Goal: Task Accomplishment & Management: Manage account settings

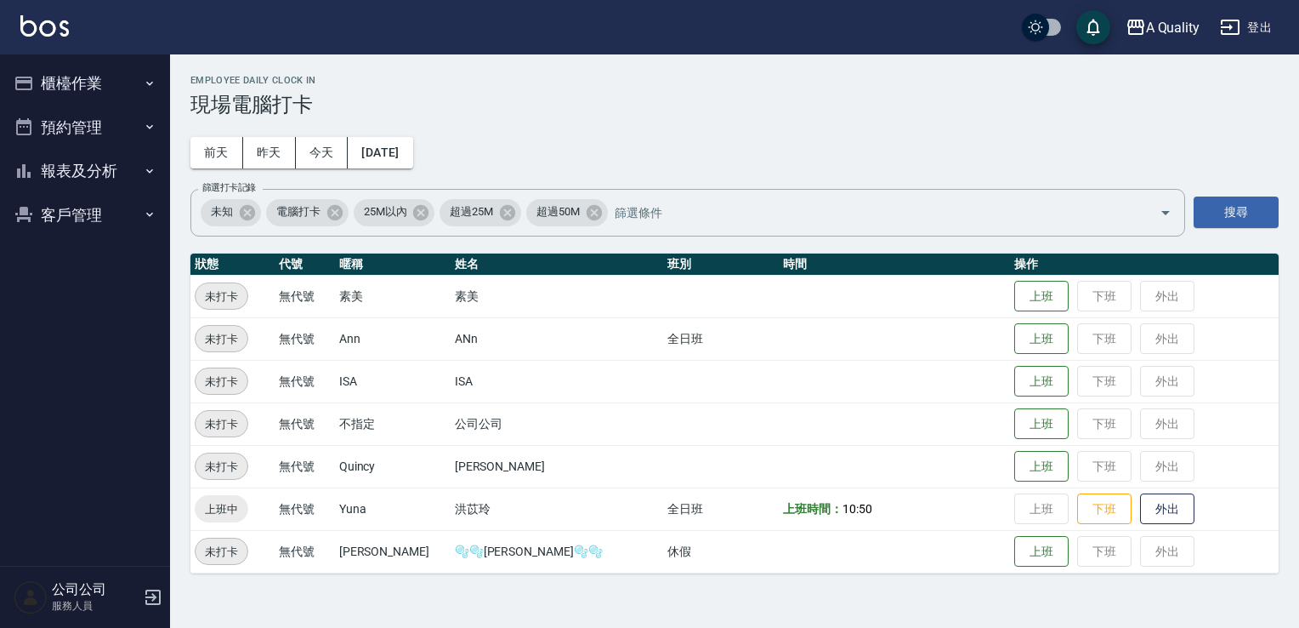
click at [93, 123] on button "預約管理" at bounding box center [85, 127] width 156 height 44
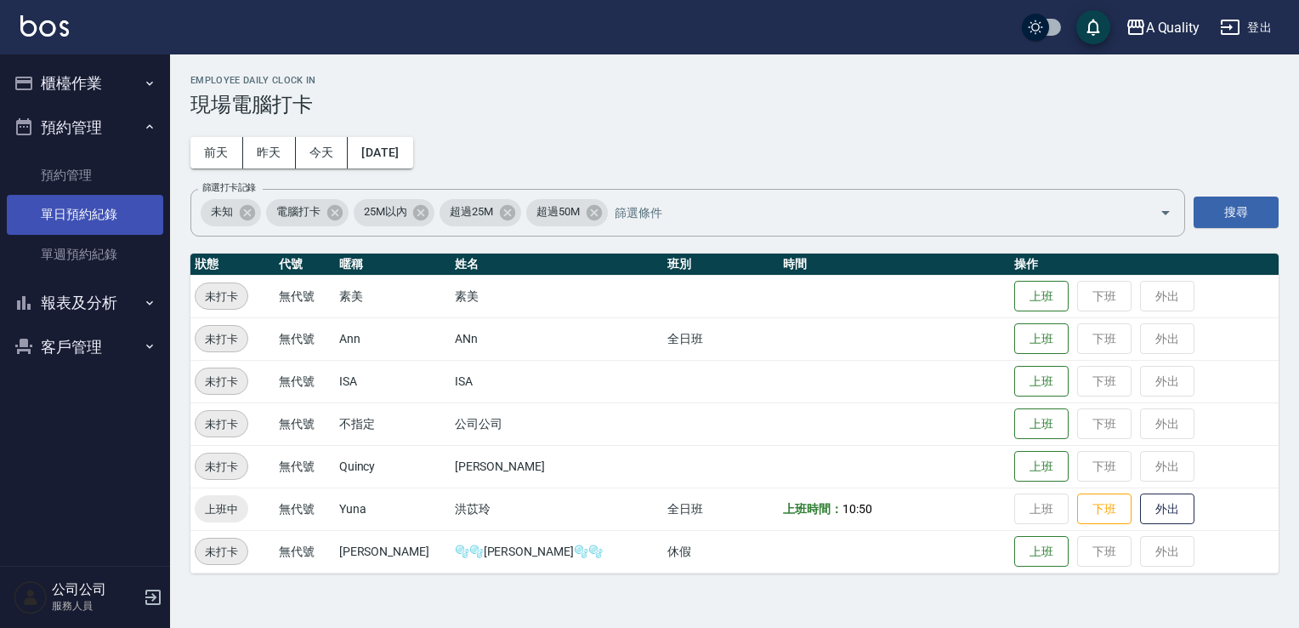
click at [110, 216] on link "單日預約紀錄" at bounding box center [85, 214] width 156 height 39
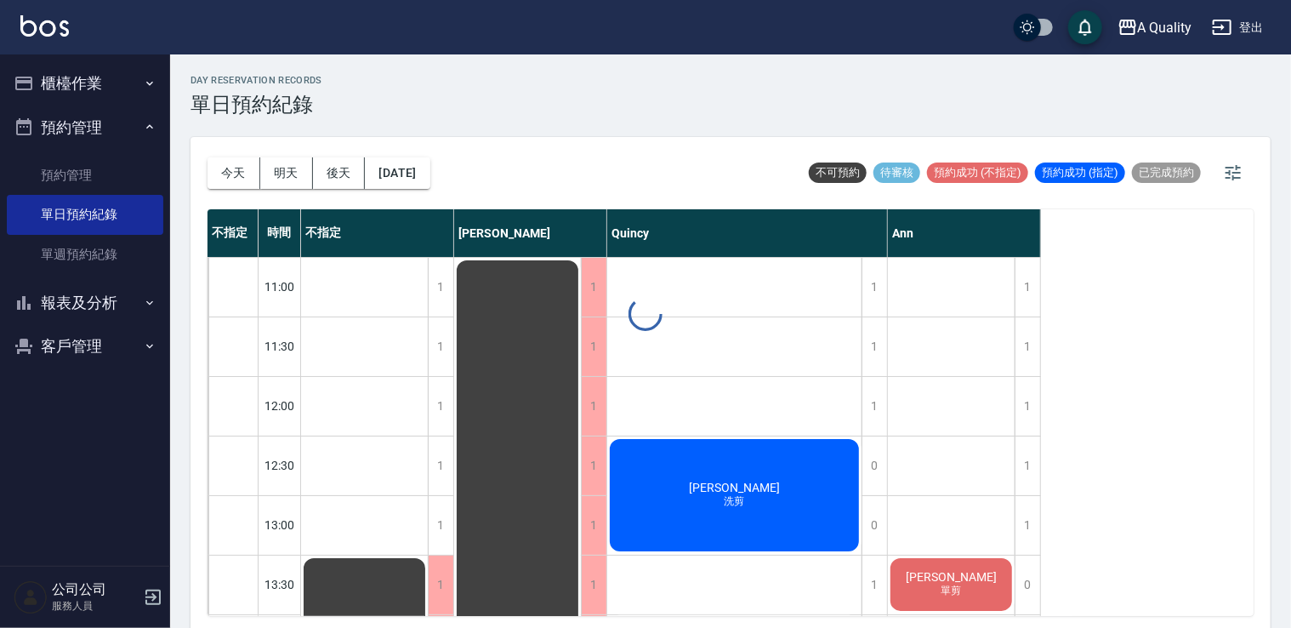
click at [398, 175] on div "day Reservation records 單日預約紀錄 今天 明天 後天 2025/09/09 不可預約 待審核 預約成功 (不指定) 預約成功 (指定…" at bounding box center [730, 343] width 1121 height 578
click at [398, 175] on button "[DATE]" at bounding box center [397, 172] width 65 height 31
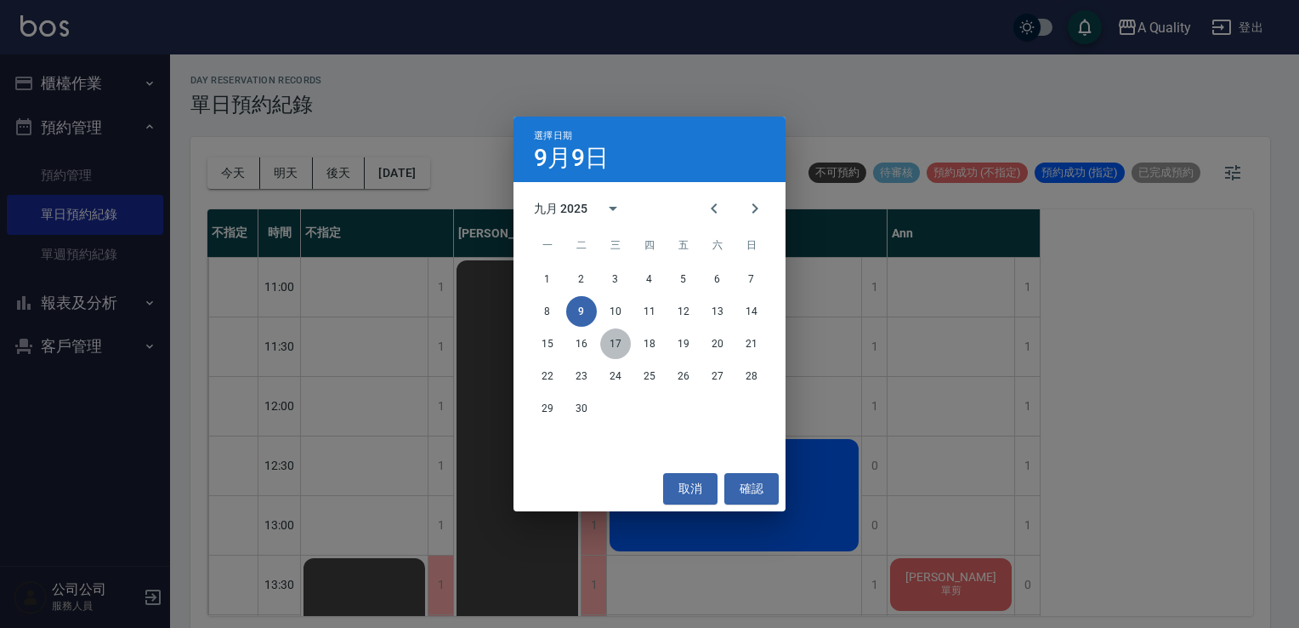
click at [616, 344] on button "17" at bounding box center [615, 343] width 31 height 31
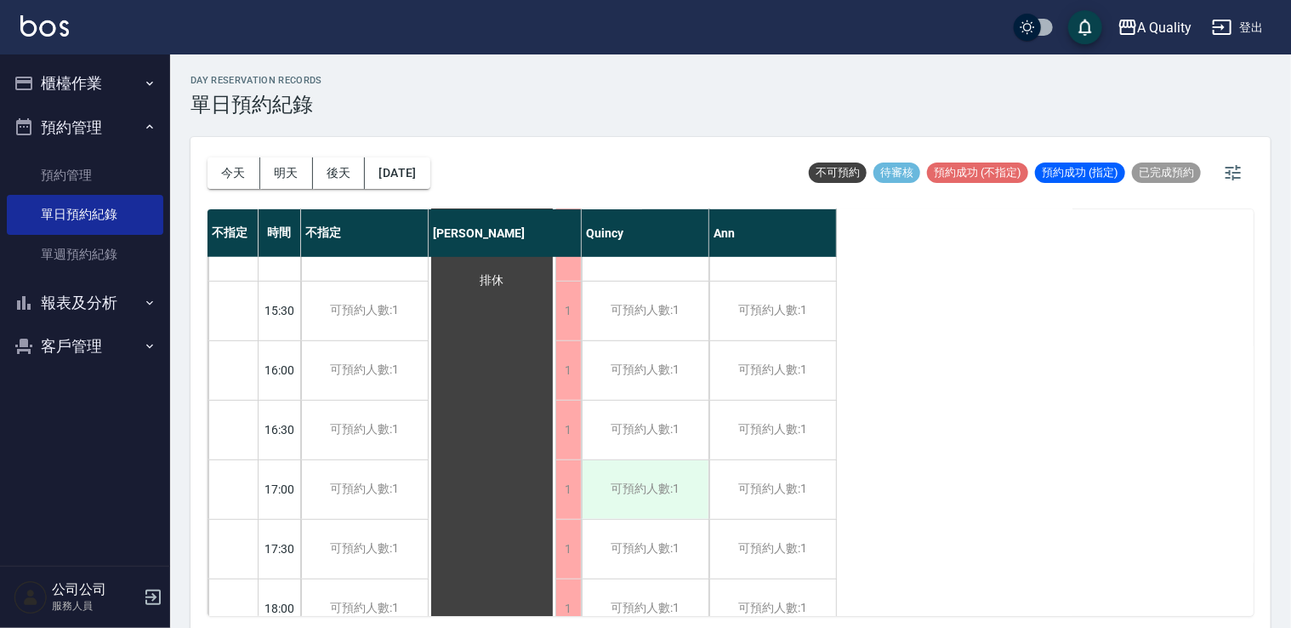
scroll to position [680, 0]
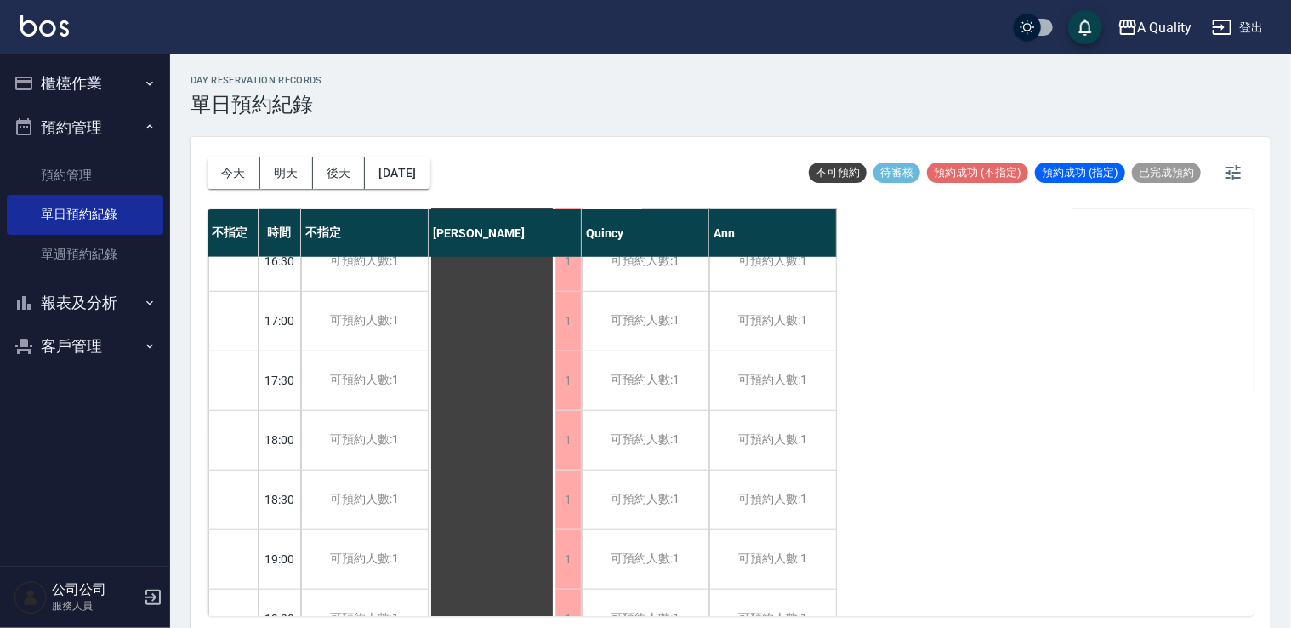
click at [424, 156] on div "今天 明天 後天 2025/09/17" at bounding box center [318, 173] width 223 height 72
drag, startPoint x: 457, startPoint y: 177, endPoint x: 437, endPoint y: 177, distance: 20.4
click at [453, 177] on div "今天 明天 後天 2025/09/17 不可預約 待審核 預約成功 (不指定) 預約成功 (指定) 已完成預約" at bounding box center [730, 173] width 1046 height 72
click at [429, 177] on button "2025/09/17" at bounding box center [397, 172] width 65 height 31
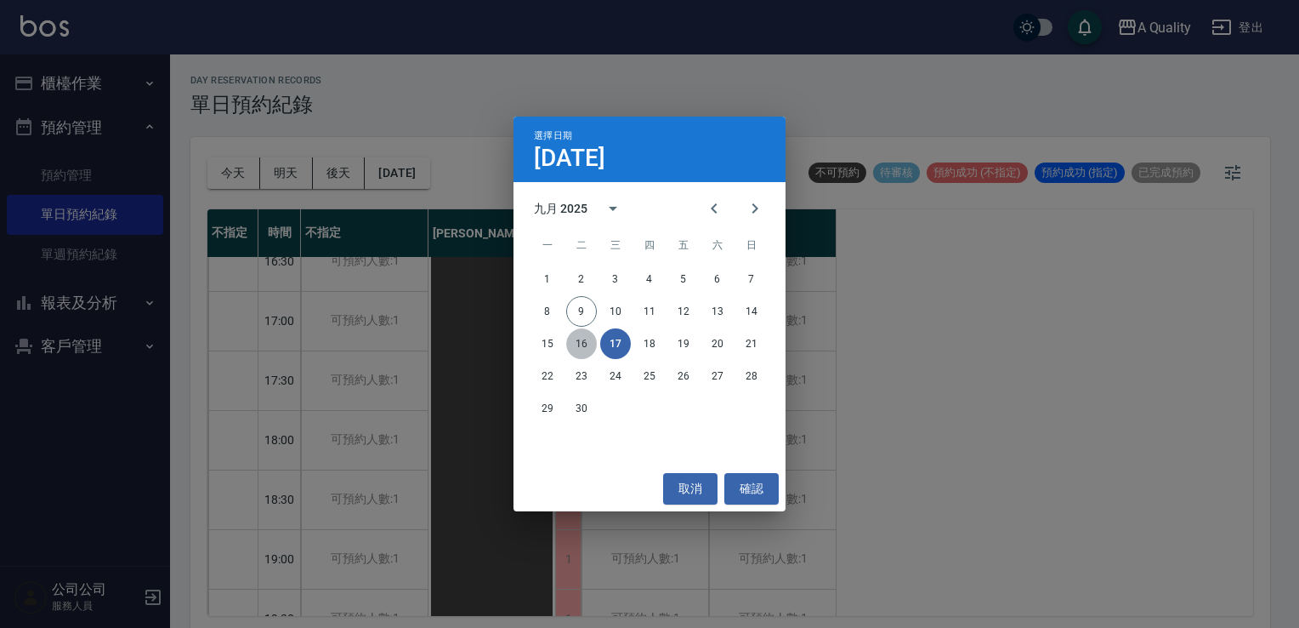
click at [591, 352] on button "16" at bounding box center [581, 343] width 31 height 31
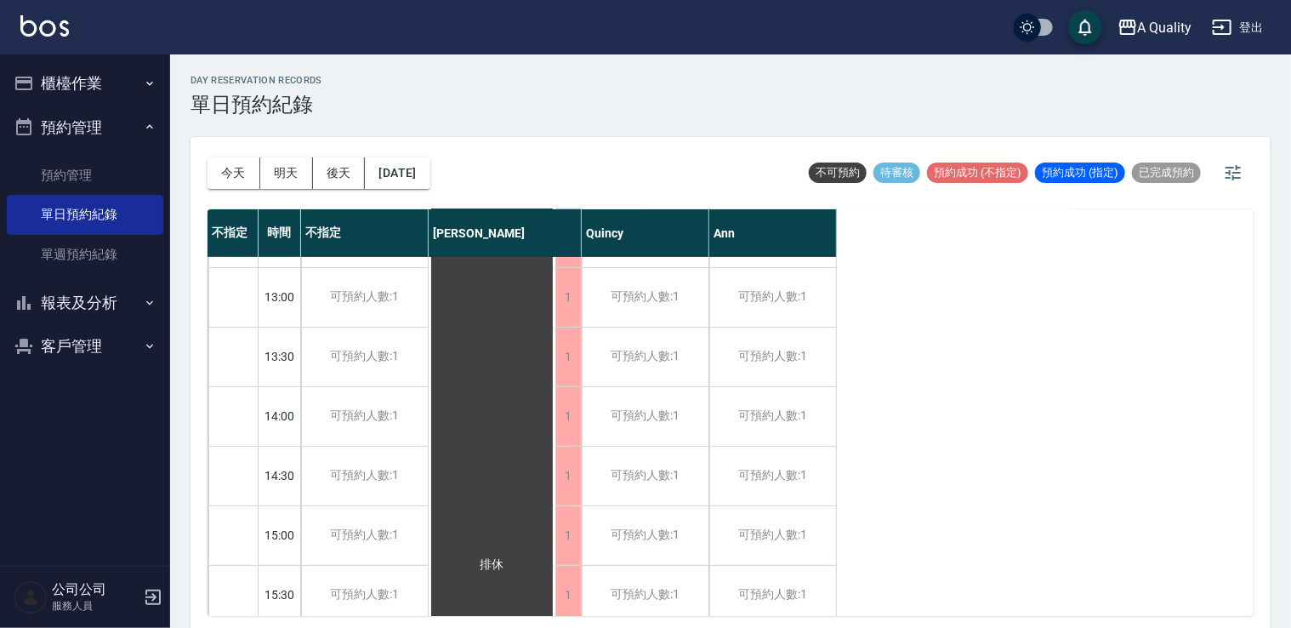
scroll to position [215, 0]
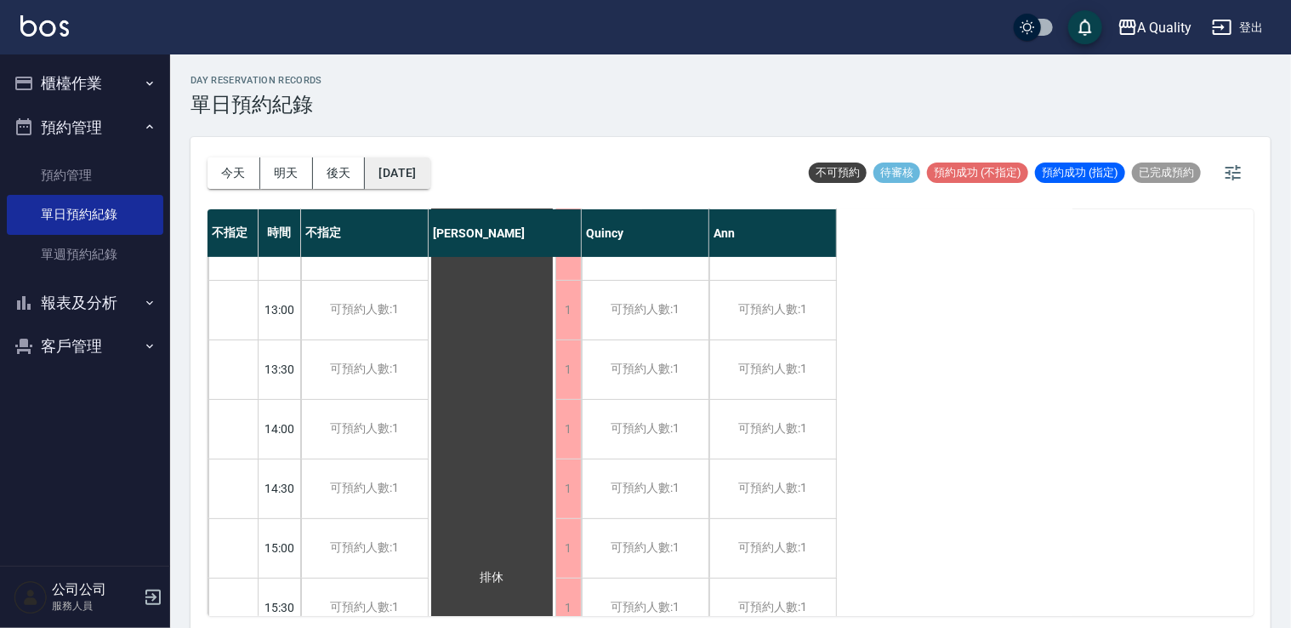
click at [429, 169] on button "2025/09/16" at bounding box center [397, 172] width 65 height 31
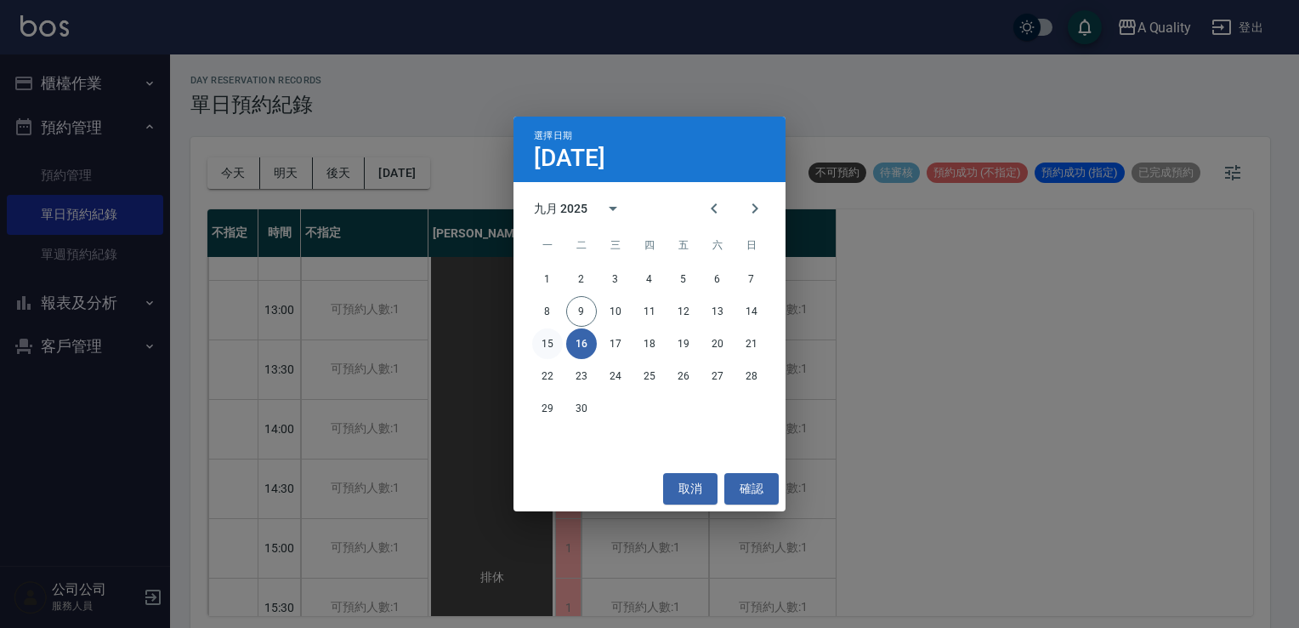
click at [555, 352] on button "15" at bounding box center [547, 343] width 31 height 31
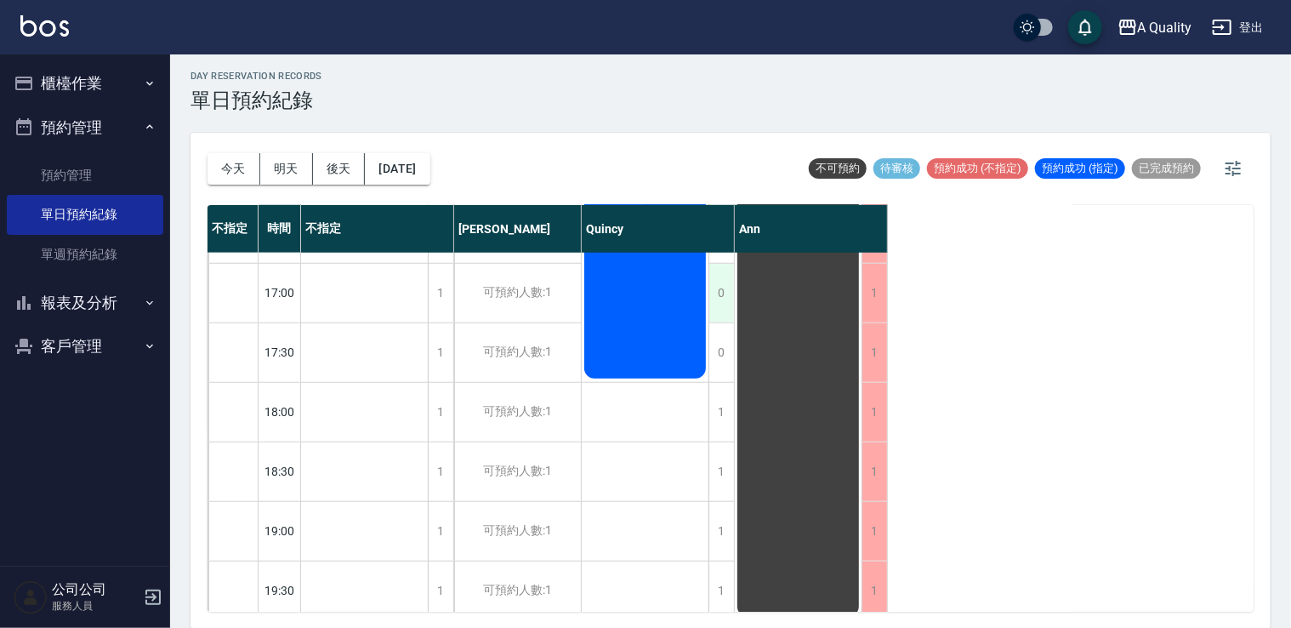
scroll to position [725, 0]
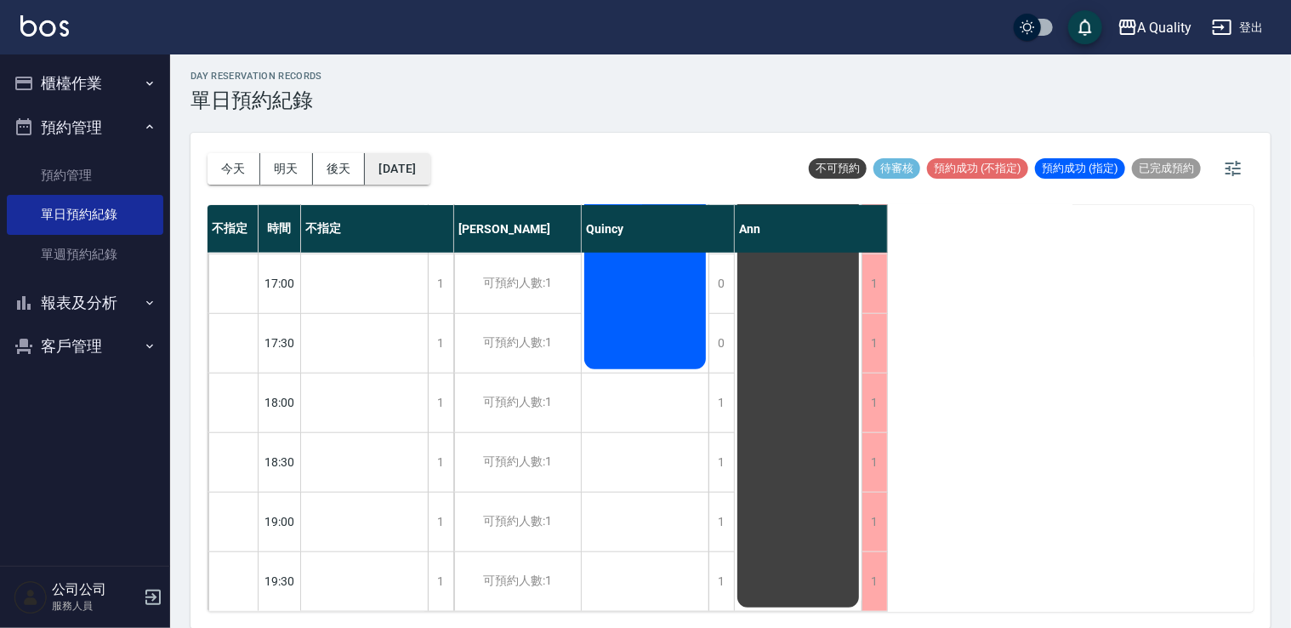
click at [429, 162] on button "2025/09/15" at bounding box center [397, 168] width 65 height 31
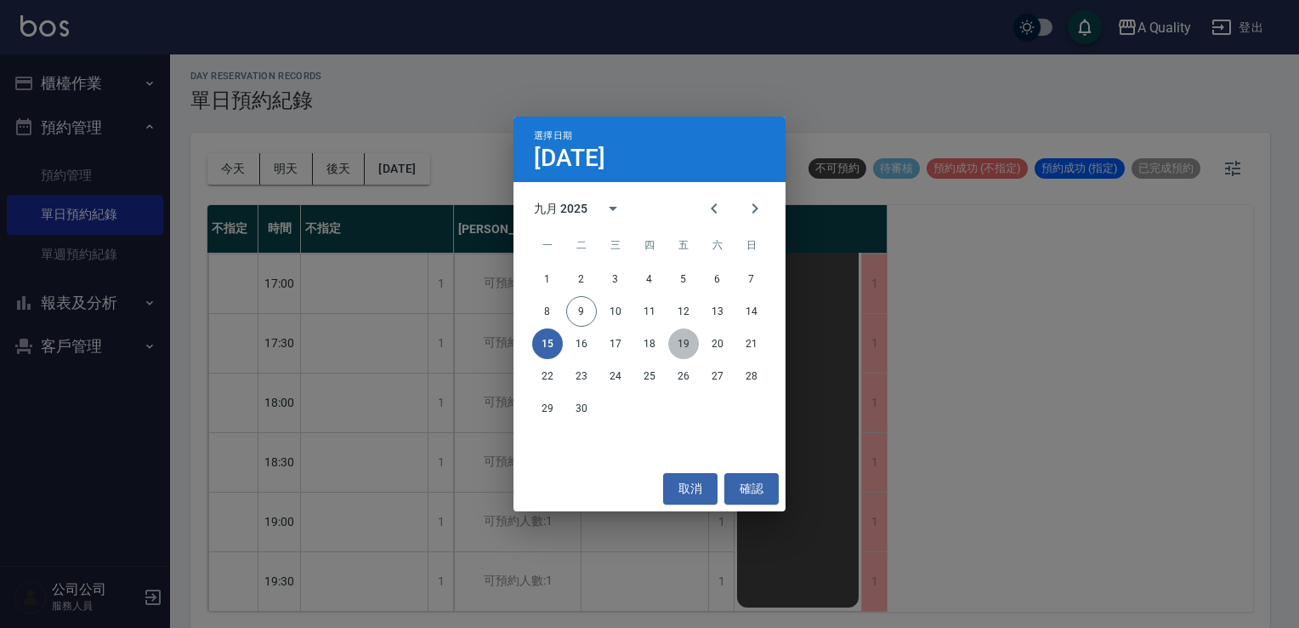
click at [685, 345] on button "19" at bounding box center [683, 343] width 31 height 31
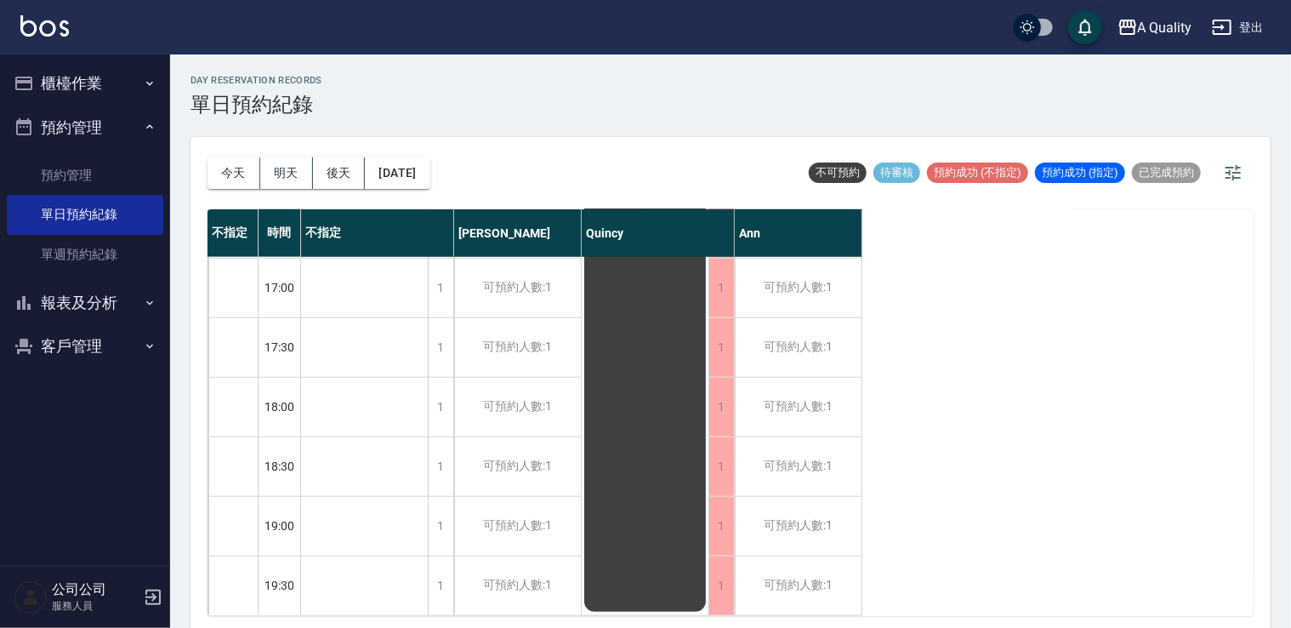
scroll to position [4, 0]
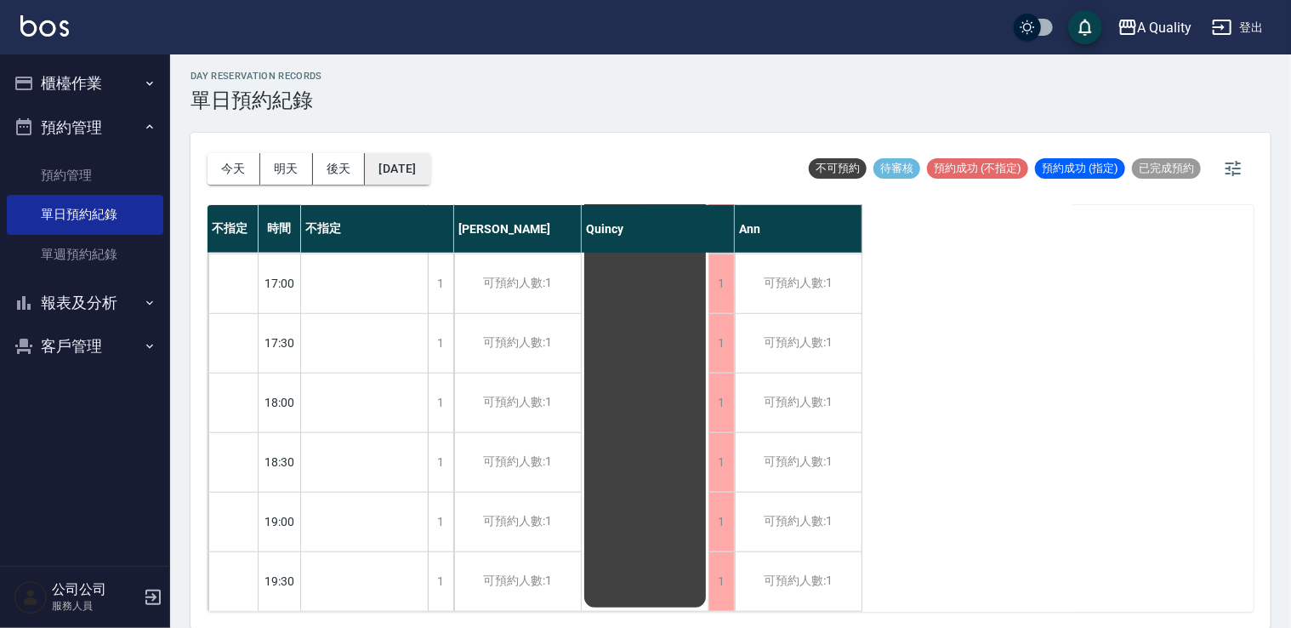
click at [417, 171] on button "2025/09/19" at bounding box center [397, 168] width 65 height 31
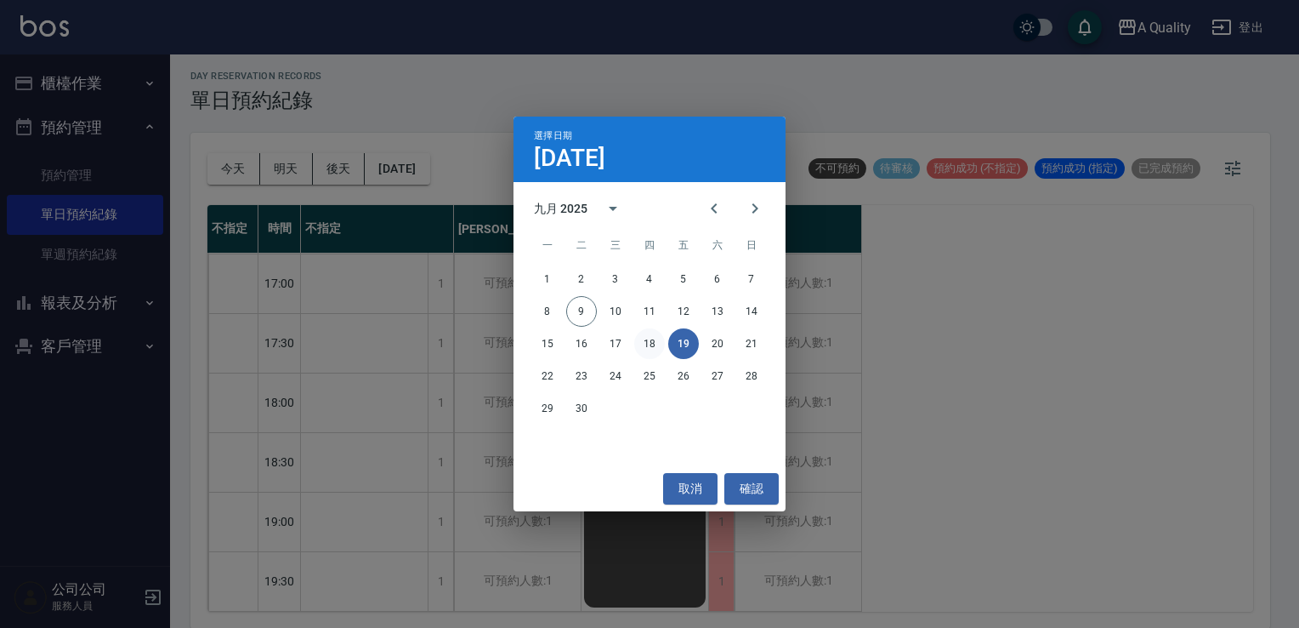
click at [650, 341] on button "18" at bounding box center [649, 343] width 31 height 31
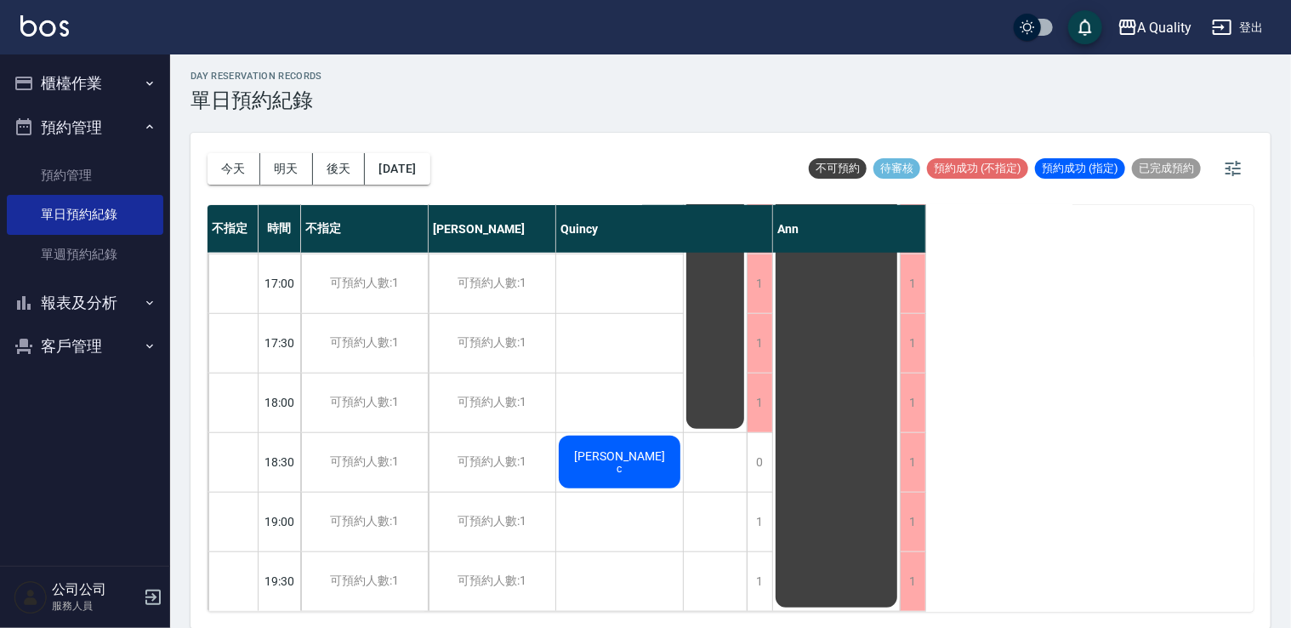
click at [640, 435] on div "游凱鈞 c" at bounding box center [619, 462] width 127 height 58
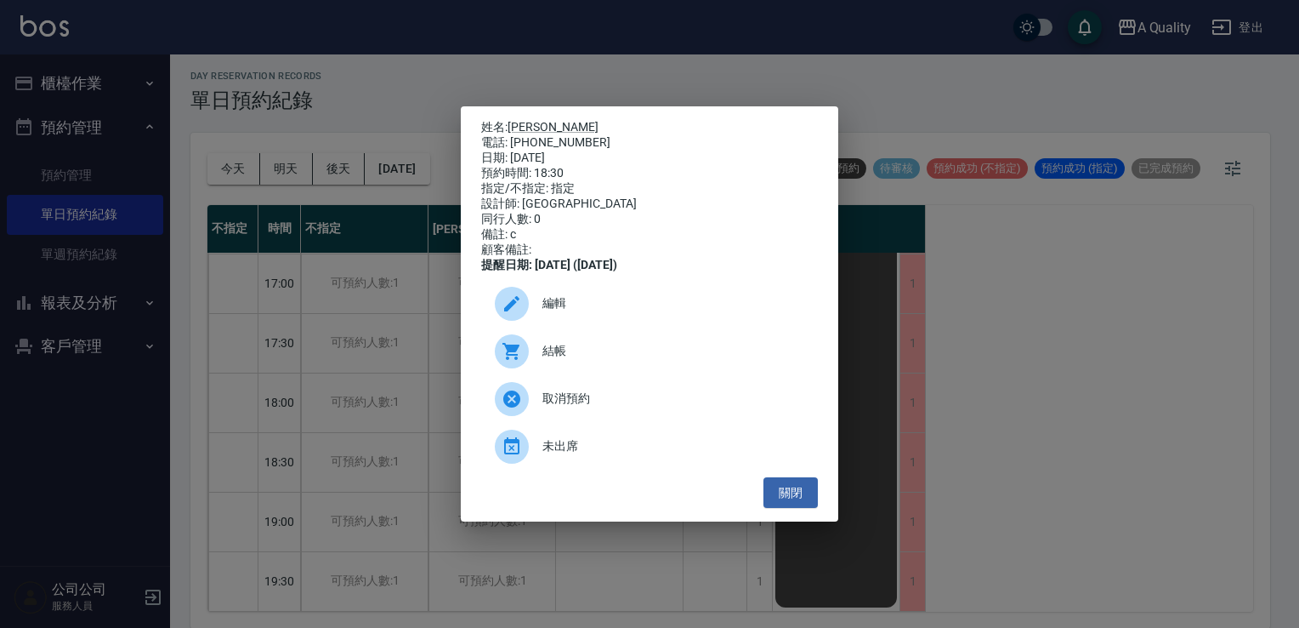
click at [585, 310] on span "編輯" at bounding box center [674, 303] width 262 height 18
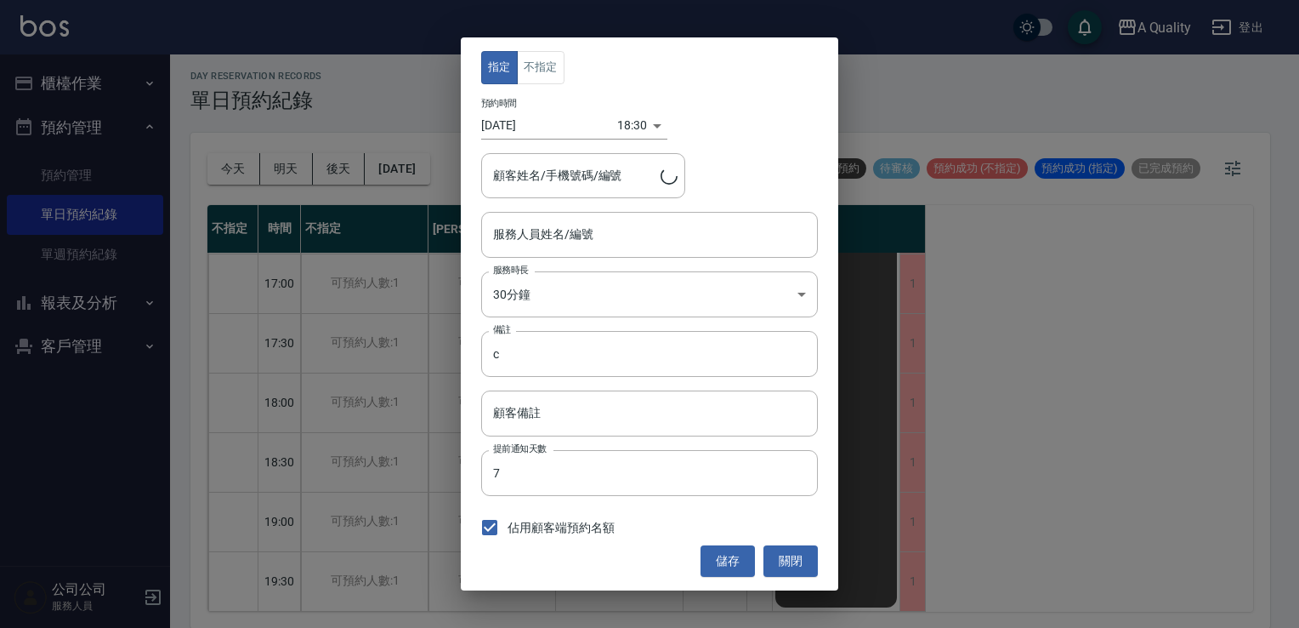
type input "Quincy(無代號)"
type input "游凱鈞/0963591421"
click at [551, 130] on input "2025/09/18" at bounding box center [549, 125] width 136 height 28
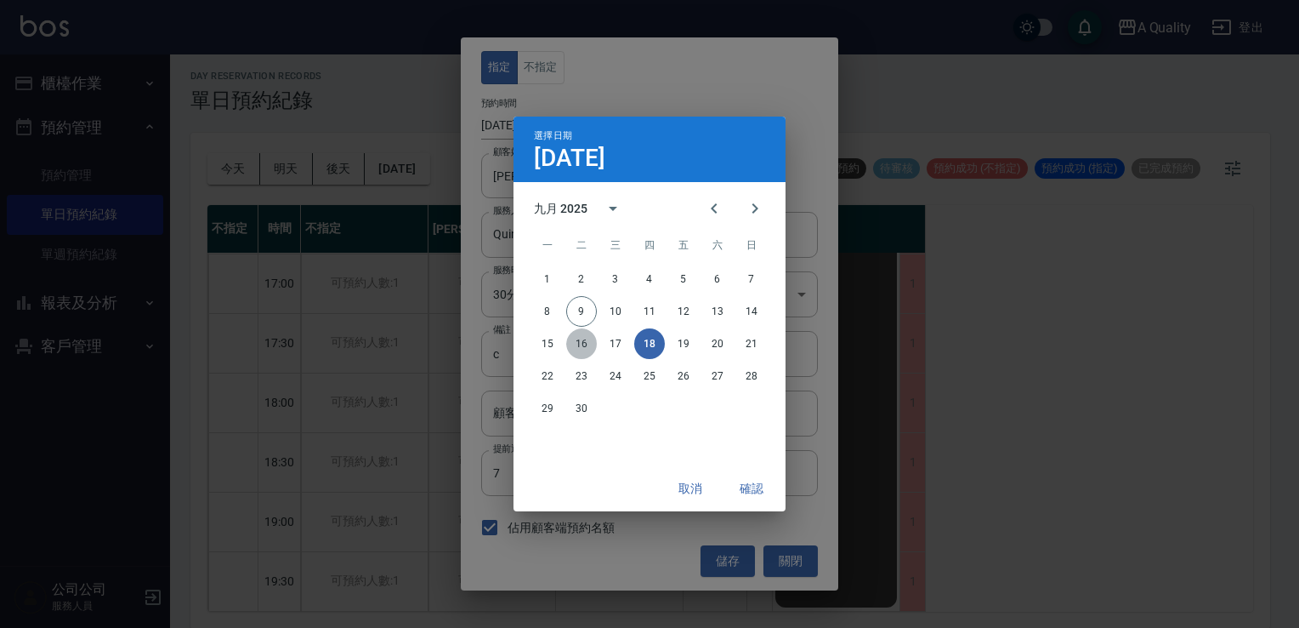
drag, startPoint x: 582, startPoint y: 345, endPoint x: 633, endPoint y: 366, distance: 54.2
click at [583, 345] on button "16" at bounding box center [581, 343] width 31 height 31
type input "2025/09/16"
type input "1758018600000"
click at [758, 488] on button "確認" at bounding box center [751, 488] width 54 height 31
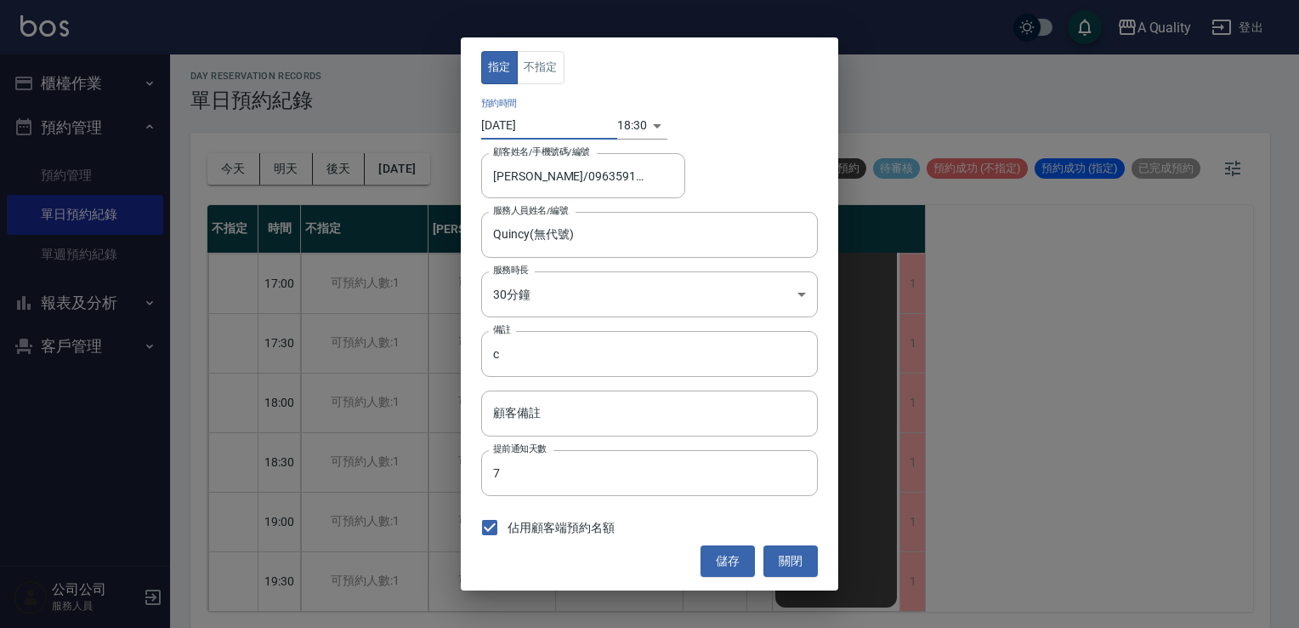
drag, startPoint x: 724, startPoint y: 554, endPoint x: 719, endPoint y: 546, distance: 9.7
click at [724, 554] on button "儲存" at bounding box center [728, 560] width 54 height 31
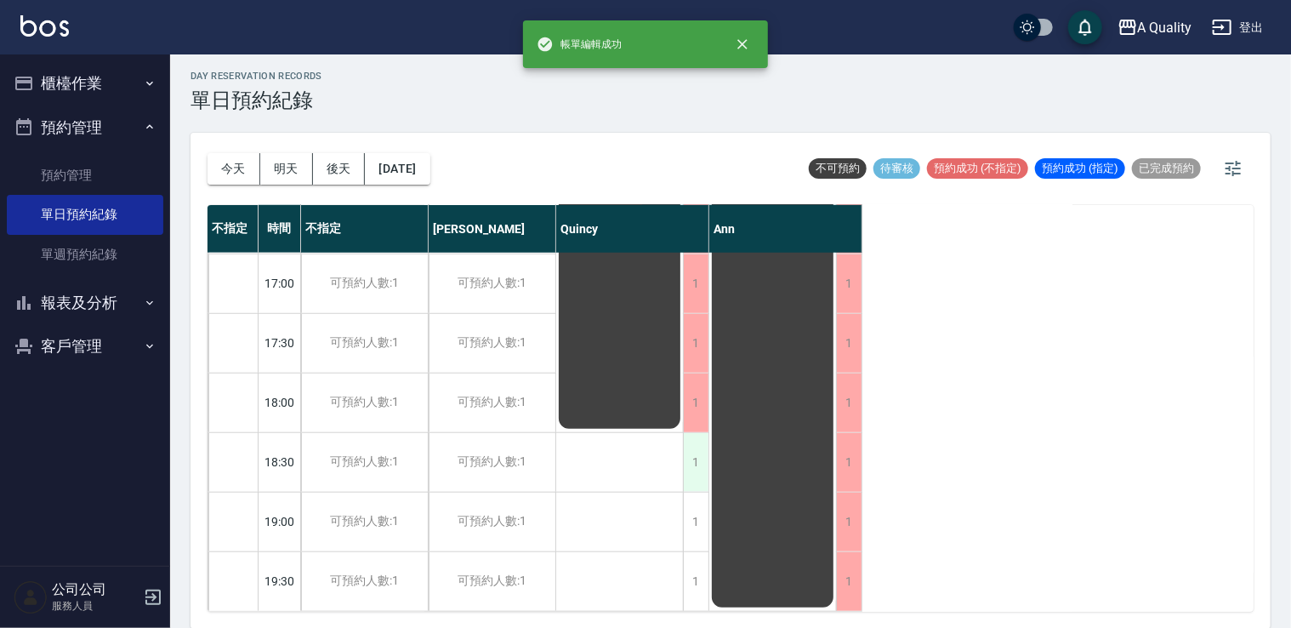
click at [695, 445] on div "1" at bounding box center [696, 462] width 26 height 59
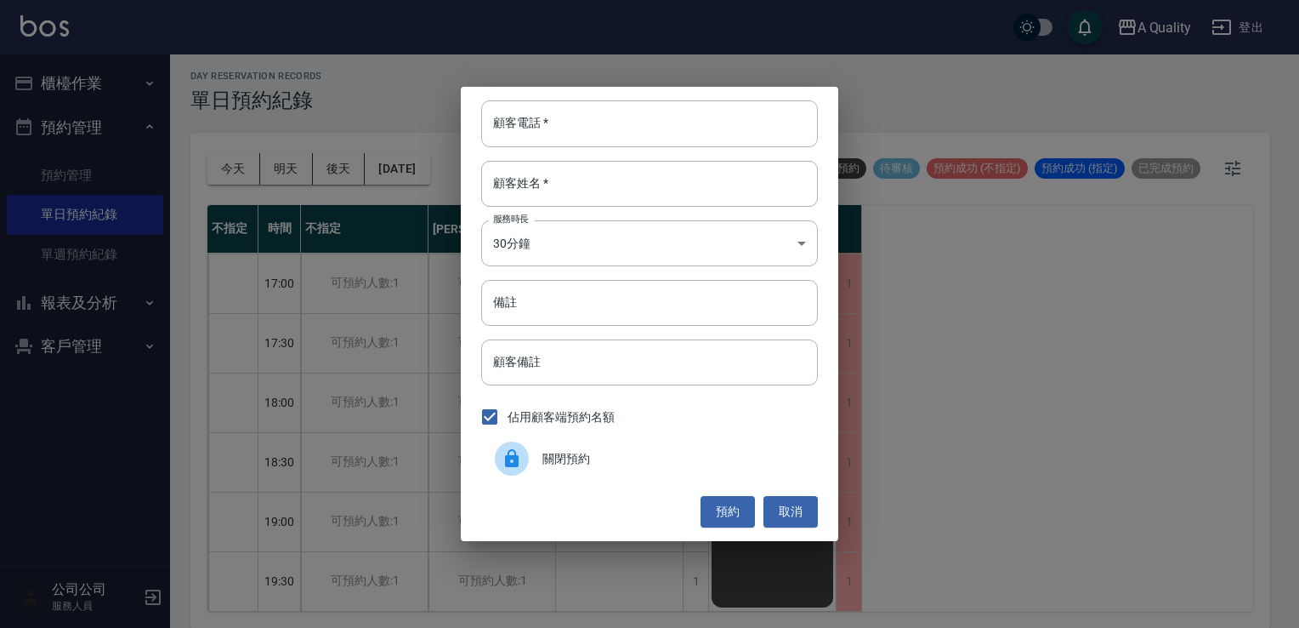
click at [646, 434] on div "佔用顧客端預約名額" at bounding box center [649, 417] width 337 height 36
click at [646, 446] on div "關閉預約" at bounding box center [649, 459] width 337 height 48
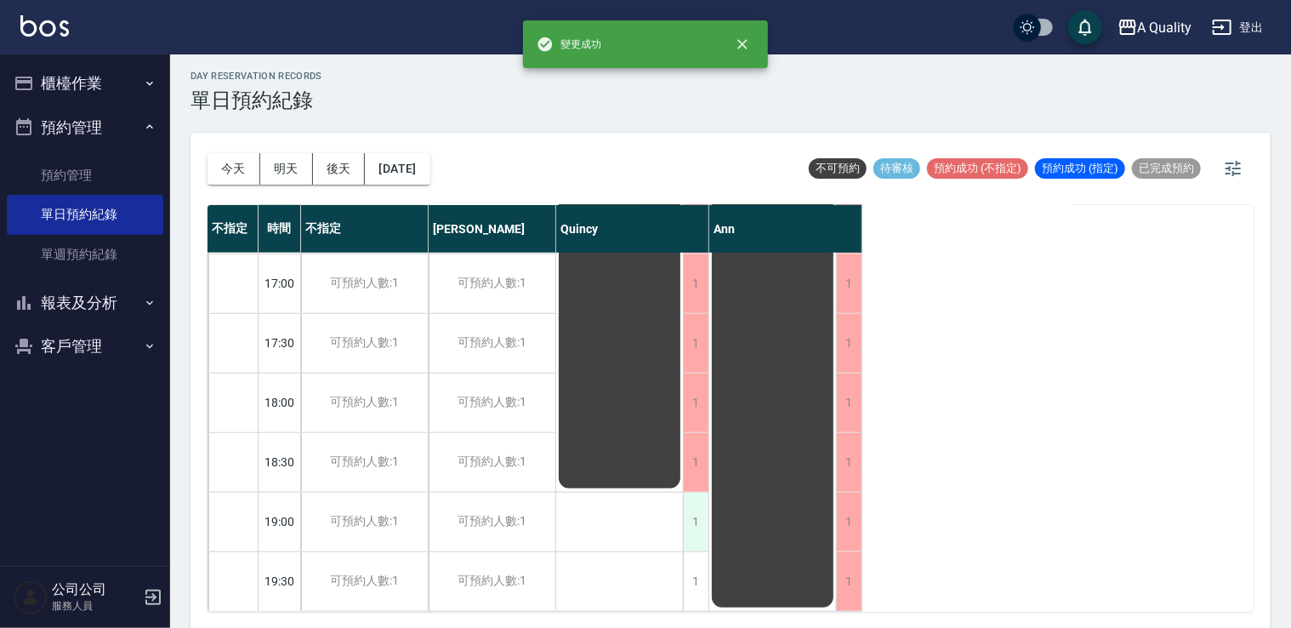
click at [704, 525] on div "1" at bounding box center [696, 521] width 26 height 59
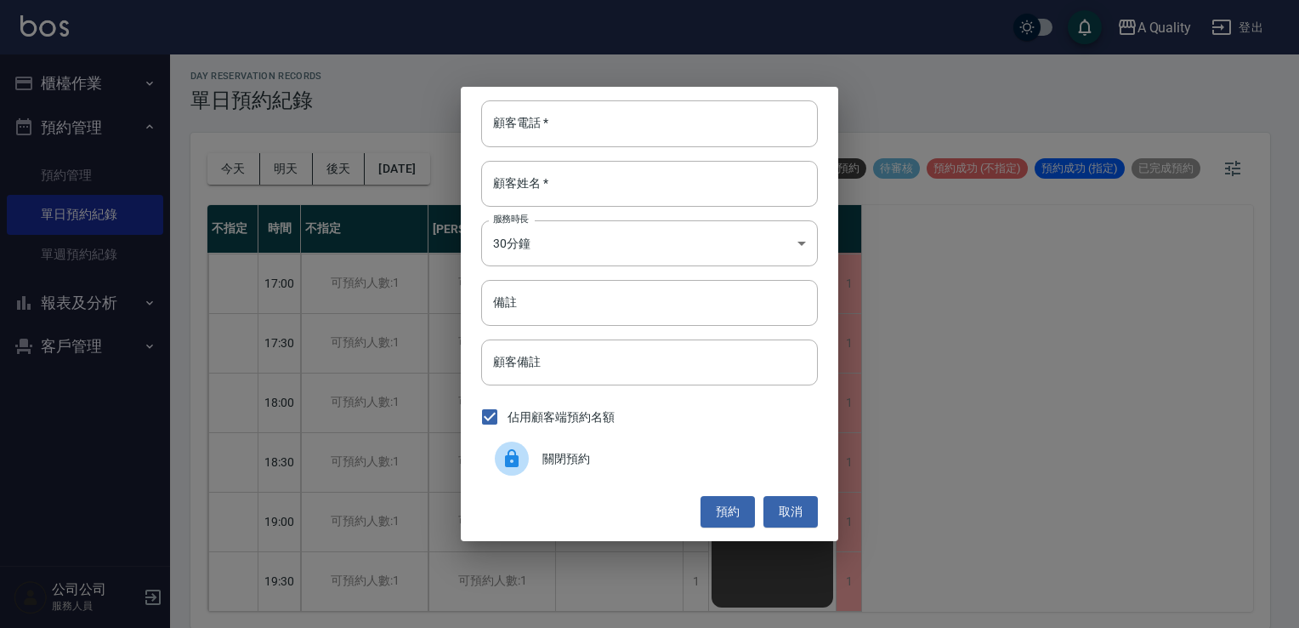
click at [649, 471] on div "關閉預約" at bounding box center [649, 459] width 337 height 48
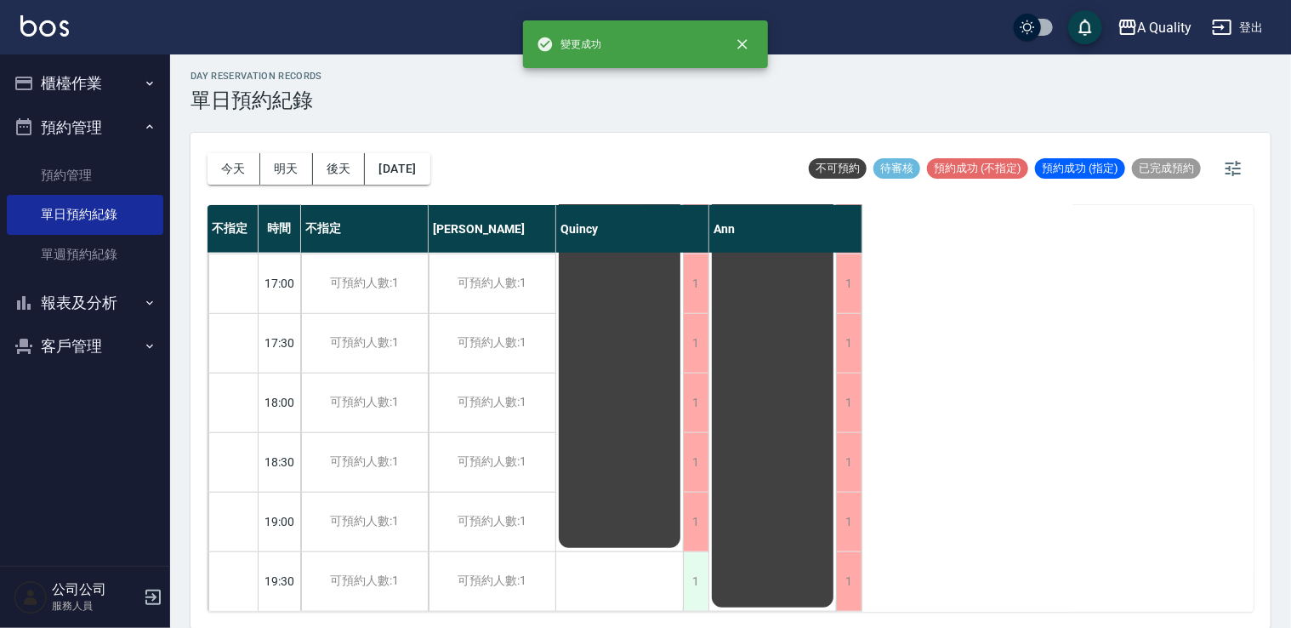
click at [694, 565] on div "1" at bounding box center [696, 581] width 26 height 59
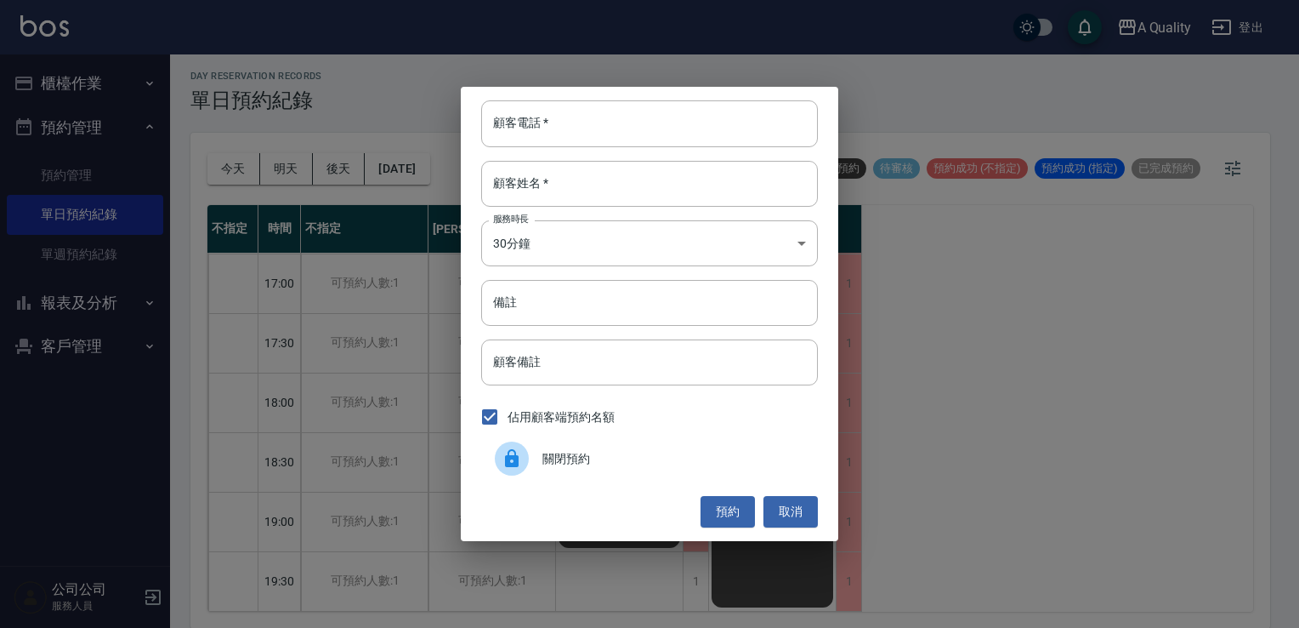
click at [649, 468] on div "關閉預約" at bounding box center [649, 459] width 337 height 48
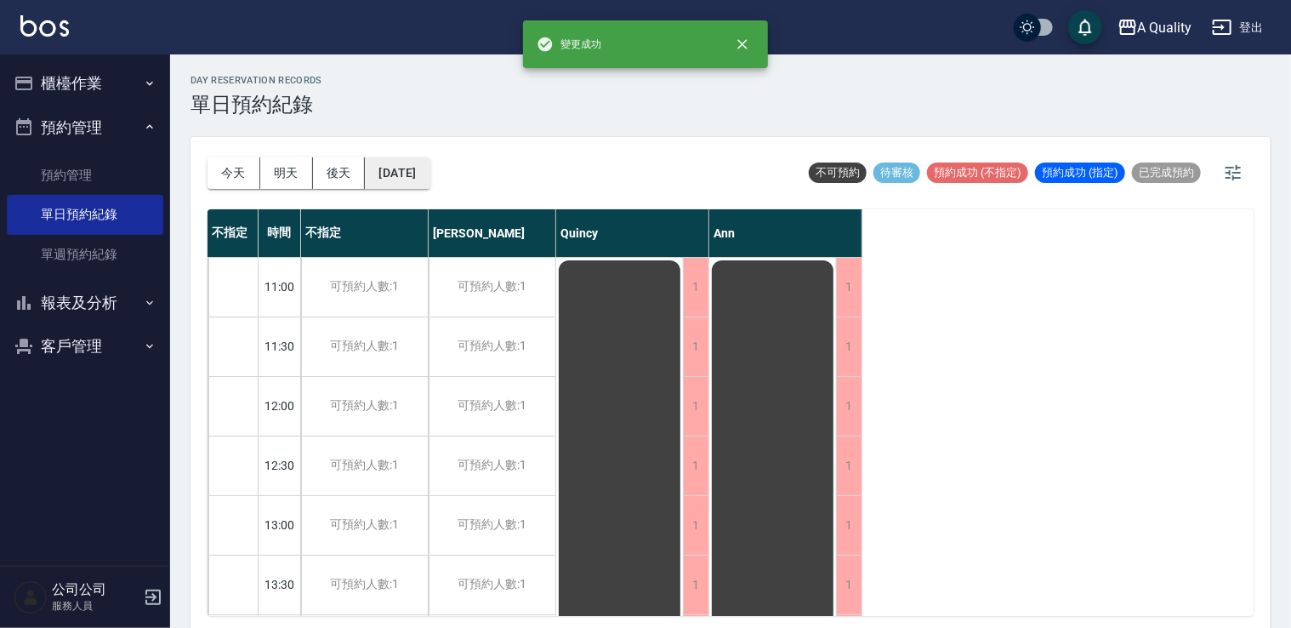
click at [410, 173] on button "2025/09/18" at bounding box center [397, 172] width 65 height 31
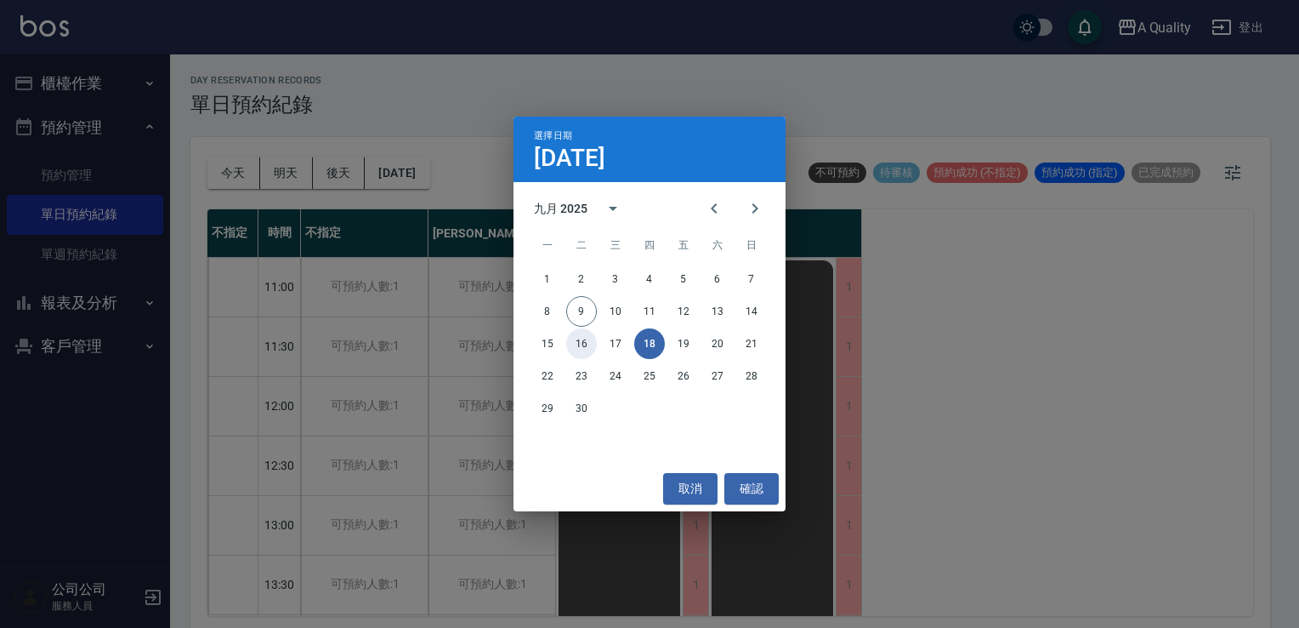
click at [583, 352] on button "16" at bounding box center [581, 343] width 31 height 31
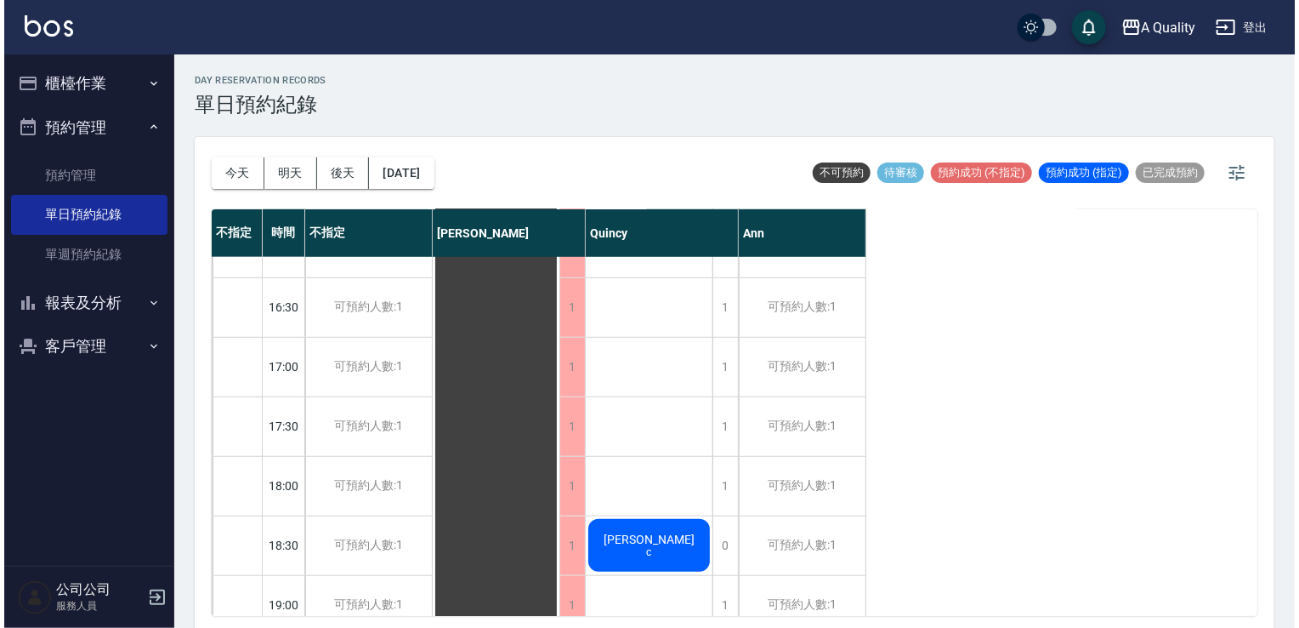
scroll to position [725, 0]
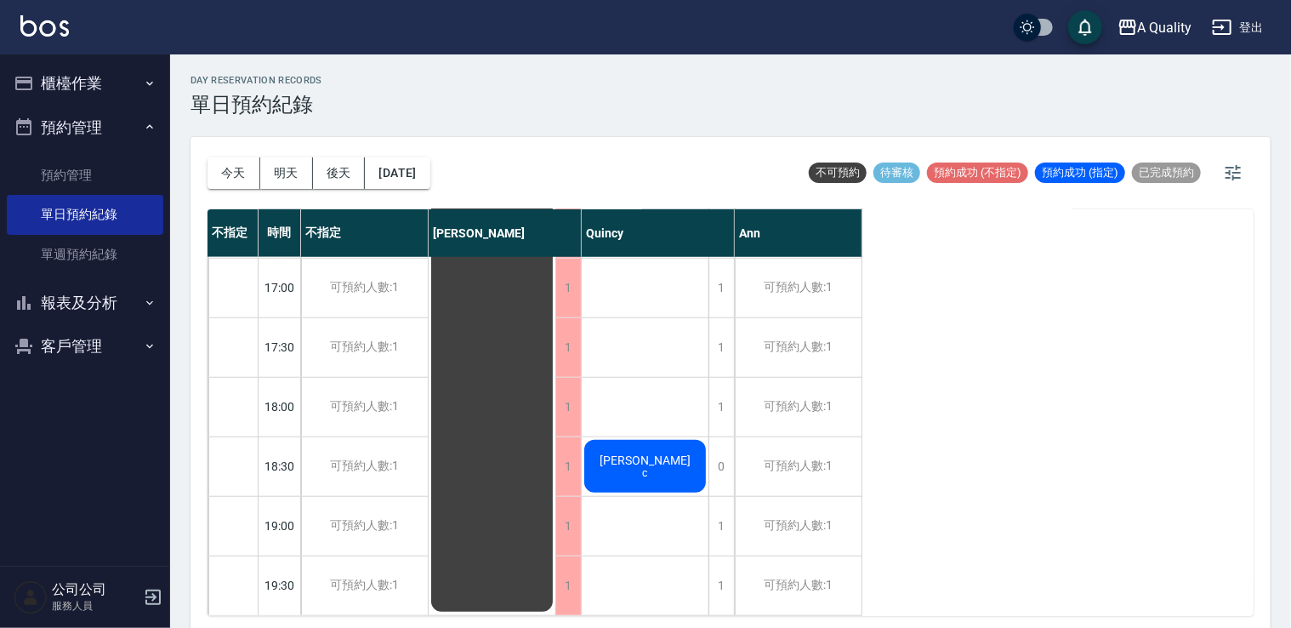
click at [678, 446] on div "游凱鈞 c" at bounding box center [645, 466] width 127 height 58
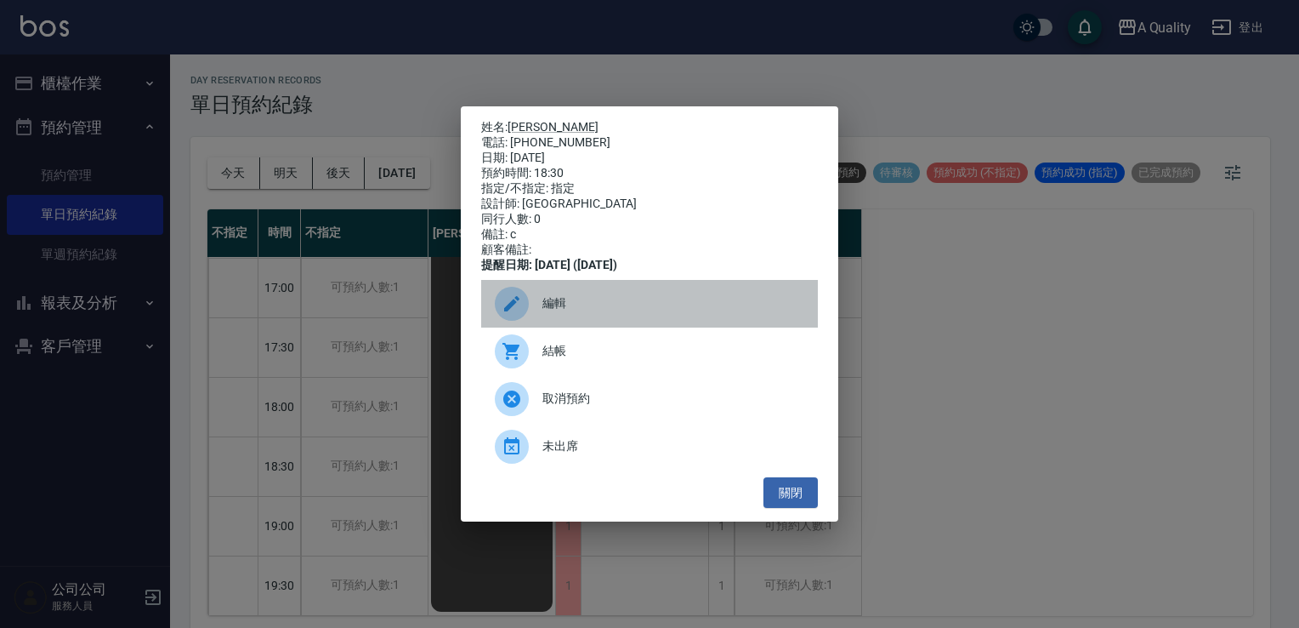
click at [592, 308] on span "編輯" at bounding box center [674, 303] width 262 height 18
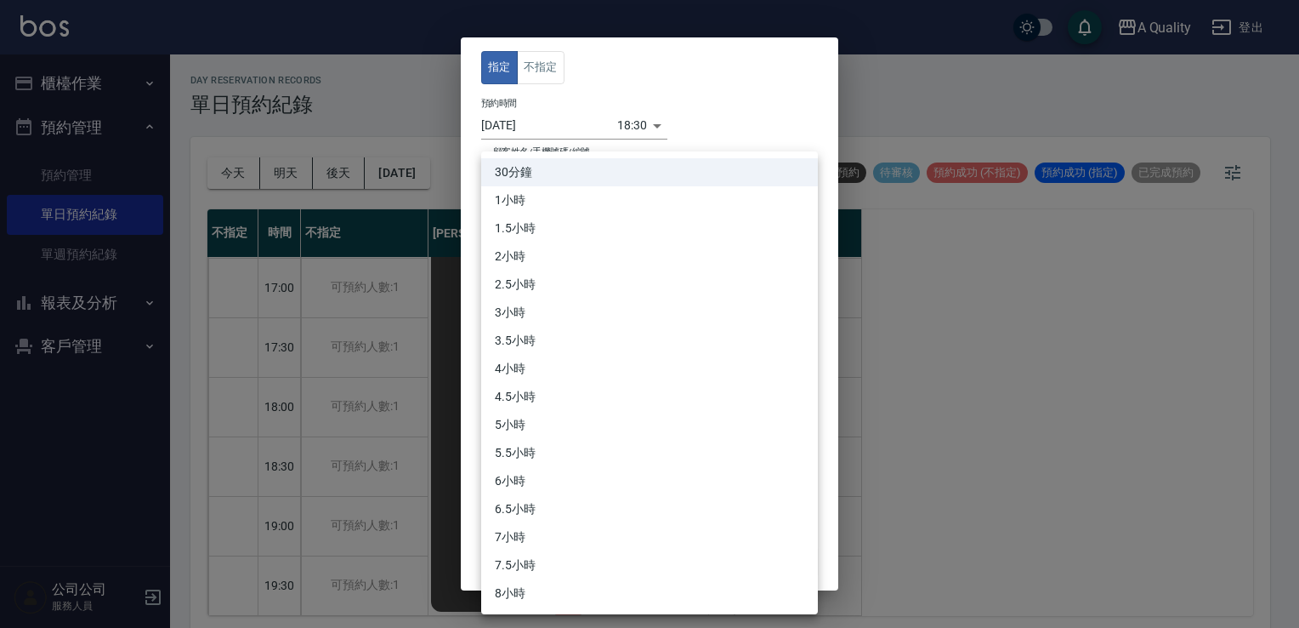
click at [548, 288] on body "A Quality 登出 櫃檯作業 打帳單 帳單列表 營業儀表板 現金收支登錄 每日結帳 排班表 現場電腦打卡 預約管理 預約管理 單日預約紀錄 單週預約紀錄…" at bounding box center [649, 316] width 1299 height 633
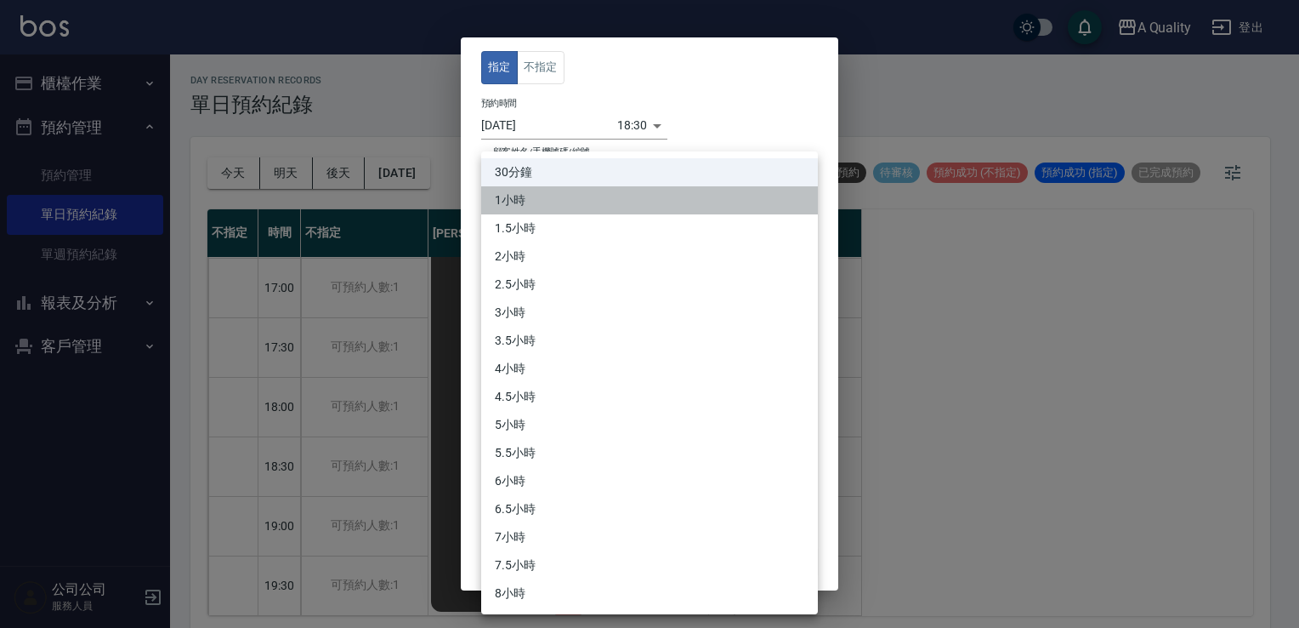
click at [531, 197] on li "1小時" at bounding box center [649, 200] width 337 height 28
type input "2"
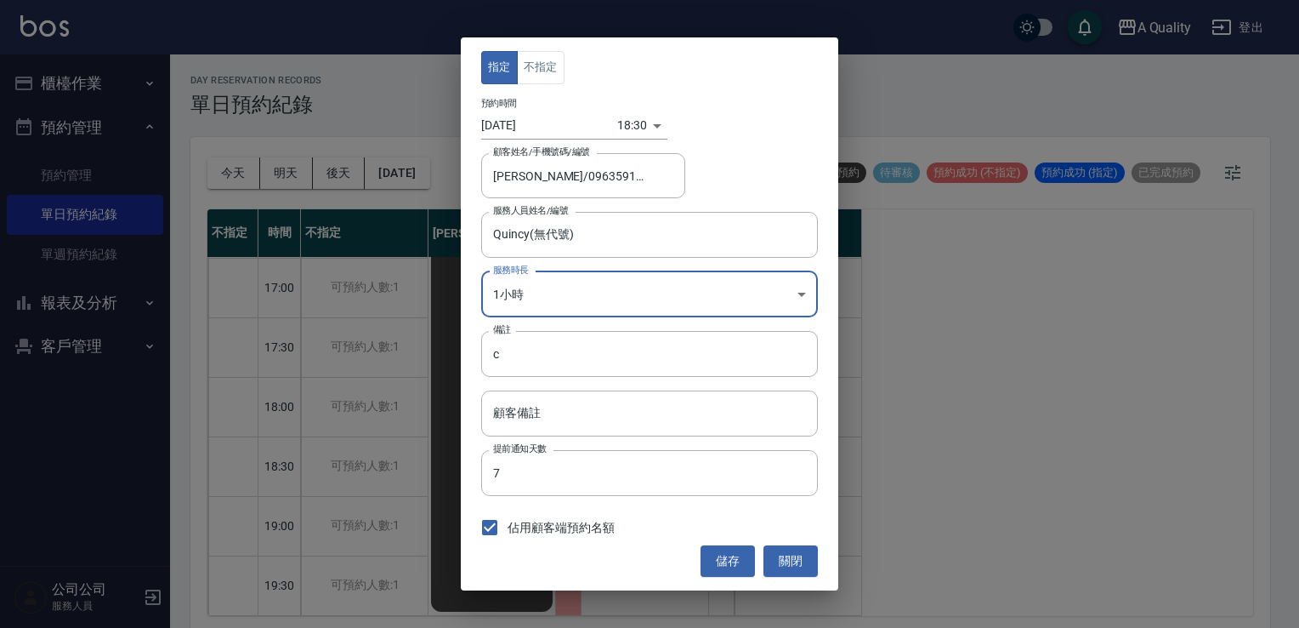
drag, startPoint x: 745, startPoint y: 563, endPoint x: 730, endPoint y: 557, distance: 15.6
click at [742, 563] on button "儲存" at bounding box center [728, 560] width 54 height 31
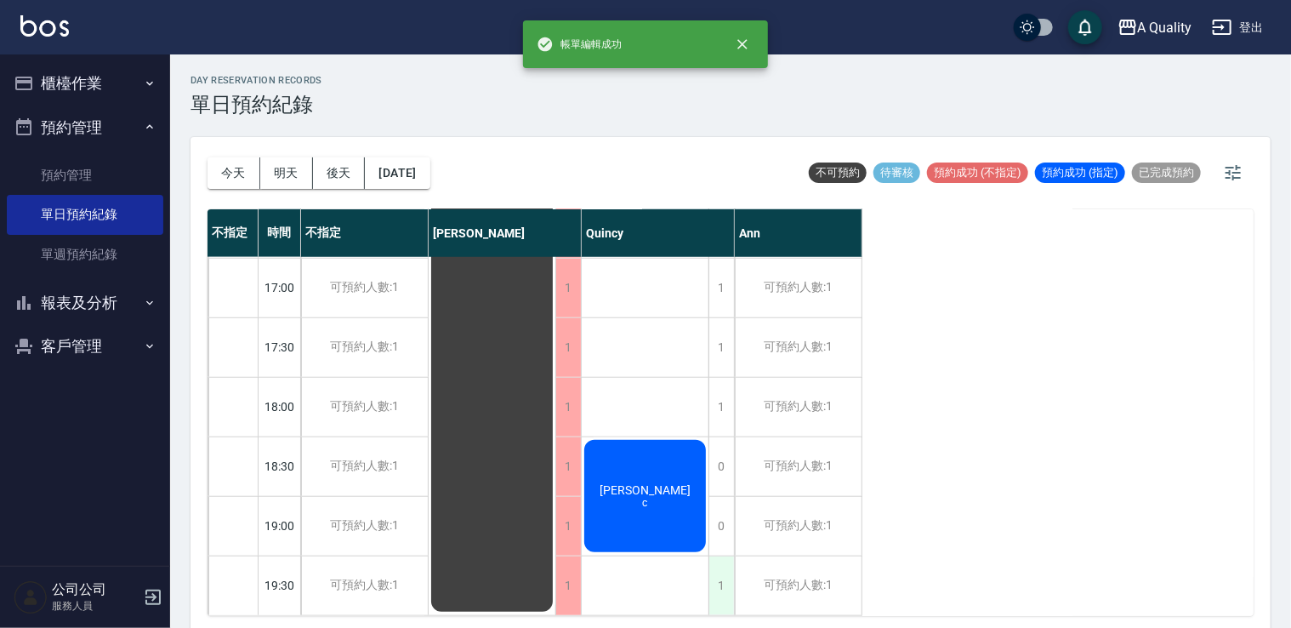
click at [728, 572] on div "1" at bounding box center [721, 585] width 26 height 59
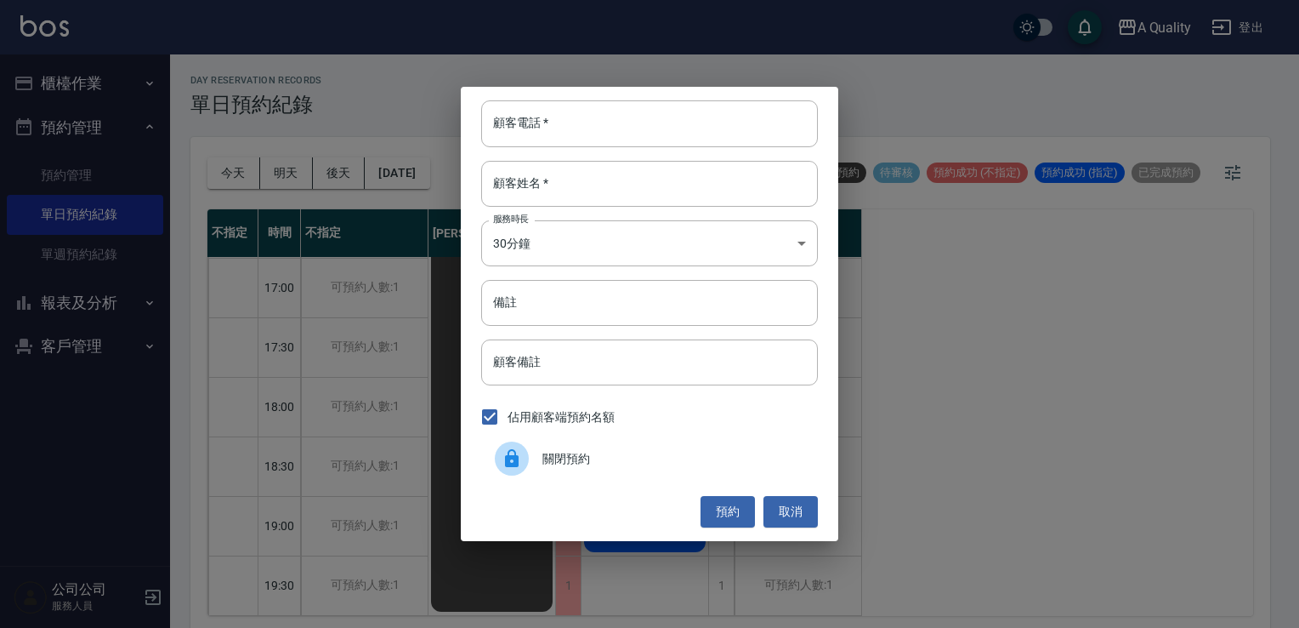
click at [627, 465] on span "關閉預約" at bounding box center [674, 459] width 262 height 18
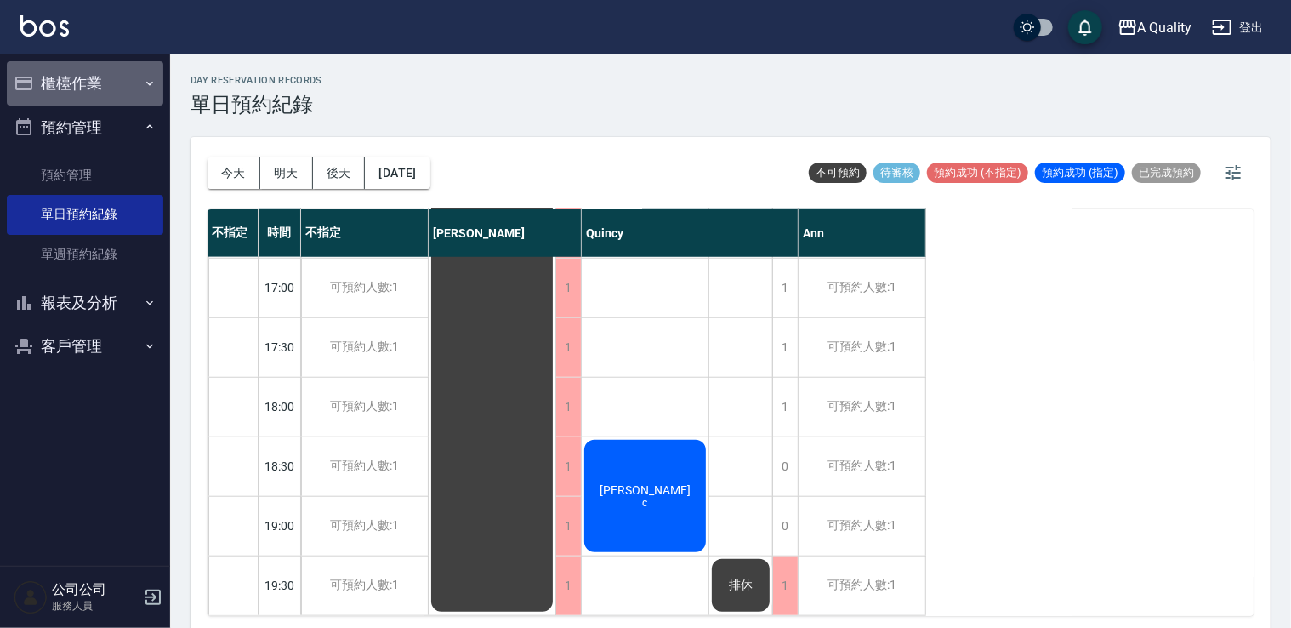
click at [83, 80] on button "櫃檯作業" at bounding box center [85, 83] width 156 height 44
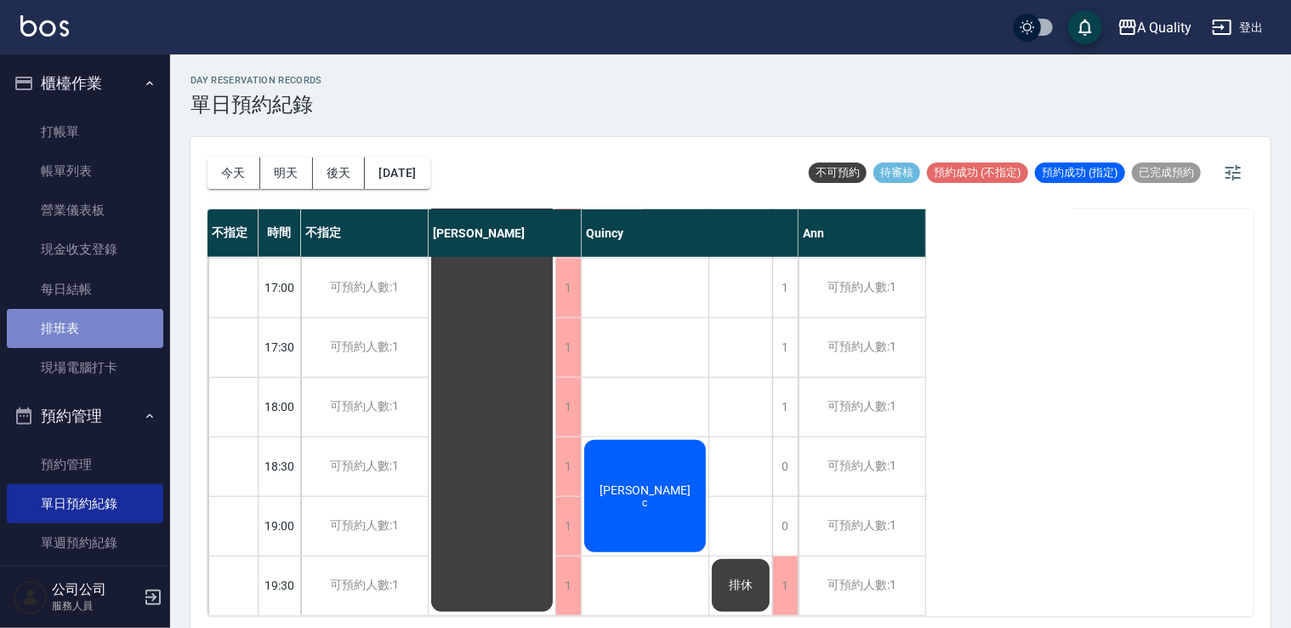
click at [97, 328] on link "排班表" at bounding box center [85, 328] width 156 height 39
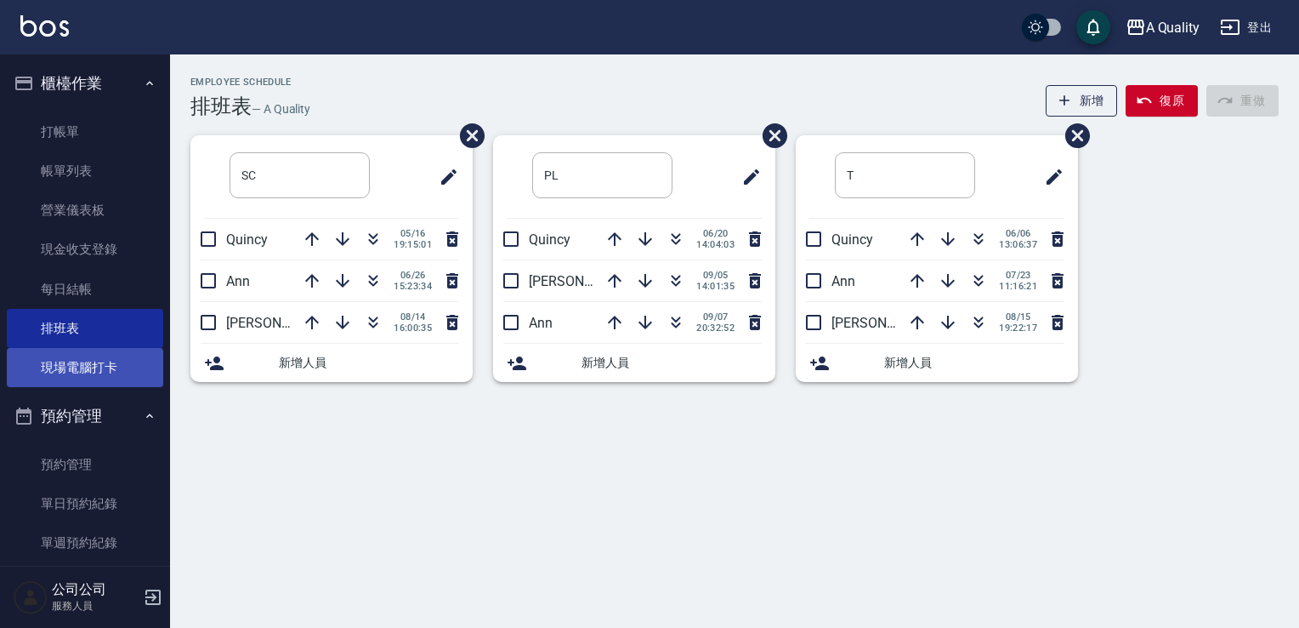
click at [105, 362] on link "現場電腦打卡" at bounding box center [85, 367] width 156 height 39
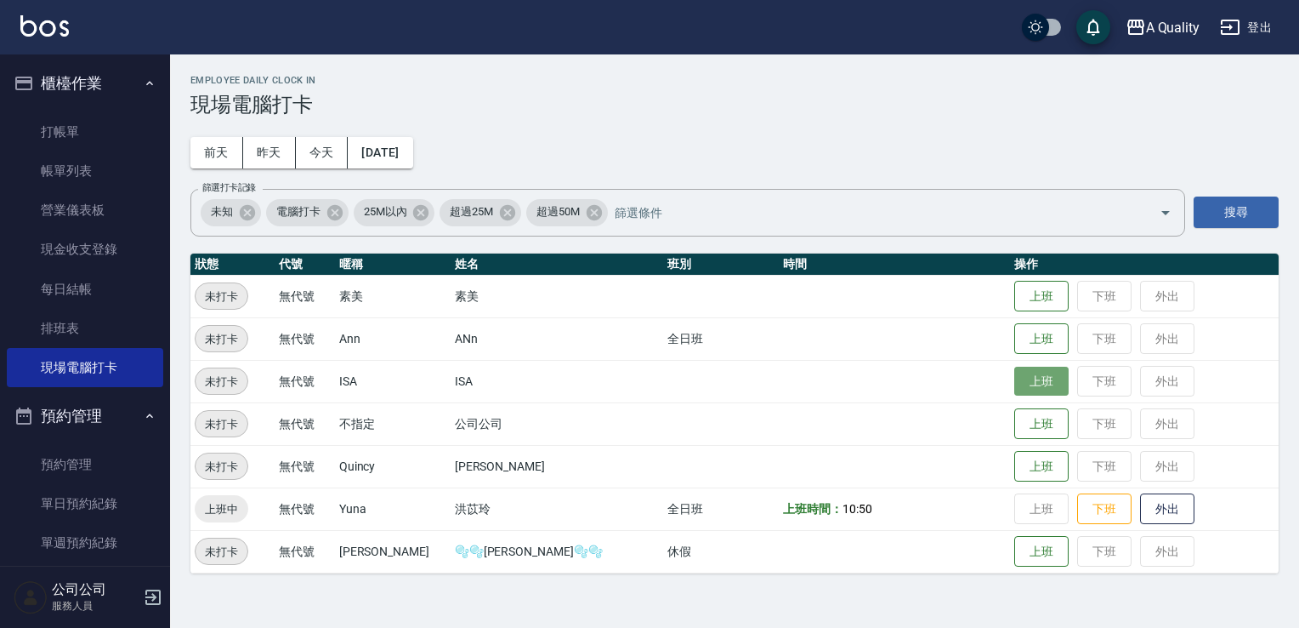
click at [1014, 383] on button "上班" at bounding box center [1041, 381] width 54 height 30
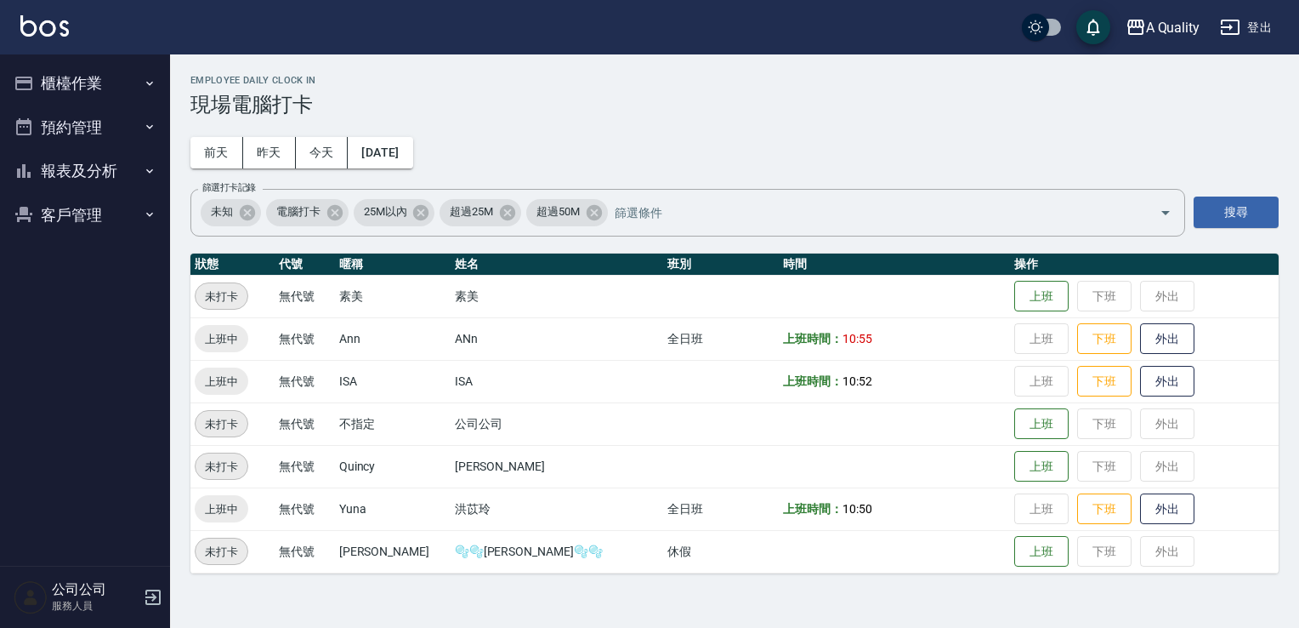
click at [117, 127] on button "預約管理" at bounding box center [85, 127] width 156 height 44
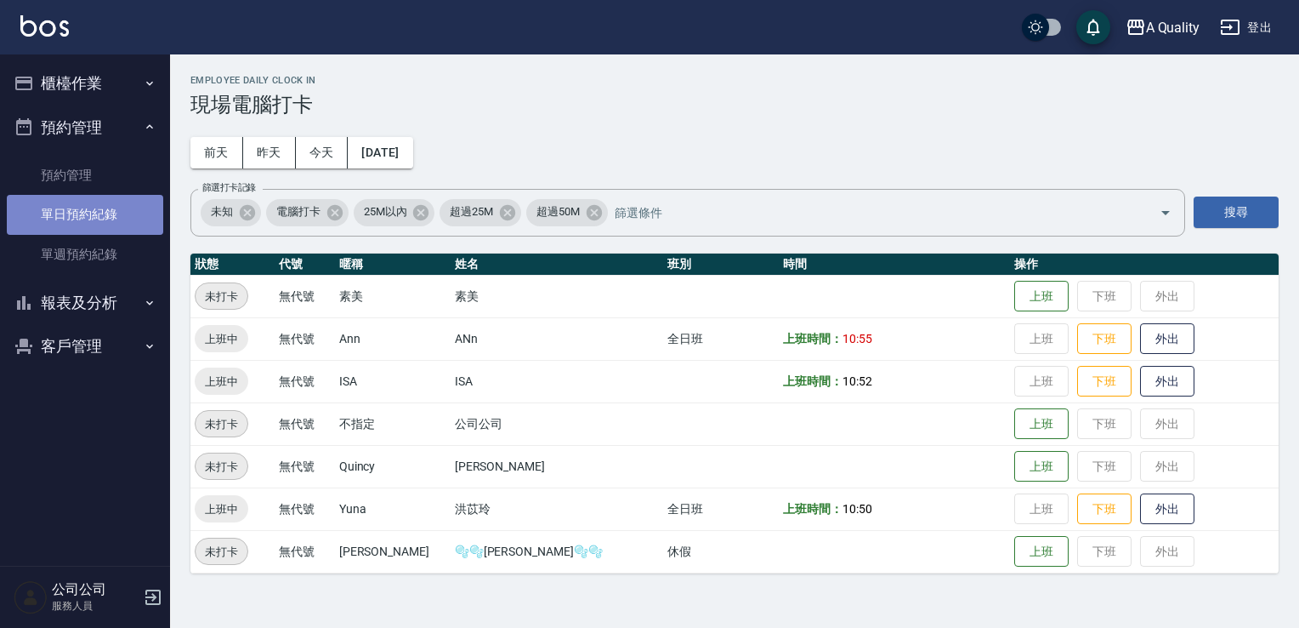
click at [118, 204] on link "單日預約紀錄" at bounding box center [85, 214] width 156 height 39
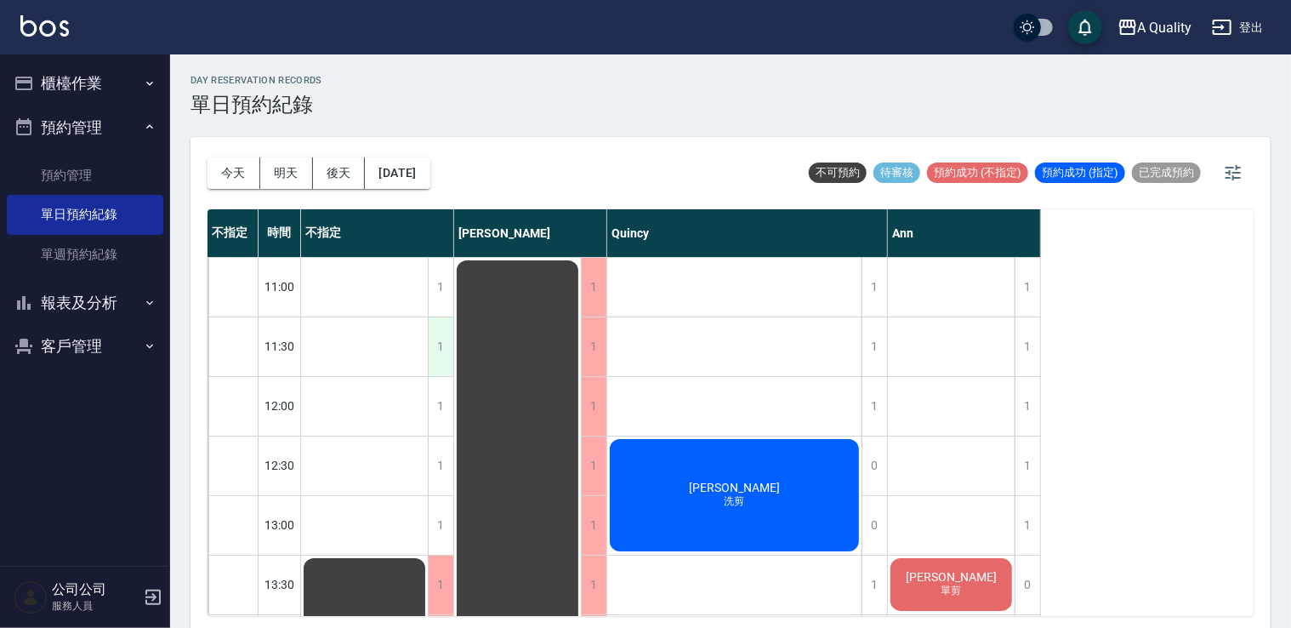
click at [448, 343] on div "1" at bounding box center [441, 346] width 26 height 59
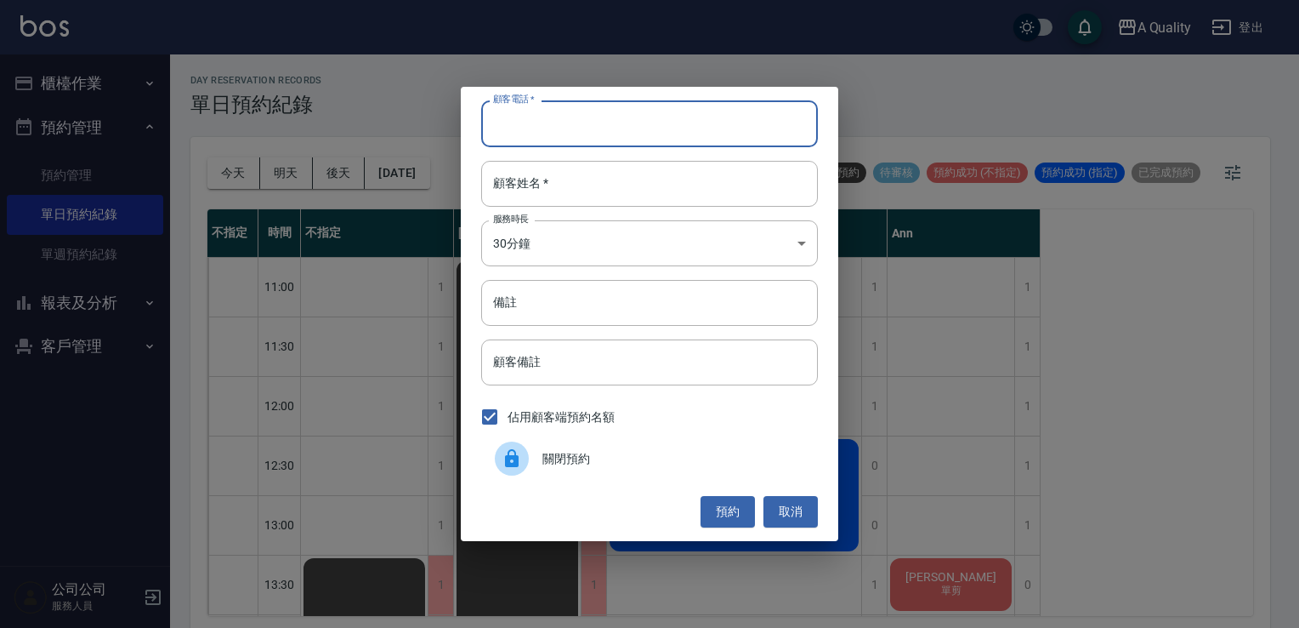
click at [554, 130] on input "顧客電話   *" at bounding box center [649, 123] width 337 height 46
type input "0958222610"
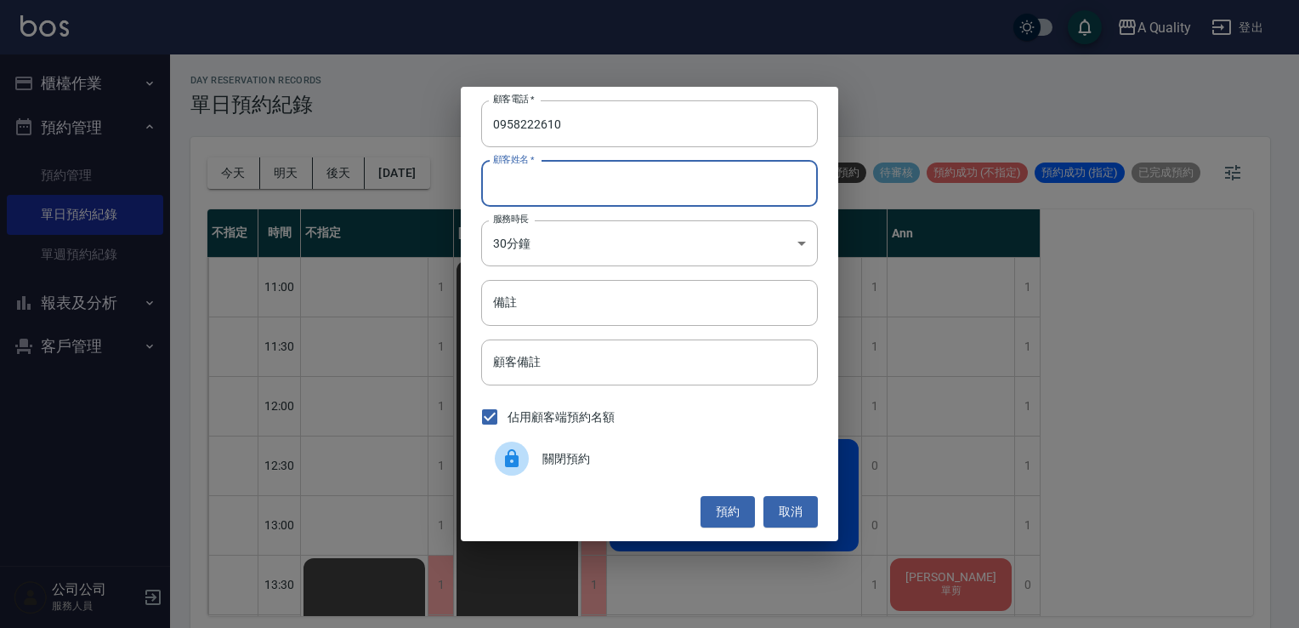
click at [541, 182] on input "顧客姓名   *" at bounding box center [649, 184] width 337 height 46
type input "x"
type input "["
type input "[PERSON_NAME]"
click at [509, 239] on body "A Quality 登出 櫃檯作業 打帳單 帳單列表 營業儀表板 現金收支登錄 每日結帳 排班表 現場電腦打卡 預約管理 預約管理 單日預約紀錄 單週預約紀錄…" at bounding box center [649, 316] width 1299 height 633
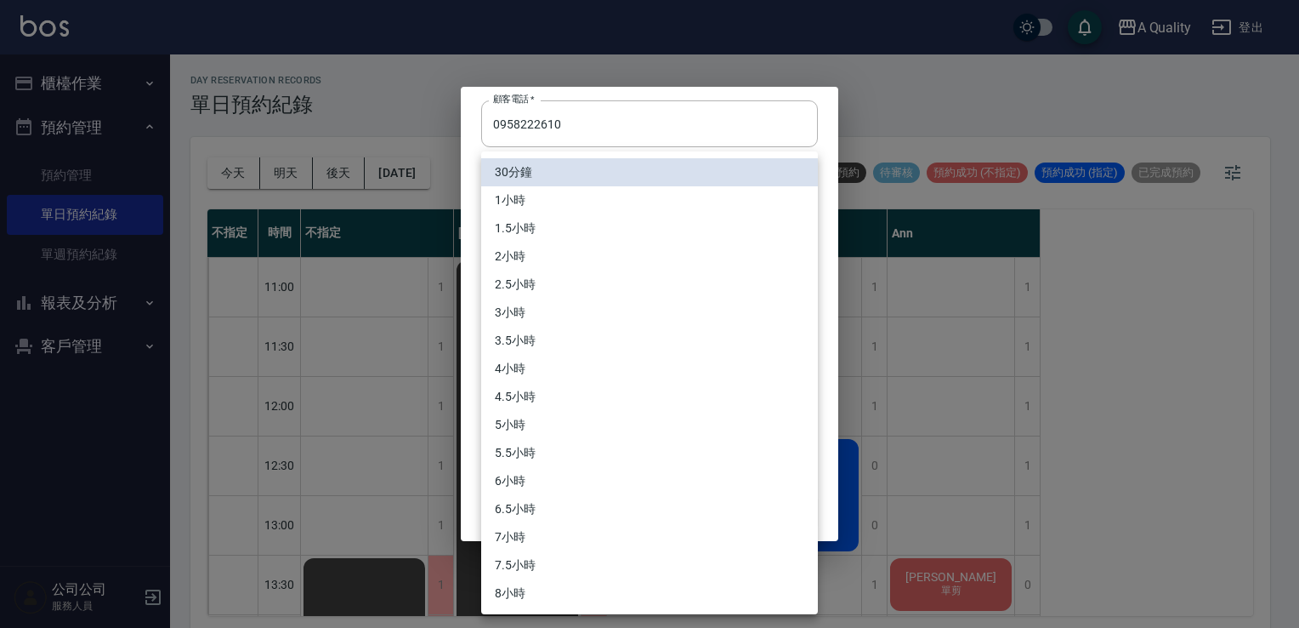
click at [519, 200] on li "1小時" at bounding box center [649, 200] width 337 height 28
type input "2"
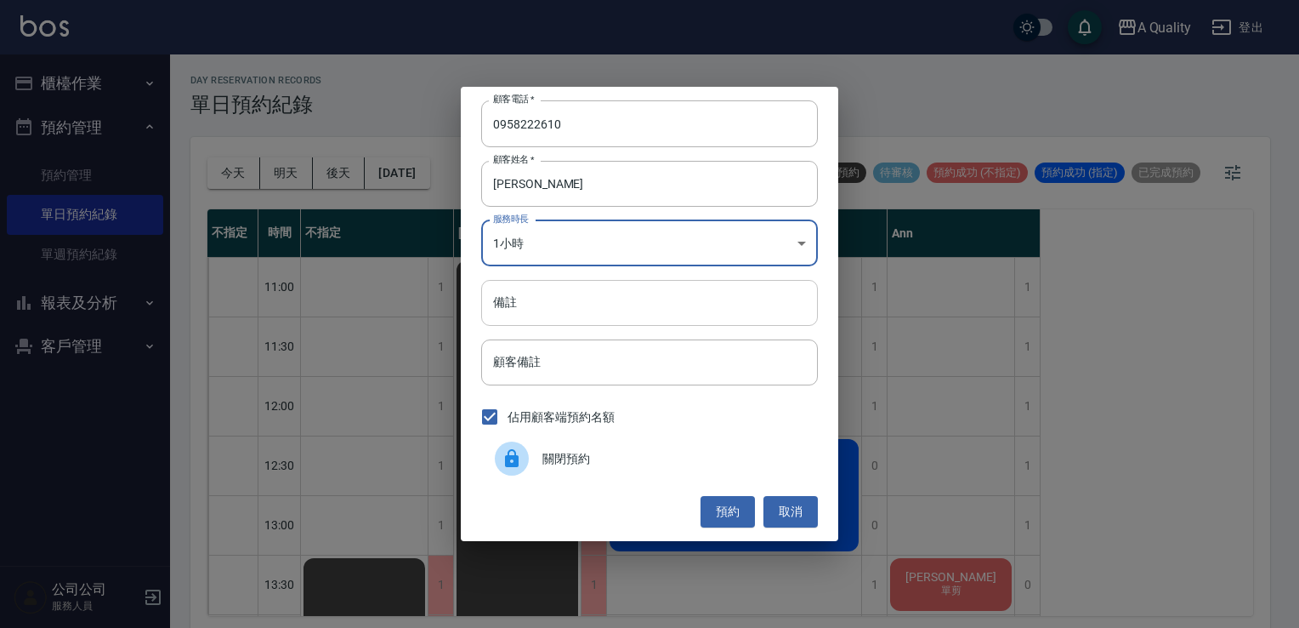
click at [503, 307] on input "備註" at bounding box center [649, 303] width 337 height 46
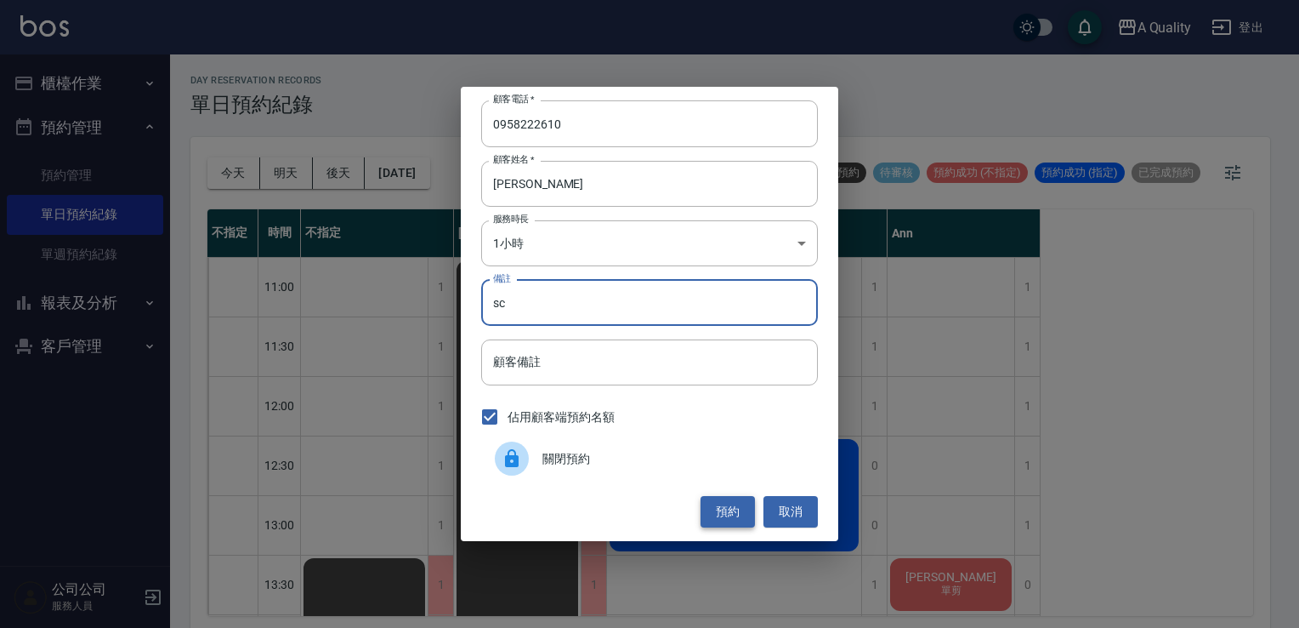
type input "sc"
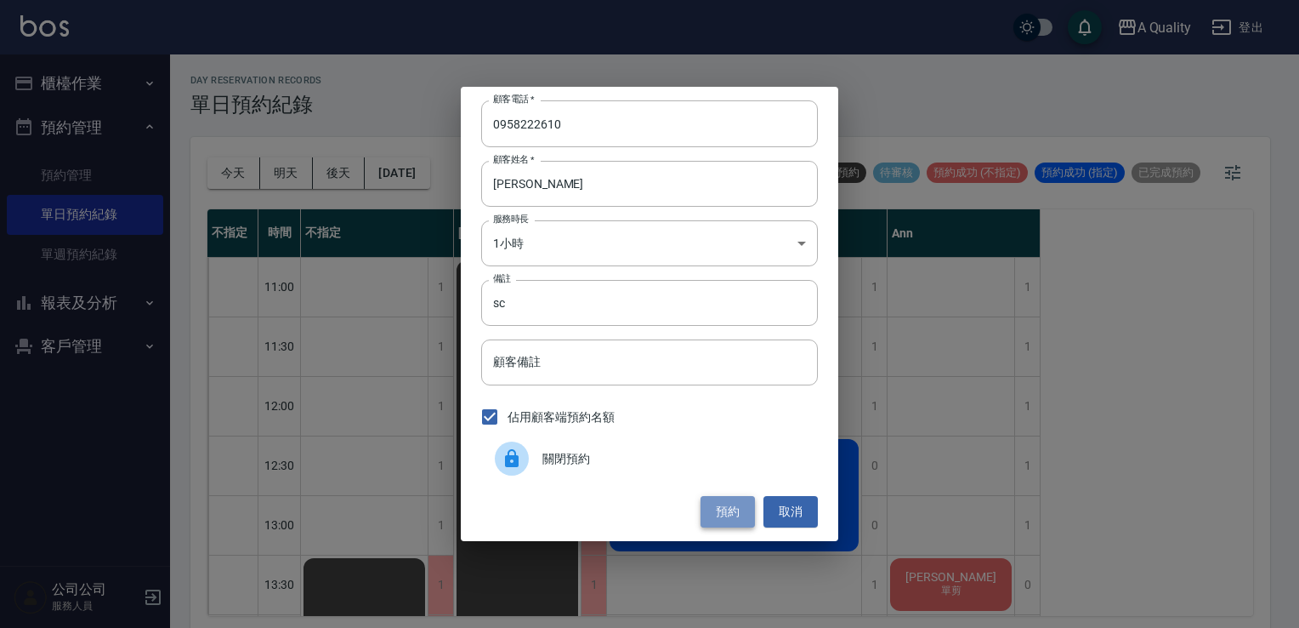
click at [736, 513] on button "預約" at bounding box center [728, 511] width 54 height 31
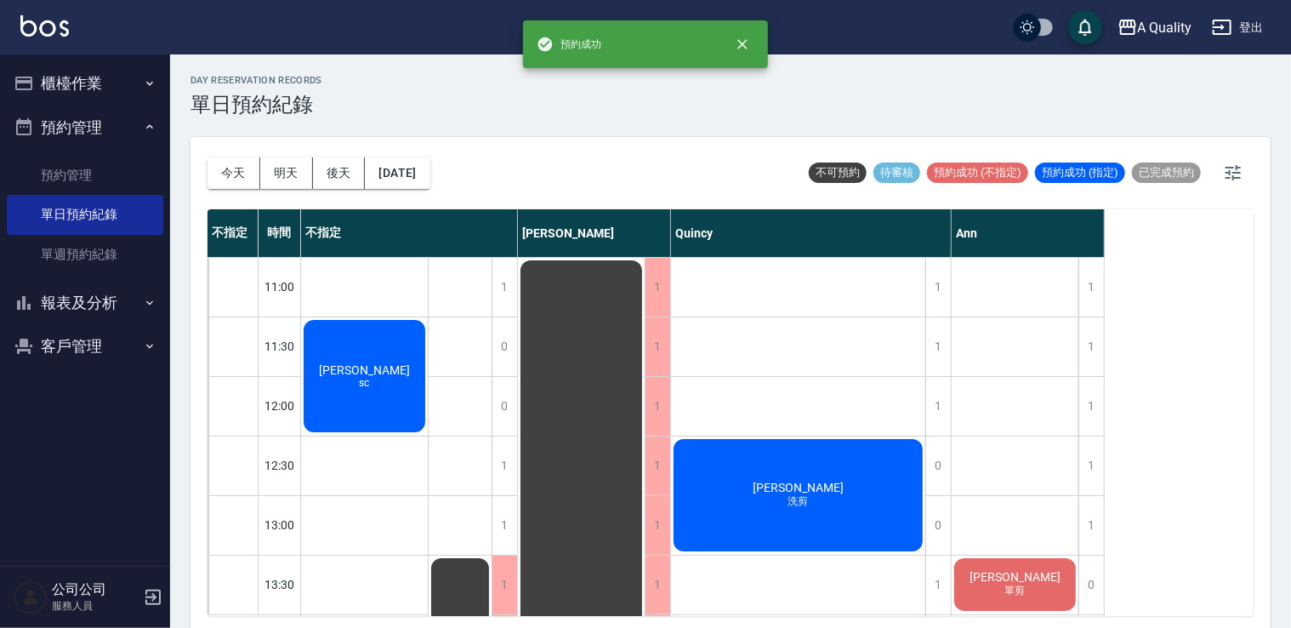
click at [384, 396] on div "林R sc" at bounding box center [364, 375] width 127 height 117
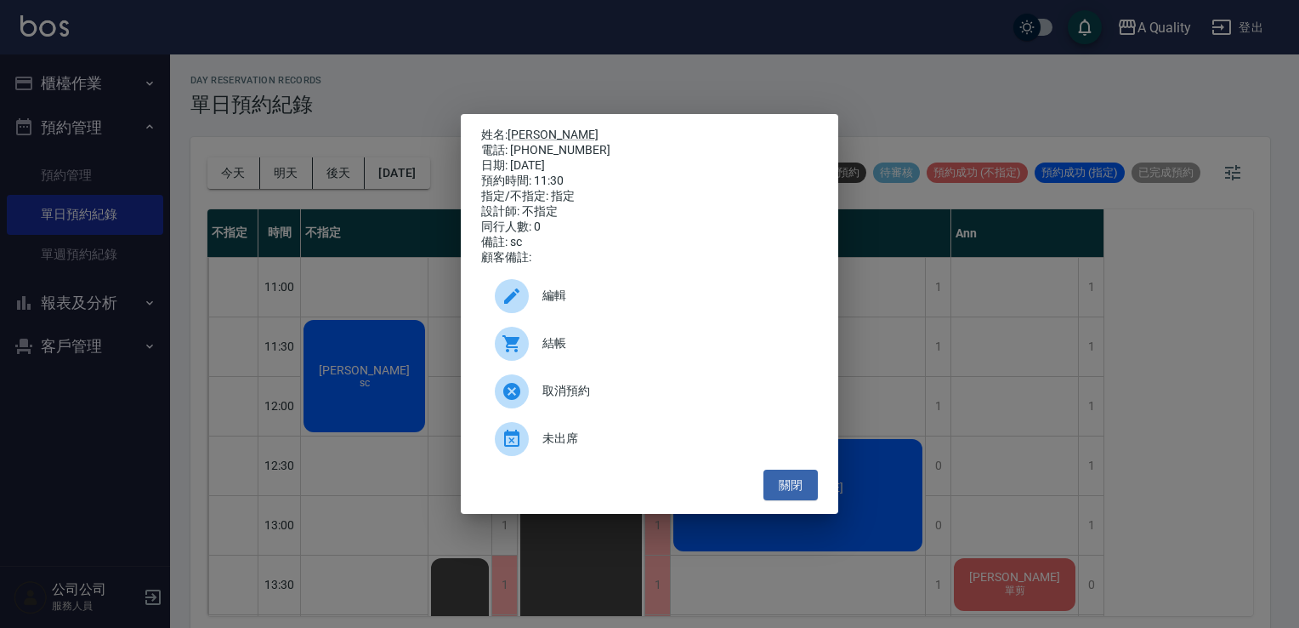
click at [558, 304] on span "編輯" at bounding box center [674, 296] width 262 height 18
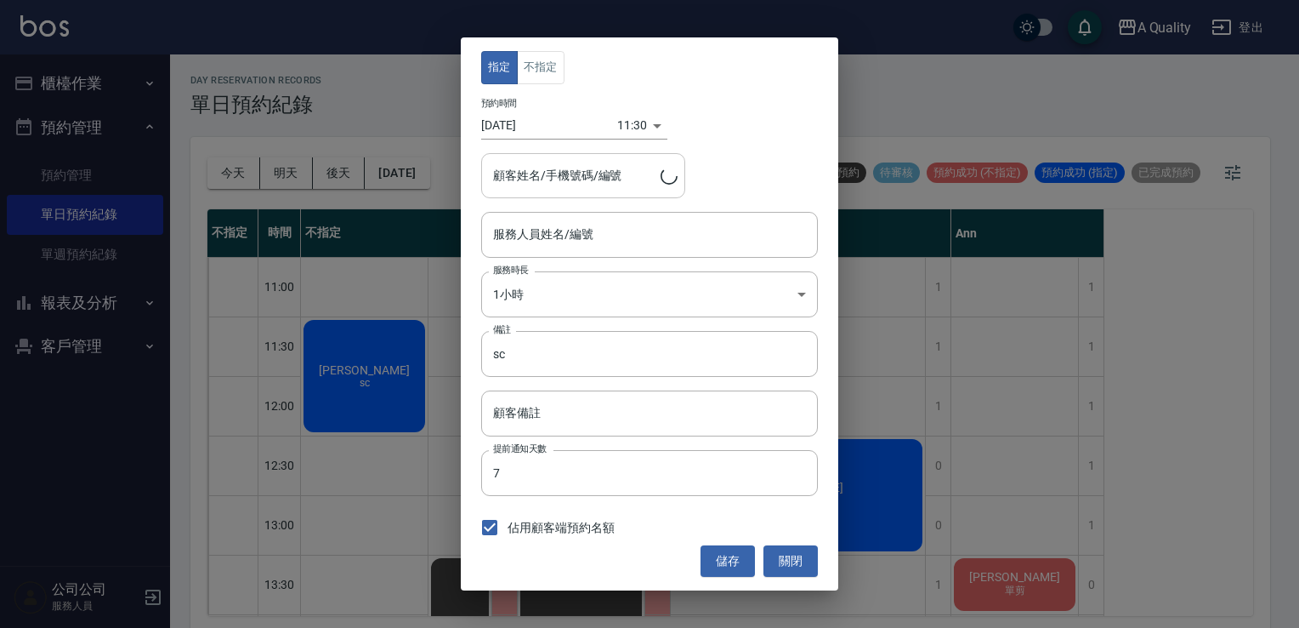
type input "不指定(無代號)"
type input "林R/0958222610"
click at [548, 63] on button "不指定" at bounding box center [541, 67] width 48 height 33
click at [741, 550] on button "儲存" at bounding box center [728, 560] width 54 height 31
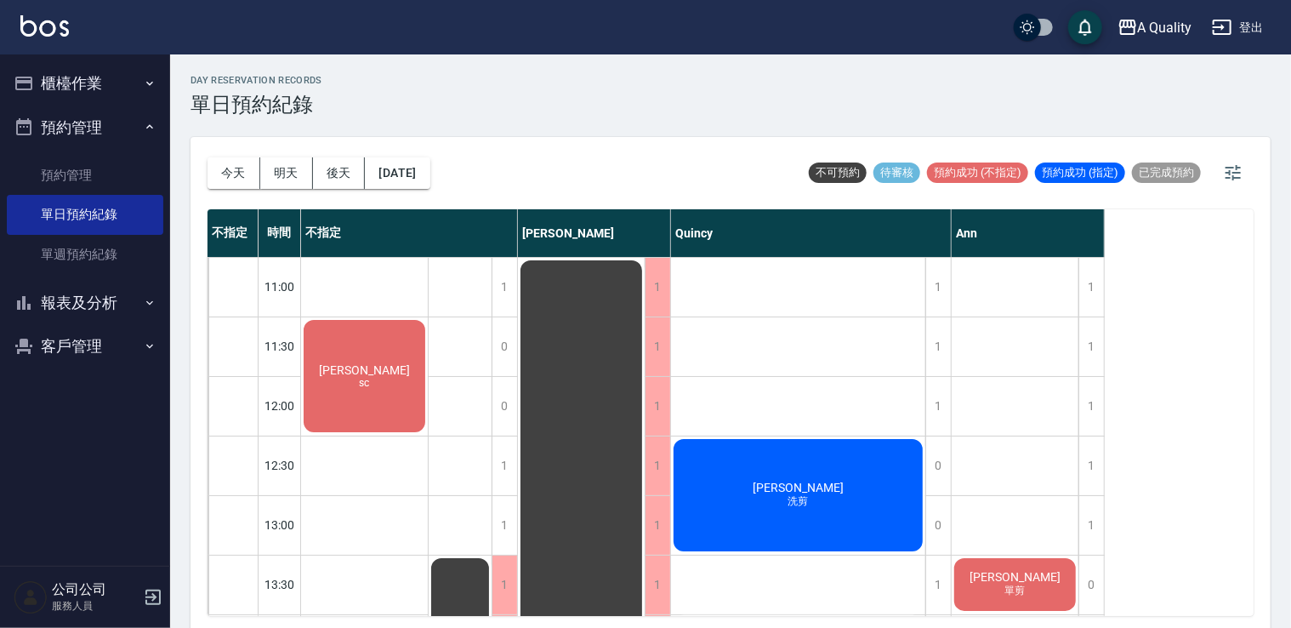
click at [338, 399] on div "林R sc" at bounding box center [364, 375] width 127 height 117
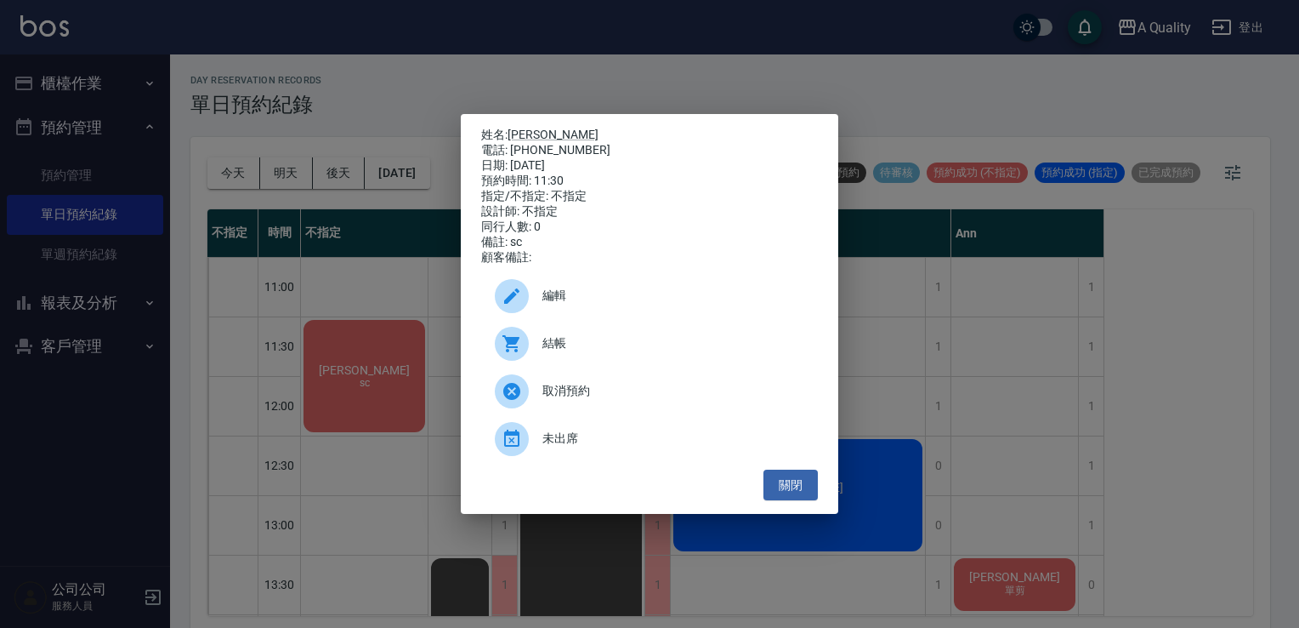
click at [568, 290] on div "編輯" at bounding box center [649, 296] width 337 height 48
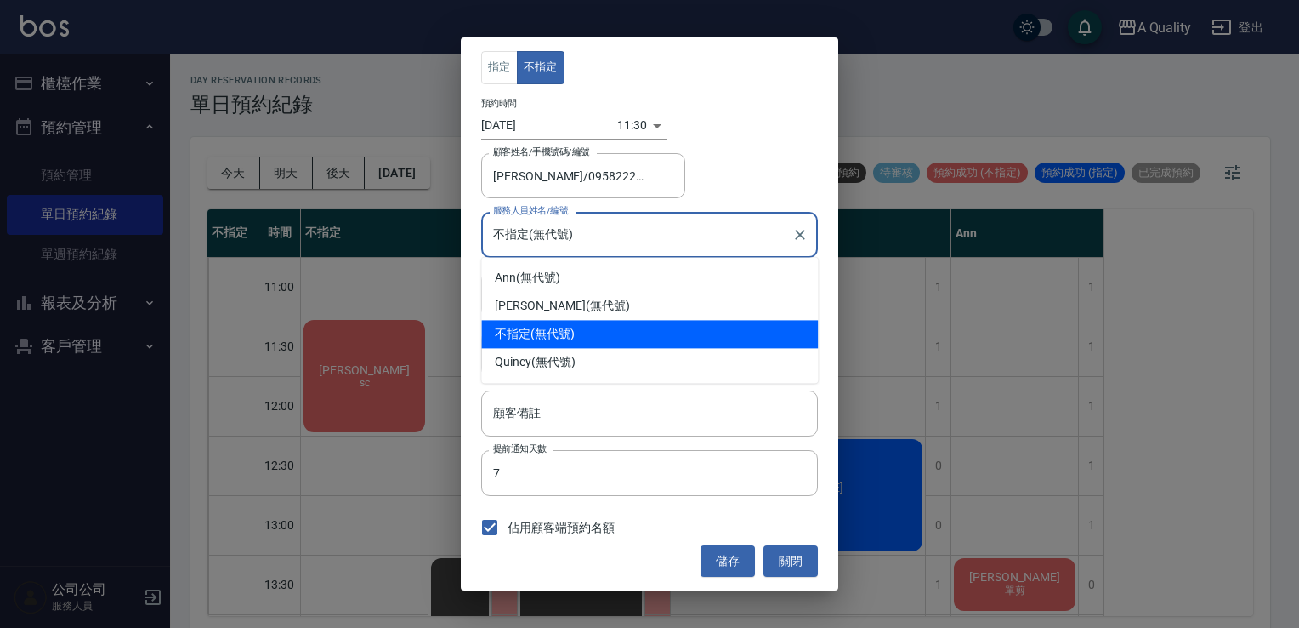
click at [558, 230] on input "不指定(無代號)" at bounding box center [637, 234] width 296 height 30
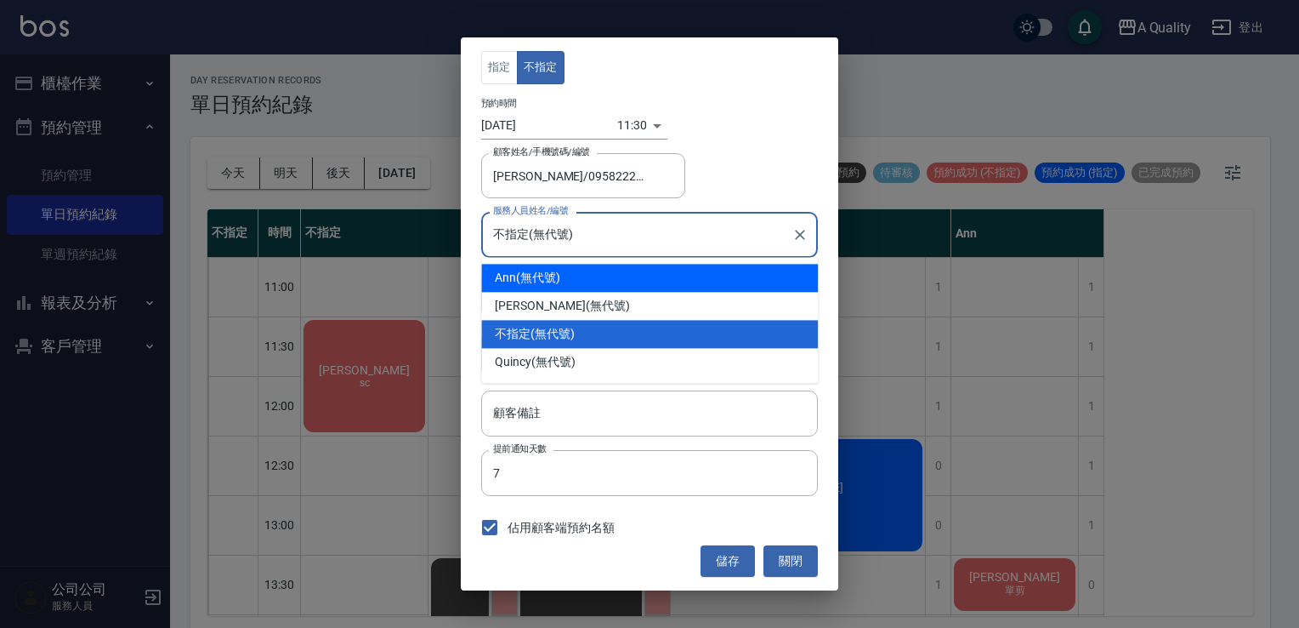
click at [537, 274] on div "Ann (無代號)" at bounding box center [649, 278] width 337 height 28
type input "Ann(無代號)"
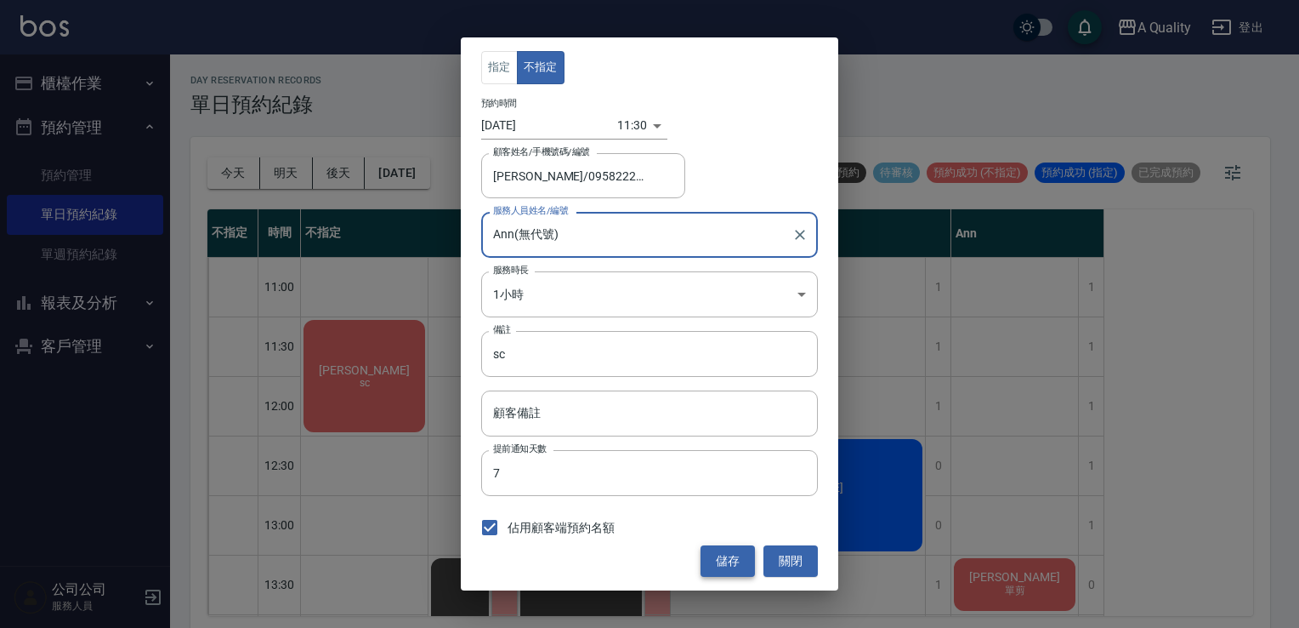
click at [733, 575] on button "儲存" at bounding box center [728, 560] width 54 height 31
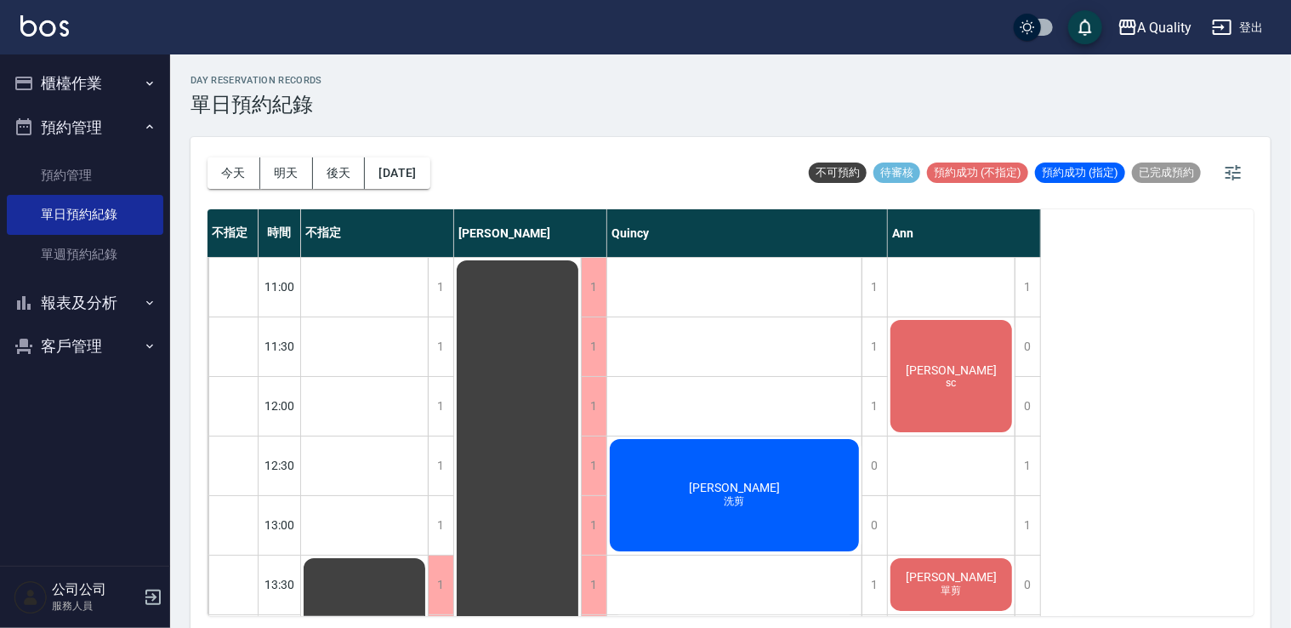
click at [956, 371] on span "林R" at bounding box center [951, 370] width 98 height 14
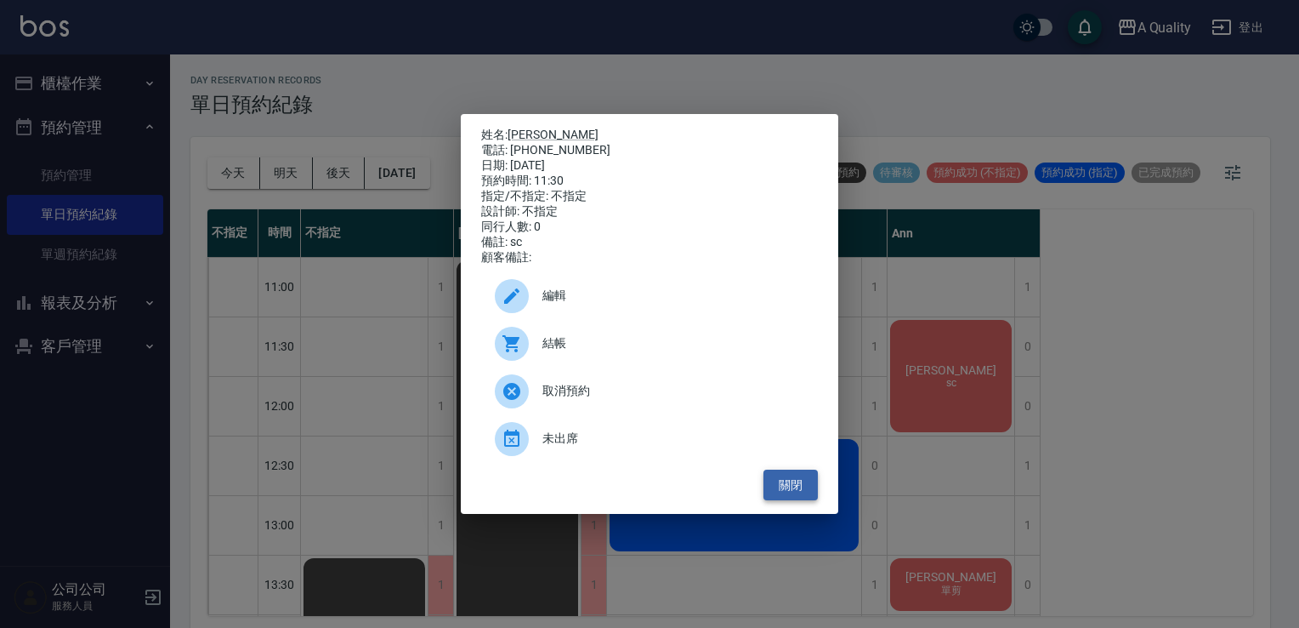
click at [804, 491] on button "關閉" at bounding box center [791, 484] width 54 height 31
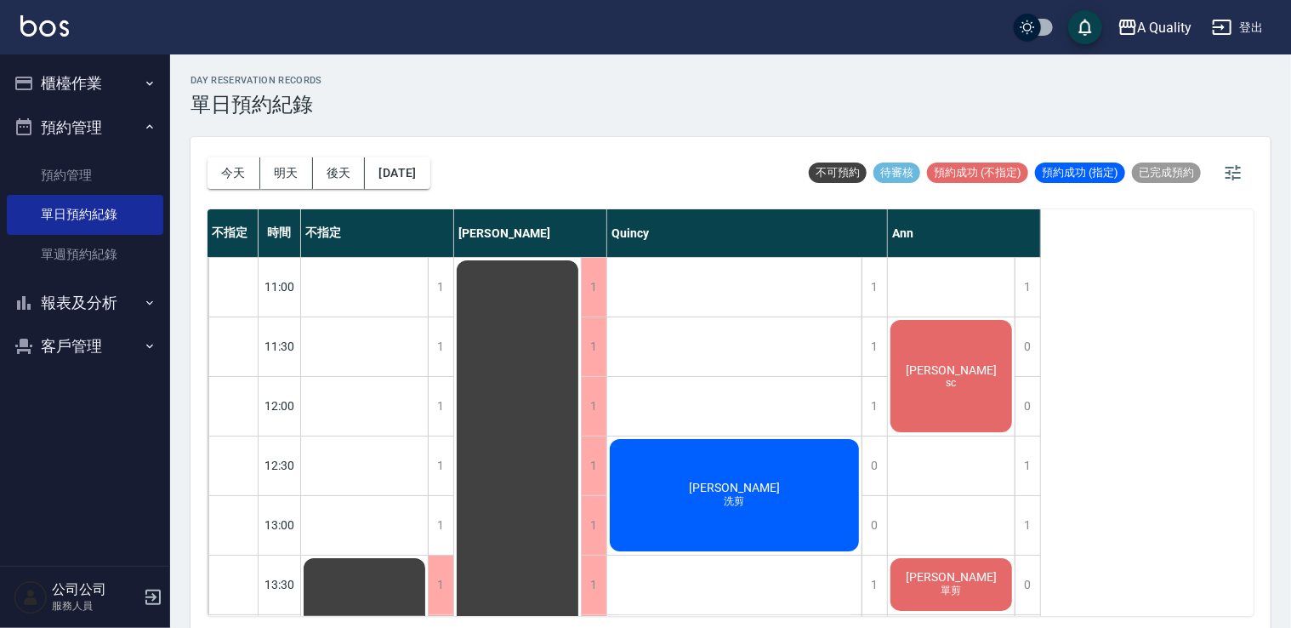
click at [946, 383] on span "sc" at bounding box center [951, 383] width 17 height 12
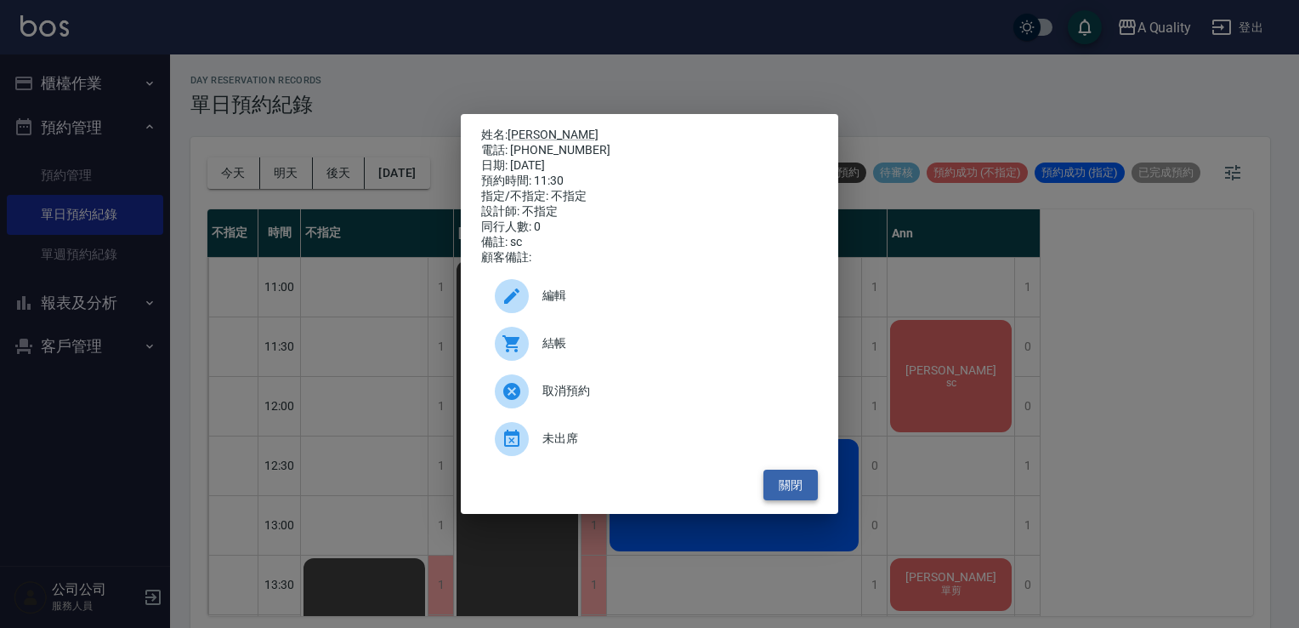
click at [804, 491] on button "關閉" at bounding box center [791, 484] width 54 height 31
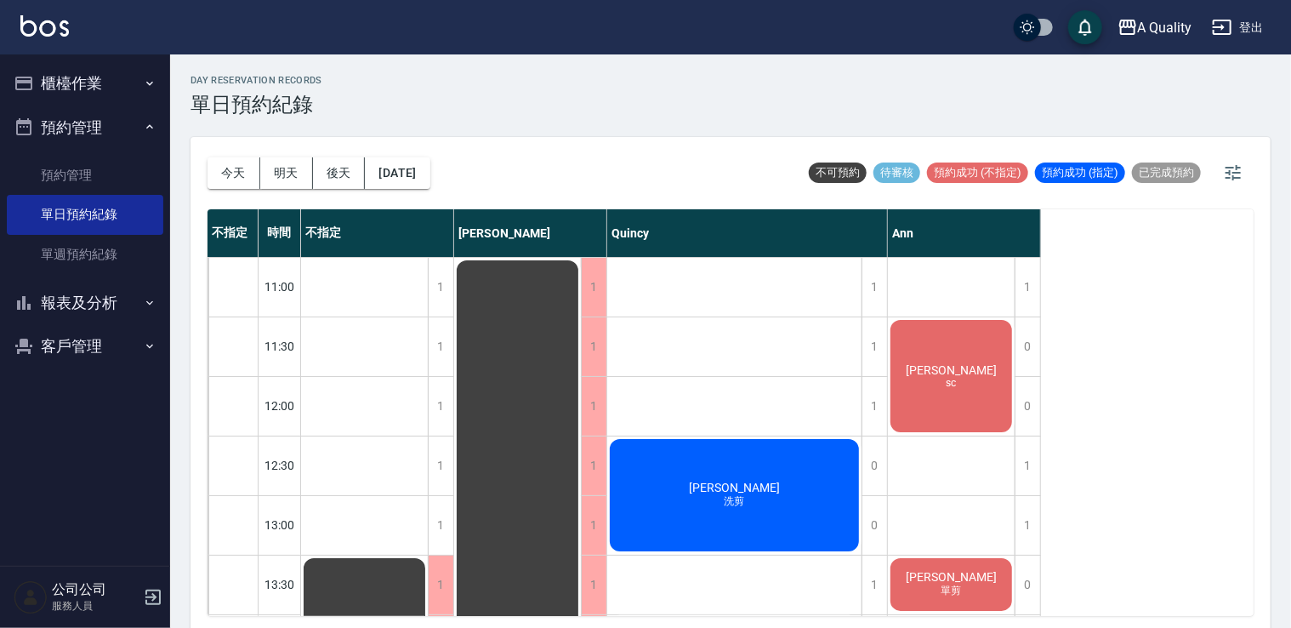
click at [971, 403] on div "林R sc" at bounding box center [951, 375] width 127 height 117
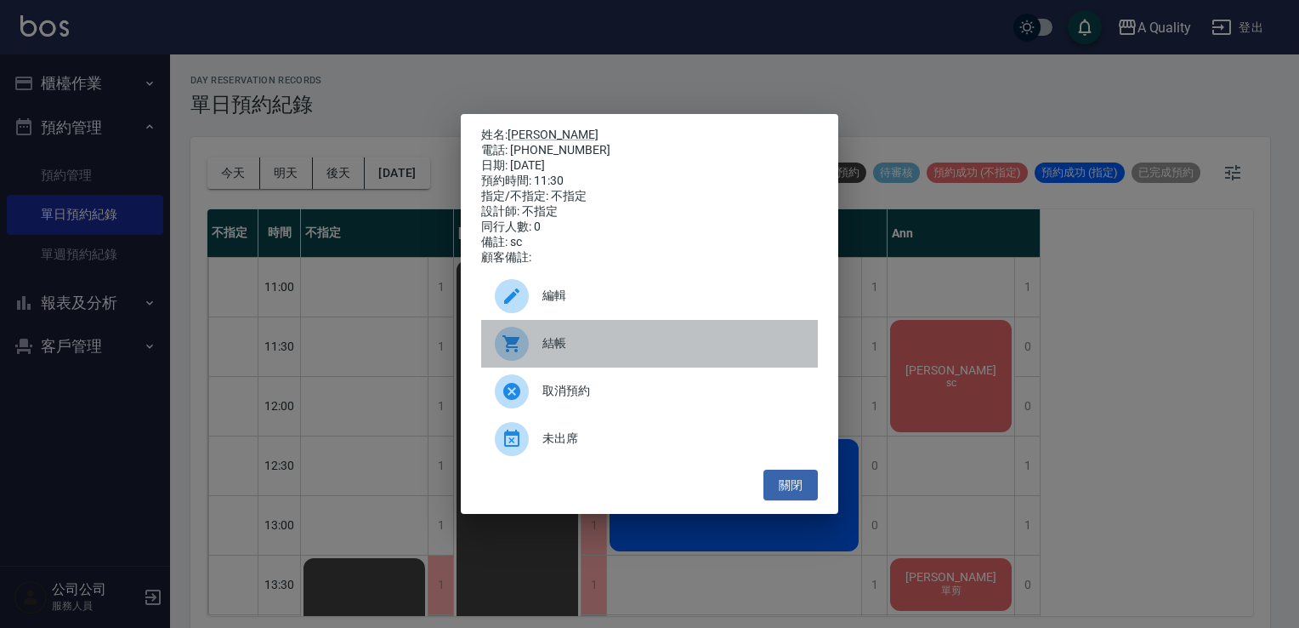
click at [567, 361] on div "結帳" at bounding box center [649, 344] width 337 height 48
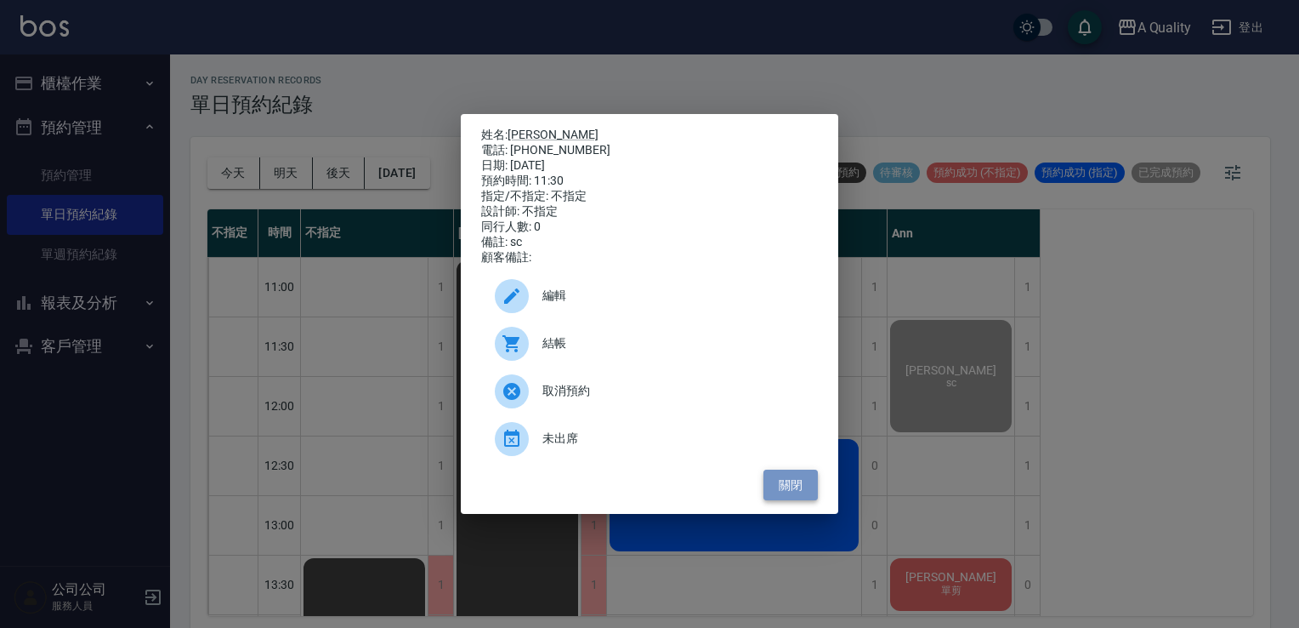
click at [798, 491] on button "關閉" at bounding box center [791, 484] width 54 height 31
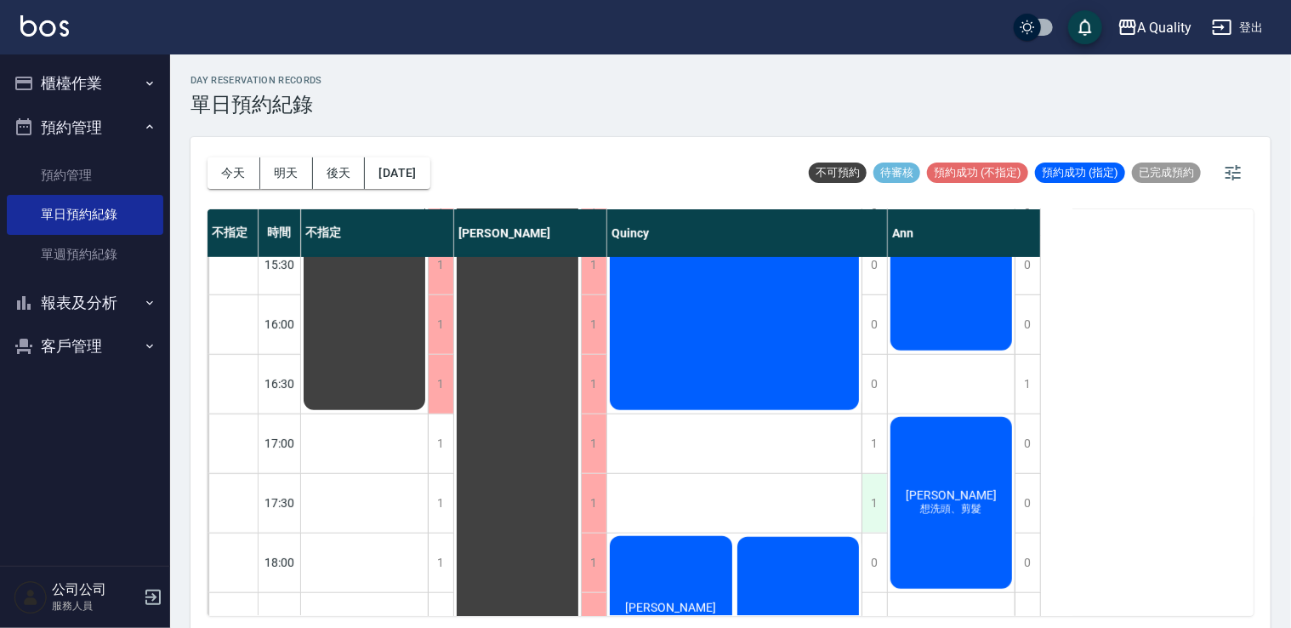
scroll to position [555, 0]
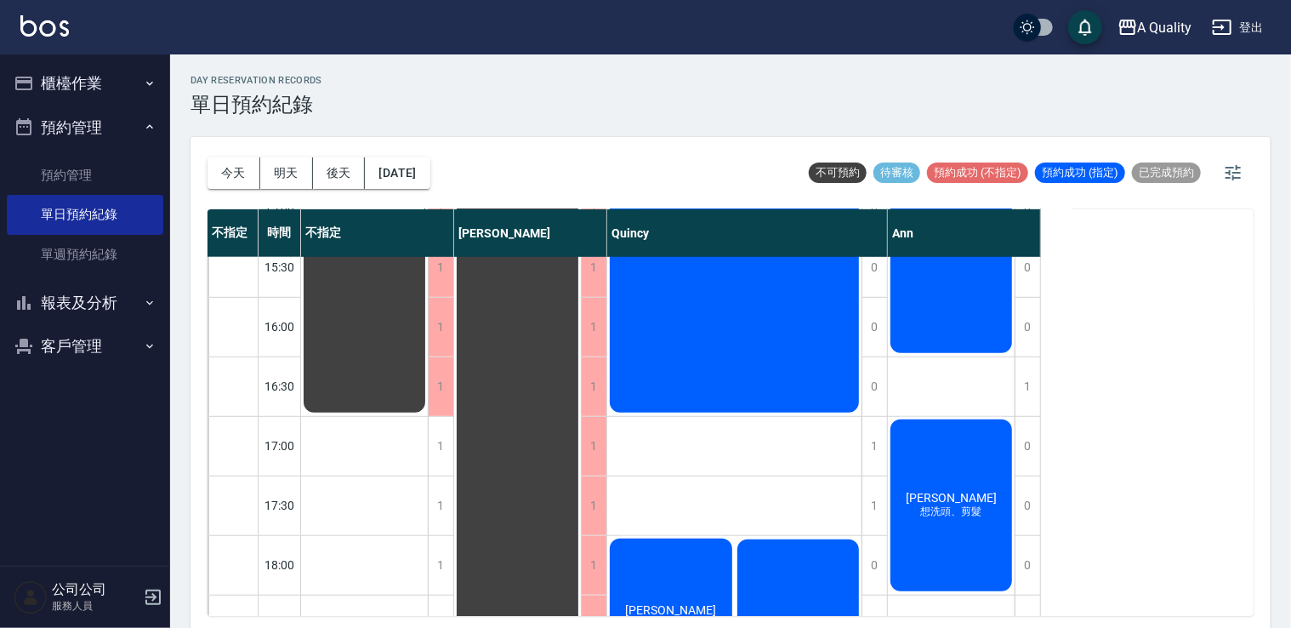
click at [85, 345] on button "客戶管理" at bounding box center [85, 346] width 156 height 44
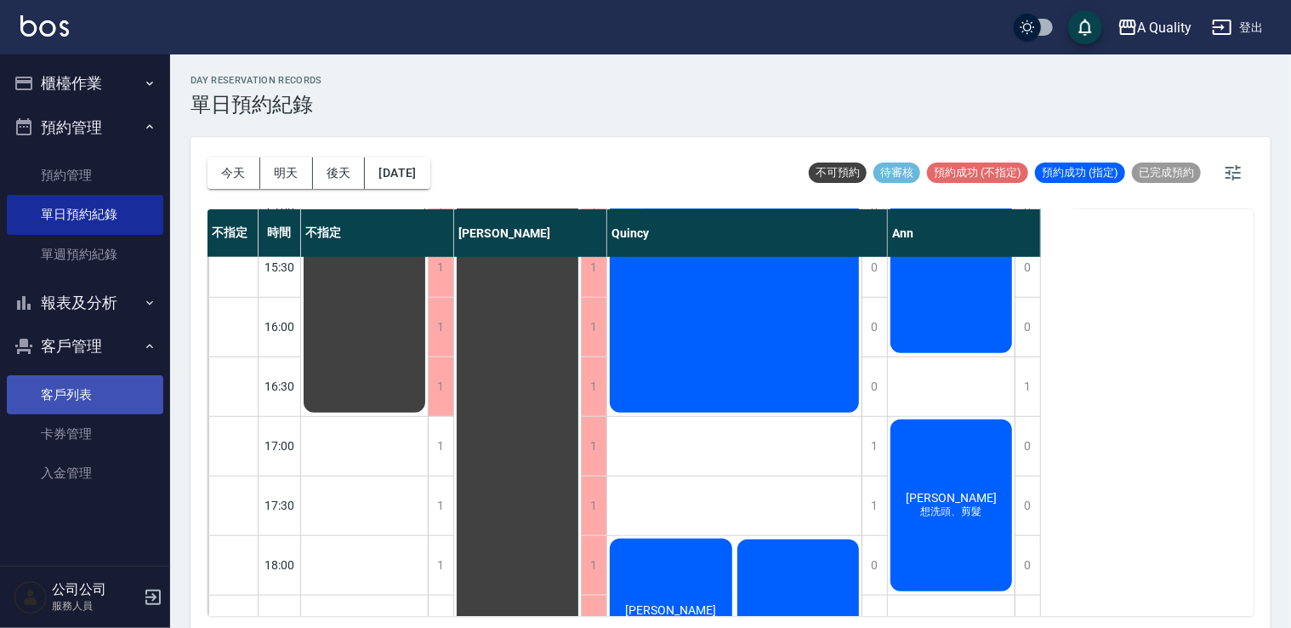
click at [71, 384] on link "客戶列表" at bounding box center [85, 394] width 156 height 39
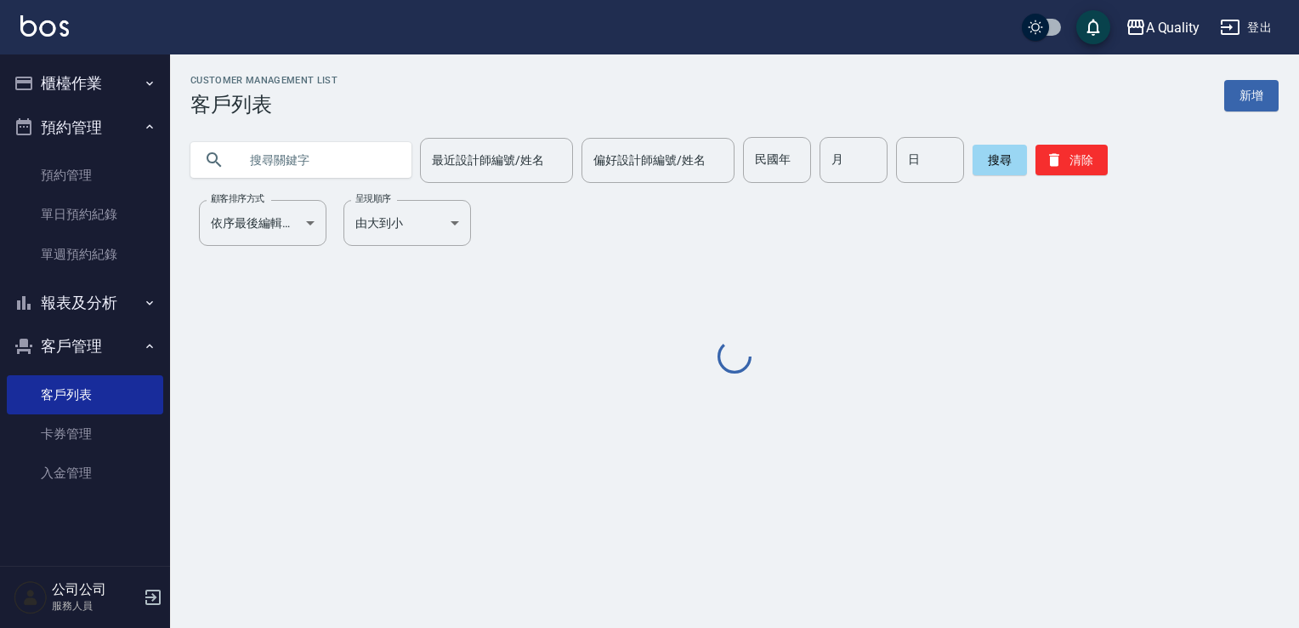
click at [253, 156] on input "text" at bounding box center [318, 160] width 160 height 46
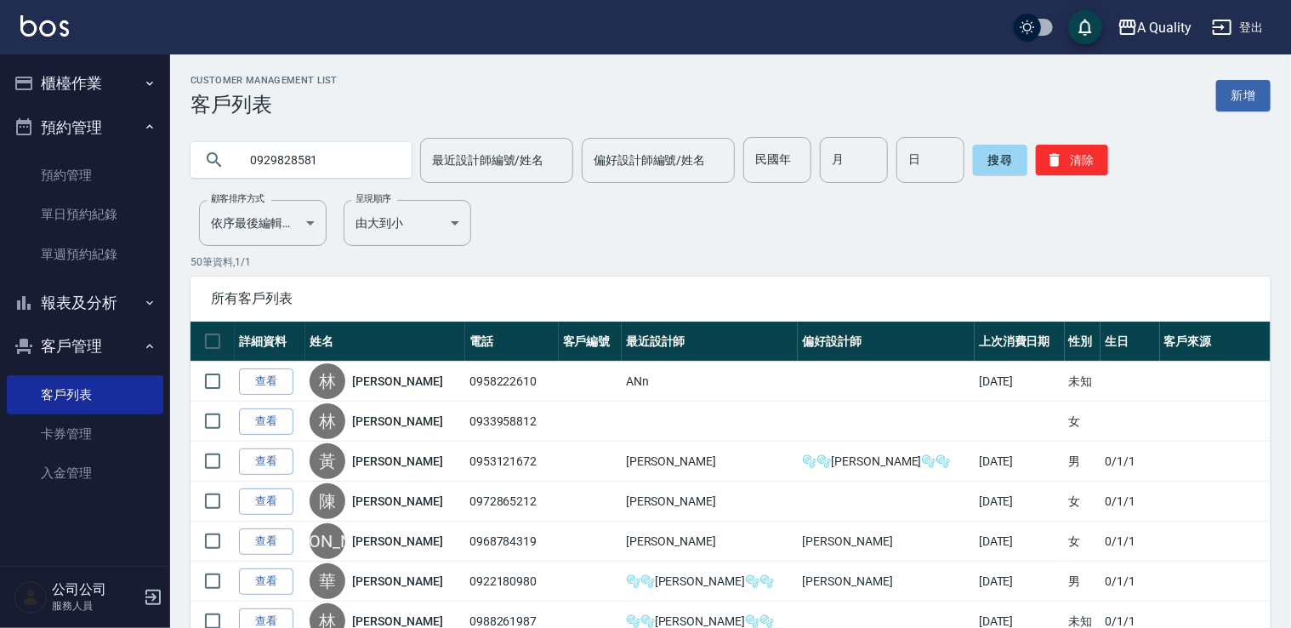
type input "0929828581"
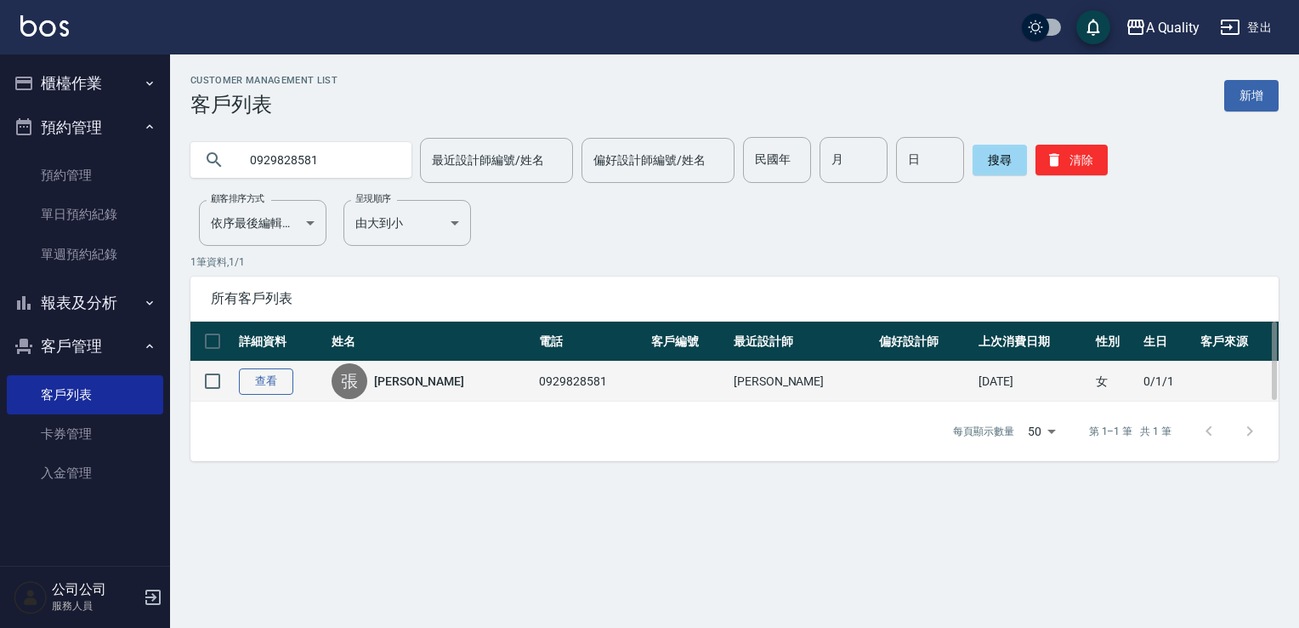
click at [276, 378] on link "查看" at bounding box center [266, 381] width 54 height 26
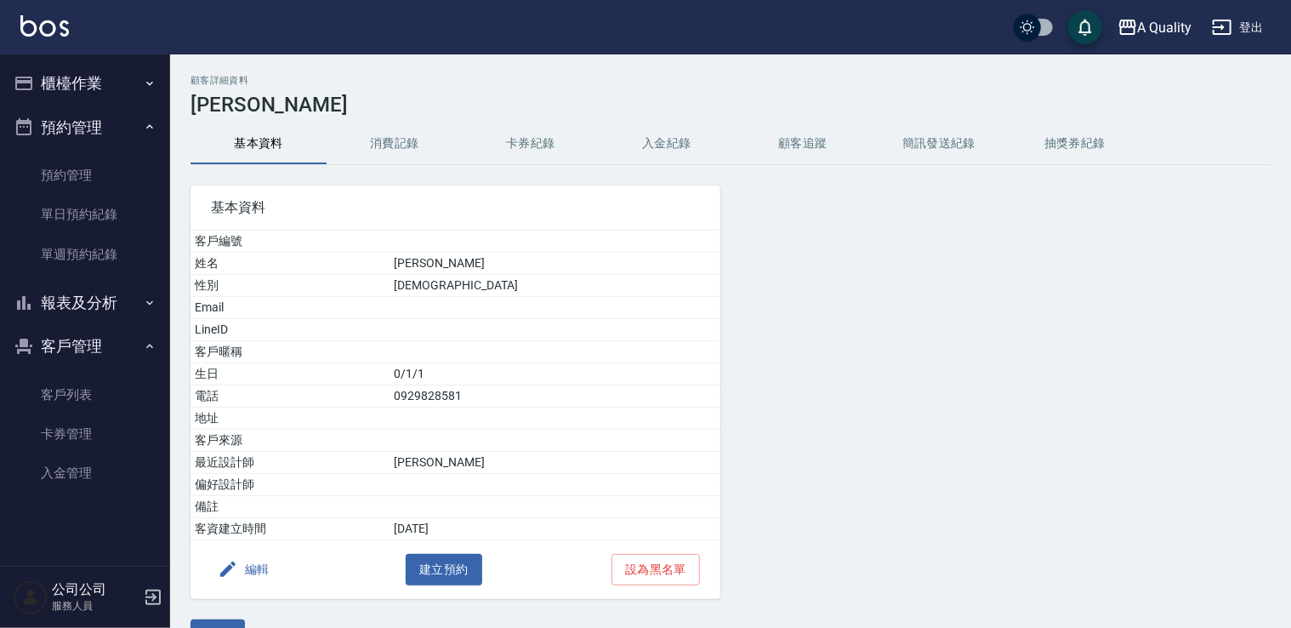
click at [399, 153] on button "消費記錄" at bounding box center [395, 143] width 136 height 41
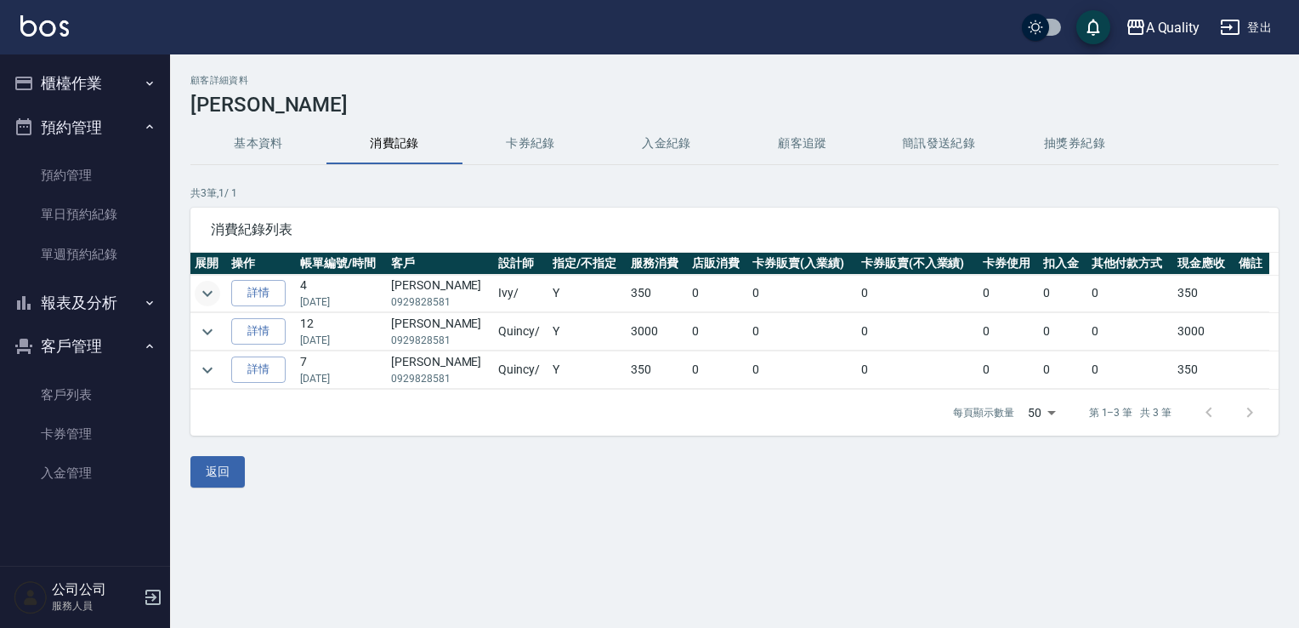
click at [204, 293] on icon "expand row" at bounding box center [207, 293] width 20 height 20
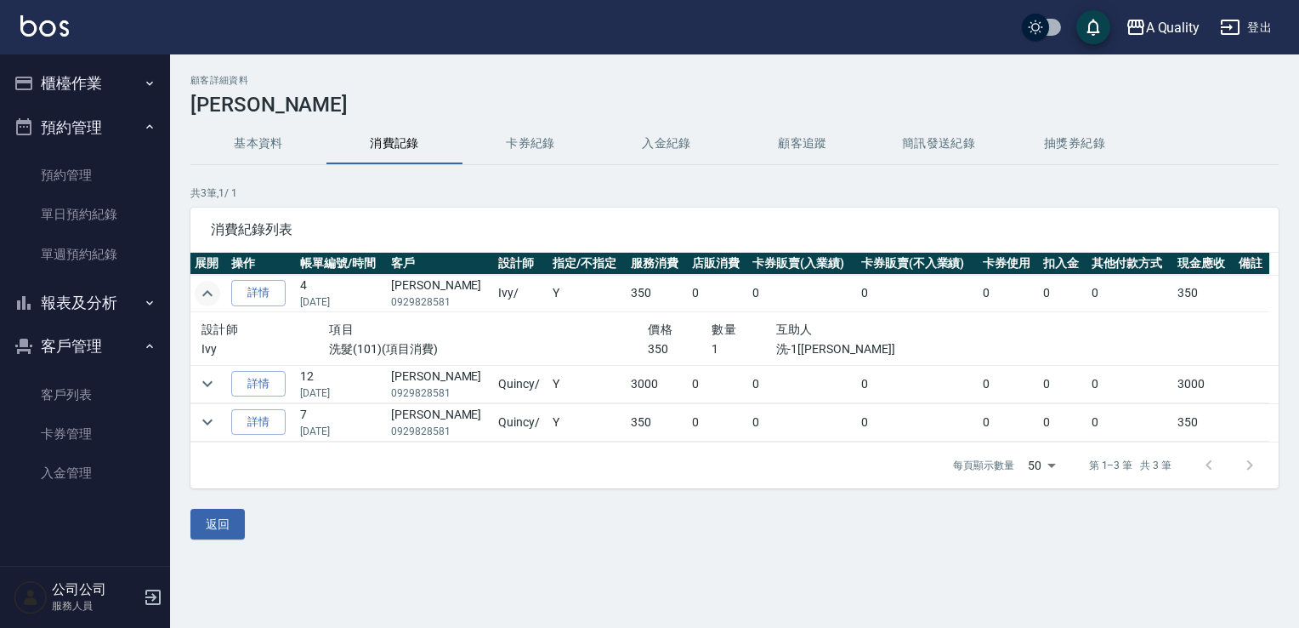
click at [276, 134] on button "基本資料" at bounding box center [258, 143] width 136 height 41
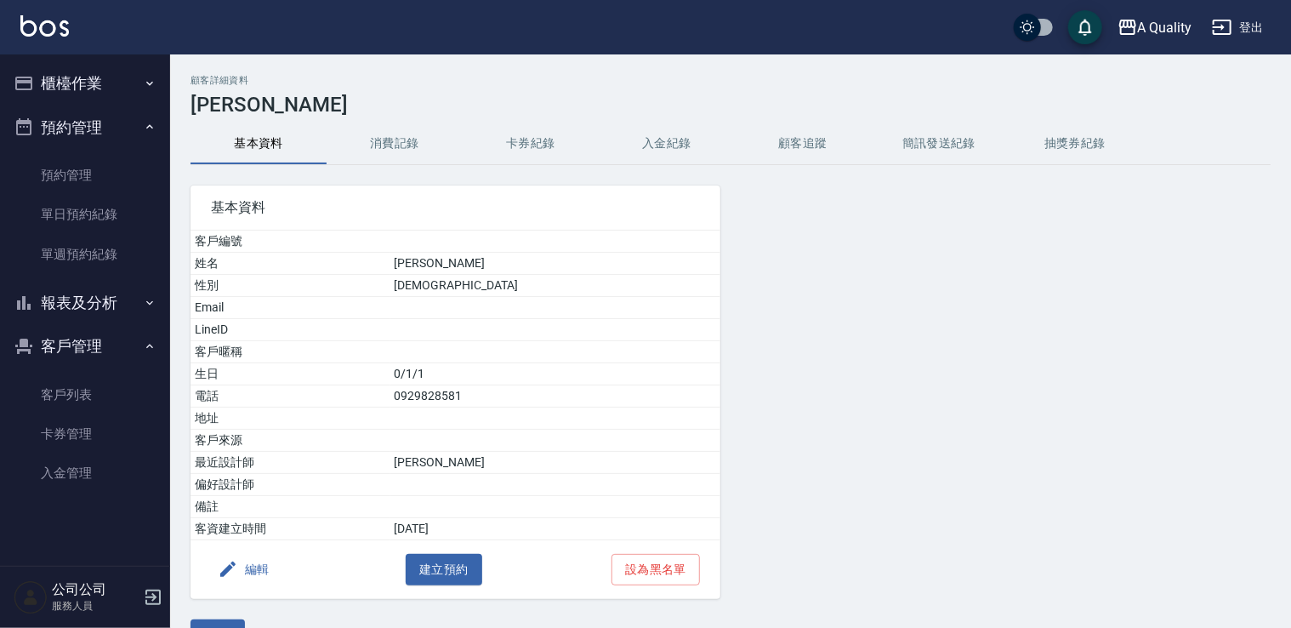
click at [265, 564] on button "編輯" at bounding box center [243, 569] width 65 height 31
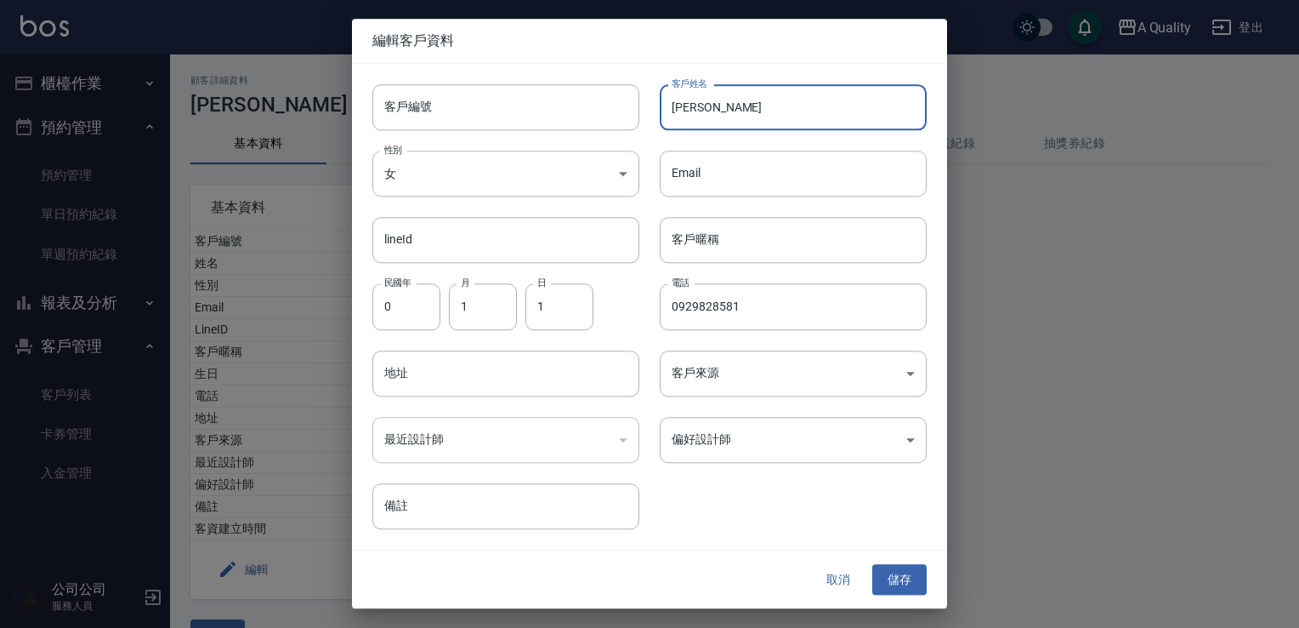
click at [724, 98] on input "張淇慧" at bounding box center [793, 107] width 267 height 46
type input "張棋惠"
click at [889, 567] on button "儲存" at bounding box center [899, 579] width 54 height 31
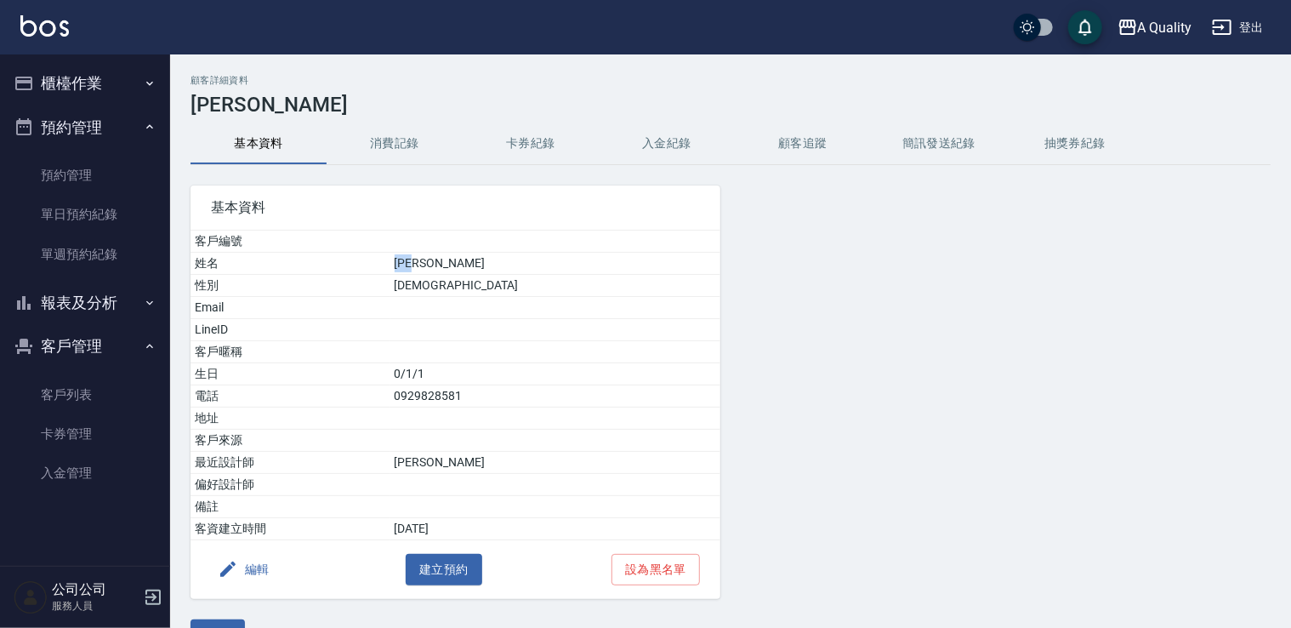
drag, startPoint x: 473, startPoint y: 263, endPoint x: 536, endPoint y: 269, distance: 63.2
click at [536, 269] on td "張棋惠" at bounding box center [555, 264] width 330 height 22
drag, startPoint x: 536, startPoint y: 269, endPoint x: 491, endPoint y: 258, distance: 46.2
copy td "張棋惠"
drag, startPoint x: 60, startPoint y: 389, endPoint x: 95, endPoint y: 347, distance: 55.5
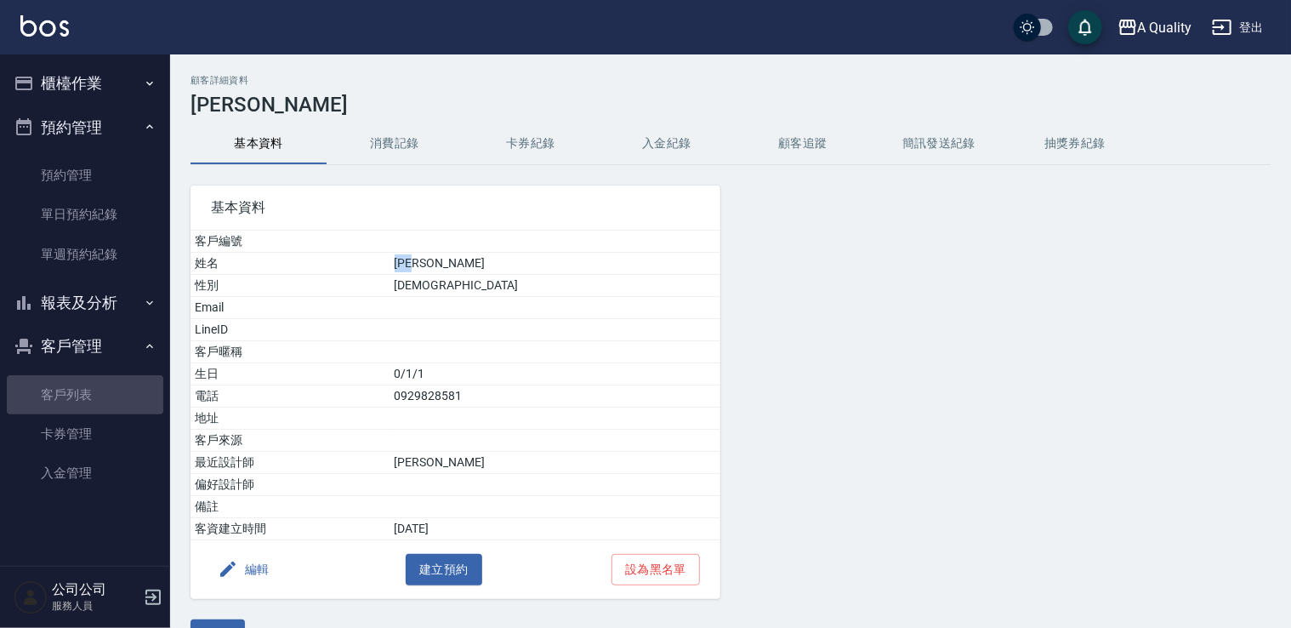
click at [60, 389] on link "客戶列表" at bounding box center [85, 394] width 156 height 39
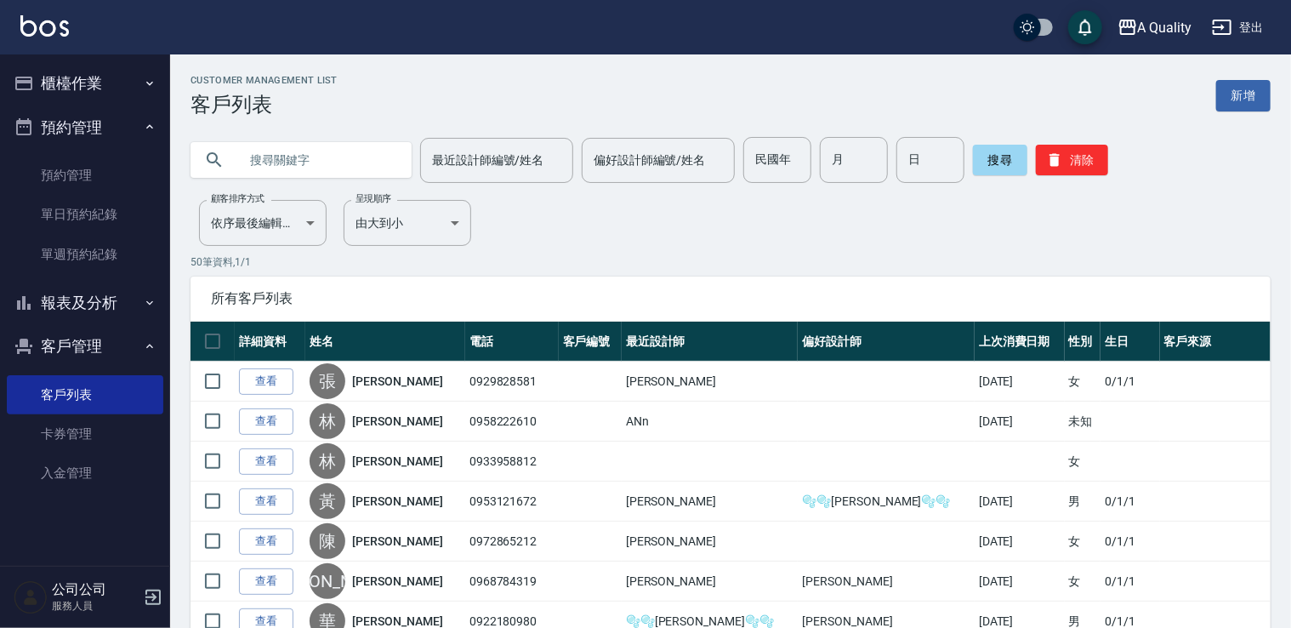
paste input "張棋惠"
type input "張棋惠"
click at [1001, 158] on button "搜尋" at bounding box center [1000, 160] width 54 height 31
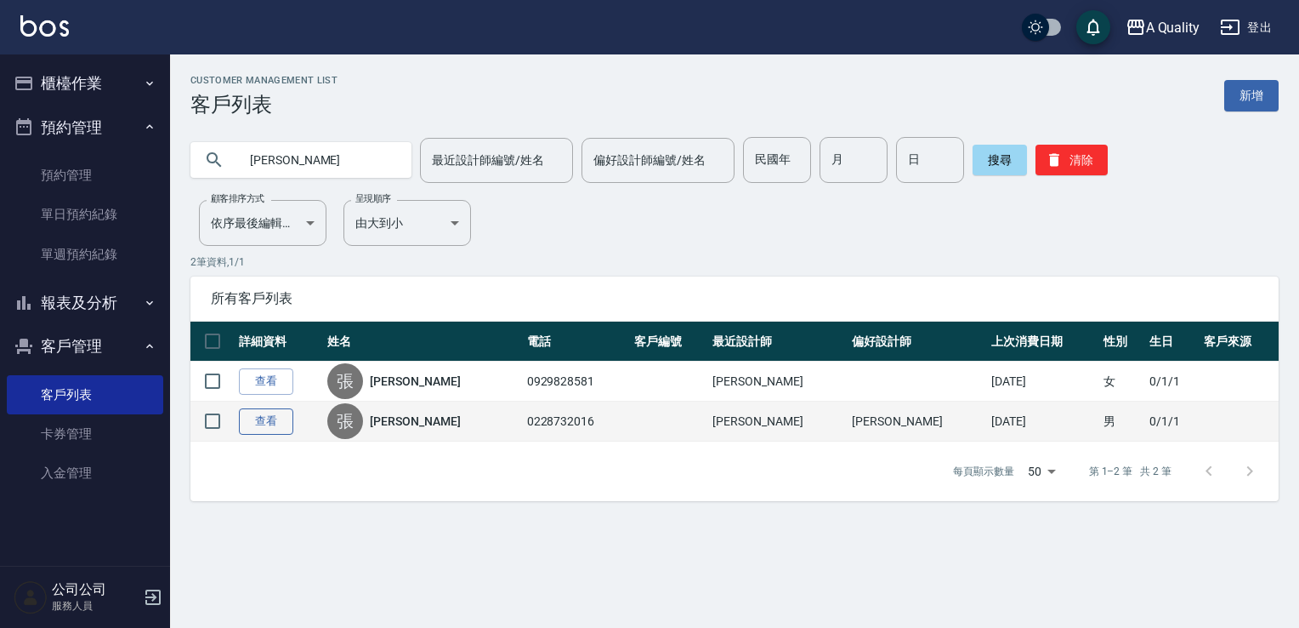
click at [279, 417] on link "查看" at bounding box center [266, 421] width 54 height 26
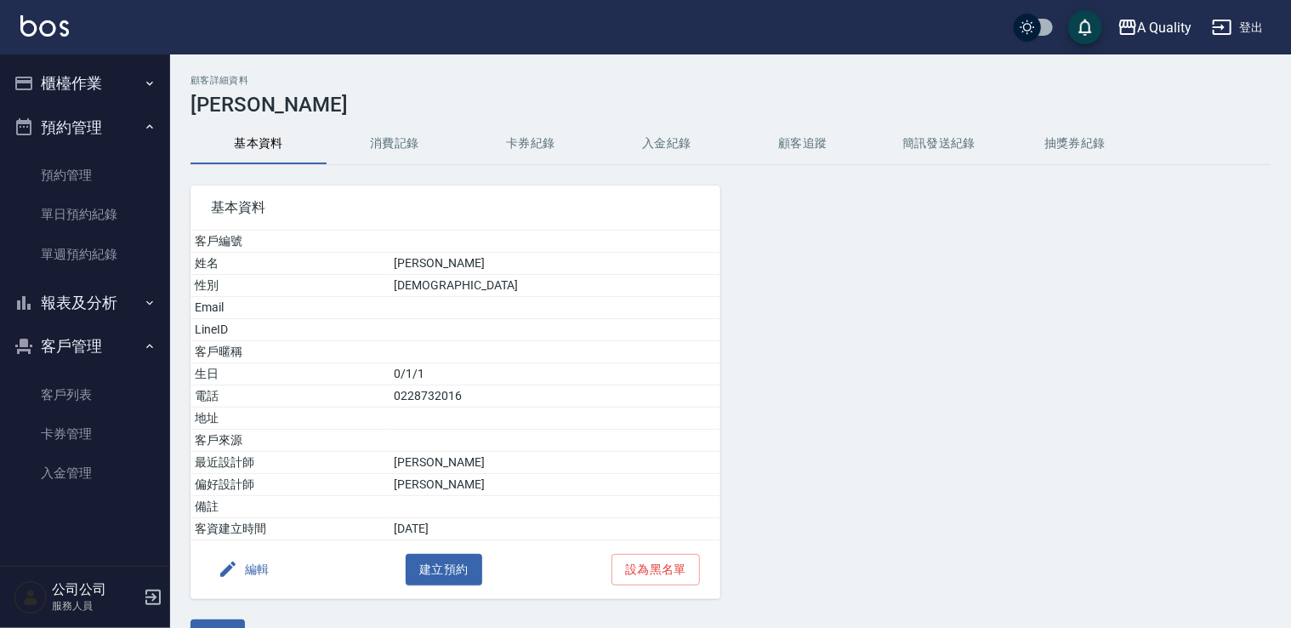
click at [411, 156] on button "消費記錄" at bounding box center [395, 143] width 136 height 41
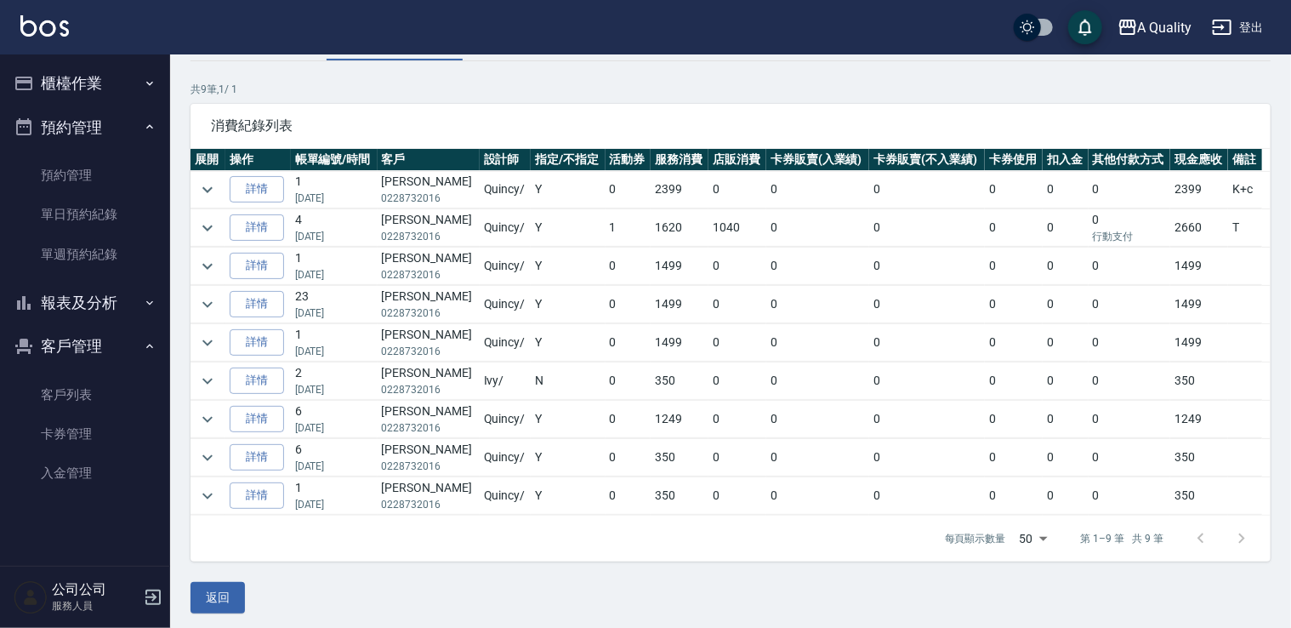
scroll to position [105, 0]
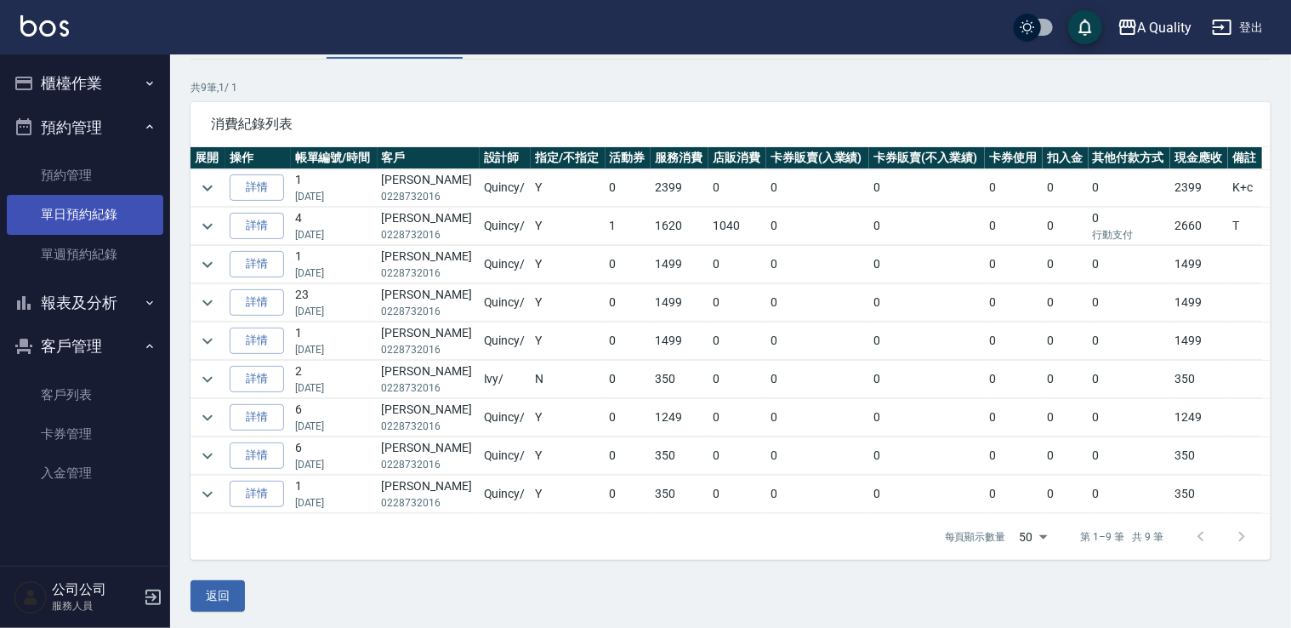
click at [86, 210] on link "單日預約紀錄" at bounding box center [85, 214] width 156 height 39
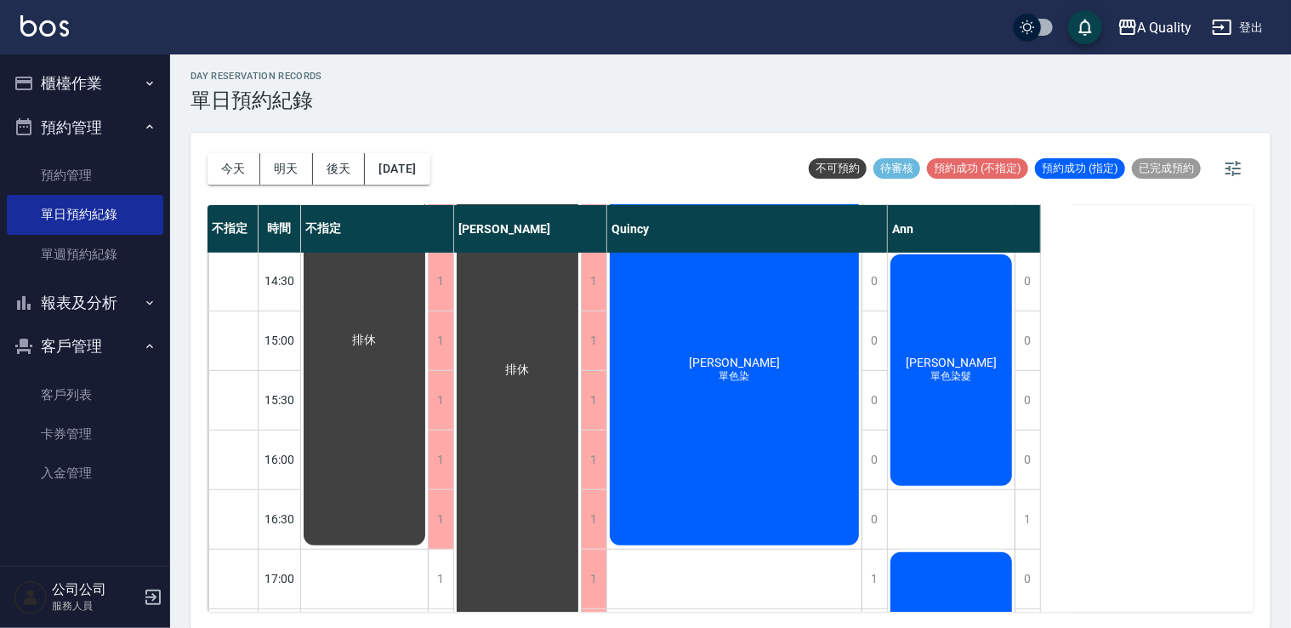
scroll to position [215, 0]
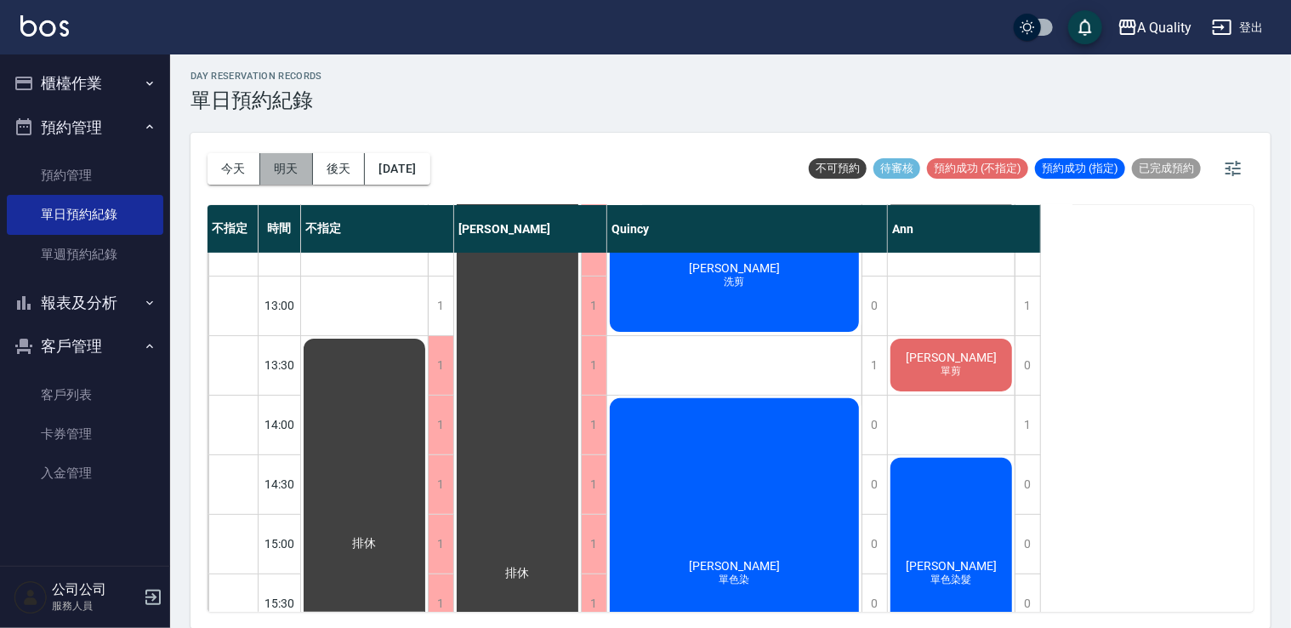
click at [298, 175] on button "明天" at bounding box center [286, 168] width 53 height 31
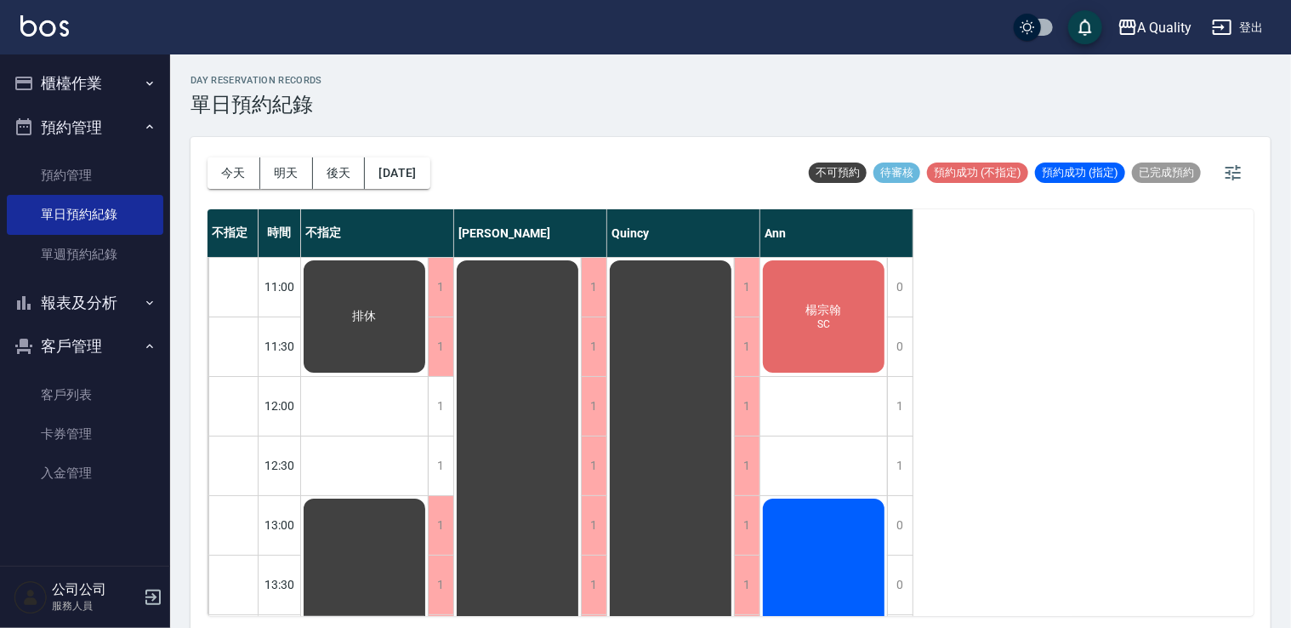
click at [838, 332] on div "楊宗翰 SC" at bounding box center [823, 316] width 127 height 117
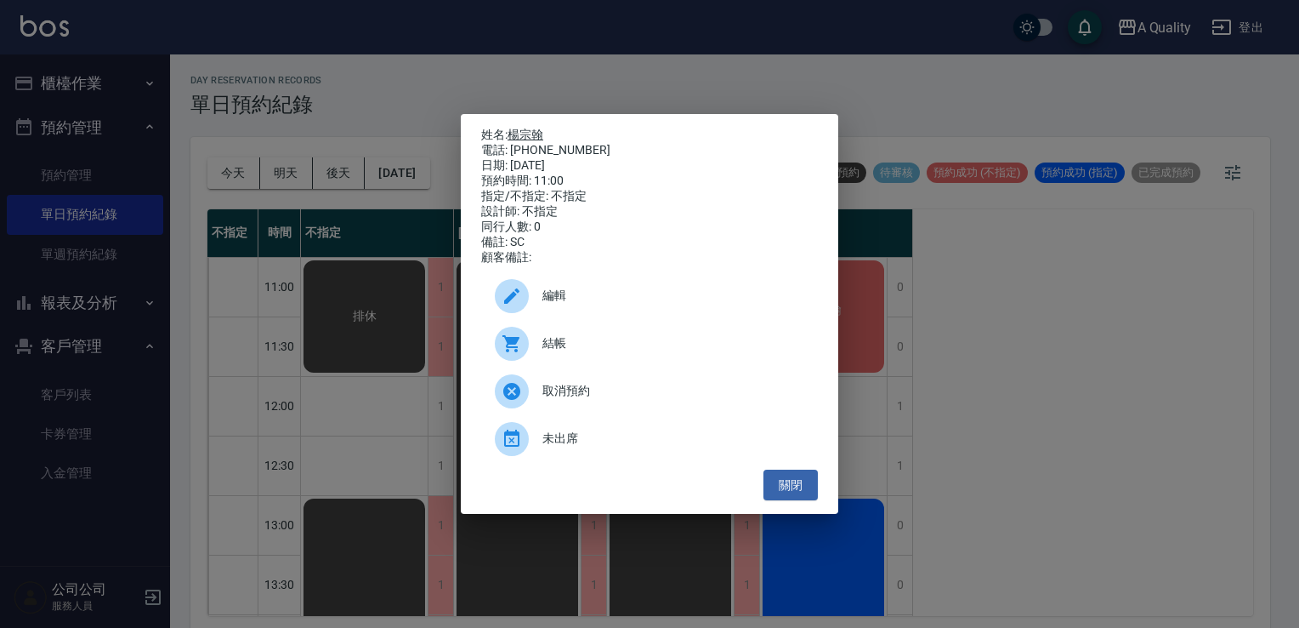
click at [528, 131] on link "楊宗翰" at bounding box center [526, 135] width 36 height 14
click at [796, 498] on button "關閉" at bounding box center [791, 484] width 54 height 31
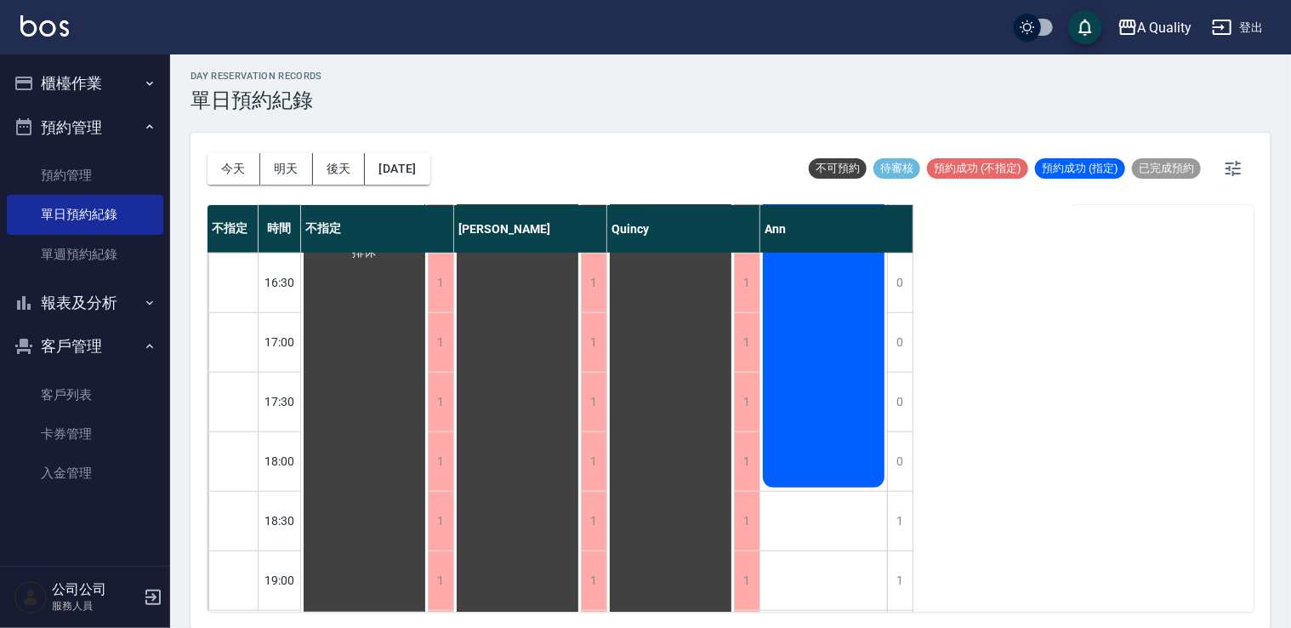
scroll to position [725, 0]
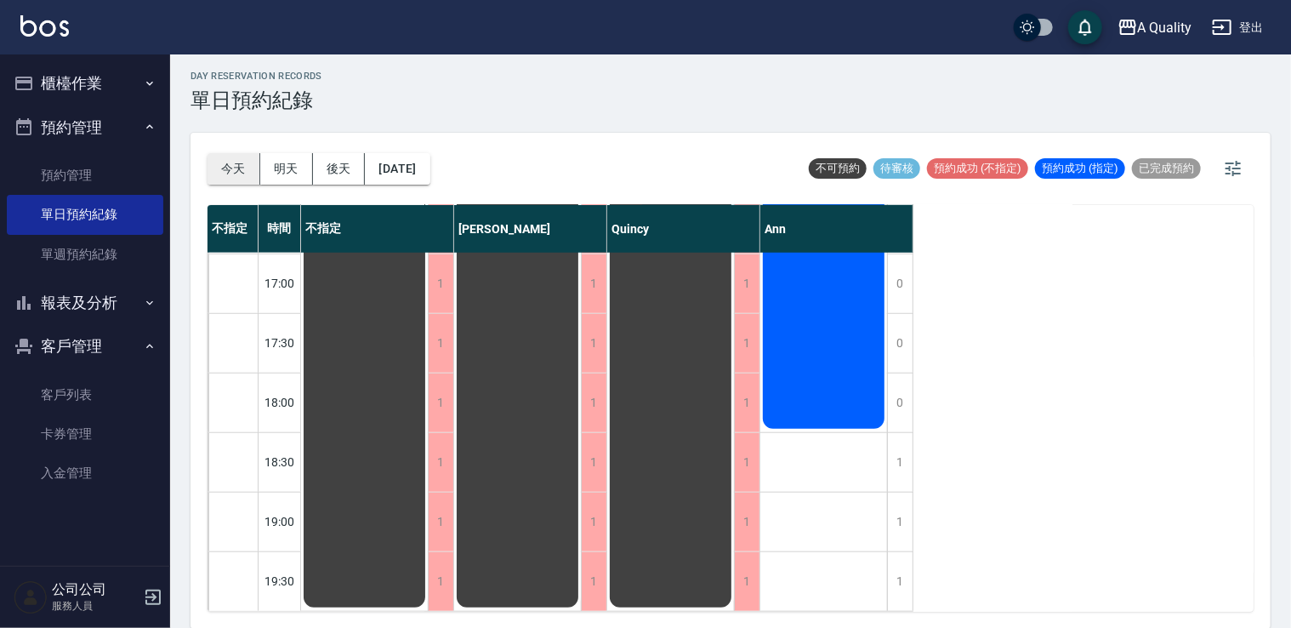
click at [230, 155] on button "今天" at bounding box center [233, 168] width 53 height 31
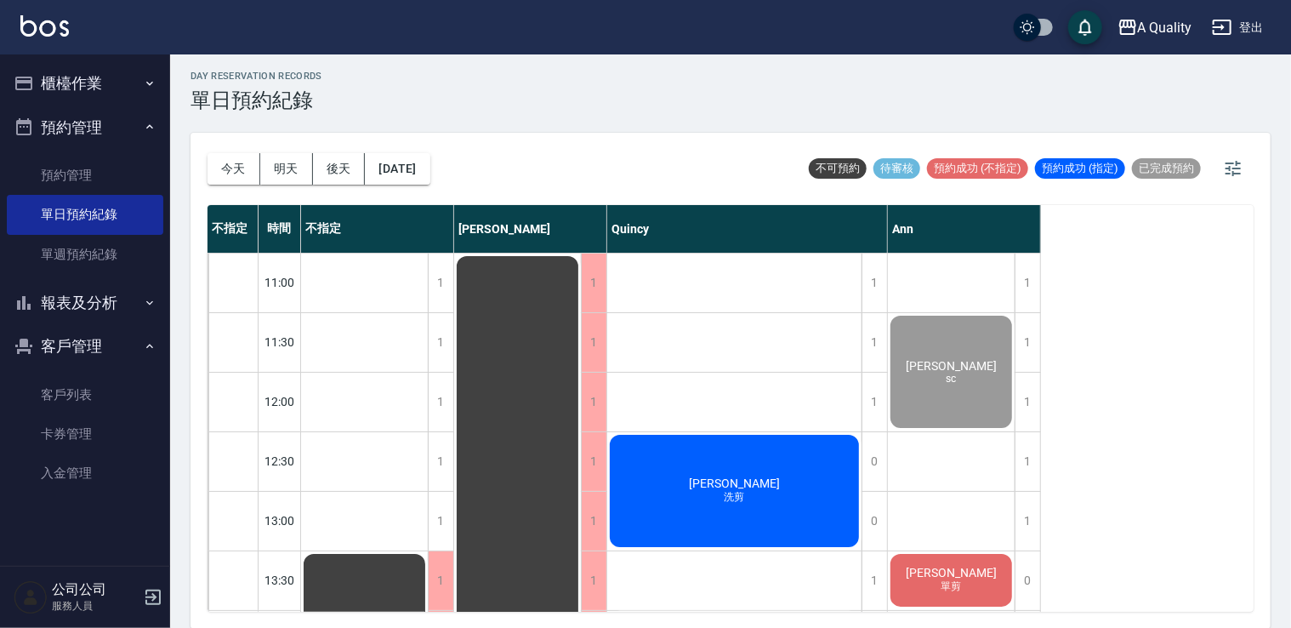
click at [761, 471] on div "陳志和 洗剪" at bounding box center [734, 490] width 254 height 117
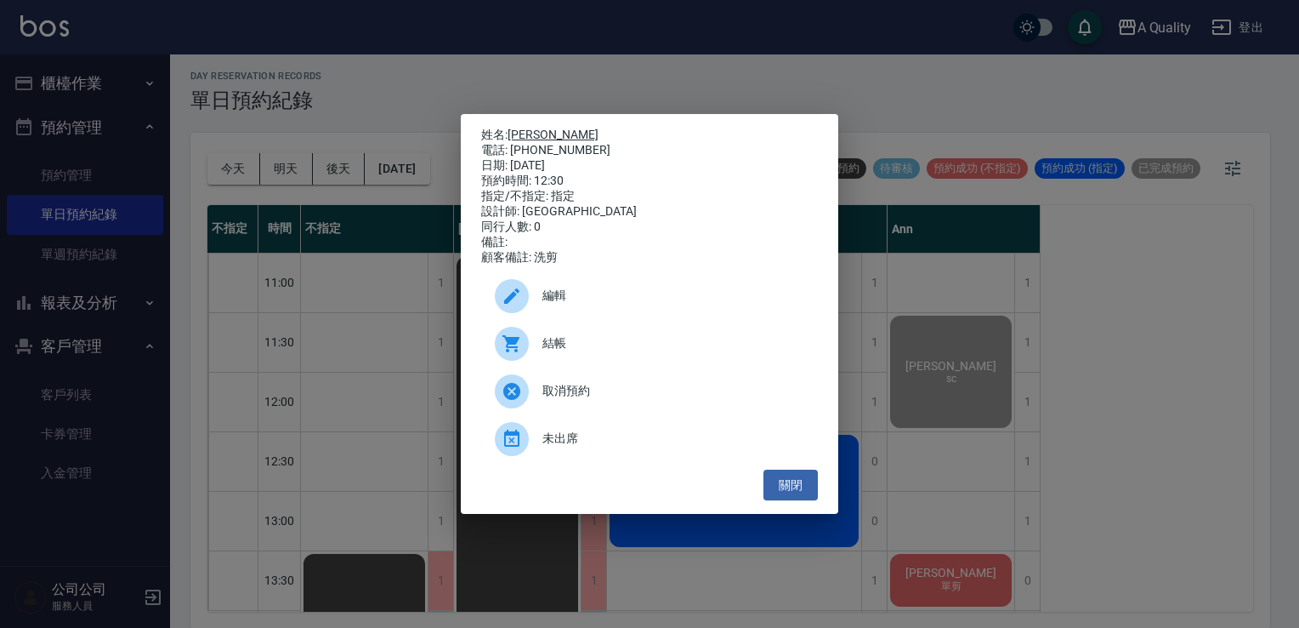
click at [524, 128] on link "[PERSON_NAME]" at bounding box center [553, 135] width 91 height 14
click at [785, 488] on button "關閉" at bounding box center [791, 484] width 54 height 31
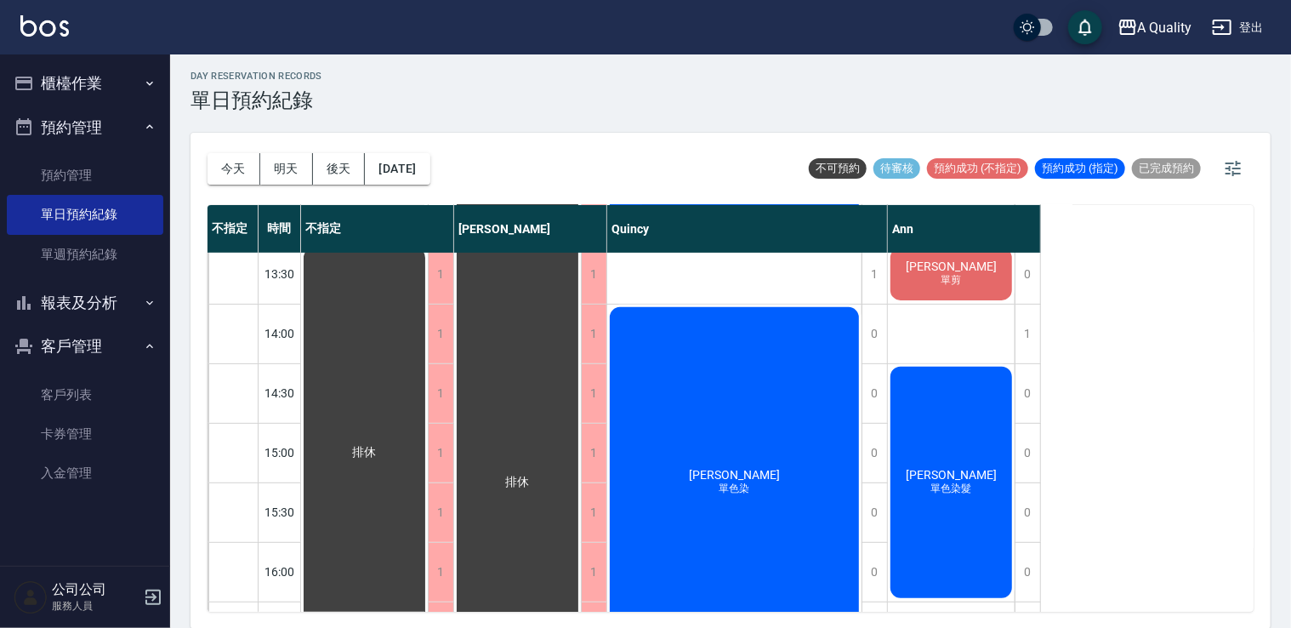
scroll to position [45, 0]
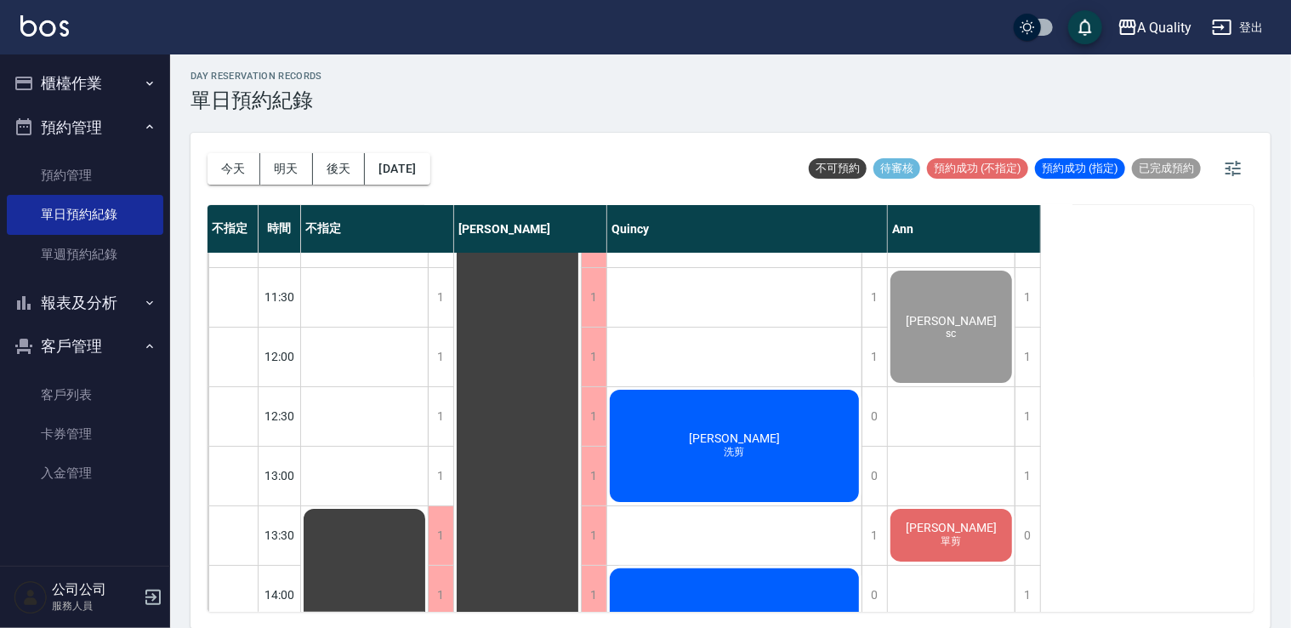
click at [699, 414] on div "陳志和 洗剪" at bounding box center [734, 445] width 254 height 117
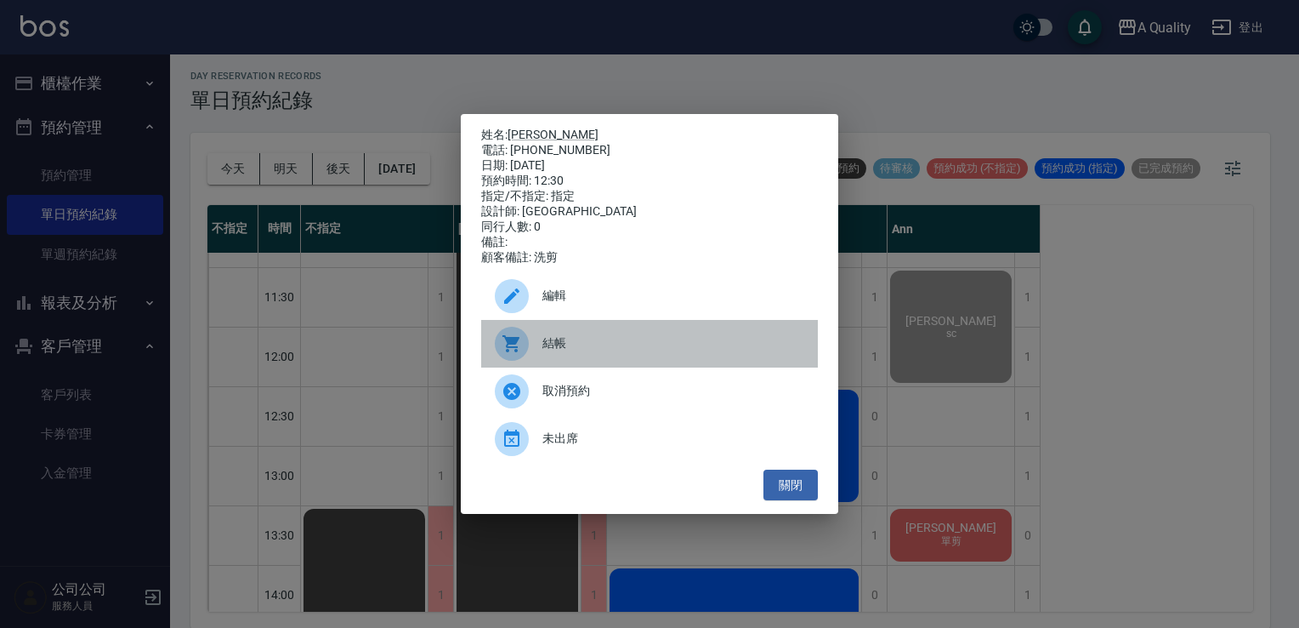
click at [602, 343] on span "結帳" at bounding box center [674, 343] width 262 height 18
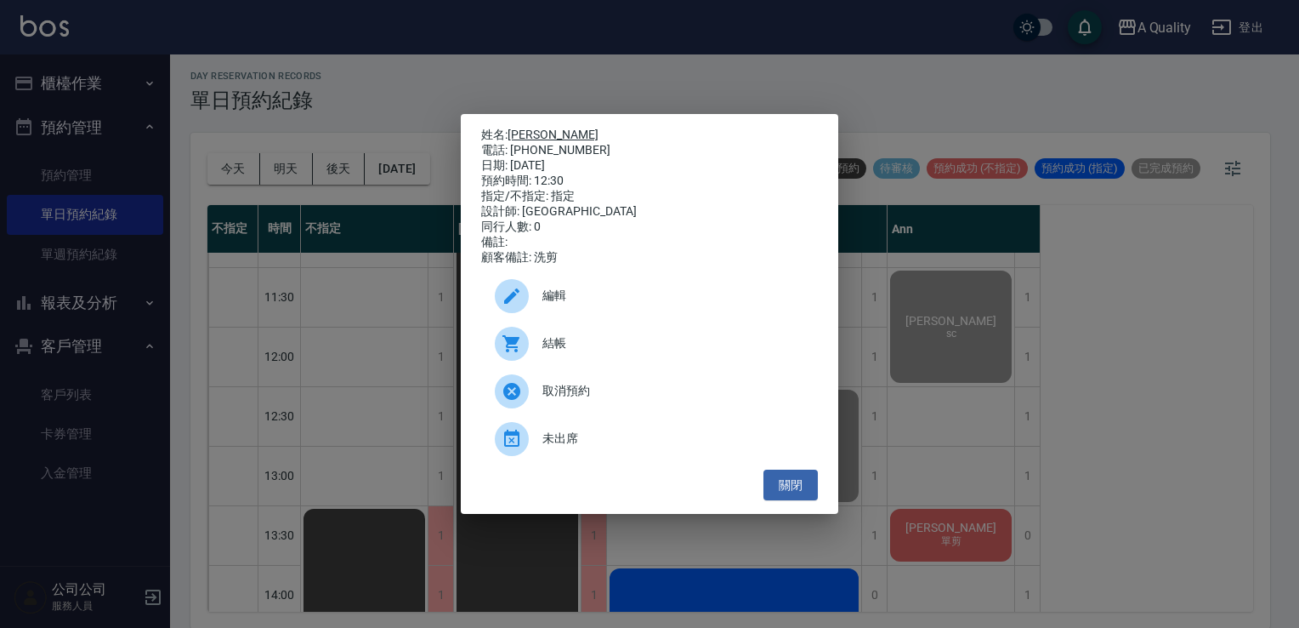
click at [534, 128] on link "[PERSON_NAME]" at bounding box center [553, 135] width 91 height 14
click at [792, 488] on button "關閉" at bounding box center [791, 484] width 54 height 31
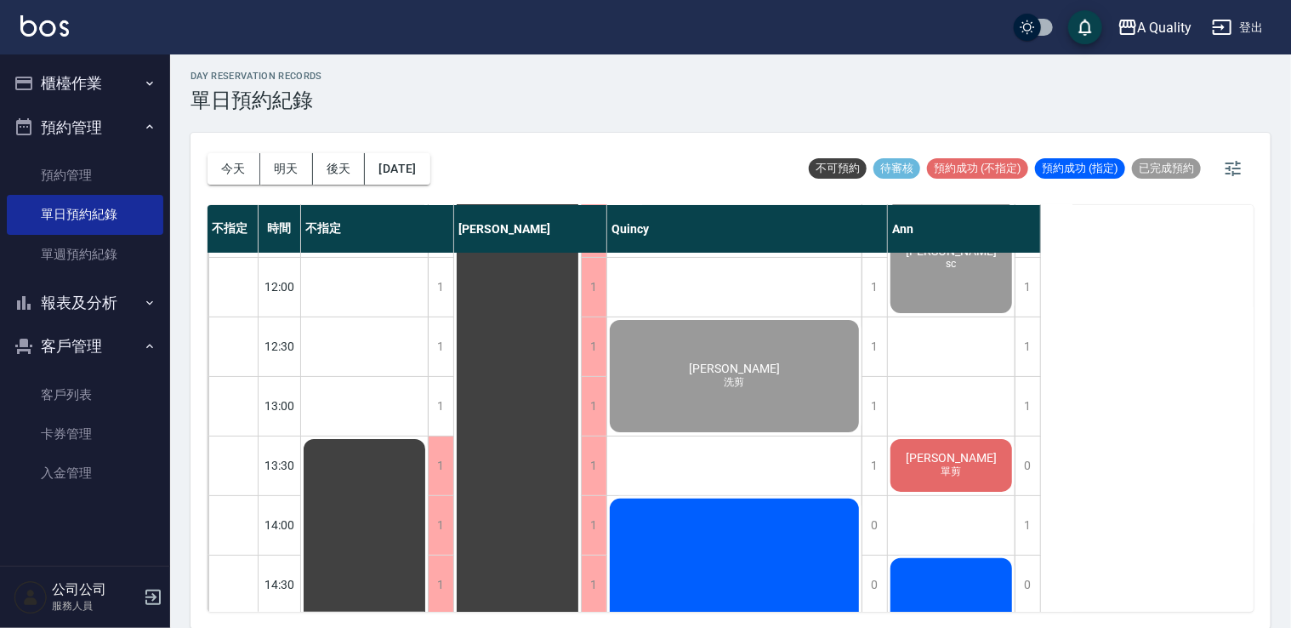
scroll to position [215, 0]
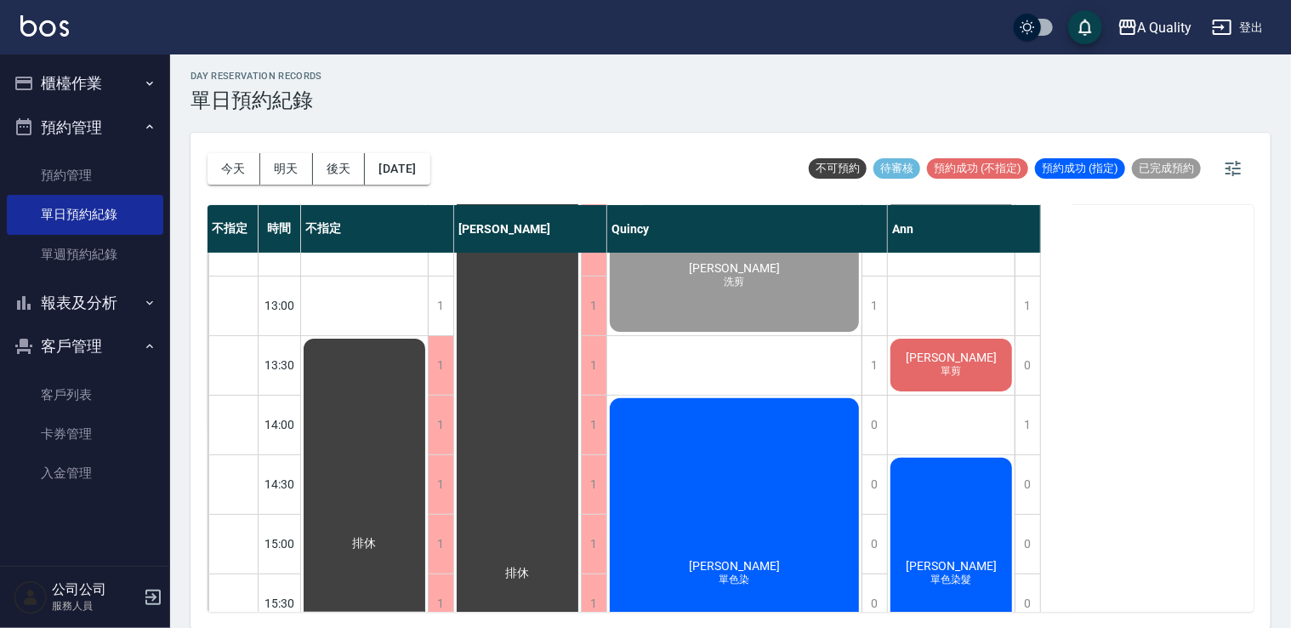
click at [820, 489] on div "孫全 單色染" at bounding box center [734, 572] width 254 height 355
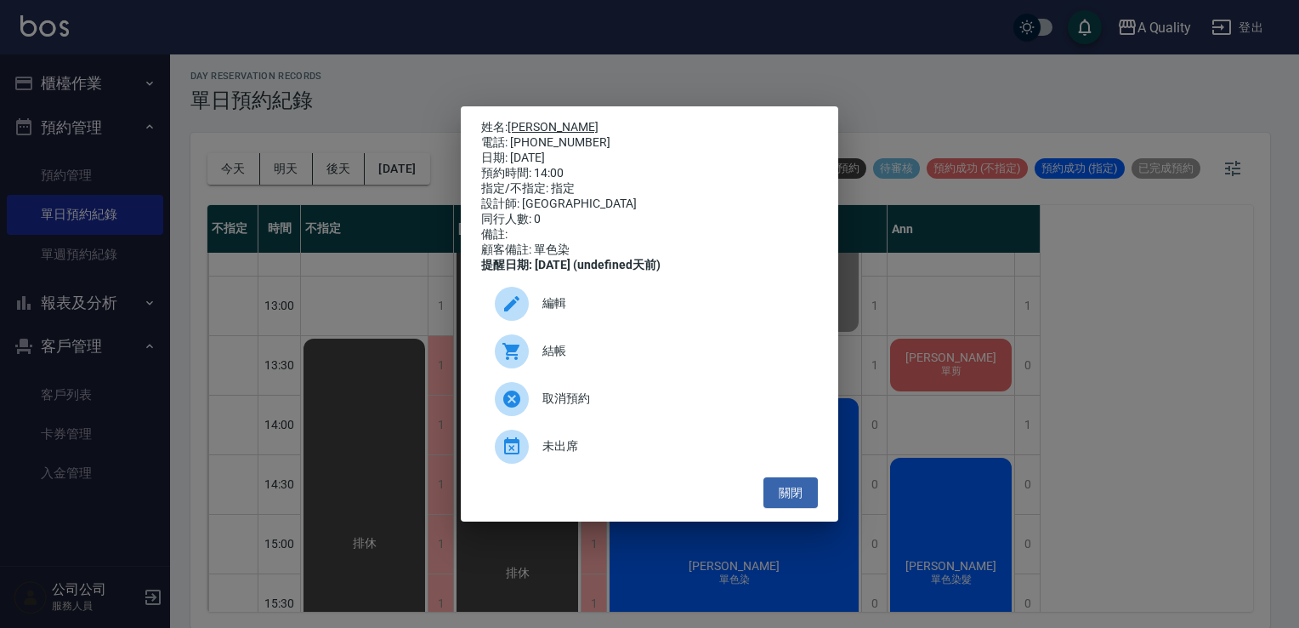
click at [528, 121] on link "[PERSON_NAME]" at bounding box center [553, 127] width 91 height 14
click at [803, 500] on button "關閉" at bounding box center [791, 492] width 54 height 31
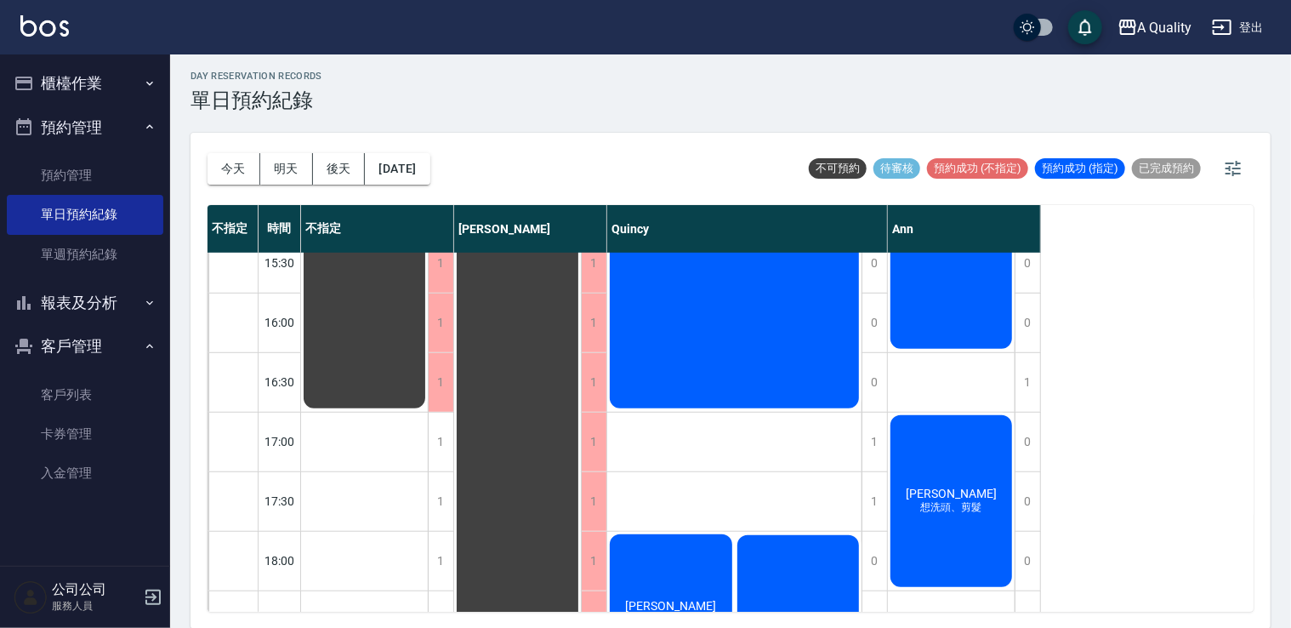
scroll to position [300, 0]
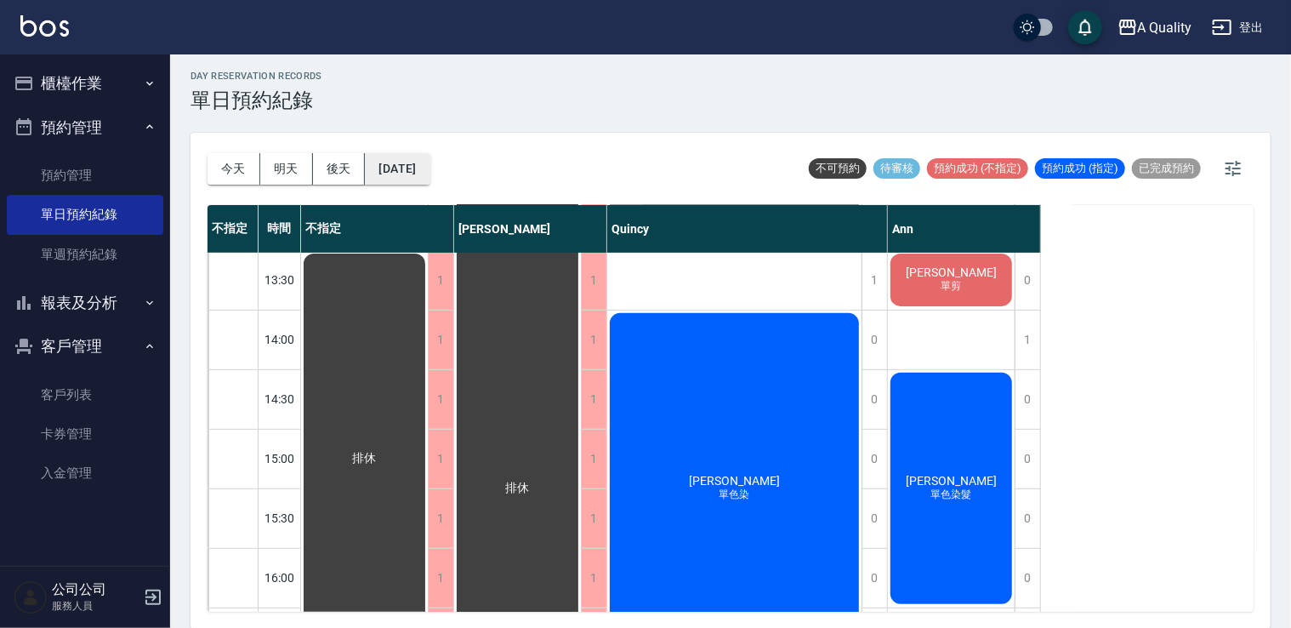
click at [429, 168] on button "[DATE]" at bounding box center [397, 168] width 65 height 31
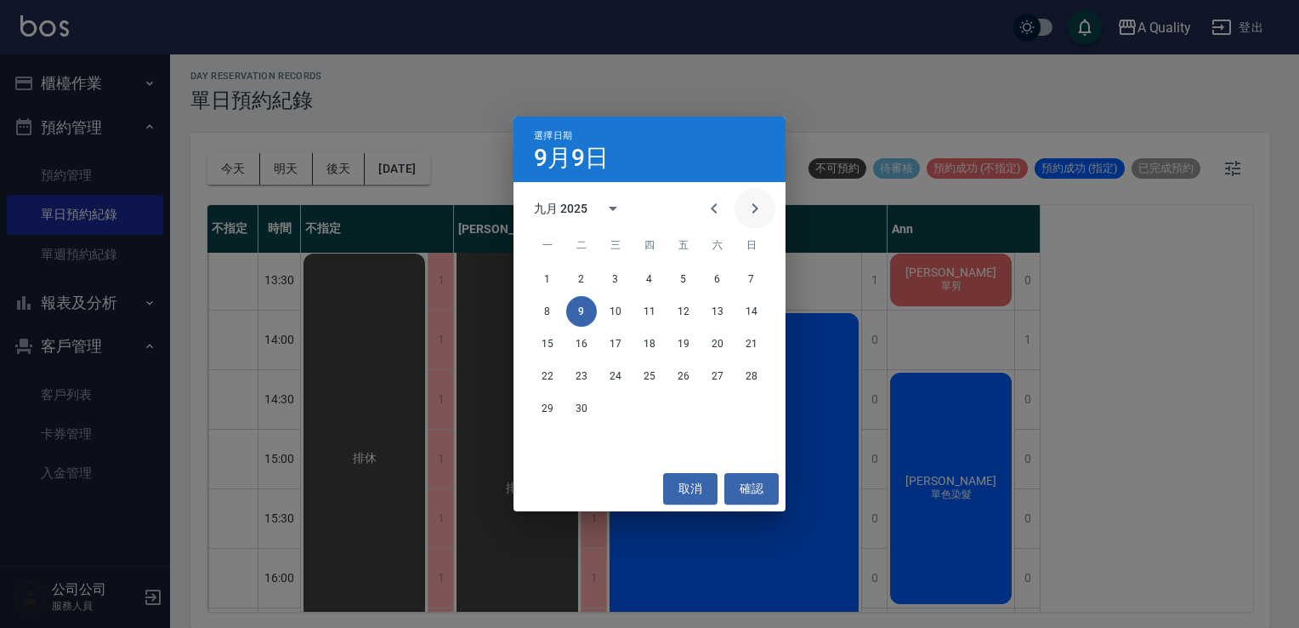
click at [759, 209] on icon "Next month" at bounding box center [755, 208] width 20 height 20
click at [750, 222] on button "Next month" at bounding box center [755, 208] width 41 height 41
click at [707, 211] on icon "Previous month" at bounding box center [714, 208] width 20 height 20
click at [696, 491] on button "取消" at bounding box center [690, 488] width 54 height 31
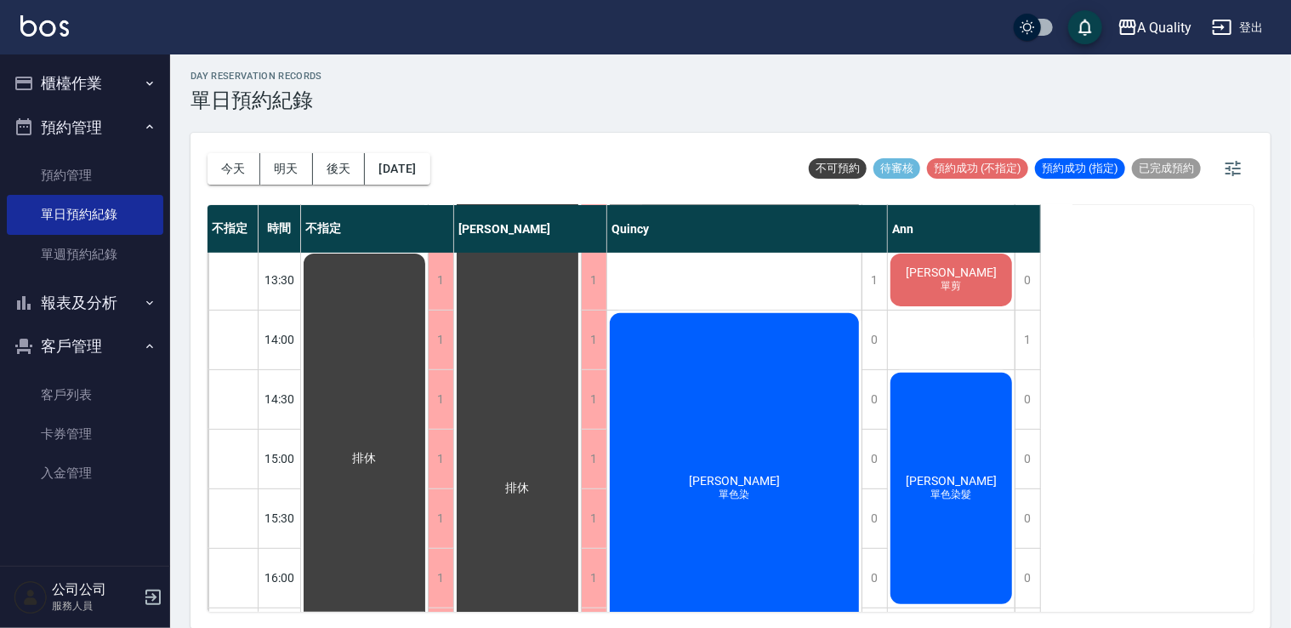
click at [990, 294] on div "陳羿愷 單剪" at bounding box center [951, 280] width 127 height 58
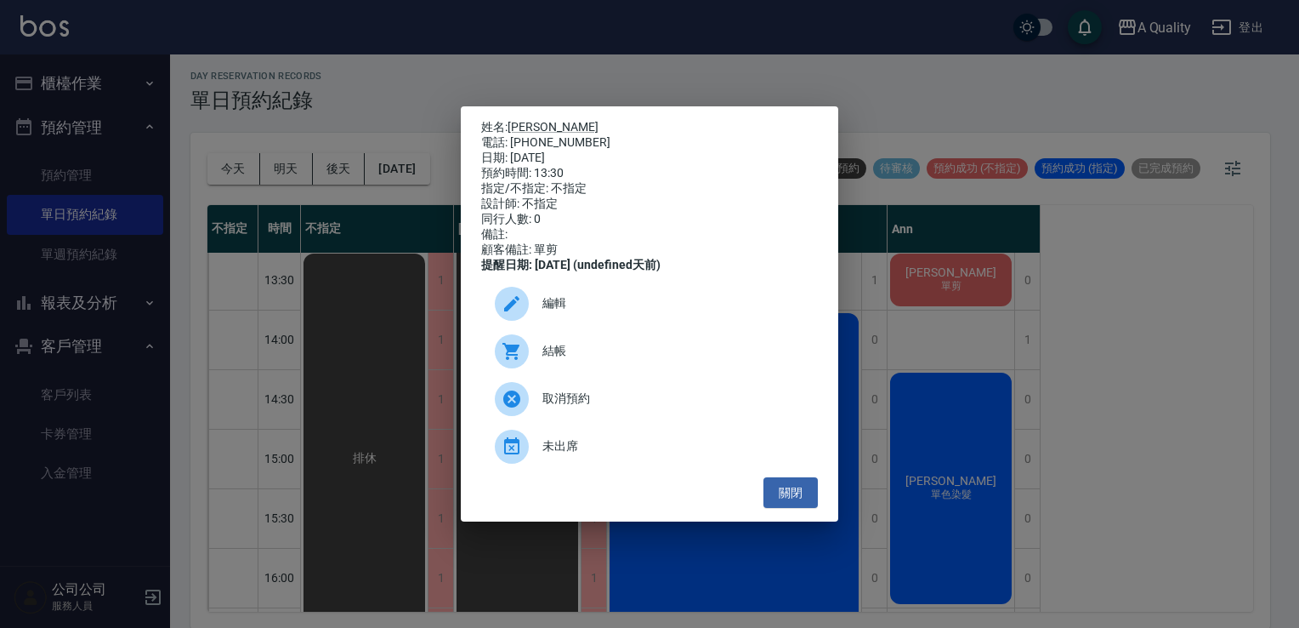
click at [588, 375] on div "結帳" at bounding box center [649, 351] width 337 height 48
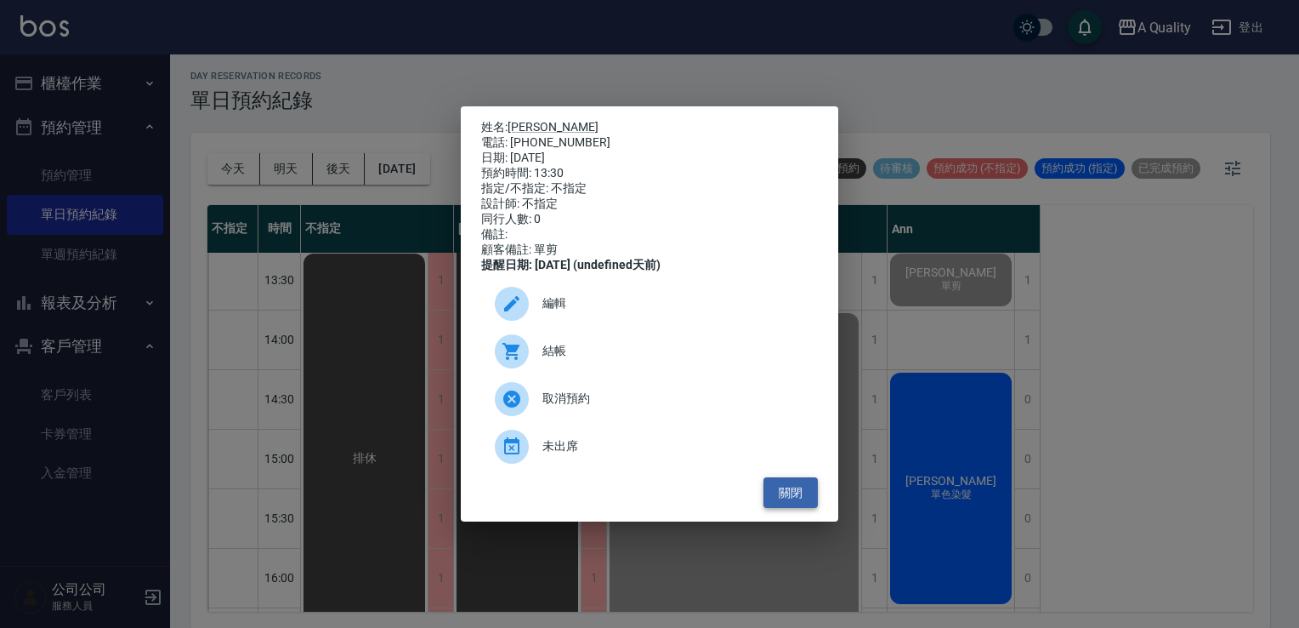
click at [796, 499] on button "關閉" at bounding box center [791, 492] width 54 height 31
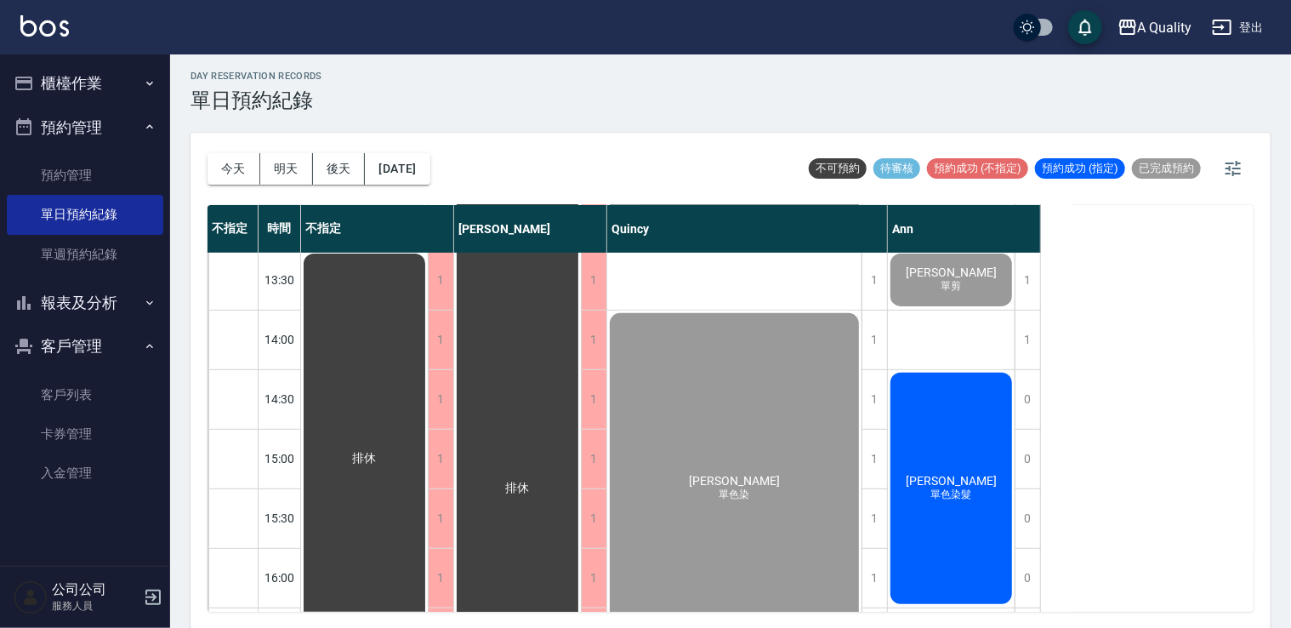
click at [941, 440] on div "陳菽彤 單色染髮" at bounding box center [951, 488] width 127 height 236
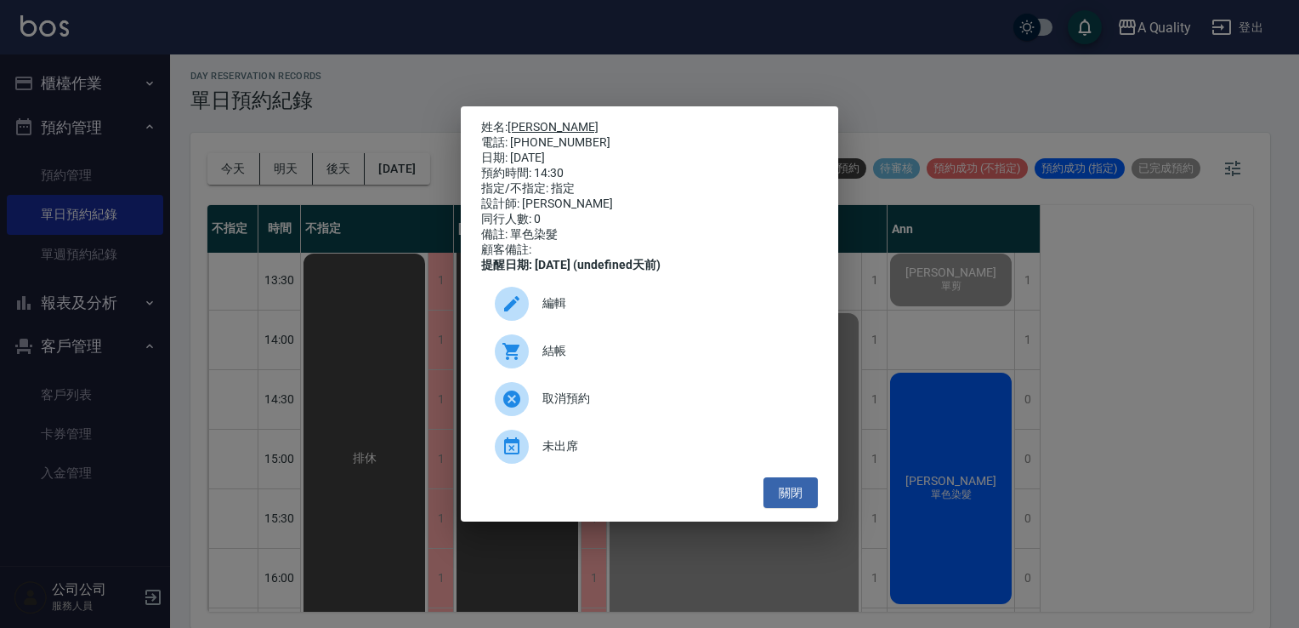
click at [528, 123] on link "[PERSON_NAME]" at bounding box center [553, 127] width 91 height 14
click at [805, 495] on button "關閉" at bounding box center [791, 492] width 54 height 31
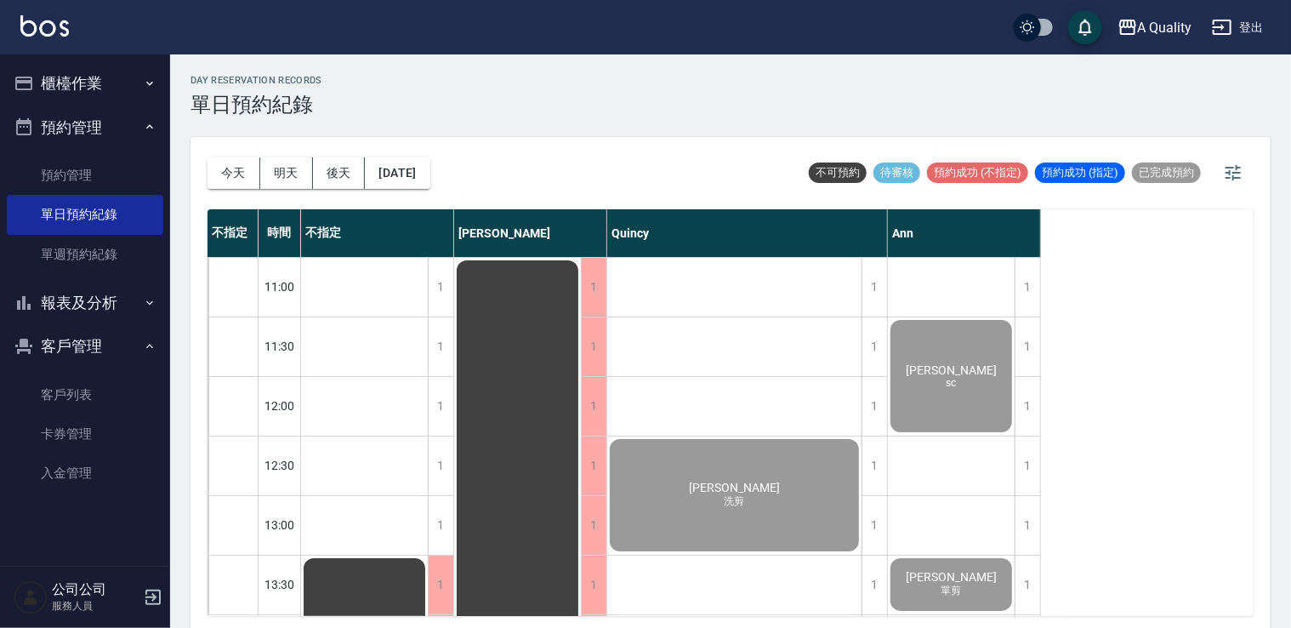
scroll to position [0, 0]
click at [124, 73] on button "櫃檯作業" at bounding box center [85, 83] width 156 height 44
click at [96, 87] on button "櫃檯作業" at bounding box center [85, 83] width 156 height 44
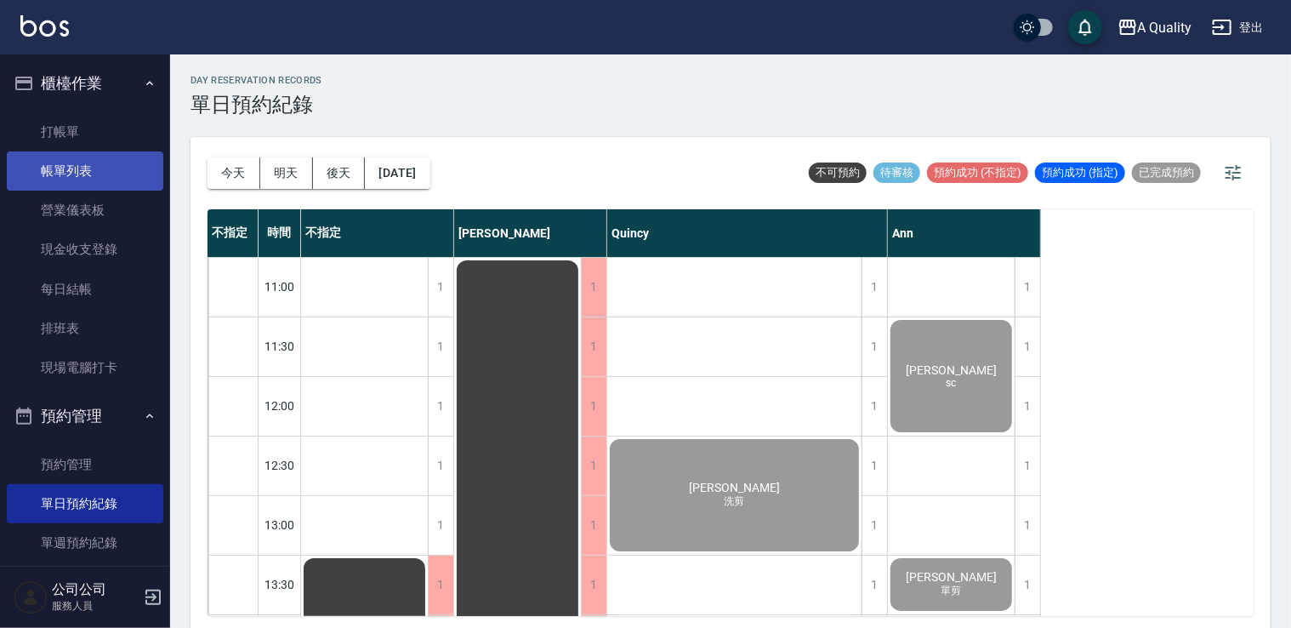
click at [98, 171] on link "帳單列表" at bounding box center [85, 170] width 156 height 39
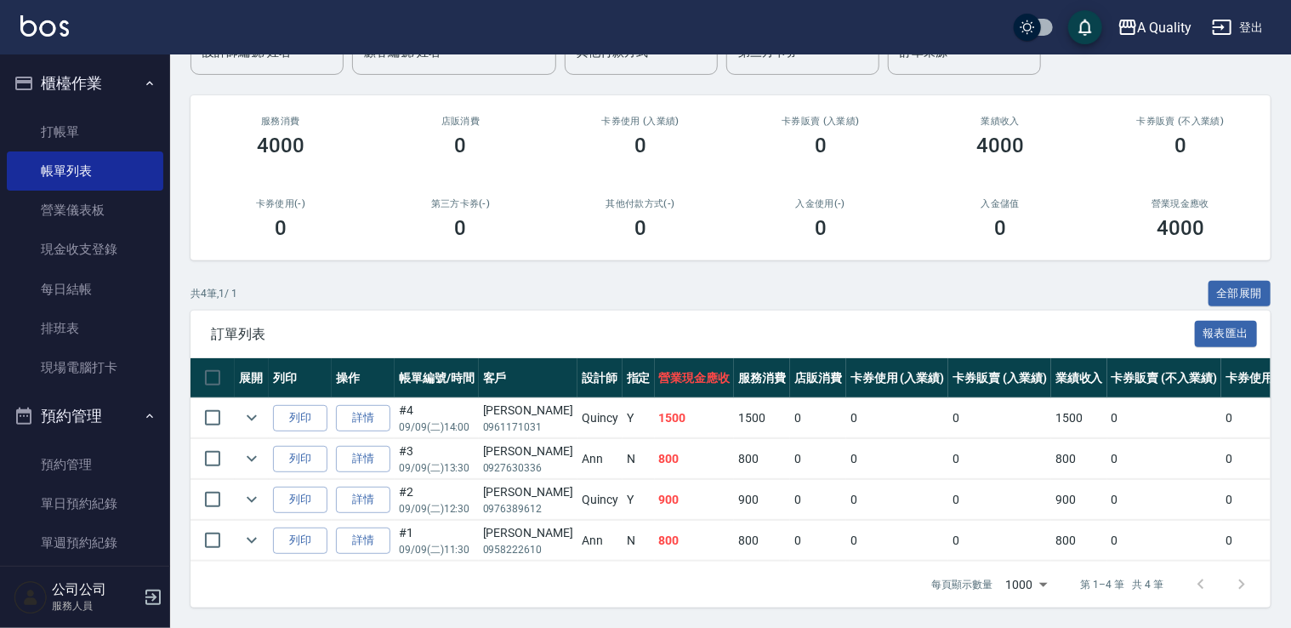
scroll to position [179, 0]
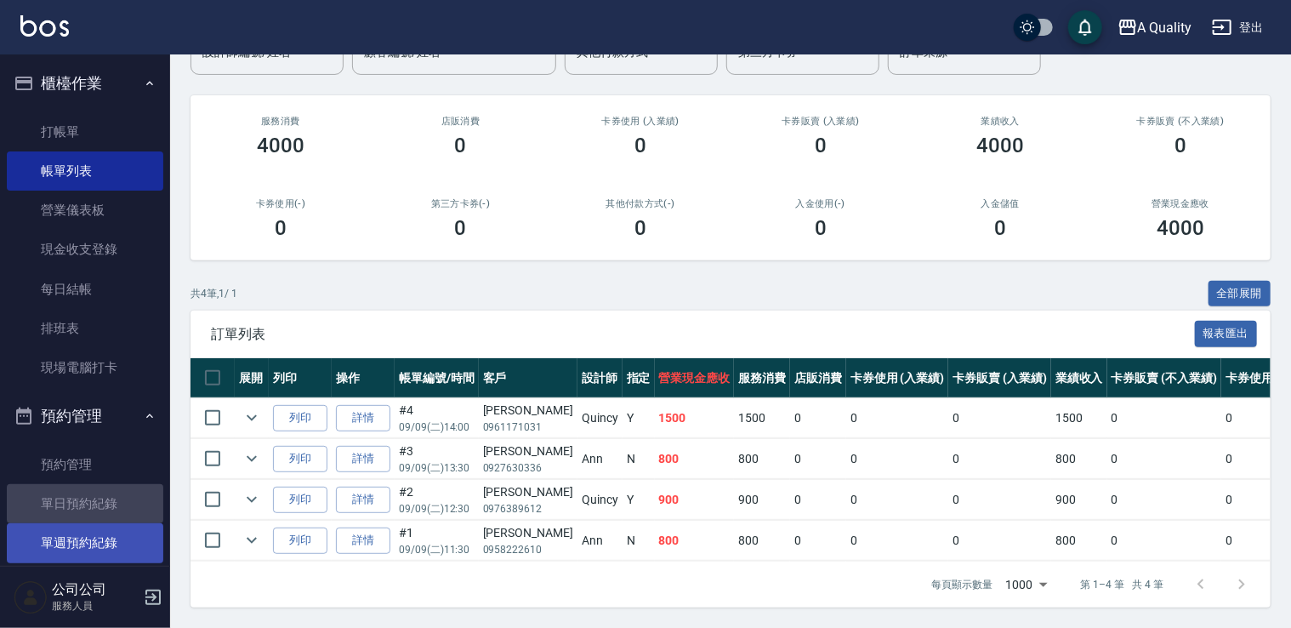
drag, startPoint x: 99, startPoint y: 519, endPoint x: 69, endPoint y: 546, distance: 40.3
click at [99, 519] on link "單日預約紀錄" at bounding box center [85, 503] width 156 height 39
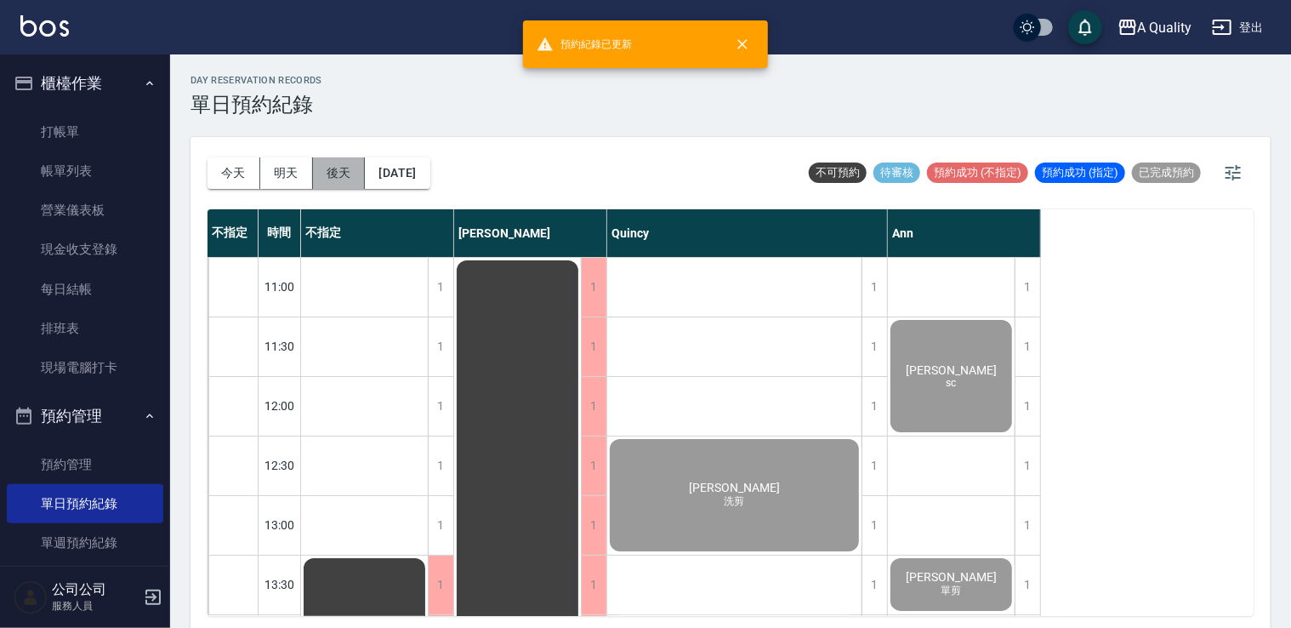
click at [315, 171] on button "後天" at bounding box center [339, 172] width 53 height 31
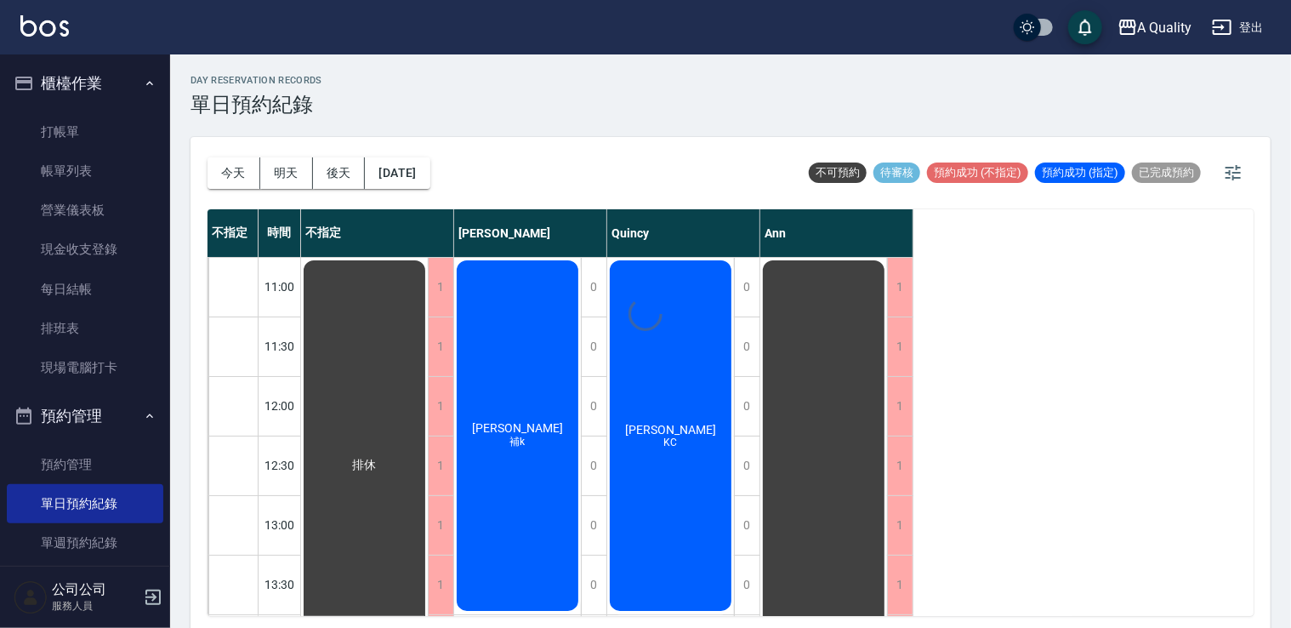
click at [292, 173] on div "day Reservation records 單日預約紀錄 今天 明天 後天 2025/09/11 不可預約 待審核 預約成功 (不指定) 預約成功 (指定…" at bounding box center [730, 343] width 1121 height 578
click at [421, 180] on button "2025/09/11" at bounding box center [397, 172] width 65 height 31
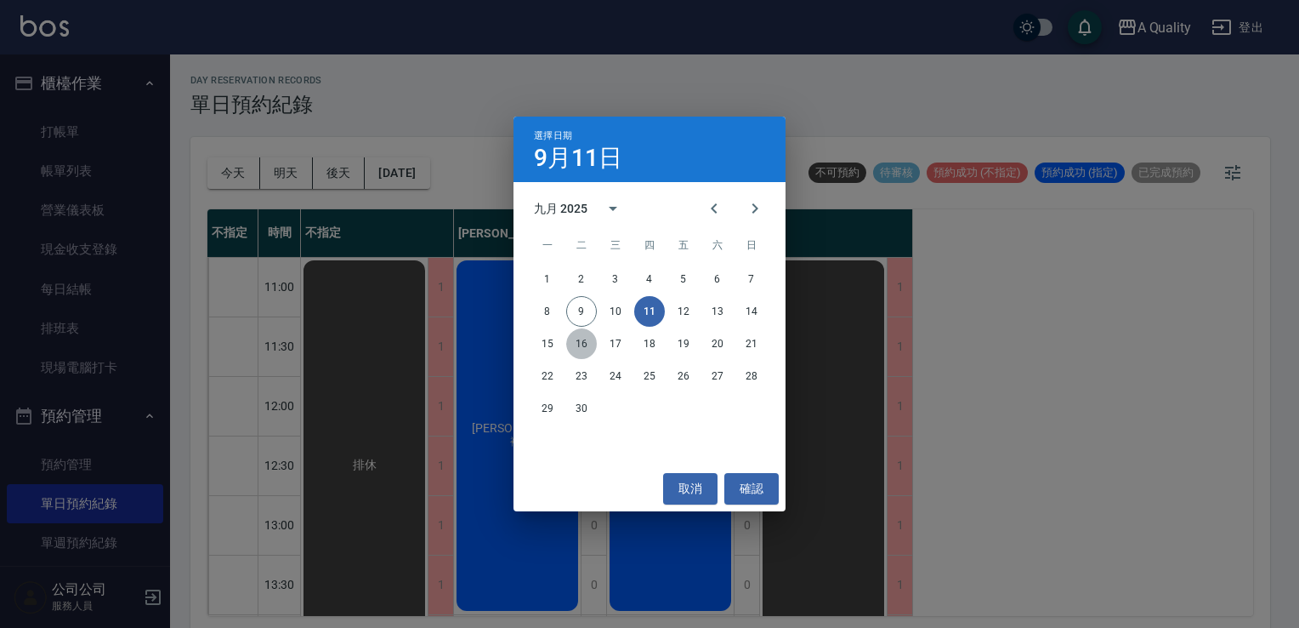
click at [582, 348] on button "16" at bounding box center [581, 343] width 31 height 31
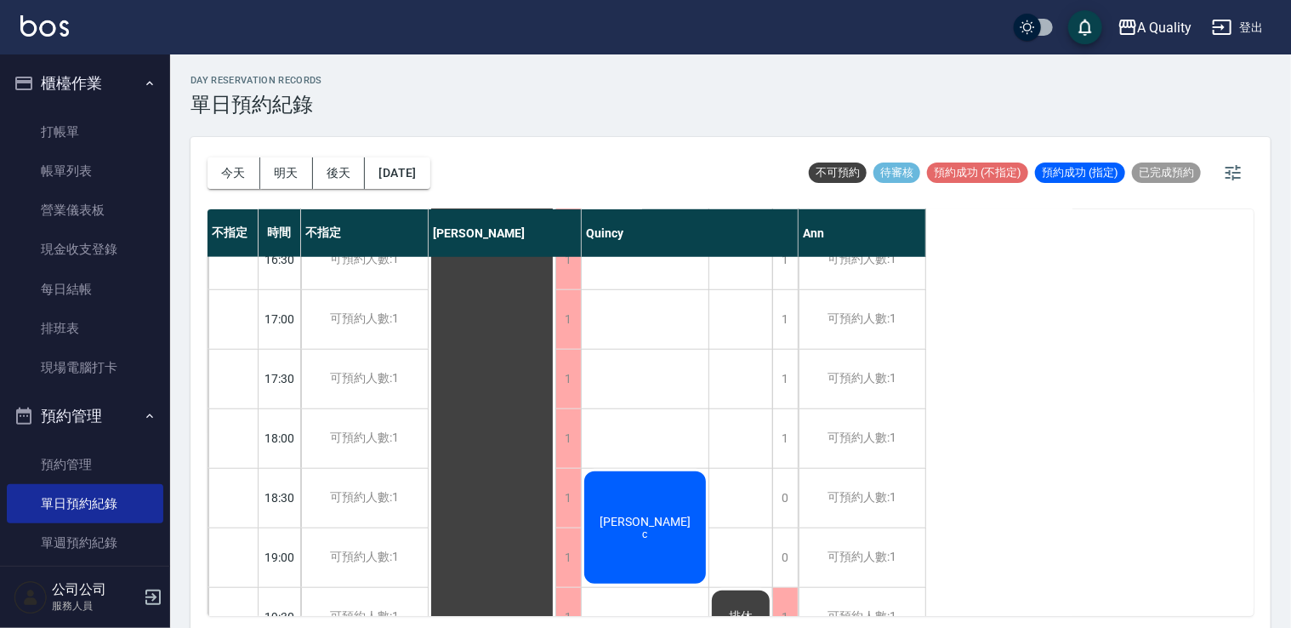
scroll to position [725, 0]
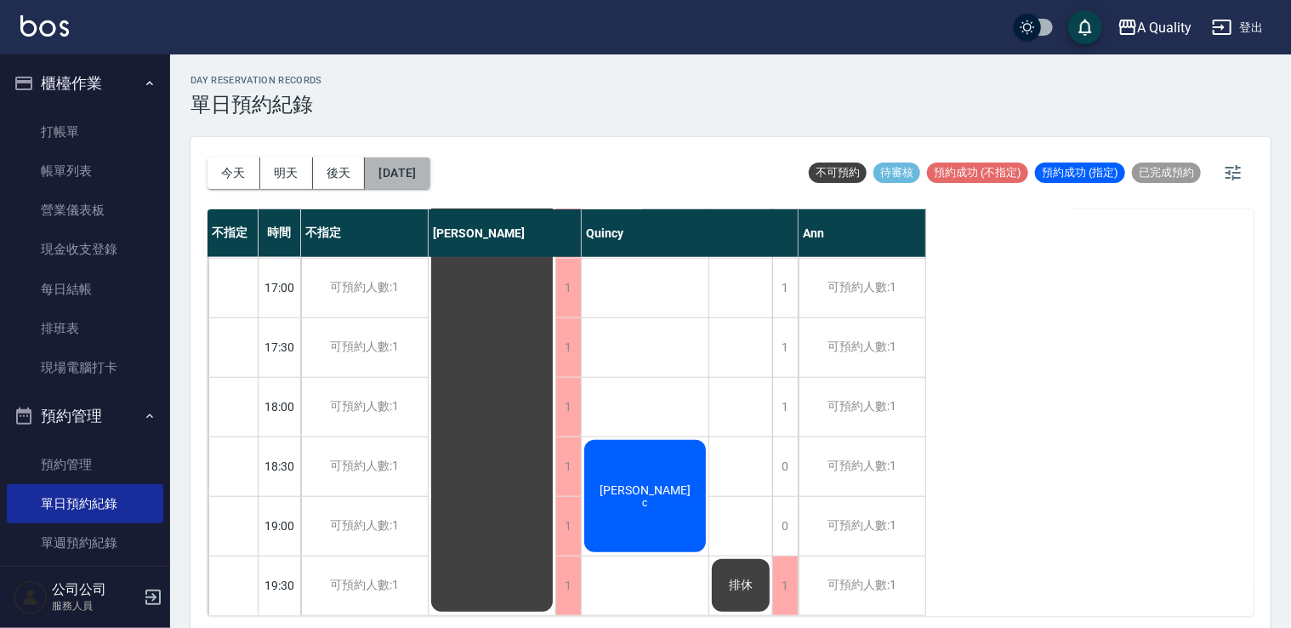
click at [403, 171] on button "2025/09/16" at bounding box center [397, 172] width 65 height 31
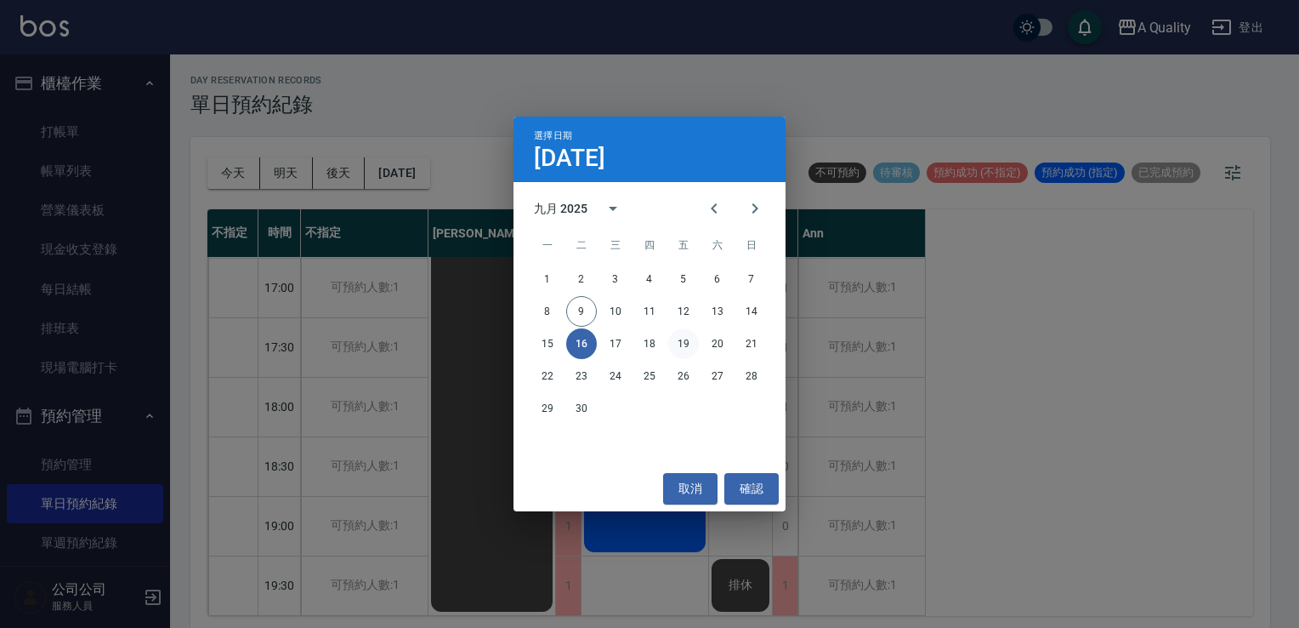
click at [679, 342] on button "19" at bounding box center [683, 343] width 31 height 31
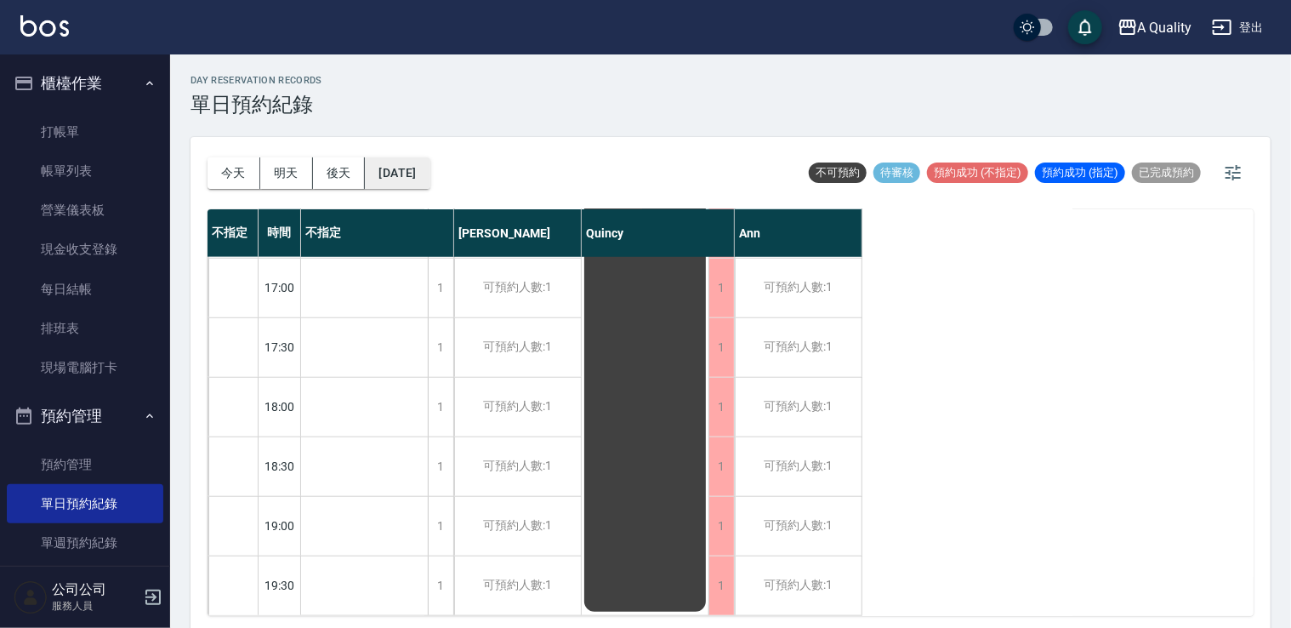
click at [421, 168] on button "2025/09/19" at bounding box center [397, 172] width 65 height 31
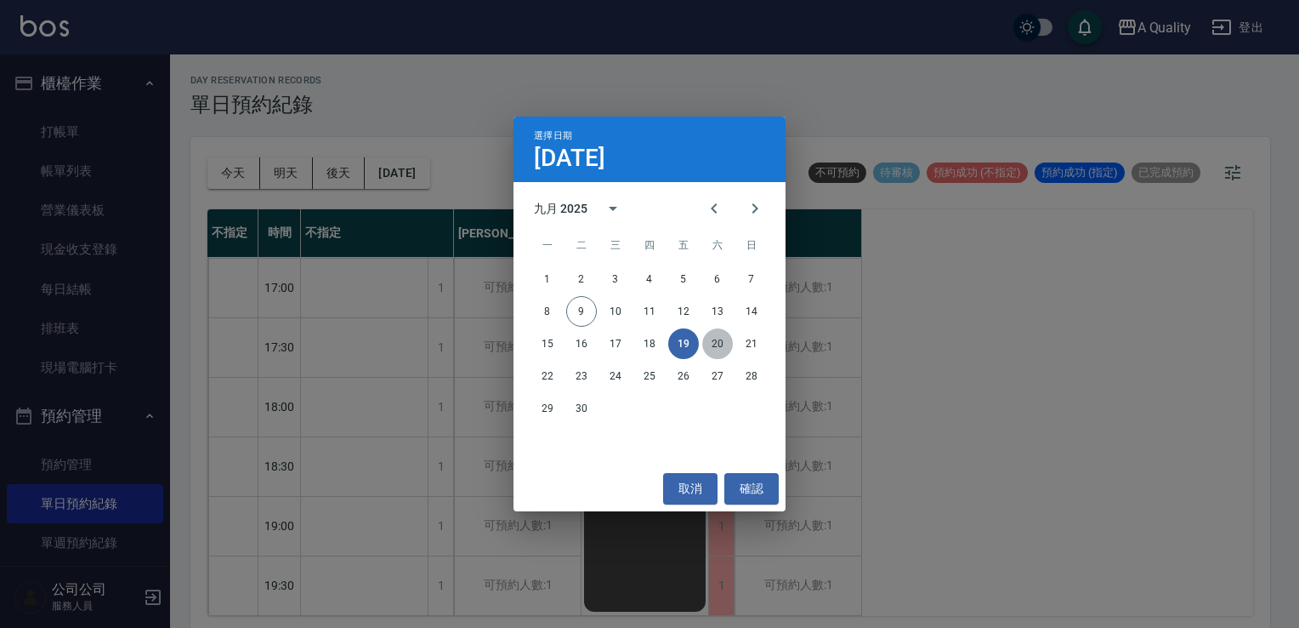
click at [710, 338] on button "20" at bounding box center [717, 343] width 31 height 31
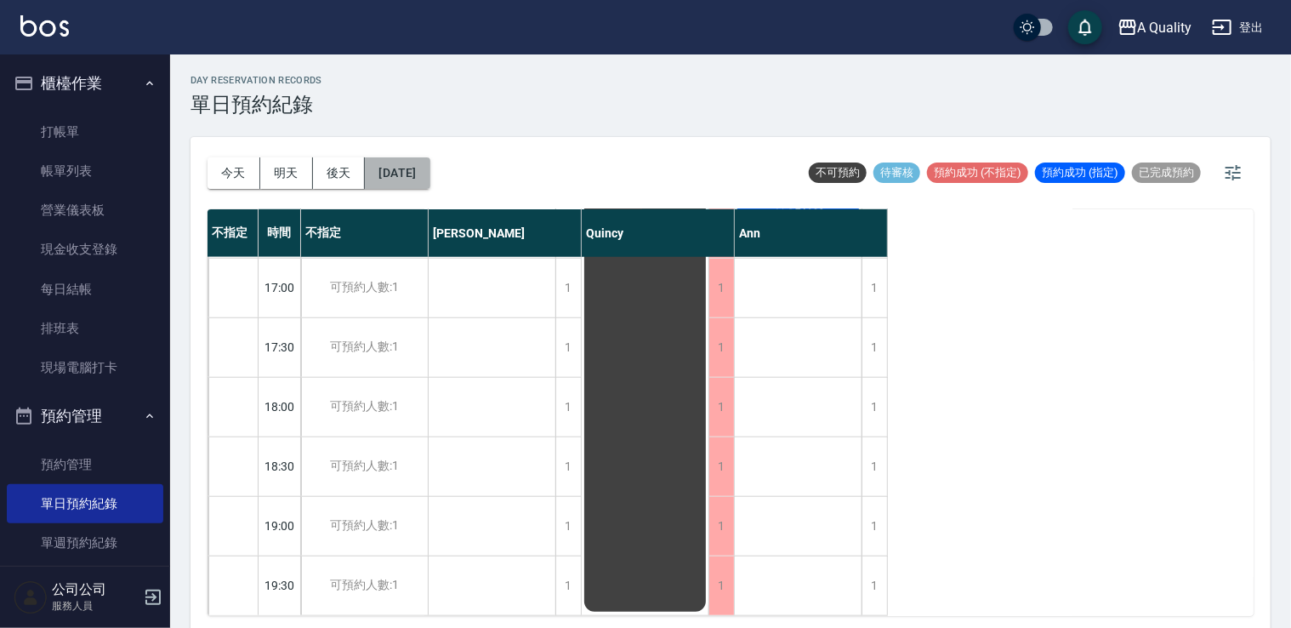
click at [408, 162] on button "2025/09/20" at bounding box center [397, 172] width 65 height 31
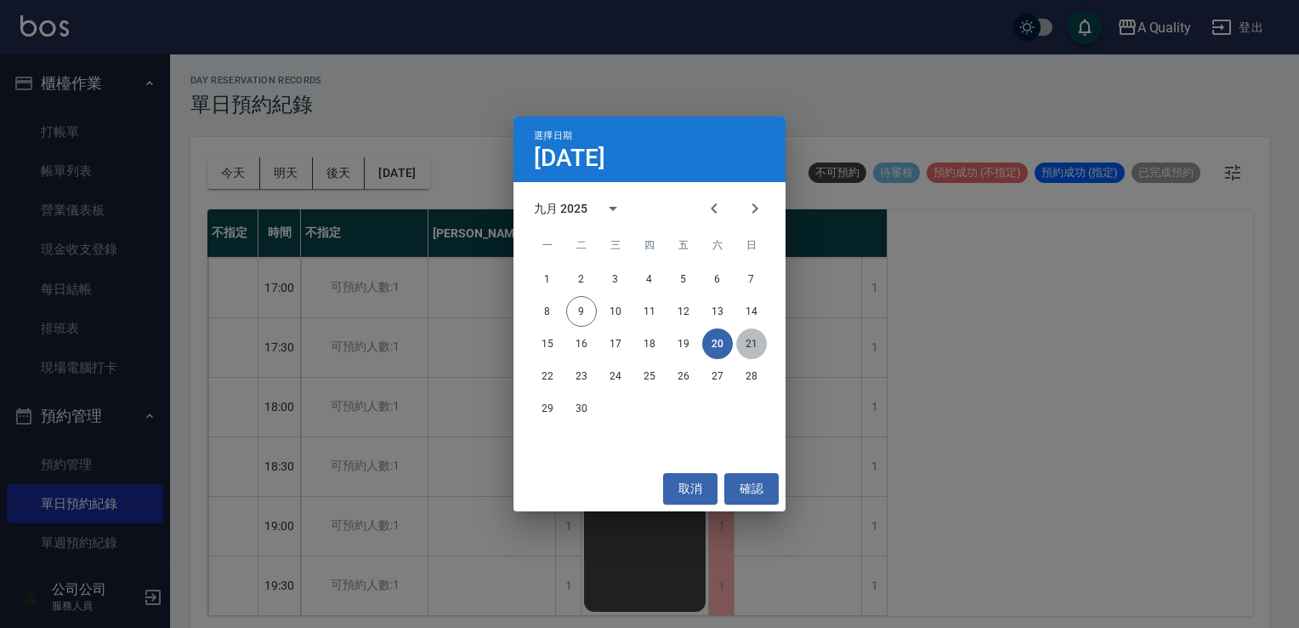
click at [758, 343] on button "21" at bounding box center [751, 343] width 31 height 31
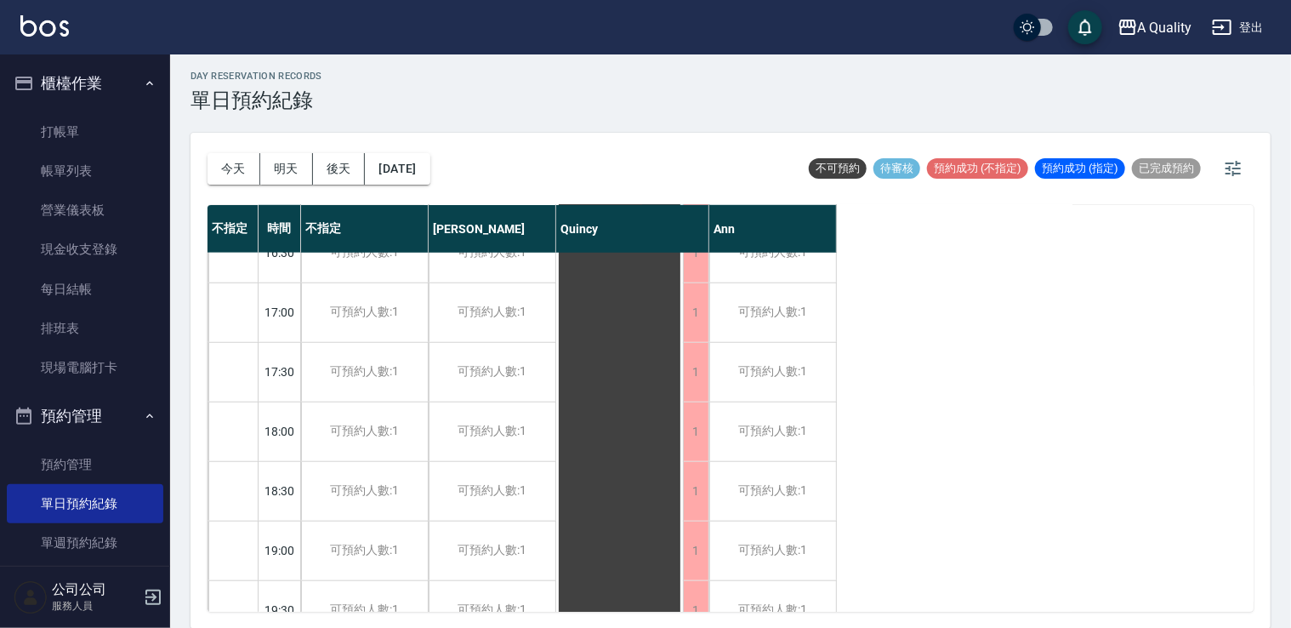
scroll to position [725, 0]
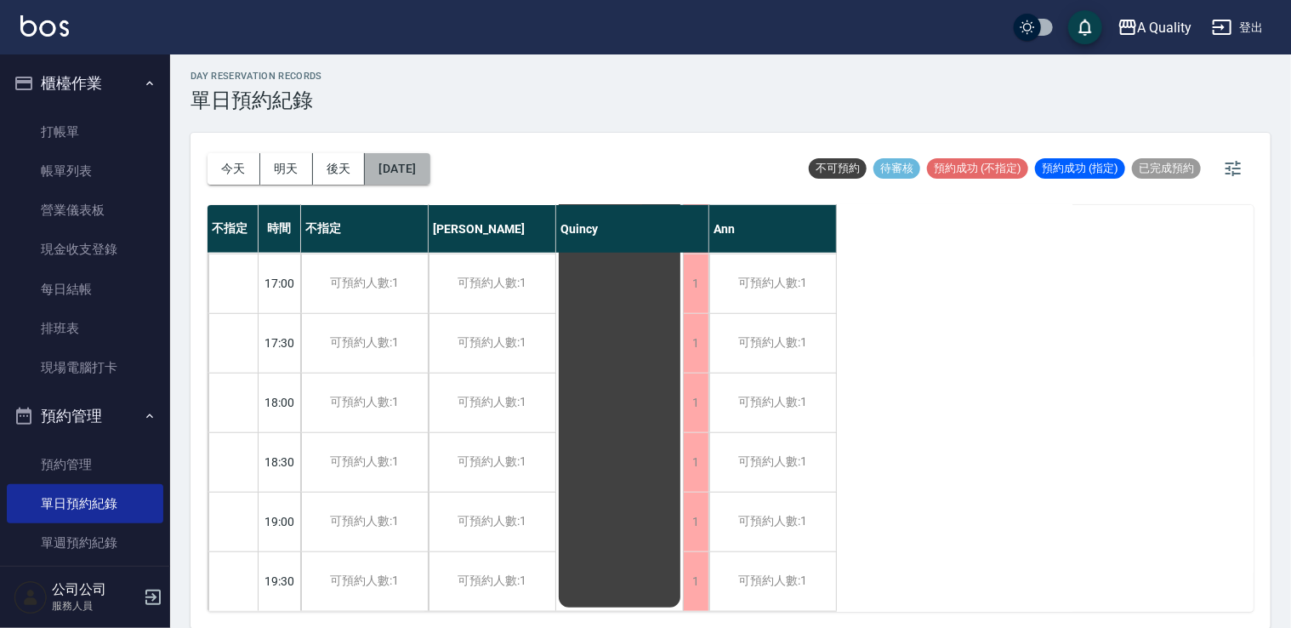
click at [426, 165] on button "2025/09/21" at bounding box center [397, 168] width 65 height 31
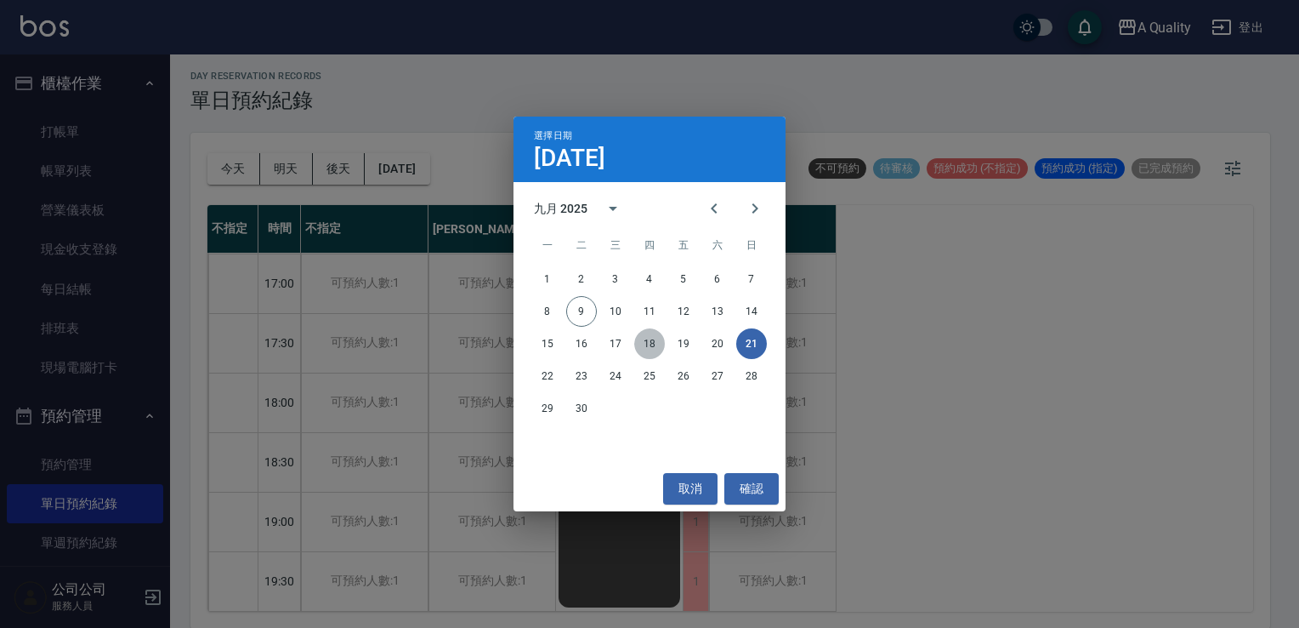
click at [653, 345] on button "18" at bounding box center [649, 343] width 31 height 31
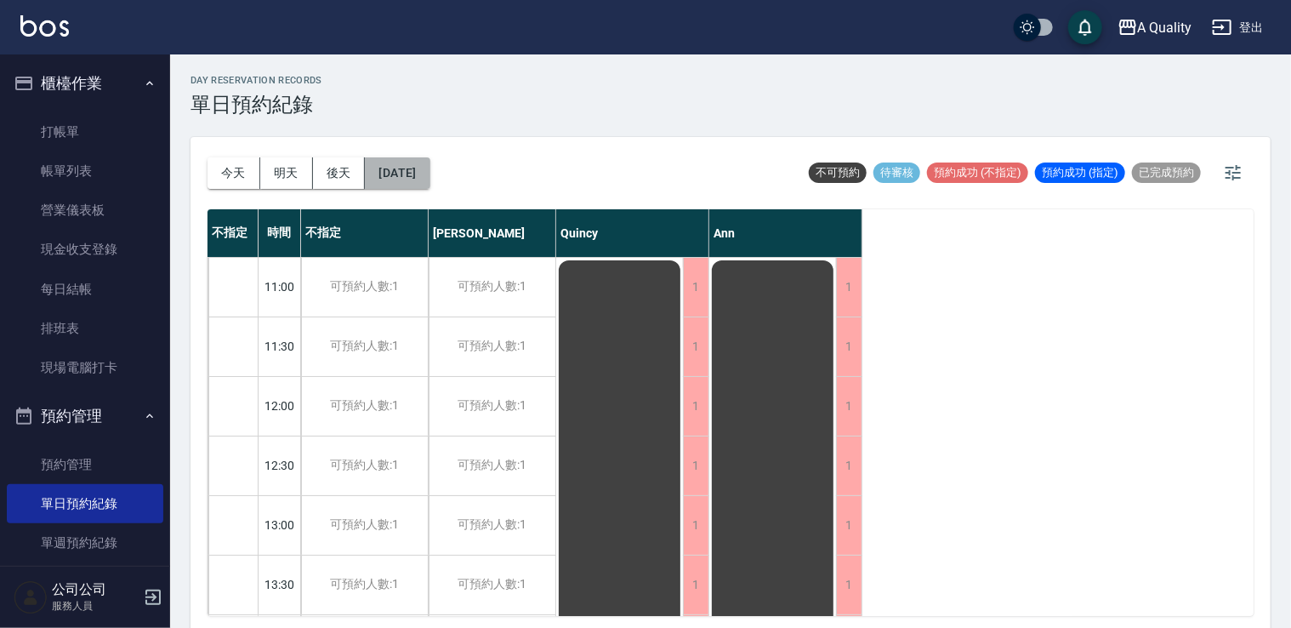
click at [398, 168] on button "2025/09/18" at bounding box center [397, 172] width 65 height 31
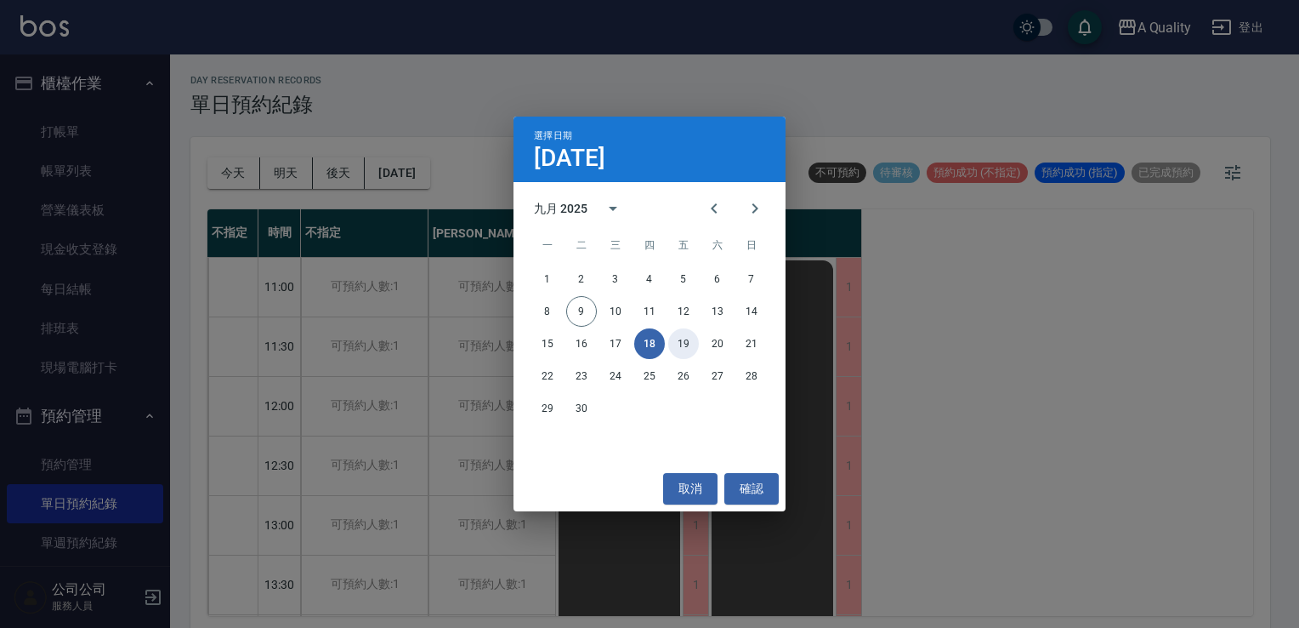
click at [684, 346] on button "19" at bounding box center [683, 343] width 31 height 31
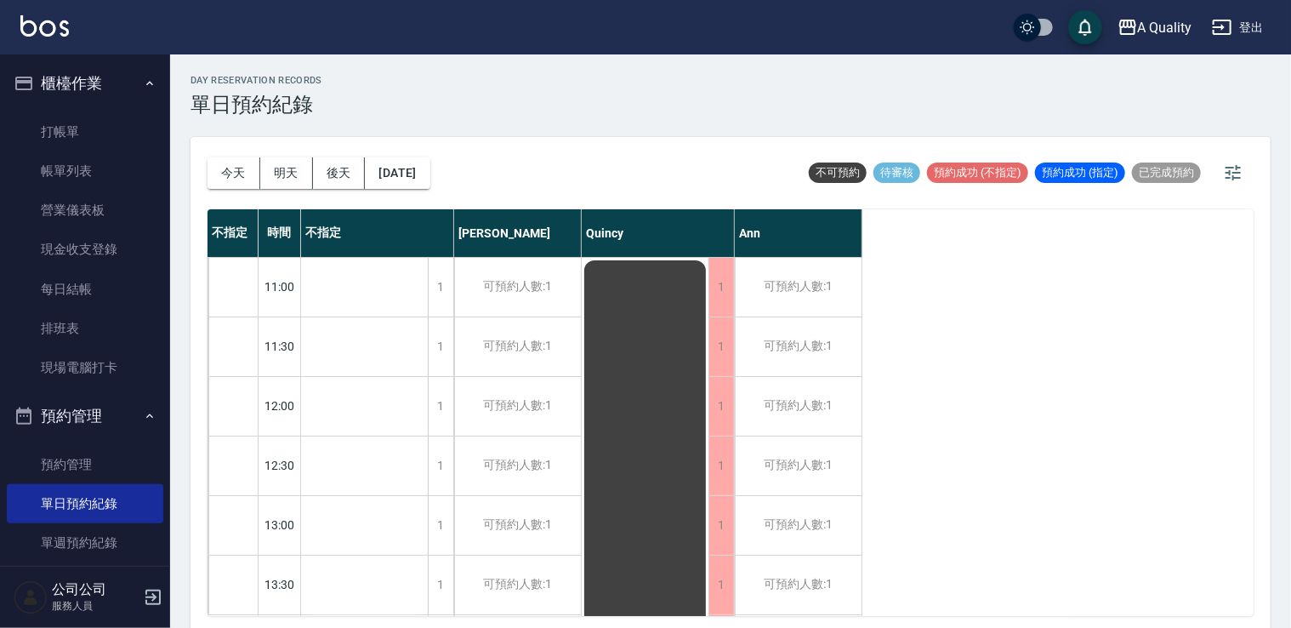
drag, startPoint x: 450, startPoint y: 173, endPoint x: 475, endPoint y: 178, distance: 25.9
click at [459, 175] on div "今天 明天 後天 2025/09/19 不可預約 待審核 預約成功 (不指定) 預約成功 (指定) 已完成預約" at bounding box center [730, 173] width 1046 height 72
click at [429, 182] on button "2025/09/19" at bounding box center [397, 172] width 65 height 31
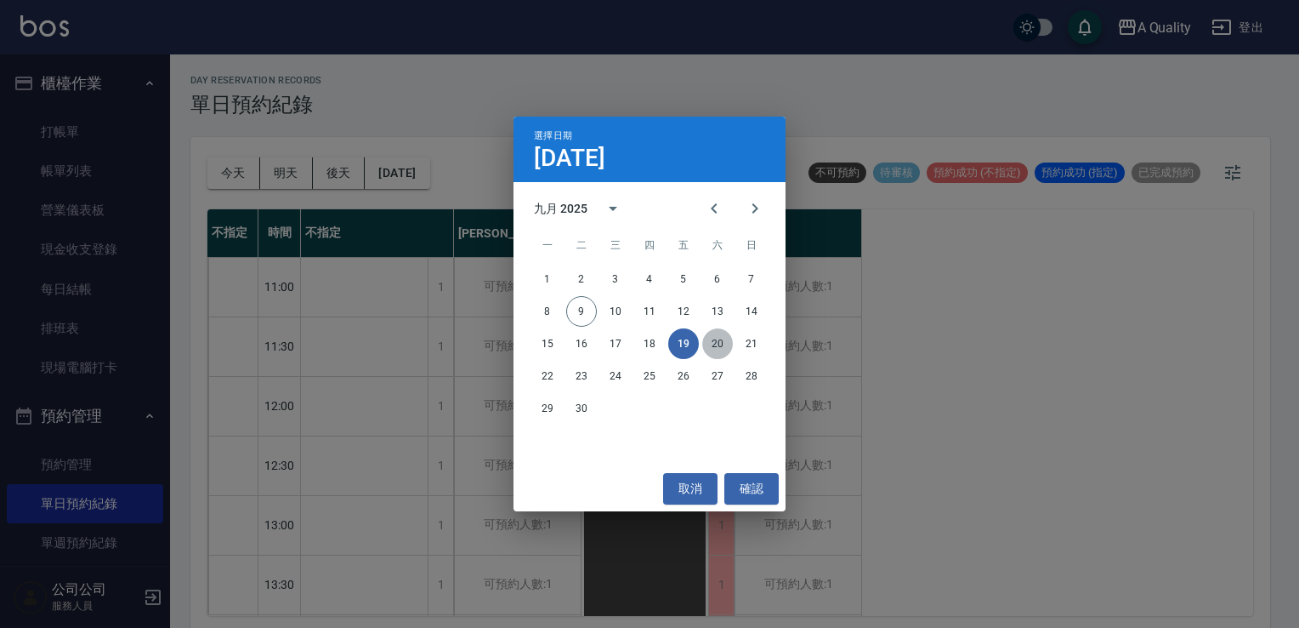
click at [714, 332] on button "20" at bounding box center [717, 343] width 31 height 31
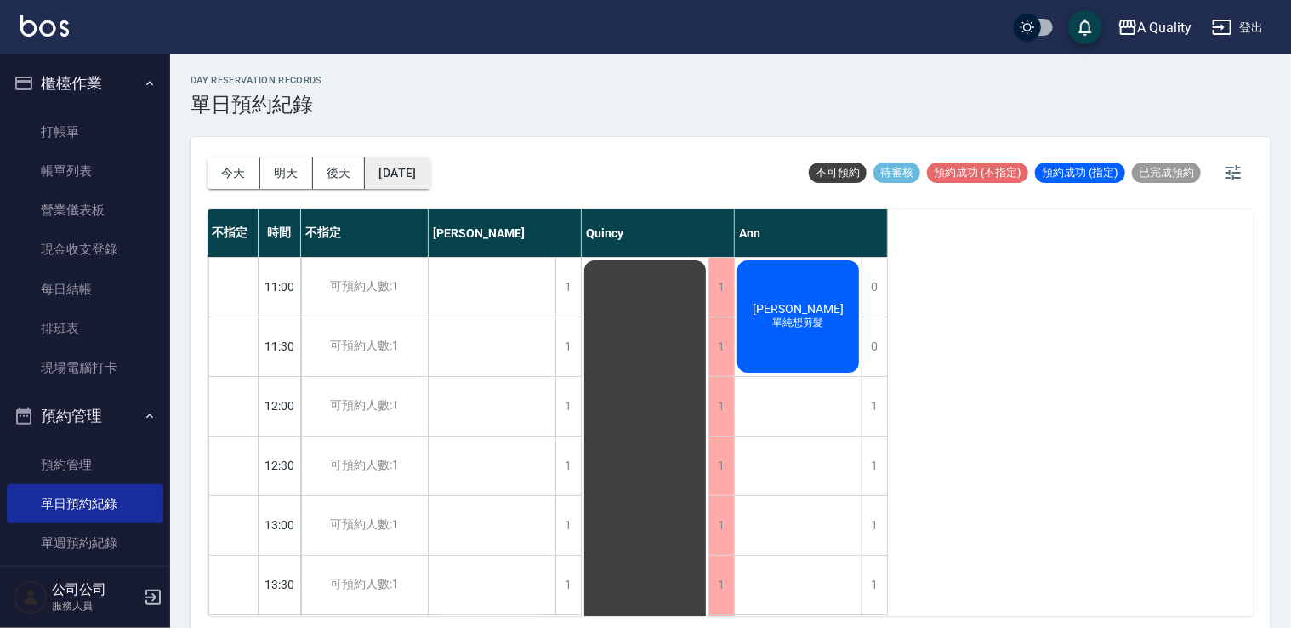
click at [429, 164] on button "2025/09/20" at bounding box center [397, 172] width 65 height 31
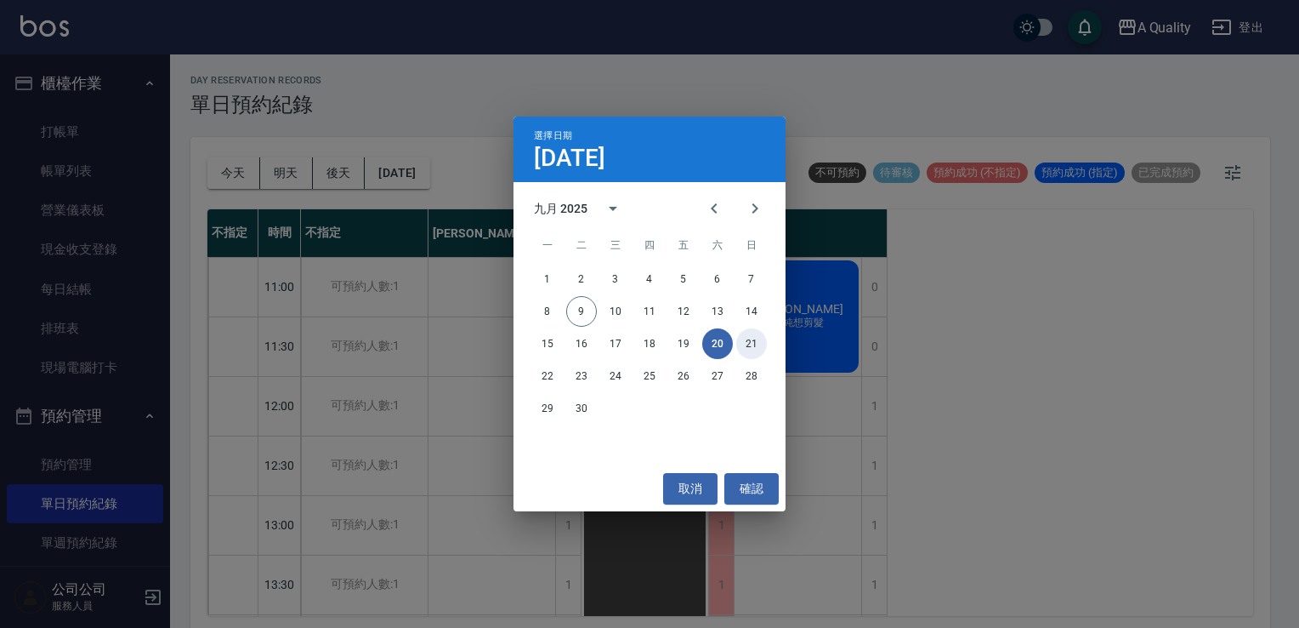
click at [754, 346] on button "21" at bounding box center [751, 343] width 31 height 31
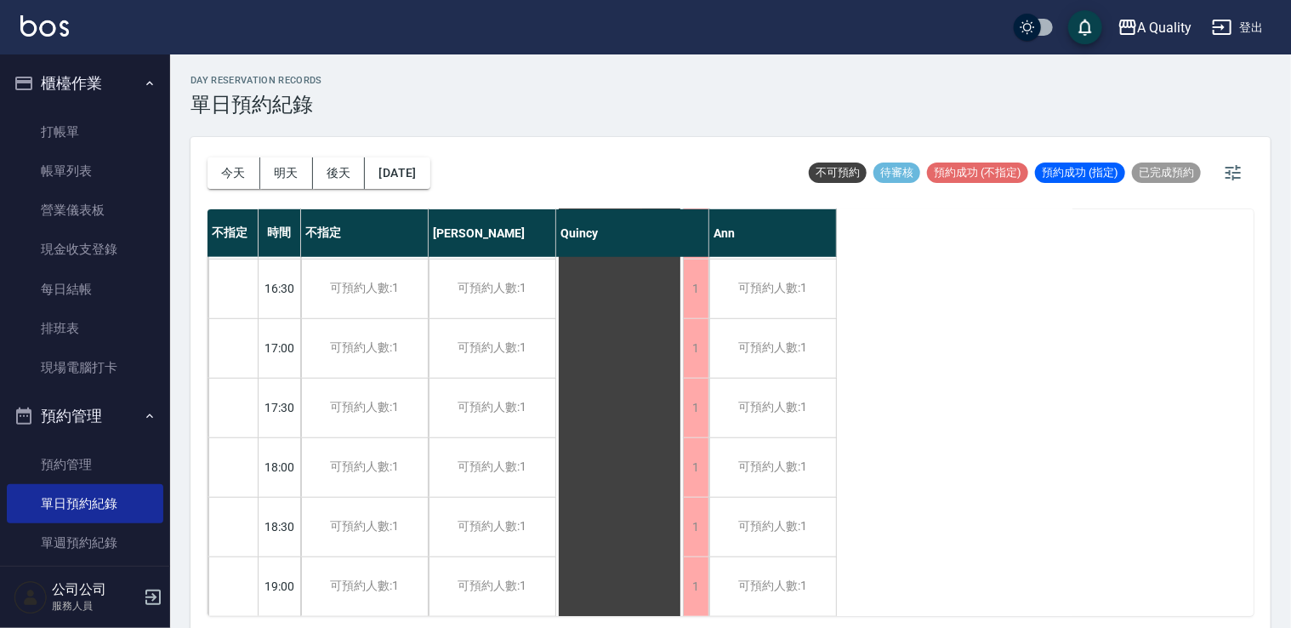
scroll to position [725, 0]
click at [412, 177] on button "2025/09/21" at bounding box center [397, 172] width 65 height 31
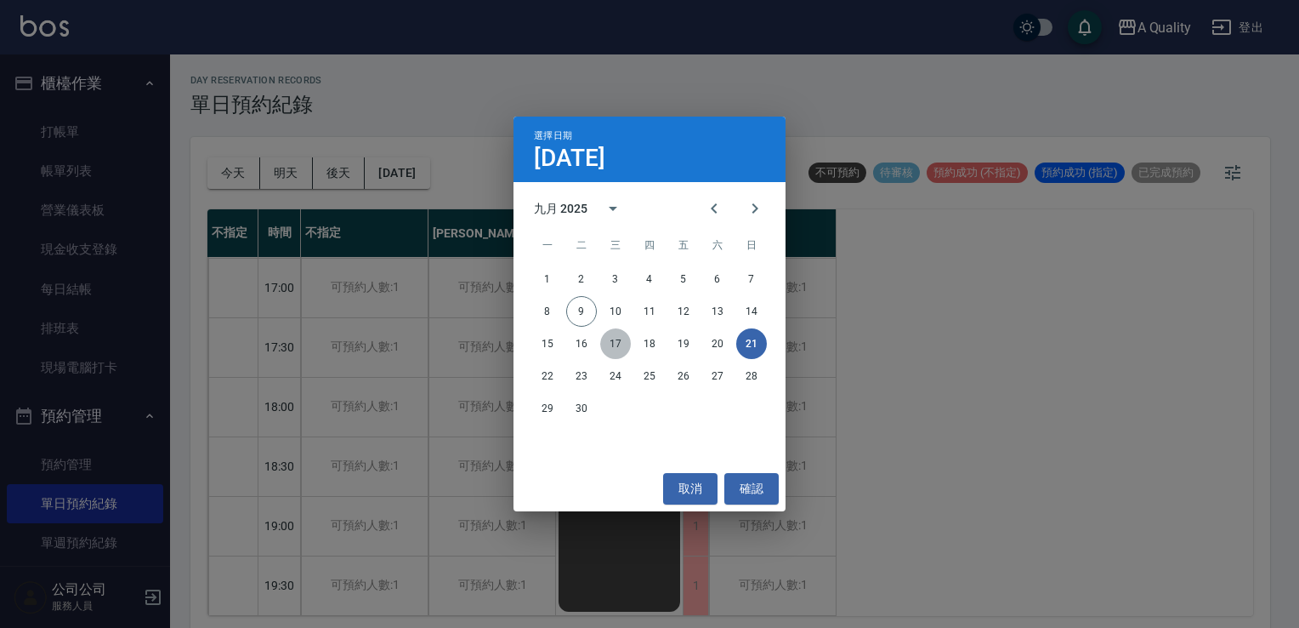
click at [623, 347] on button "17" at bounding box center [615, 343] width 31 height 31
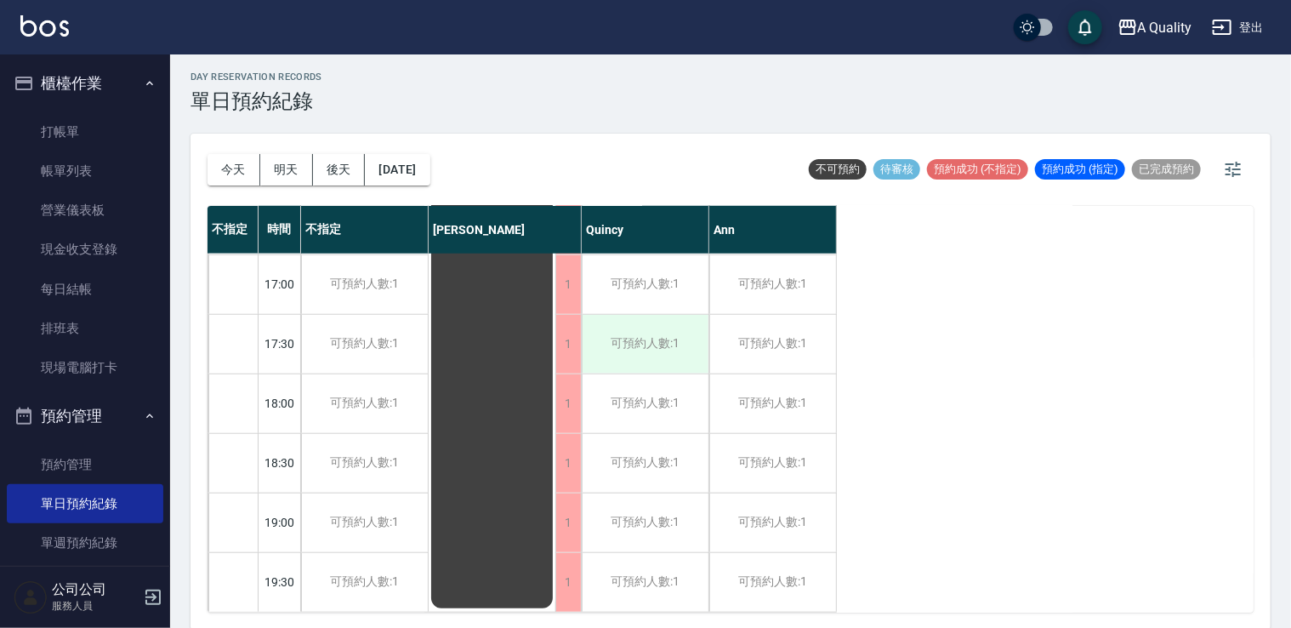
scroll to position [4, 0]
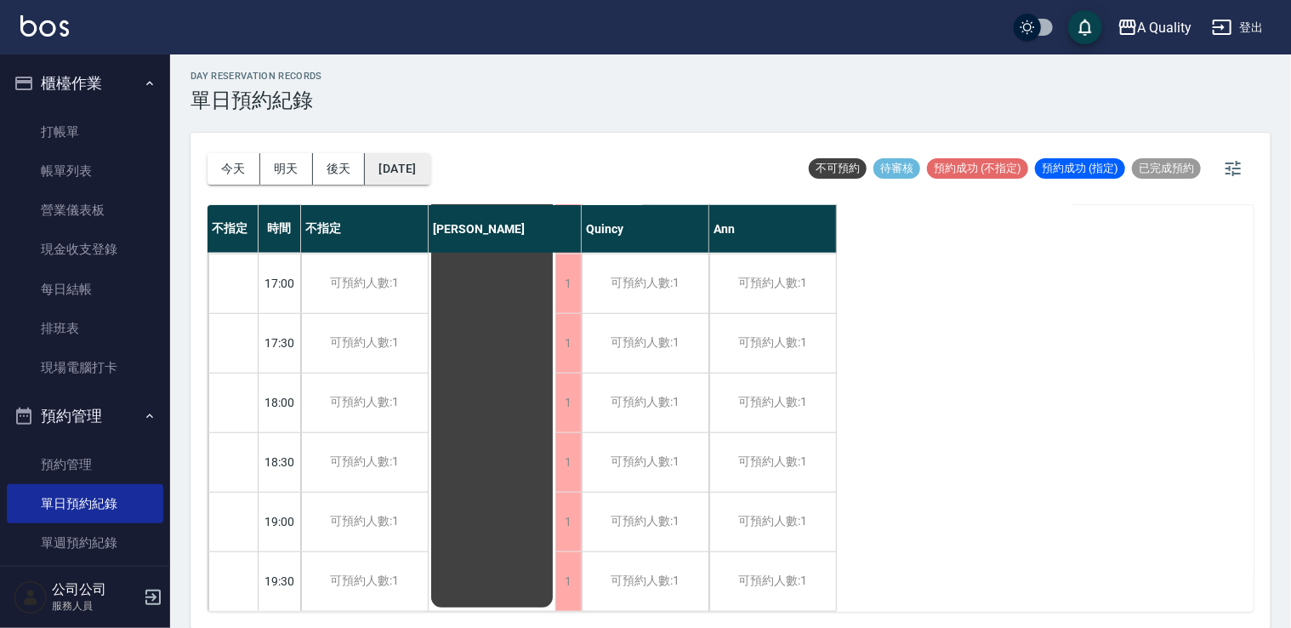
click at [413, 168] on button "2025/09/17" at bounding box center [397, 168] width 65 height 31
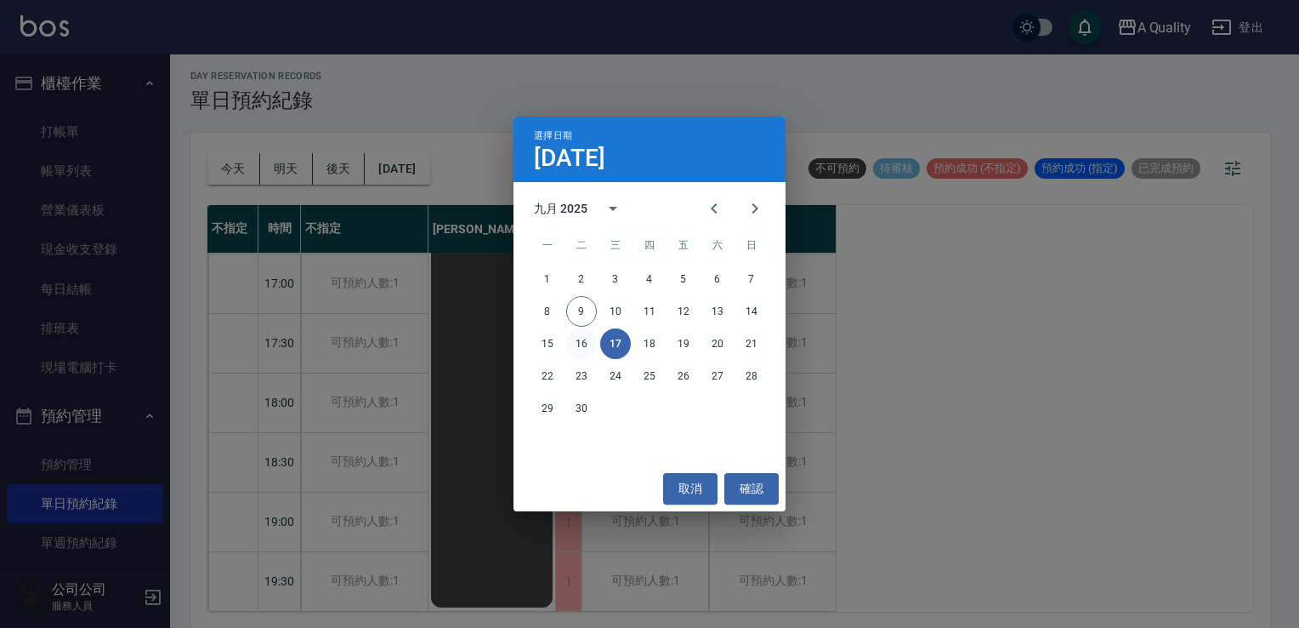
click at [582, 336] on button "16" at bounding box center [581, 343] width 31 height 31
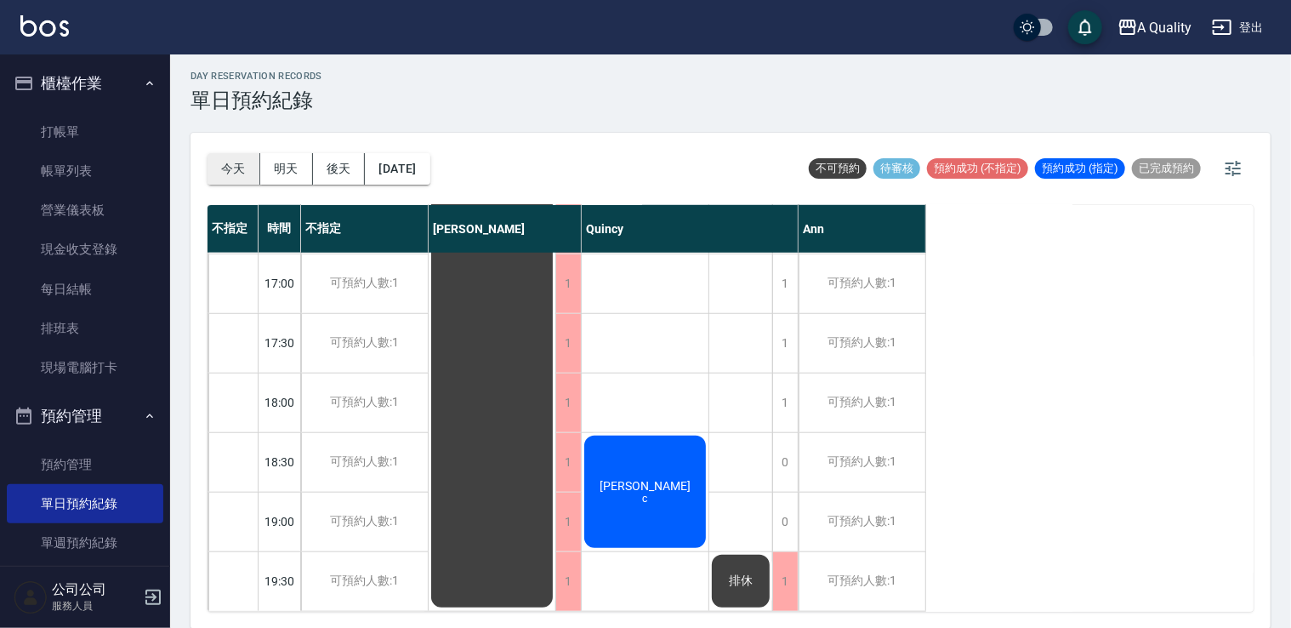
click at [237, 165] on button "今天" at bounding box center [233, 168] width 53 height 31
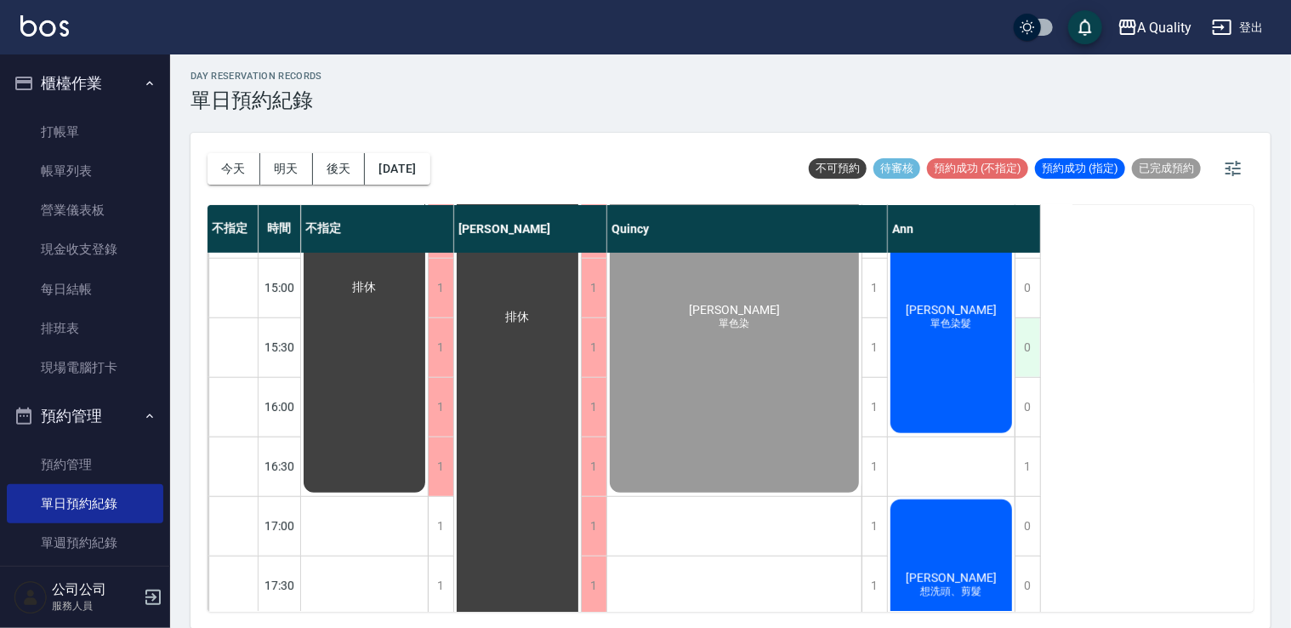
scroll to position [470, 0]
click at [968, 371] on div "陳菽彤 單色染髮" at bounding box center [951, 318] width 127 height 236
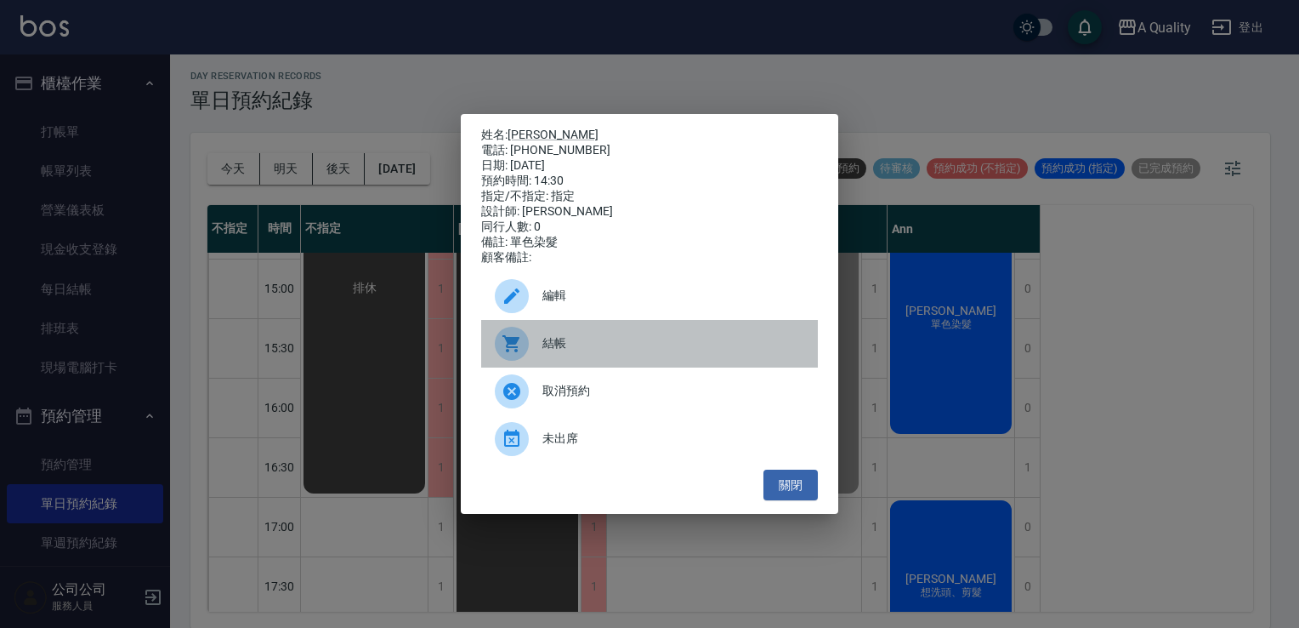
click at [543, 352] on span "結帳" at bounding box center [674, 343] width 262 height 18
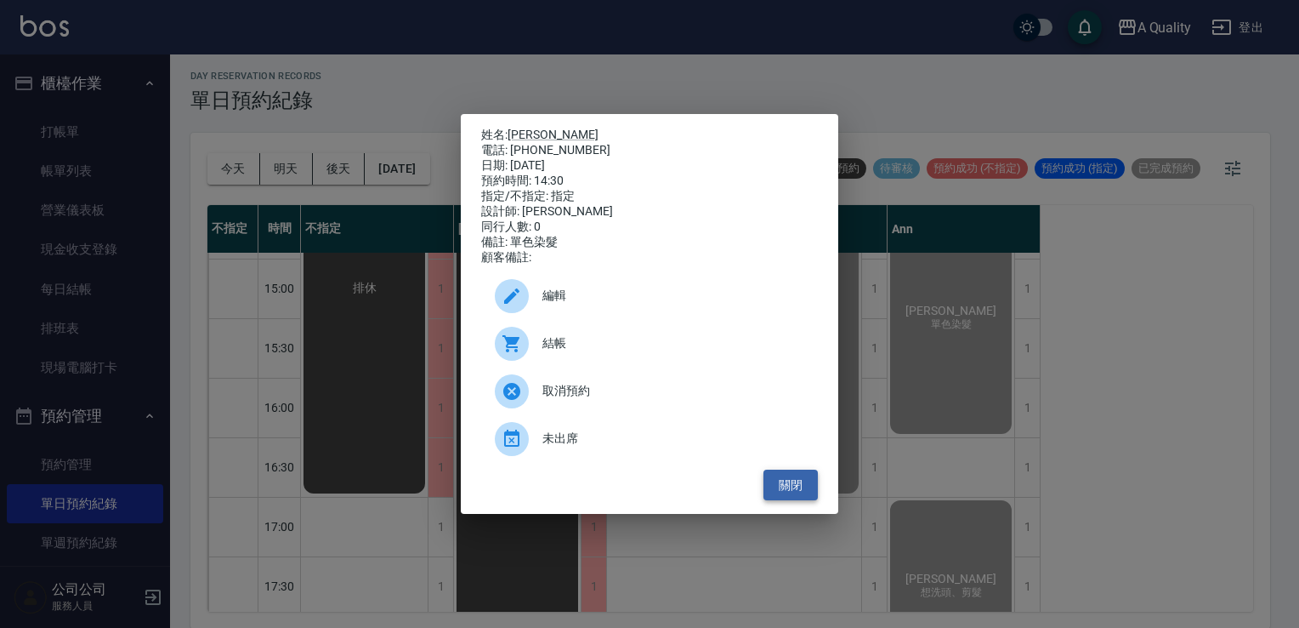
click at [772, 481] on button "關閉" at bounding box center [791, 484] width 54 height 31
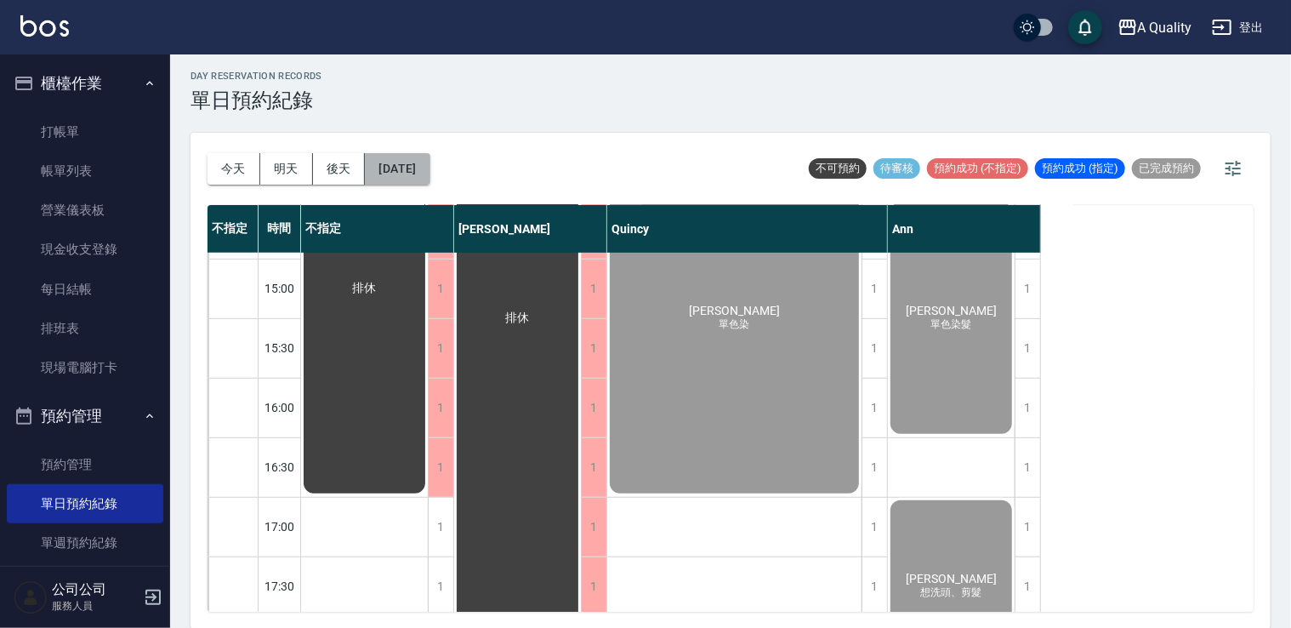
click at [424, 164] on button "[DATE]" at bounding box center [397, 168] width 65 height 31
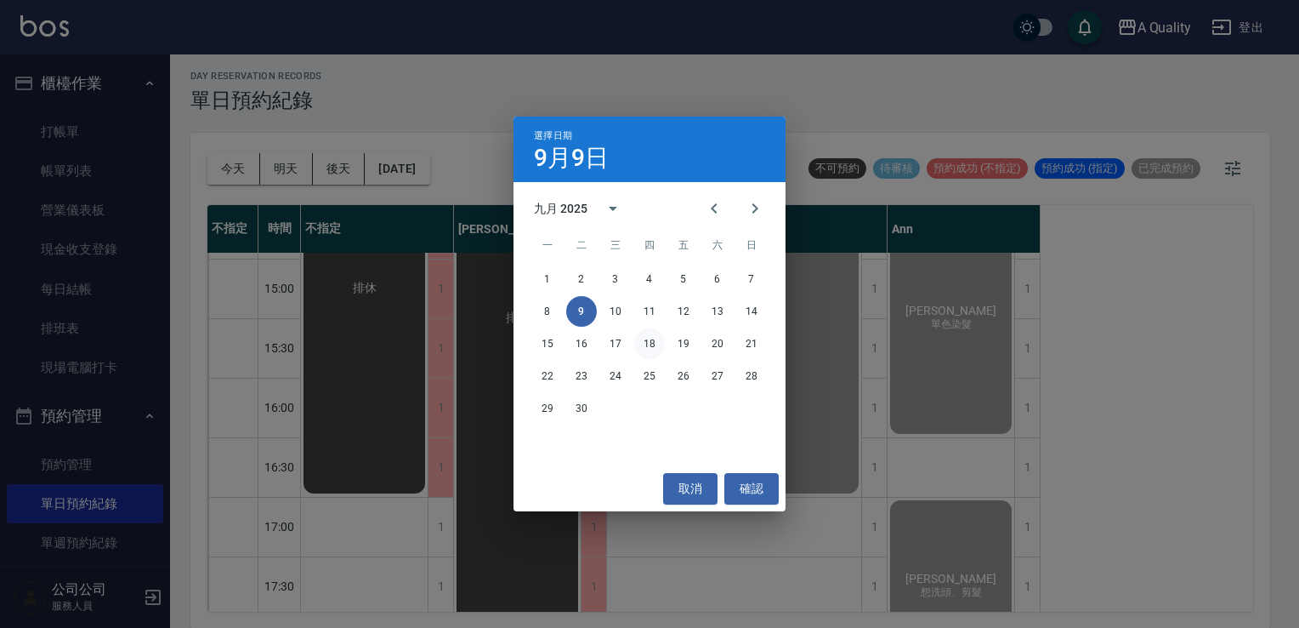
click at [646, 345] on button "18" at bounding box center [649, 343] width 31 height 31
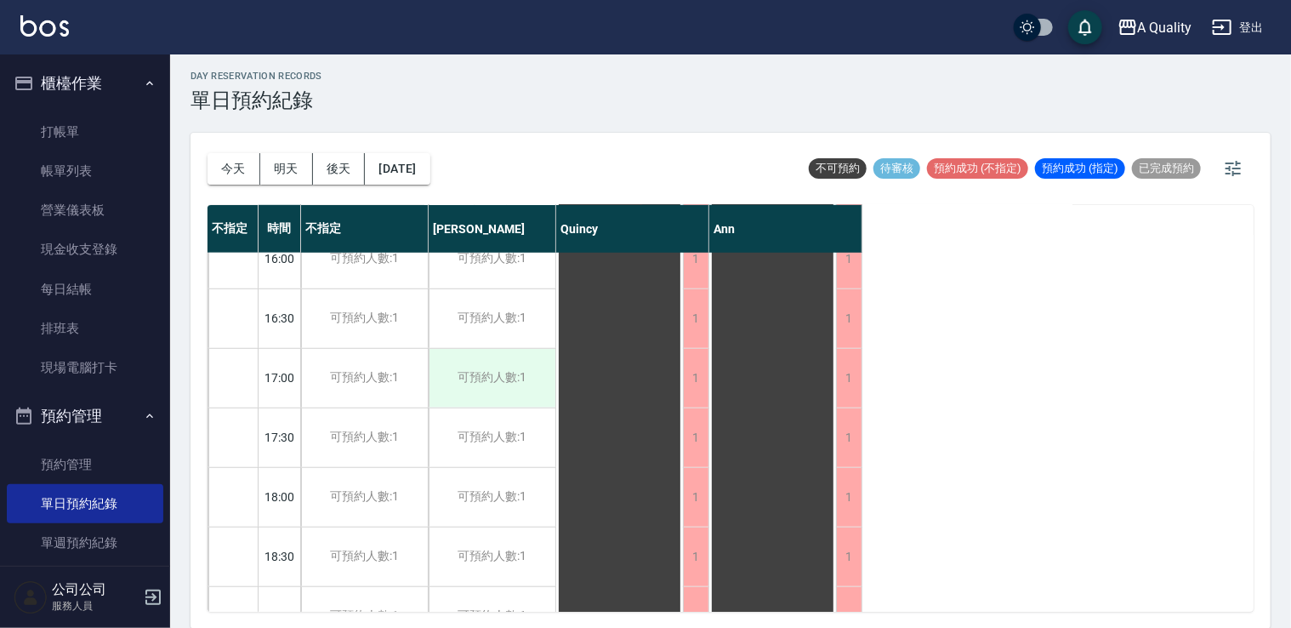
scroll to position [725, 0]
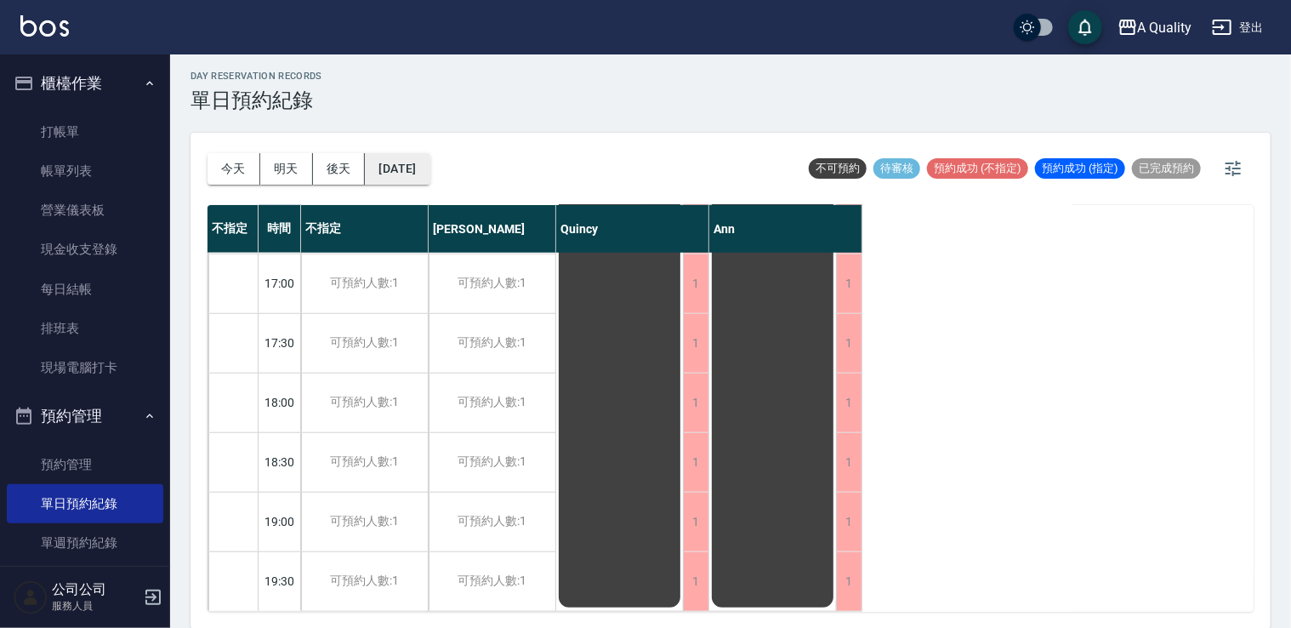
click at [412, 172] on button "2025/09/18" at bounding box center [397, 168] width 65 height 31
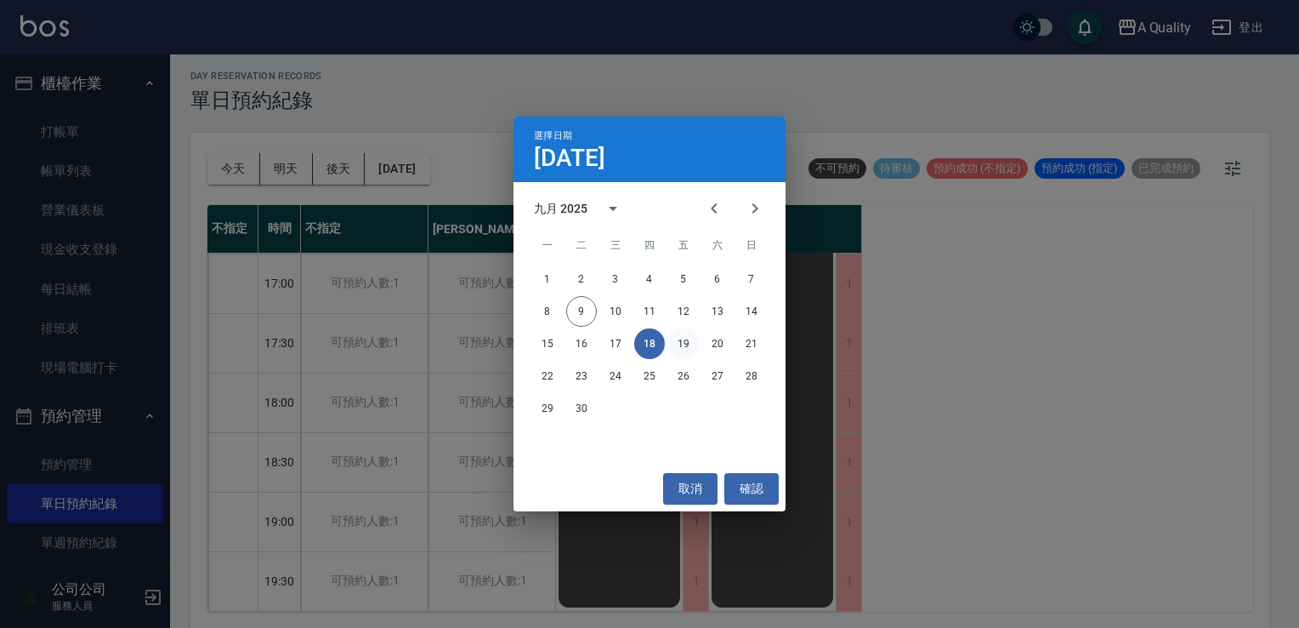
click at [679, 342] on button "19" at bounding box center [683, 343] width 31 height 31
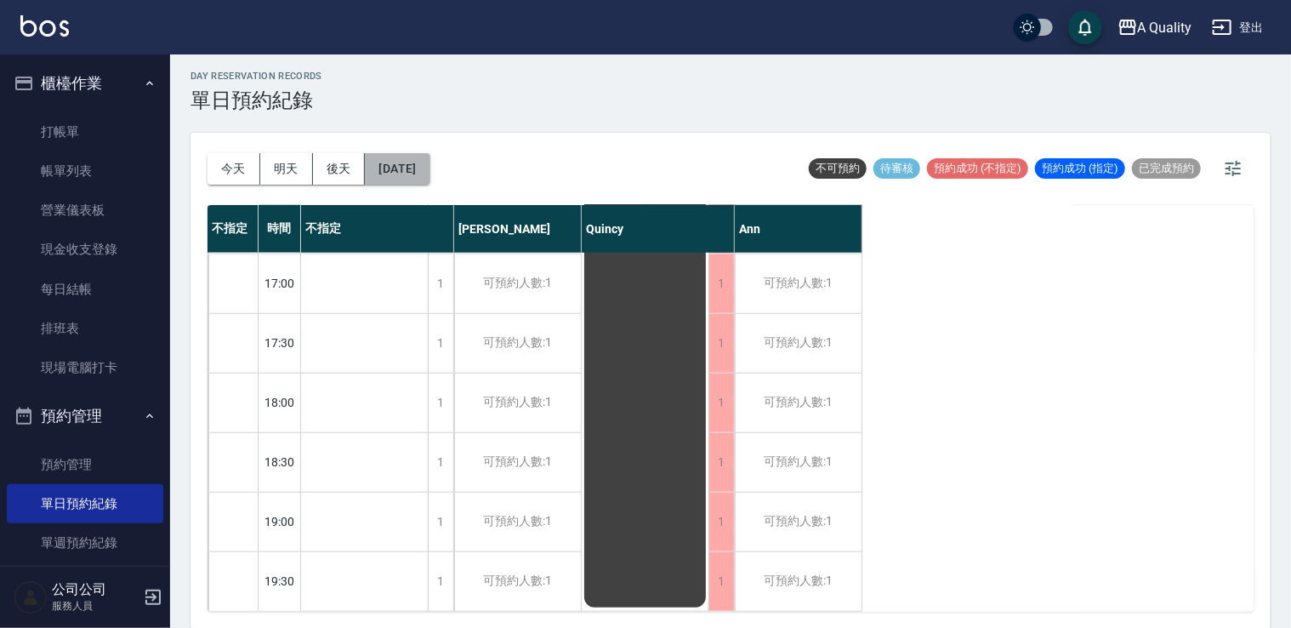
click at [429, 170] on button "2025/09/19" at bounding box center [397, 168] width 65 height 31
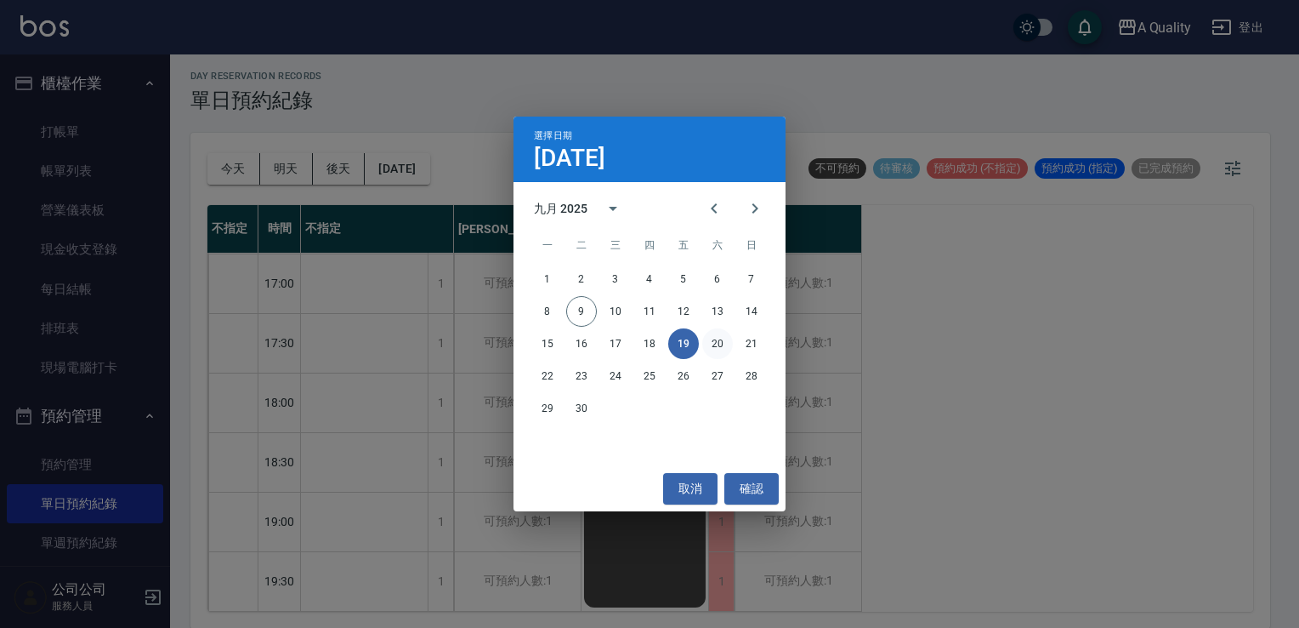
click at [721, 340] on button "20" at bounding box center [717, 343] width 31 height 31
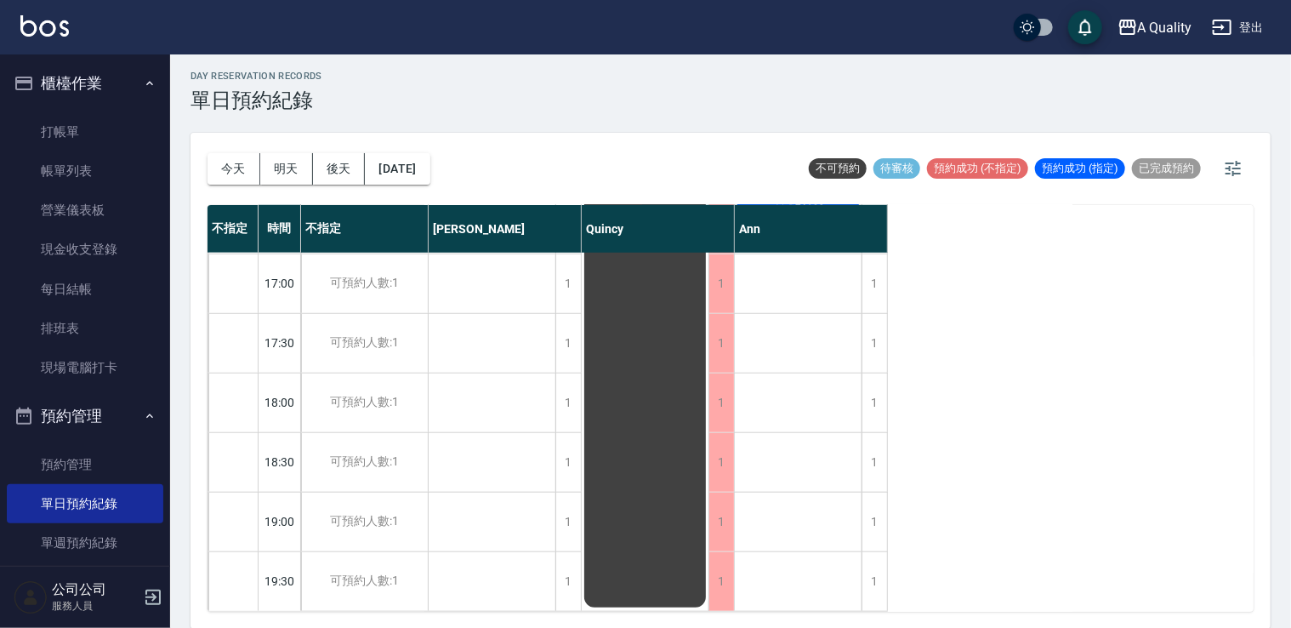
click at [430, 201] on div "今天 明天 後天 2025/09/20" at bounding box center [318, 169] width 223 height 72
click at [429, 181] on button "2025/09/20" at bounding box center [397, 168] width 65 height 31
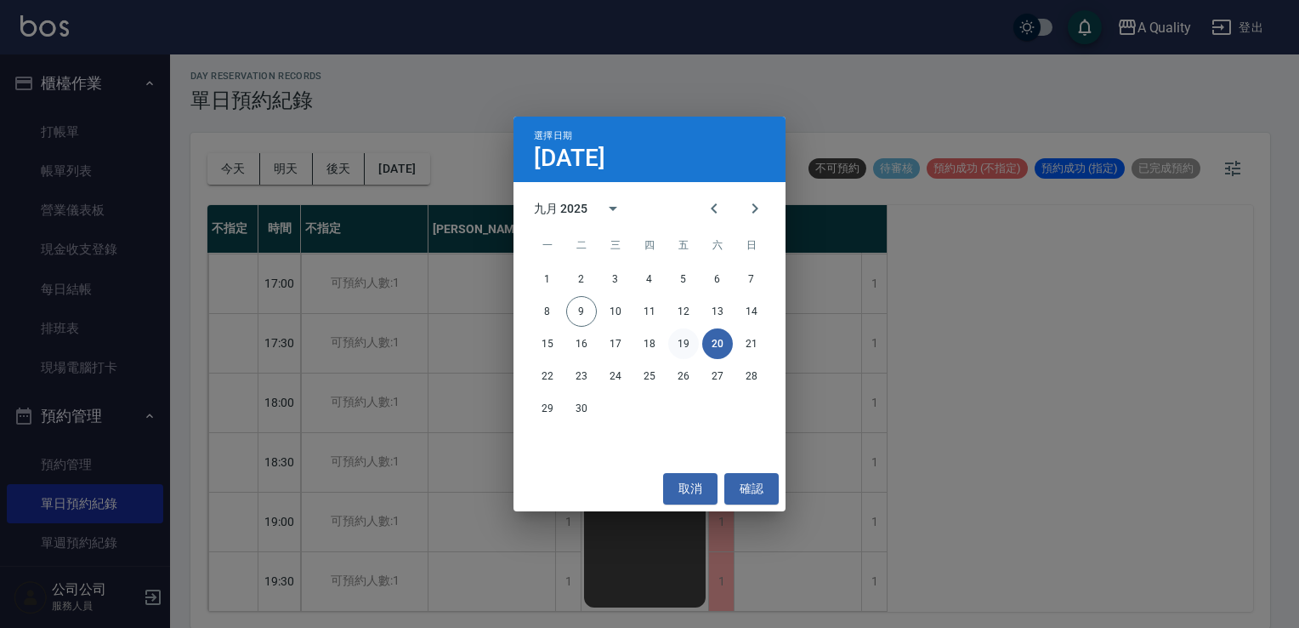
click at [688, 352] on button "19" at bounding box center [683, 343] width 31 height 31
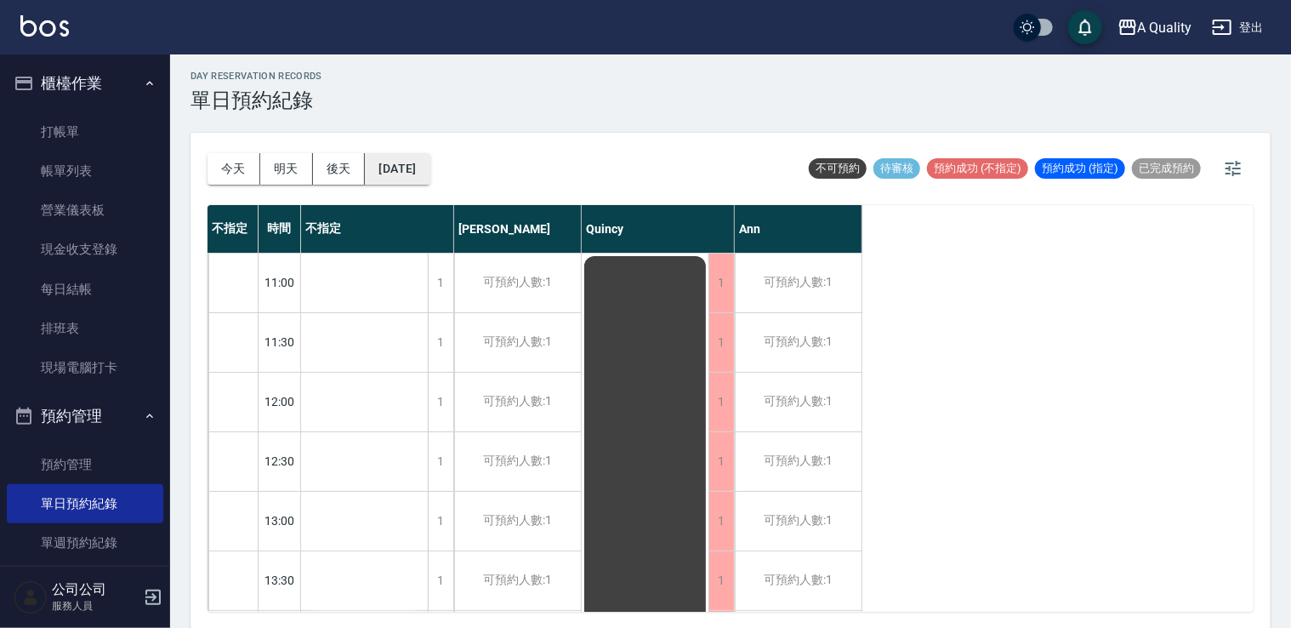
click at [425, 174] on button "2025/09/19" at bounding box center [397, 168] width 65 height 31
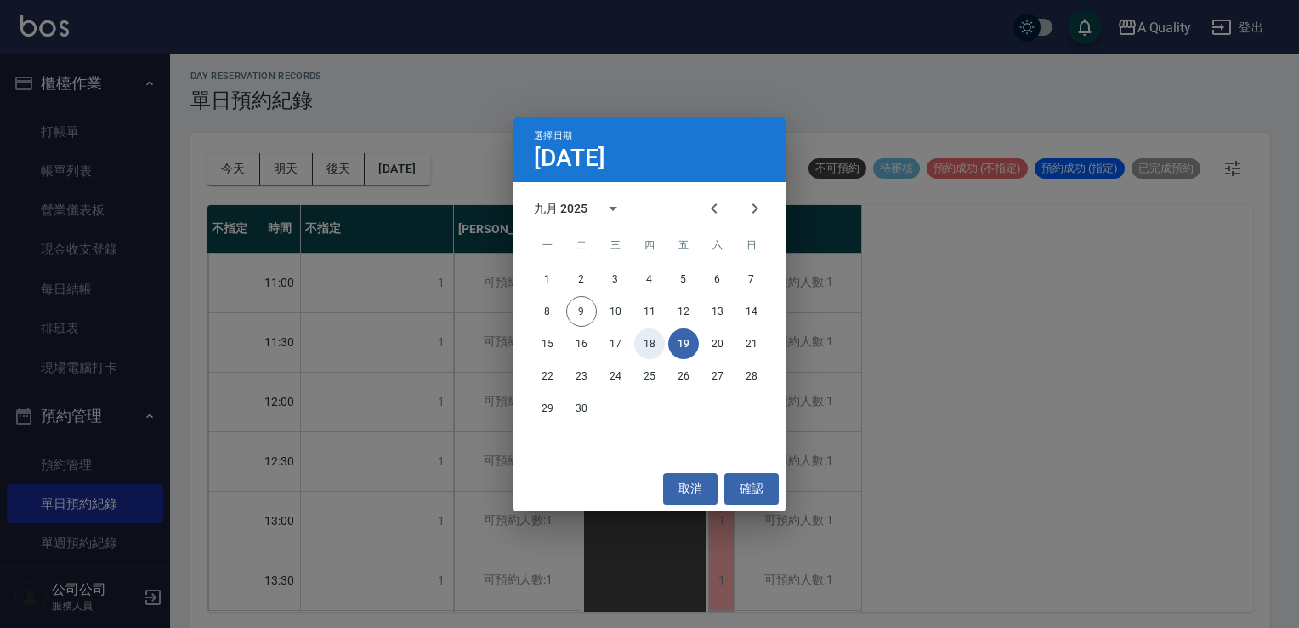
click at [654, 338] on button "18" at bounding box center [649, 343] width 31 height 31
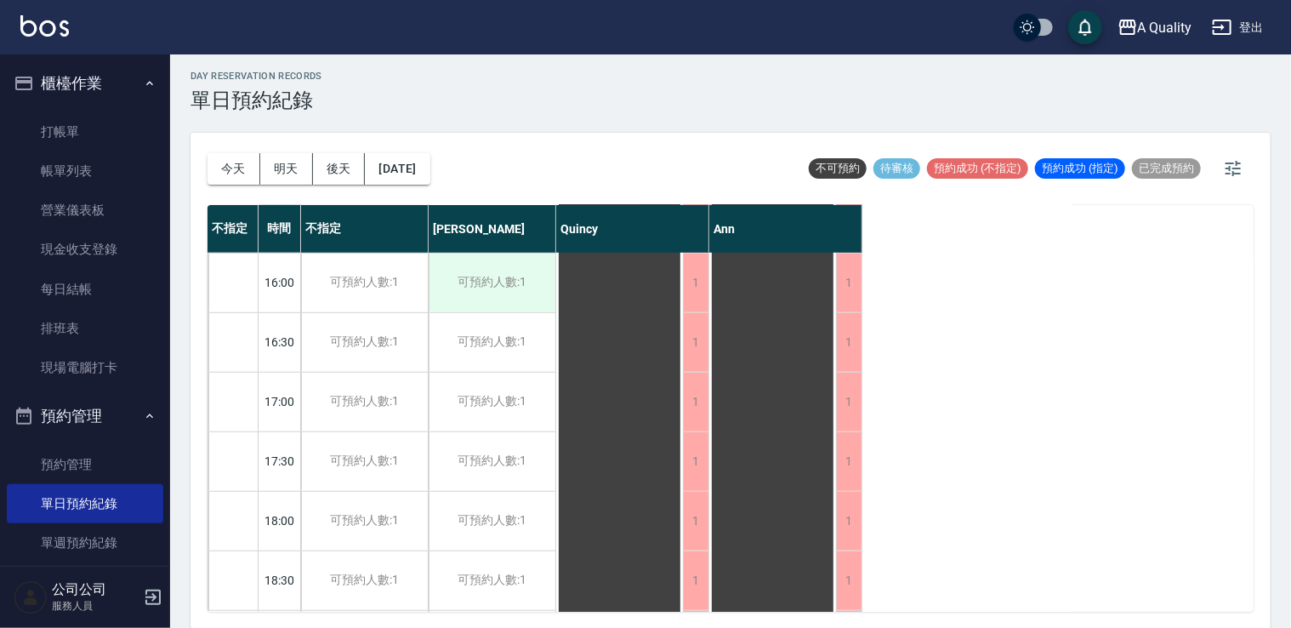
scroll to position [725, 0]
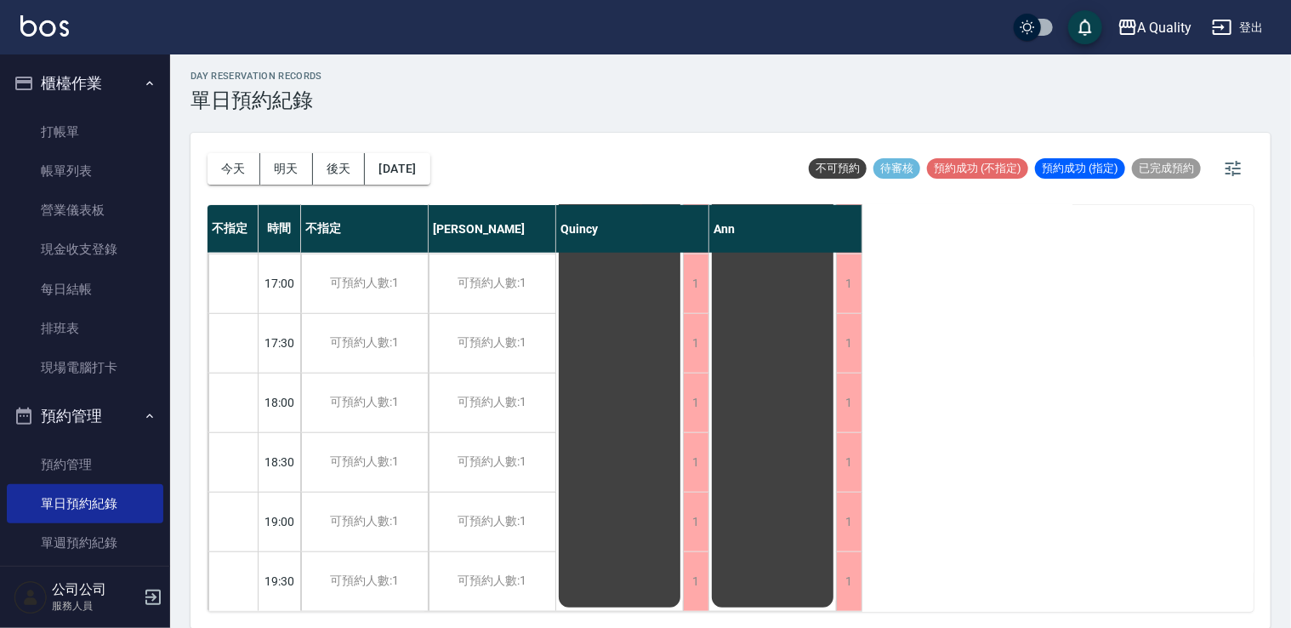
drag, startPoint x: 458, startPoint y: 199, endPoint x: 432, endPoint y: 168, distance: 40.4
click at [430, 195] on div "今天 明天 後天 2025/09/18" at bounding box center [318, 169] width 223 height 72
click at [429, 168] on button "2025/09/18" at bounding box center [397, 168] width 65 height 31
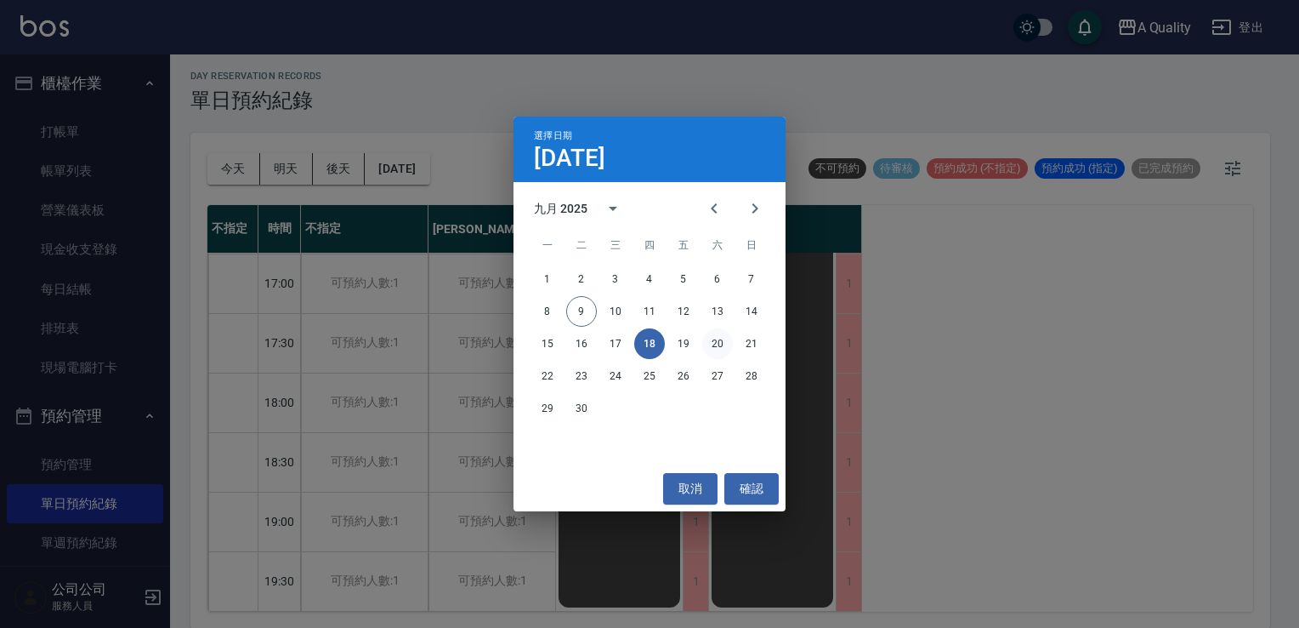
click at [730, 348] on button "20" at bounding box center [717, 343] width 31 height 31
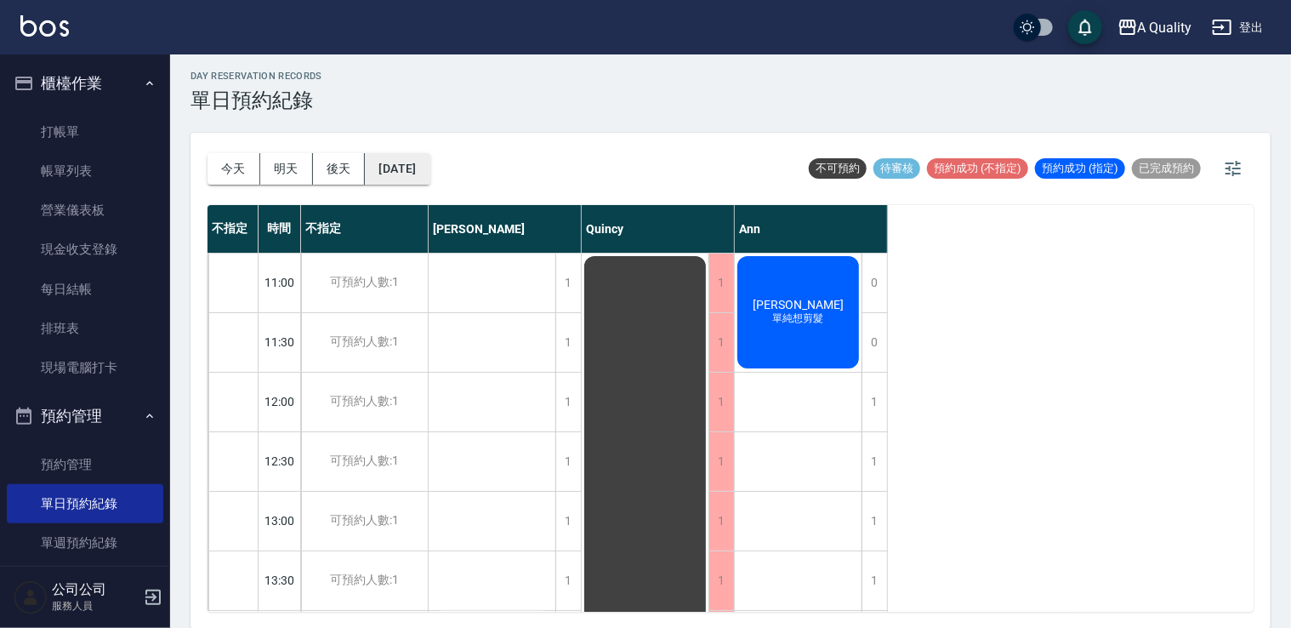
click at [413, 162] on button "2025/09/20" at bounding box center [397, 168] width 65 height 31
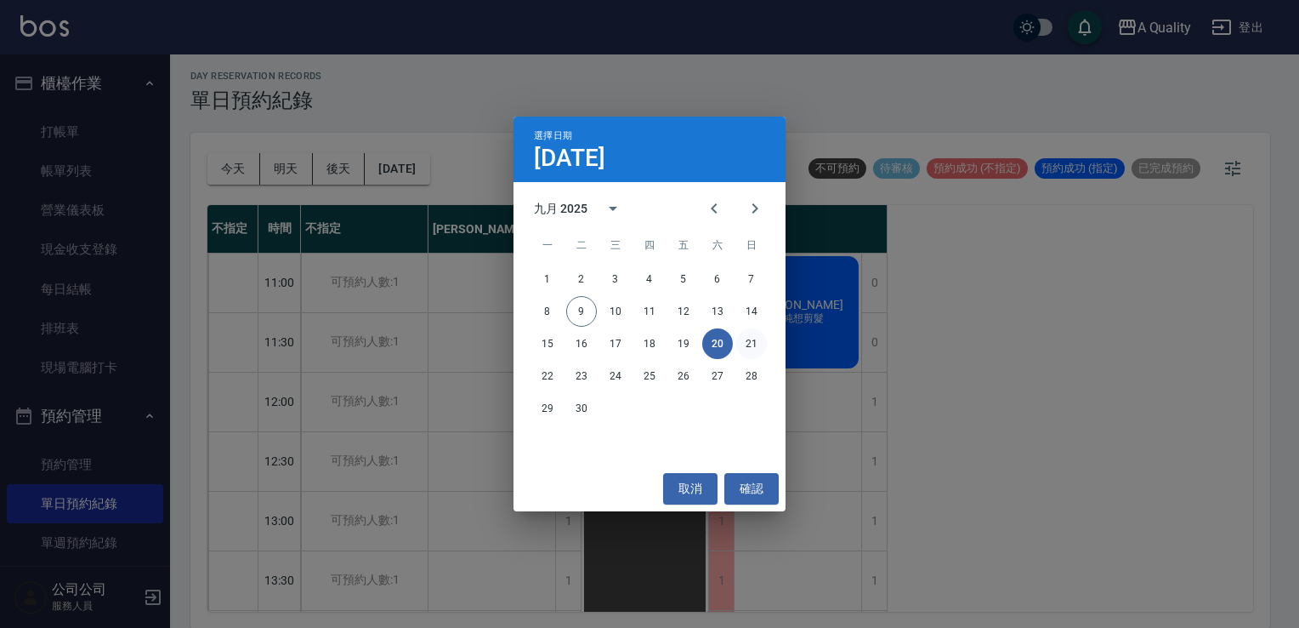
click at [738, 344] on button "21" at bounding box center [751, 343] width 31 height 31
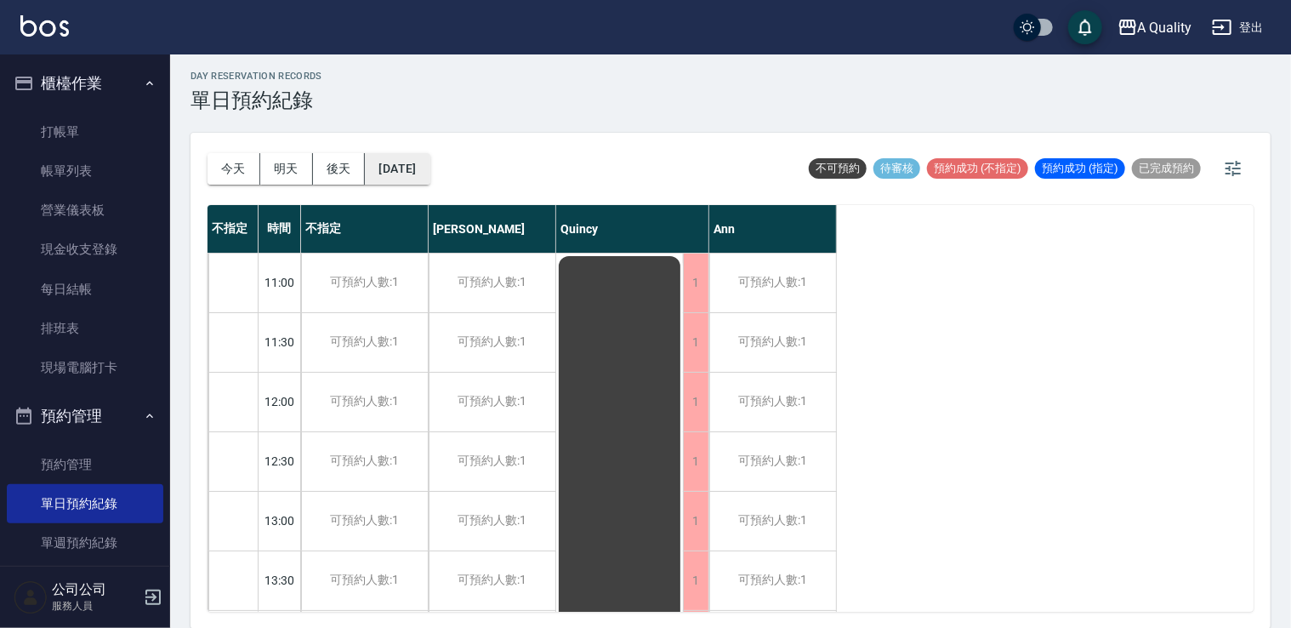
click at [429, 177] on button "2025/09/21" at bounding box center [397, 168] width 65 height 31
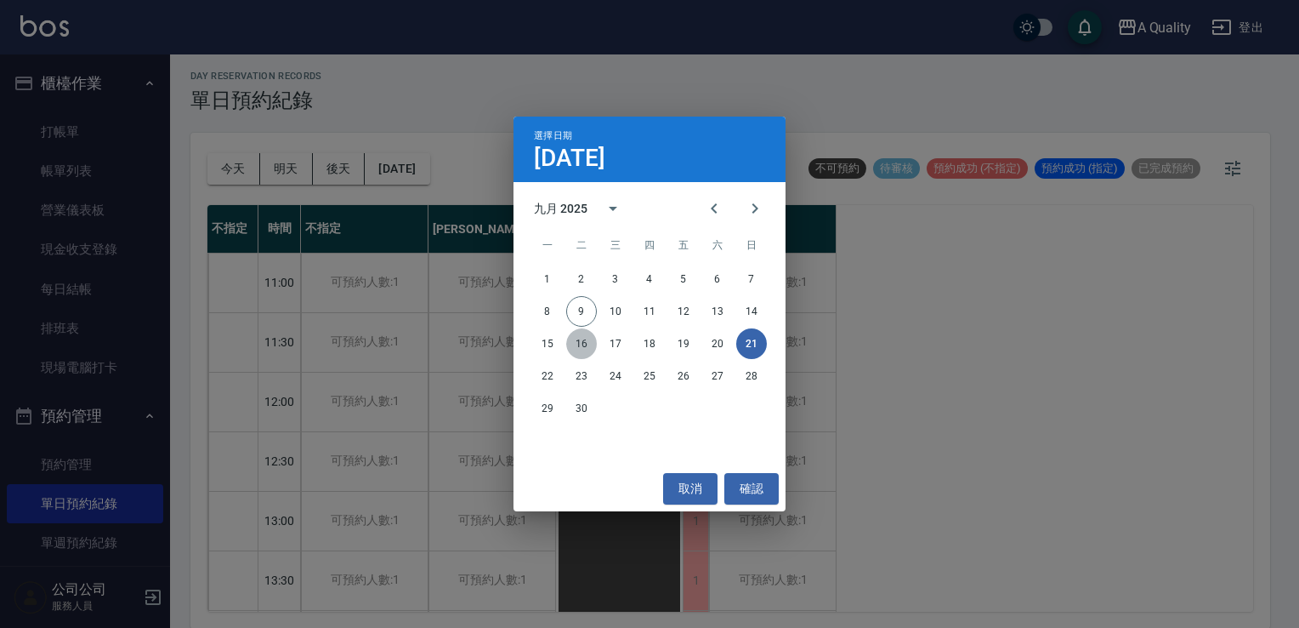
click at [588, 344] on button "16" at bounding box center [581, 343] width 31 height 31
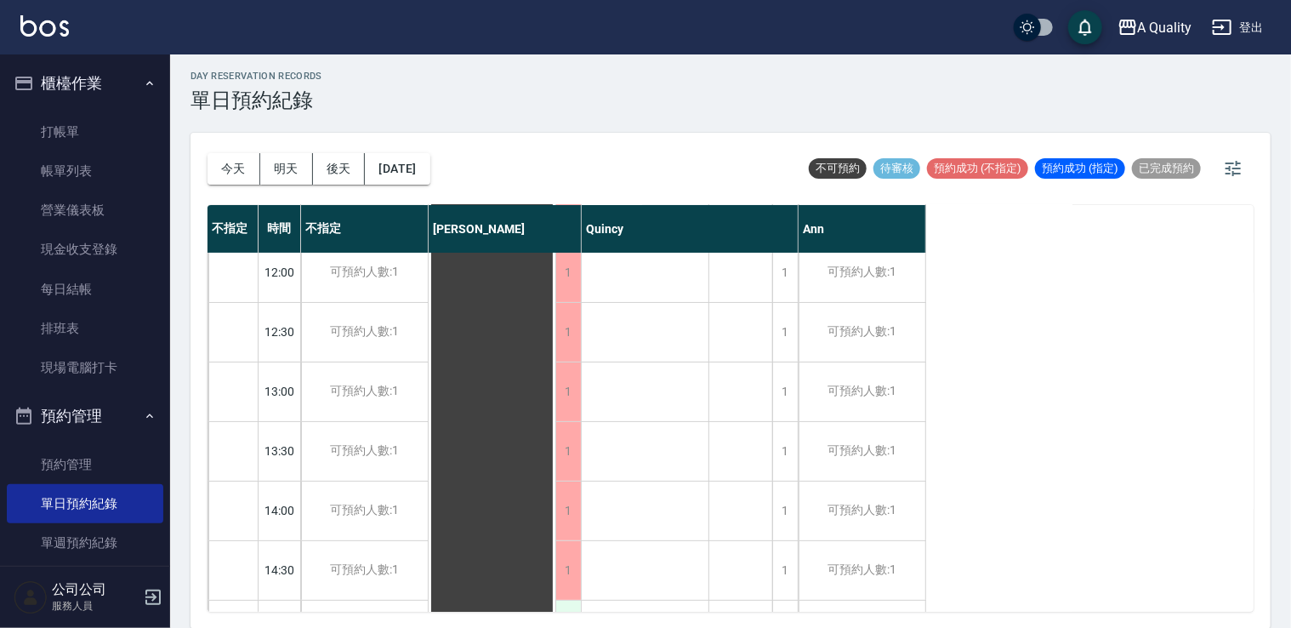
scroll to position [425, 0]
click at [429, 174] on button "2025/09/16" at bounding box center [397, 168] width 65 height 31
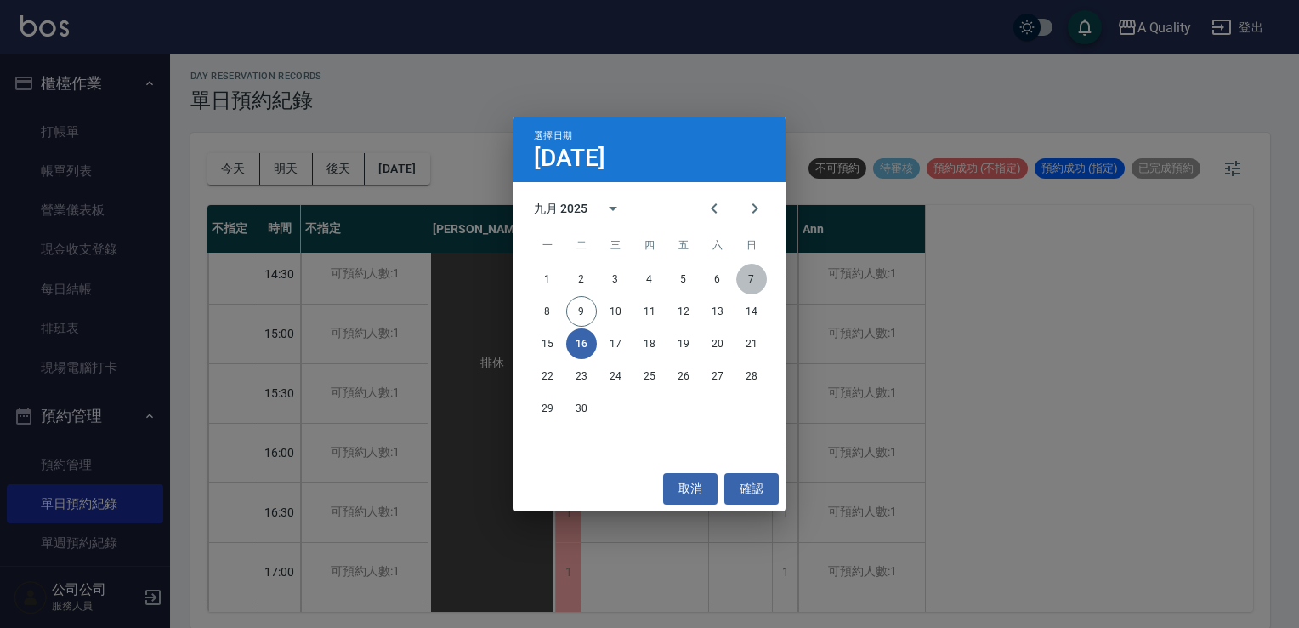
click at [758, 281] on button "7" at bounding box center [751, 279] width 31 height 31
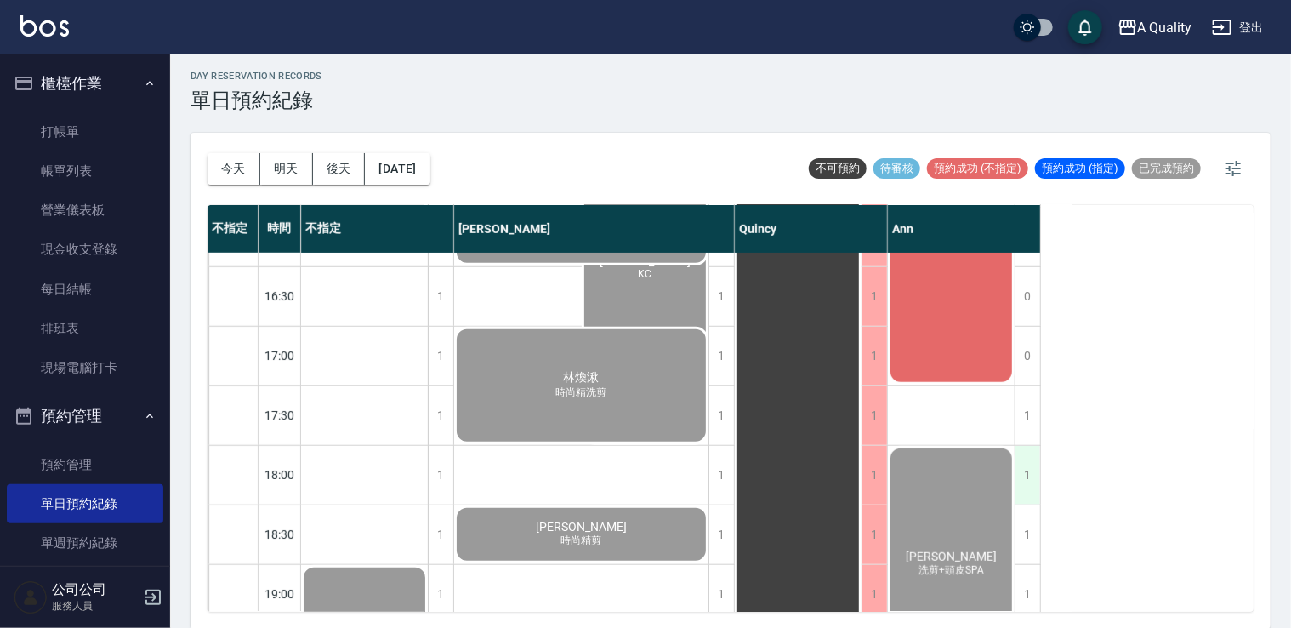
scroll to position [725, 0]
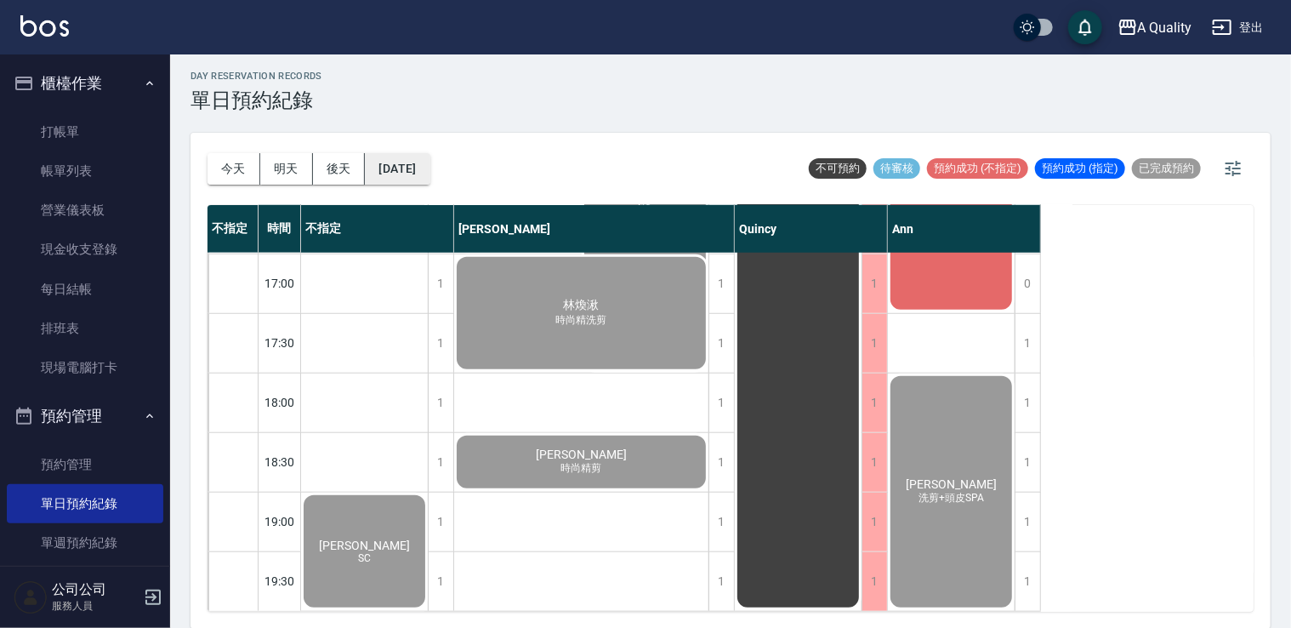
click at [422, 161] on button "2025/09/07" at bounding box center [397, 168] width 65 height 31
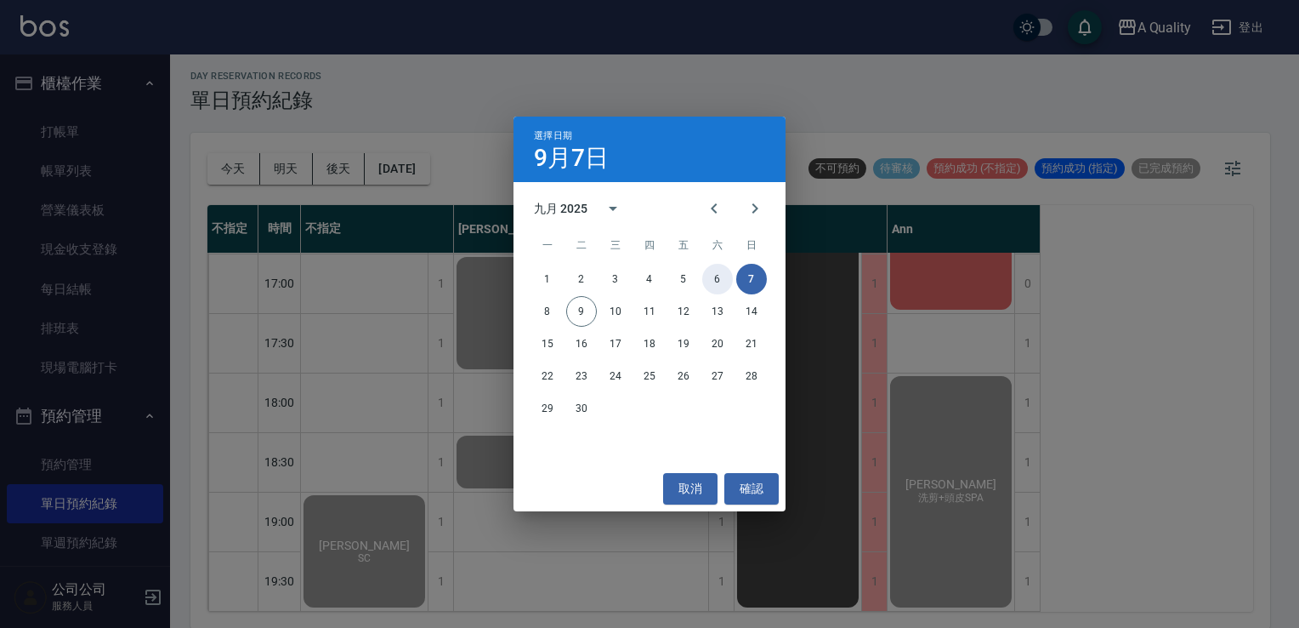
click at [720, 275] on button "6" at bounding box center [717, 279] width 31 height 31
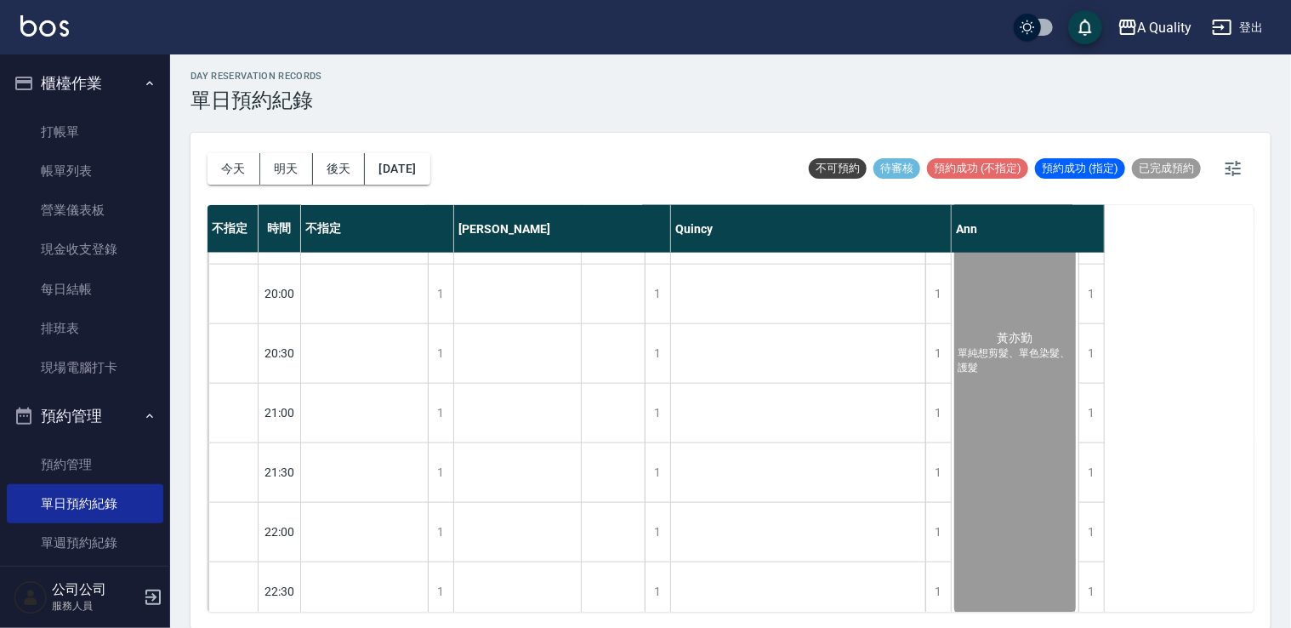
scroll to position [1065, 0]
click at [220, 163] on button "今天" at bounding box center [233, 168] width 53 height 31
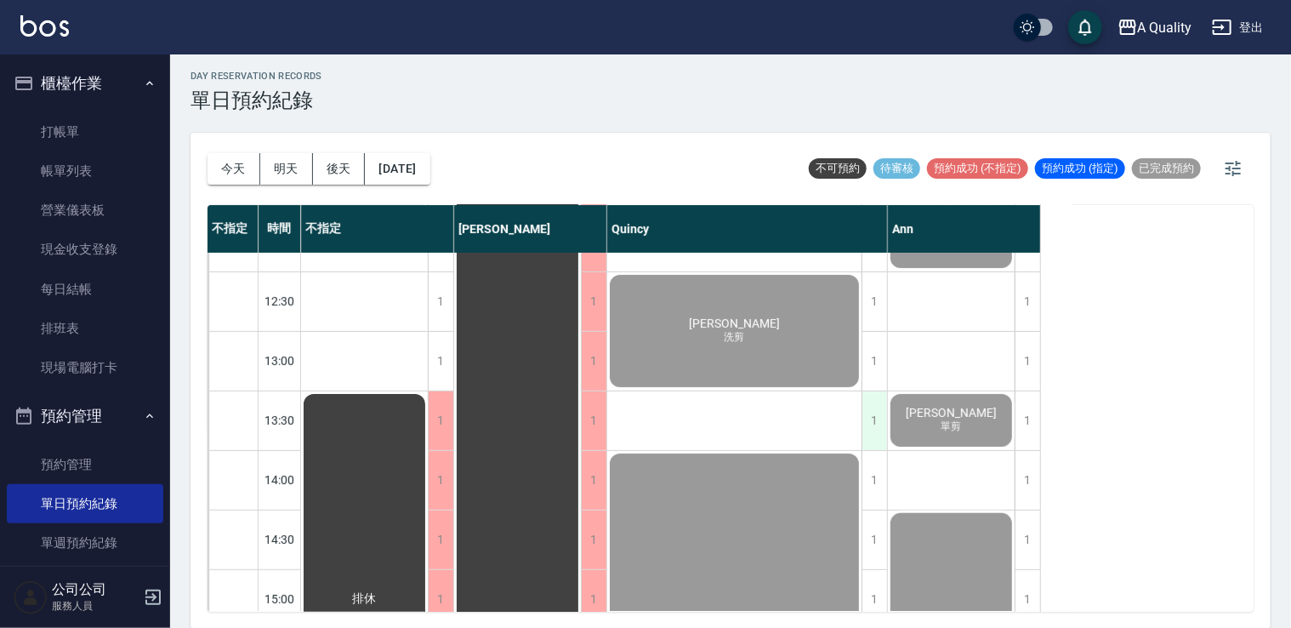
scroll to position [130, 0]
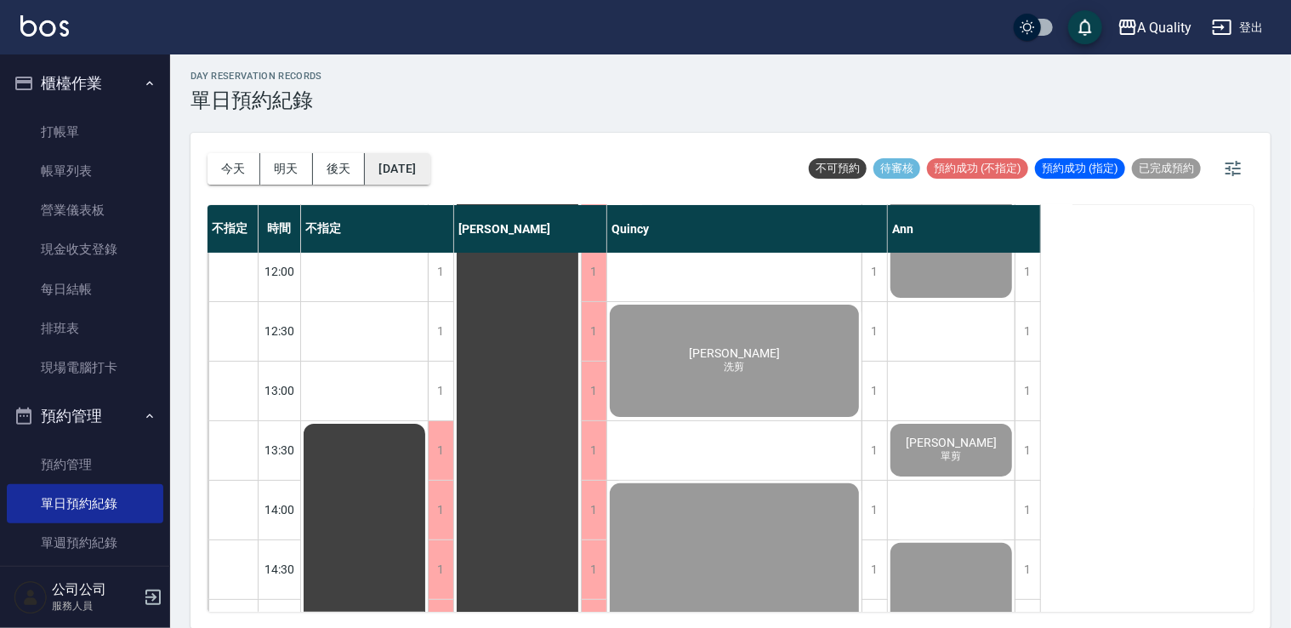
click at [412, 172] on button "2025/09/09" at bounding box center [397, 168] width 65 height 31
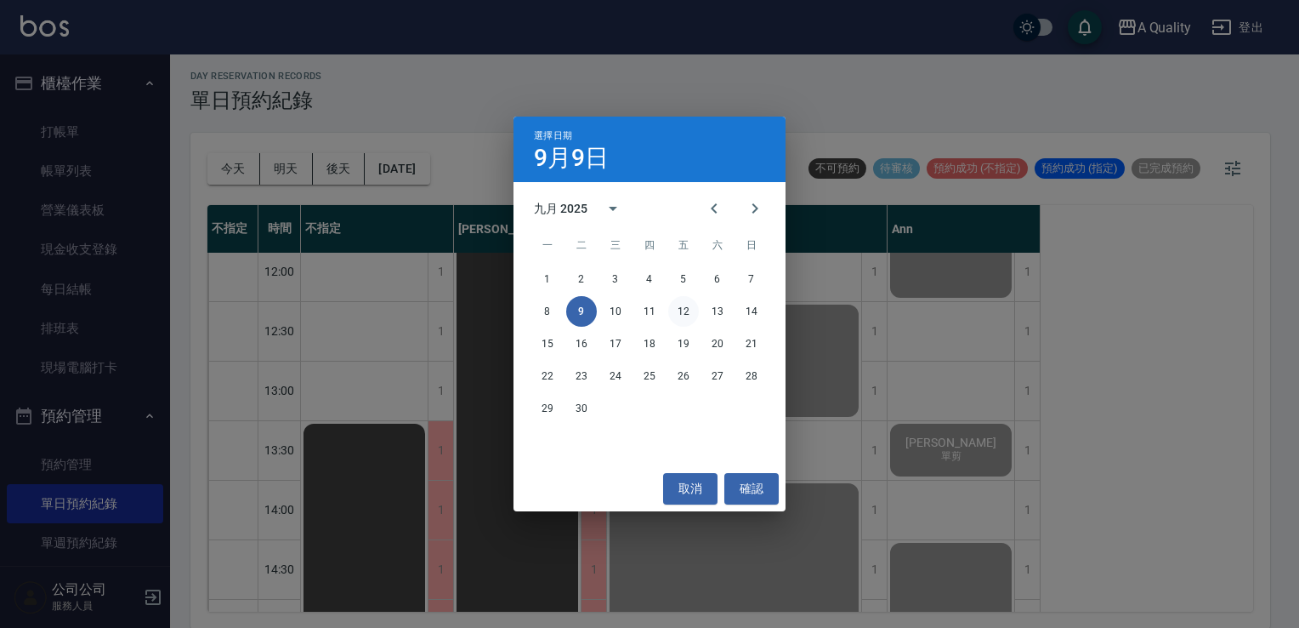
click at [677, 316] on button "12" at bounding box center [683, 311] width 31 height 31
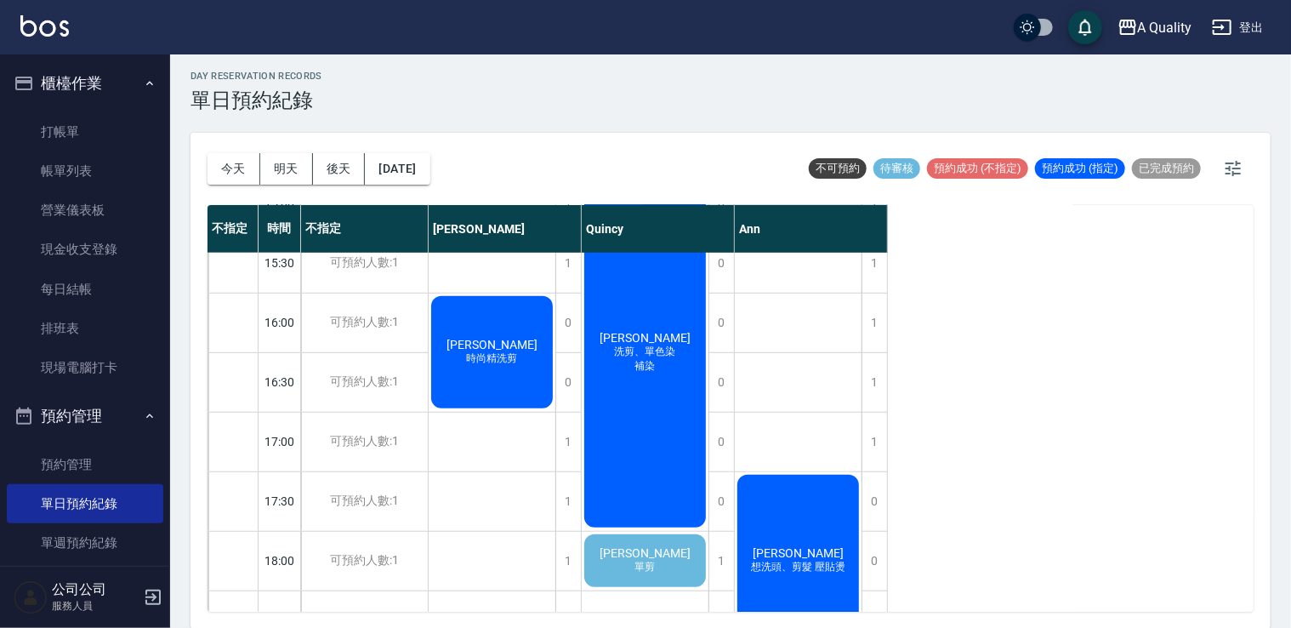
scroll to position [725, 0]
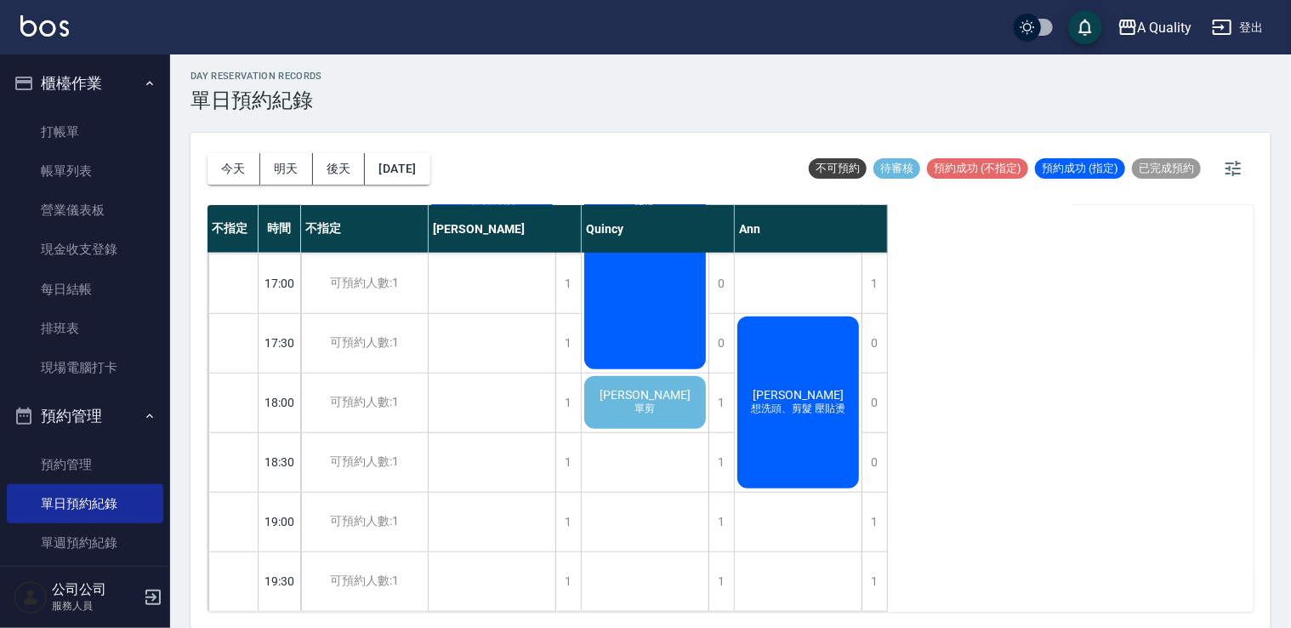
click at [693, 406] on div "林睦涵 單剪" at bounding box center [645, 402] width 127 height 58
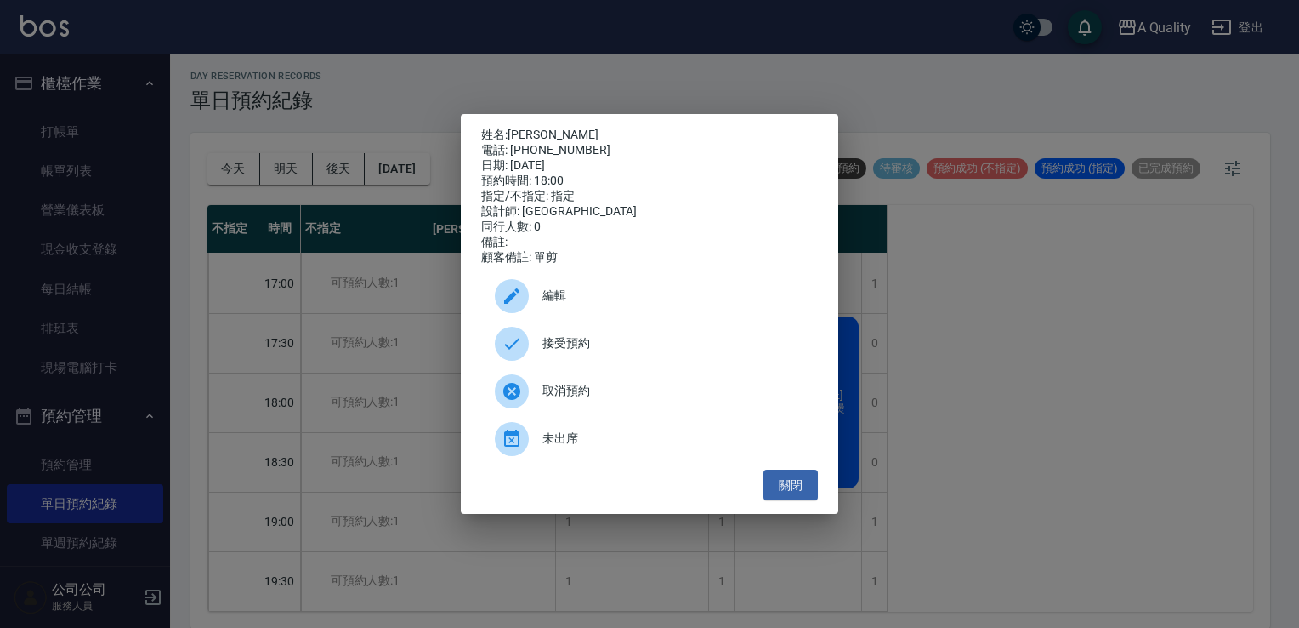
click at [538, 295] on div at bounding box center [519, 296] width 48 height 34
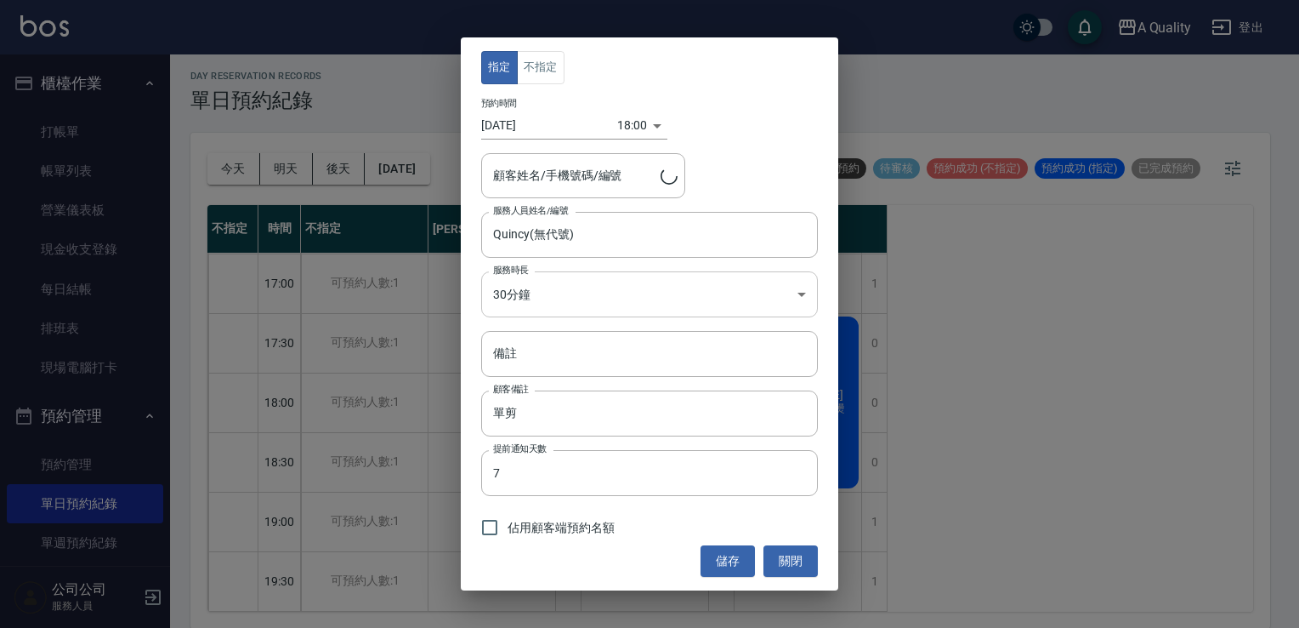
type input "林睦涵/0918571529"
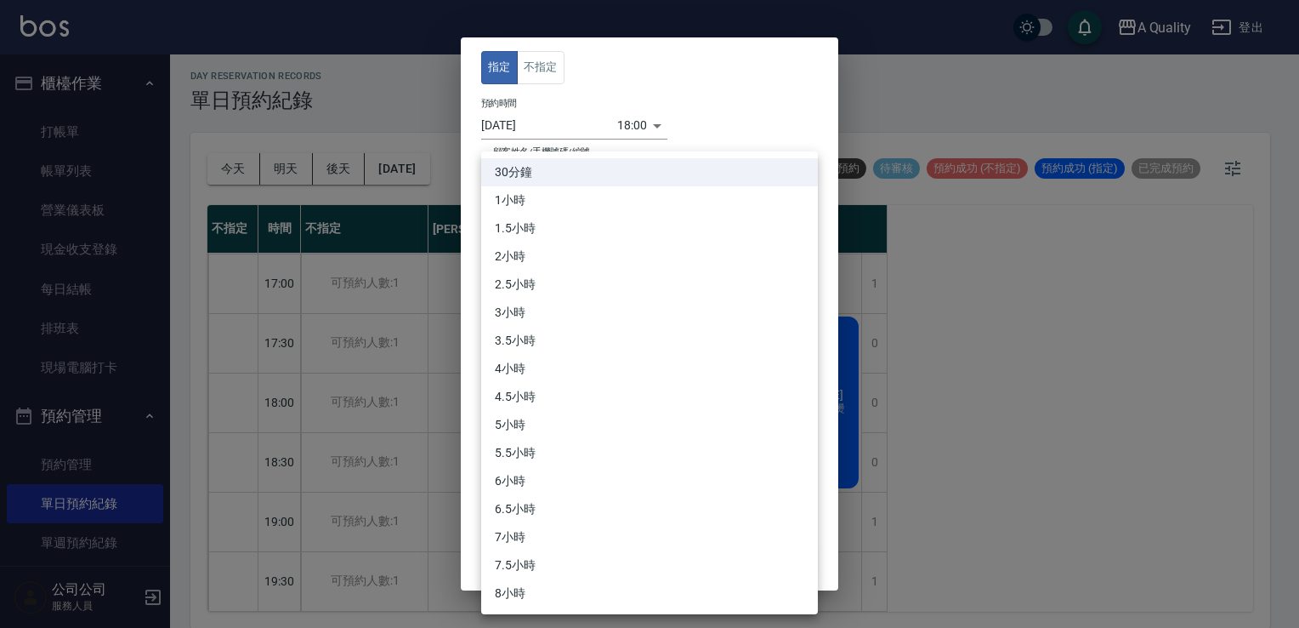
drag, startPoint x: 536, startPoint y: 284, endPoint x: 484, endPoint y: 218, distance: 84.2
click at [533, 283] on body "A Quality 登出 櫃檯作業 打帳單 帳單列表 營業儀表板 現金收支登錄 每日結帳 排班表 現場電腦打卡 預約管理 預約管理 單日預約紀錄 單週預約紀錄…" at bounding box center [649, 312] width 1299 height 633
click at [533, 203] on li "1小時" at bounding box center [649, 200] width 337 height 28
type input "2"
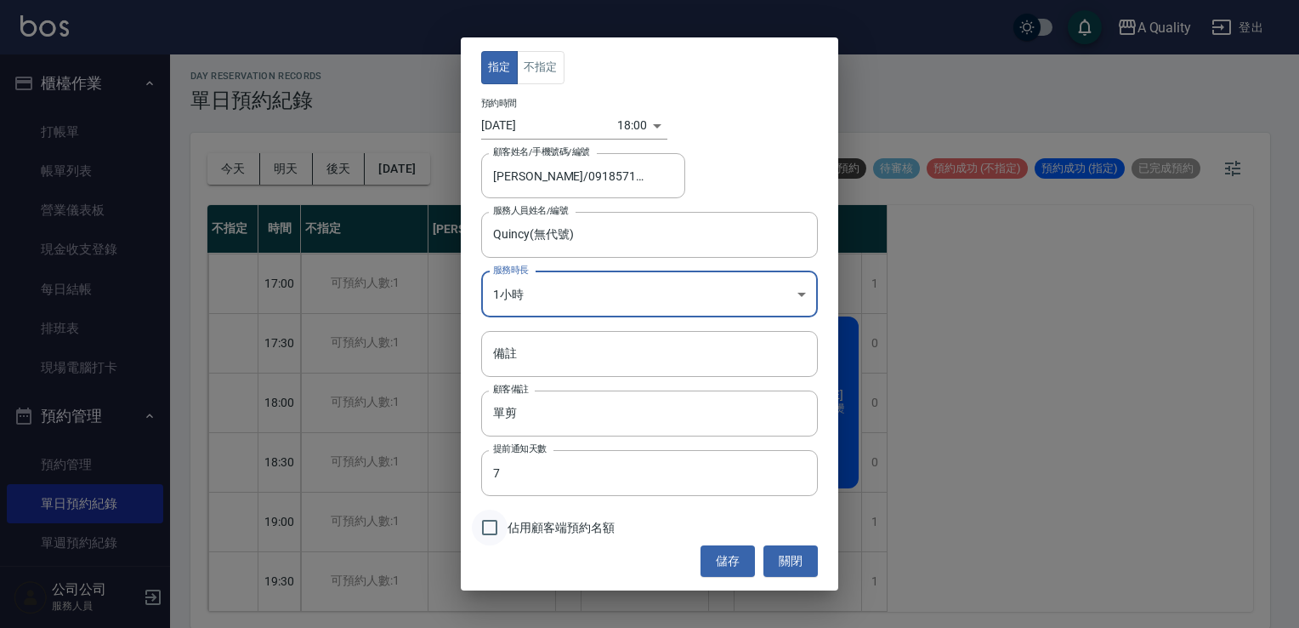
click at [497, 535] on input "佔用顧客端預約名額" at bounding box center [490, 527] width 36 height 36
checkbox input "true"
click at [730, 561] on button "儲存" at bounding box center [728, 560] width 54 height 31
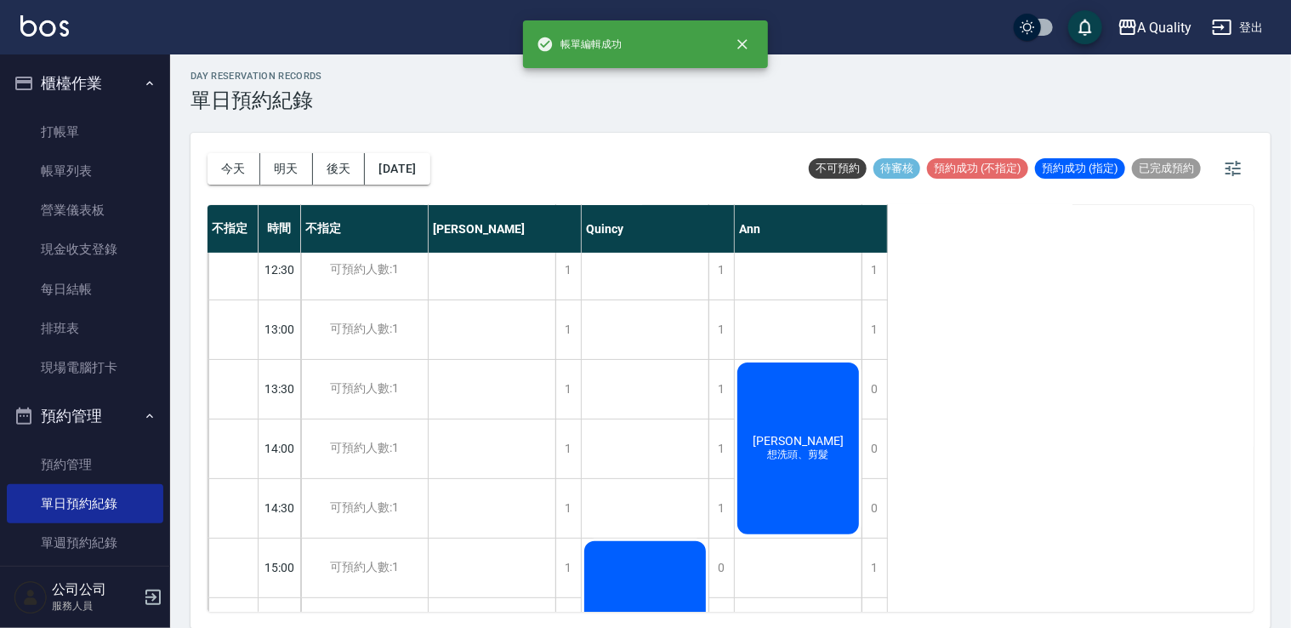
scroll to position [0, 0]
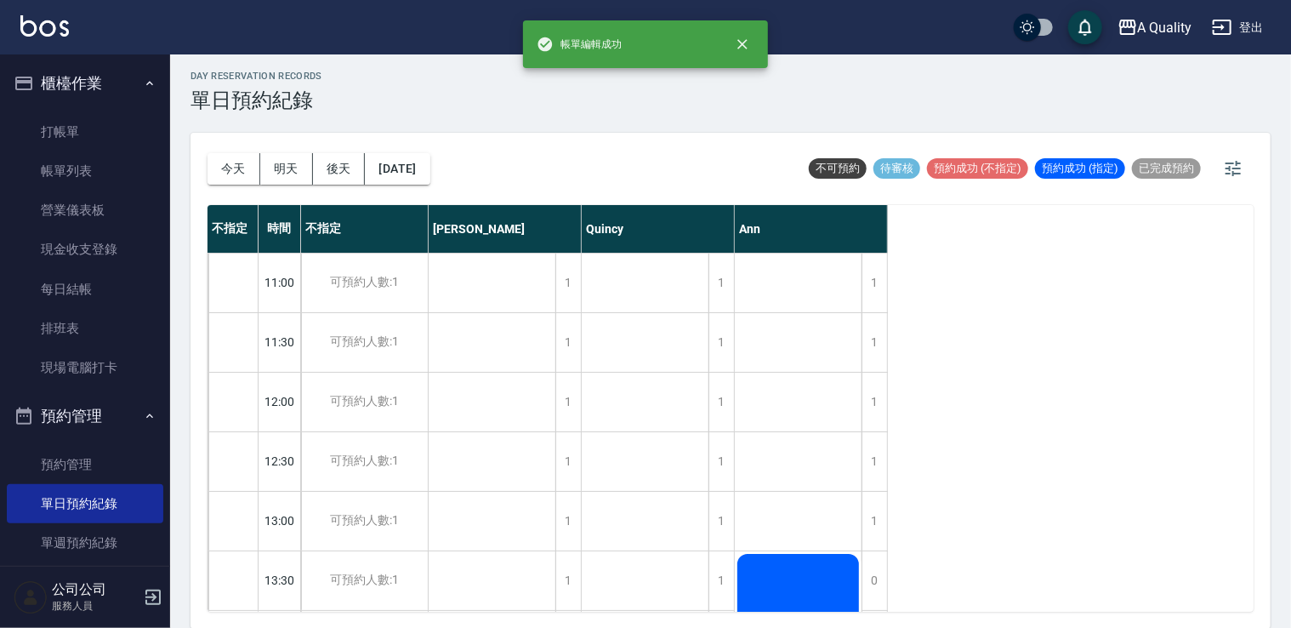
click at [219, 160] on button "今天" at bounding box center [233, 168] width 53 height 31
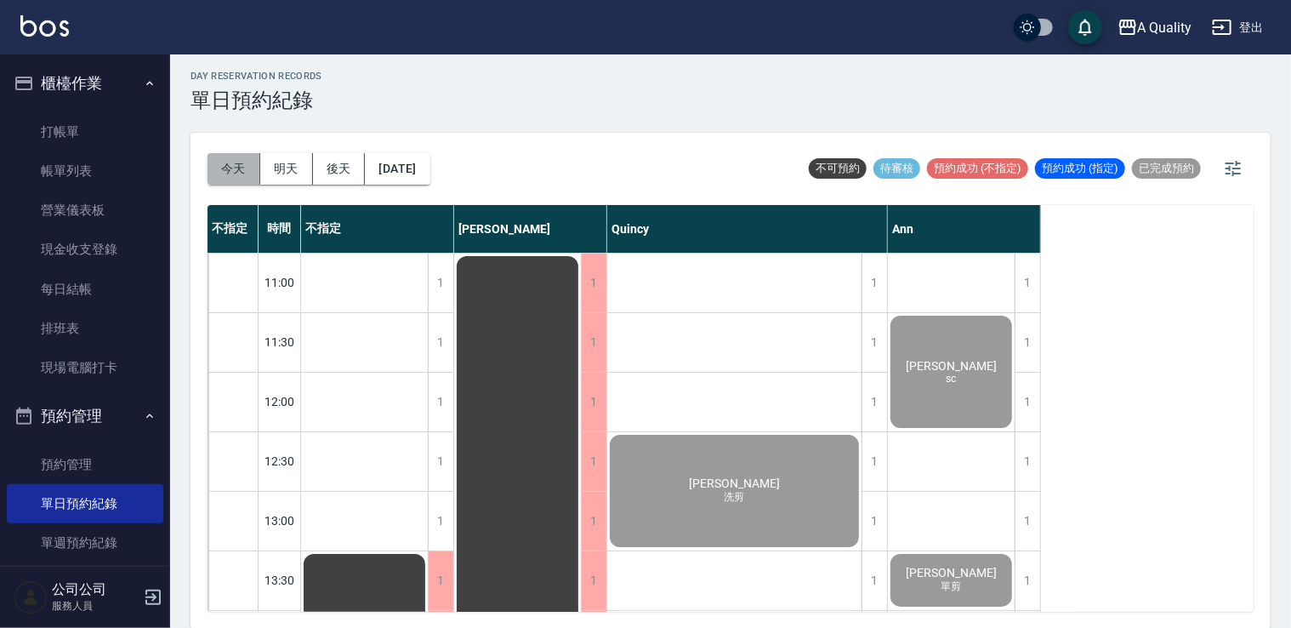
click at [224, 172] on button "今天" at bounding box center [233, 168] width 53 height 31
click at [88, 158] on link "帳單列表" at bounding box center [85, 170] width 156 height 39
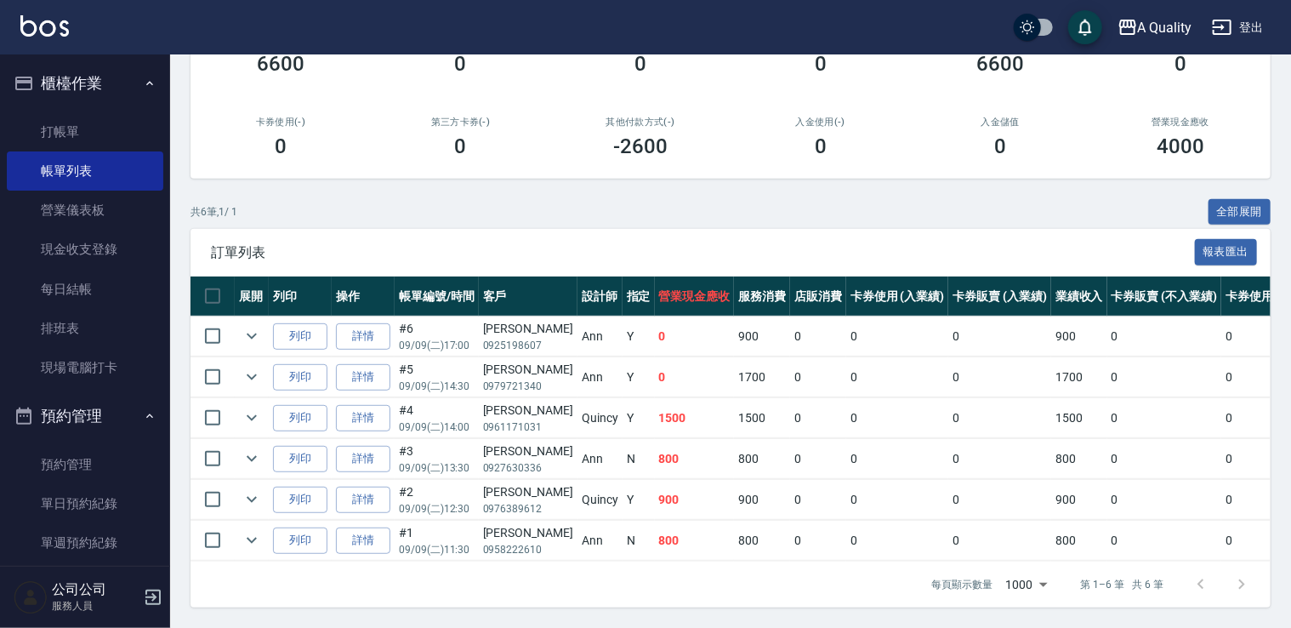
scroll to position [259, 0]
click at [100, 505] on link "單日預約紀錄" at bounding box center [85, 503] width 156 height 39
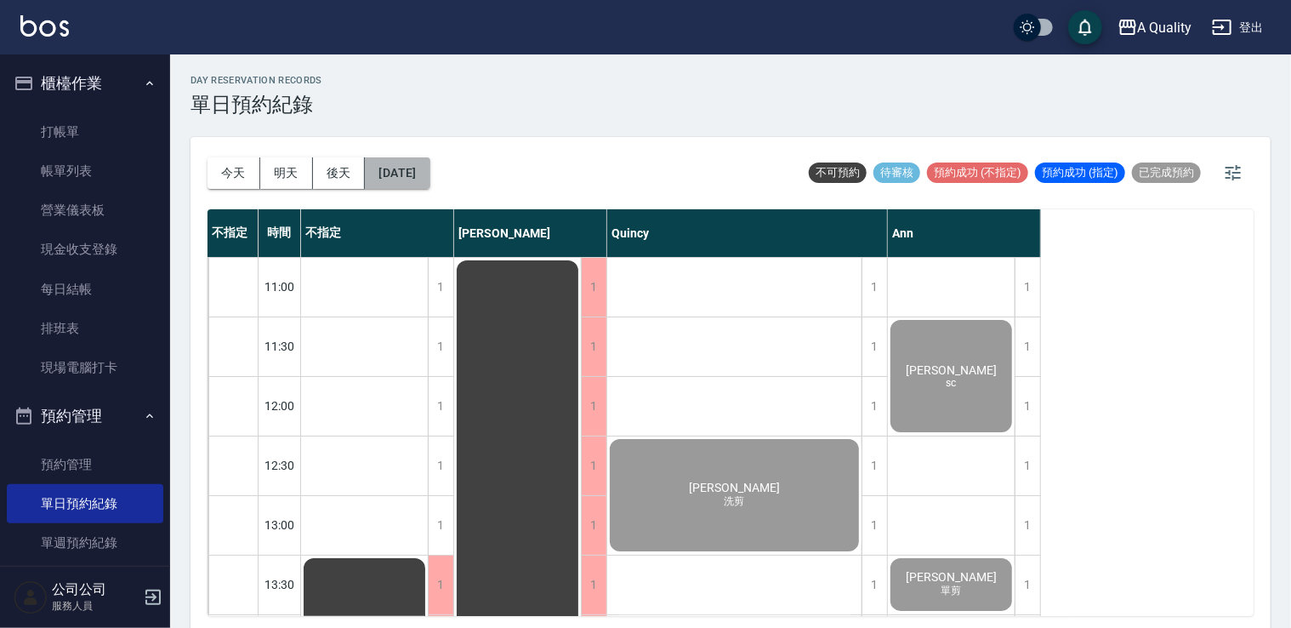
click at [412, 175] on button "2025/09/09" at bounding box center [397, 172] width 65 height 31
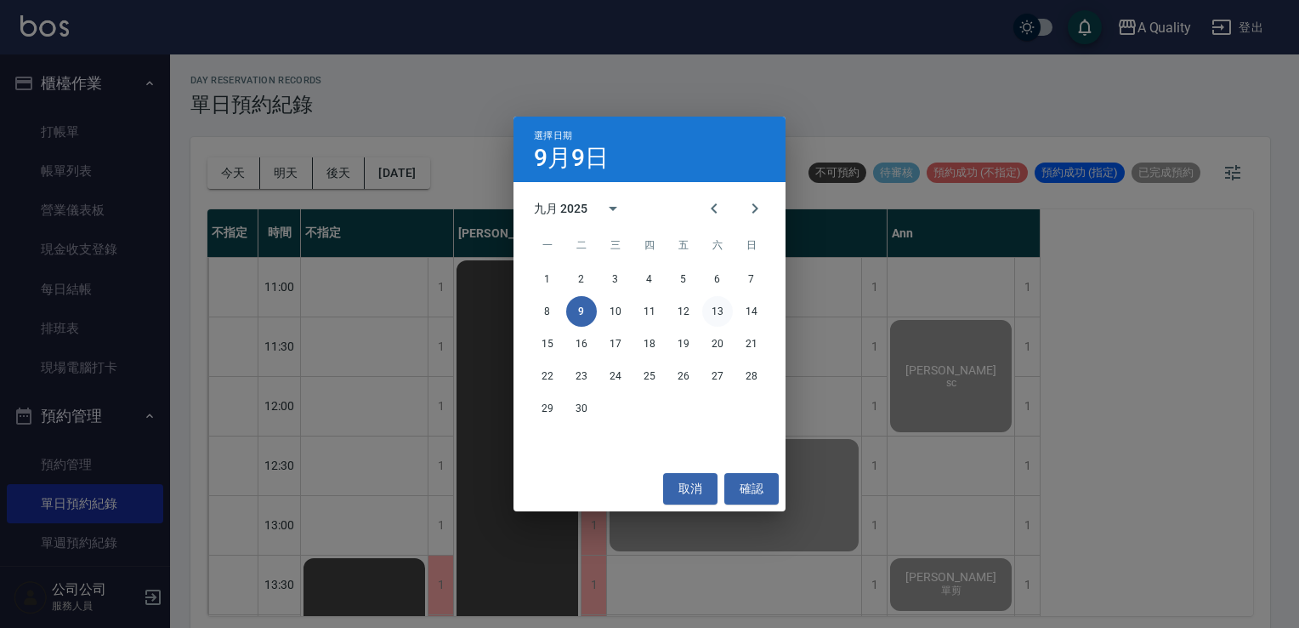
click at [719, 308] on button "13" at bounding box center [717, 311] width 31 height 31
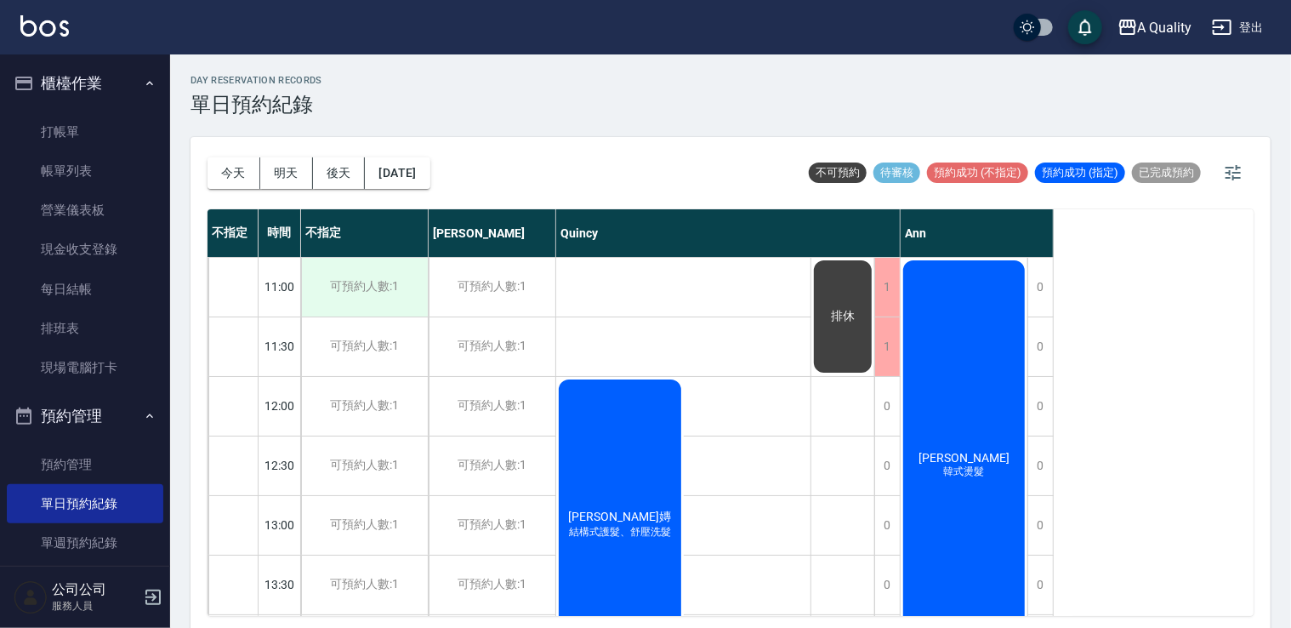
click at [411, 290] on div "可預約人數:1" at bounding box center [364, 287] width 127 height 59
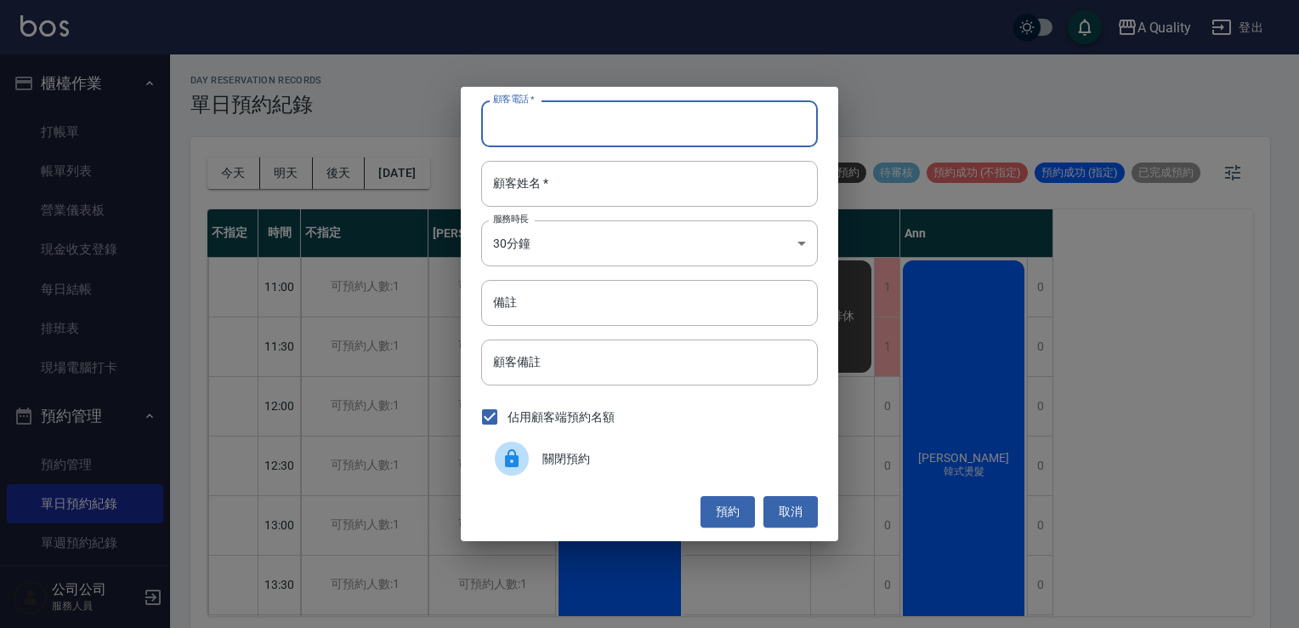
click at [563, 113] on input "顧客電話   *" at bounding box center [649, 123] width 337 height 46
type input "0963533302"
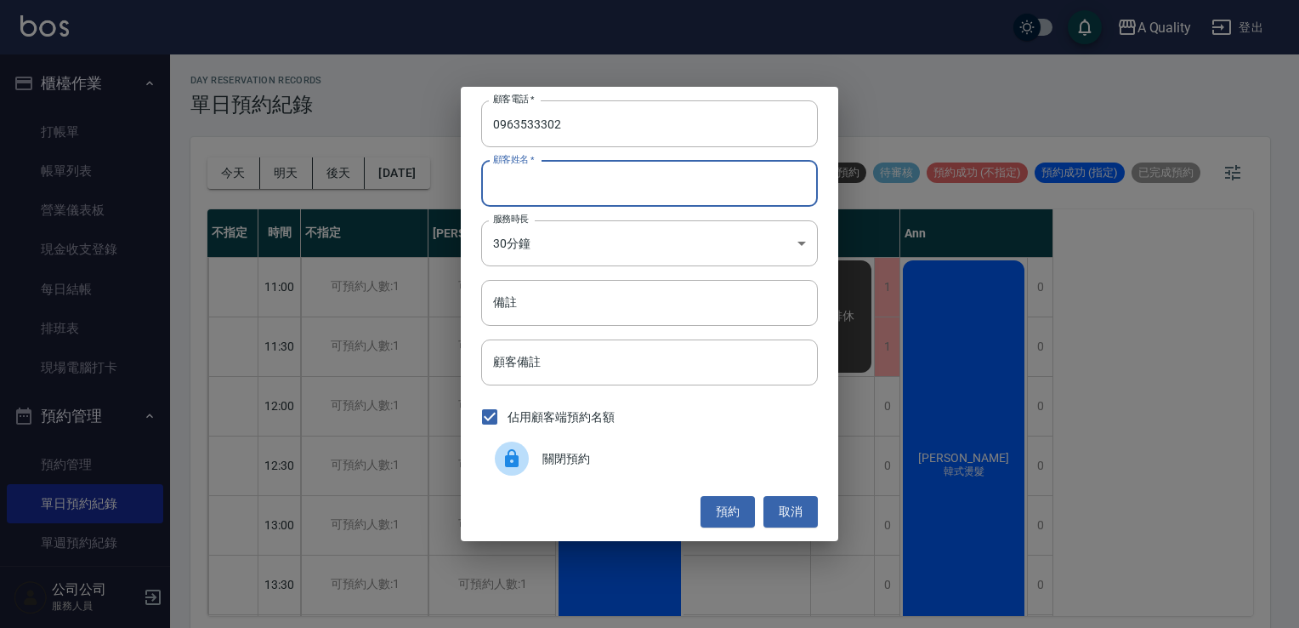
click at [532, 179] on input "顧客姓名   *" at bounding box center [649, 184] width 337 height 46
type input "j"
type input "吳r"
click at [536, 243] on body "A Quality 登出 櫃檯作業 打帳單 帳單列表 營業儀表板 現金收支登錄 每日結帳 排班表 現場電腦打卡 預約管理 預約管理 單日預約紀錄 單週預約紀錄…" at bounding box center [649, 316] width 1299 height 633
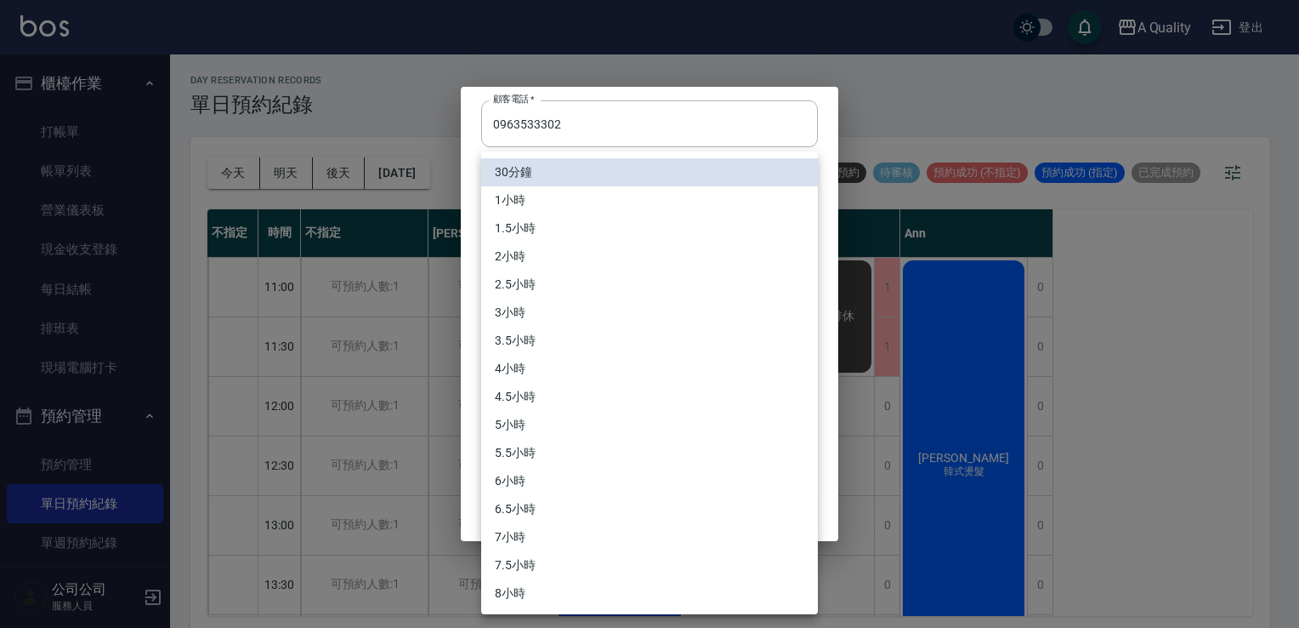
drag, startPoint x: 531, startPoint y: 205, endPoint x: 537, endPoint y: 245, distance: 40.3
click at [531, 207] on li "1小時" at bounding box center [649, 200] width 337 height 28
type input "2"
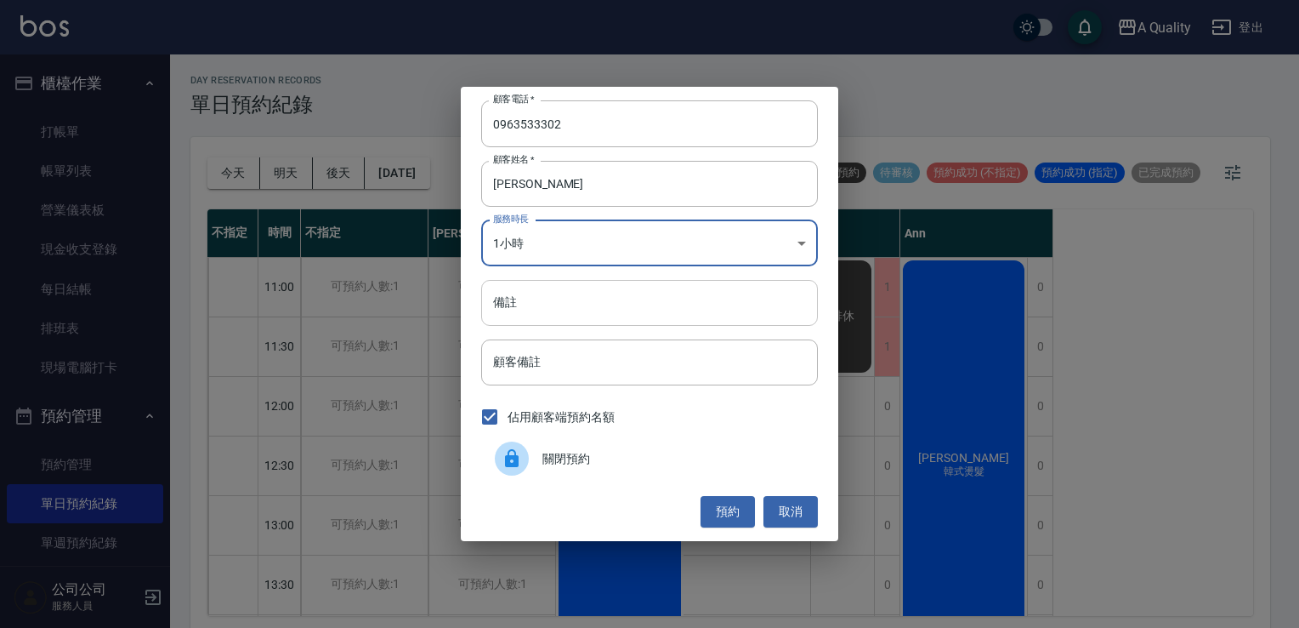
drag, startPoint x: 536, startPoint y: 298, endPoint x: 534, endPoint y: 308, distance: 10.3
click at [536, 298] on input "備註" at bounding box center [649, 303] width 337 height 46
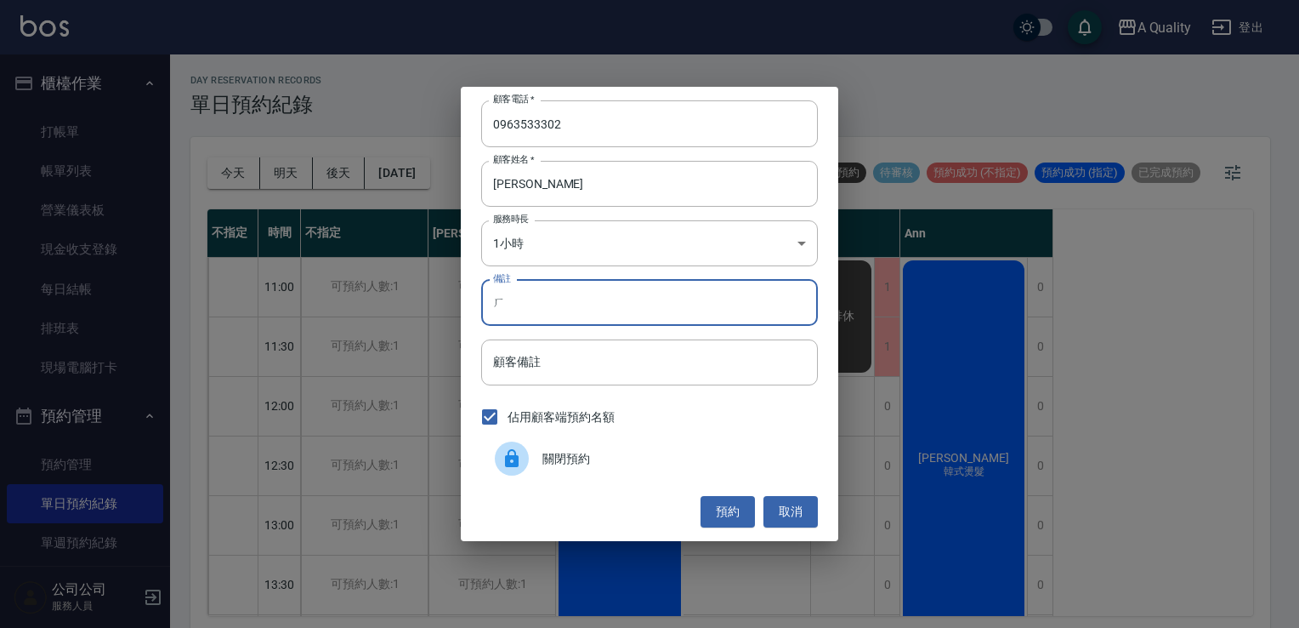
type input "ㄒ"
type input "sc 可能燙"
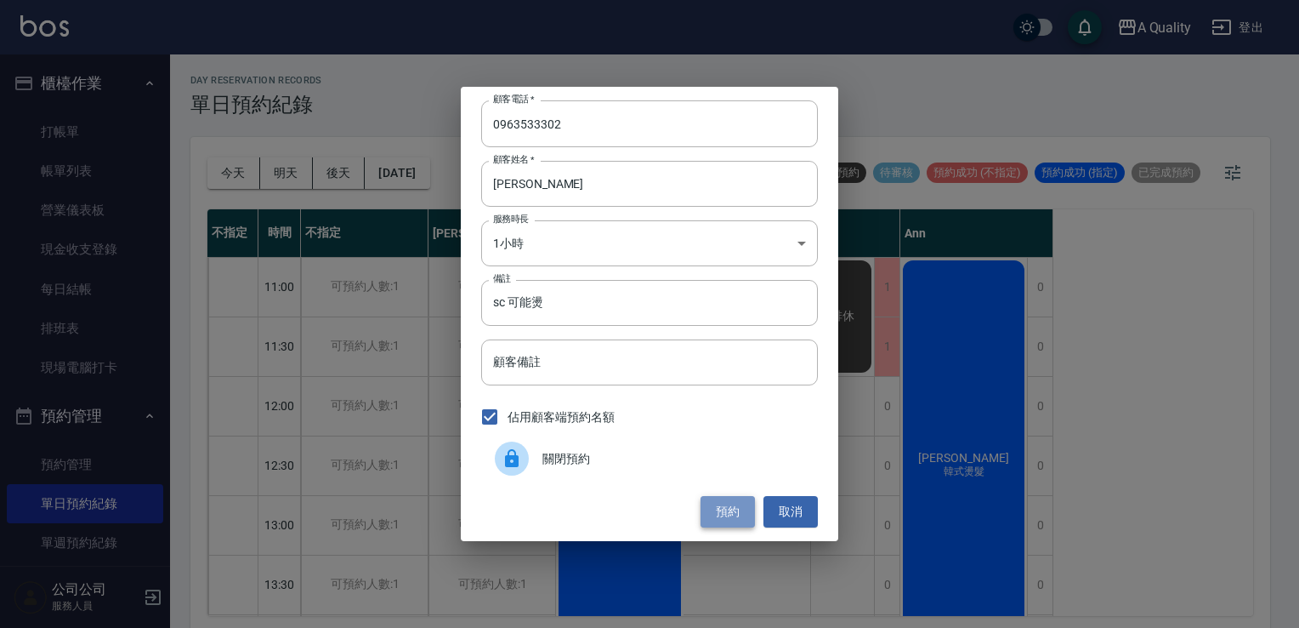
click at [720, 505] on button "預約" at bounding box center [728, 511] width 54 height 31
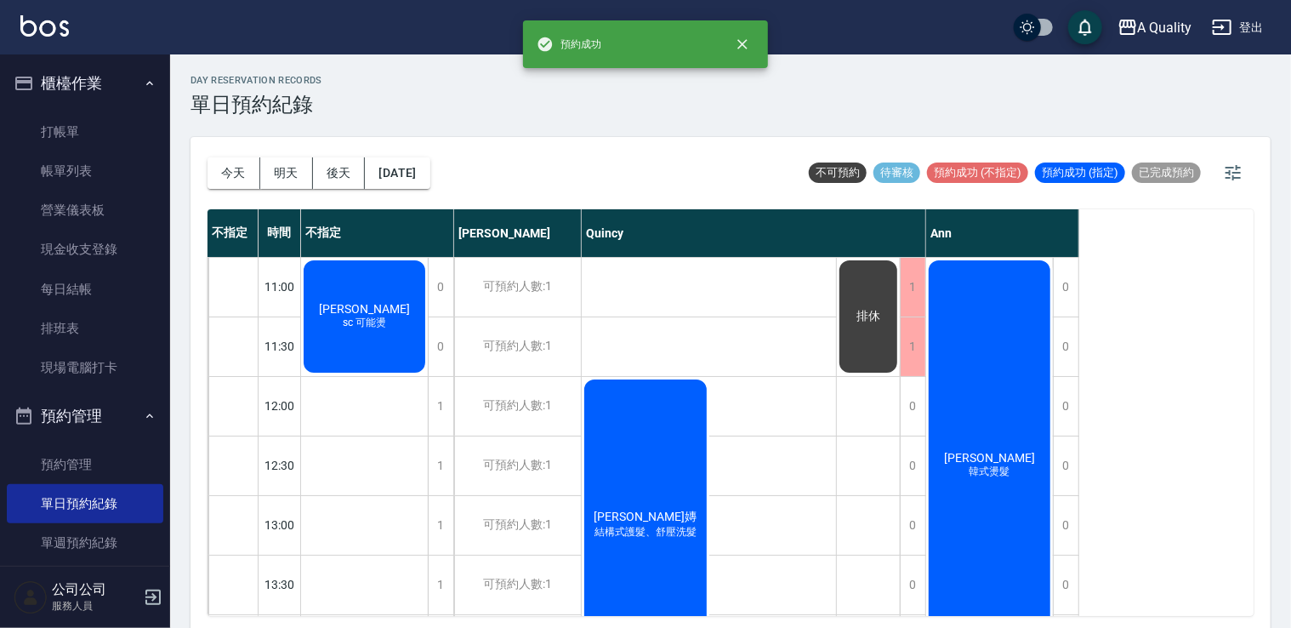
click at [371, 313] on span "吳r" at bounding box center [364, 309] width 98 height 14
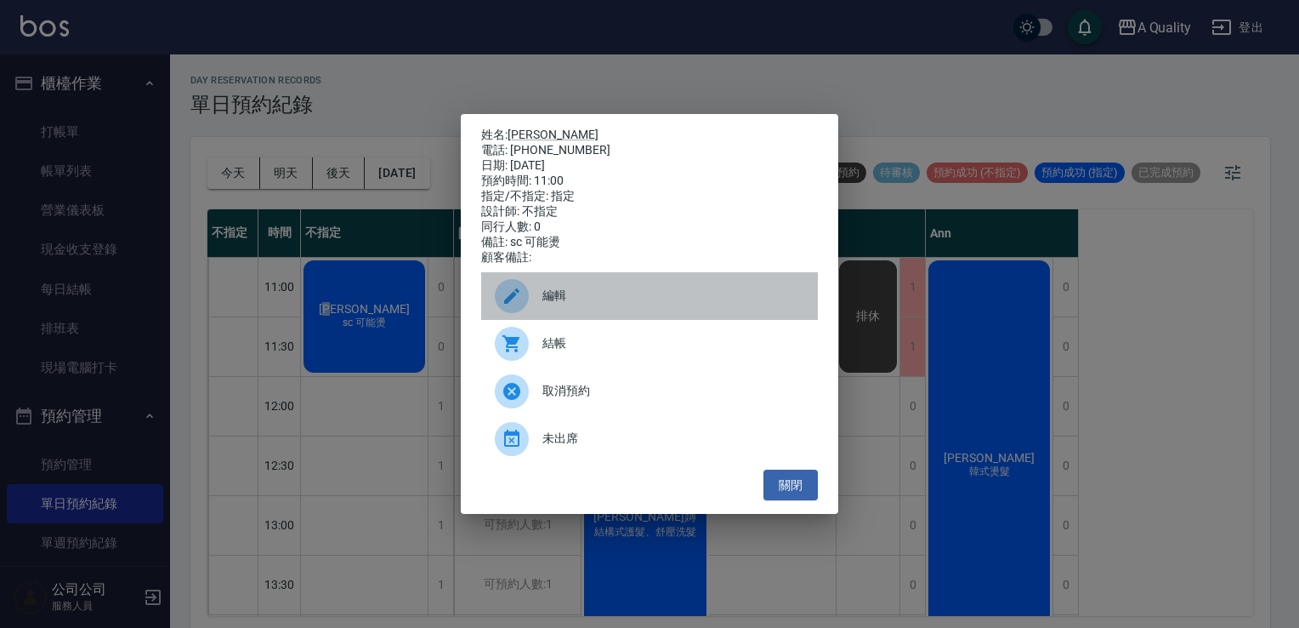
drag, startPoint x: 371, startPoint y: 313, endPoint x: 553, endPoint y: 301, distance: 182.4
click at [553, 301] on span "編輯" at bounding box center [674, 296] width 262 height 18
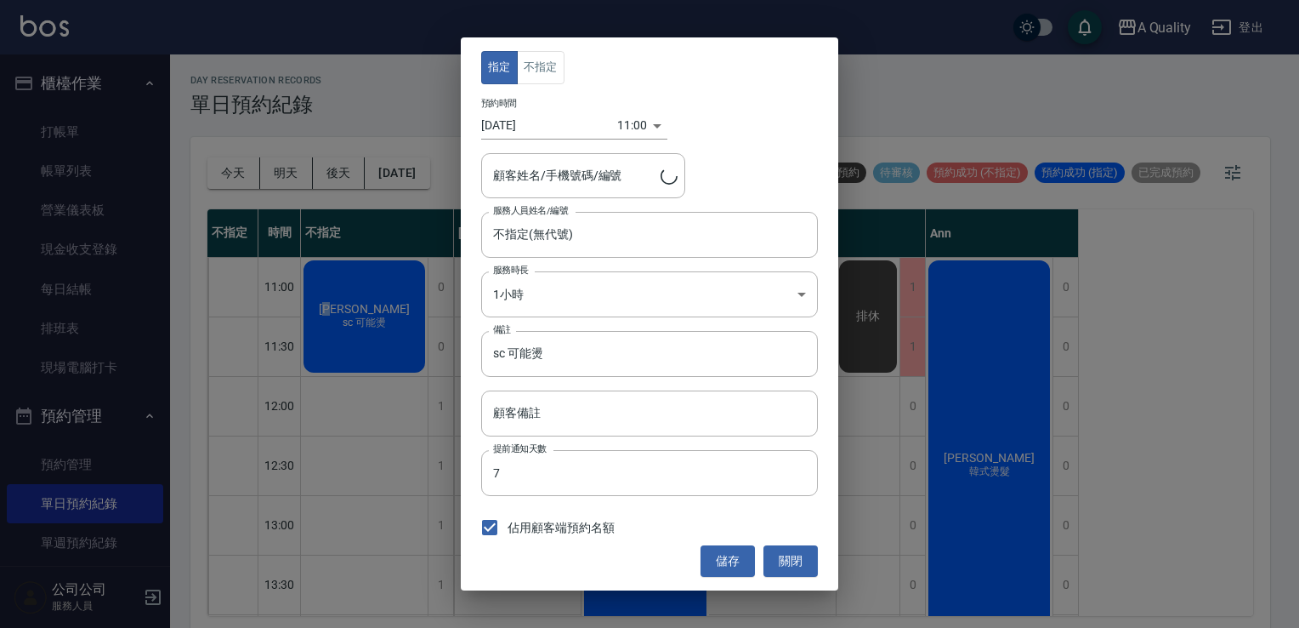
type input "吳r/0963533302"
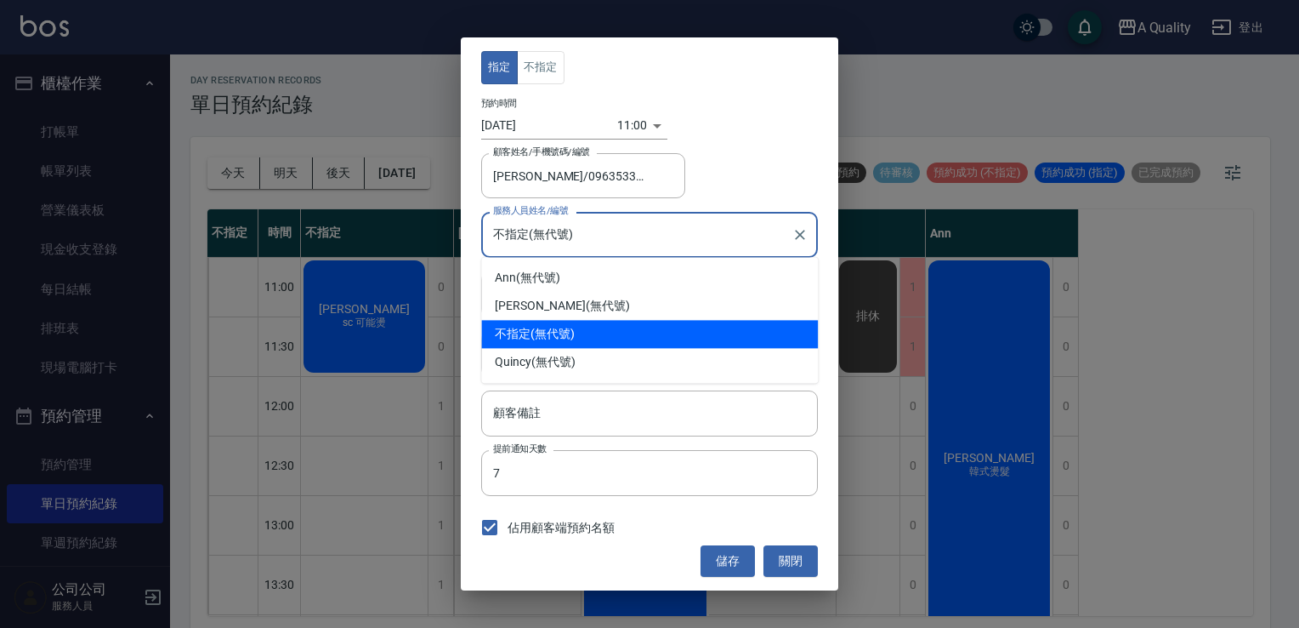
click at [568, 231] on input "不指定(無代號)" at bounding box center [637, 234] width 296 height 30
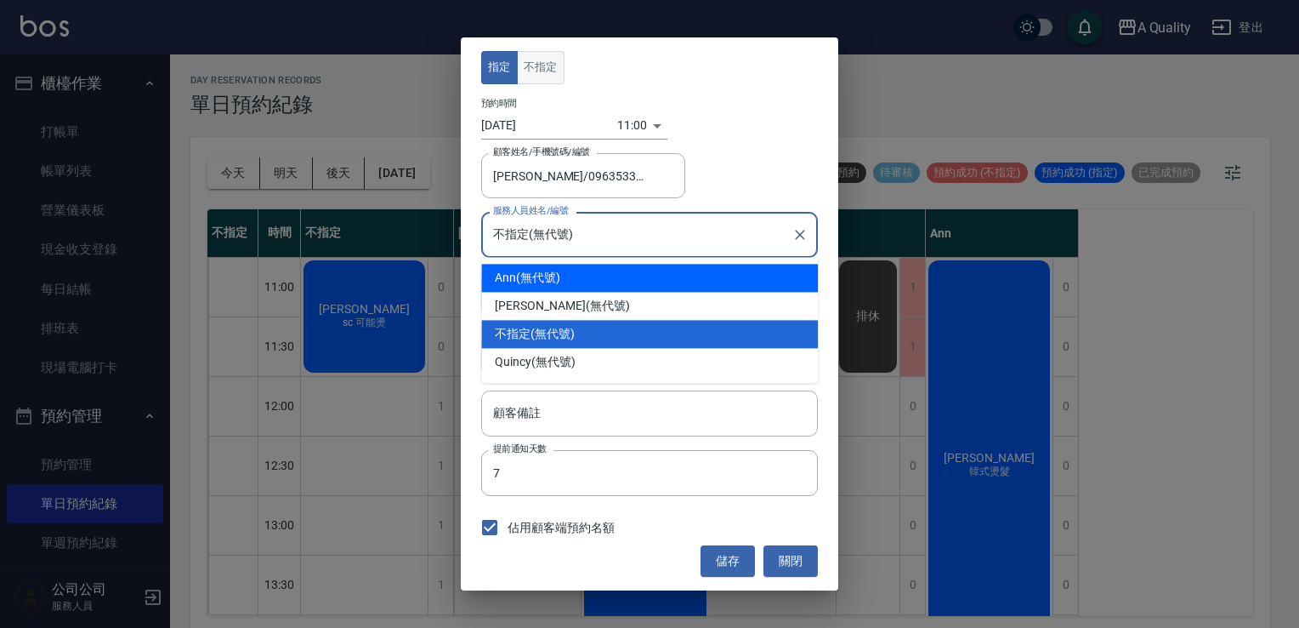
click at [531, 74] on button "不指定" at bounding box center [541, 67] width 48 height 33
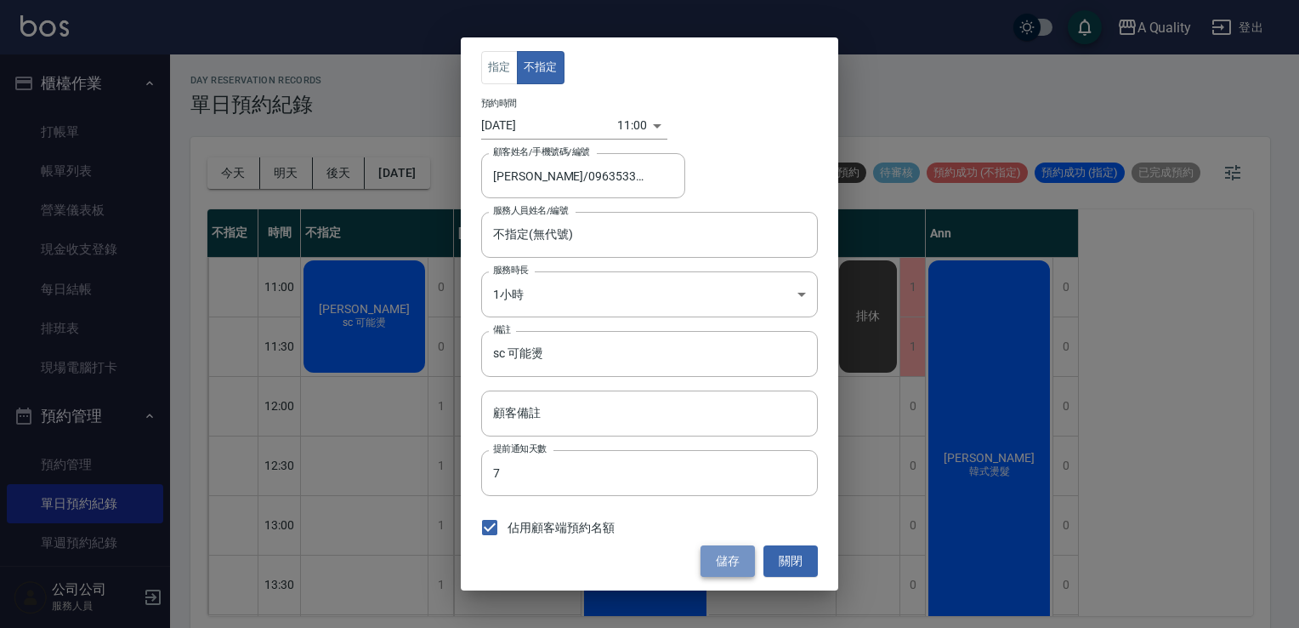
click at [723, 557] on button "儲存" at bounding box center [728, 560] width 54 height 31
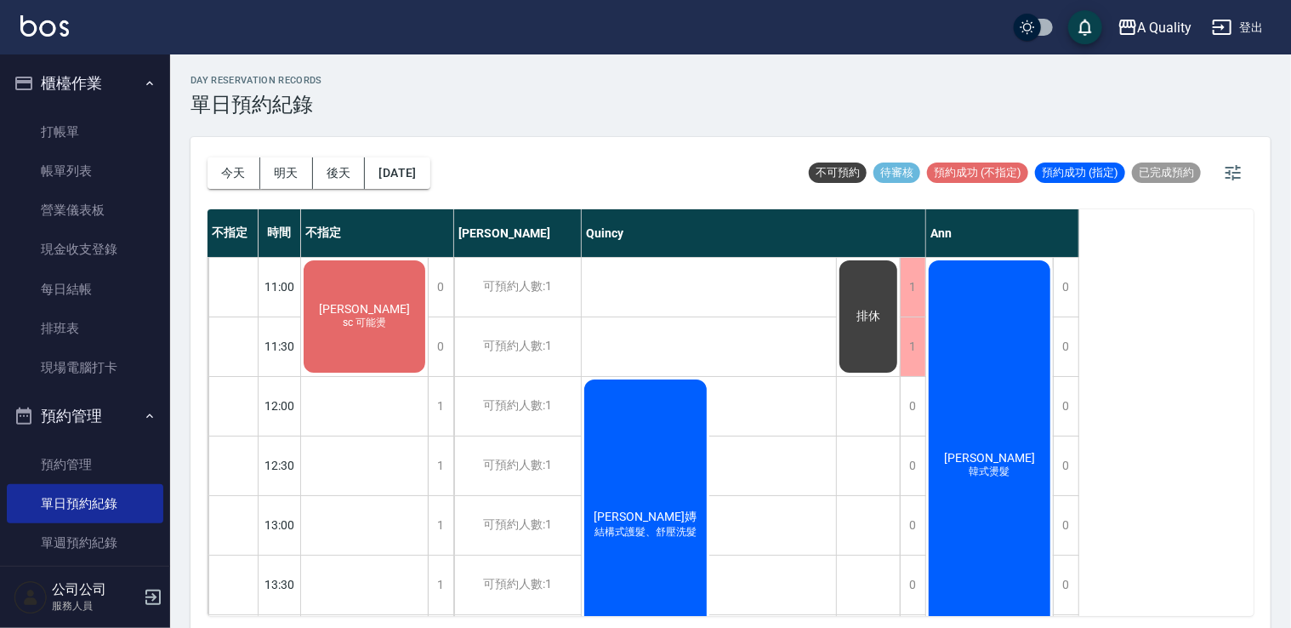
click at [376, 340] on div "吳r sc 可能燙" at bounding box center [364, 316] width 127 height 117
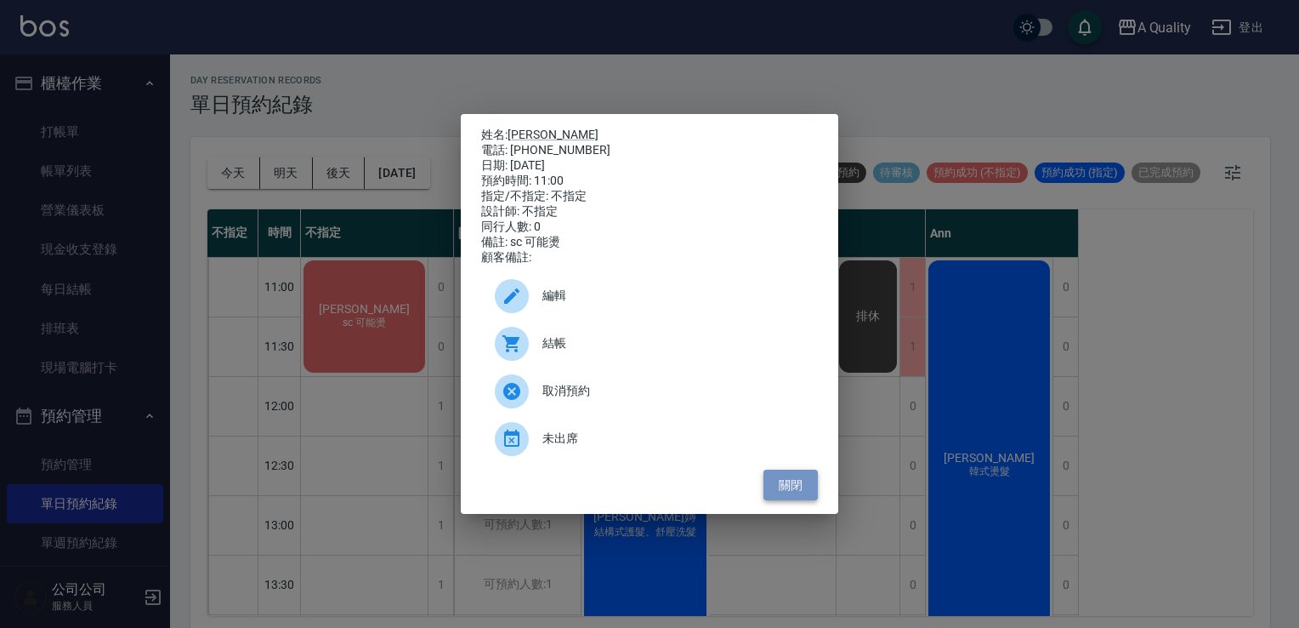
click at [799, 480] on button "關閉" at bounding box center [791, 484] width 54 height 31
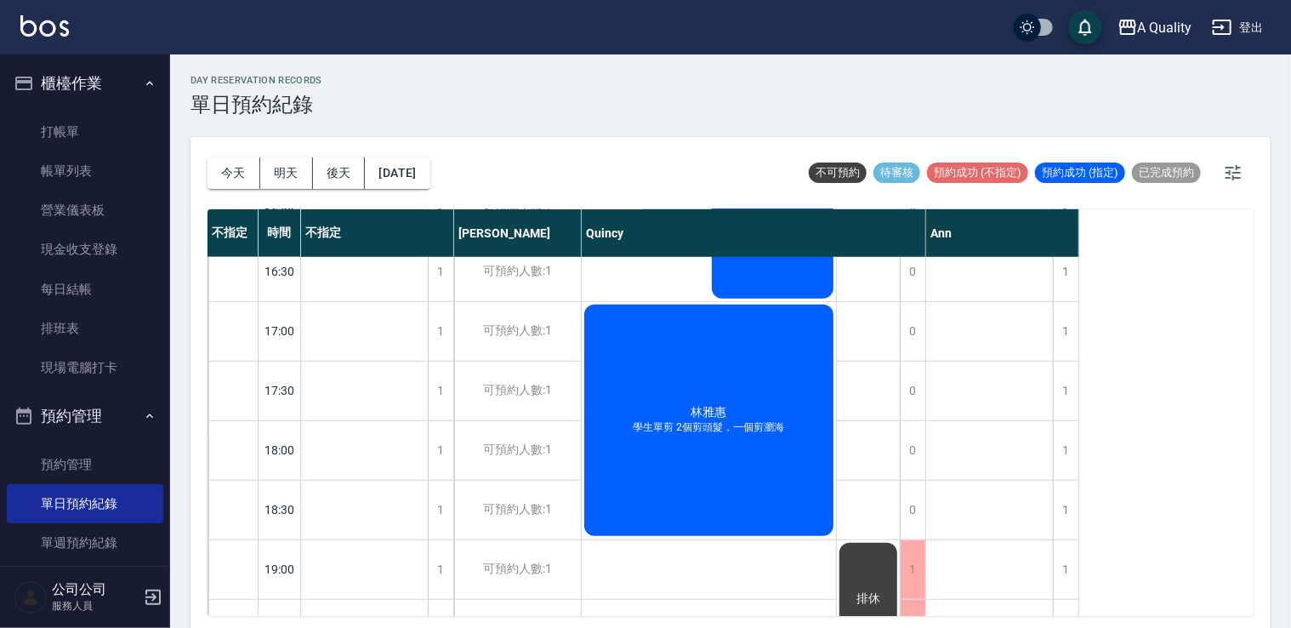
scroll to position [640, 0]
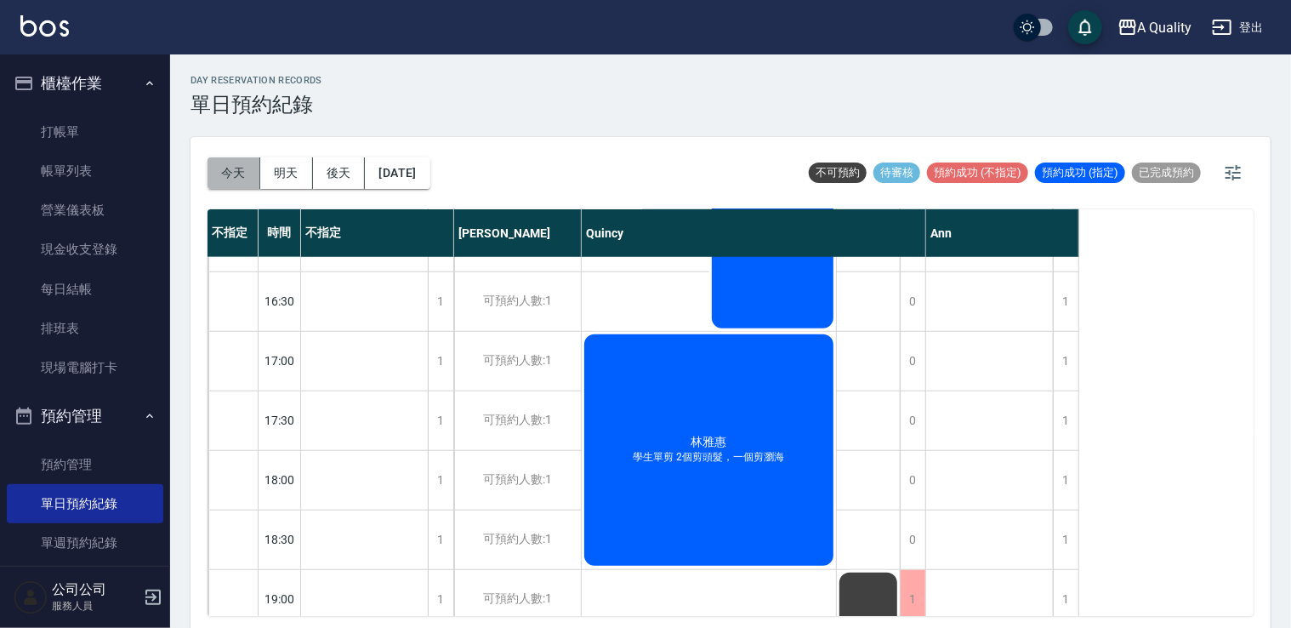
click at [226, 164] on button "今天" at bounding box center [233, 172] width 53 height 31
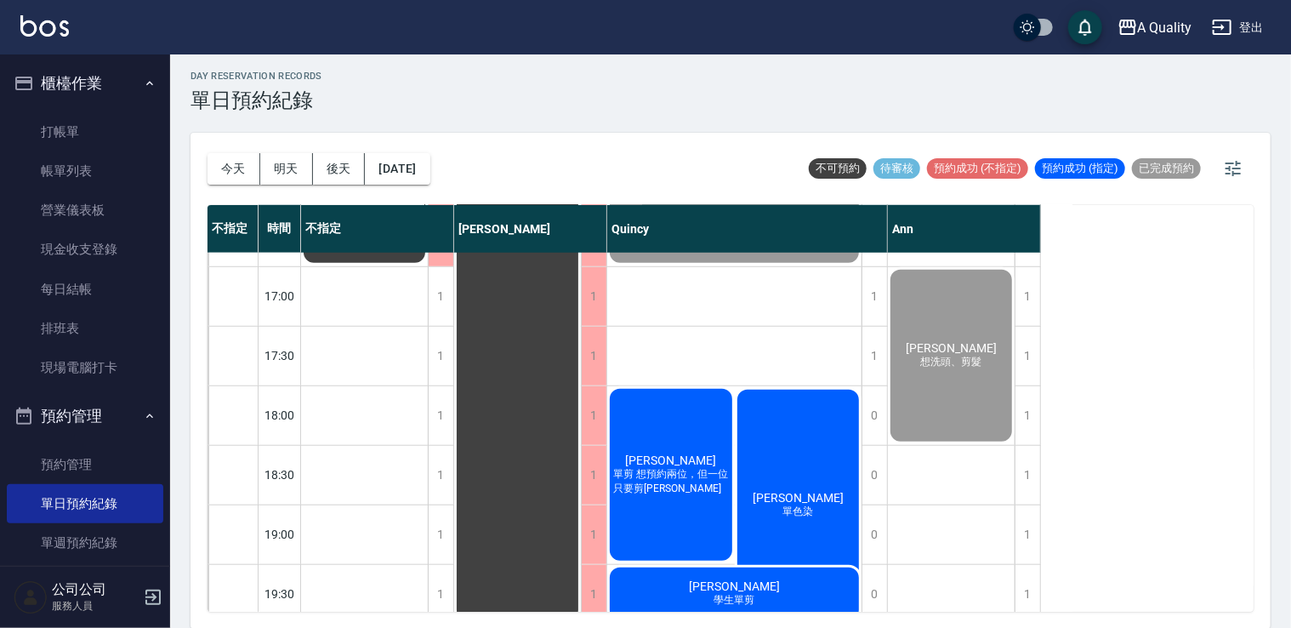
scroll to position [725, 0]
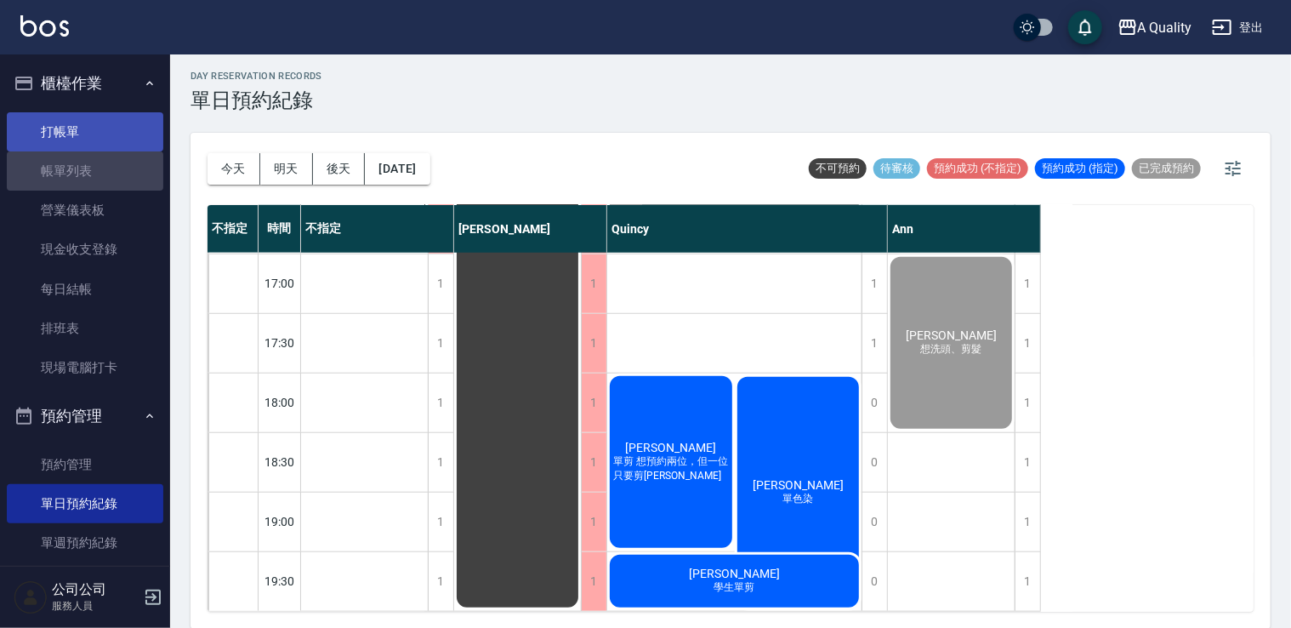
drag, startPoint x: 103, startPoint y: 179, endPoint x: 88, endPoint y: 114, distance: 66.4
click at [103, 179] on link "帳單列表" at bounding box center [85, 170] width 156 height 39
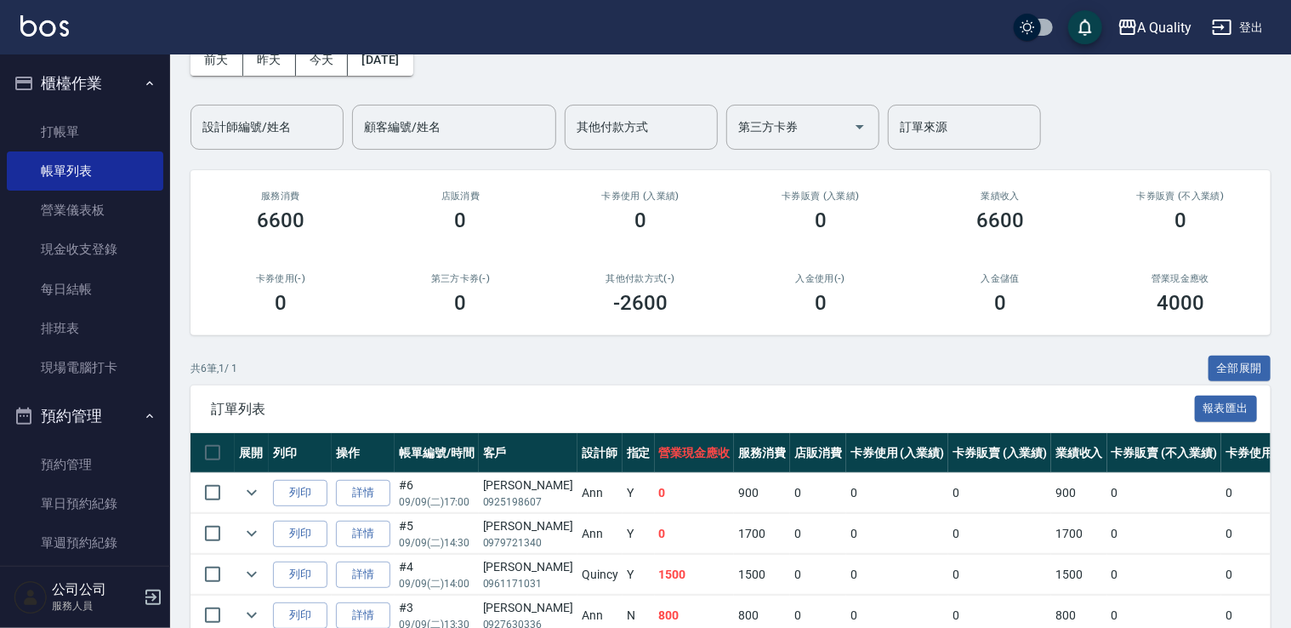
scroll to position [255, 0]
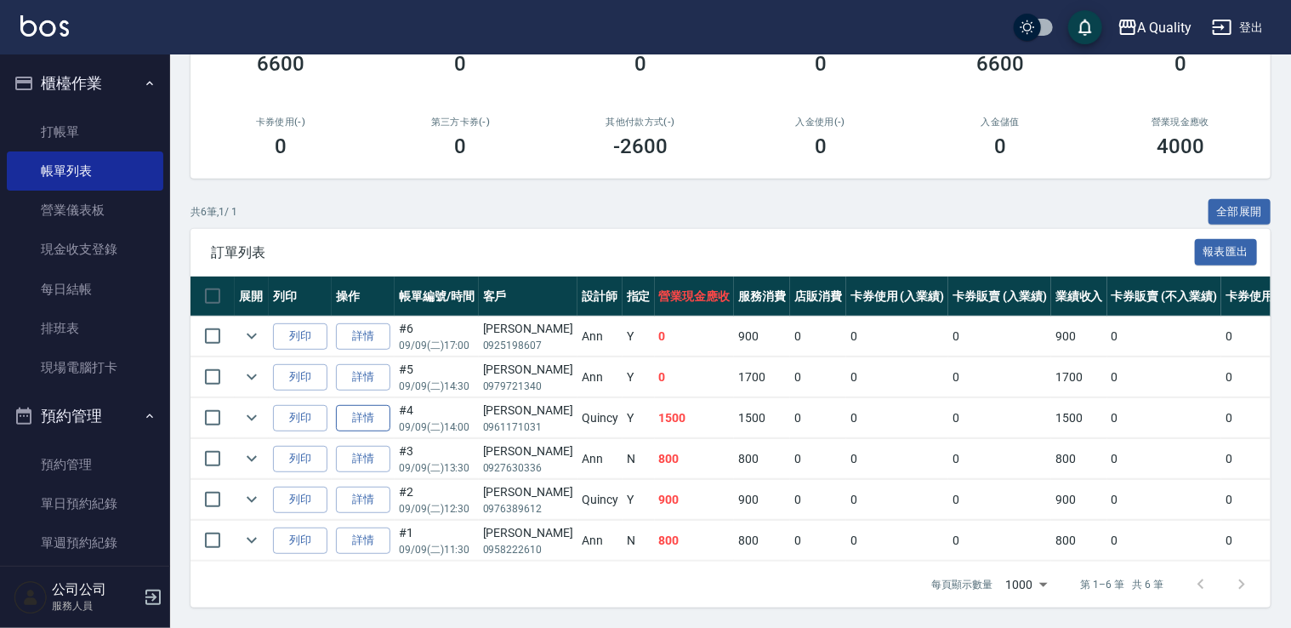
click at [369, 408] on link "詳情" at bounding box center [363, 418] width 54 height 26
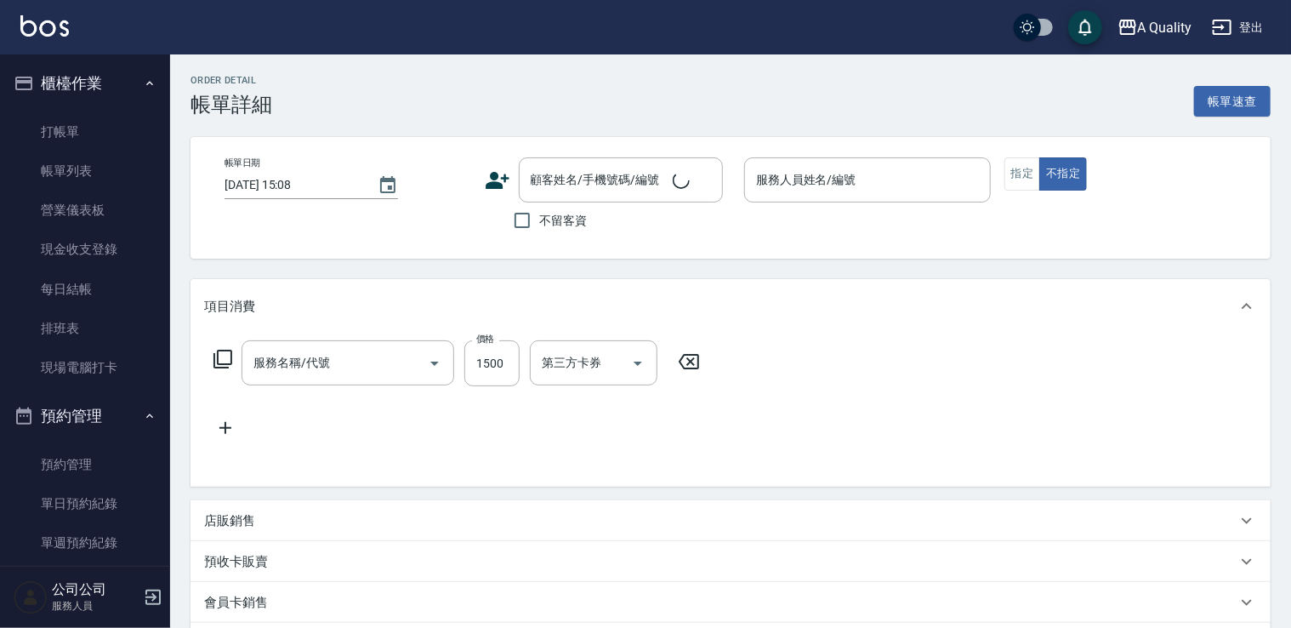
type input "2025/09/09 14:00"
type input "Quincy(無代號)"
type input "親朋好友推薦"
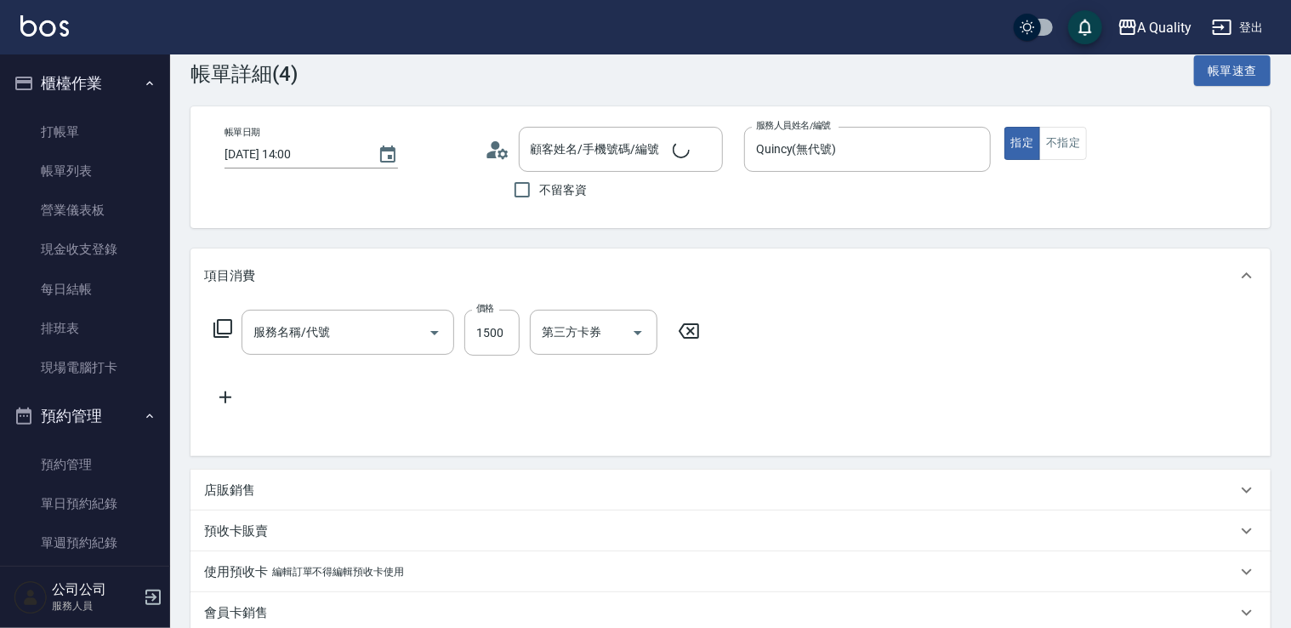
type input "染髮(401)"
type input "孫全/0961171031/"
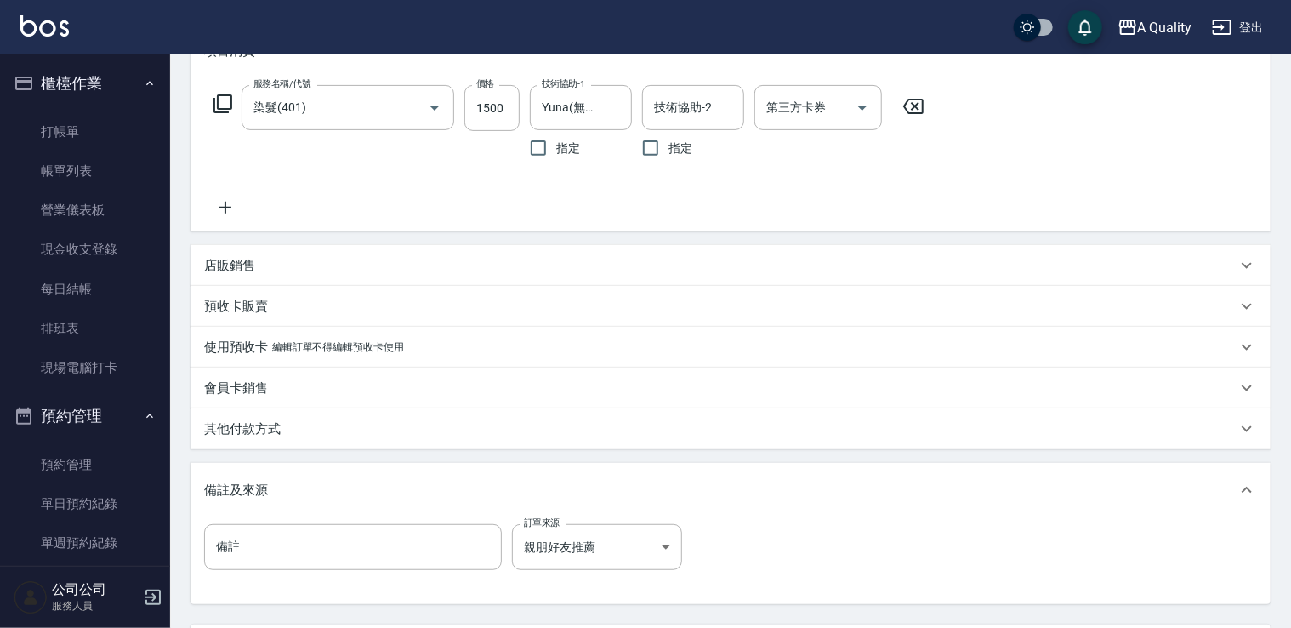
drag, startPoint x: 310, startPoint y: 419, endPoint x: 329, endPoint y: 437, distance: 26.5
click at [309, 420] on div "其他付款方式" at bounding box center [720, 429] width 1032 height 18
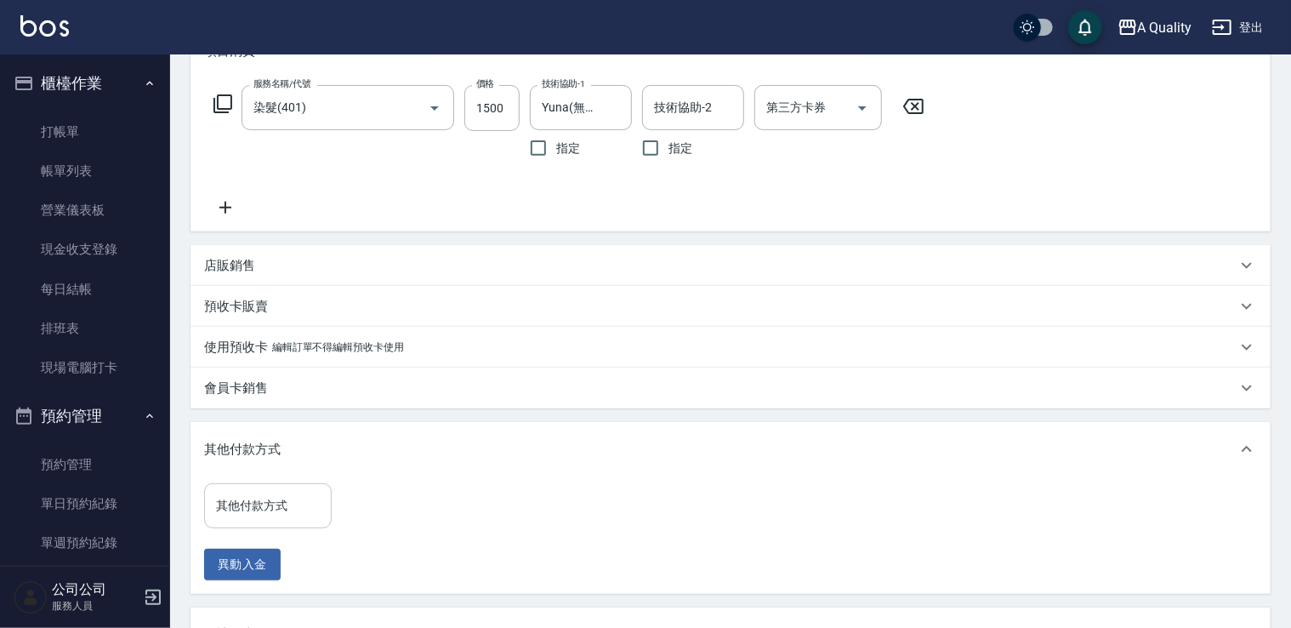
click at [297, 503] on input "其他付款方式" at bounding box center [268, 506] width 112 height 30
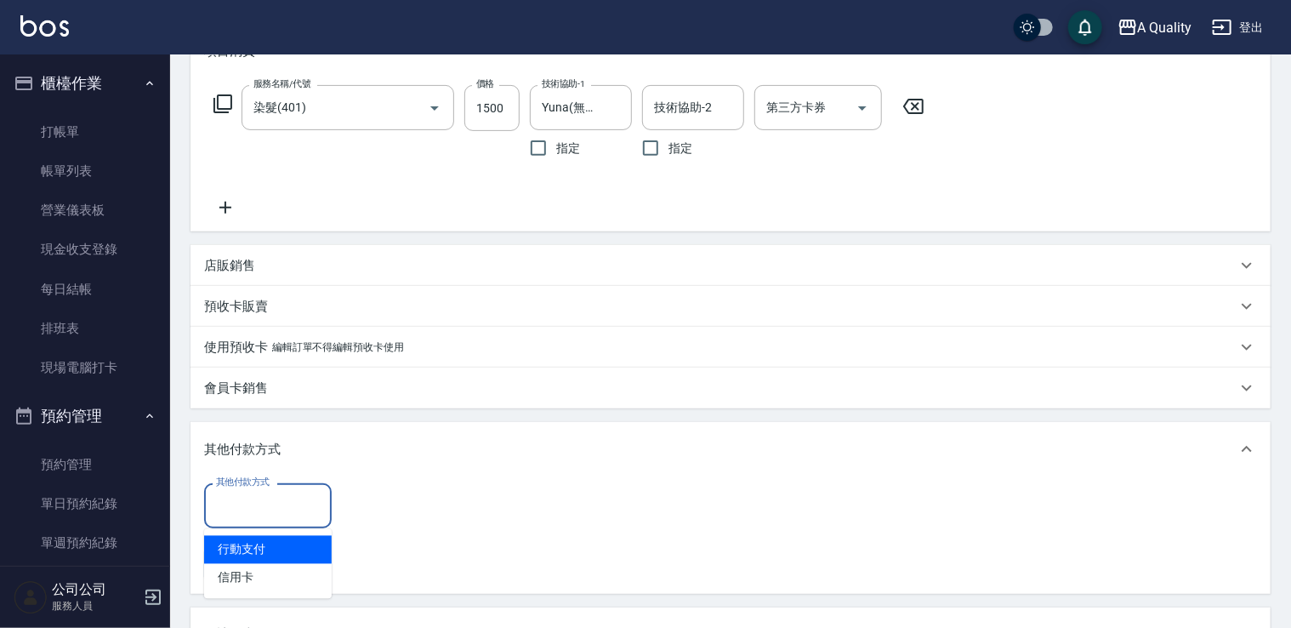
click at [262, 543] on span "行動支付" at bounding box center [268, 550] width 128 height 28
type input "行動支付"
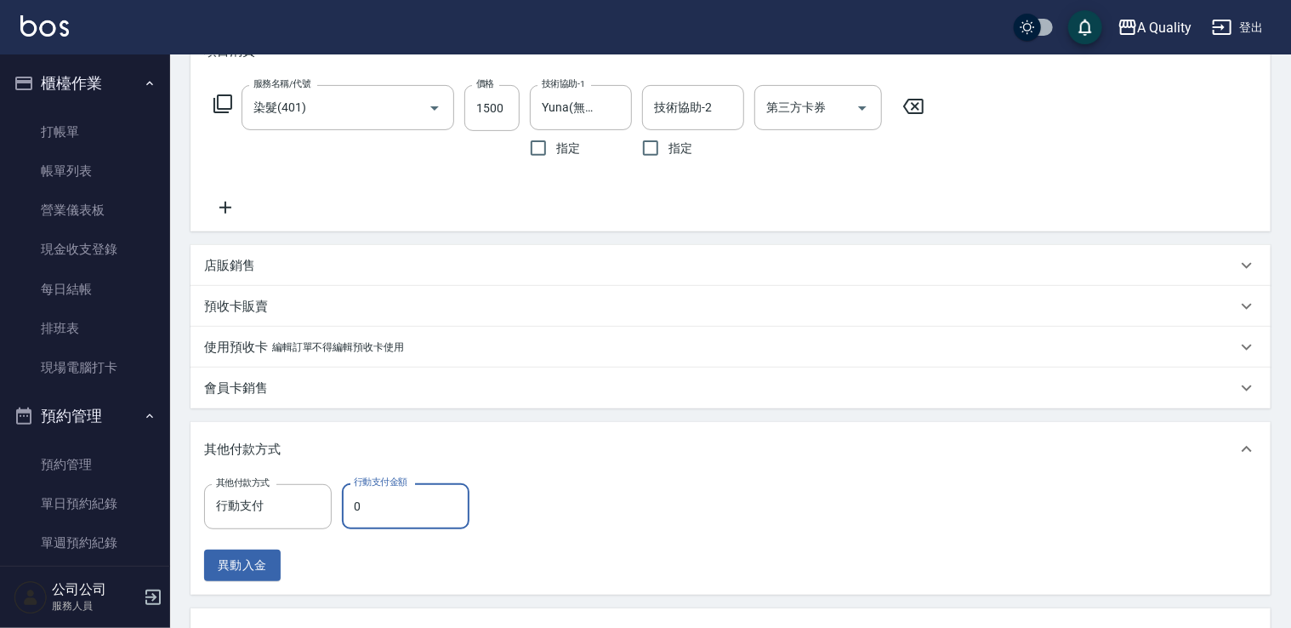
click at [411, 505] on input "0" at bounding box center [406, 506] width 128 height 46
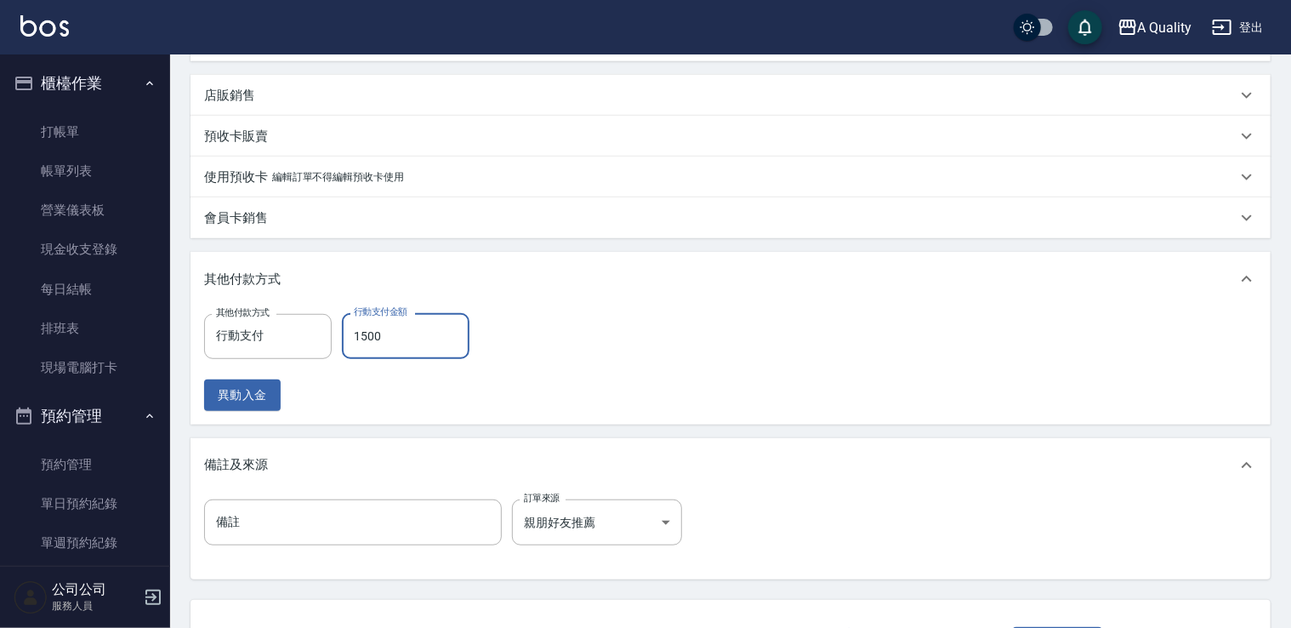
scroll to position [558, 0]
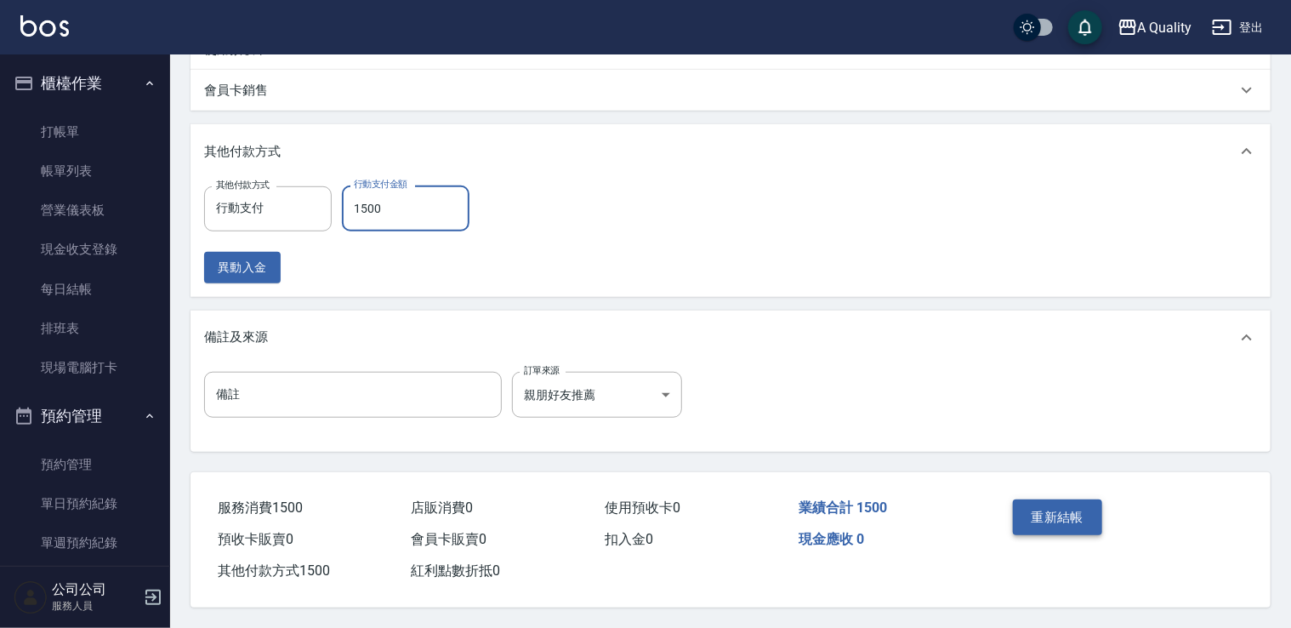
type input "1500"
click at [1068, 514] on button "重新結帳" at bounding box center [1058, 517] width 90 height 36
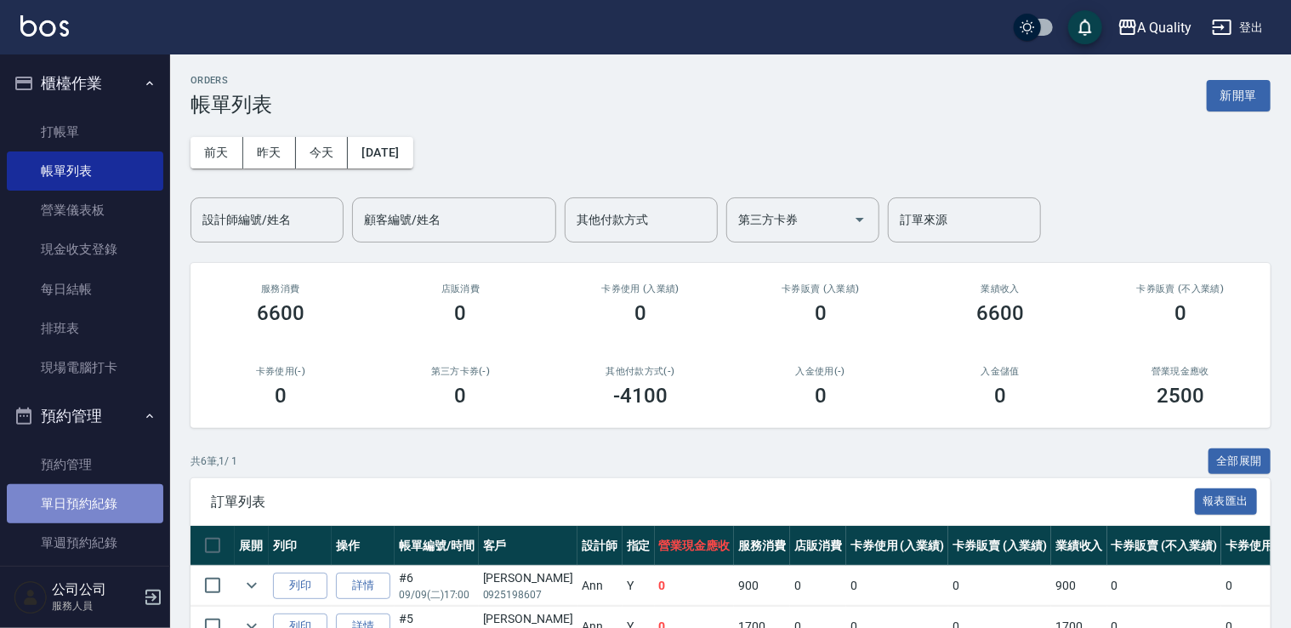
click at [88, 503] on link "單日預約紀錄" at bounding box center [85, 503] width 156 height 39
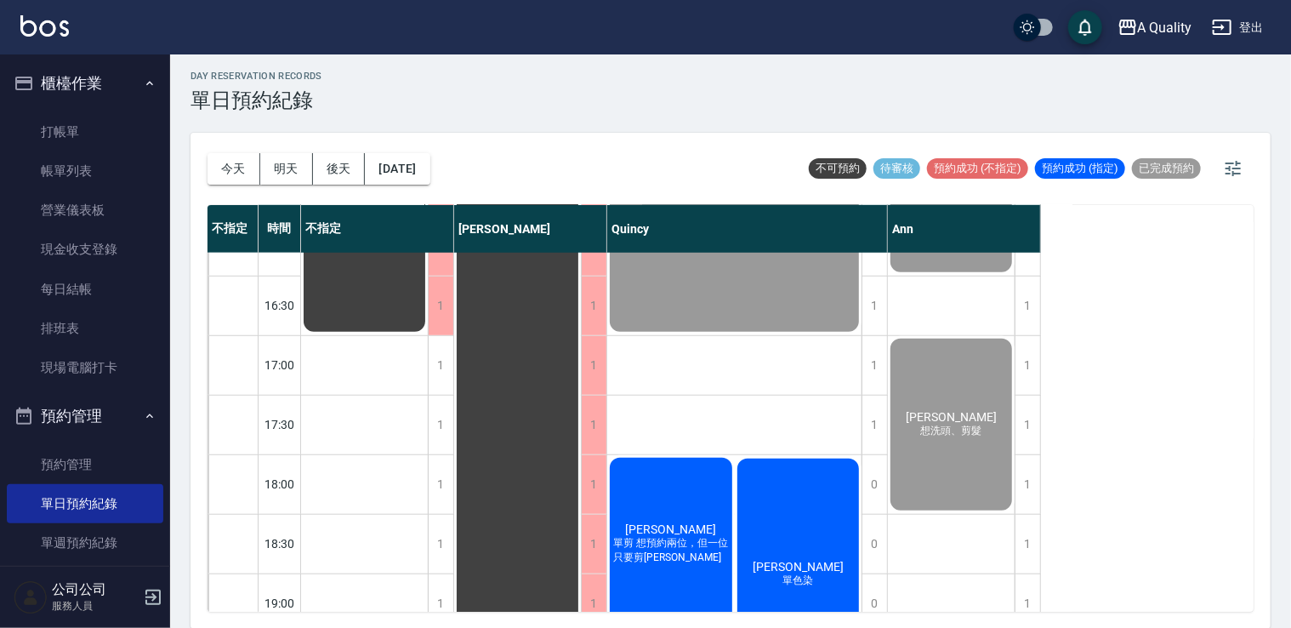
scroll to position [725, 0]
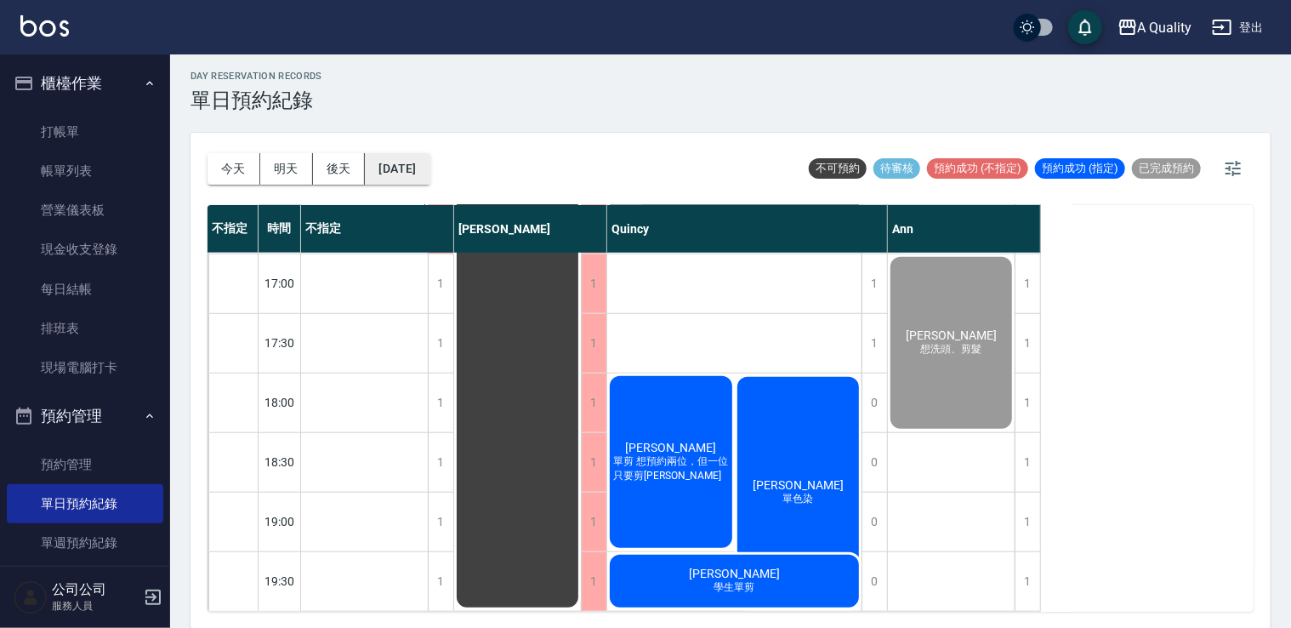
click at [429, 173] on button "[DATE]" at bounding box center [397, 168] width 65 height 31
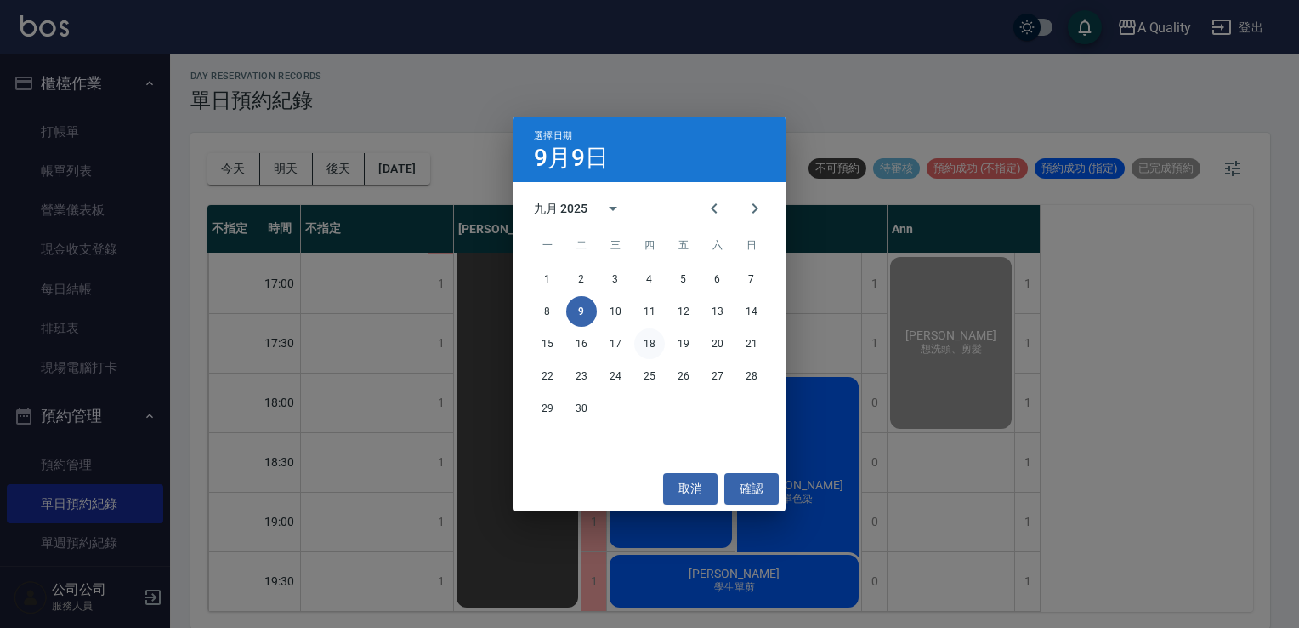
click at [660, 343] on button "18" at bounding box center [649, 343] width 31 height 31
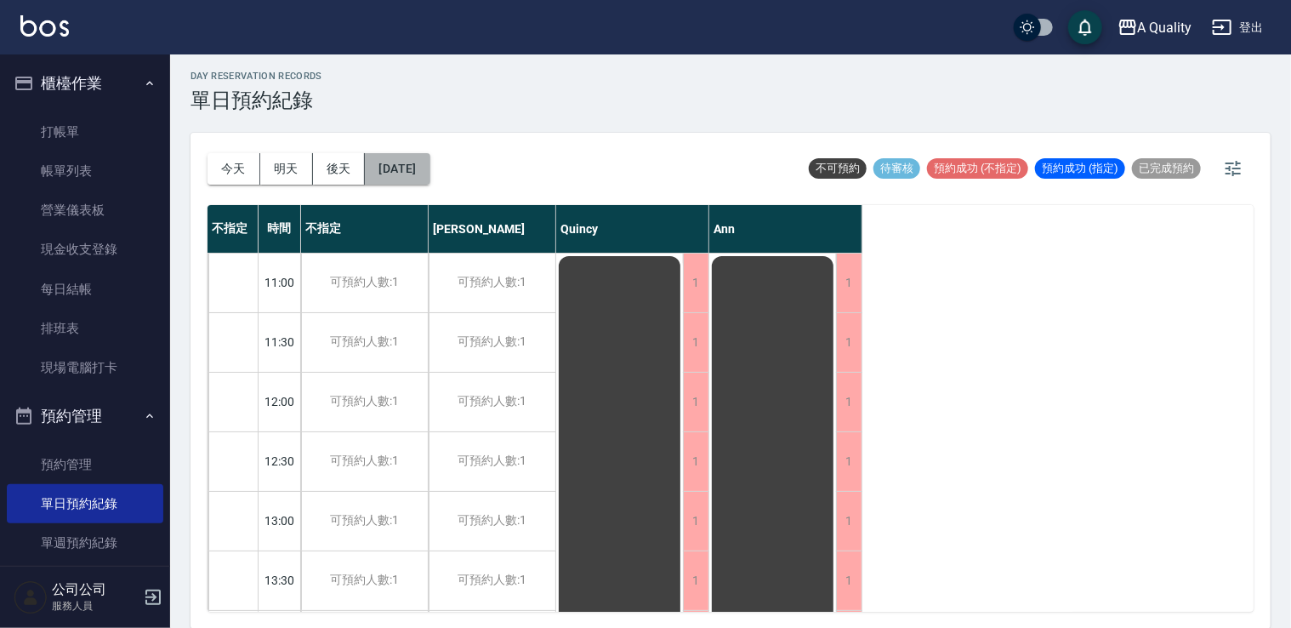
click at [407, 164] on button "2025/09/18" at bounding box center [397, 168] width 65 height 31
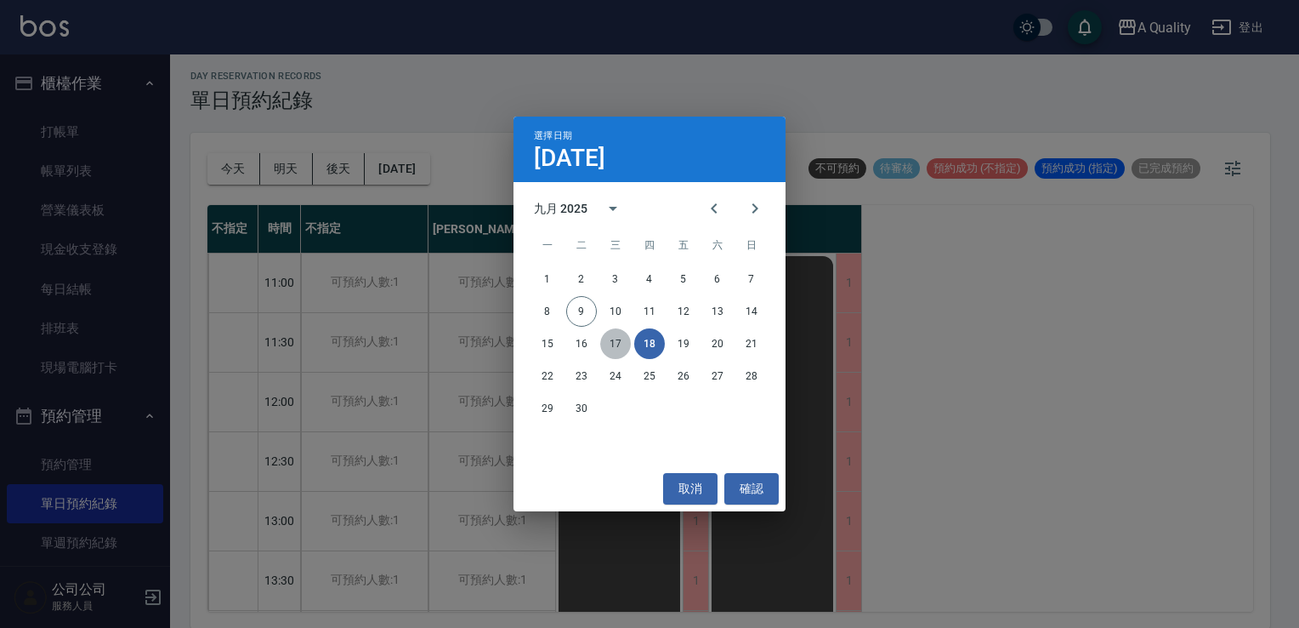
click at [619, 338] on button "17" at bounding box center [615, 343] width 31 height 31
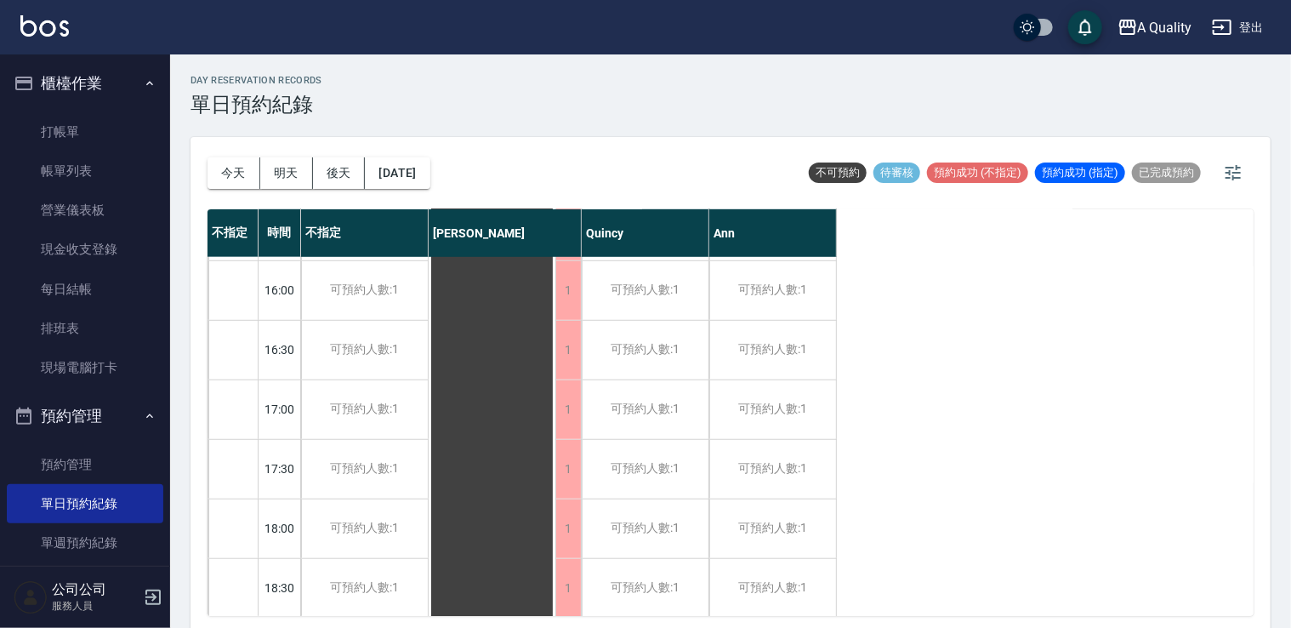
scroll to position [725, 0]
click at [429, 183] on button "2025/09/17" at bounding box center [397, 172] width 65 height 31
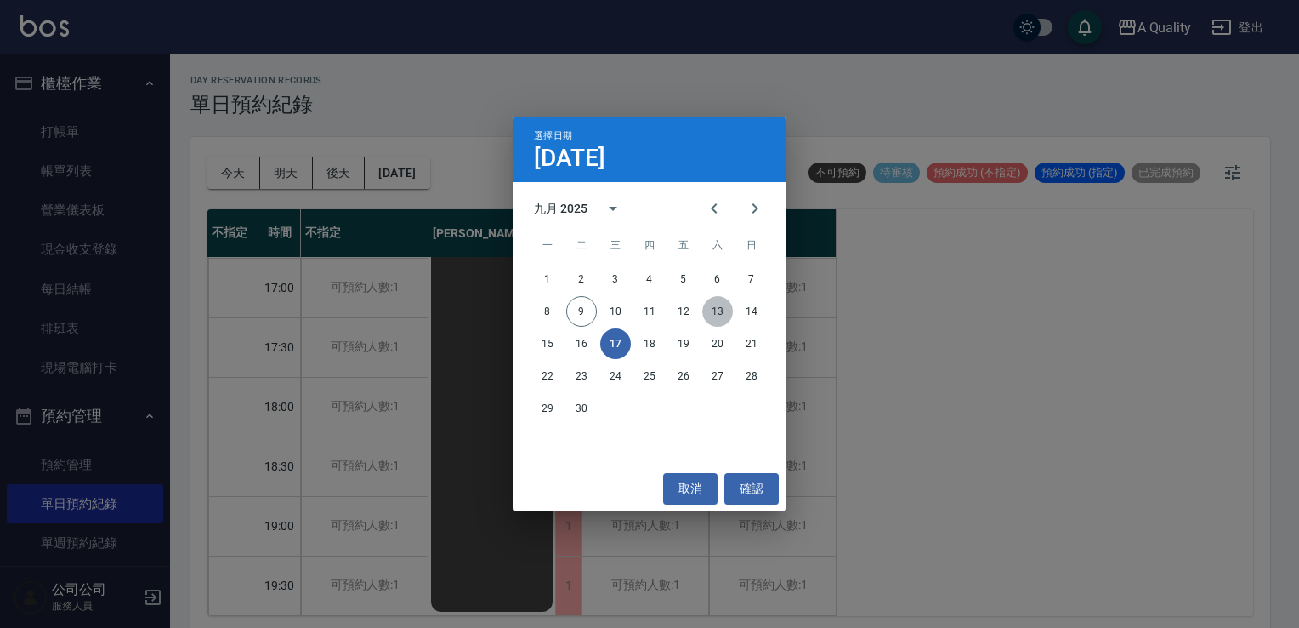
click at [715, 321] on button "13" at bounding box center [717, 311] width 31 height 31
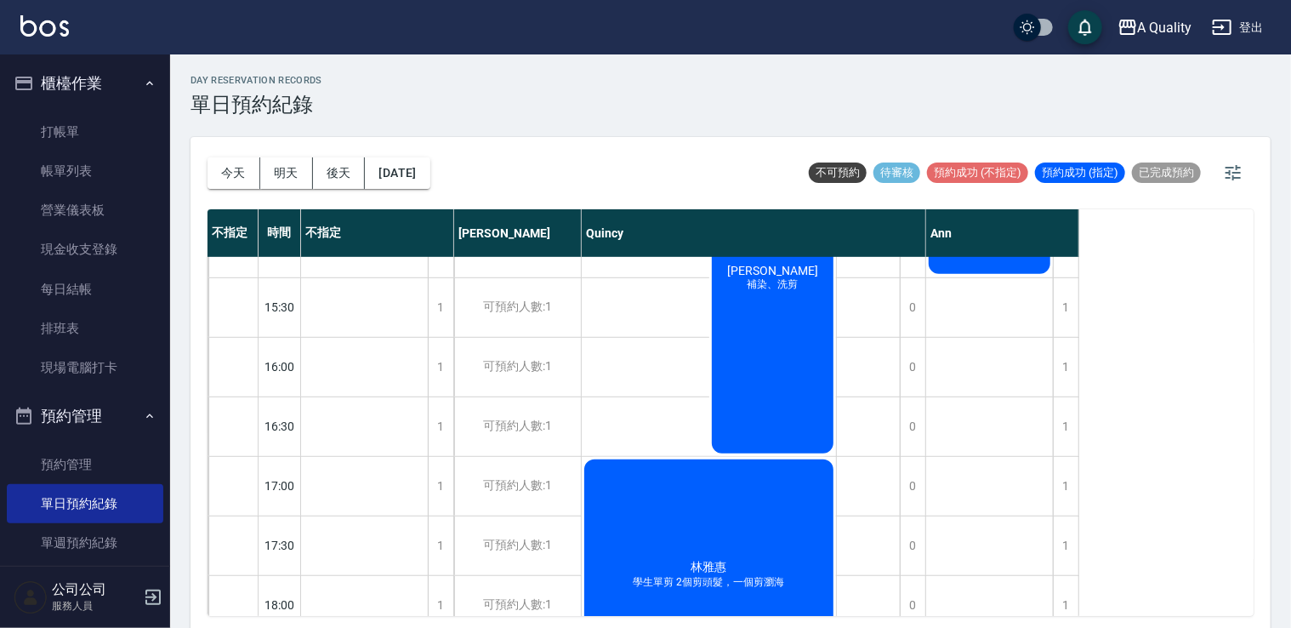
scroll to position [725, 0]
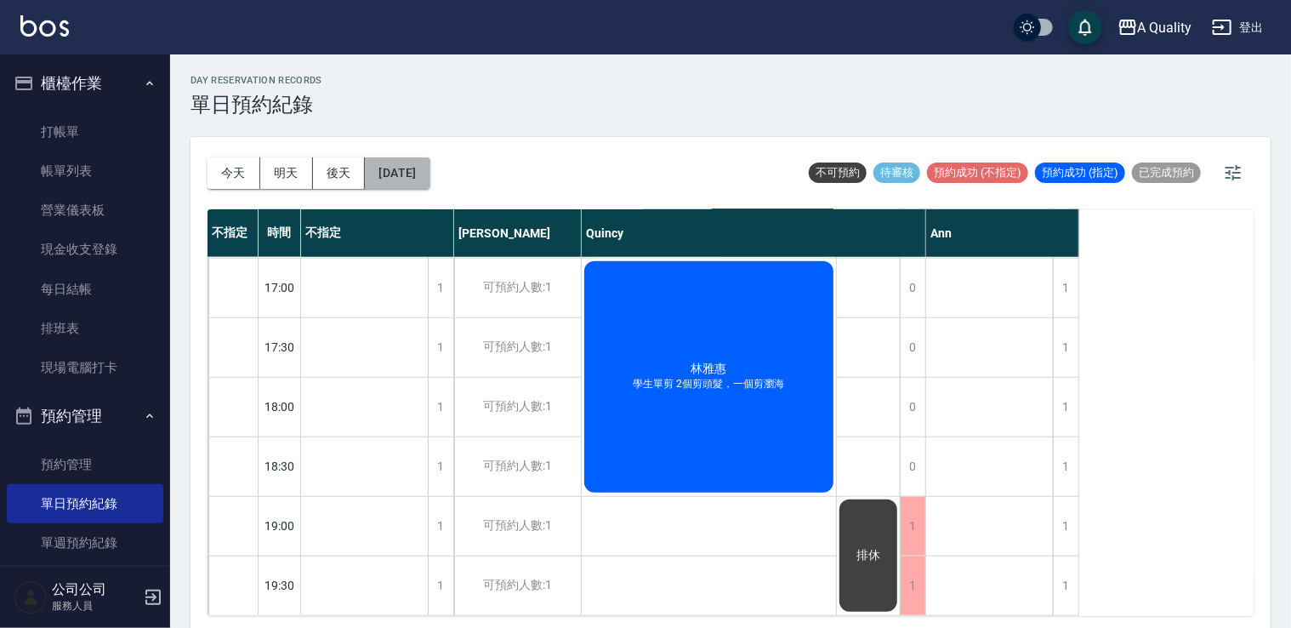
click at [404, 178] on button "2025/09/13" at bounding box center [397, 172] width 65 height 31
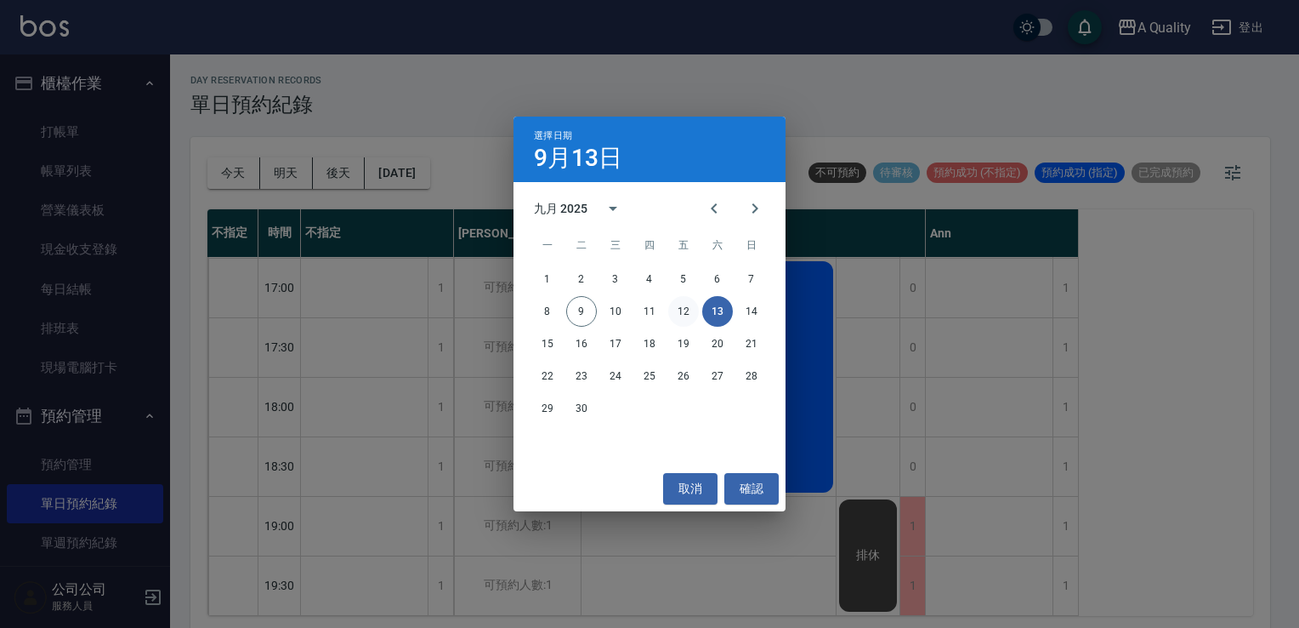
click at [689, 312] on button "12" at bounding box center [683, 311] width 31 height 31
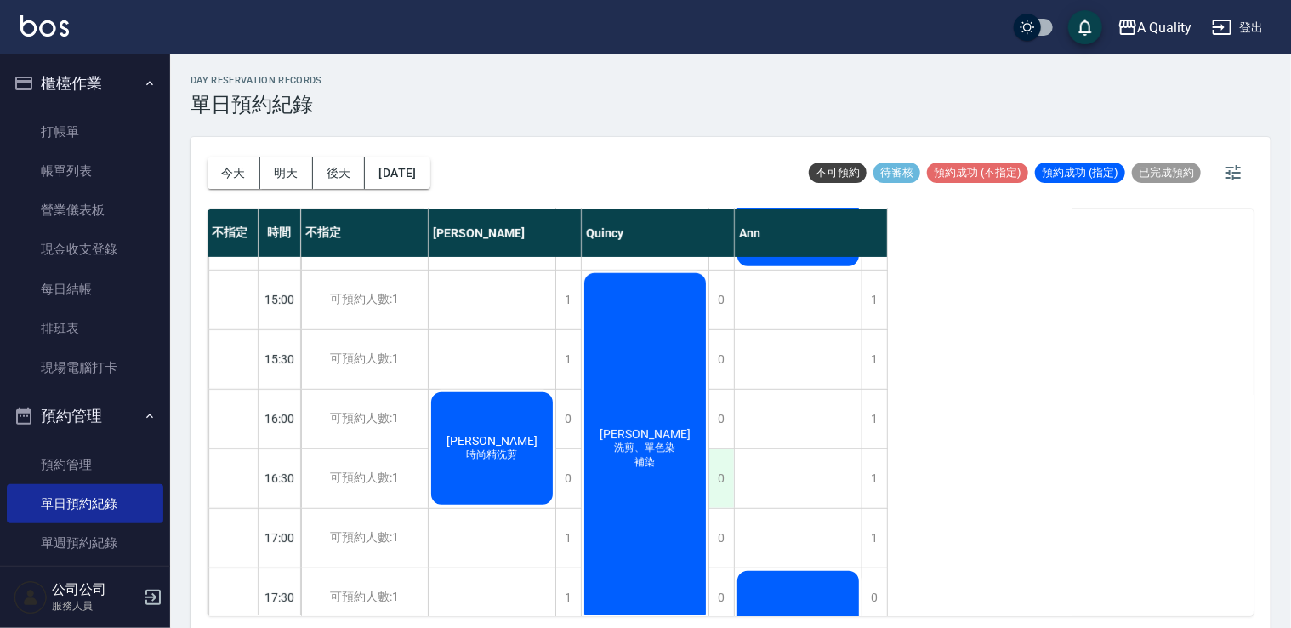
scroll to position [555, 0]
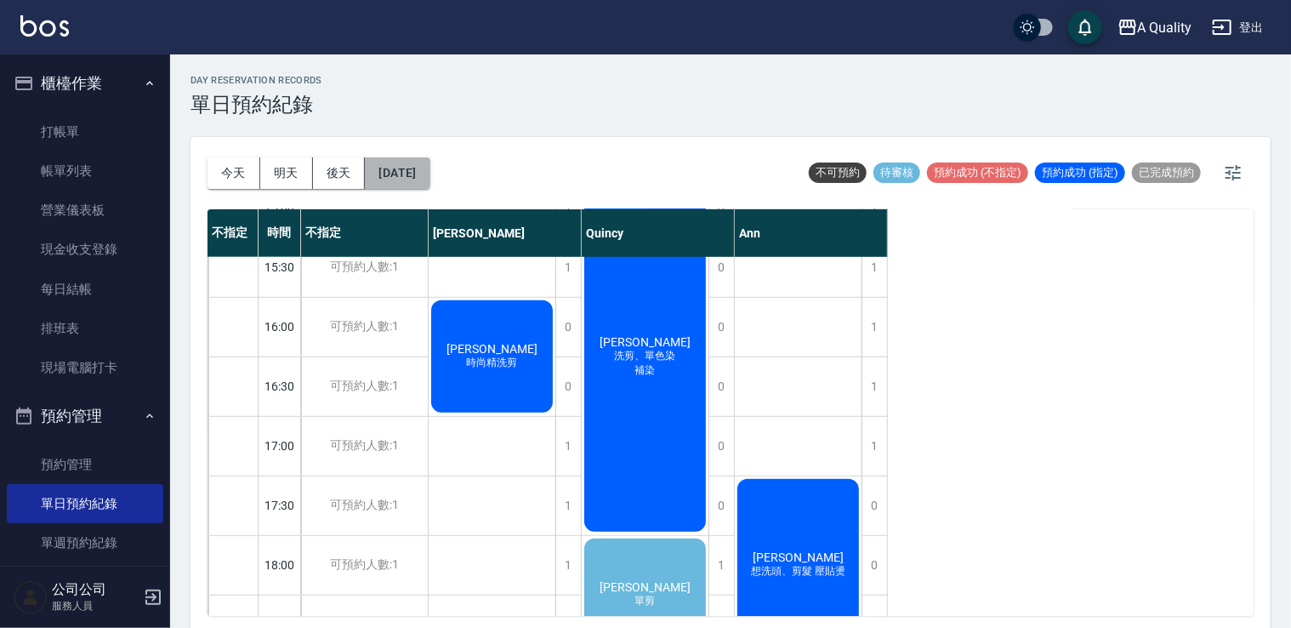
click at [429, 175] on button "2025/09/12" at bounding box center [397, 172] width 65 height 31
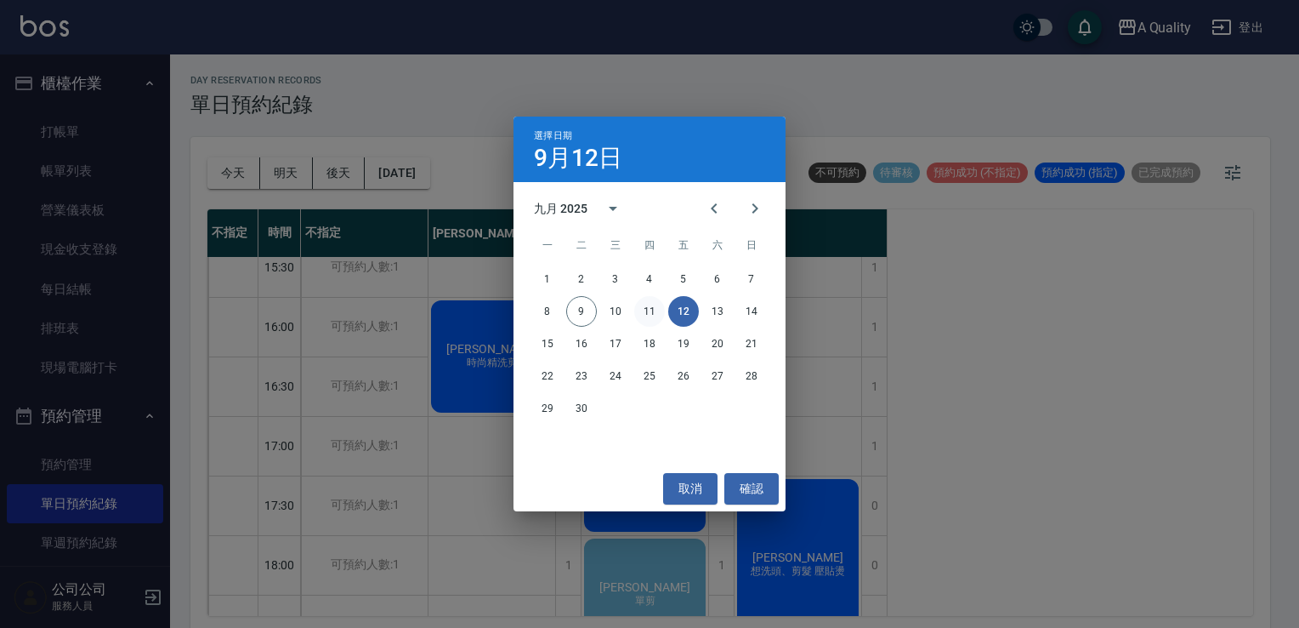
click at [643, 306] on button "11" at bounding box center [649, 311] width 31 height 31
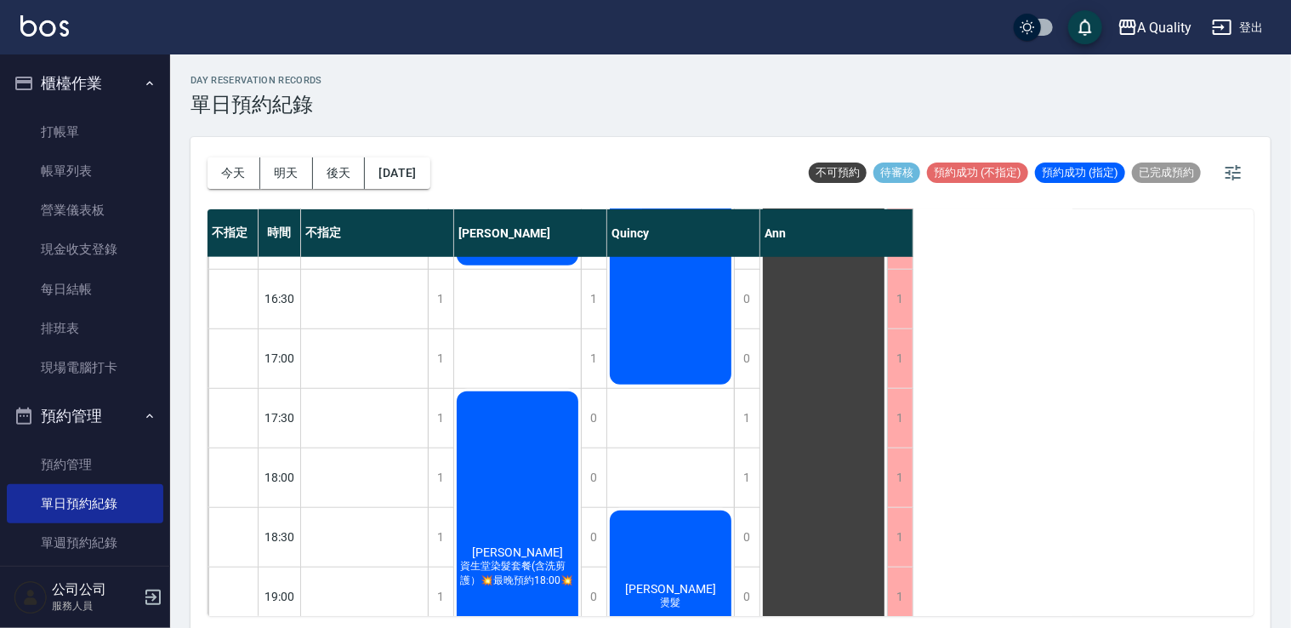
scroll to position [785, 0]
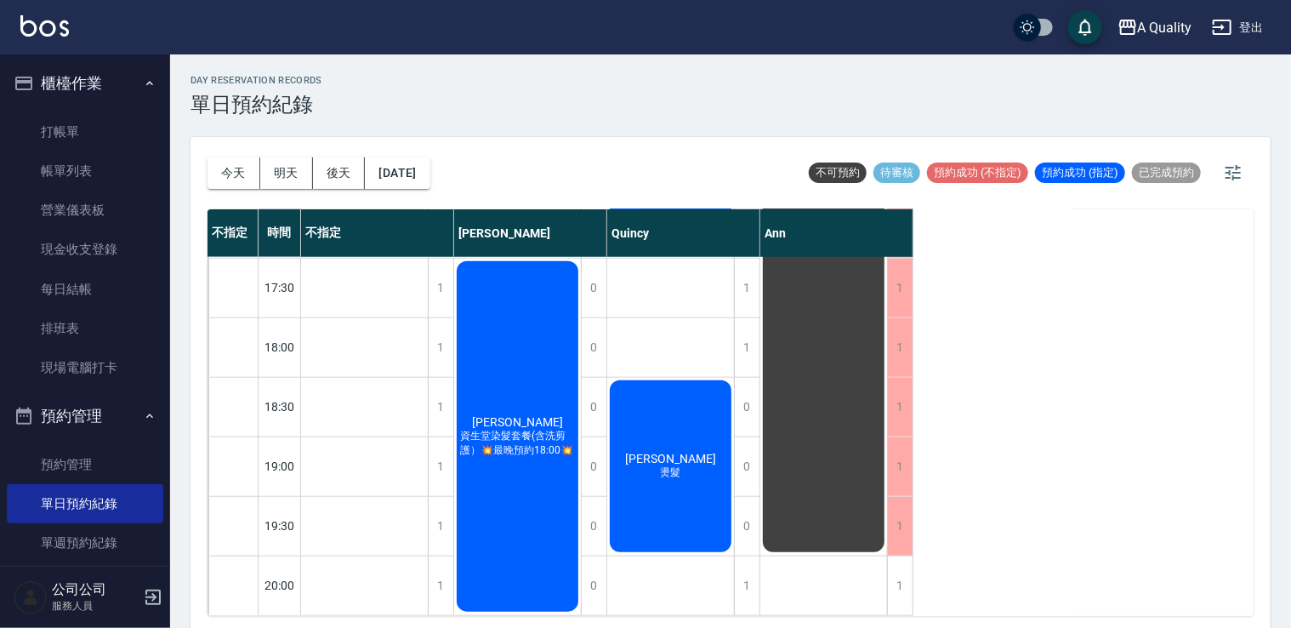
click at [719, 521] on div "林呈儒 燙髮" at bounding box center [670, 466] width 127 height 177
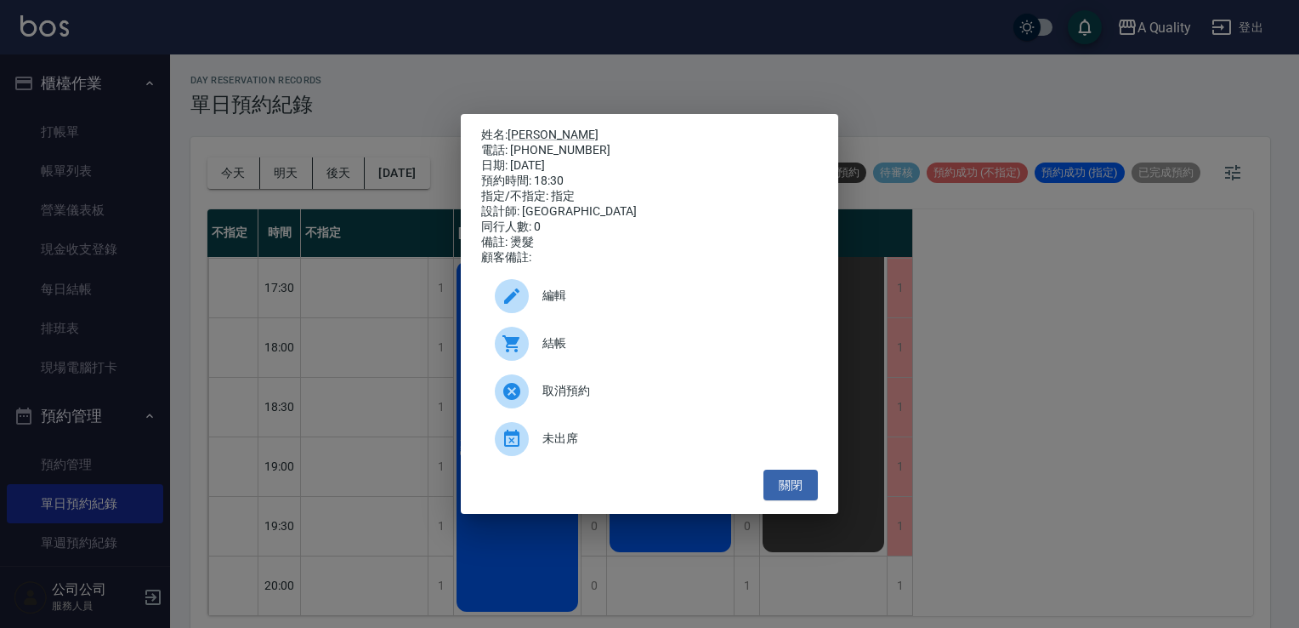
click at [565, 298] on span "編輯" at bounding box center [674, 296] width 262 height 18
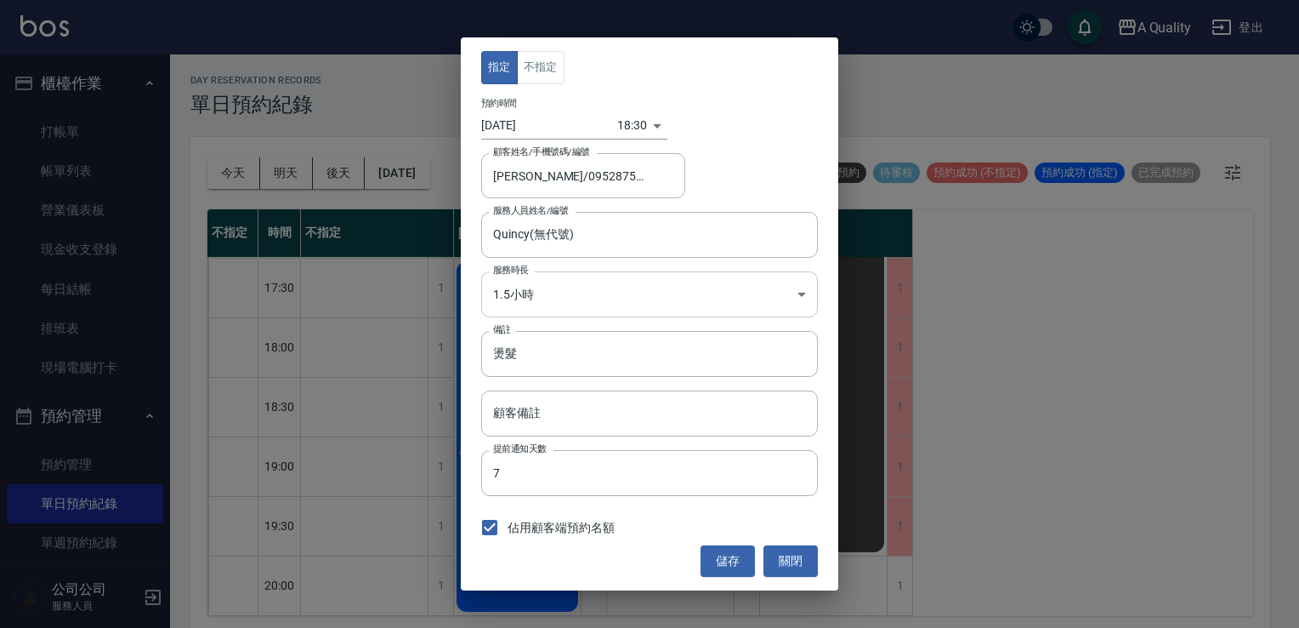
click at [538, 288] on body "A Quality 登出 櫃檯作業 打帳單 帳單列表 營業儀表板 現金收支登錄 每日結帳 排班表 現場電腦打卡 預約管理 預約管理 單日預約紀錄 單週預約紀錄…" at bounding box center [649, 316] width 1299 height 633
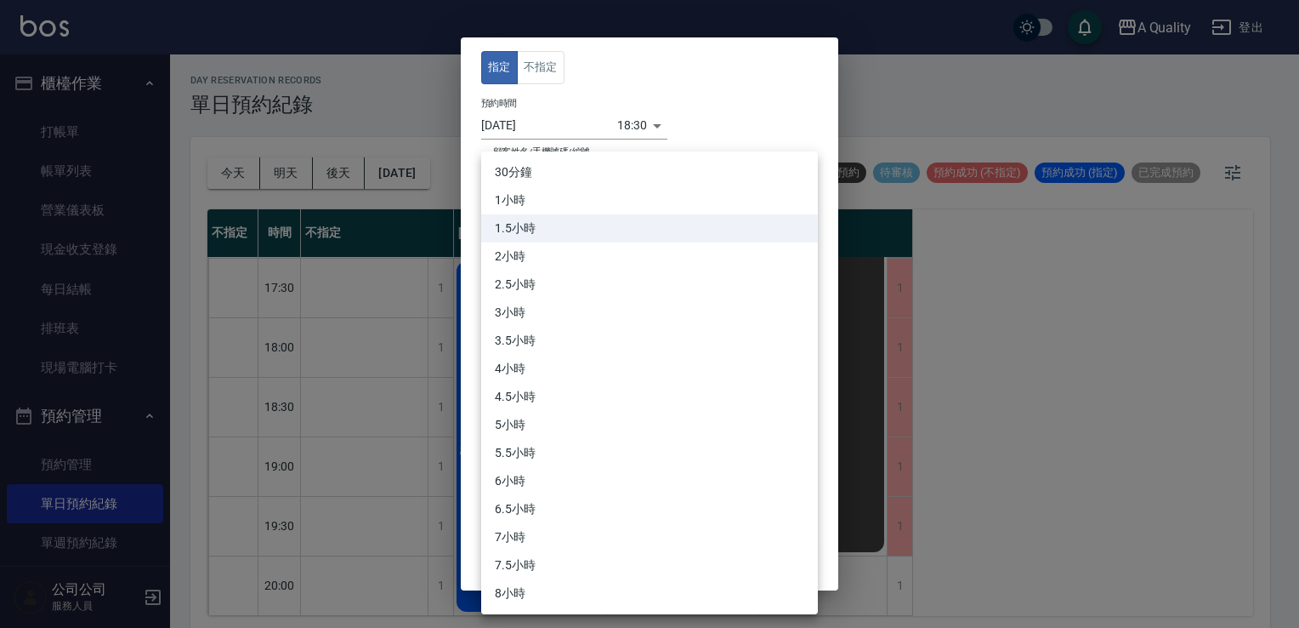
click at [531, 253] on li "2小時" at bounding box center [649, 256] width 337 height 28
type input "4"
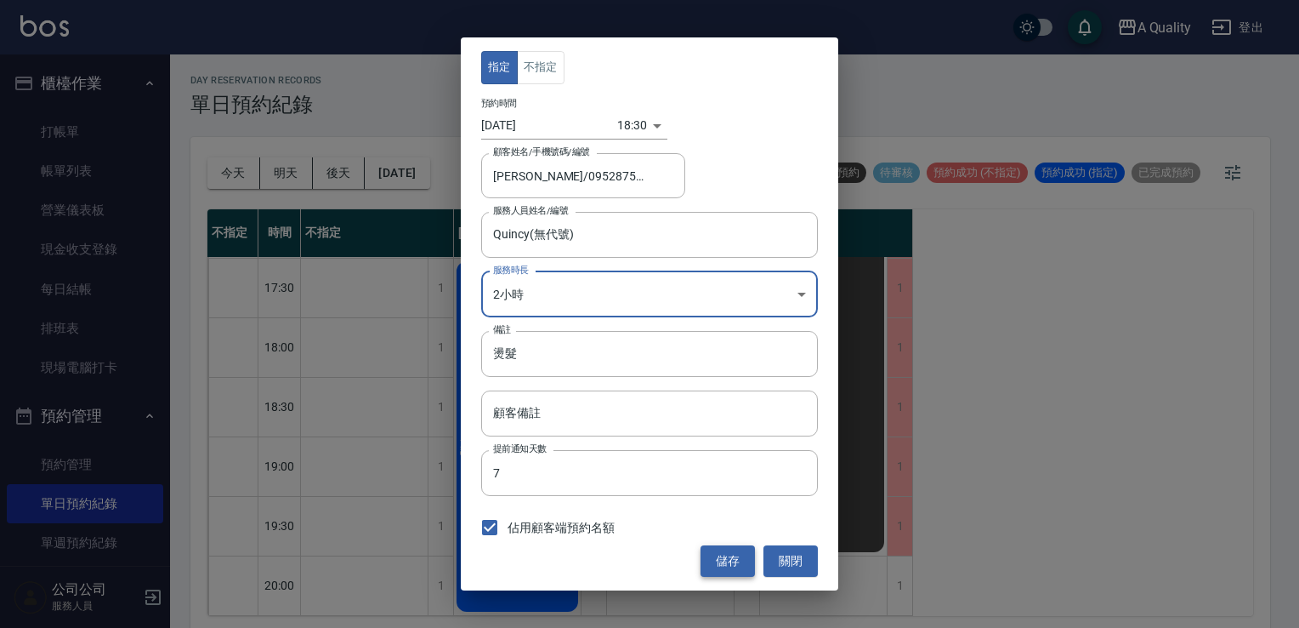
click at [728, 560] on button "儲存" at bounding box center [728, 560] width 54 height 31
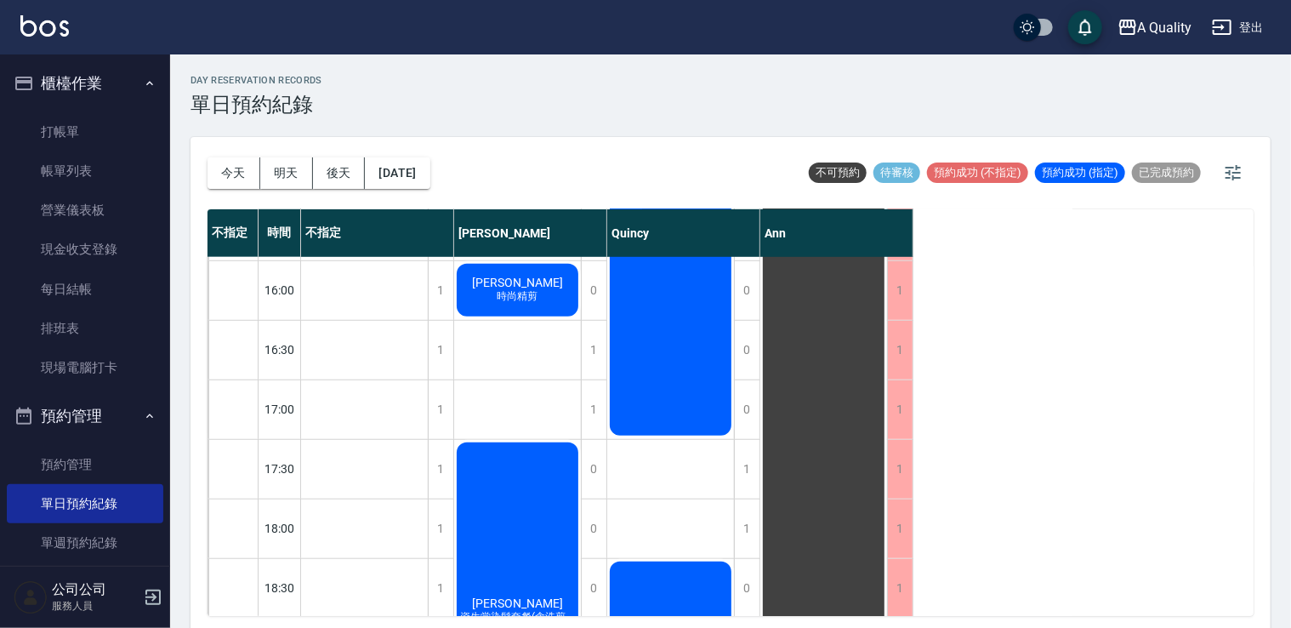
scroll to position [530, 0]
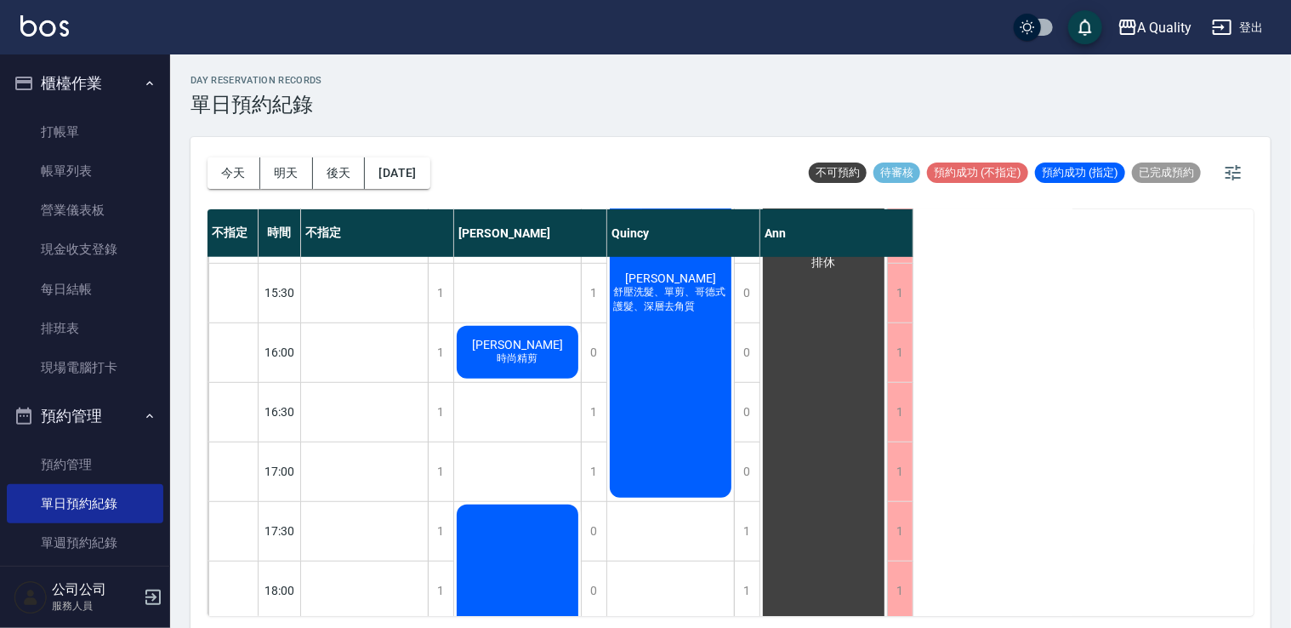
click at [253, 173] on button "今天" at bounding box center [233, 172] width 53 height 31
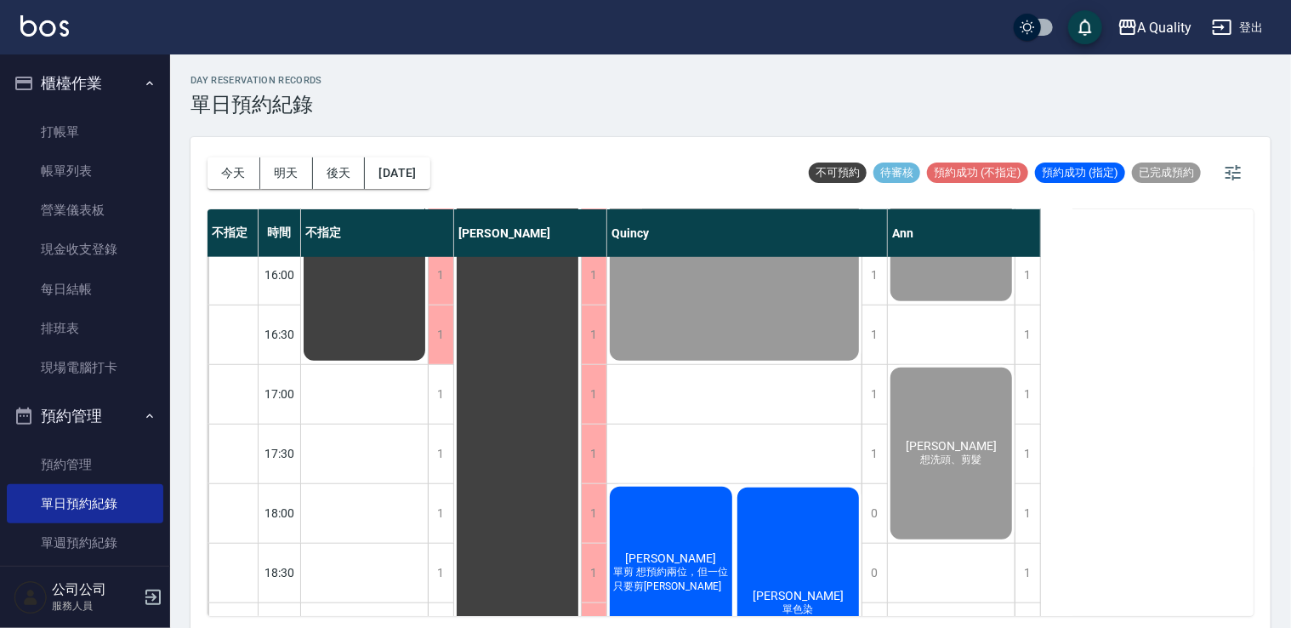
scroll to position [725, 0]
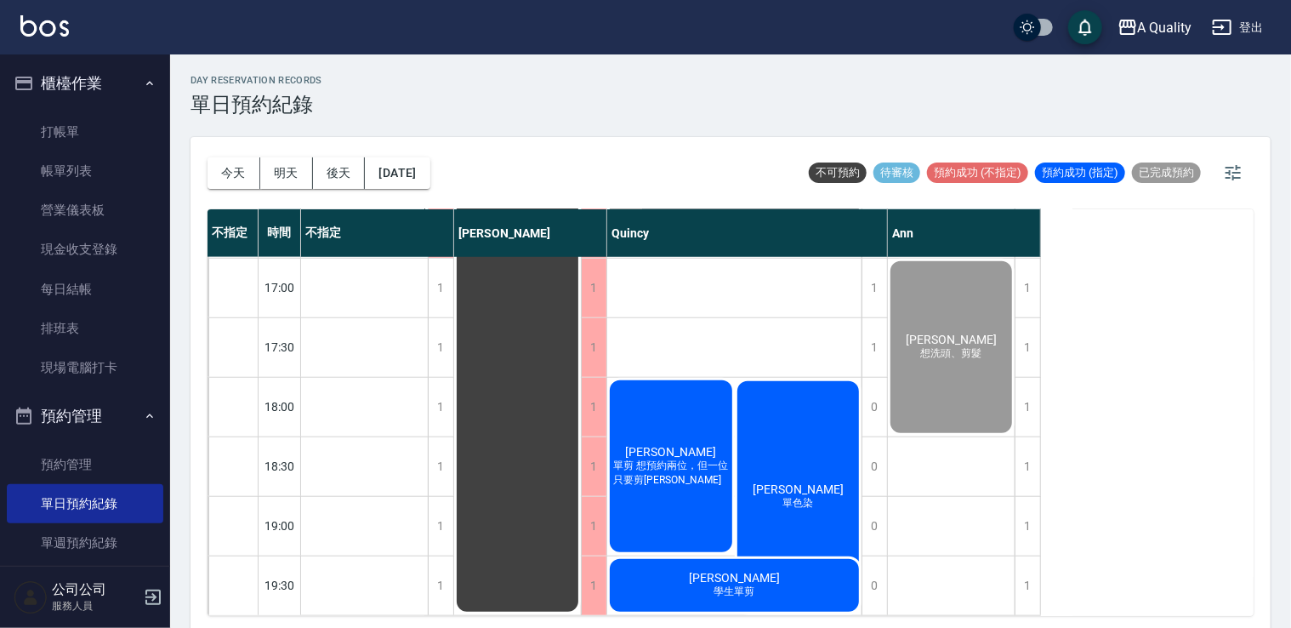
click at [323, 174] on button "後天" at bounding box center [339, 172] width 53 height 31
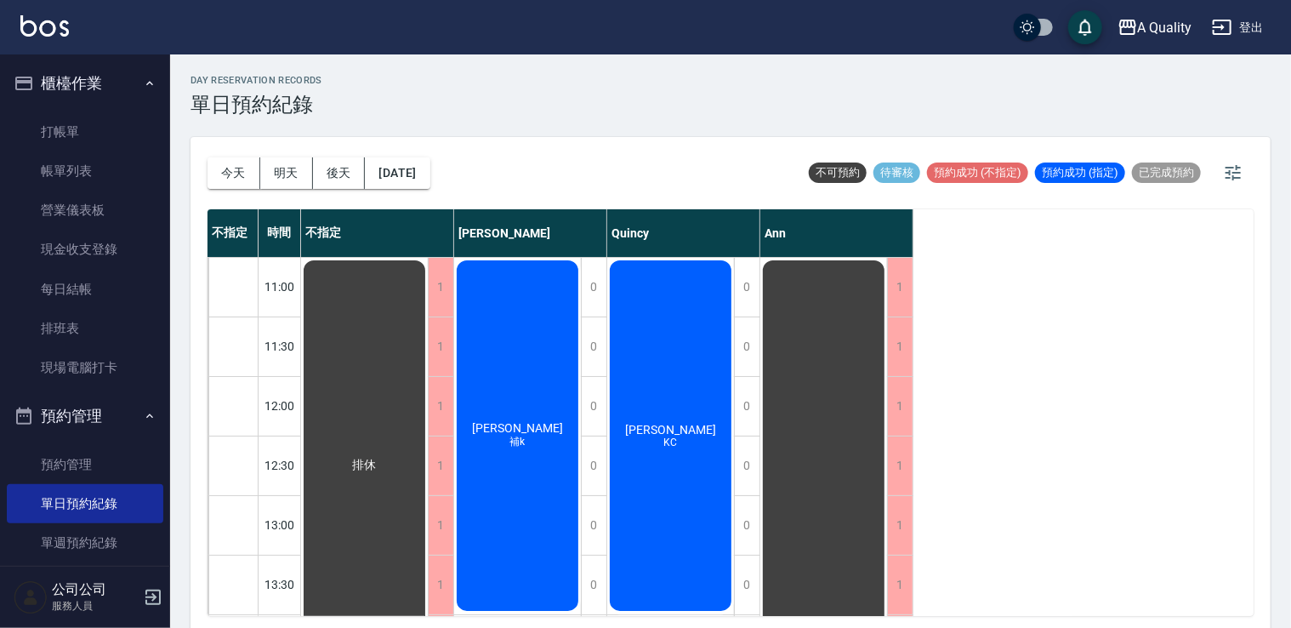
click at [511, 409] on div "陳怡文 補k" at bounding box center [517, 435] width 127 height 355
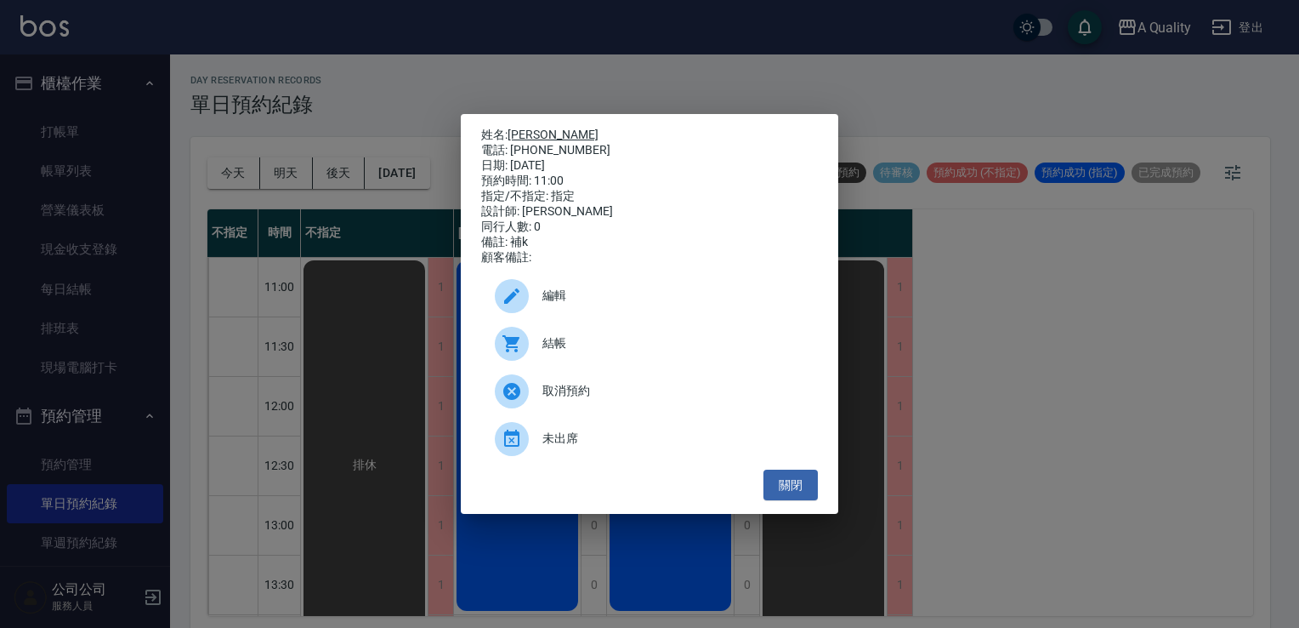
click at [541, 134] on link "陳怡文" at bounding box center [553, 135] width 91 height 14
drag, startPoint x: 785, startPoint y: 491, endPoint x: 775, endPoint y: 493, distance: 9.5
click at [785, 491] on button "關閉" at bounding box center [791, 484] width 54 height 31
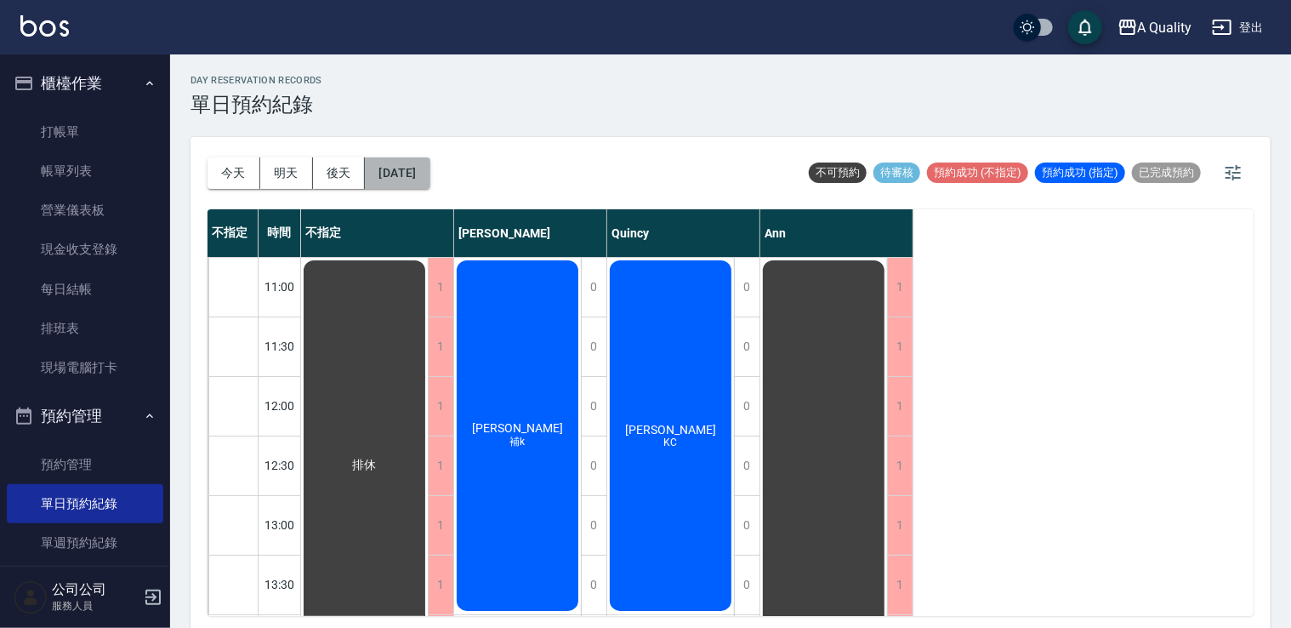
click at [428, 170] on button "2025/09/11" at bounding box center [397, 172] width 65 height 31
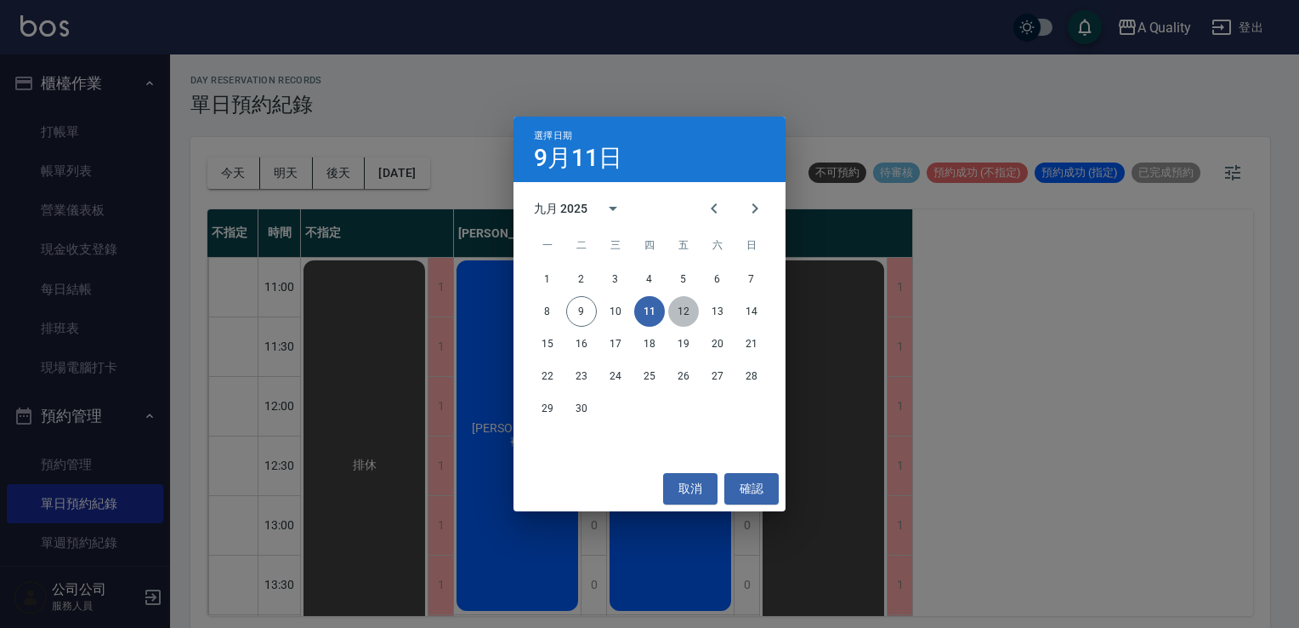
click at [676, 315] on button "12" at bounding box center [683, 311] width 31 height 31
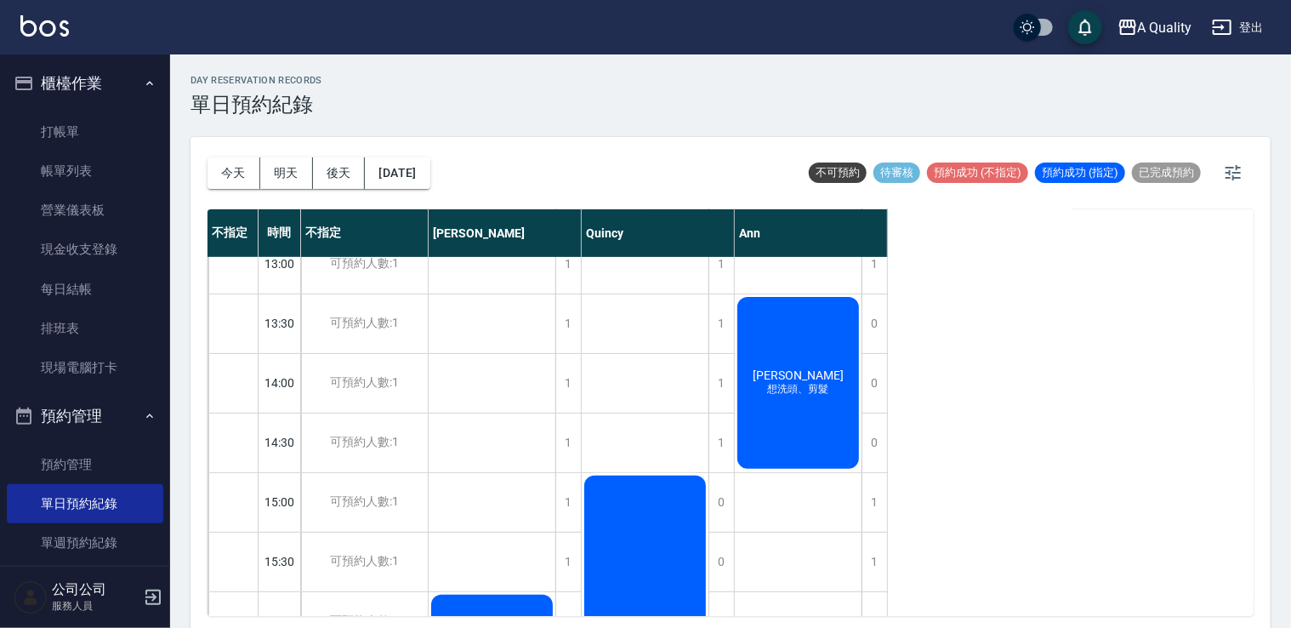
scroll to position [255, 0]
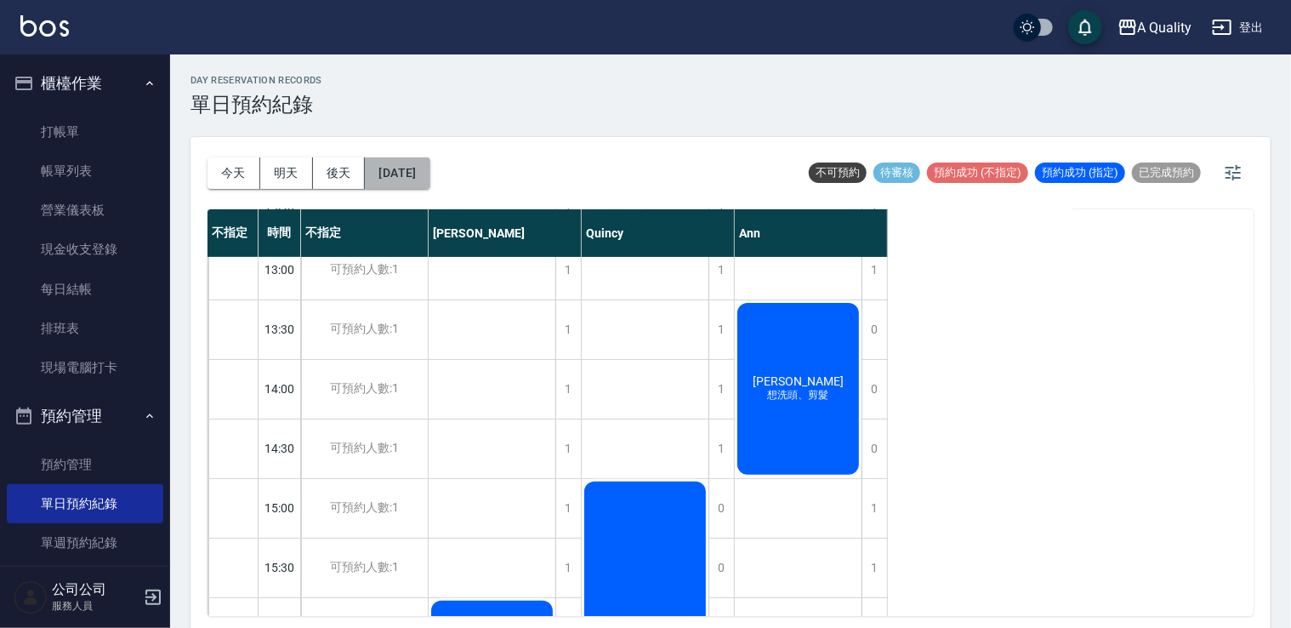
click at [418, 181] on button "2025/09/12" at bounding box center [397, 172] width 65 height 31
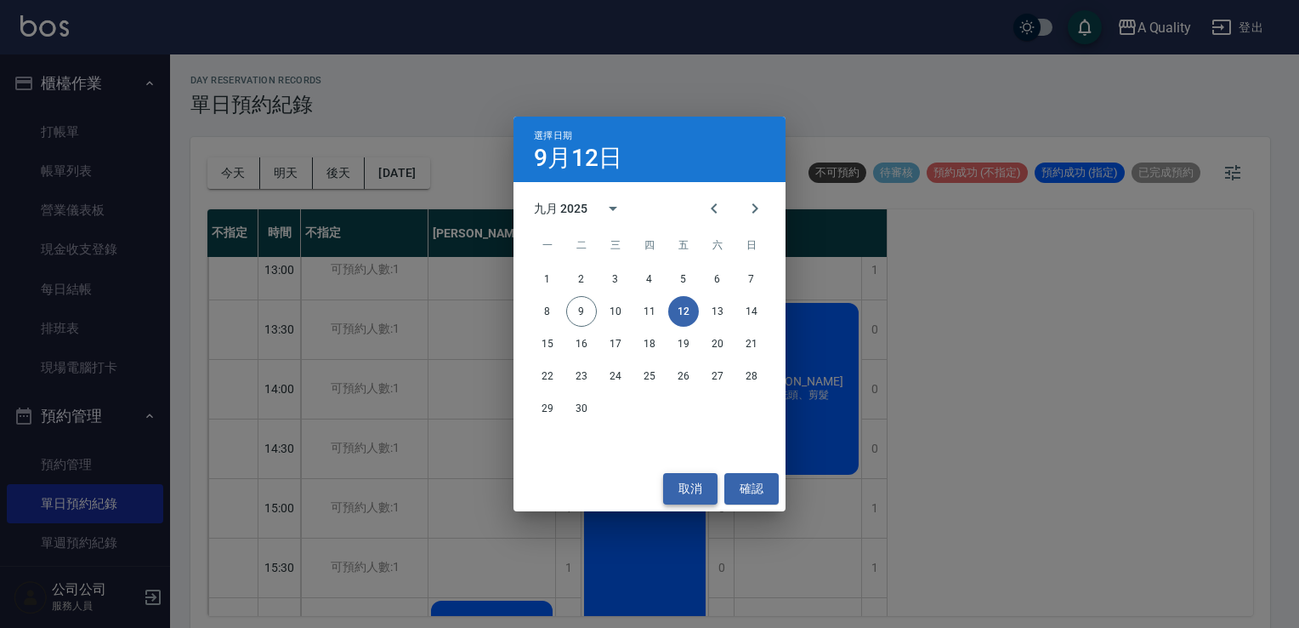
click at [706, 491] on button "取消" at bounding box center [690, 488] width 54 height 31
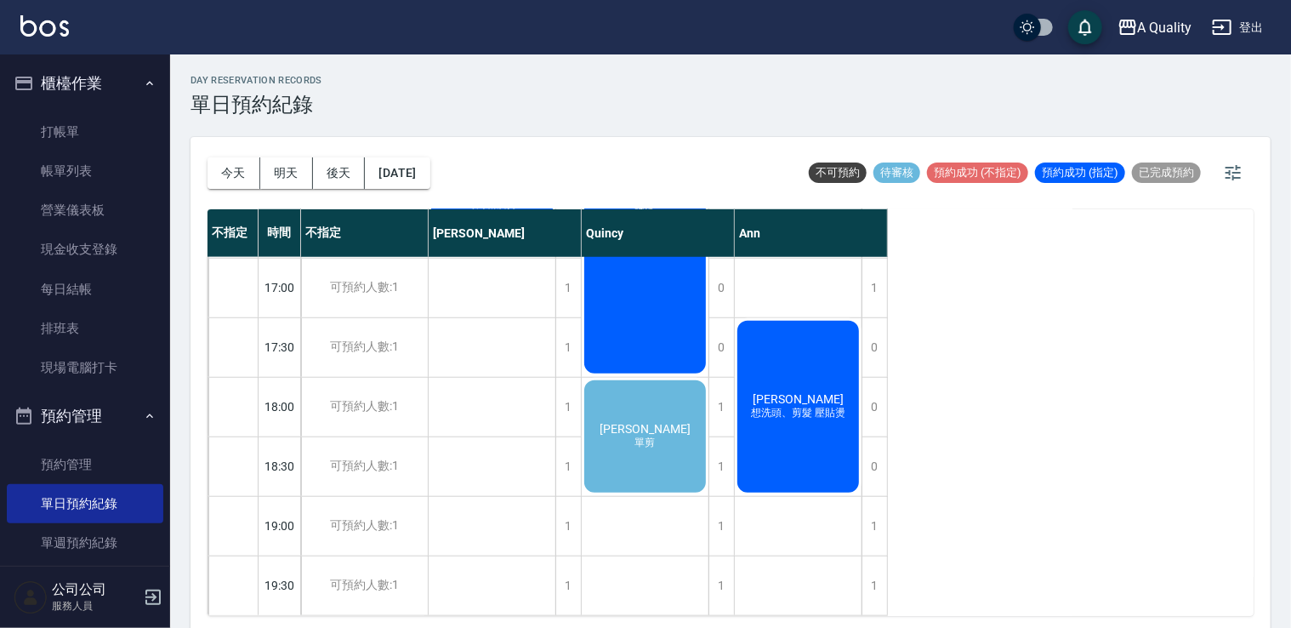
scroll to position [555, 0]
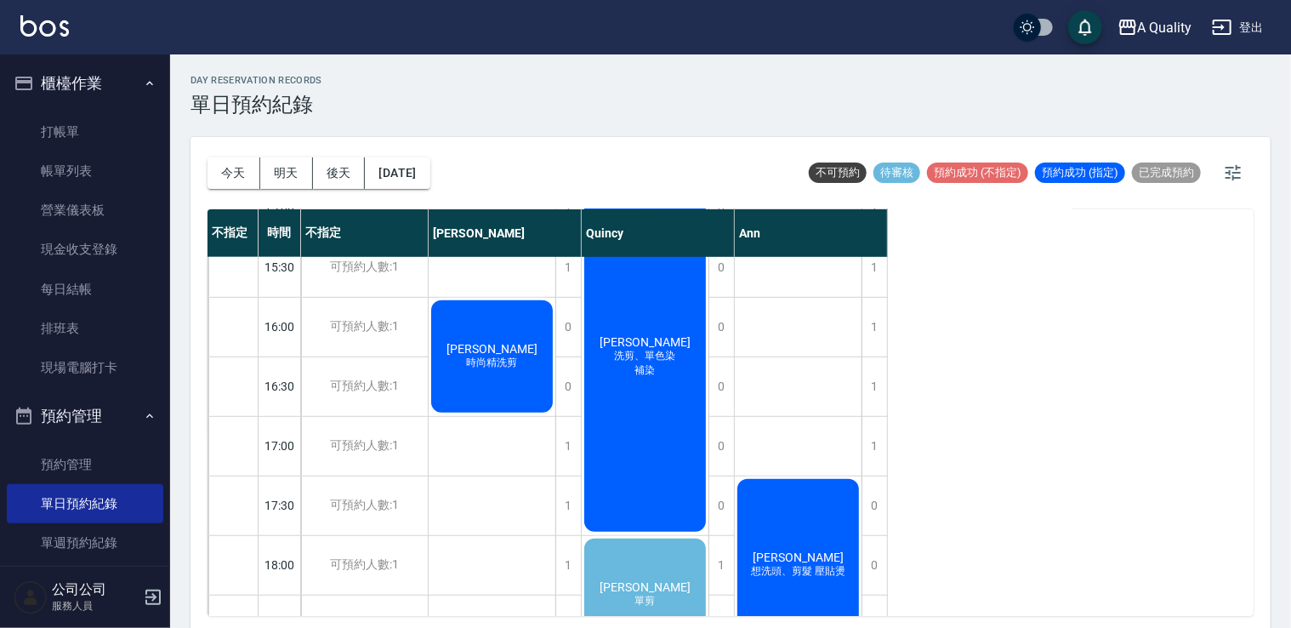
click at [480, 338] on div "Lillian 許銘珊 時尚精洗剪" at bounding box center [492, 356] width 127 height 117
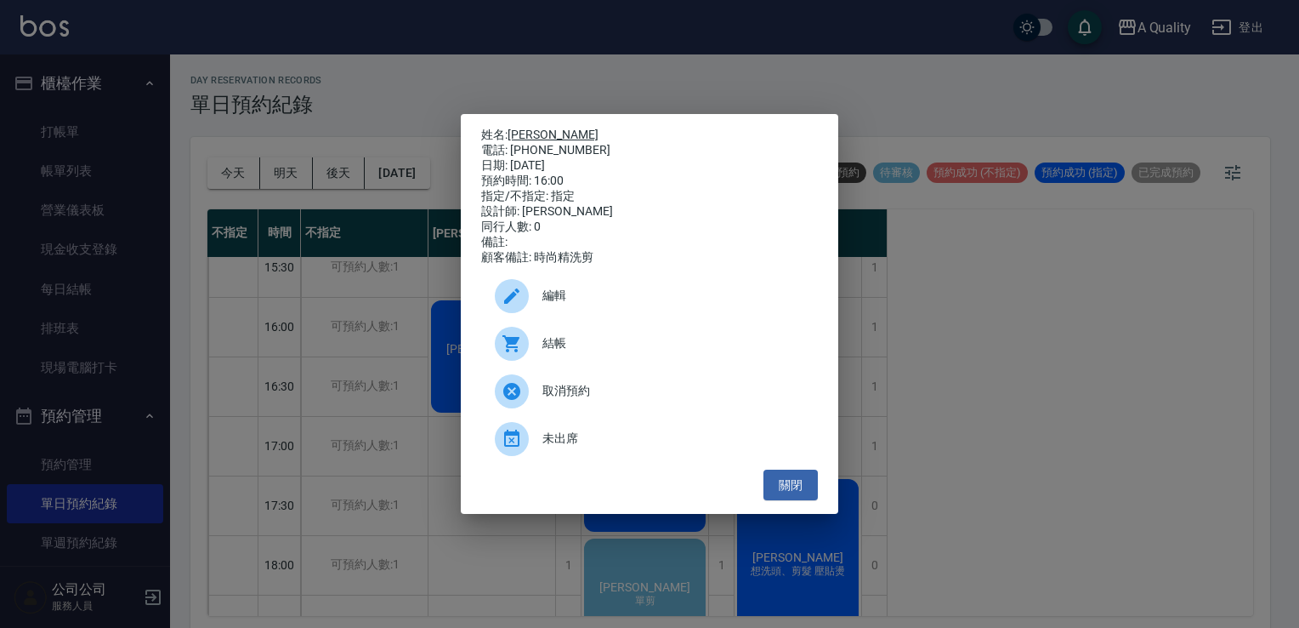
click at [534, 134] on link "Lillian 許銘珊" at bounding box center [553, 135] width 91 height 14
click at [796, 490] on button "關閉" at bounding box center [791, 484] width 54 height 31
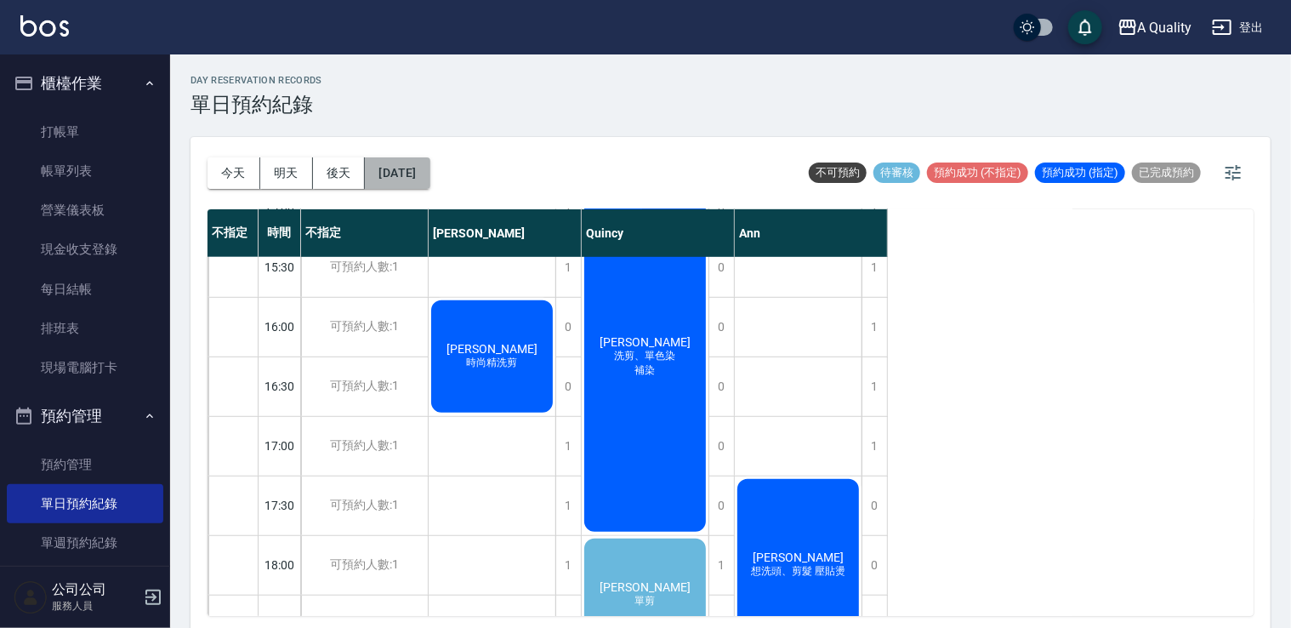
click at [425, 175] on button "2025/09/12" at bounding box center [397, 172] width 65 height 31
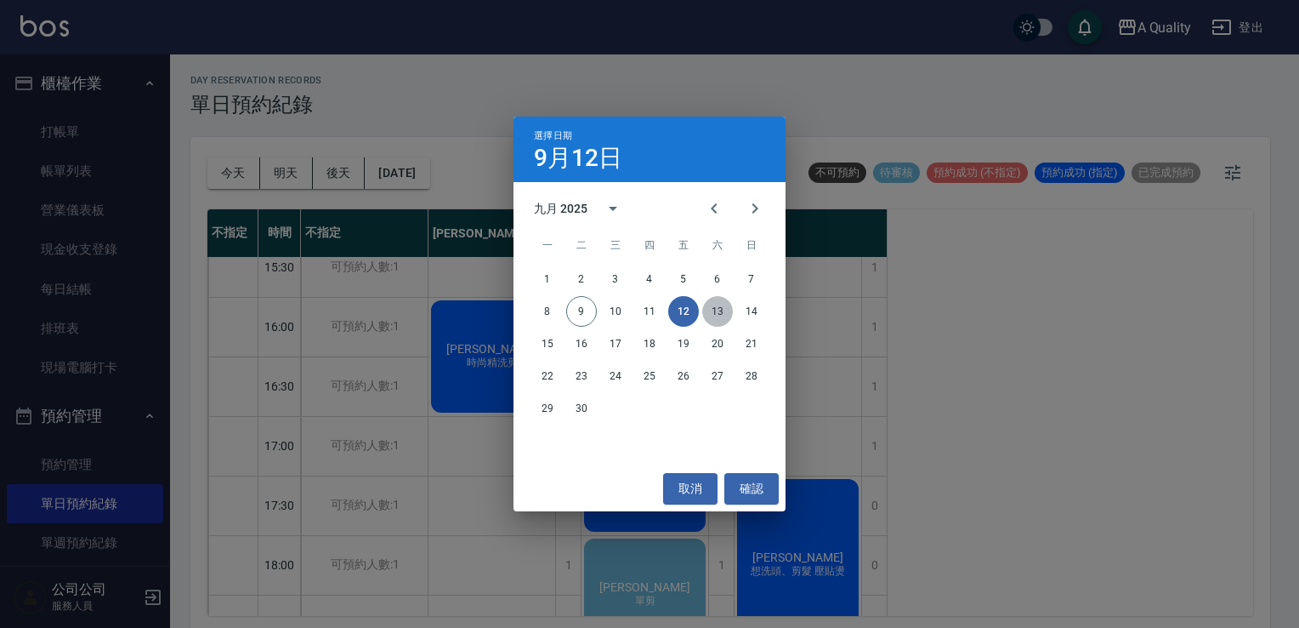
click at [717, 308] on button "13" at bounding box center [717, 311] width 31 height 31
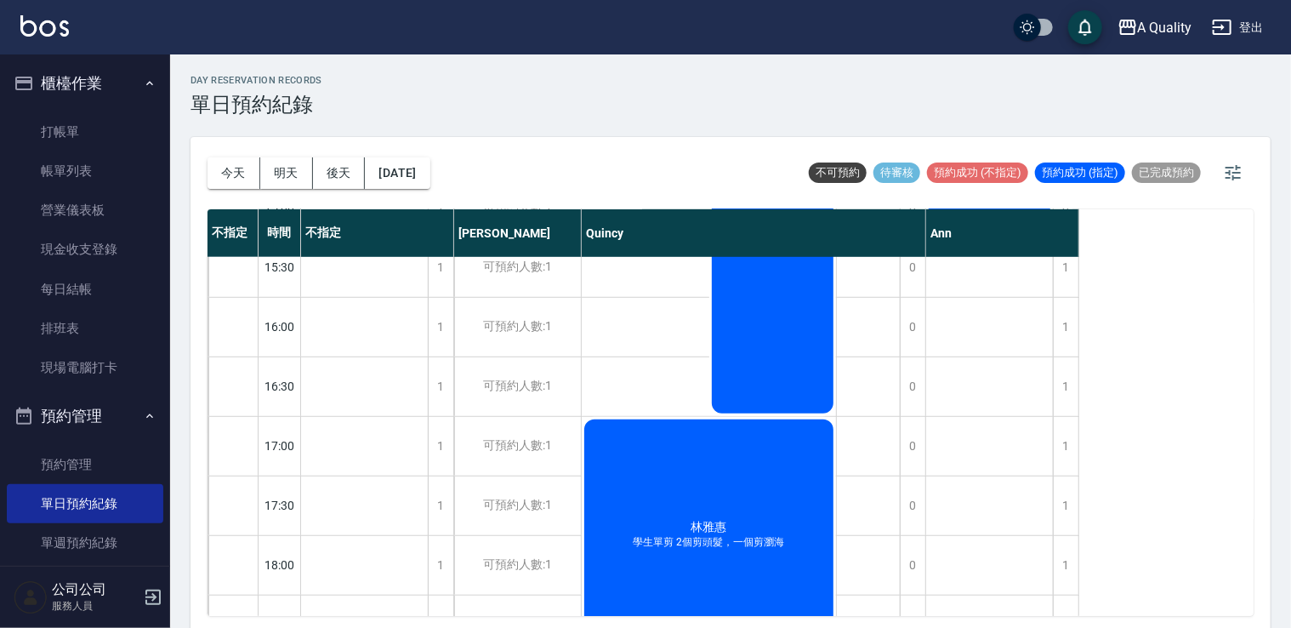
scroll to position [470, 0]
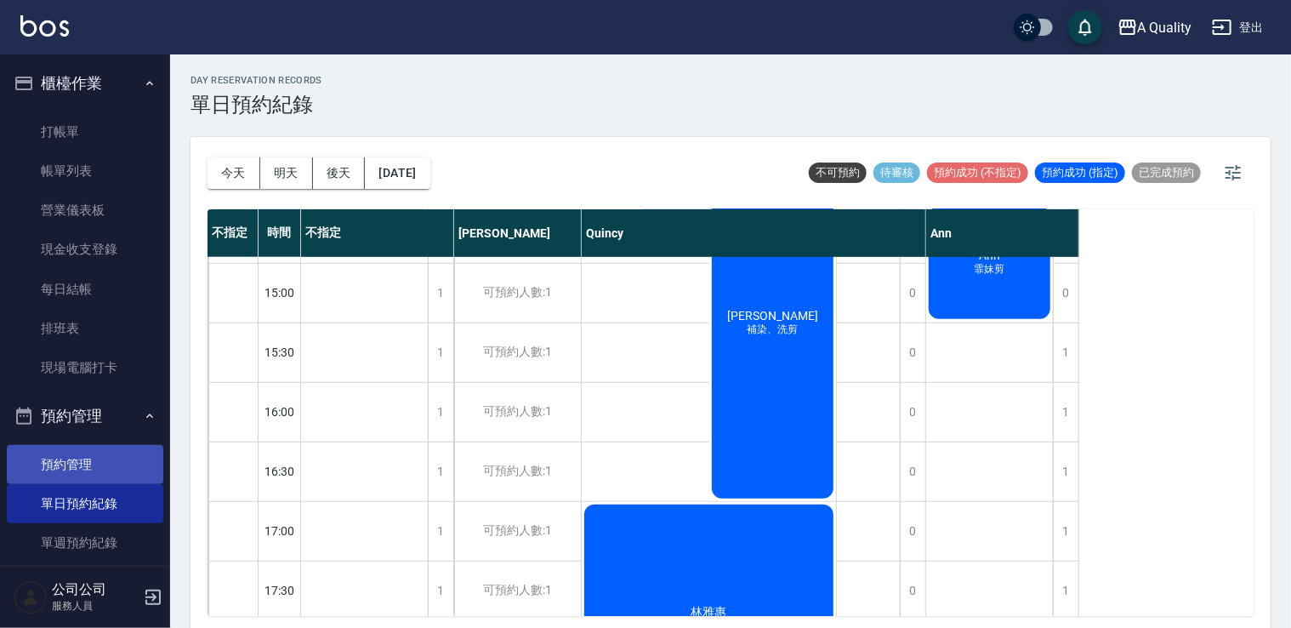
click at [65, 465] on link "預約管理" at bounding box center [85, 464] width 156 height 39
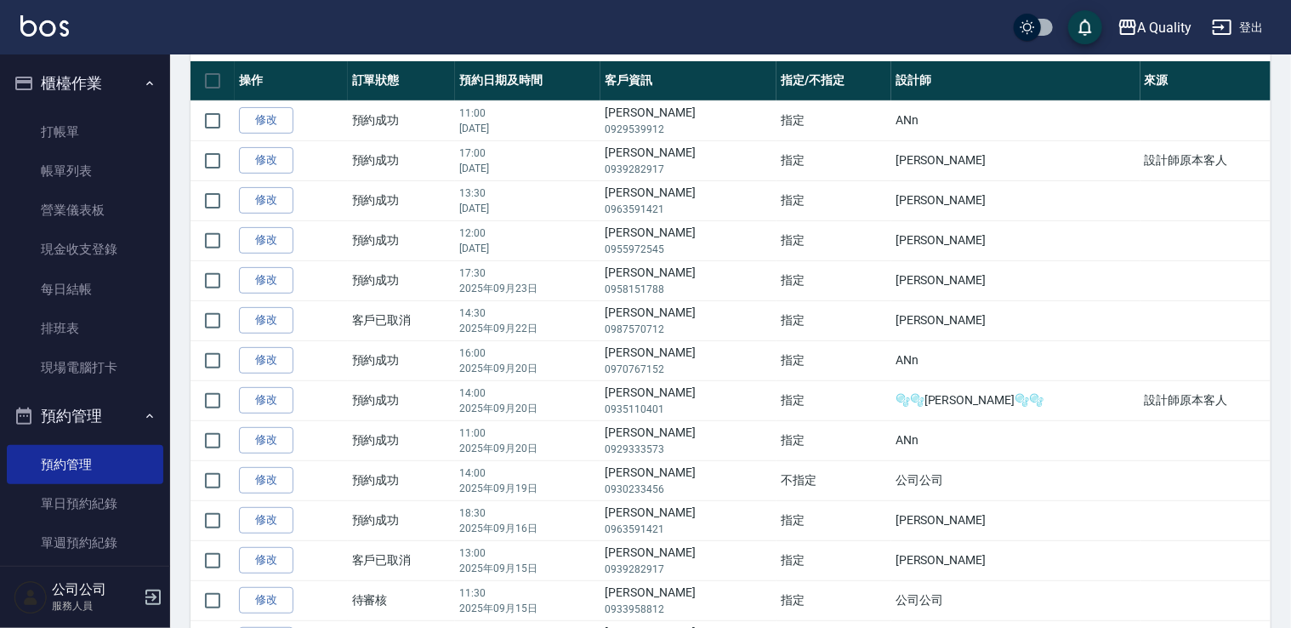
scroll to position [179, 0]
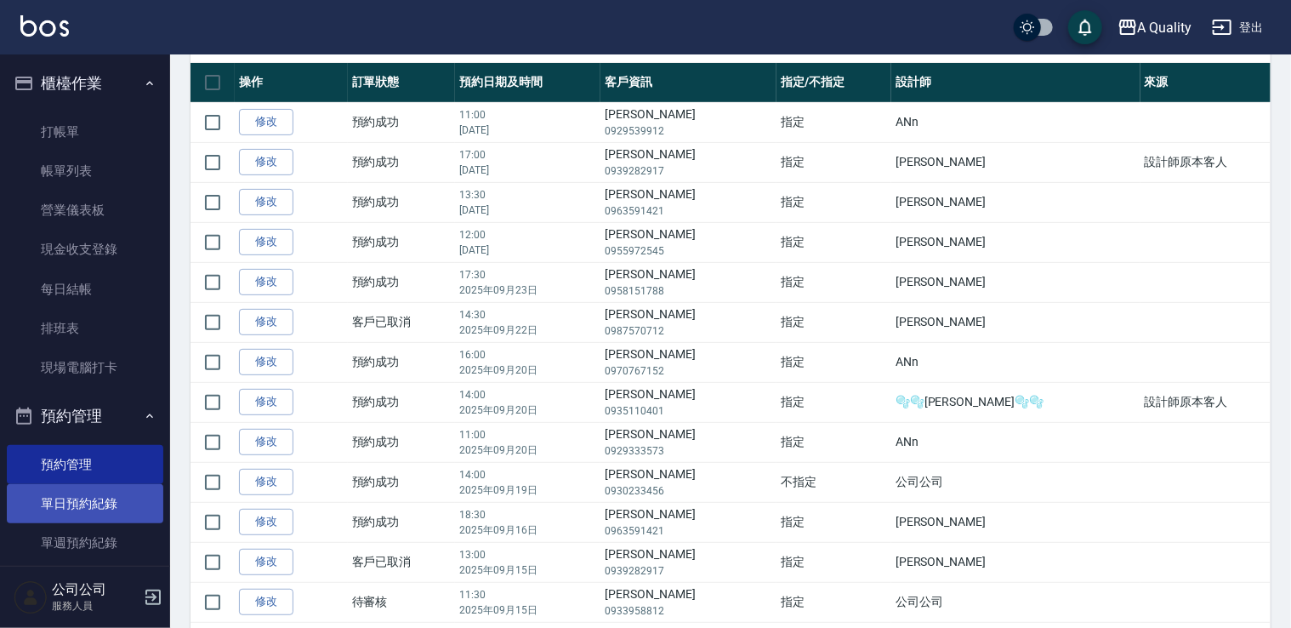
click at [91, 501] on link "單日預約紀錄" at bounding box center [85, 503] width 156 height 39
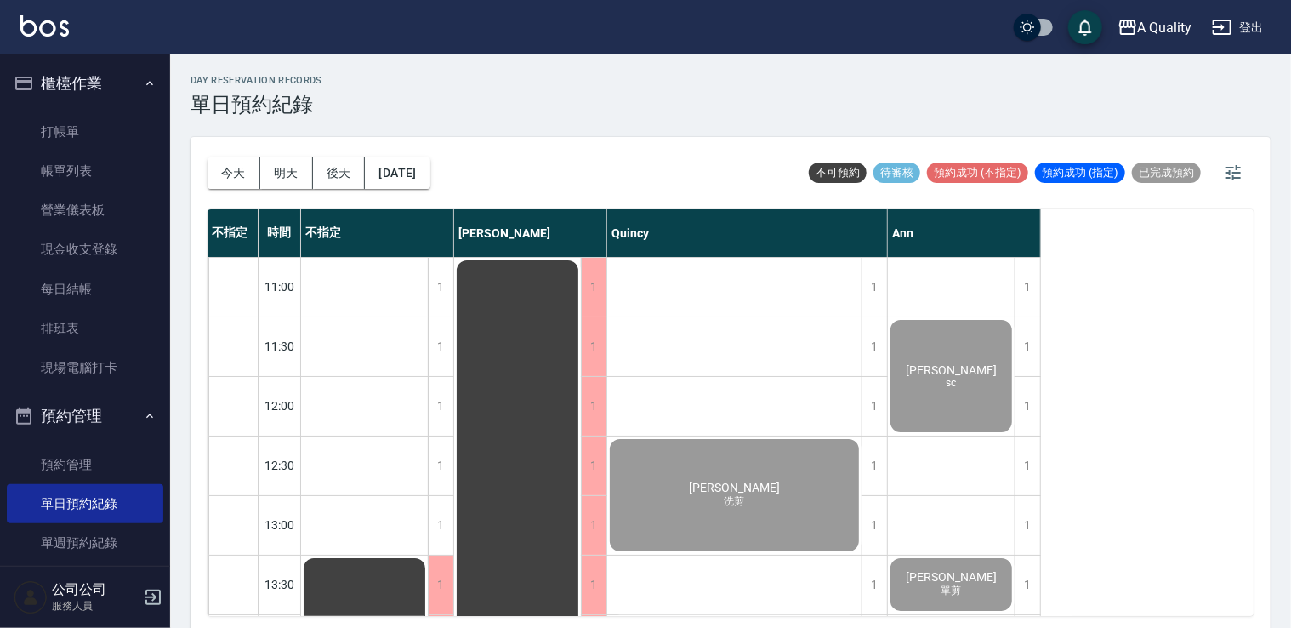
scroll to position [255, 0]
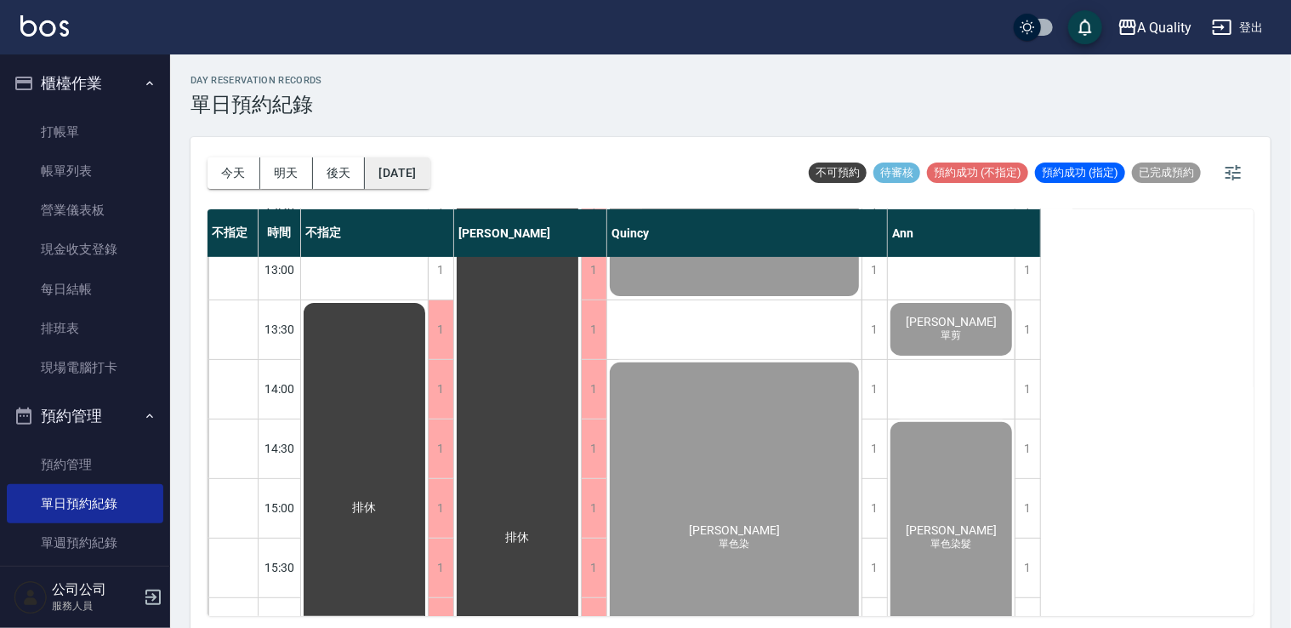
click at [415, 168] on button "[DATE]" at bounding box center [397, 172] width 65 height 31
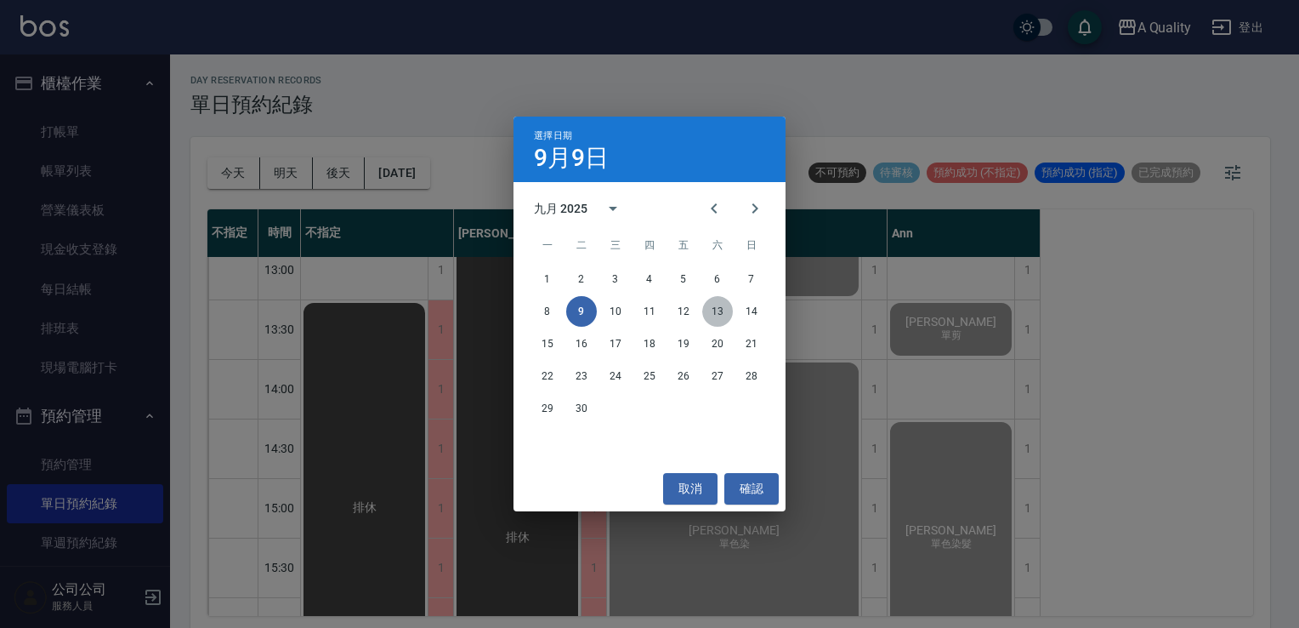
click at [728, 310] on button "13" at bounding box center [717, 311] width 31 height 31
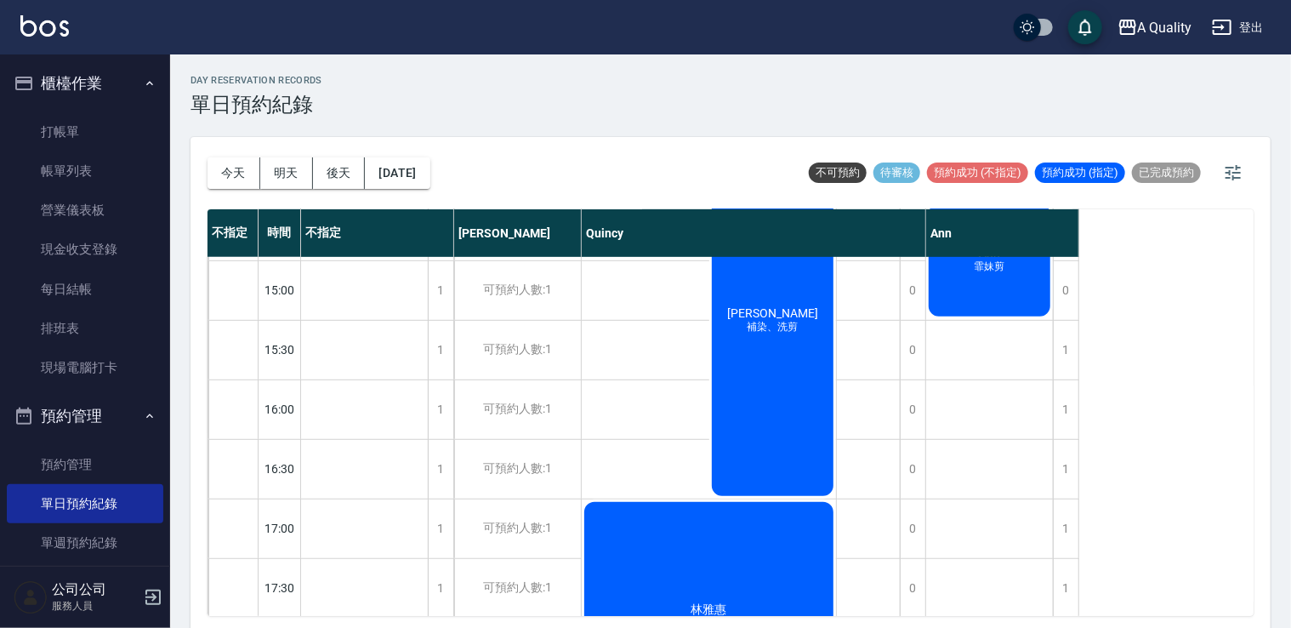
scroll to position [470, 0]
click at [429, 178] on button "2025/09/13" at bounding box center [397, 172] width 65 height 31
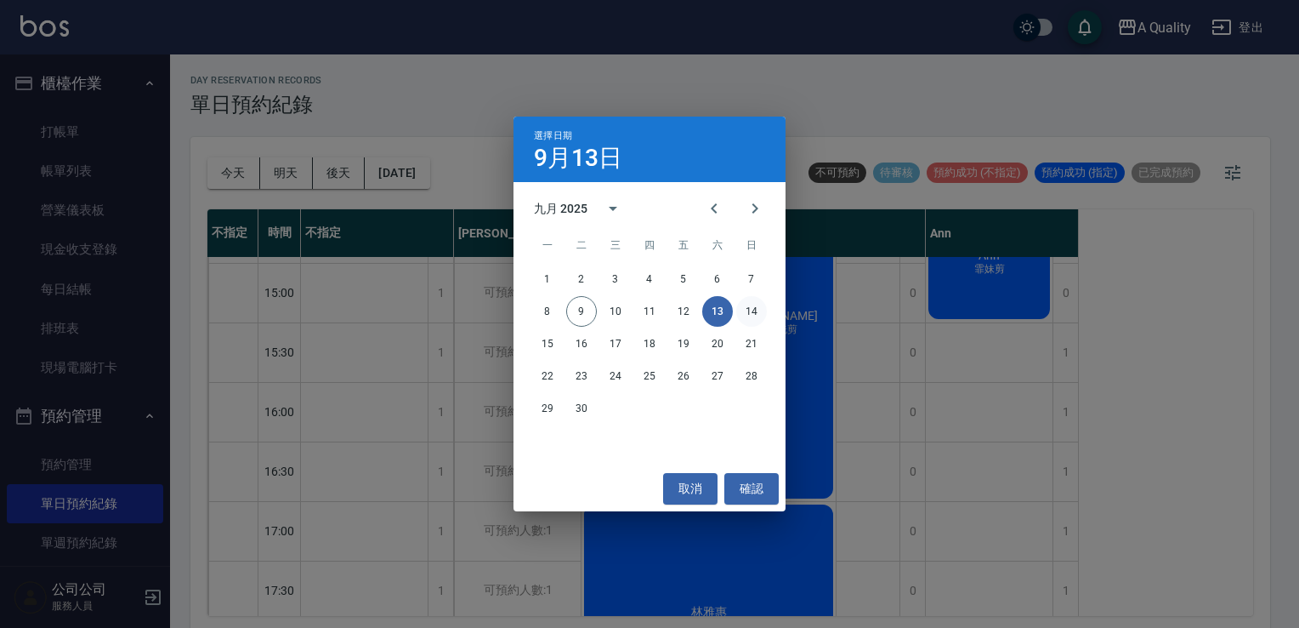
click at [755, 315] on button "14" at bounding box center [751, 311] width 31 height 31
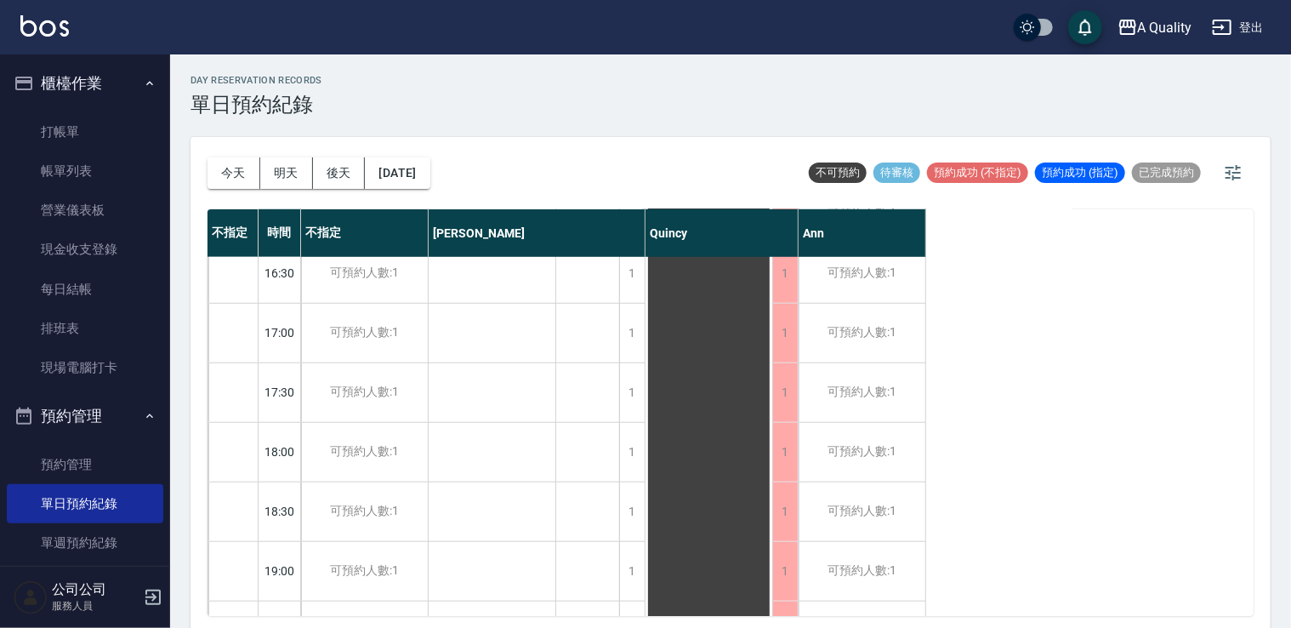
scroll to position [725, 0]
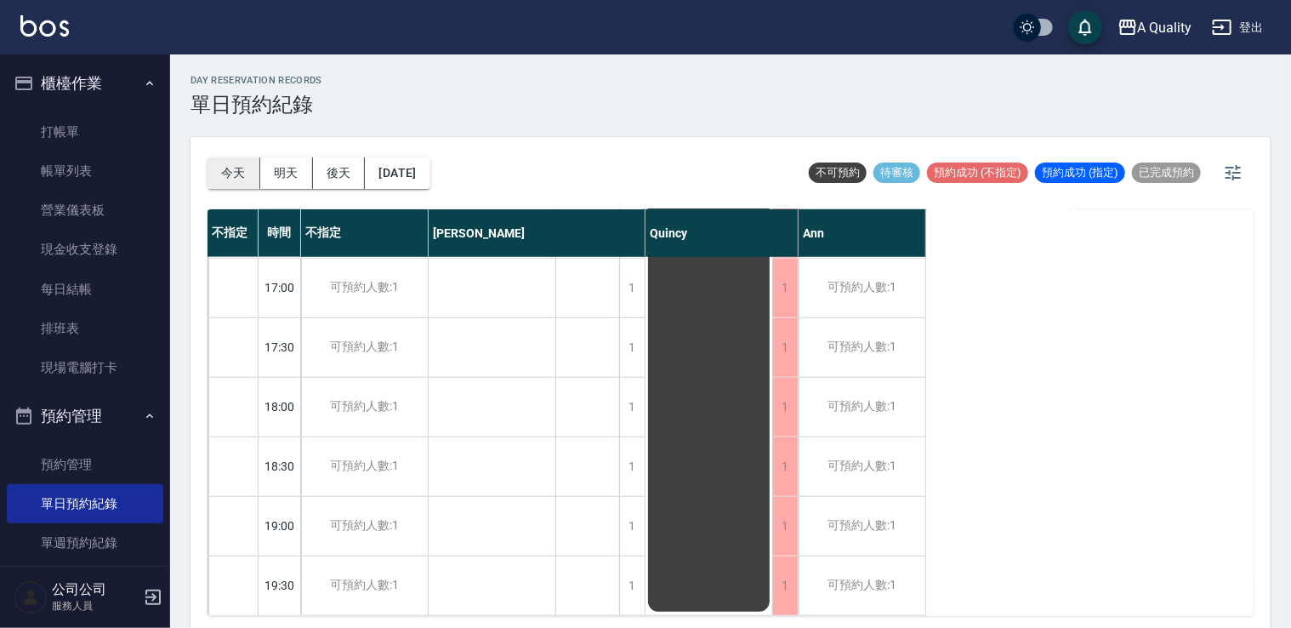
click at [232, 174] on button "今天" at bounding box center [233, 172] width 53 height 31
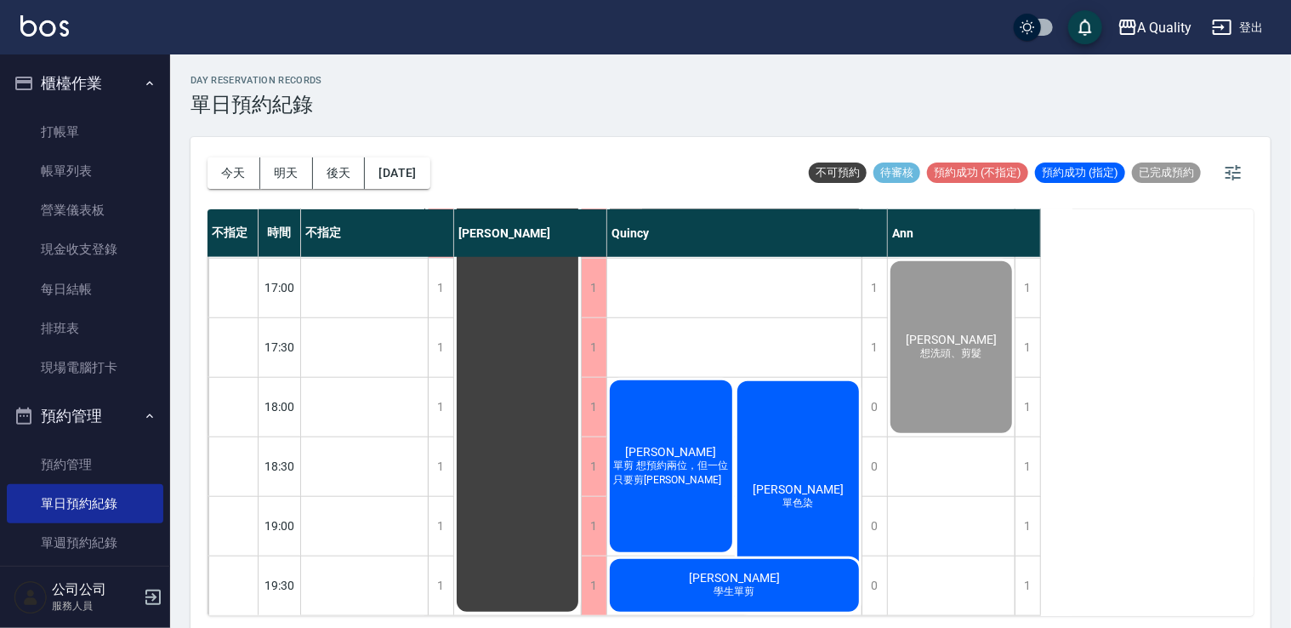
drag, startPoint x: 82, startPoint y: 155, endPoint x: 299, endPoint y: 384, distance: 315.8
click at [82, 155] on link "帳單列表" at bounding box center [85, 170] width 156 height 39
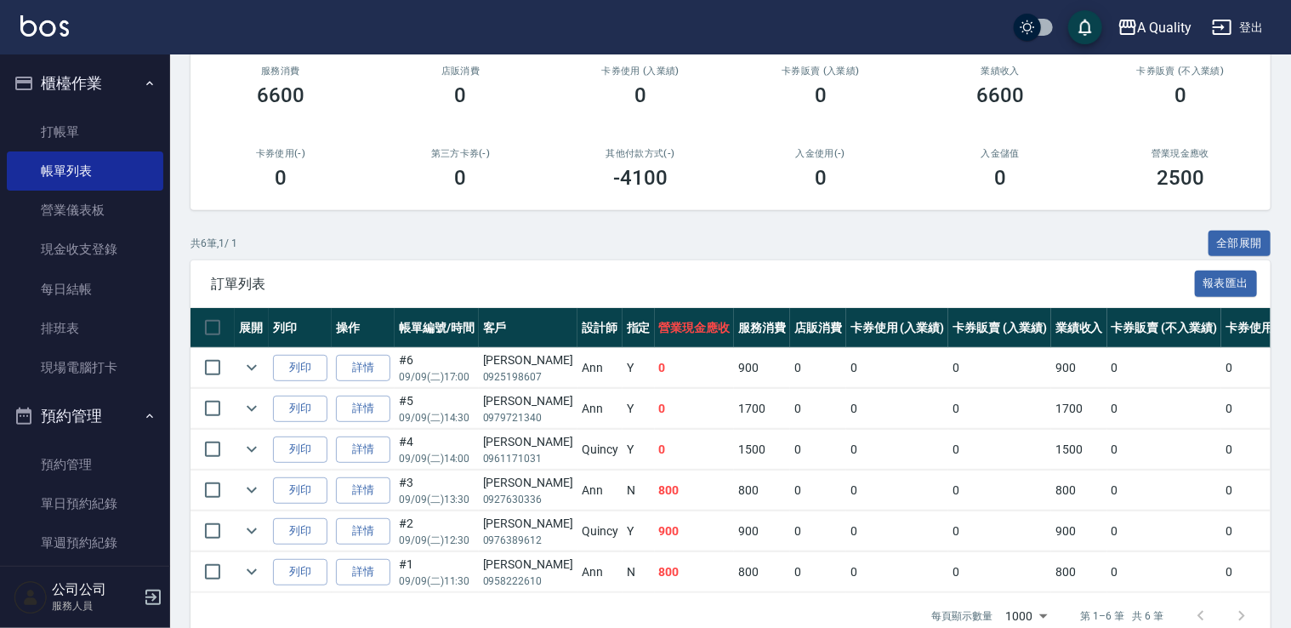
scroll to position [259, 0]
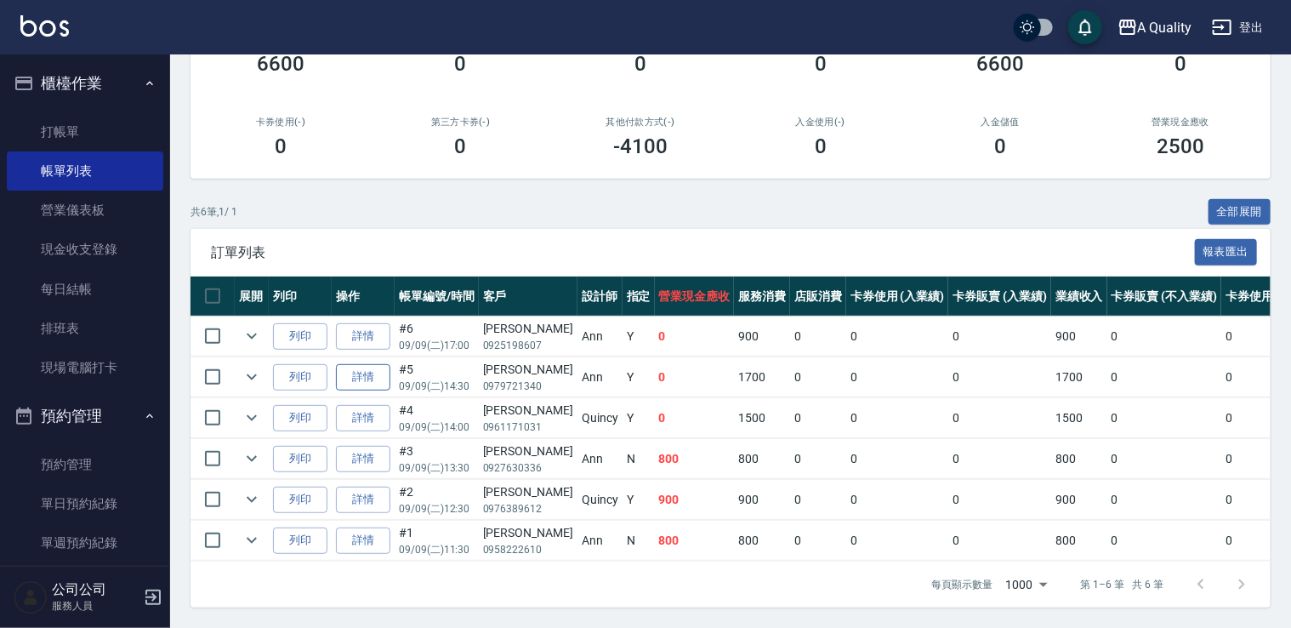
click at [367, 364] on link "詳情" at bounding box center [363, 377] width 54 height 26
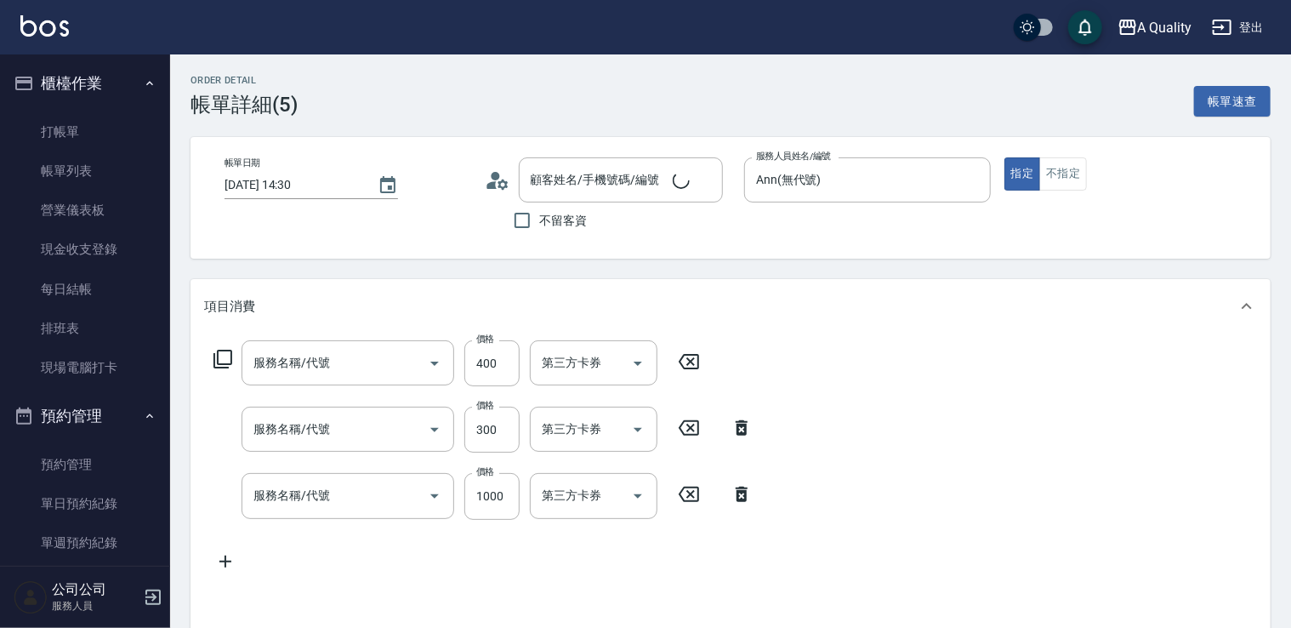
type input "2025/09/09 14:30"
type input "Ann(無代號)"
type input "單色染髮"
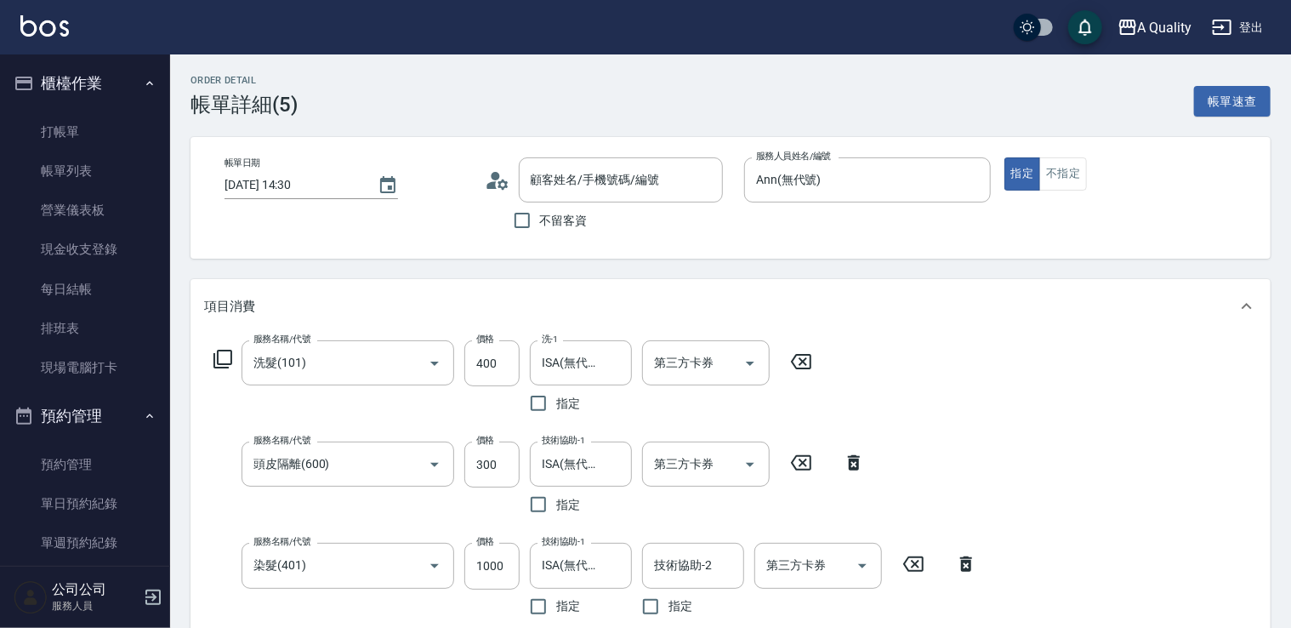
type input "洗髮(101)"
type input "頭皮隔離(600)"
type input "染髮(401)"
type input "陳菽彤/0979721340/"
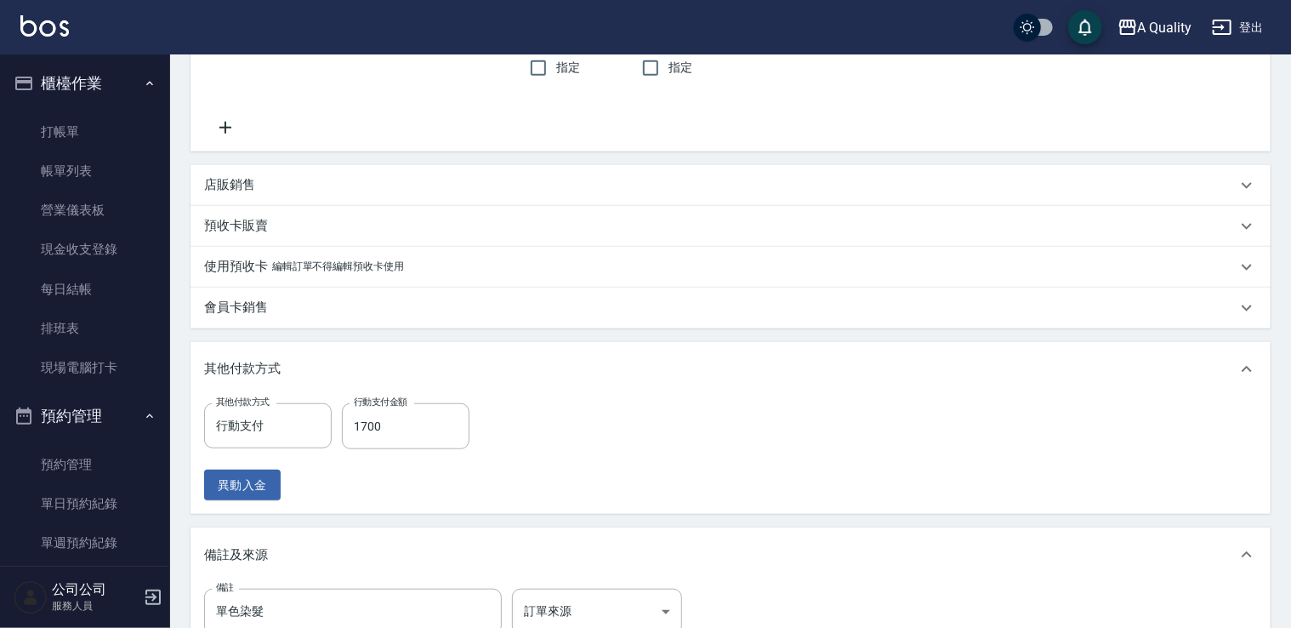
scroll to position [595, 0]
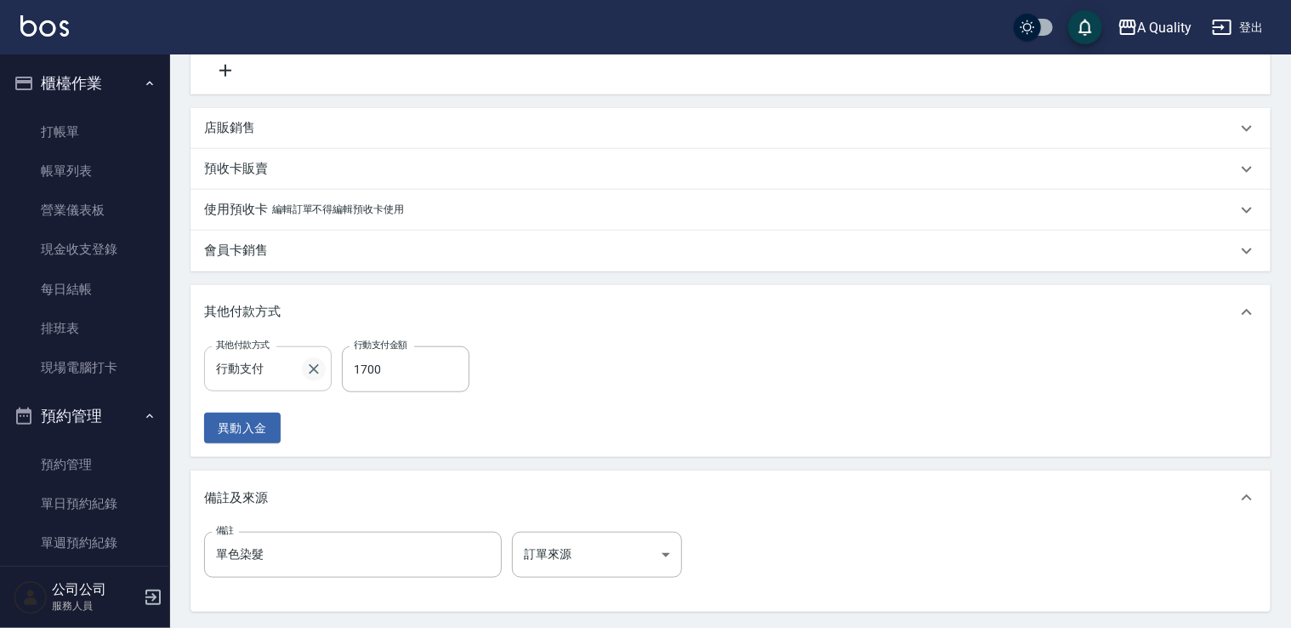
click at [308, 376] on icon "Clear" at bounding box center [313, 369] width 17 height 17
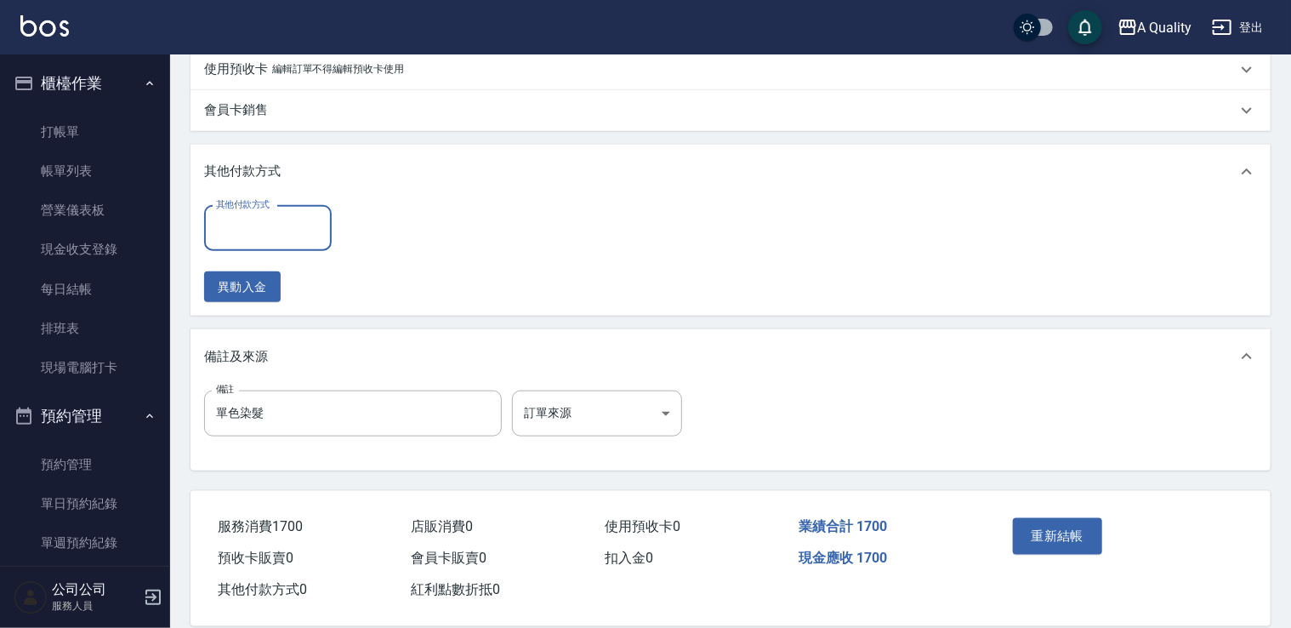
scroll to position [759, 0]
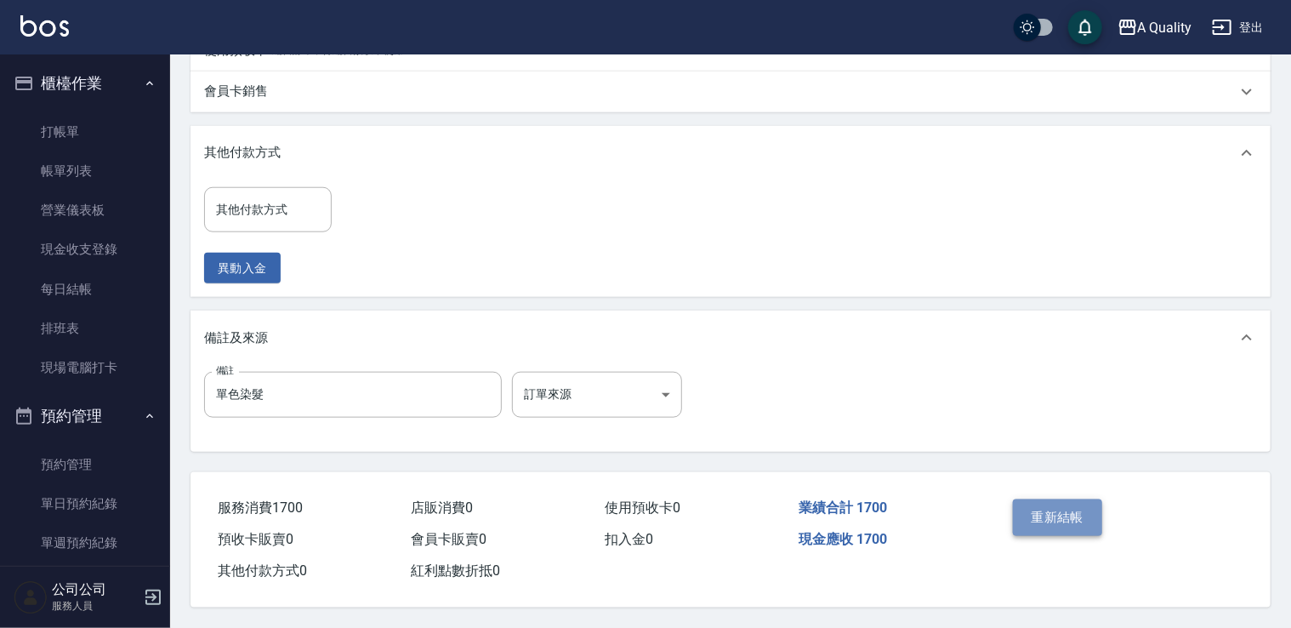
click at [1054, 503] on button "重新結帳" at bounding box center [1058, 517] width 90 height 36
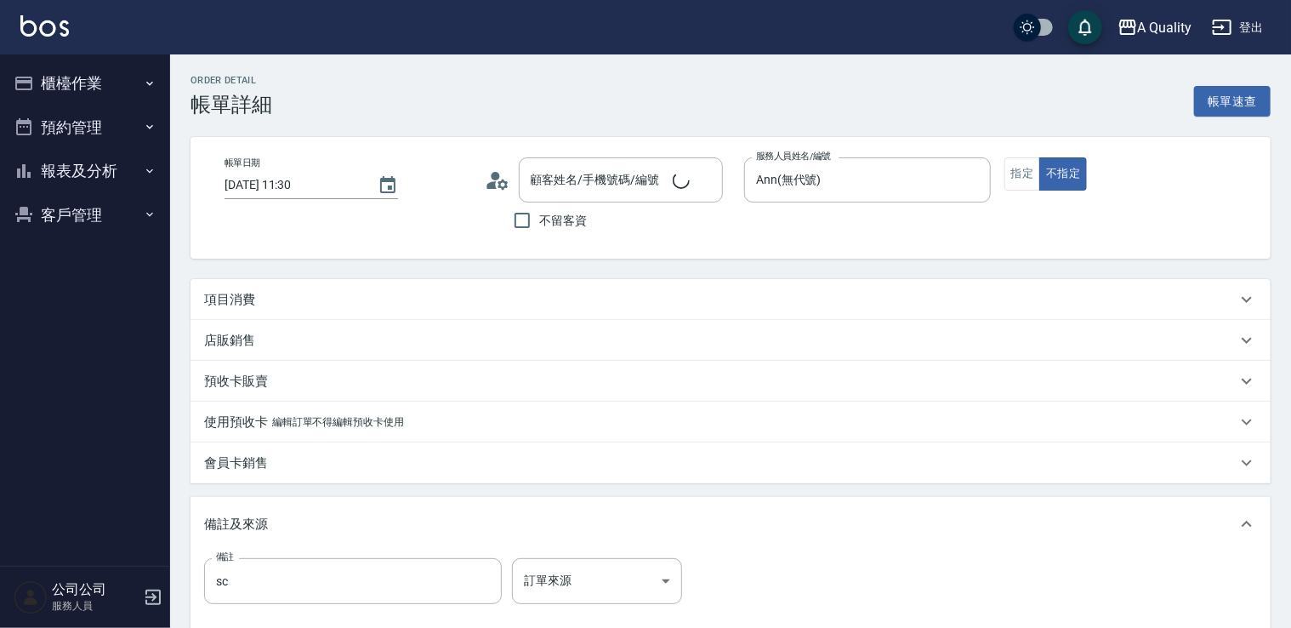
type input "林R/0958222610/null"
click at [328, 296] on div "項目消費" at bounding box center [720, 300] width 1032 height 18
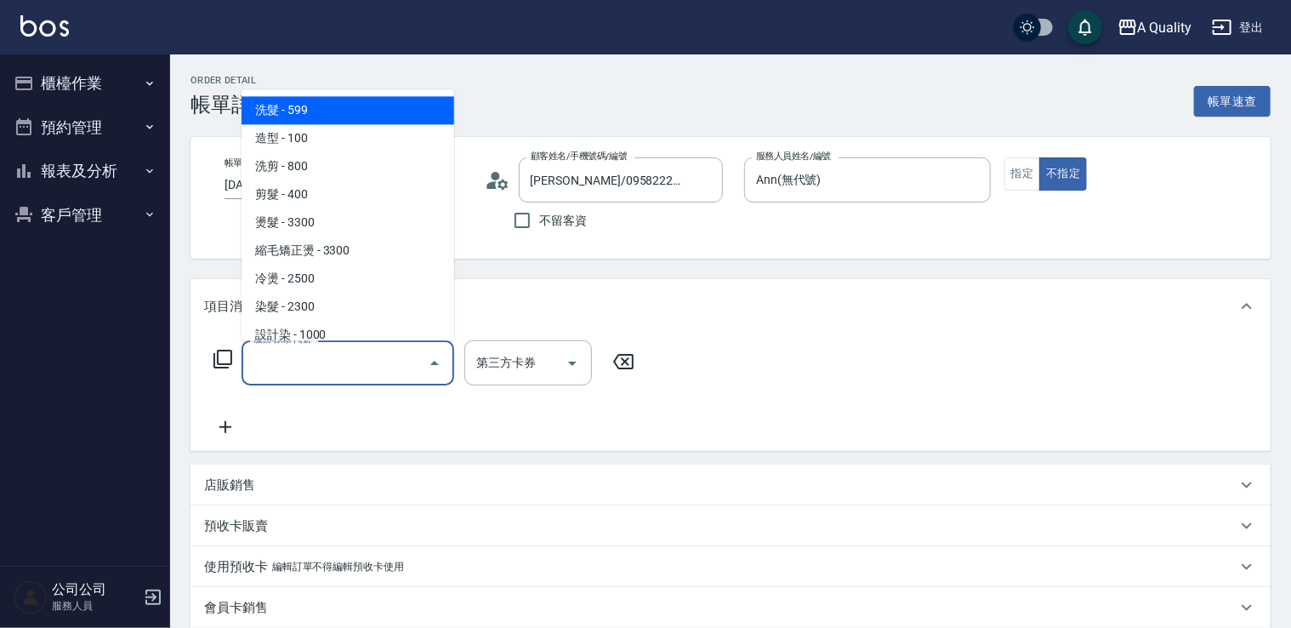
click at [380, 349] on input "服務名稱/代號" at bounding box center [335, 363] width 172 height 30
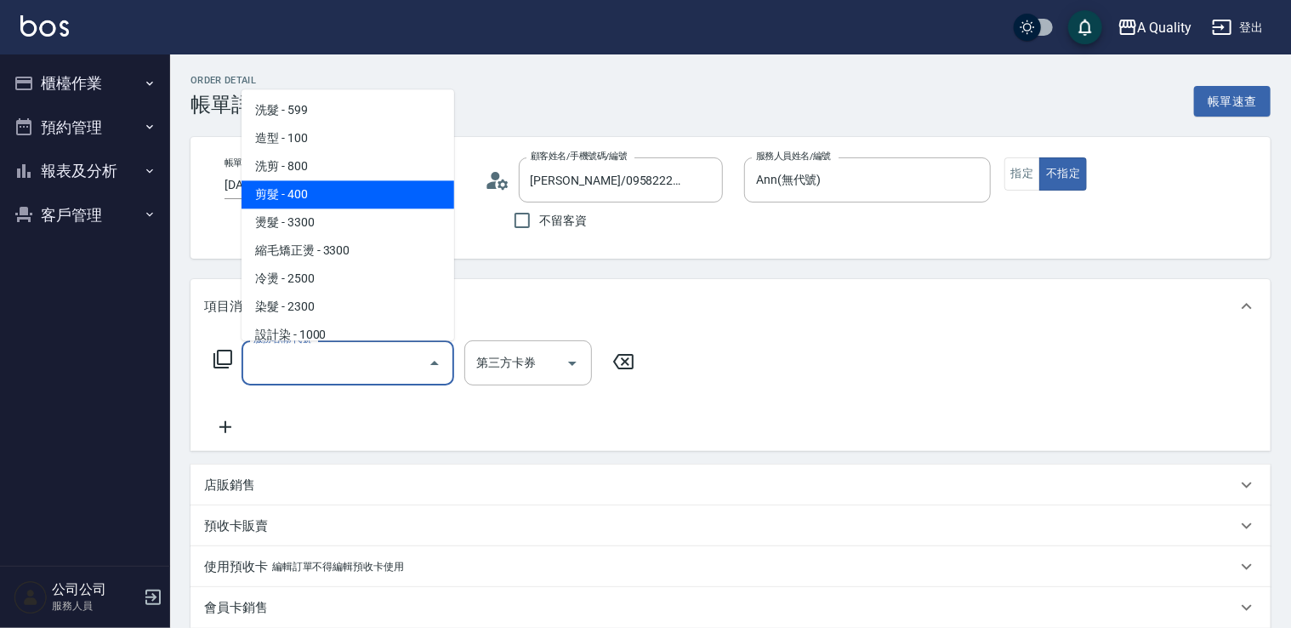
click at [295, 187] on span "剪髮 - 400" at bounding box center [347, 194] width 213 height 28
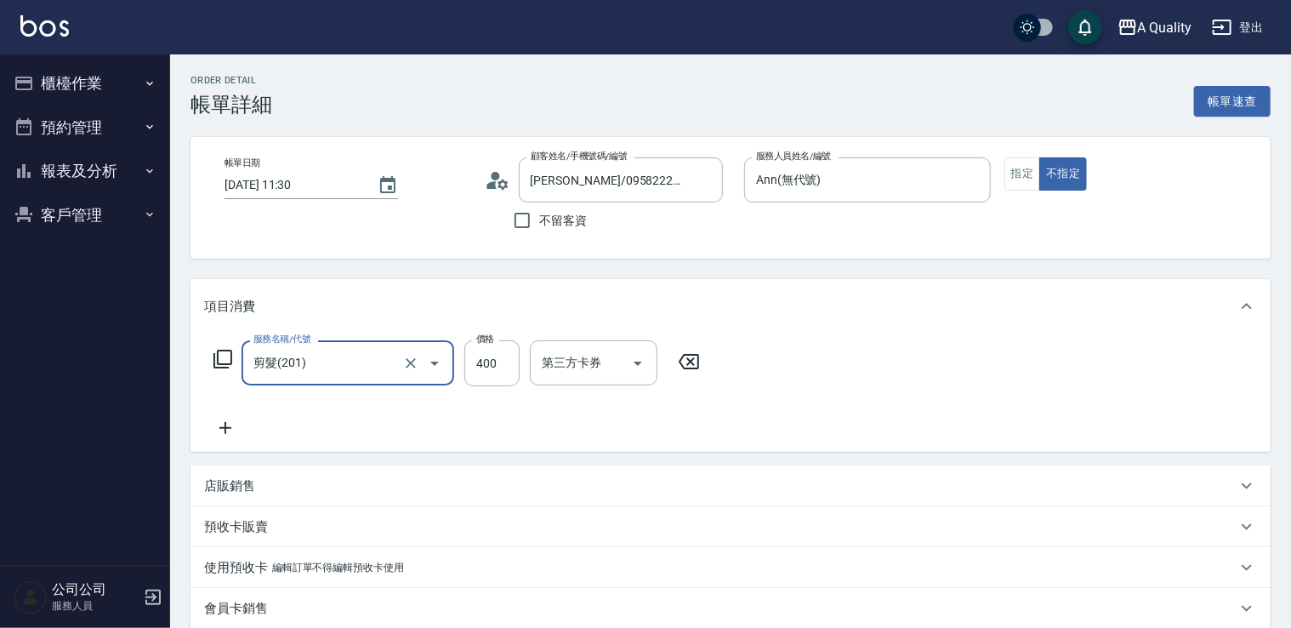
click at [366, 340] on div "剪髮(201) 服務名稱/代號" at bounding box center [347, 362] width 213 height 45
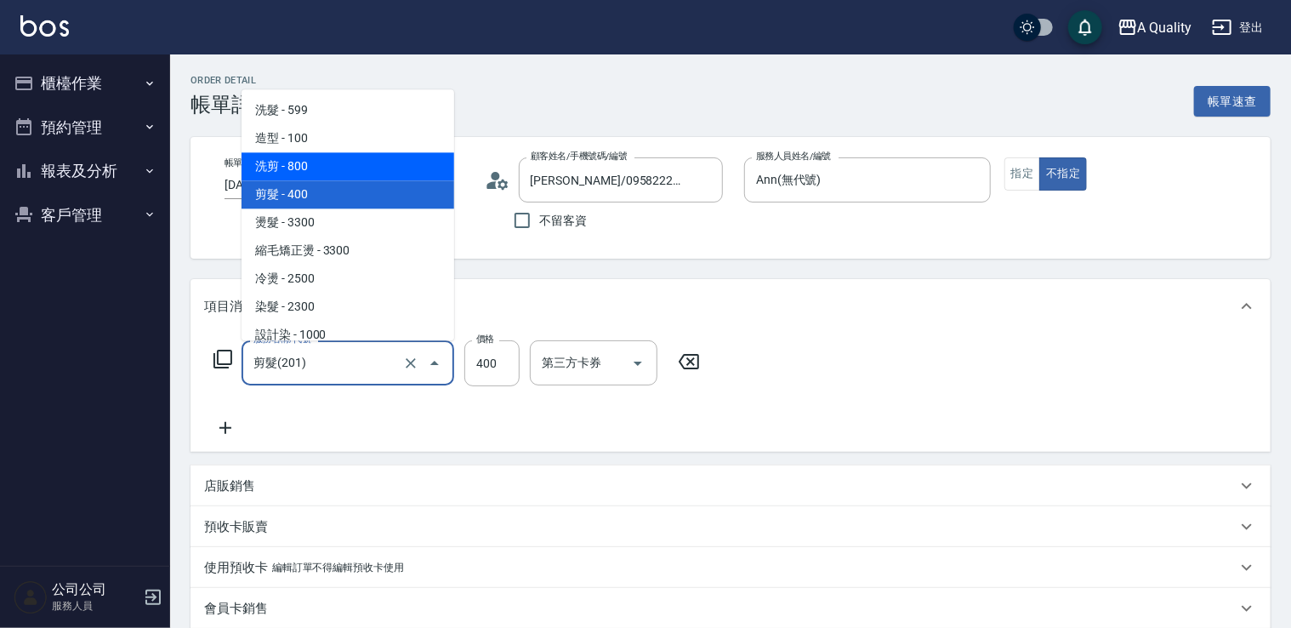
drag, startPoint x: 312, startPoint y: 167, endPoint x: 336, endPoint y: 185, distance: 30.3
click at [312, 166] on span "洗剪 - 800" at bounding box center [347, 166] width 213 height 28
type input "洗剪(103)"
type input "800"
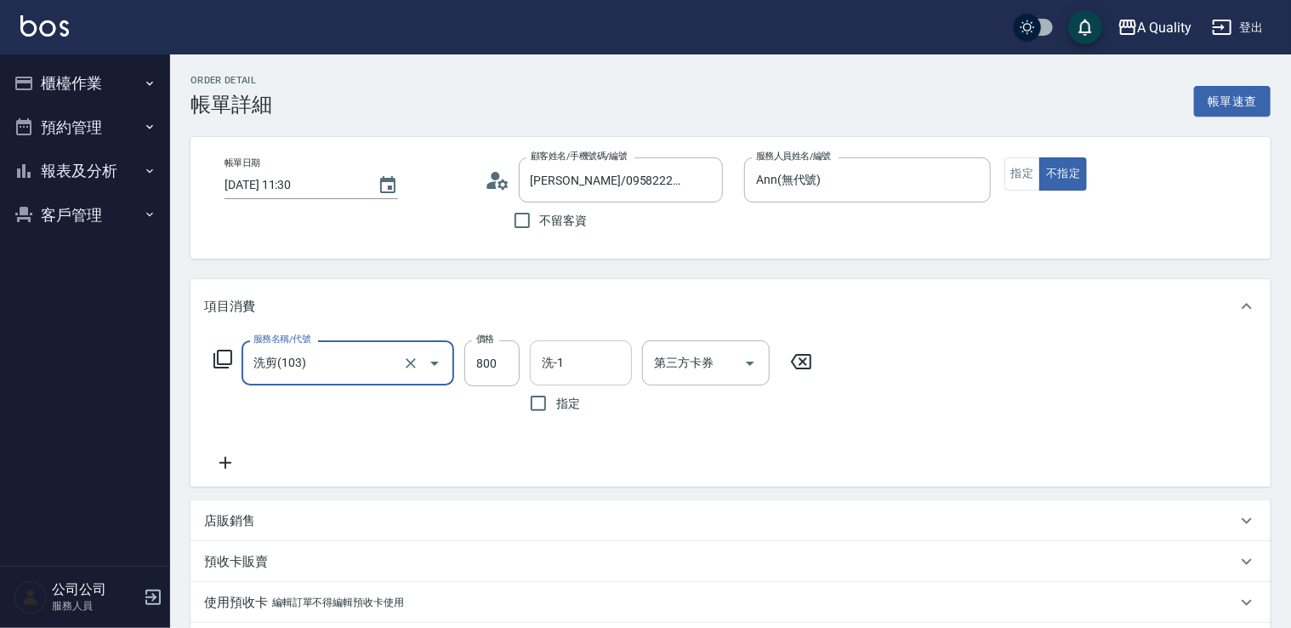
click at [561, 349] on input "洗-1" at bounding box center [580, 363] width 87 height 30
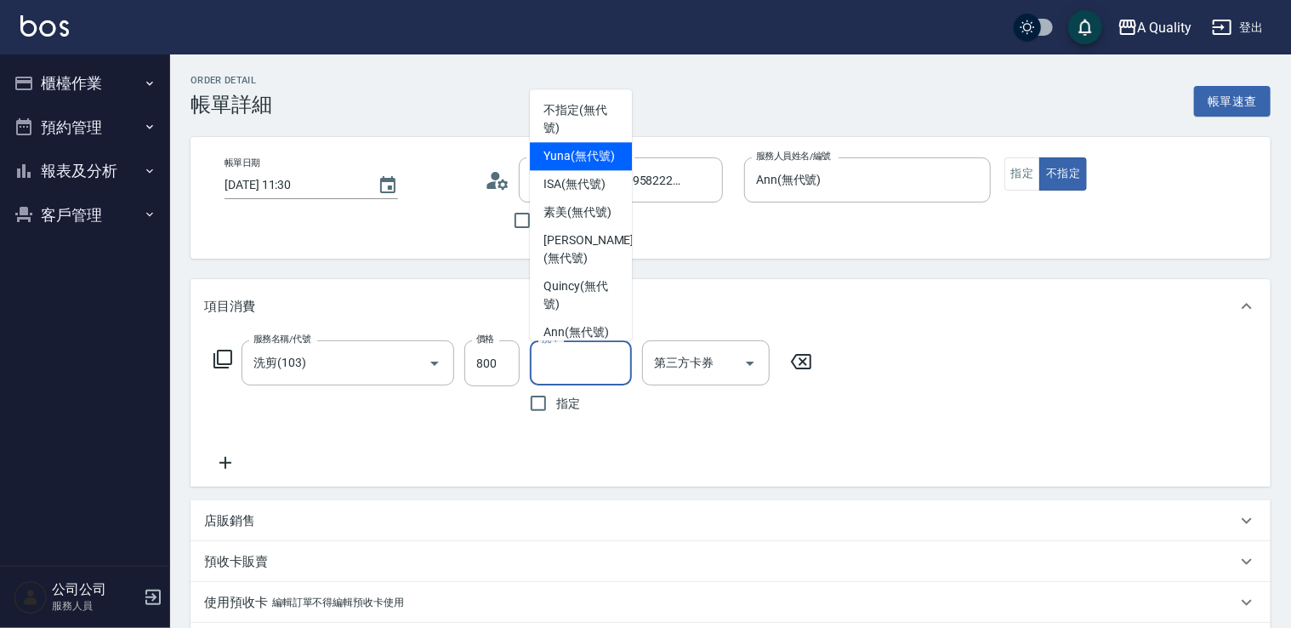
click at [568, 148] on span "Yuna (無代號)" at bounding box center [578, 156] width 71 height 18
type input "Yuna(無代號)"
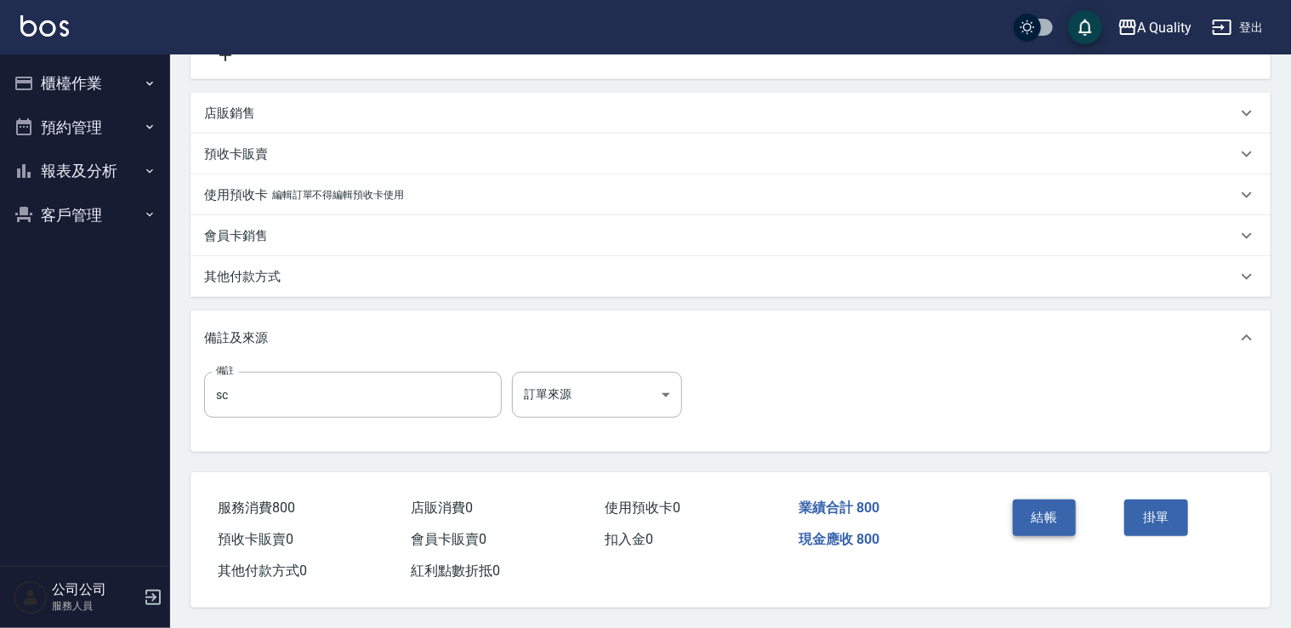
drag, startPoint x: 1078, startPoint y: 532, endPoint x: 1071, endPoint y: 522, distance: 12.3
click at [1077, 531] on div "結帳" at bounding box center [1062, 529] width 112 height 74
click at [1070, 521] on button "結帳" at bounding box center [1045, 517] width 64 height 36
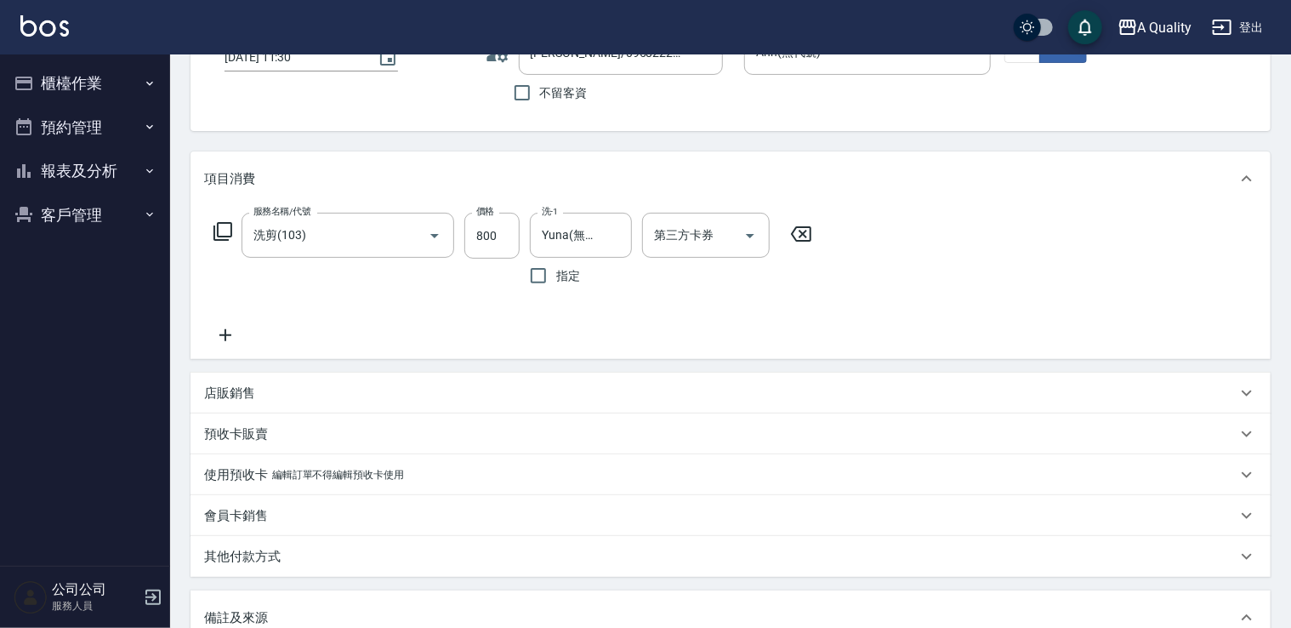
scroll to position [72, 0]
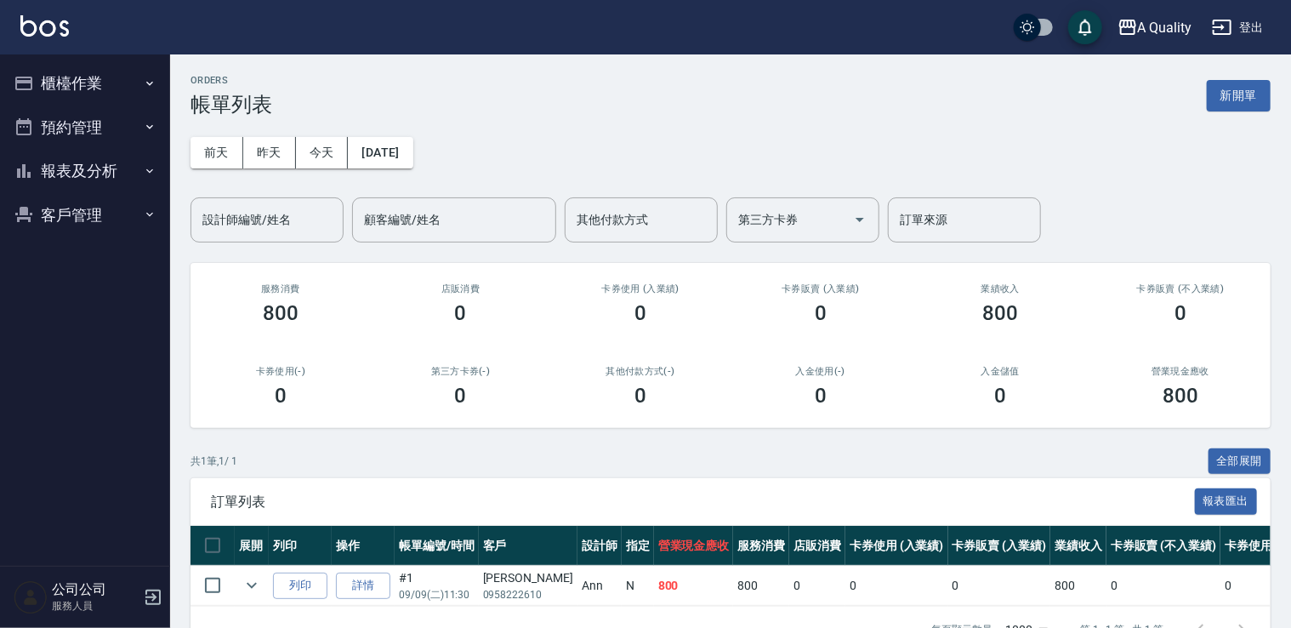
click at [57, 148] on button "預約管理" at bounding box center [85, 127] width 156 height 44
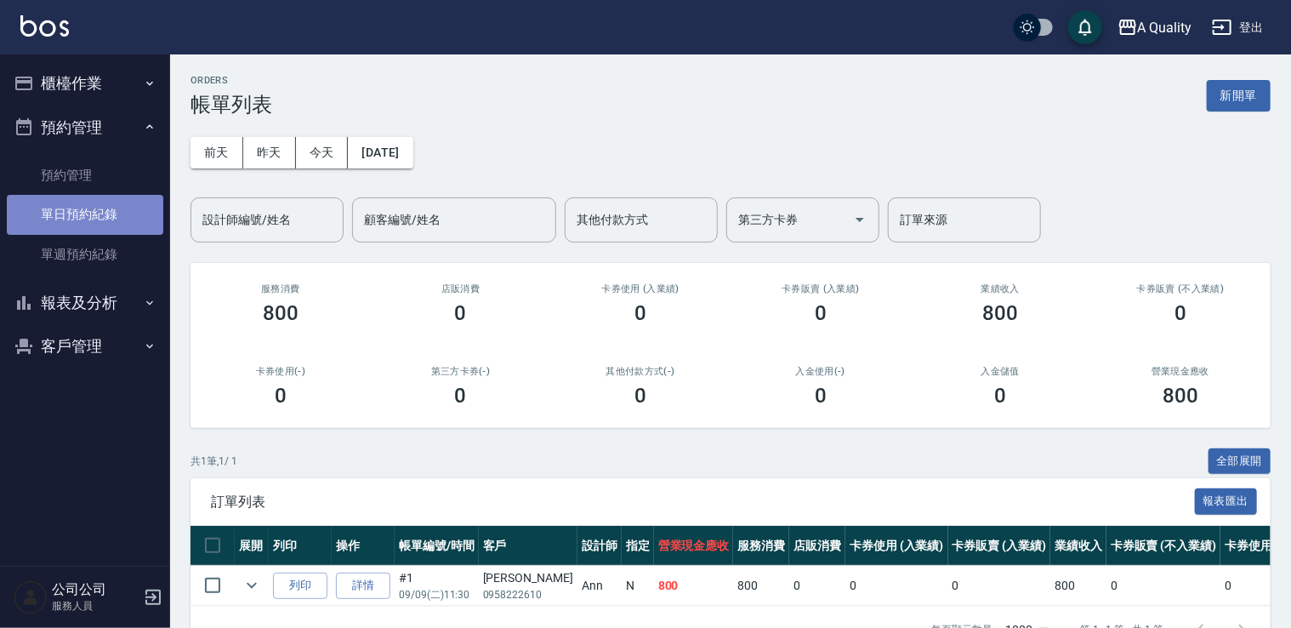
click at [60, 224] on link "單日預約紀錄" at bounding box center [85, 214] width 156 height 39
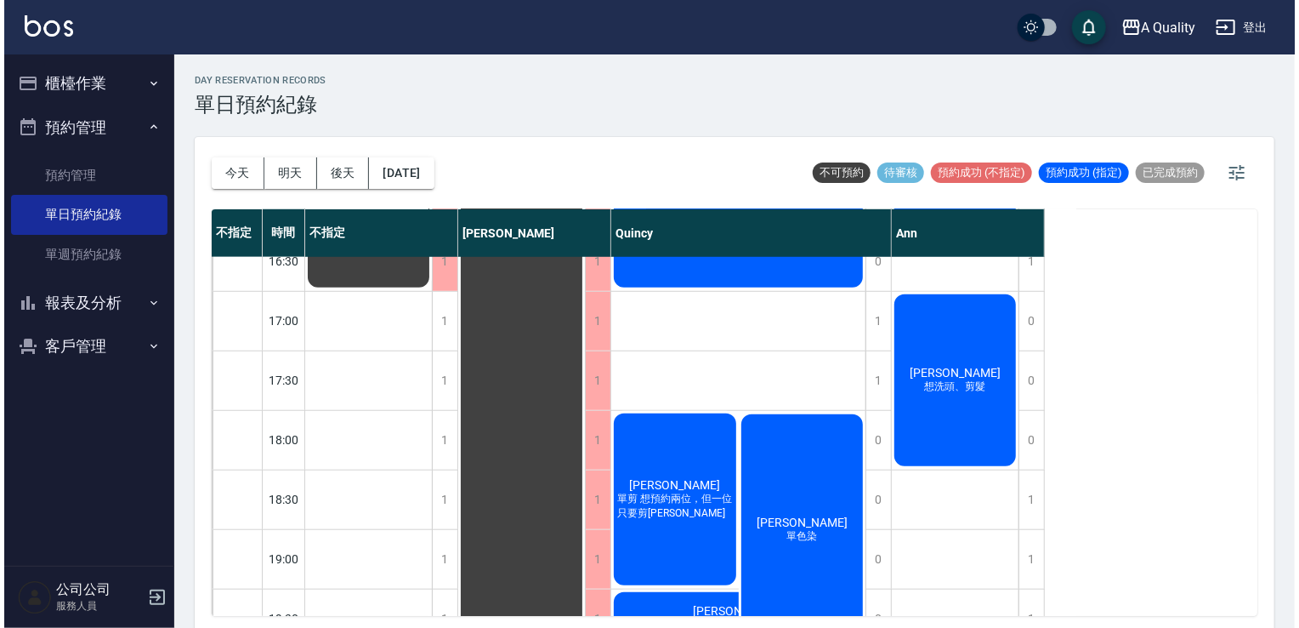
scroll to position [725, 0]
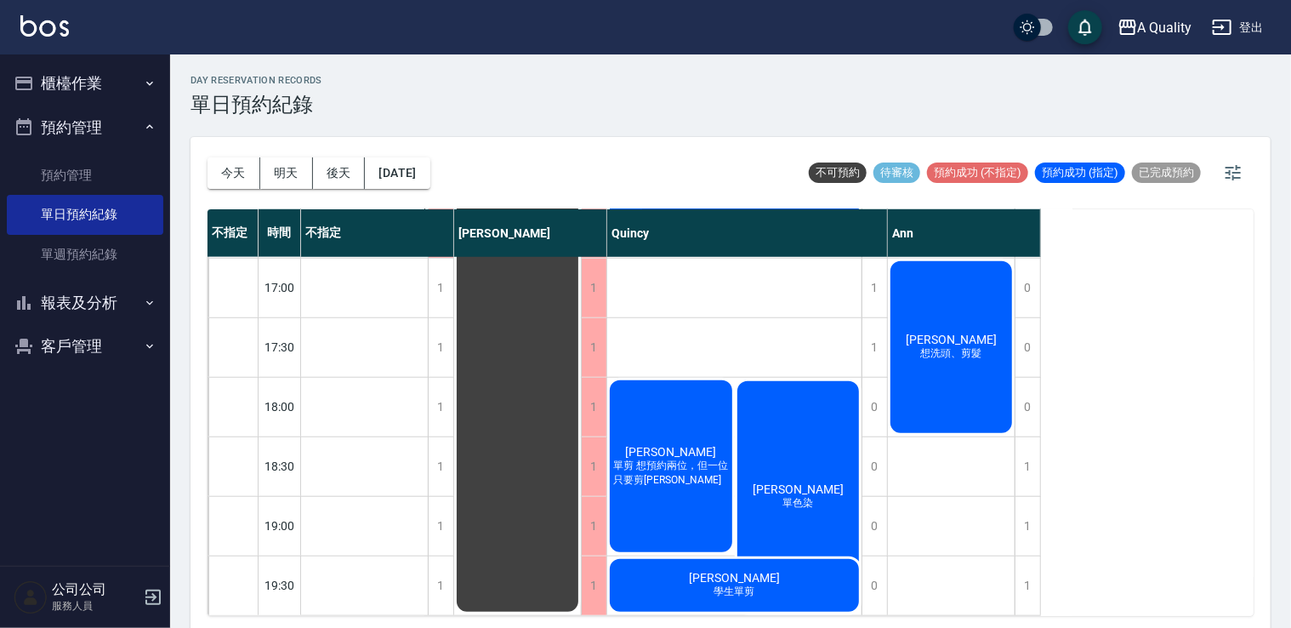
click at [670, 405] on div "彭詩 單剪 想預約兩位，但一位只要剪劉海" at bounding box center [671, 466] width 128 height 177
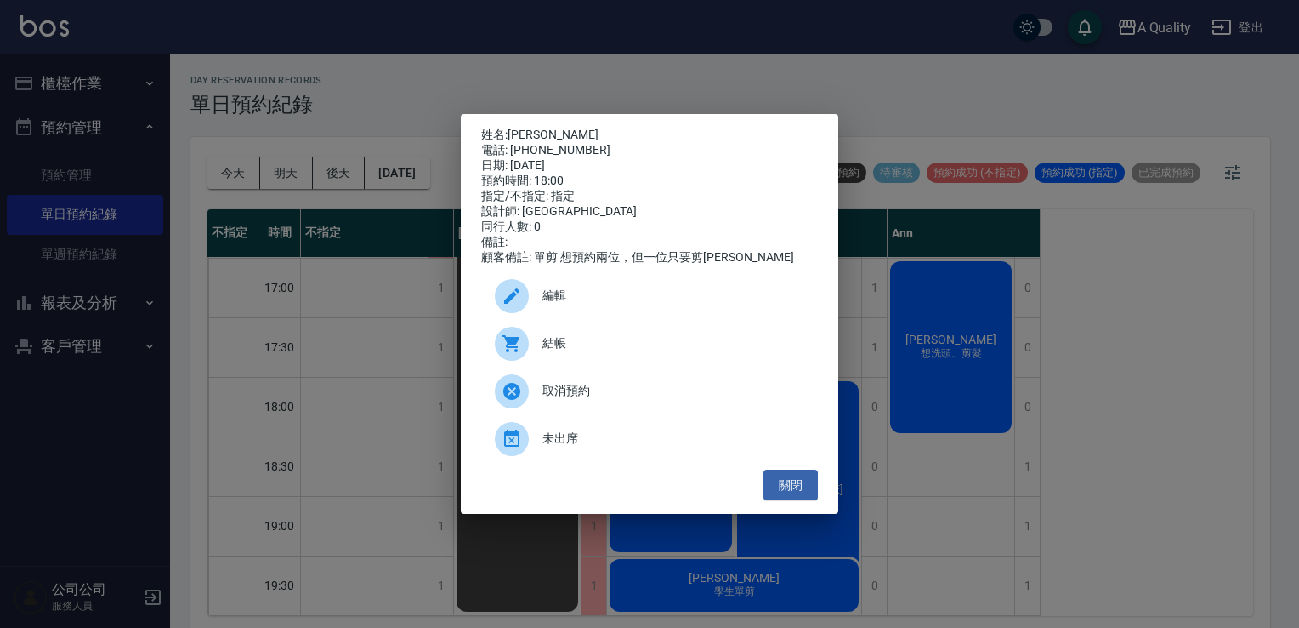
click at [524, 128] on link "[PERSON_NAME]" at bounding box center [553, 135] width 91 height 14
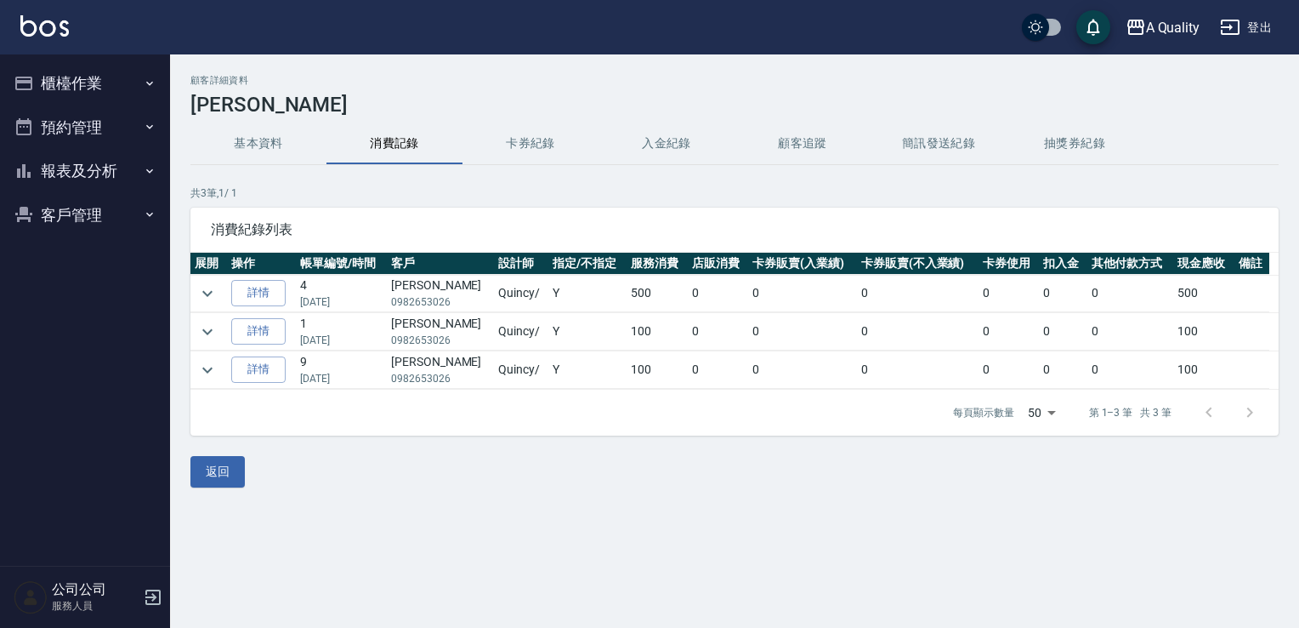
click at [85, 129] on button "預約管理" at bounding box center [85, 127] width 156 height 44
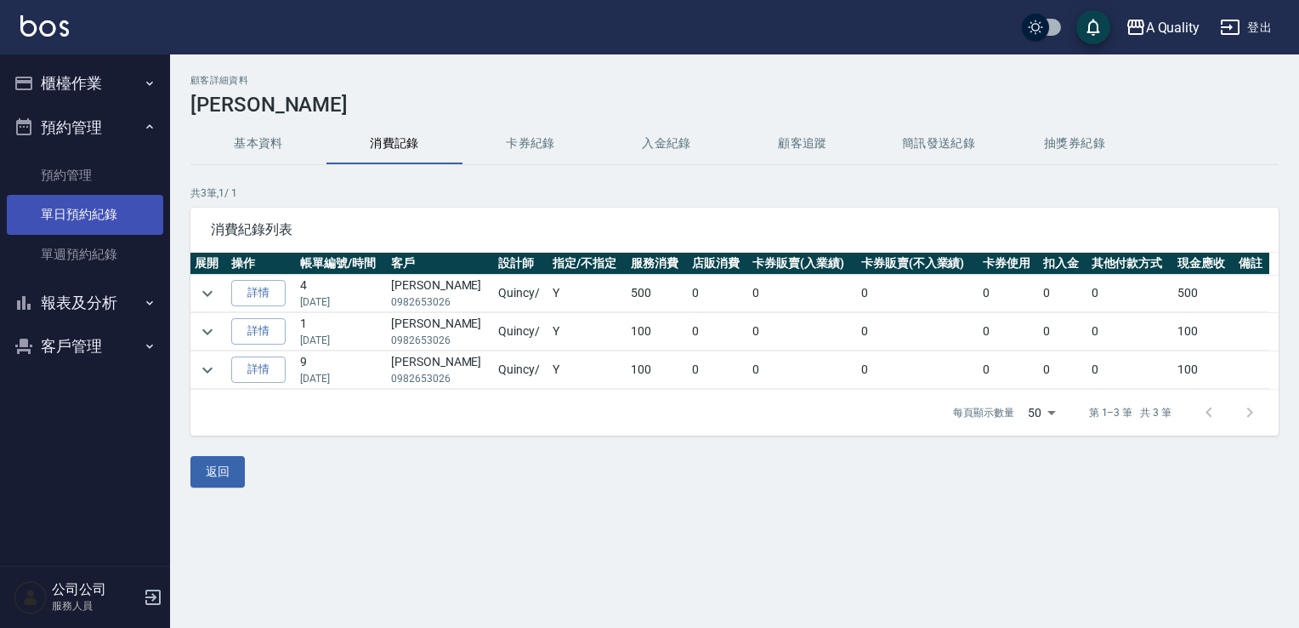
click at [99, 220] on link "單日預約紀錄" at bounding box center [85, 214] width 156 height 39
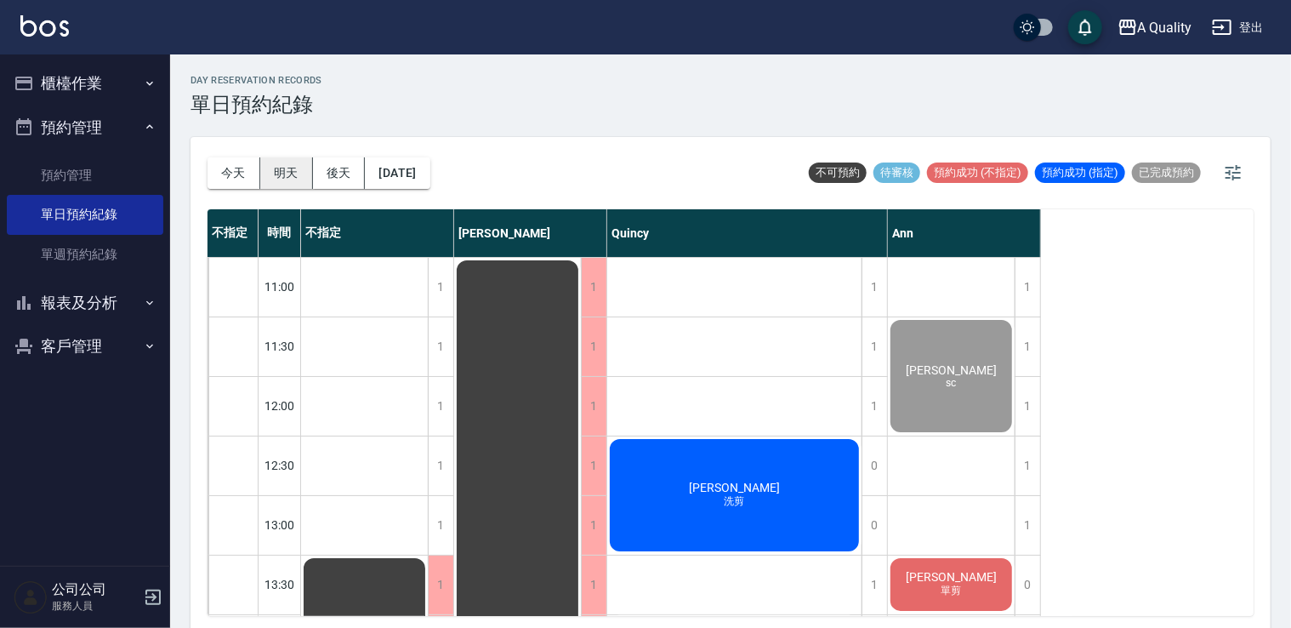
click at [276, 168] on button "明天" at bounding box center [286, 172] width 53 height 31
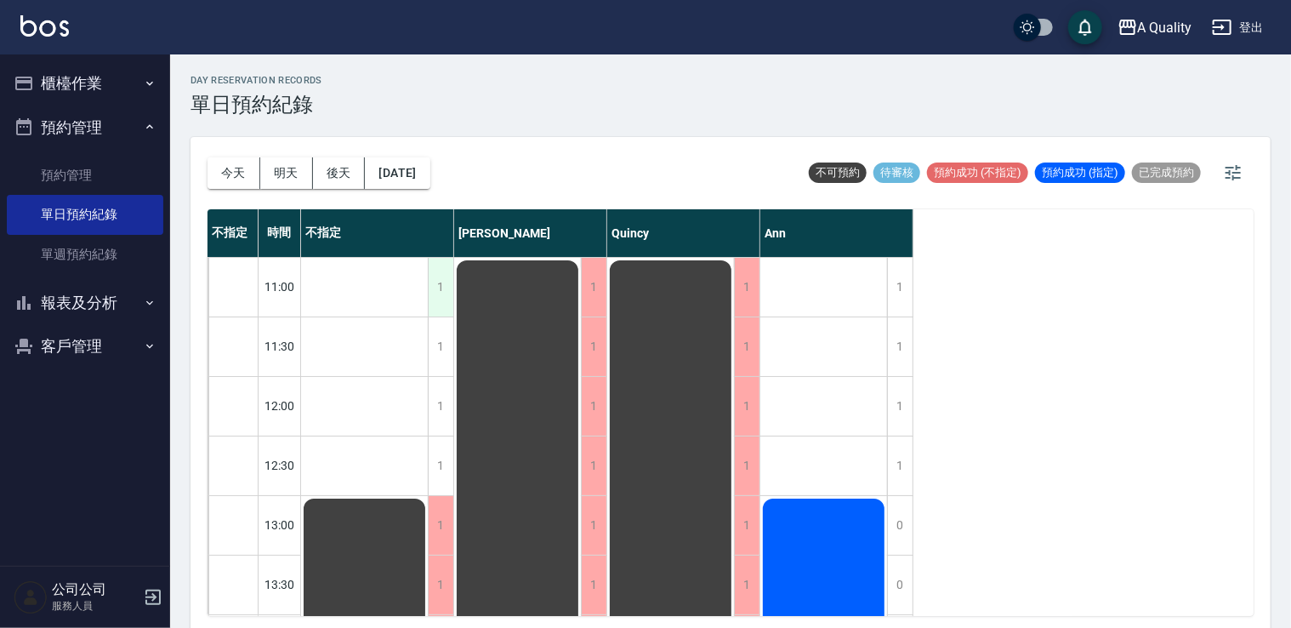
click at [442, 275] on div "1" at bounding box center [441, 287] width 26 height 59
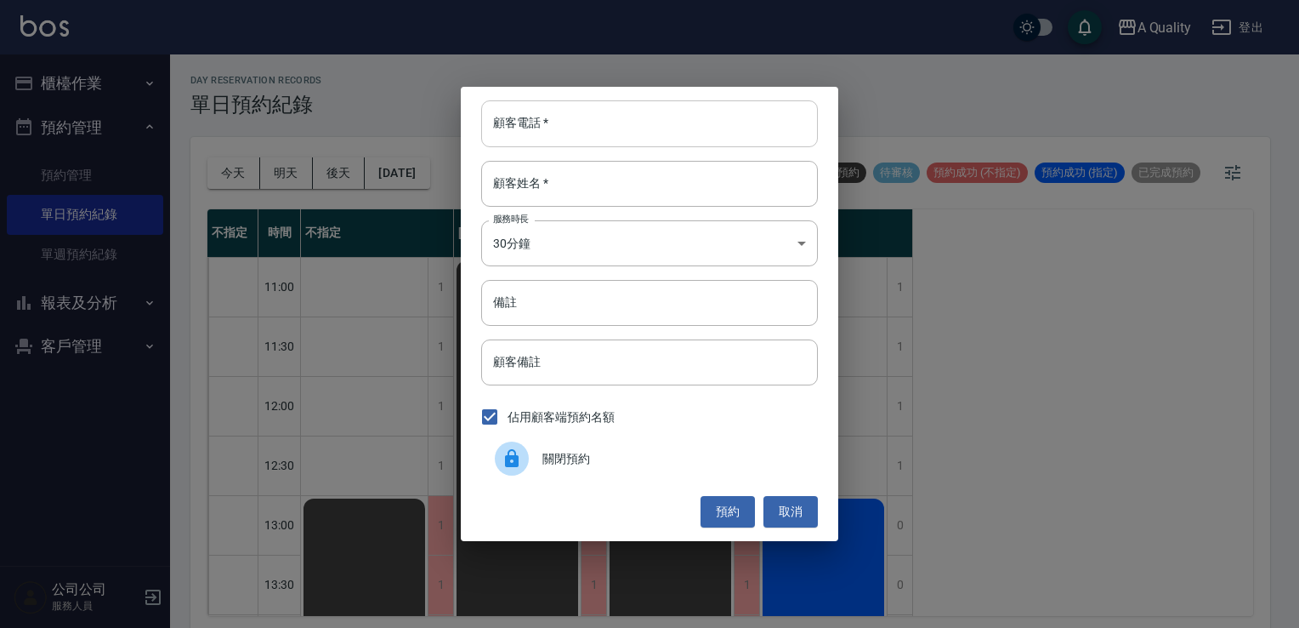
click at [534, 128] on input "顧客電話   *" at bounding box center [649, 123] width 337 height 46
type input "0972324022"
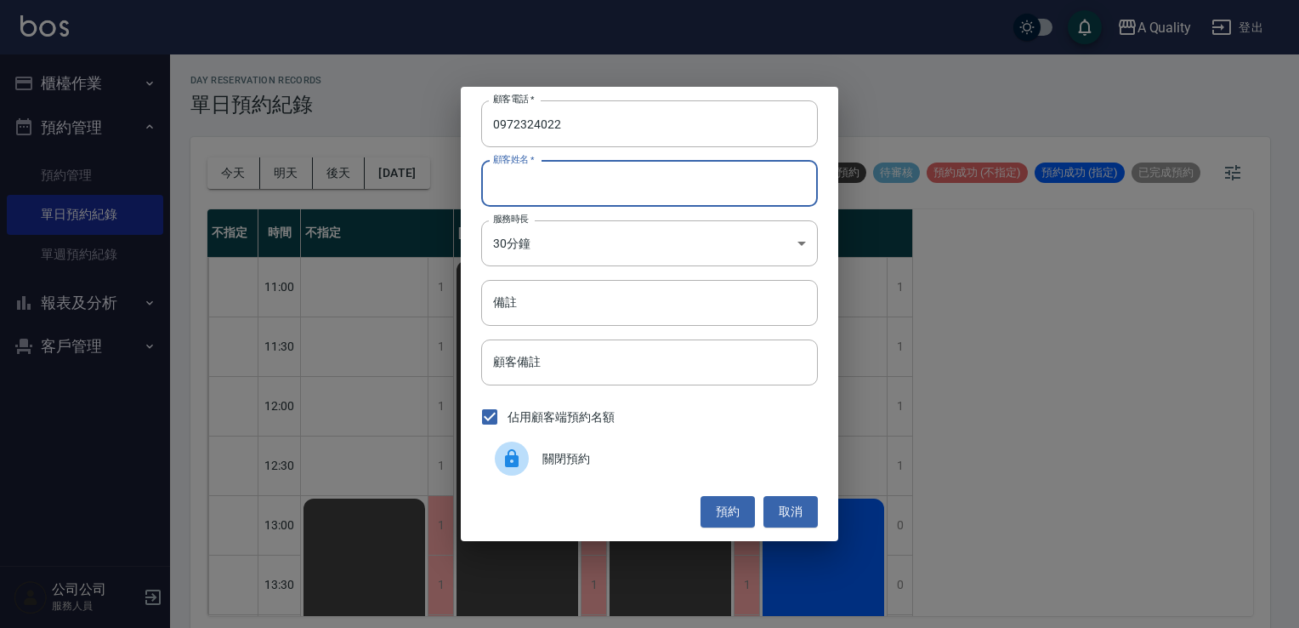
click at [551, 172] on input "顧客姓名   *" at bounding box center [649, 184] width 337 height 46
type input "u"
type input "王"
type input "楊R"
click at [595, 236] on body "A Quality 登出 櫃檯作業 打帳單 帳單列表 營業儀表板 現金收支登錄 每日結帳 排班表 現場電腦打卡 預約管理 預約管理 單日預約紀錄 單週預約紀錄…" at bounding box center [649, 316] width 1299 height 633
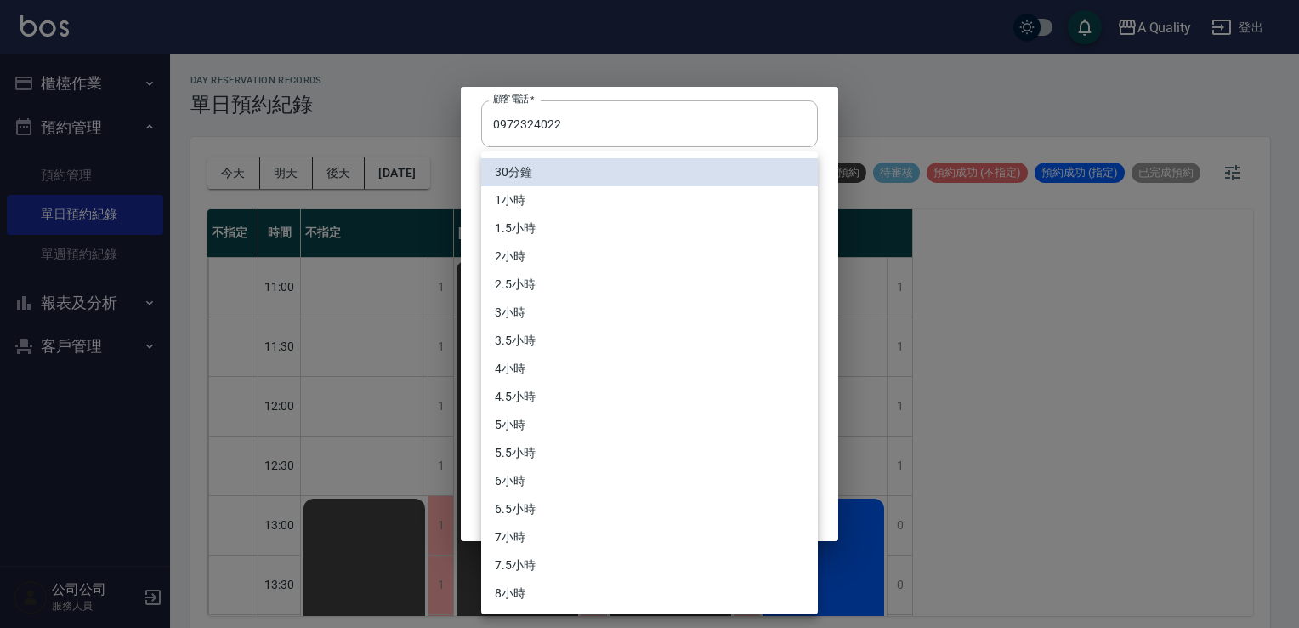
click at [520, 200] on li "1小時" at bounding box center [649, 200] width 337 height 28
type input "2"
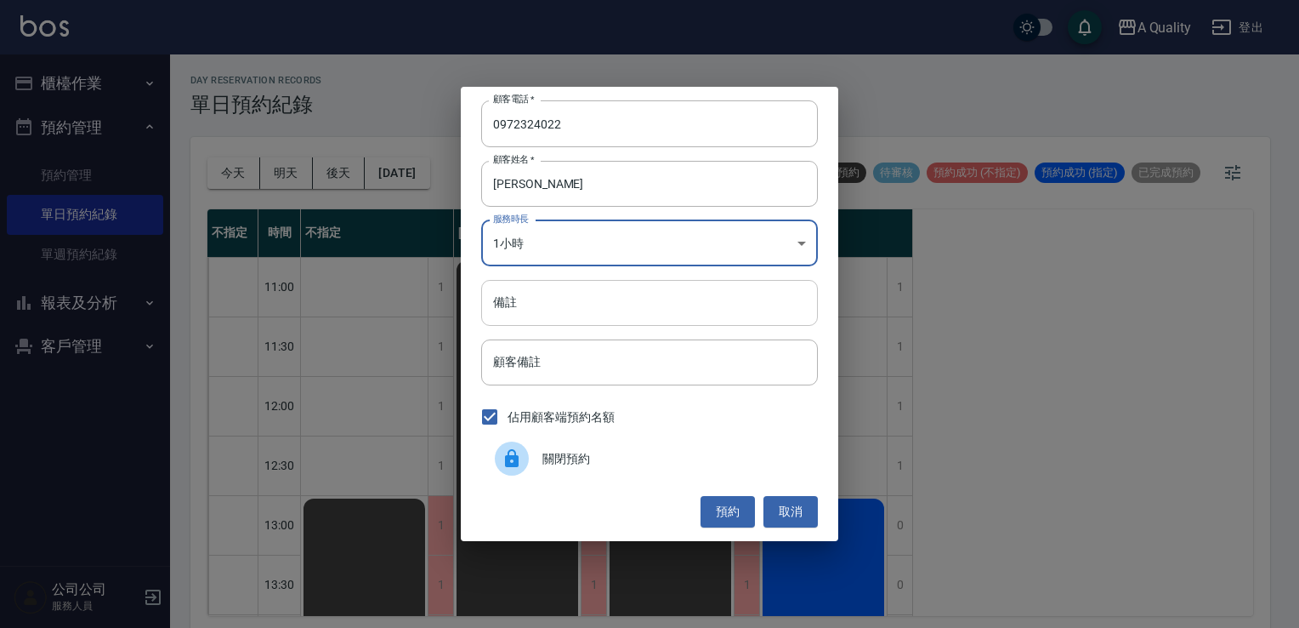
drag, startPoint x: 532, startPoint y: 304, endPoint x: 515, endPoint y: 291, distance: 21.3
click at [532, 304] on input "備註" at bounding box center [649, 303] width 337 height 46
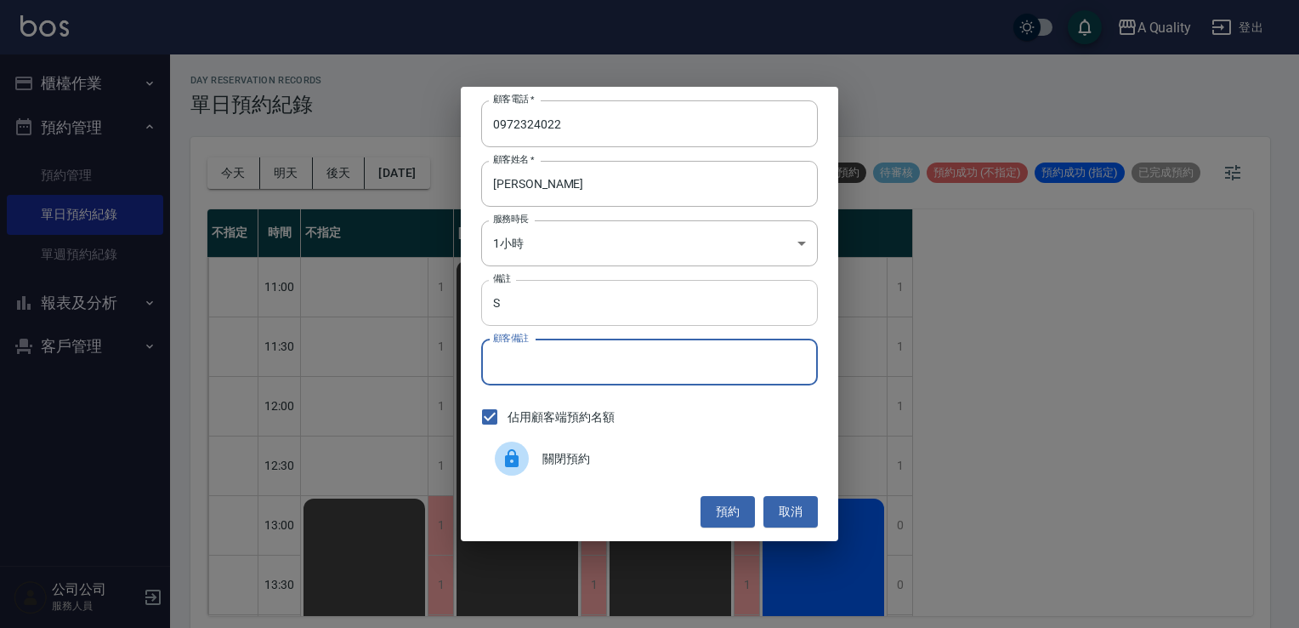
click at [519, 299] on input "S" at bounding box center [649, 303] width 337 height 46
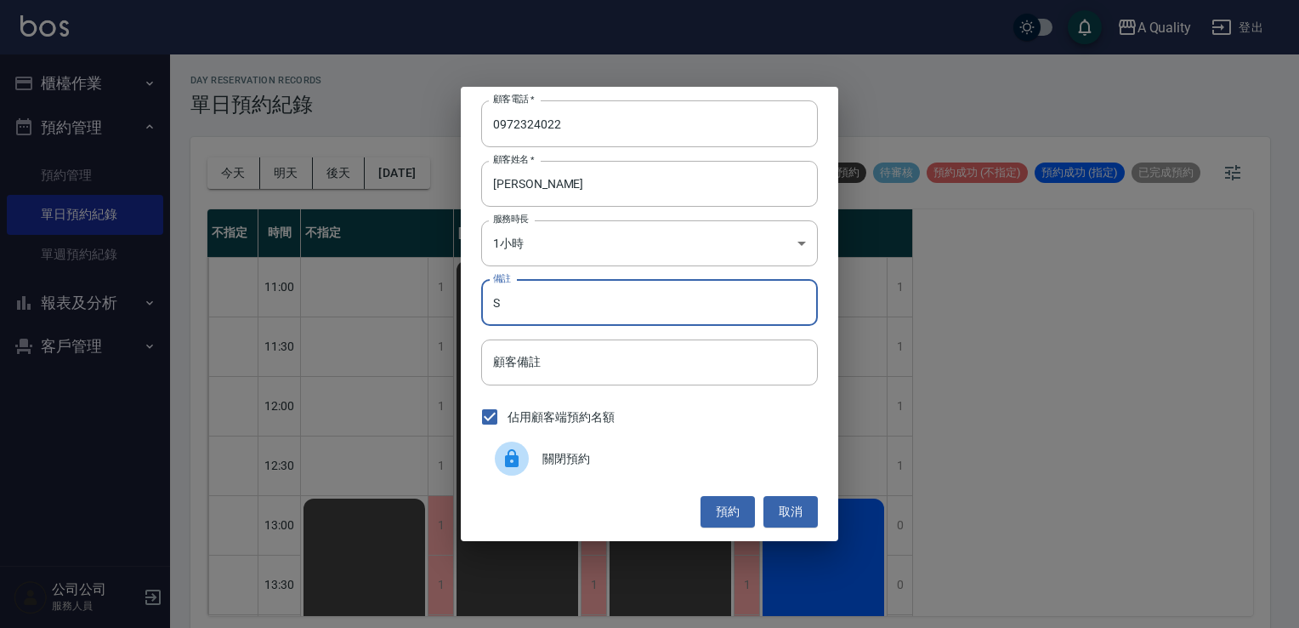
type input "SC"
click at [730, 512] on button "預約" at bounding box center [728, 511] width 54 height 31
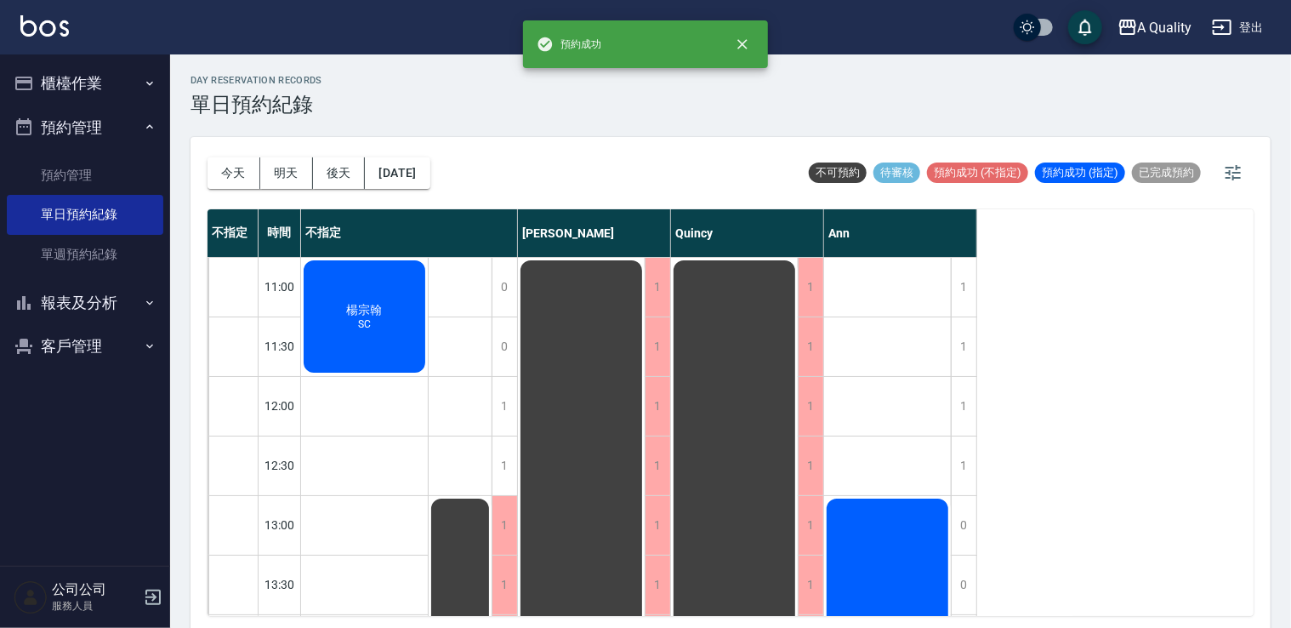
click at [395, 307] on div "楊宗翰 SC" at bounding box center [364, 316] width 127 height 117
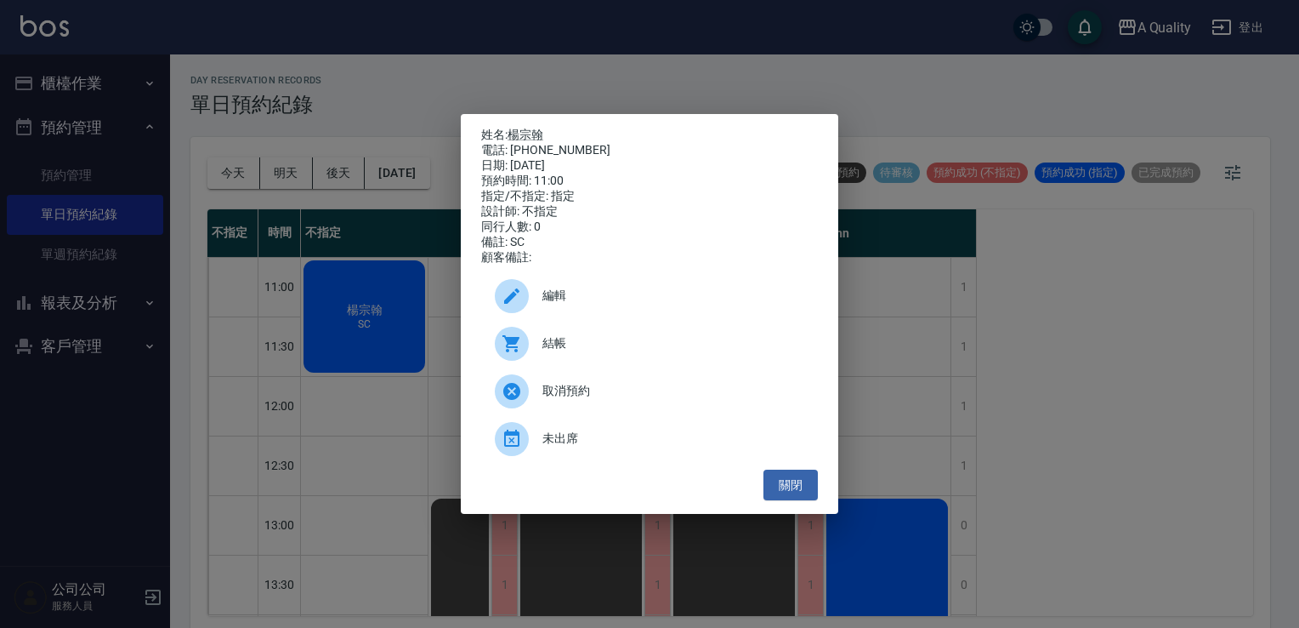
click at [562, 312] on div "編輯" at bounding box center [649, 296] width 337 height 48
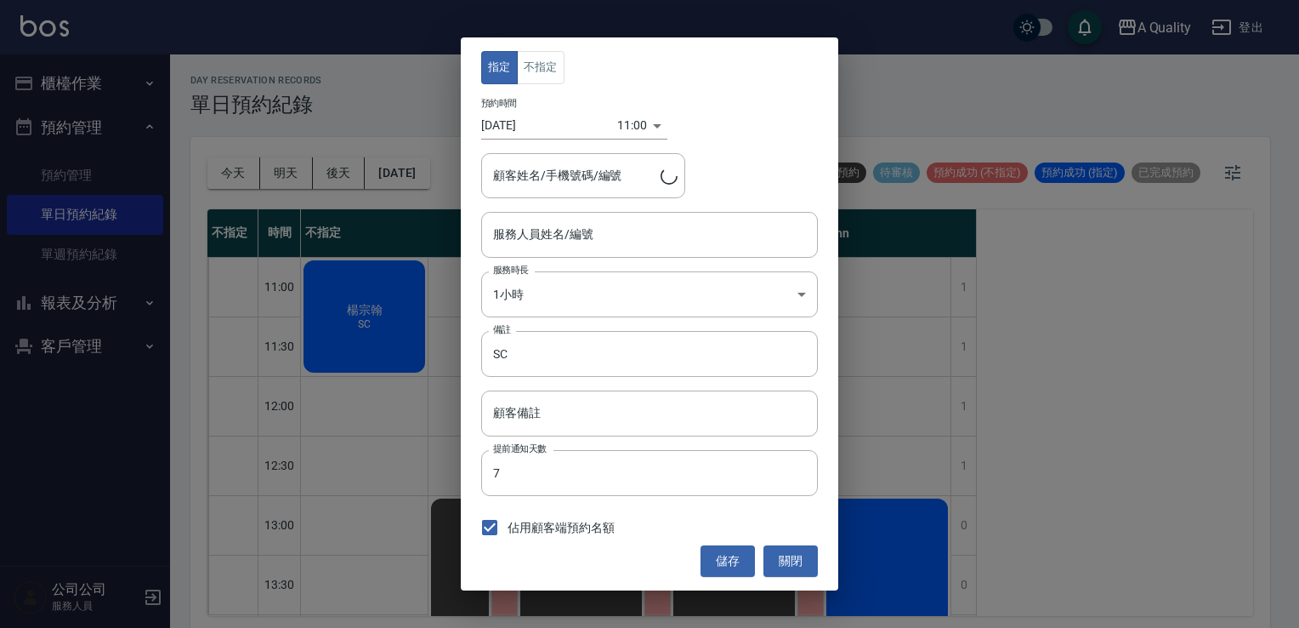
type input "不指定(無代號)"
type input "楊宗翰/0972324022/"
click at [551, 56] on button "不指定" at bounding box center [541, 67] width 48 height 33
click at [545, 251] on div "不指定(無代號) 服務人員姓名/編號" at bounding box center [649, 234] width 337 height 45
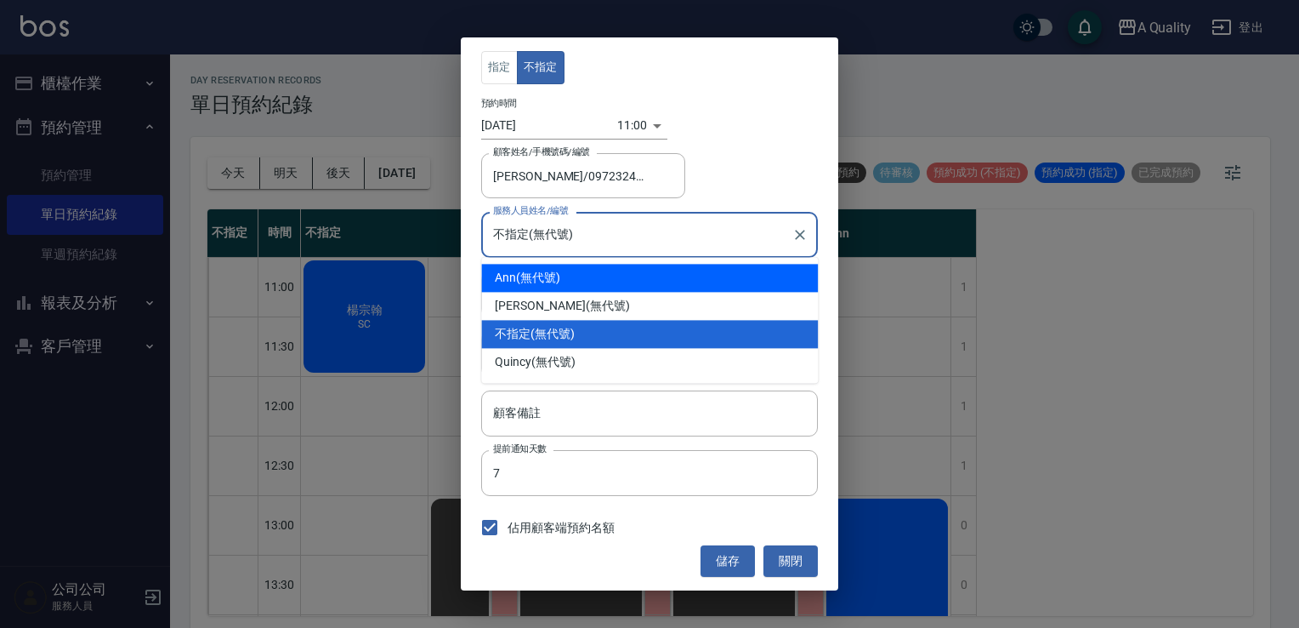
click at [541, 279] on div "Ann (無代號)" at bounding box center [649, 278] width 337 height 28
type input "Ann(無代號)"
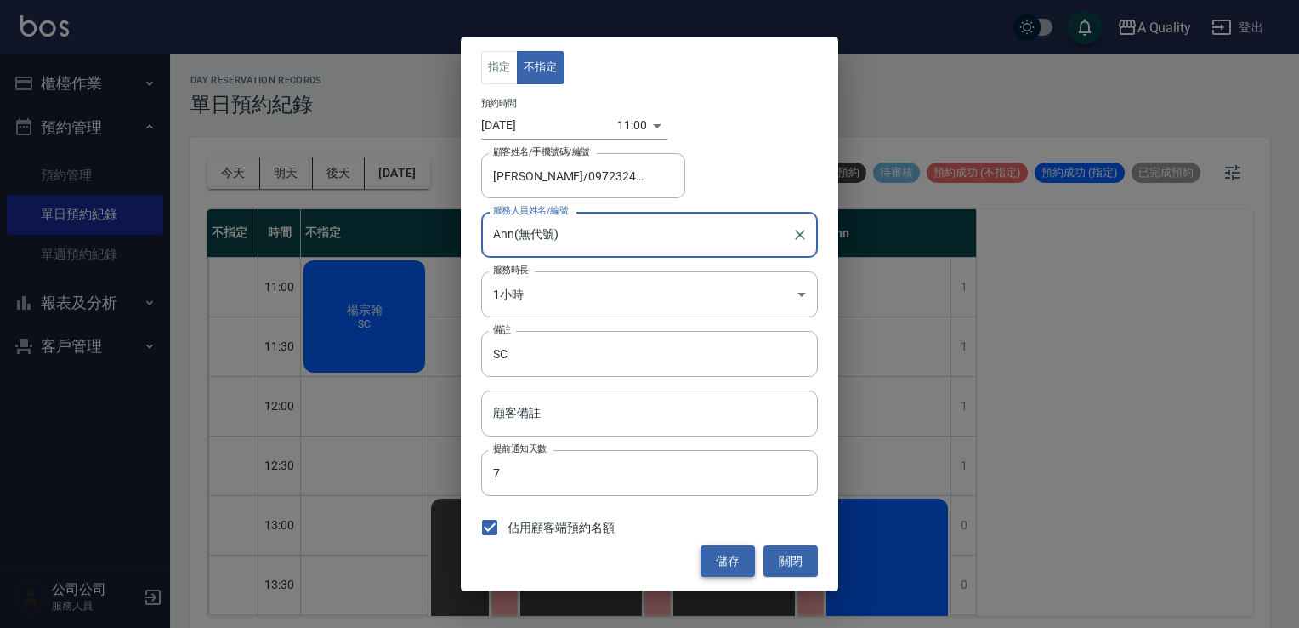
click at [728, 556] on button "儲存" at bounding box center [728, 560] width 54 height 31
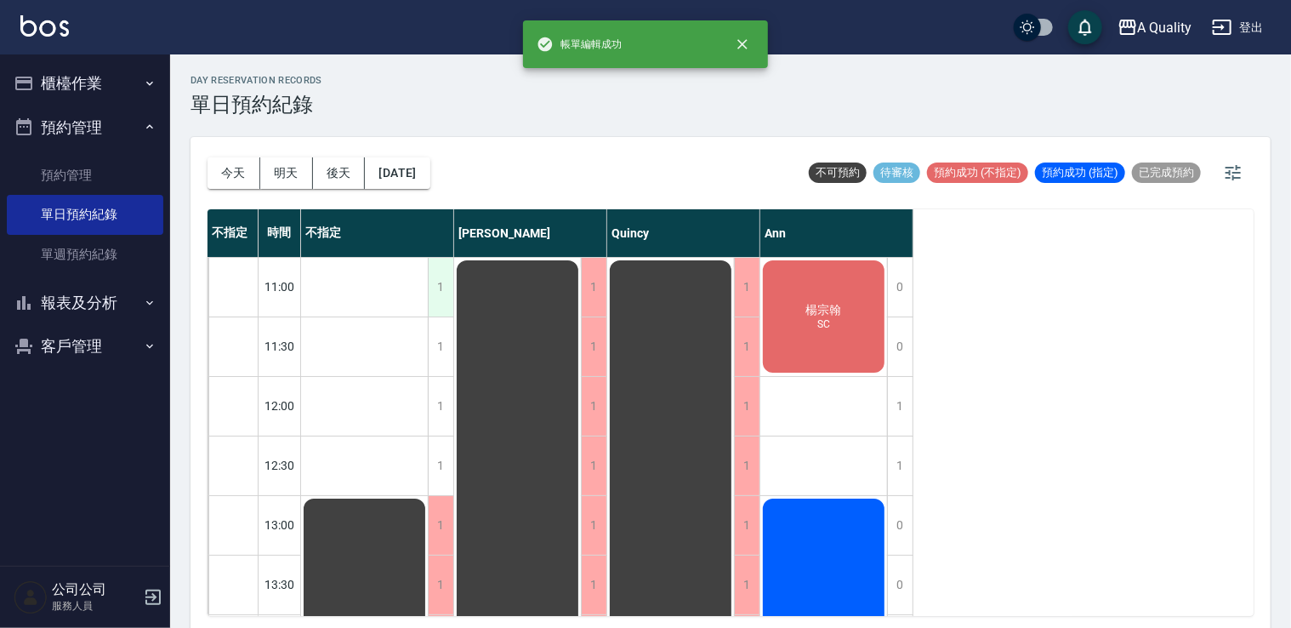
click at [437, 279] on div "1" at bounding box center [441, 287] width 26 height 59
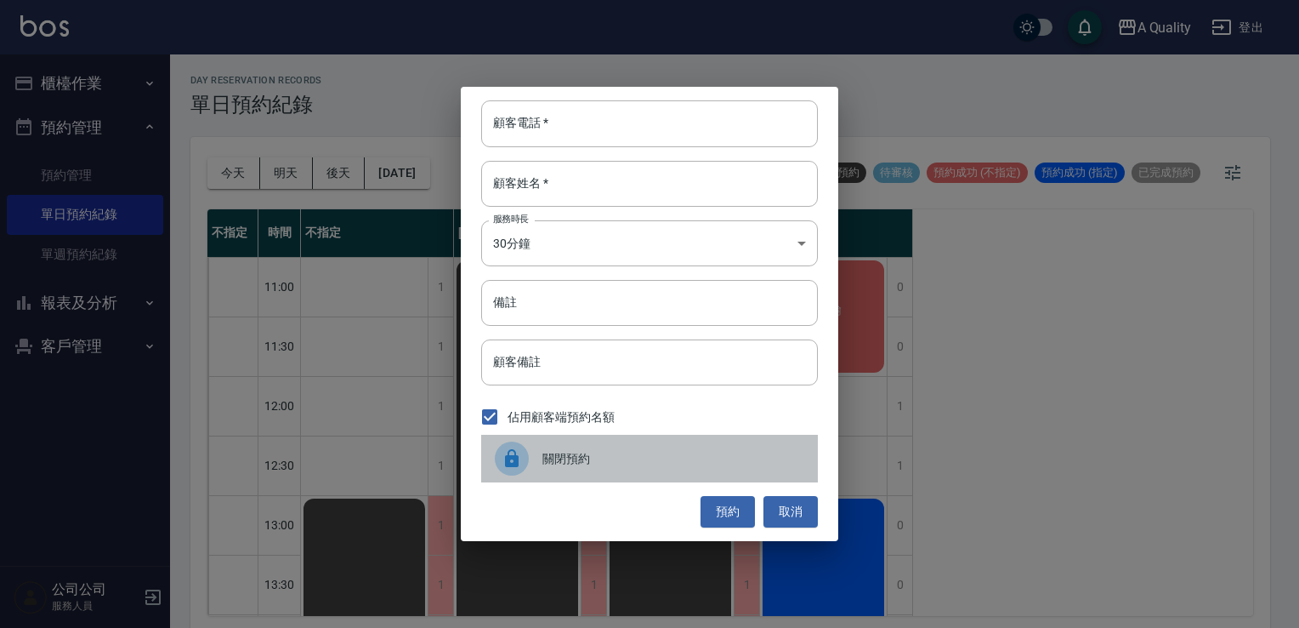
drag, startPoint x: 535, startPoint y: 463, endPoint x: 457, endPoint y: 393, distance: 105.4
click at [524, 457] on div at bounding box center [519, 458] width 48 height 34
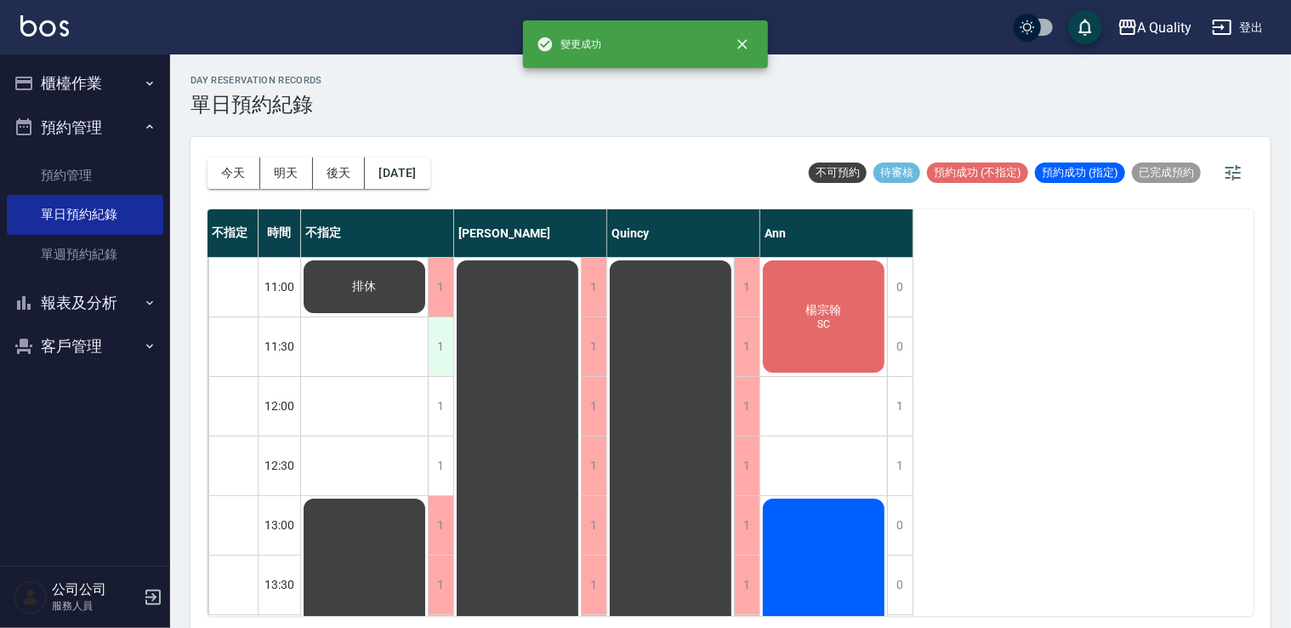
click at [439, 354] on div "1" at bounding box center [441, 346] width 26 height 59
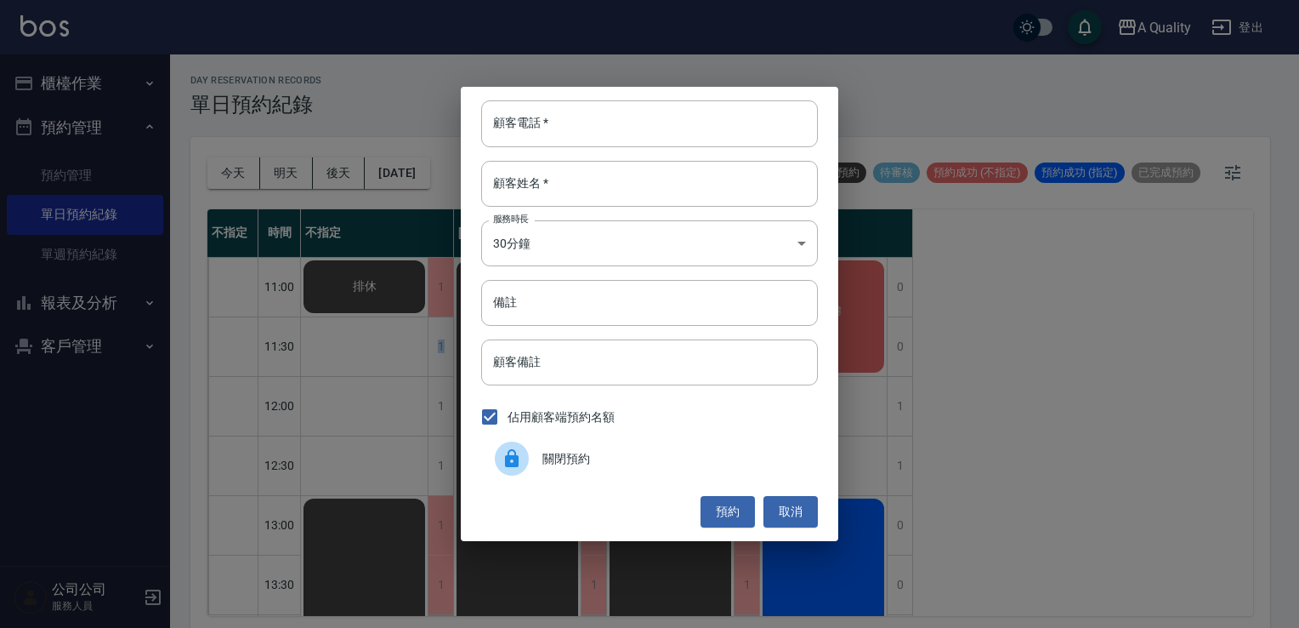
drag, startPoint x: 439, startPoint y: 354, endPoint x: 531, endPoint y: 452, distance: 135.4
click at [532, 450] on div at bounding box center [519, 458] width 48 height 34
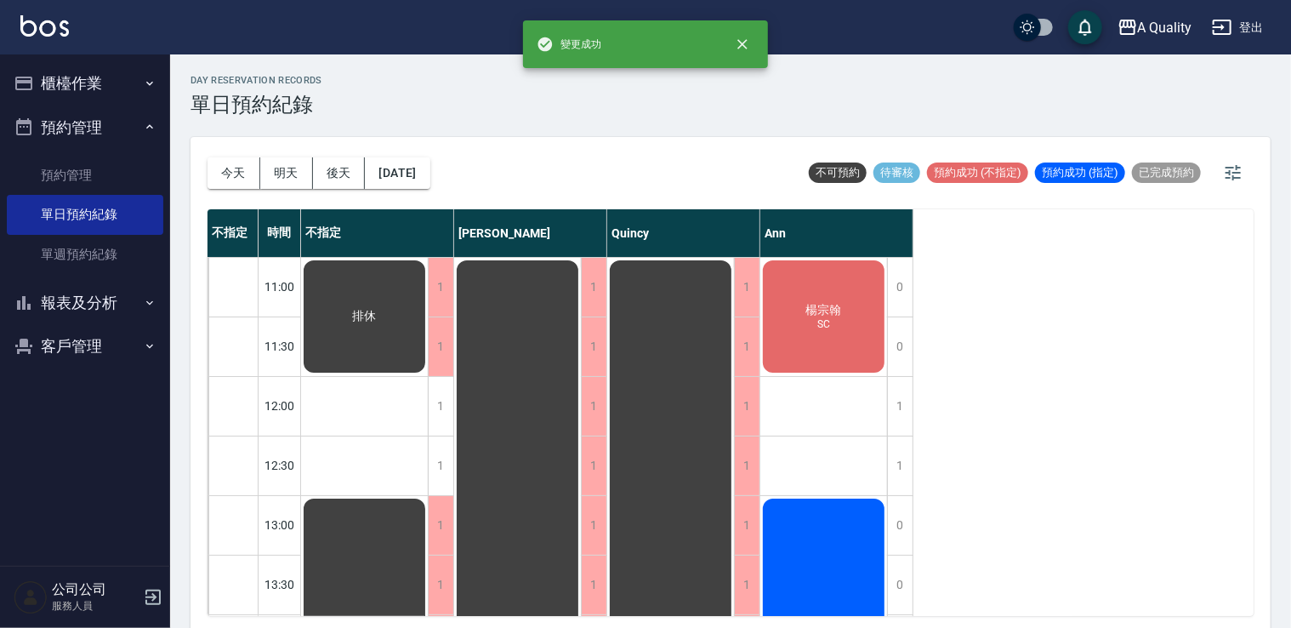
click at [834, 294] on div "楊宗翰 SC" at bounding box center [823, 316] width 127 height 117
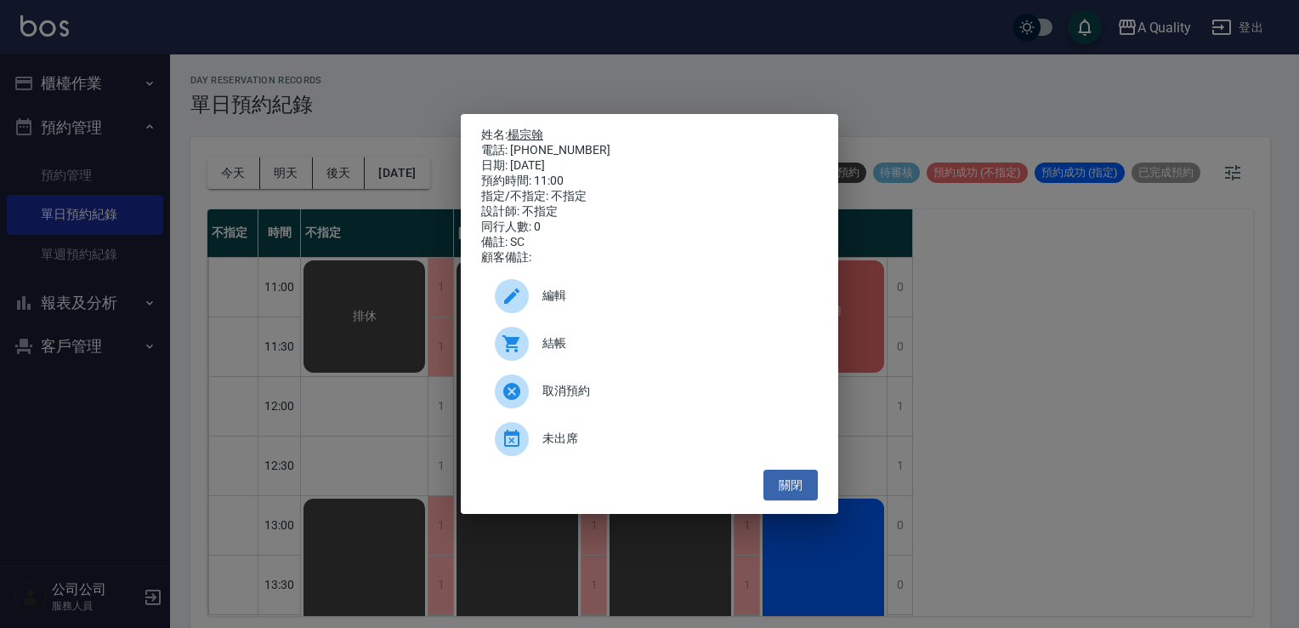
click at [534, 128] on link "楊宗翰" at bounding box center [526, 135] width 36 height 14
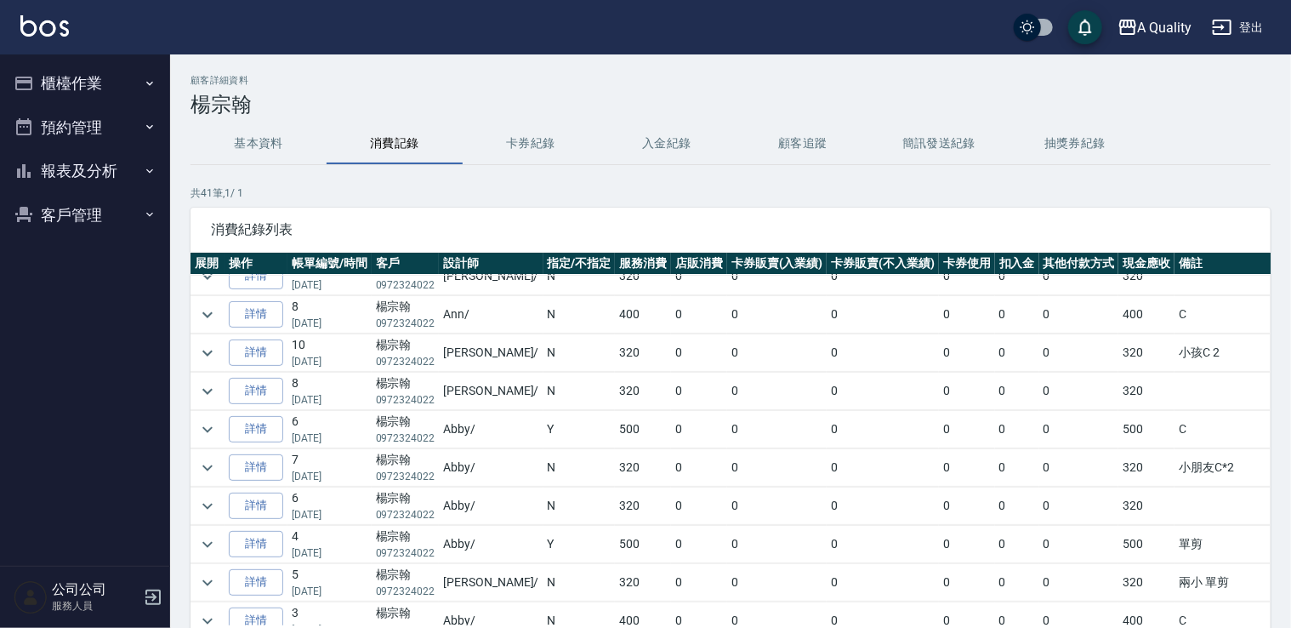
scroll to position [255, 0]
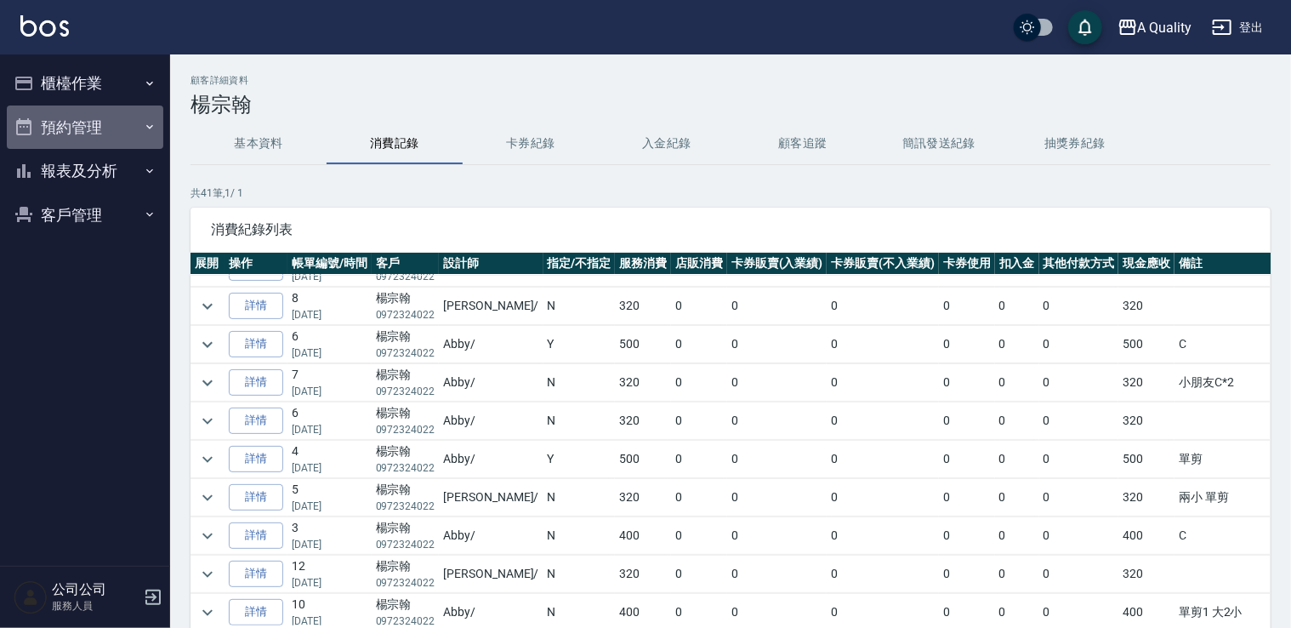
click at [95, 124] on button "預約管理" at bounding box center [85, 127] width 156 height 44
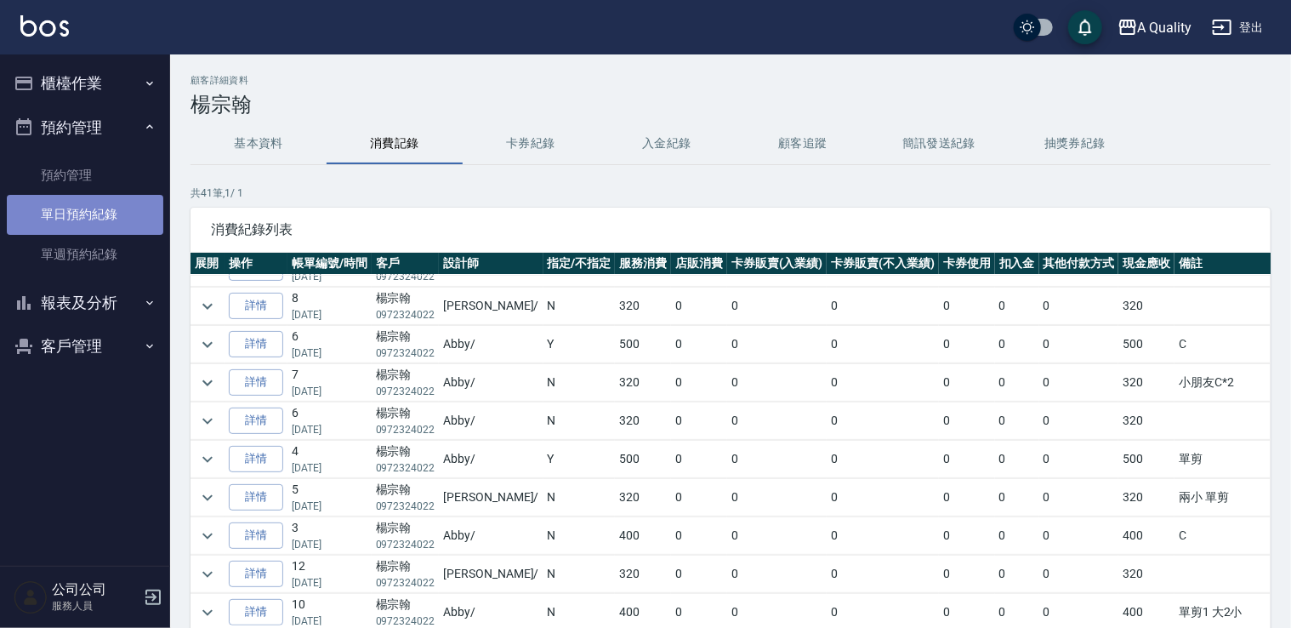
click at [111, 213] on link "單日預約紀錄" at bounding box center [85, 214] width 156 height 39
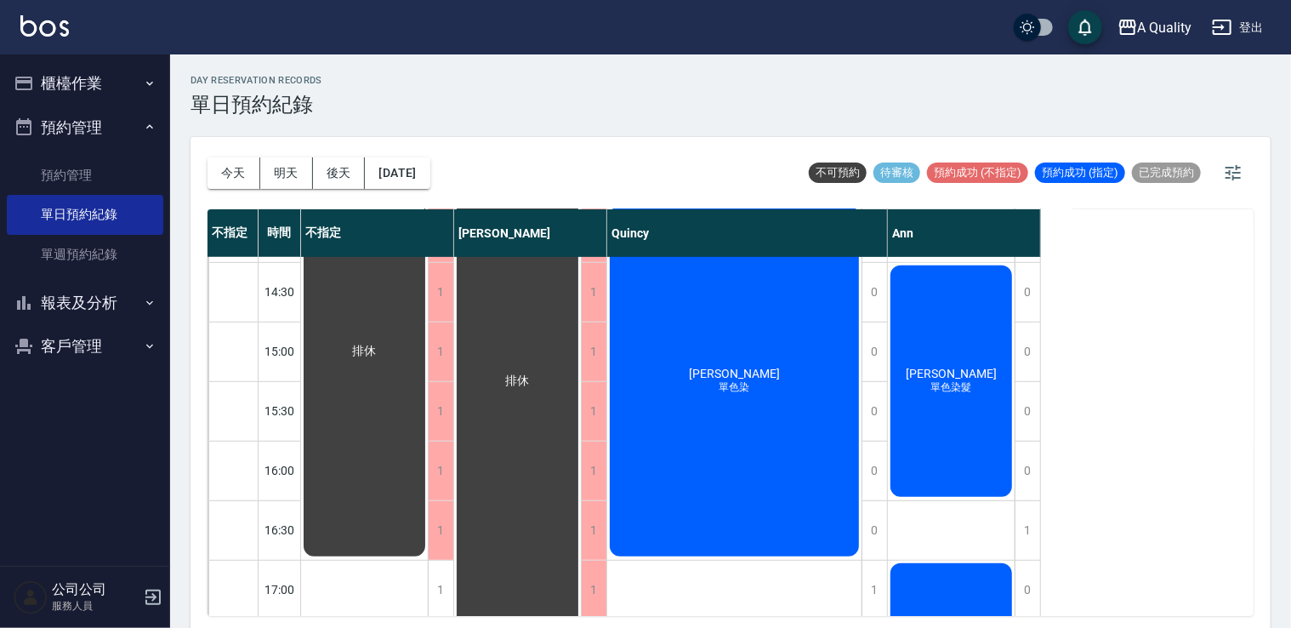
scroll to position [510, 0]
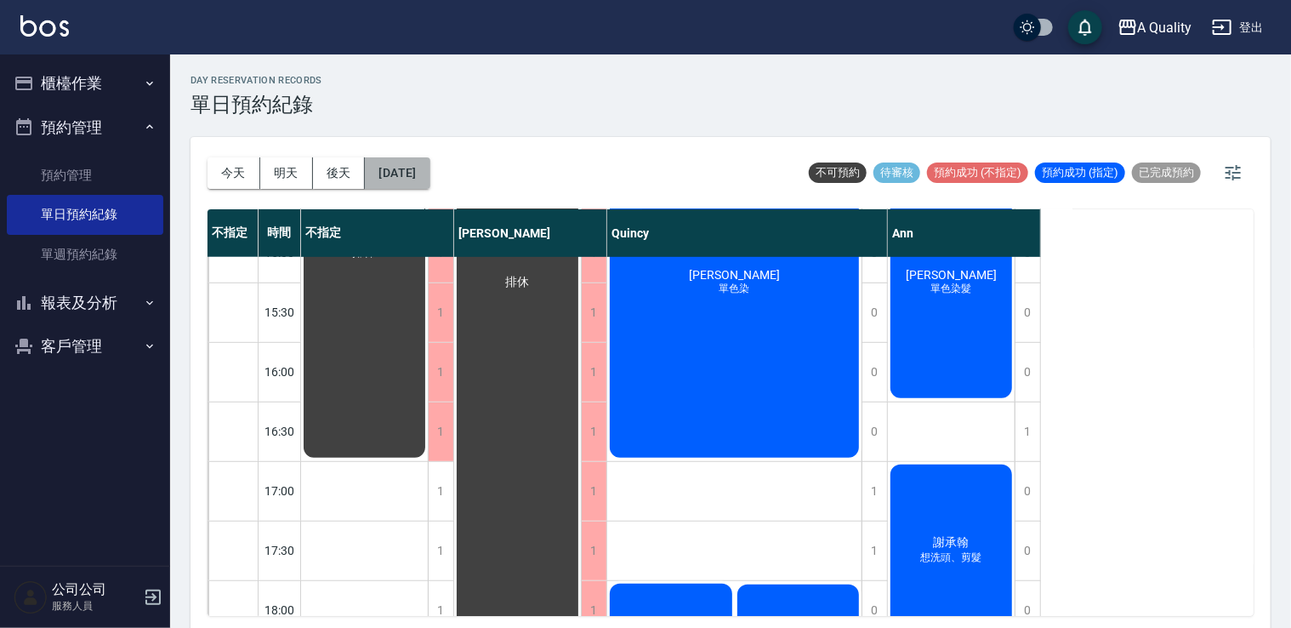
click at [397, 168] on button "[DATE]" at bounding box center [397, 172] width 65 height 31
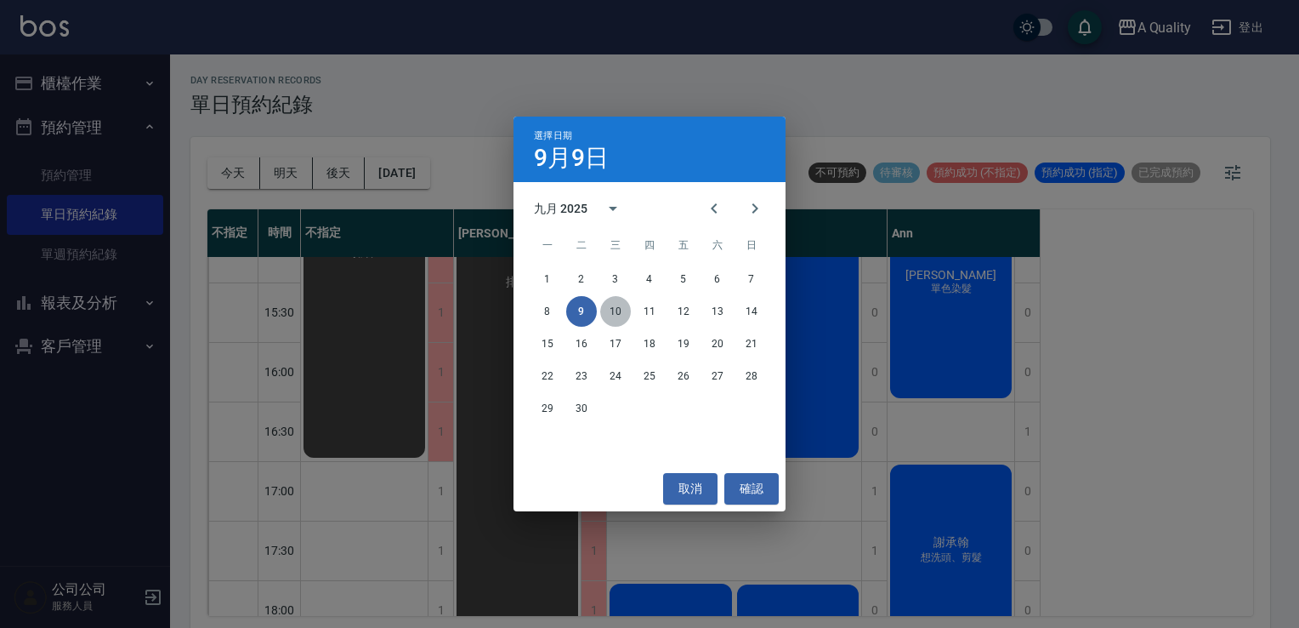
click at [611, 318] on button "10" at bounding box center [615, 311] width 31 height 31
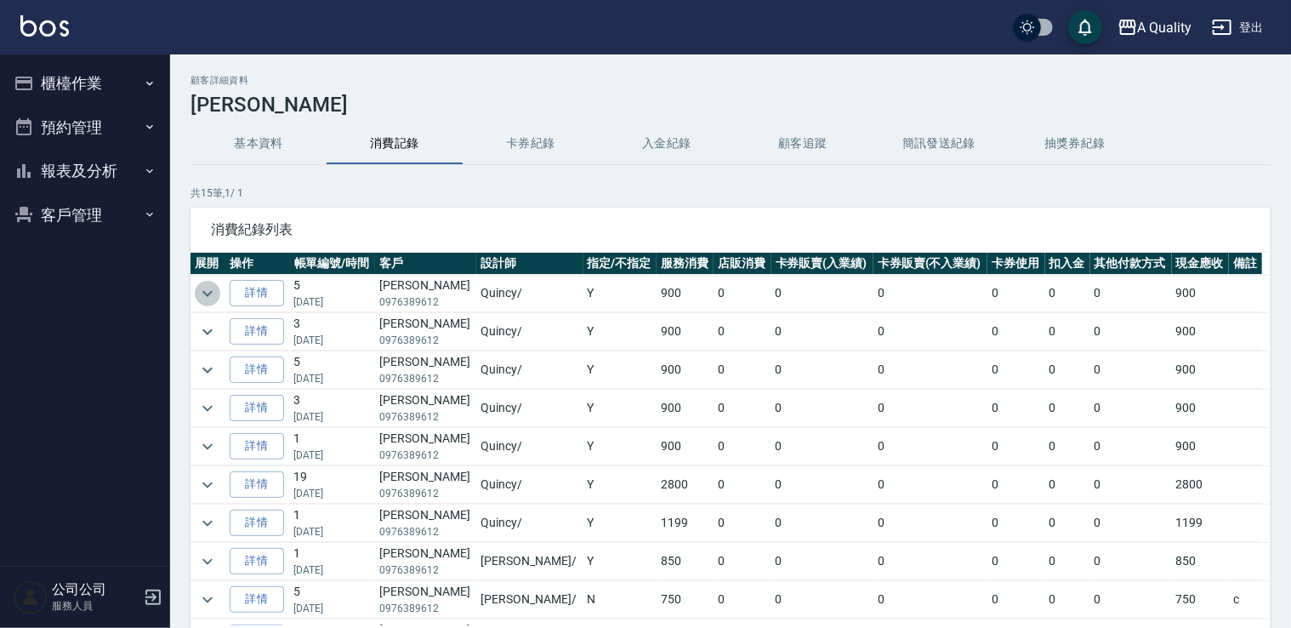
click at [207, 291] on icon "expand row" at bounding box center [207, 293] width 20 height 20
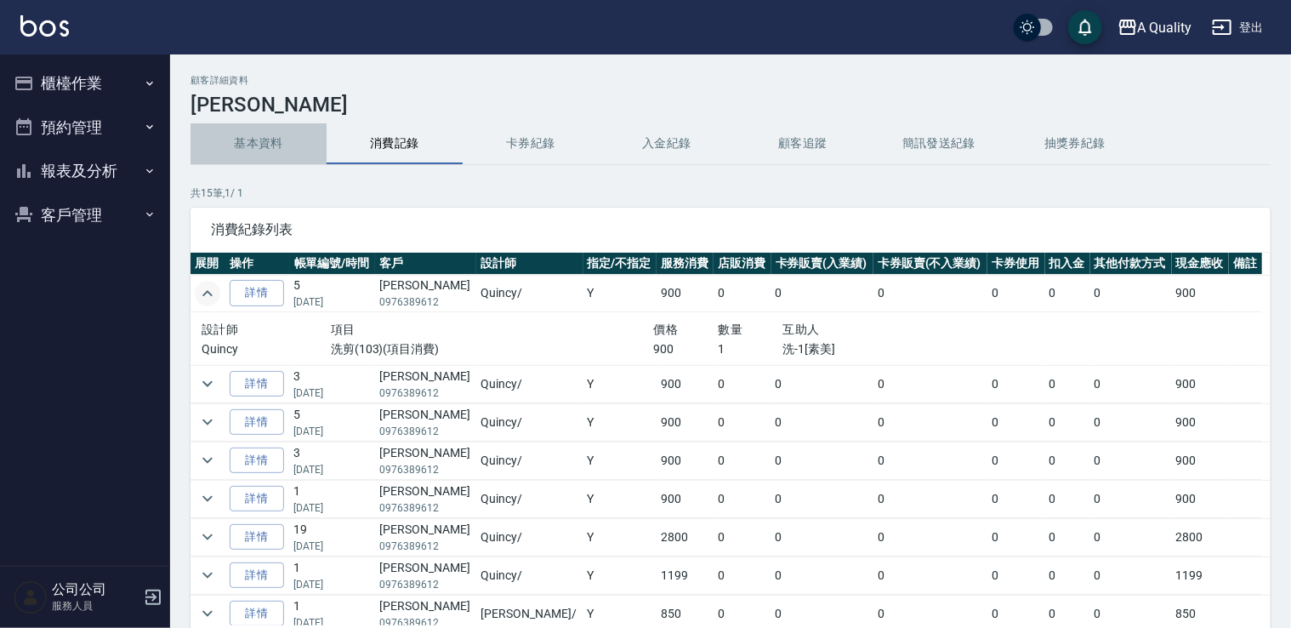
click at [253, 152] on button "基本資料" at bounding box center [258, 143] width 136 height 41
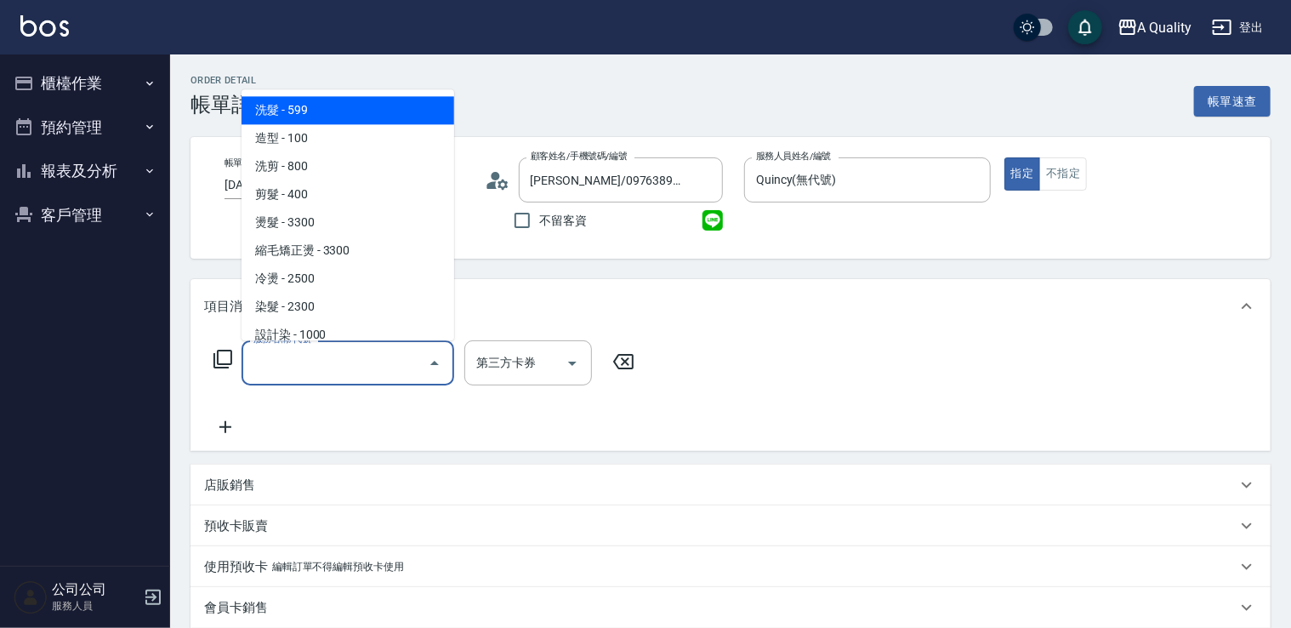
click at [295, 370] on input "服務名稱/代號" at bounding box center [335, 363] width 172 height 30
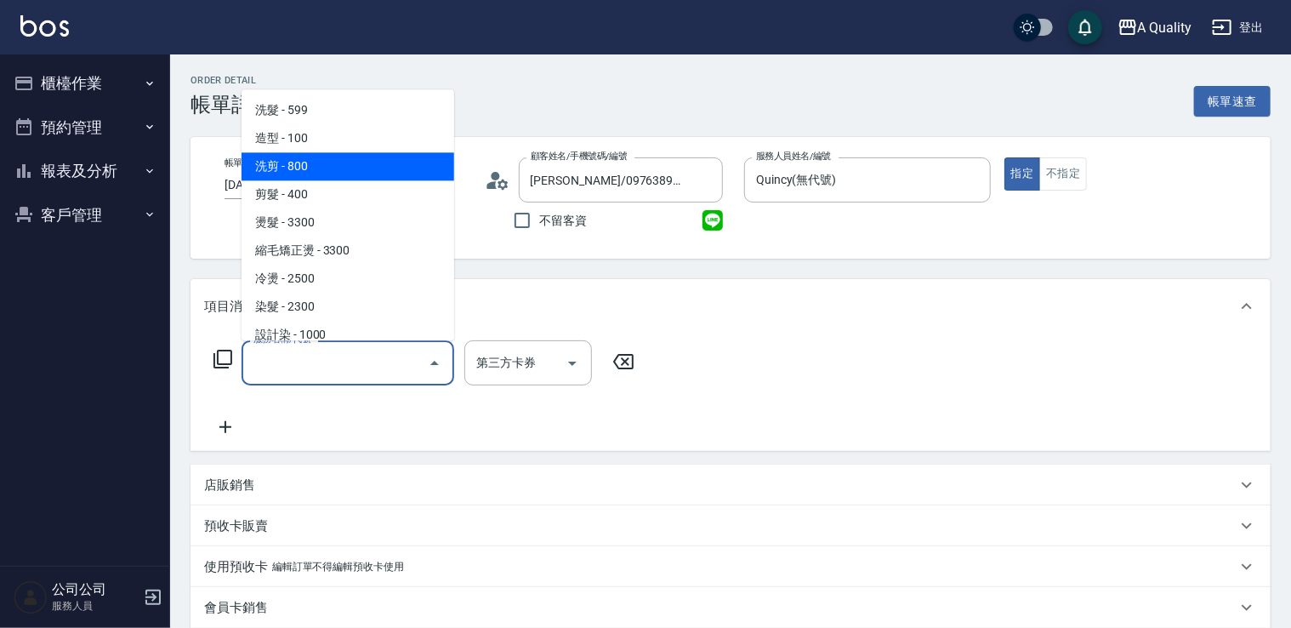
drag, startPoint x: 310, startPoint y: 160, endPoint x: 364, endPoint y: 173, distance: 55.9
click at [310, 160] on span "洗剪 - 800" at bounding box center [347, 166] width 213 height 28
type input "洗剪(103)"
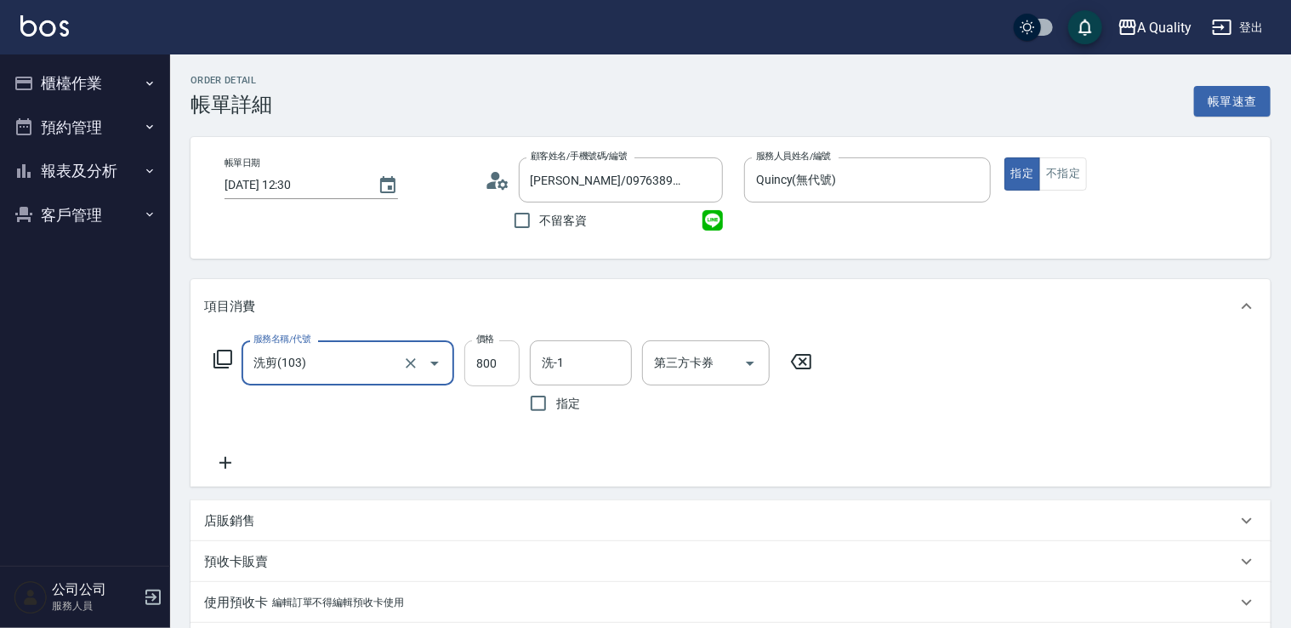
click at [500, 349] on input "800" at bounding box center [491, 363] width 55 height 46
type input "900"
click at [597, 366] on input "洗-1" at bounding box center [580, 363] width 87 height 30
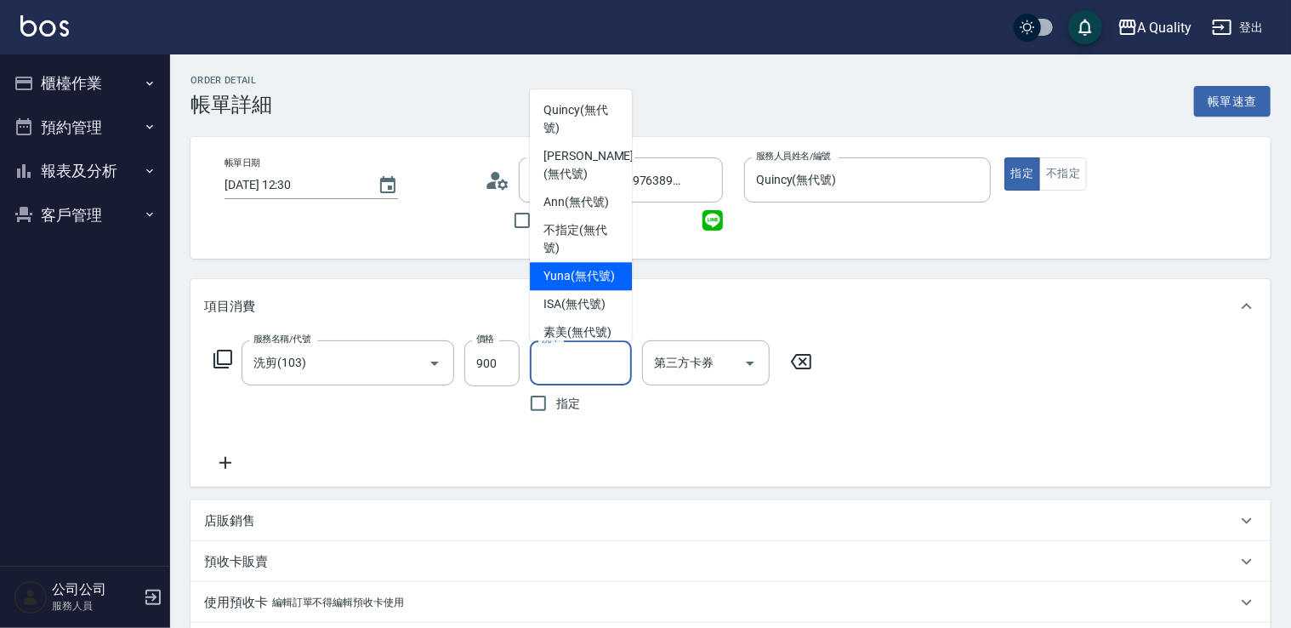
click at [572, 267] on span "Yuna (無代號)" at bounding box center [578, 276] width 71 height 18
type input "Yuna(無代號)"
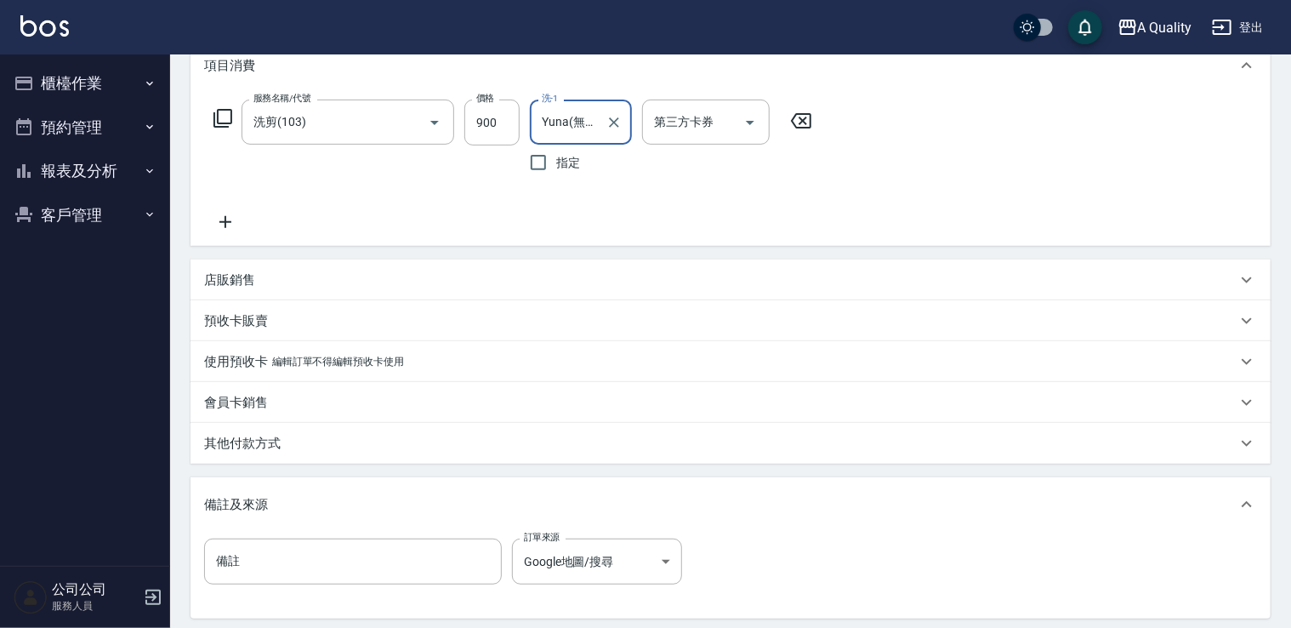
scroll to position [412, 0]
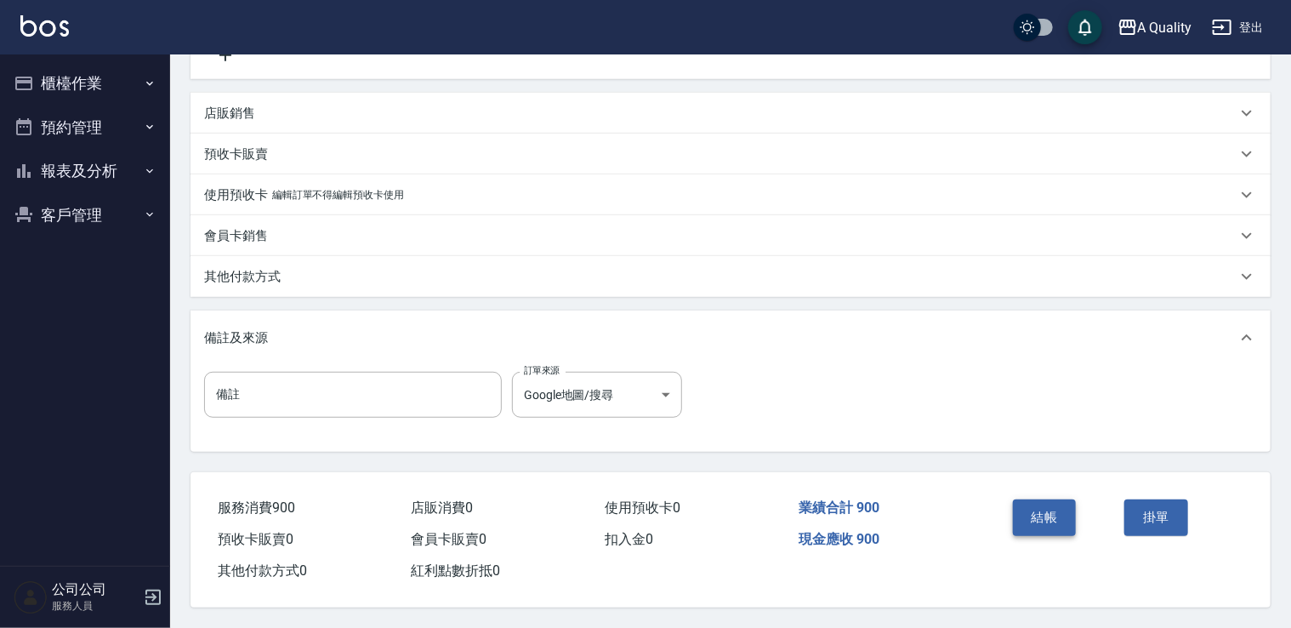
click at [1044, 512] on button "結帳" at bounding box center [1045, 517] width 64 height 36
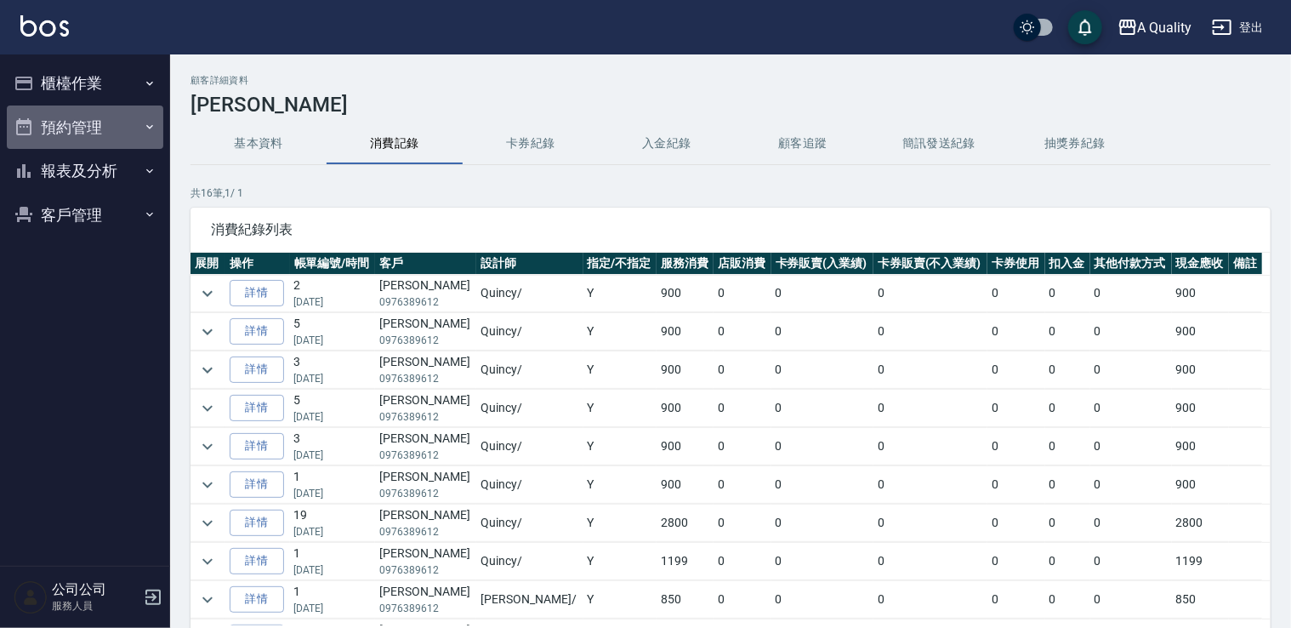
click at [88, 130] on button "預約管理" at bounding box center [85, 127] width 156 height 44
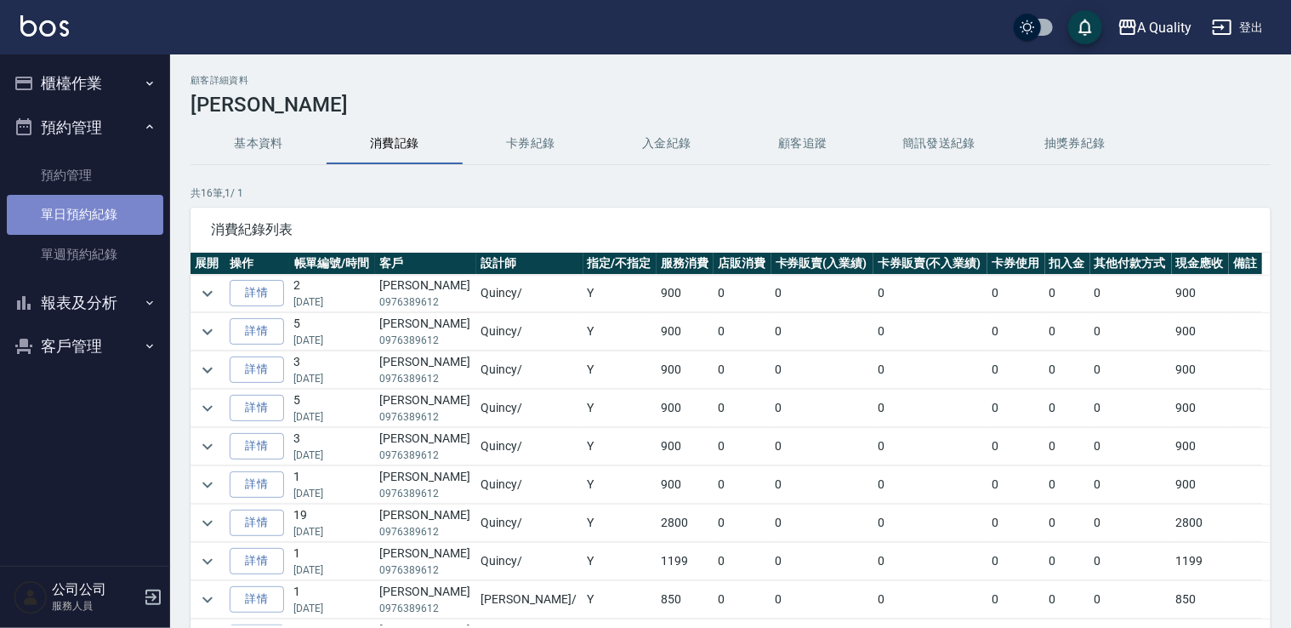
click at [99, 202] on link "單日預約紀錄" at bounding box center [85, 214] width 156 height 39
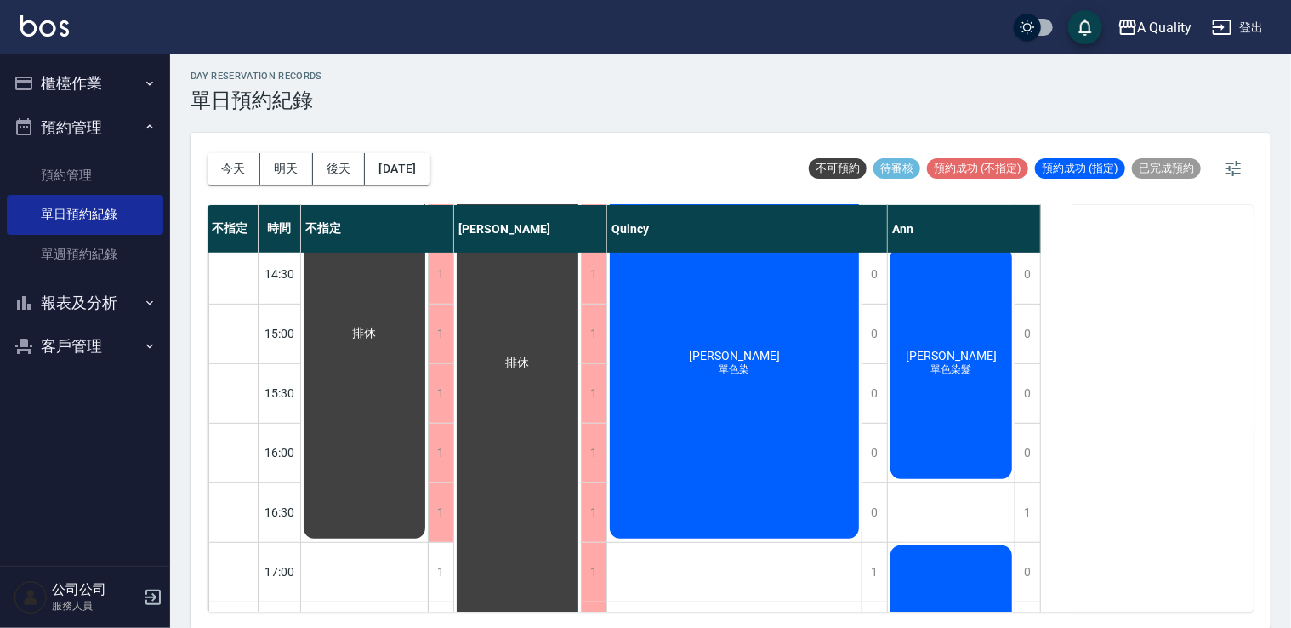
scroll to position [255, 0]
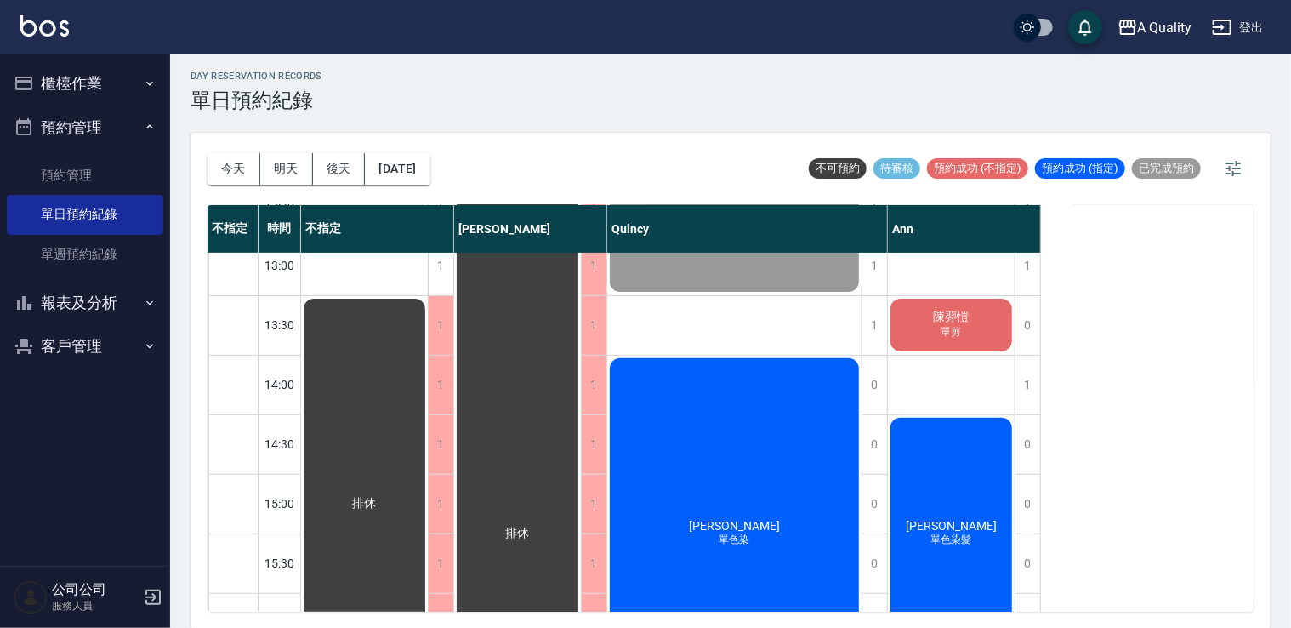
click at [741, 423] on div "孫全 單色染" at bounding box center [734, 532] width 254 height 355
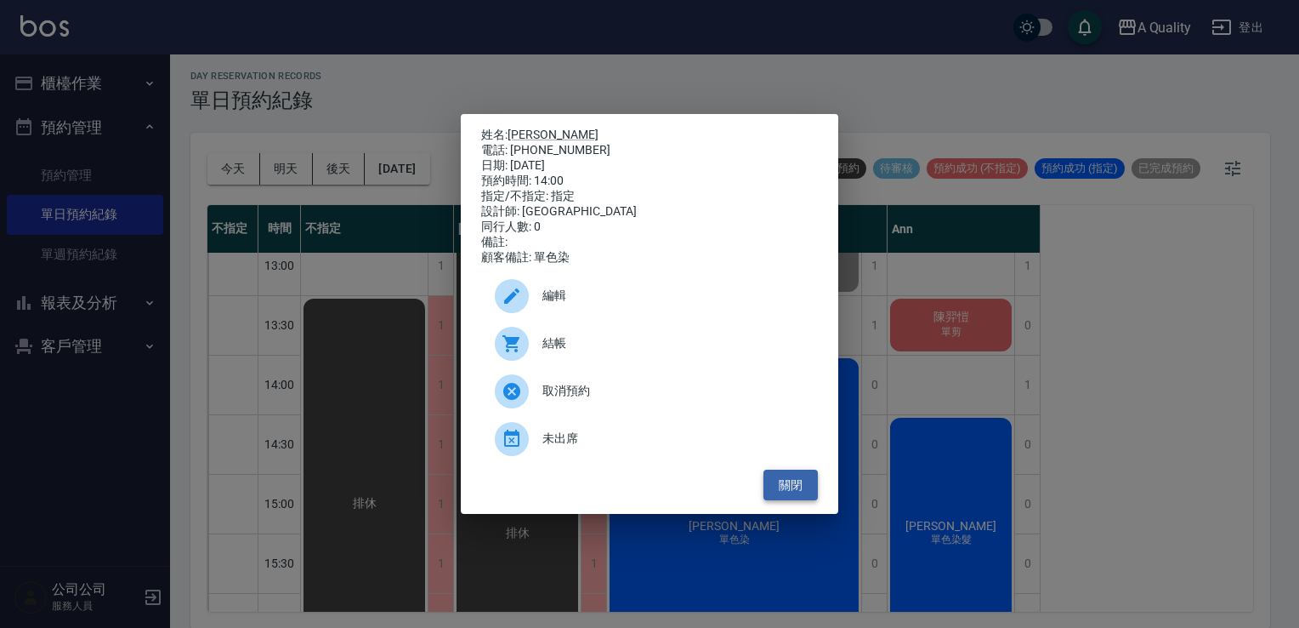
drag, startPoint x: 791, startPoint y: 496, endPoint x: 799, endPoint y: 498, distance: 8.9
click at [791, 496] on button "關閉" at bounding box center [791, 484] width 54 height 31
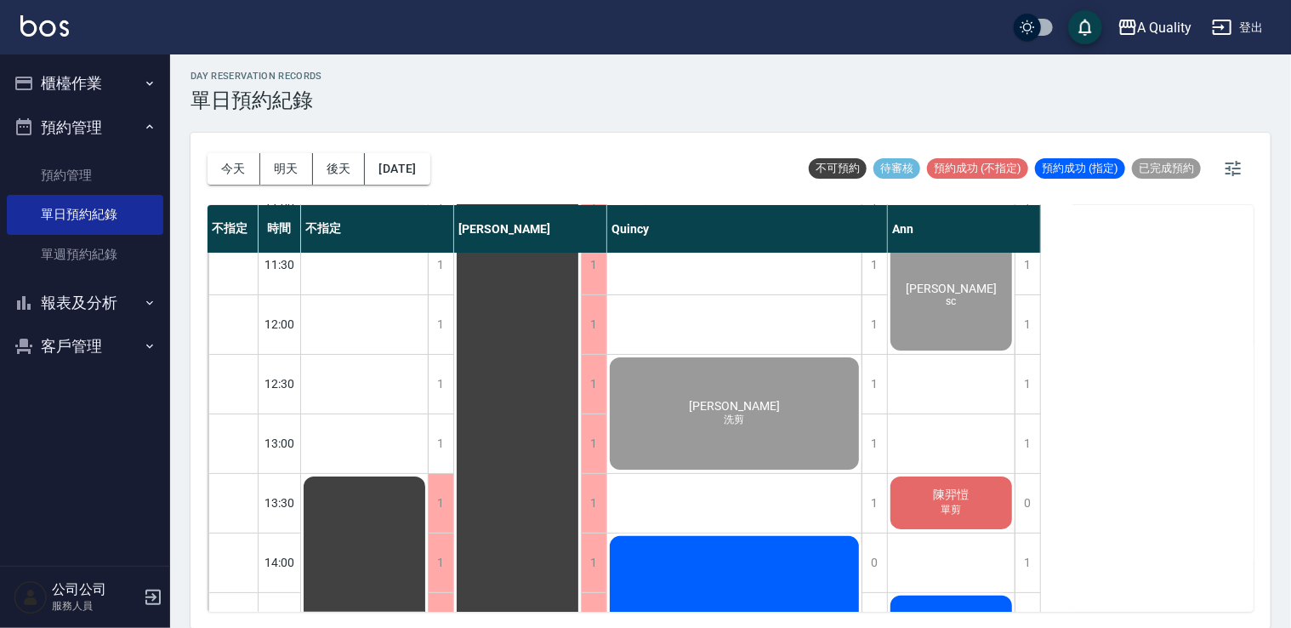
scroll to position [0, 0]
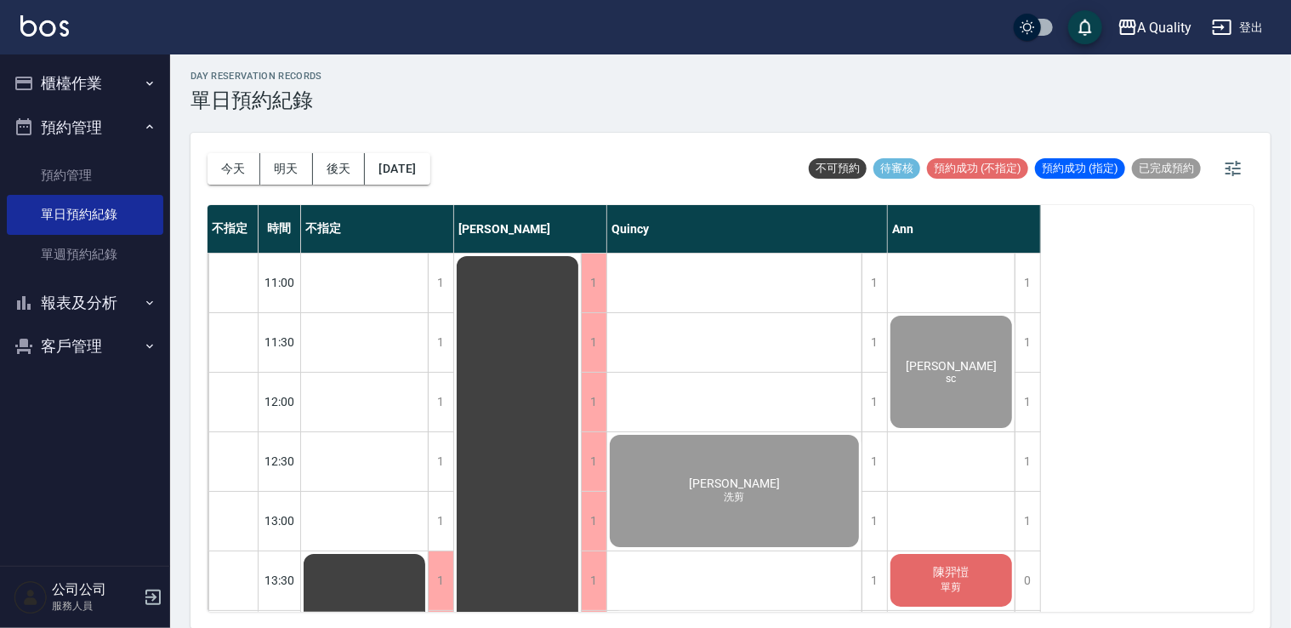
click at [65, 90] on button "櫃檯作業" at bounding box center [85, 83] width 156 height 44
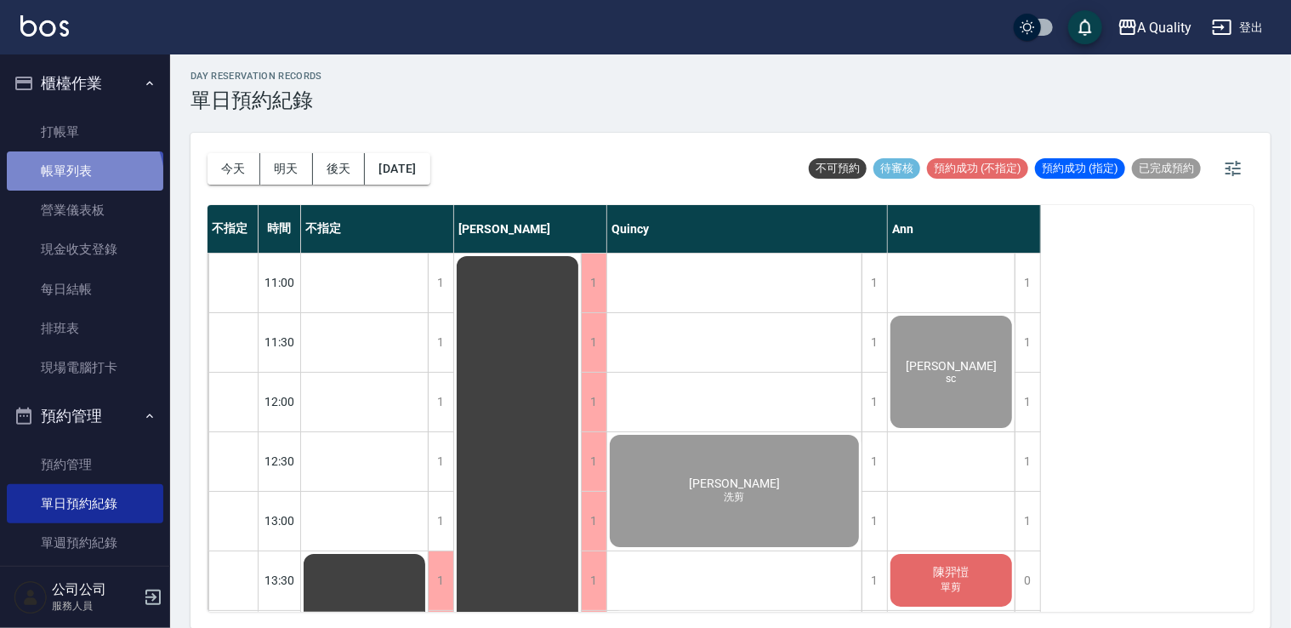
click at [82, 179] on link "帳單列表" at bounding box center [85, 170] width 156 height 39
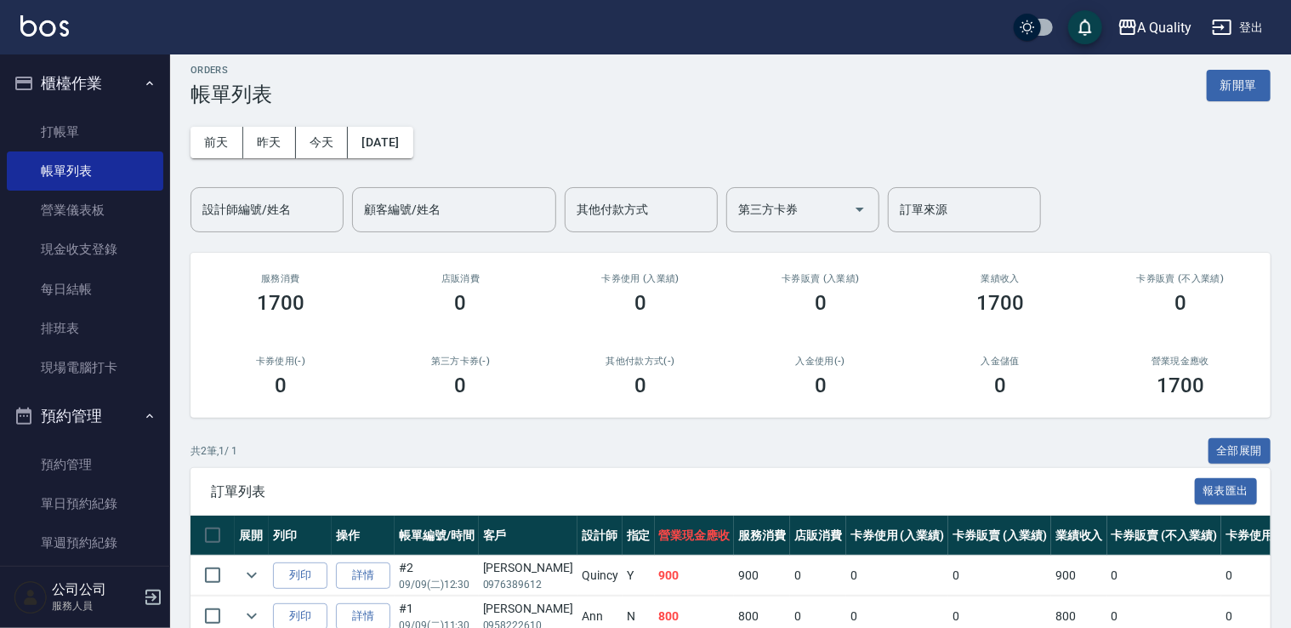
scroll to position [13, 0]
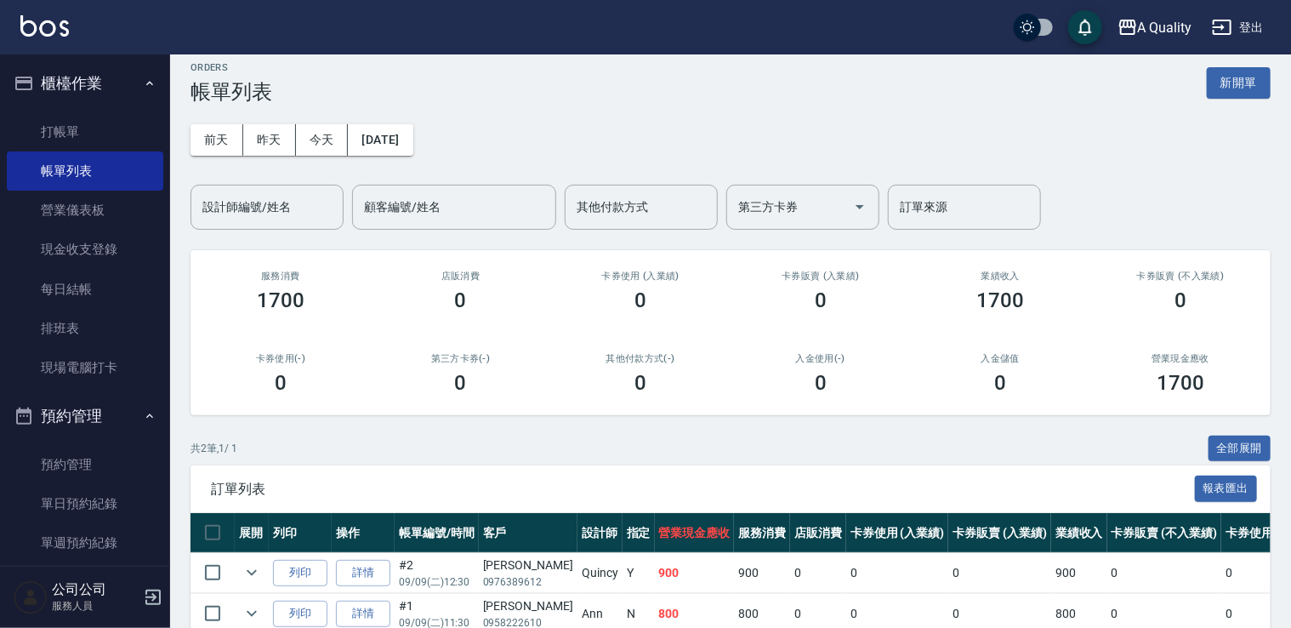
click at [264, 572] on td at bounding box center [252, 573] width 34 height 40
click at [249, 571] on icon "expand row" at bounding box center [252, 573] width 10 height 6
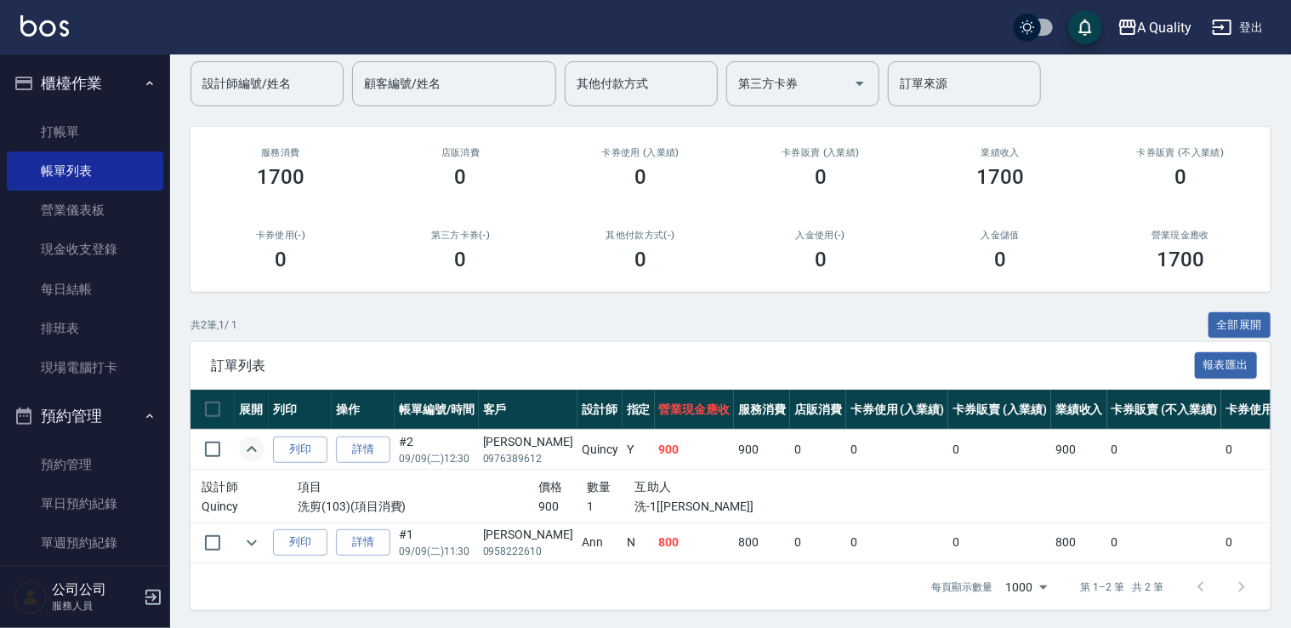
scroll to position [150, 0]
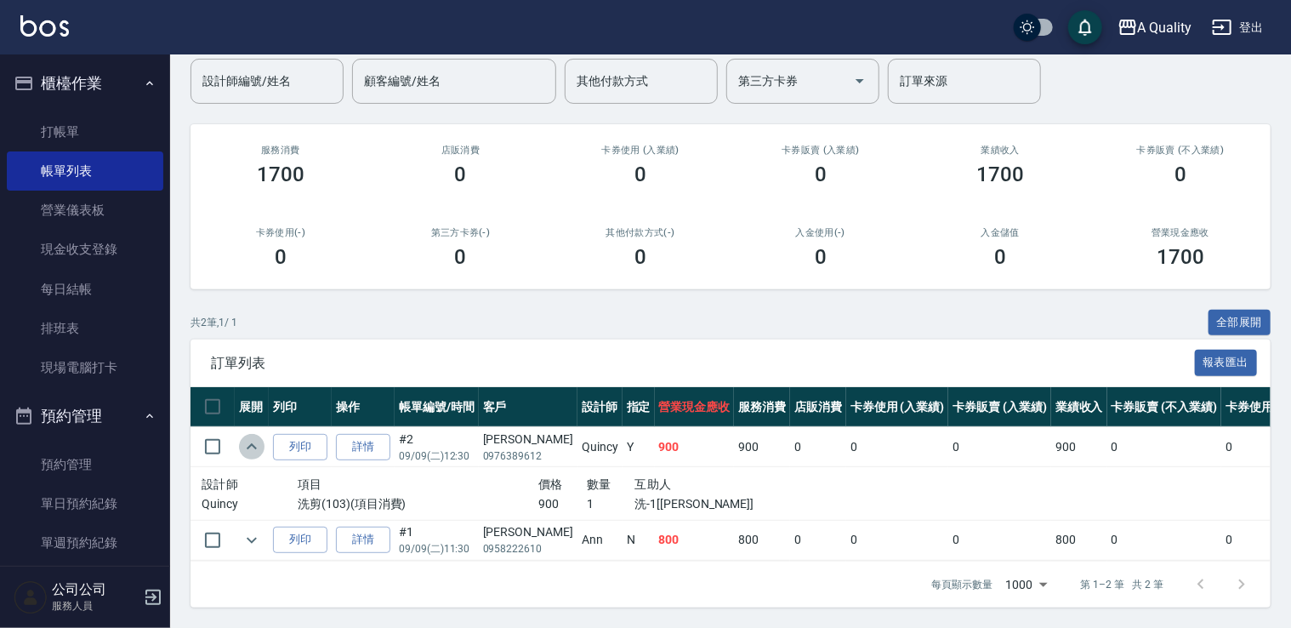
click at [248, 443] on icon "expand row" at bounding box center [252, 446] width 10 height 6
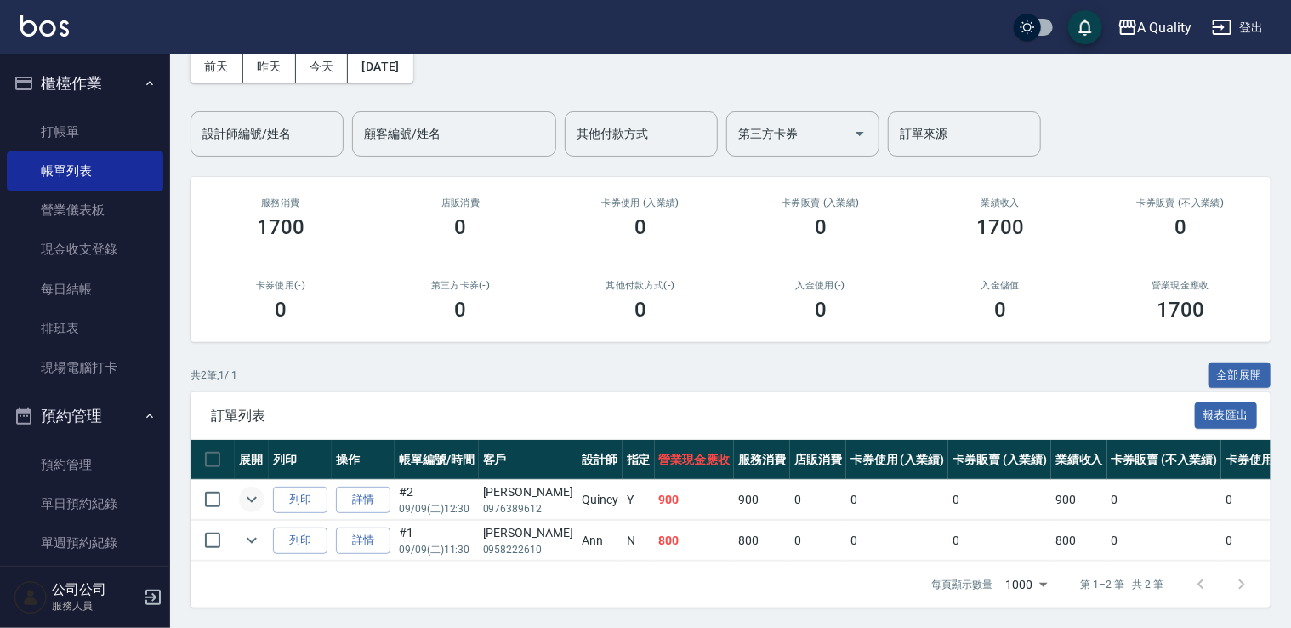
scroll to position [98, 0]
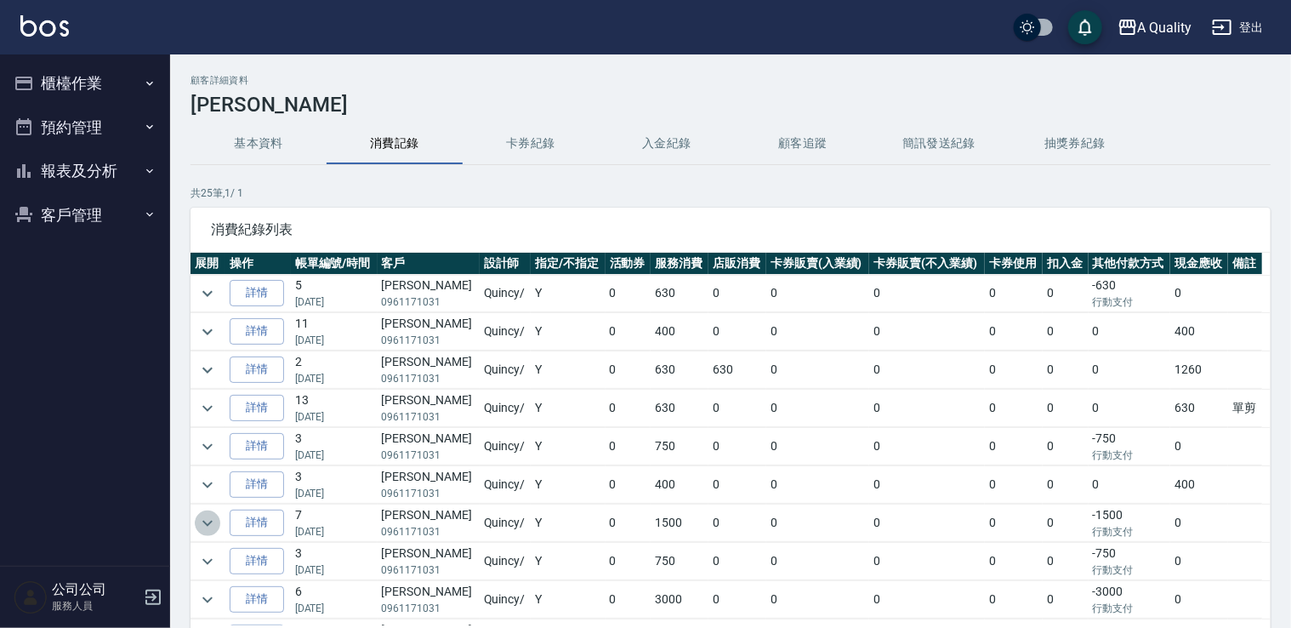
click at [203, 524] on icon "expand row" at bounding box center [207, 523] width 20 height 20
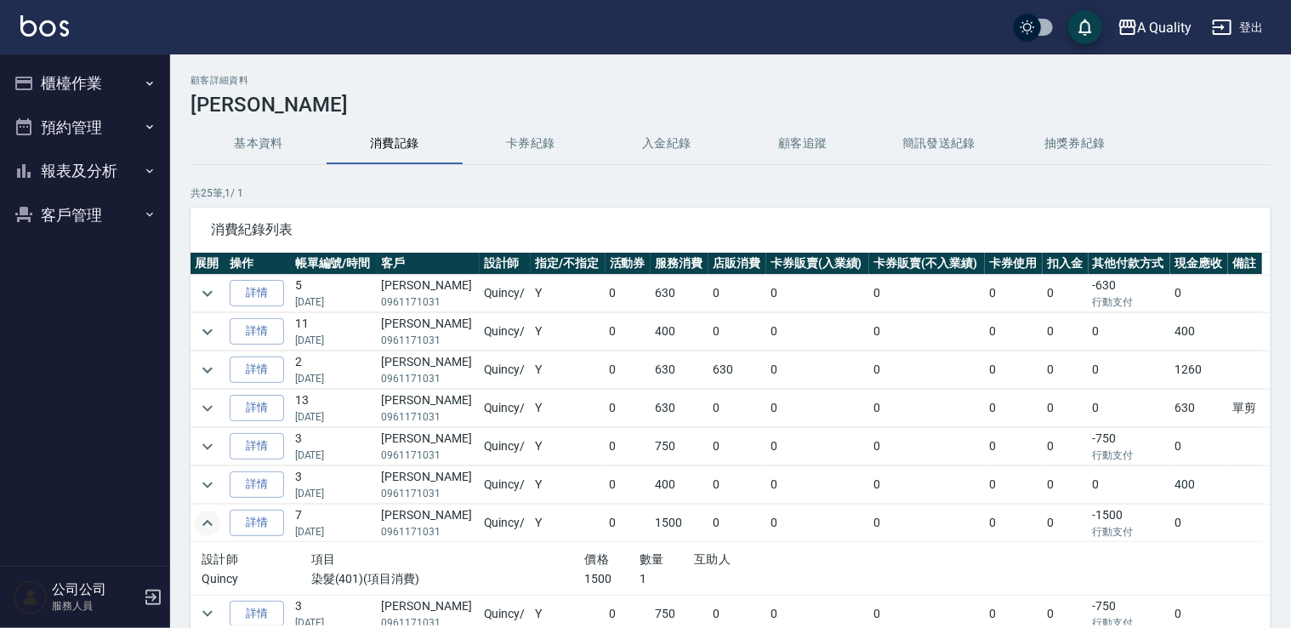
click at [203, 525] on icon "expand row" at bounding box center [207, 523] width 20 height 20
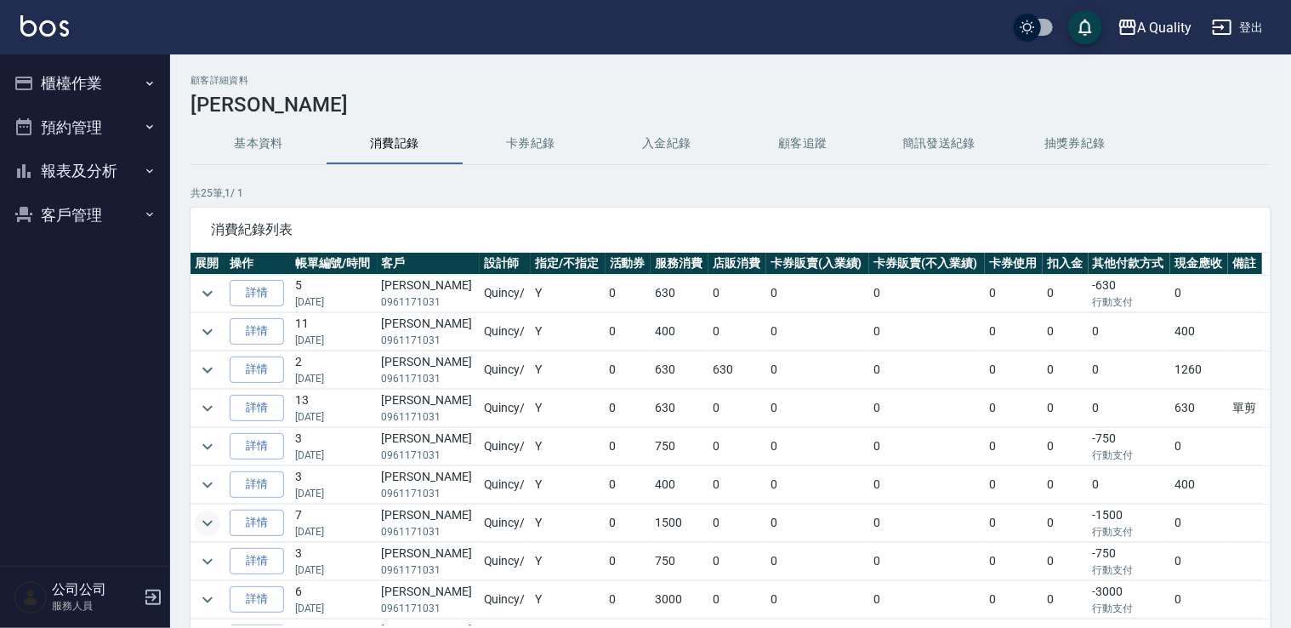
click at [194, 602] on td at bounding box center [207, 599] width 35 height 37
click at [204, 593] on icon "expand row" at bounding box center [207, 599] width 20 height 20
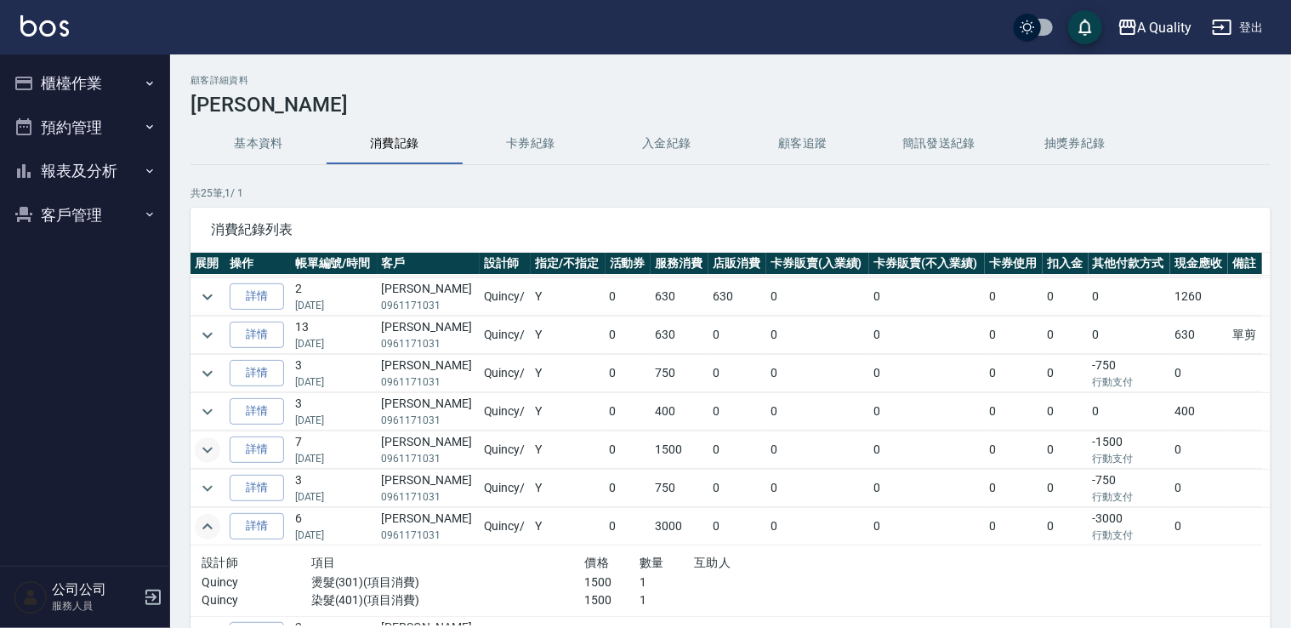
scroll to position [170, 0]
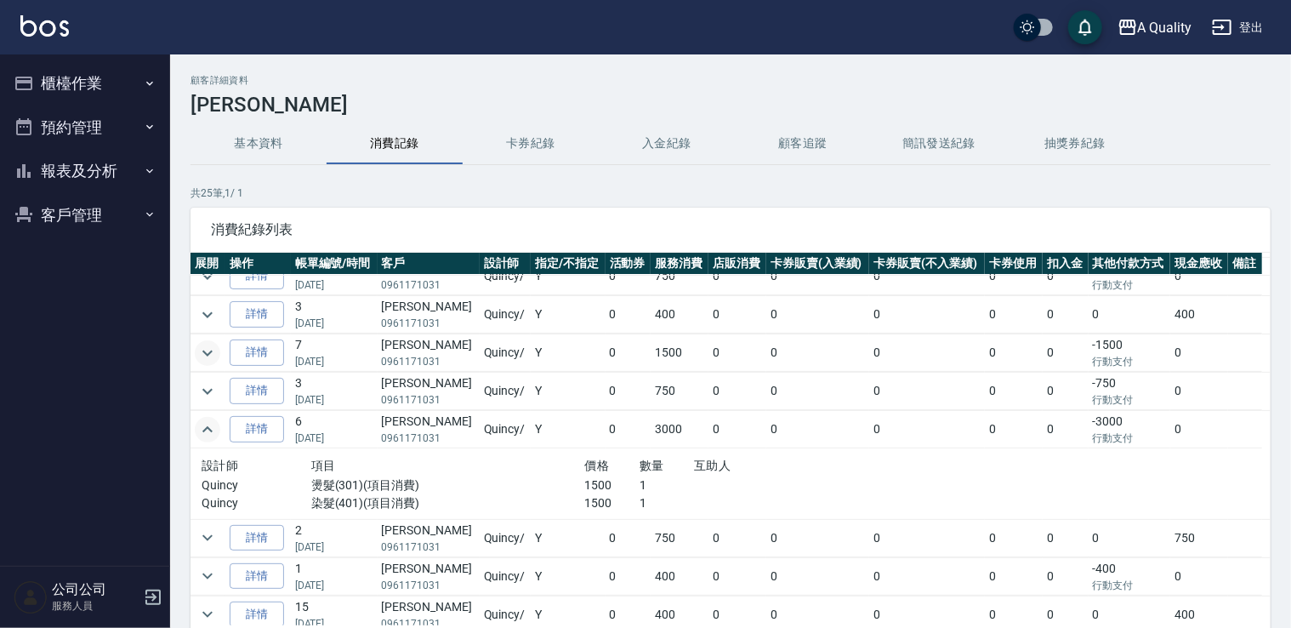
click at [198, 423] on icon "expand row" at bounding box center [207, 429] width 20 height 20
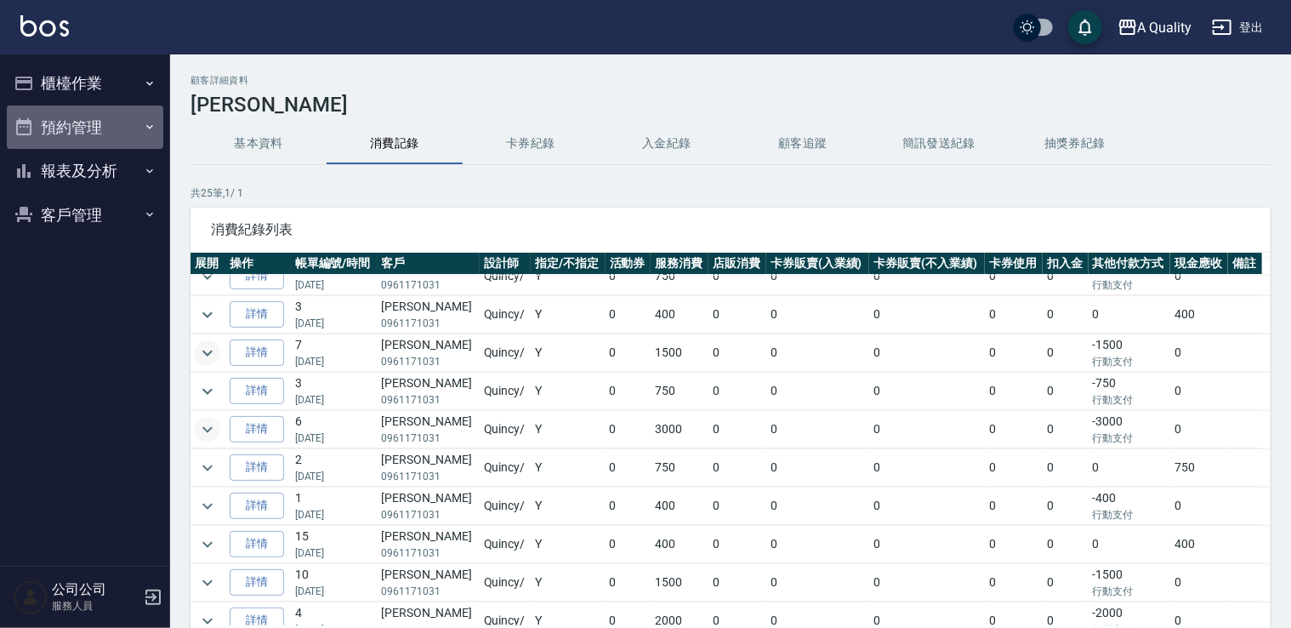
drag, startPoint x: 95, startPoint y: 134, endPoint x: 100, endPoint y: 150, distance: 16.9
click at [96, 134] on button "預約管理" at bounding box center [85, 127] width 156 height 44
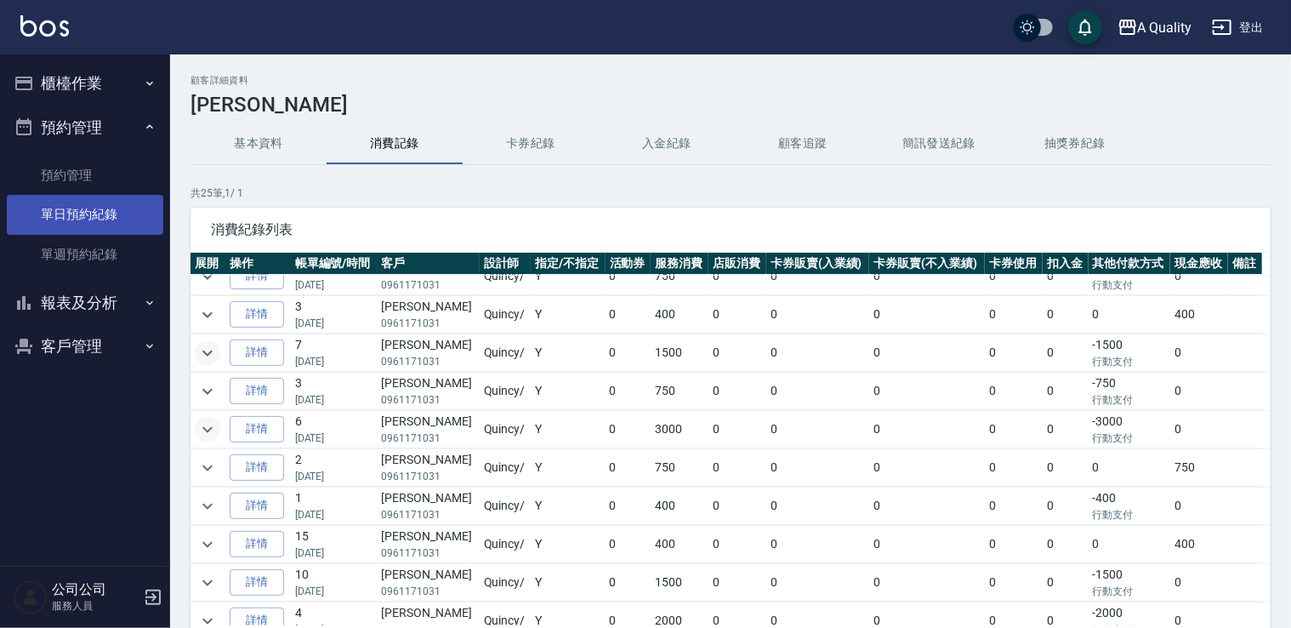
click at [99, 213] on link "單日預約紀錄" at bounding box center [85, 214] width 156 height 39
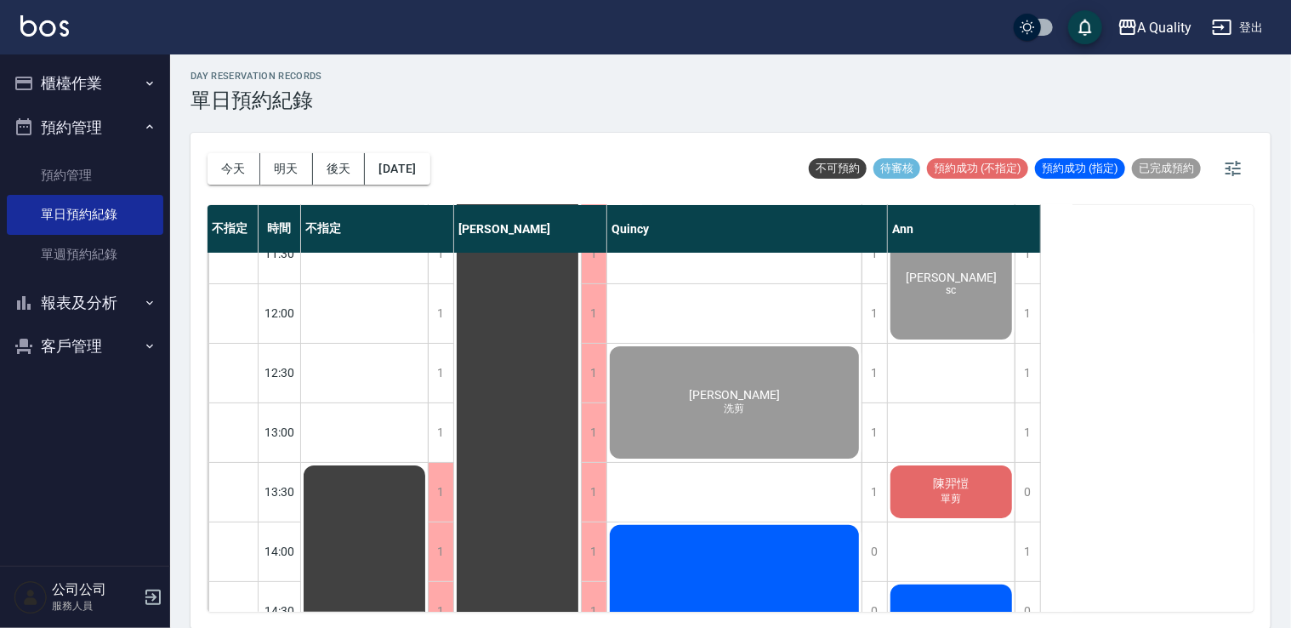
scroll to position [170, 0]
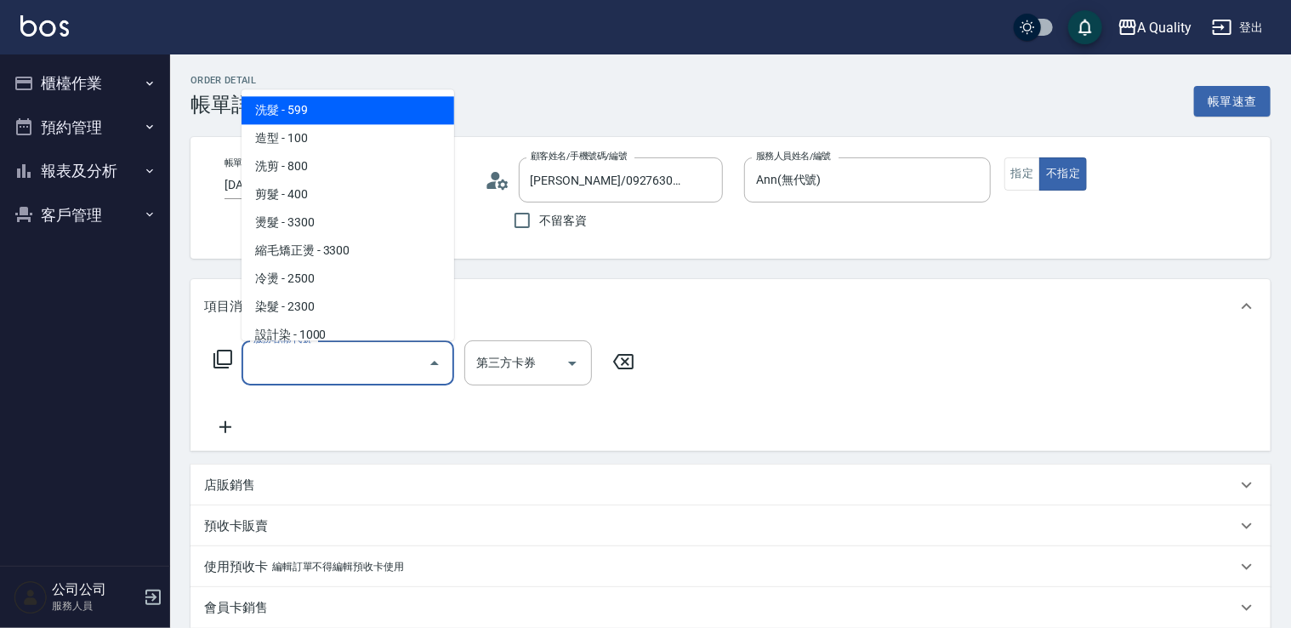
click at [347, 350] on input "服務名稱/代號" at bounding box center [335, 363] width 172 height 30
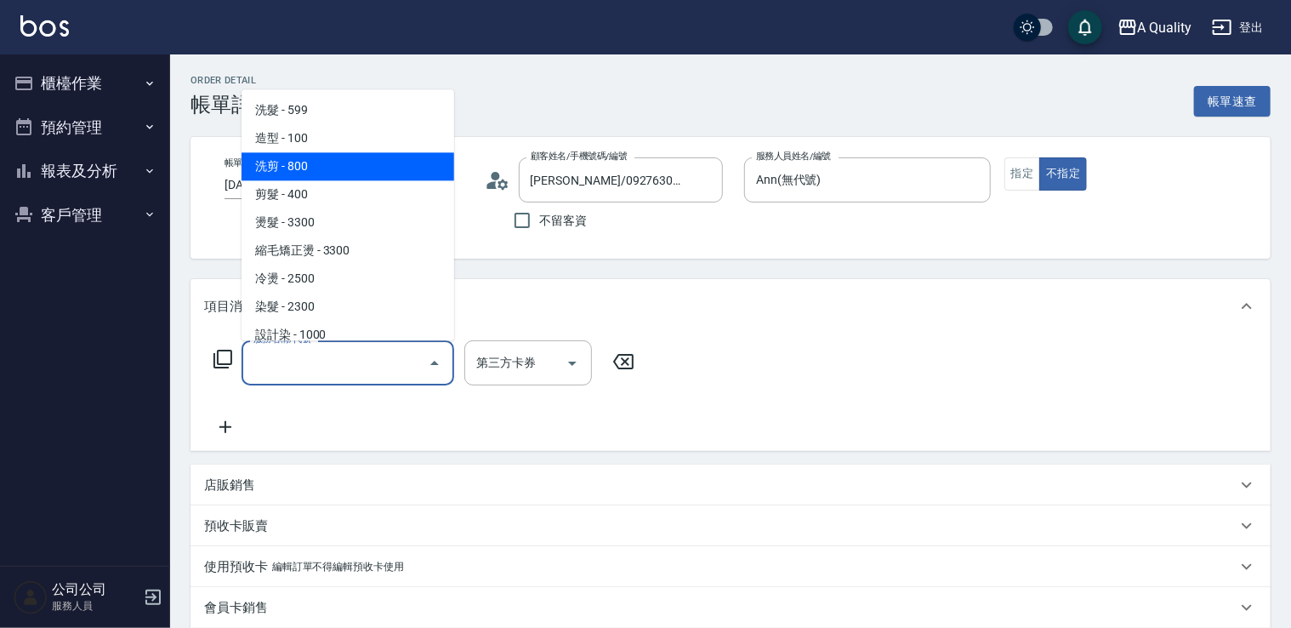
click at [313, 168] on span "洗剪 - 800" at bounding box center [347, 166] width 213 height 28
type input "洗剪(103)"
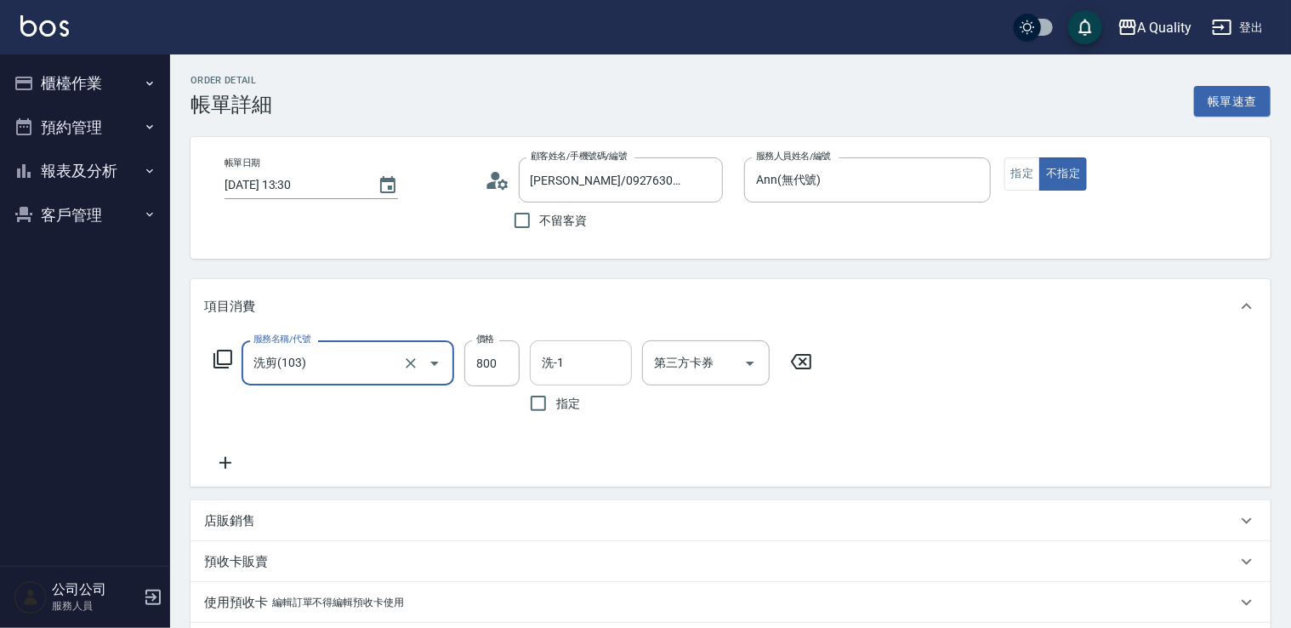
click at [596, 353] on input "洗-1" at bounding box center [580, 363] width 87 height 30
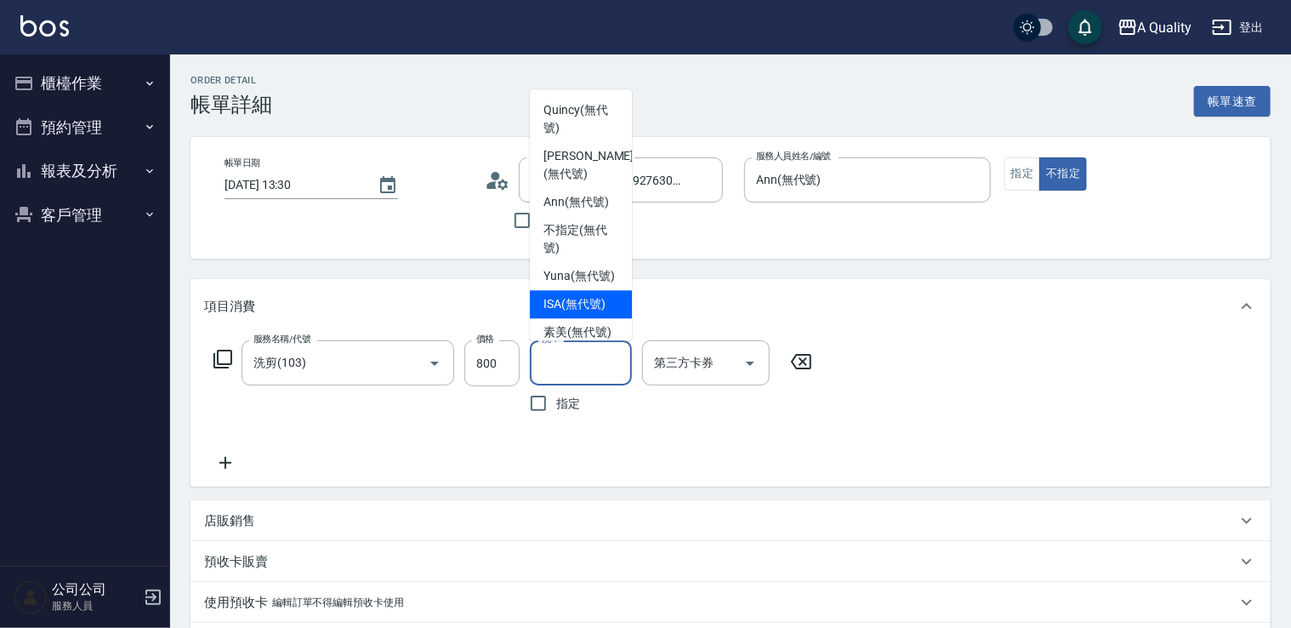
click at [581, 310] on div "ISA (無代號)" at bounding box center [581, 304] width 102 height 28
type input "ISA(無代號)"
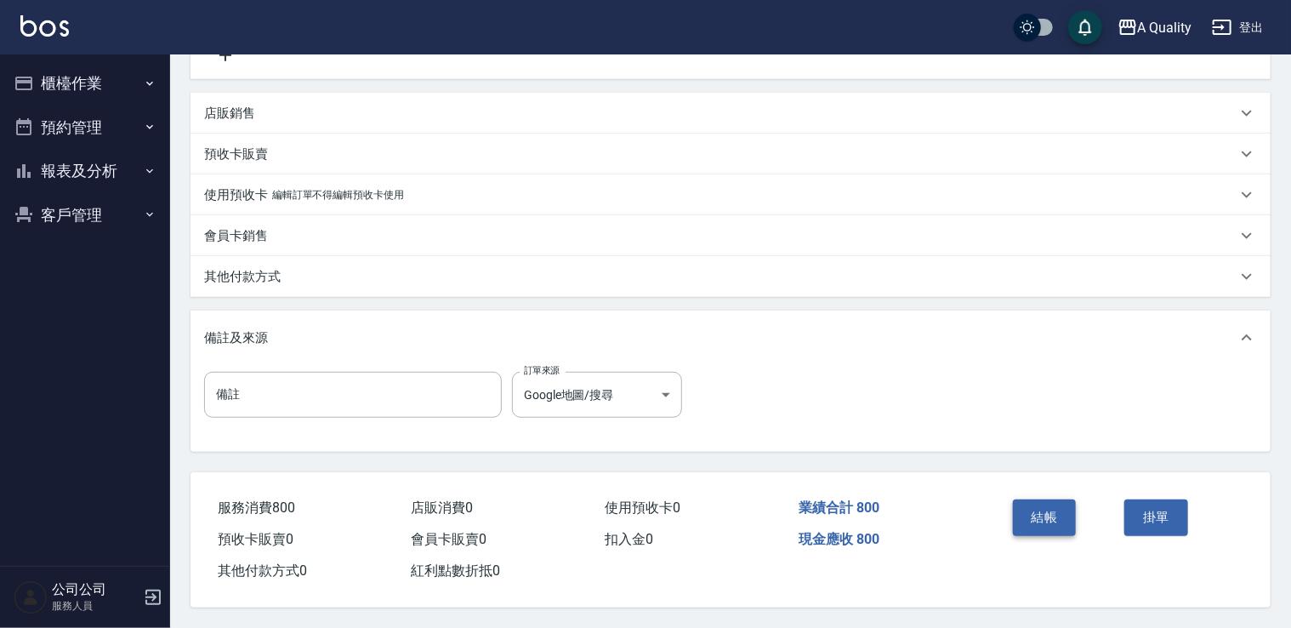
drag, startPoint x: 1042, startPoint y: 536, endPoint x: 1057, endPoint y: 510, distance: 29.3
click at [1042, 533] on div "結帳" at bounding box center [1062, 529] width 112 height 74
click at [1057, 510] on button "結帳" at bounding box center [1045, 517] width 64 height 36
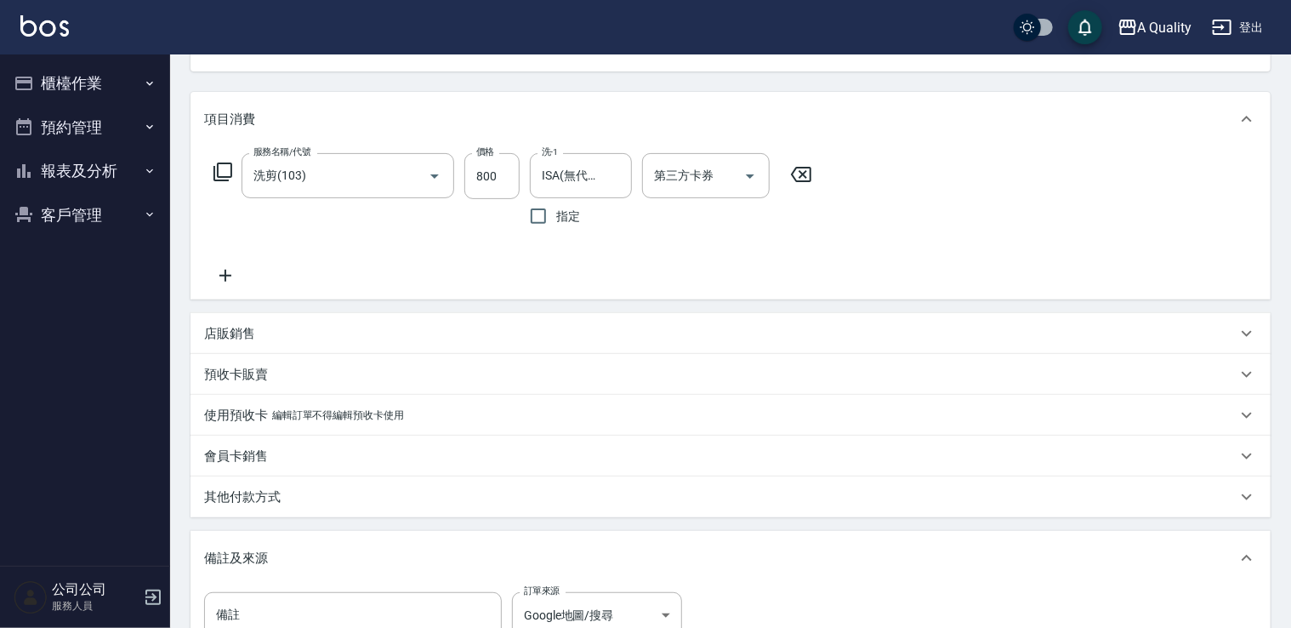
scroll to position [72, 0]
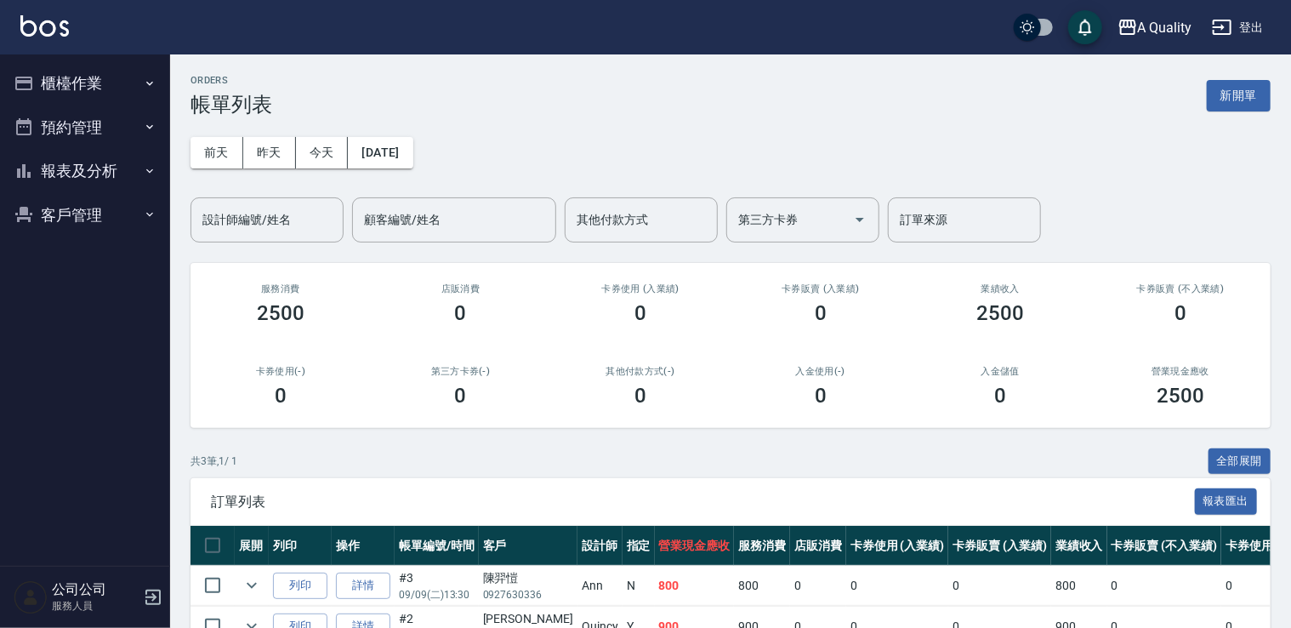
click at [105, 123] on button "預約管理" at bounding box center [85, 127] width 156 height 44
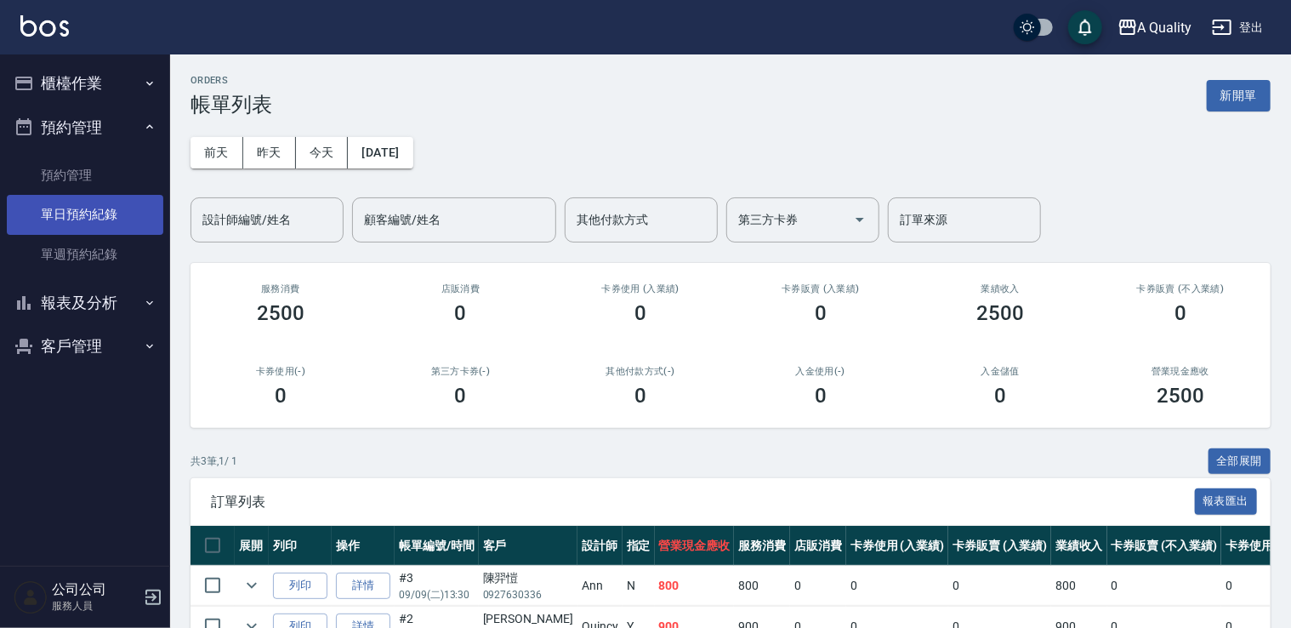
click at [102, 224] on link "單日預約紀錄" at bounding box center [85, 214] width 156 height 39
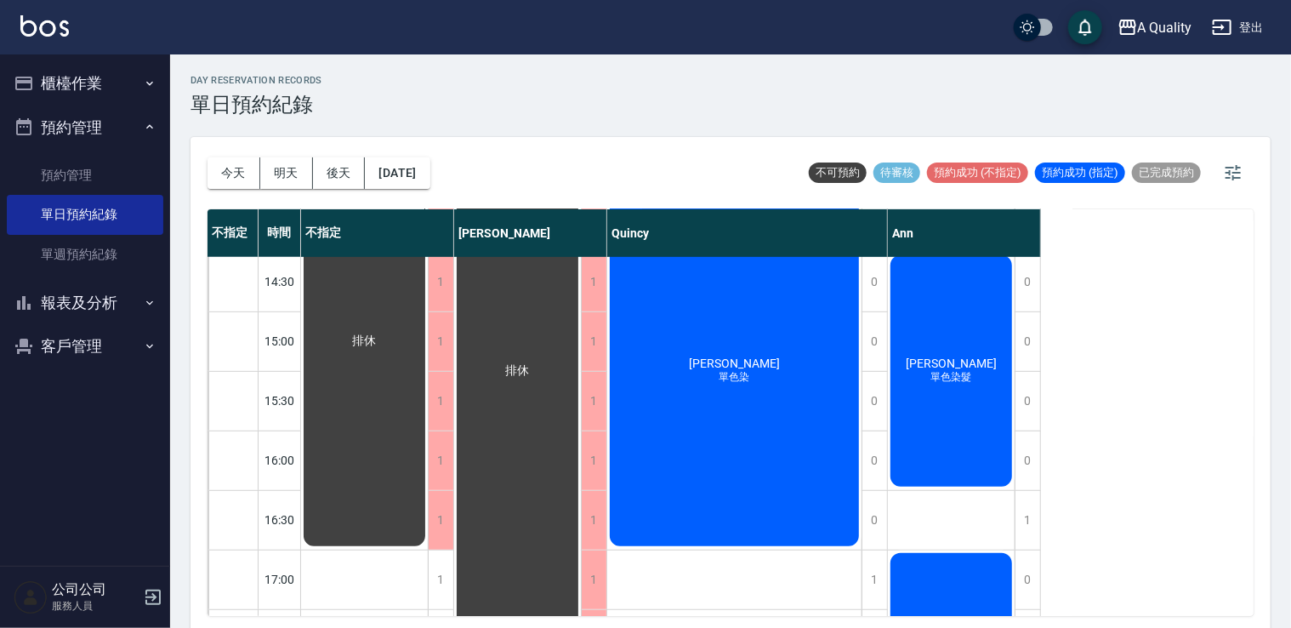
scroll to position [300, 0]
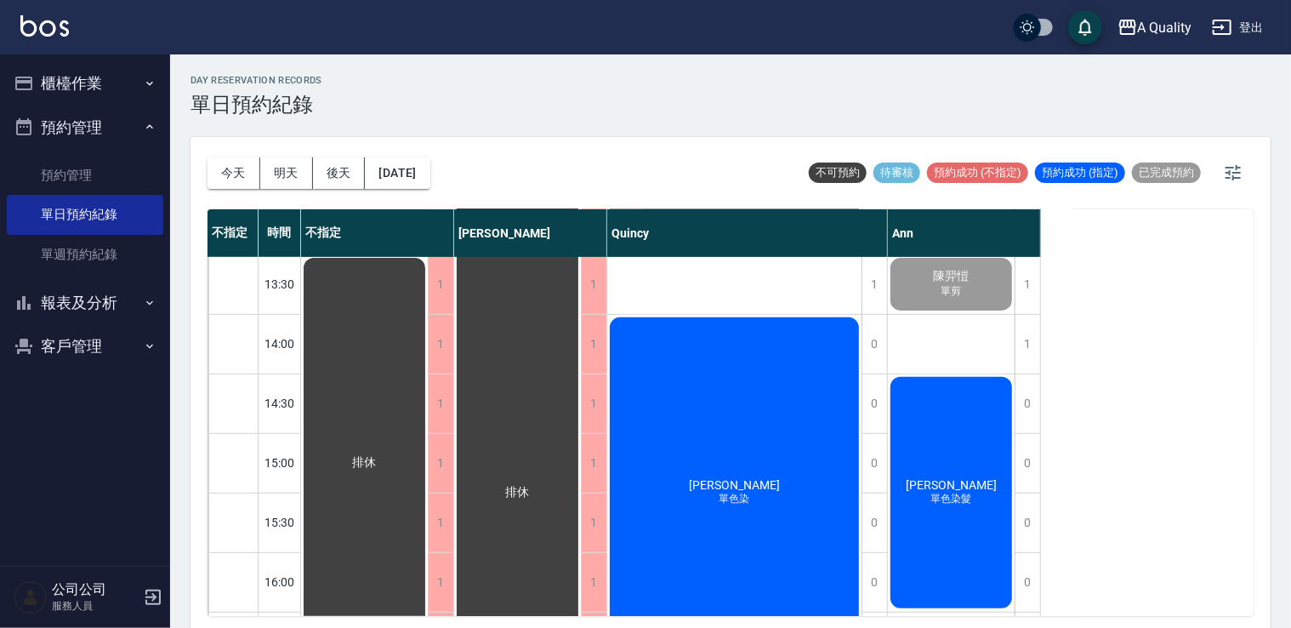
click at [945, 304] on div "[PERSON_NAME]剪" at bounding box center [951, 284] width 127 height 58
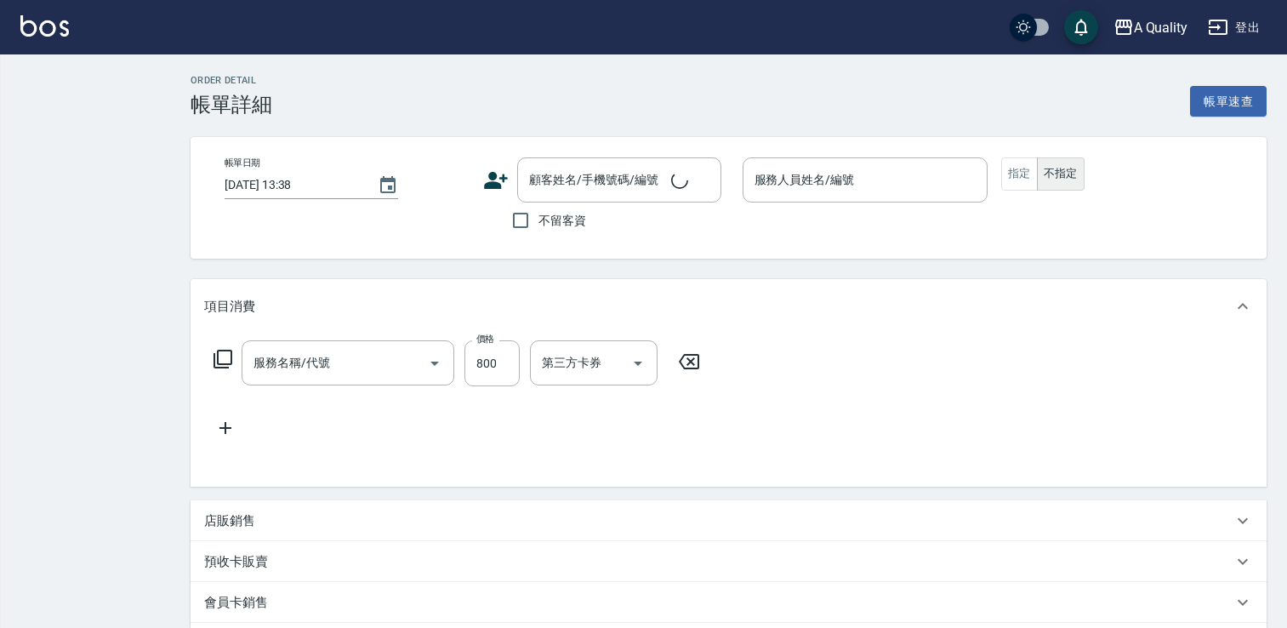
type input "[DATE] 13:30"
type input "Ann(無代號)"
type input "Google地圖/搜尋"
type input "洗剪(103)"
type input "[PERSON_NAME]/0927630336/null"
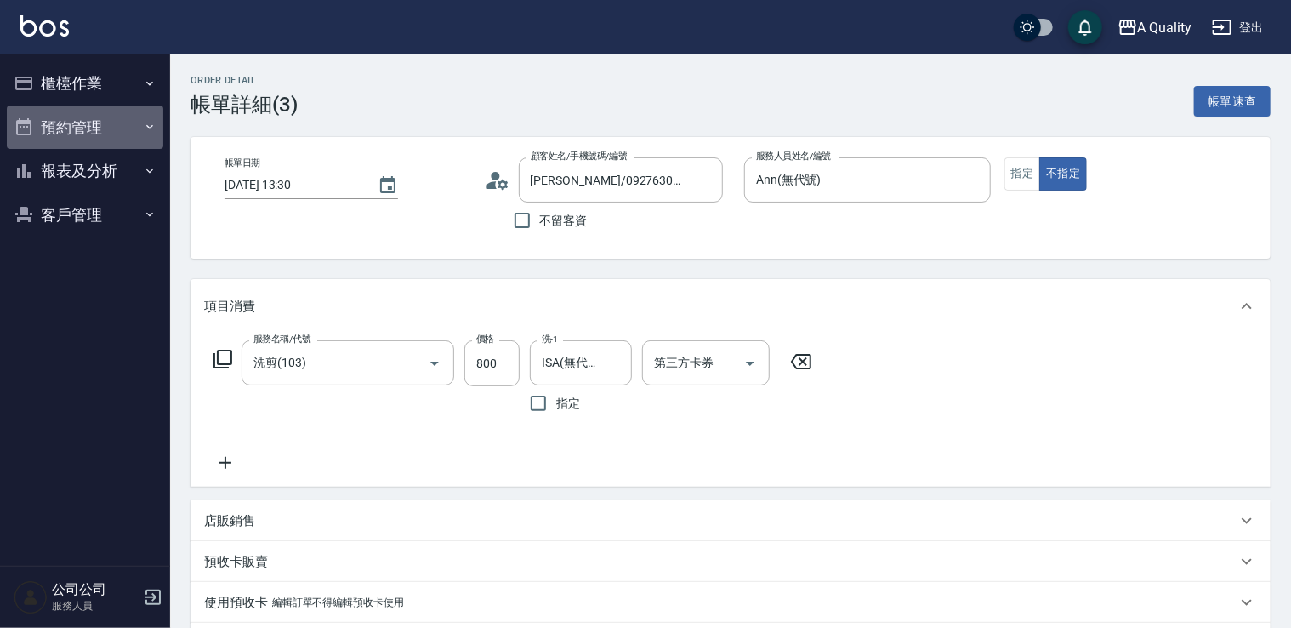
click at [102, 133] on button "預約管理" at bounding box center [85, 127] width 156 height 44
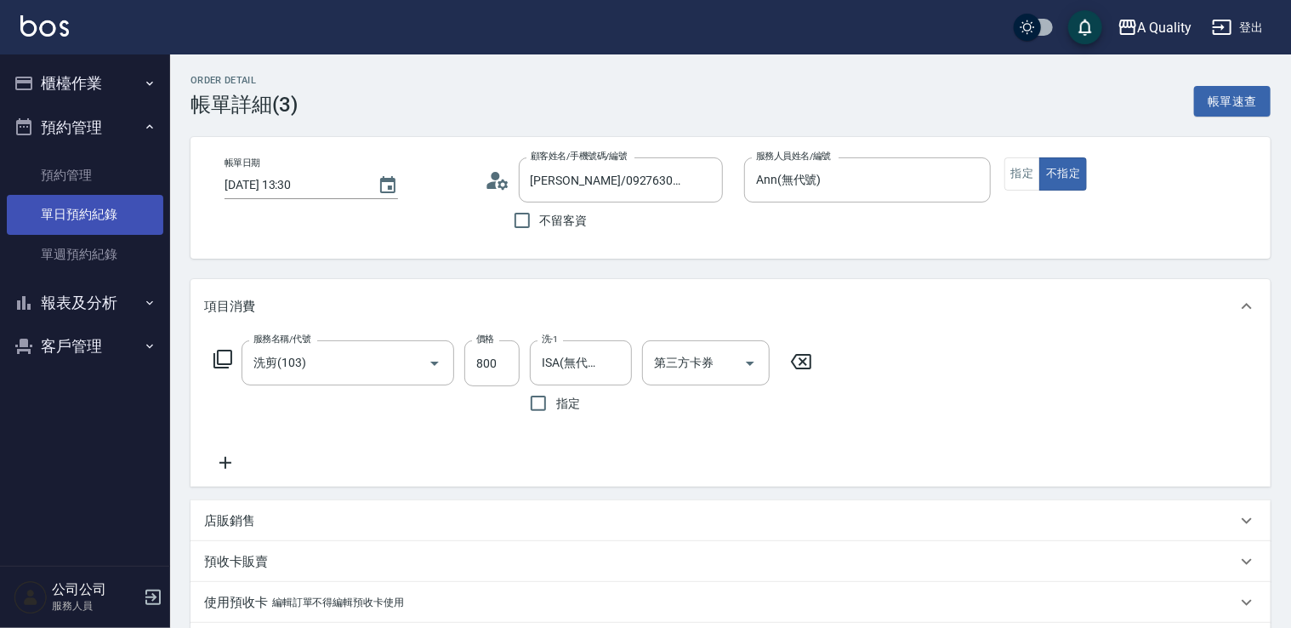
click at [117, 219] on link "單日預約紀錄" at bounding box center [85, 214] width 156 height 39
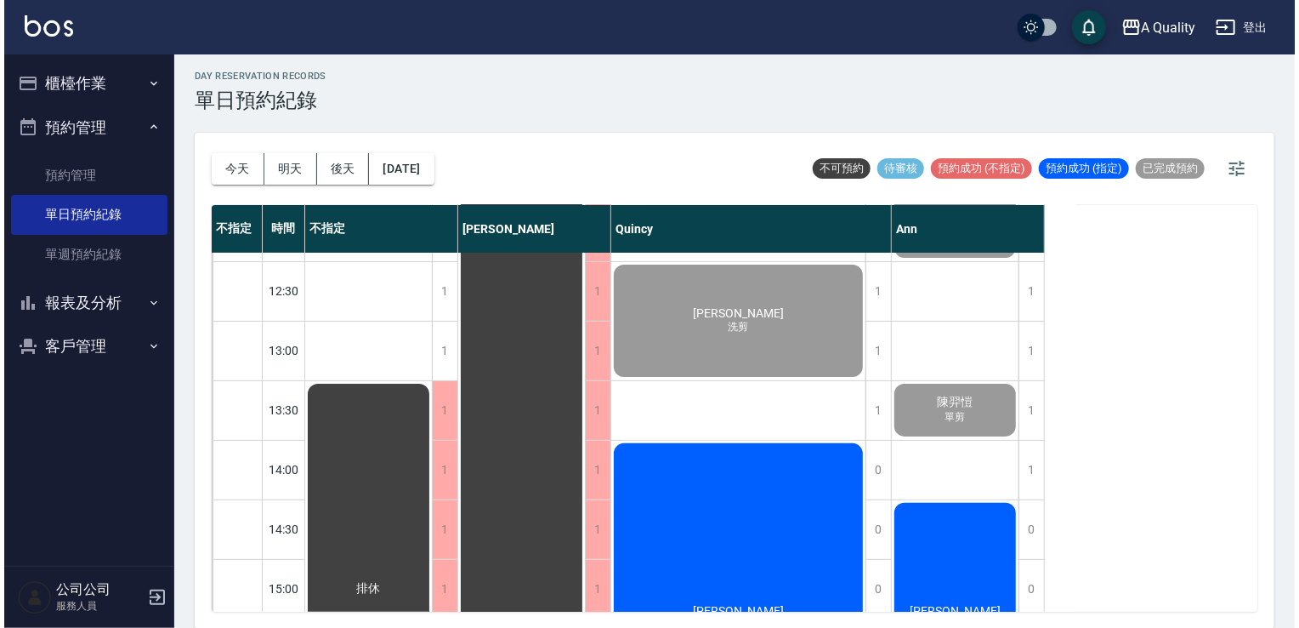
scroll to position [340, 0]
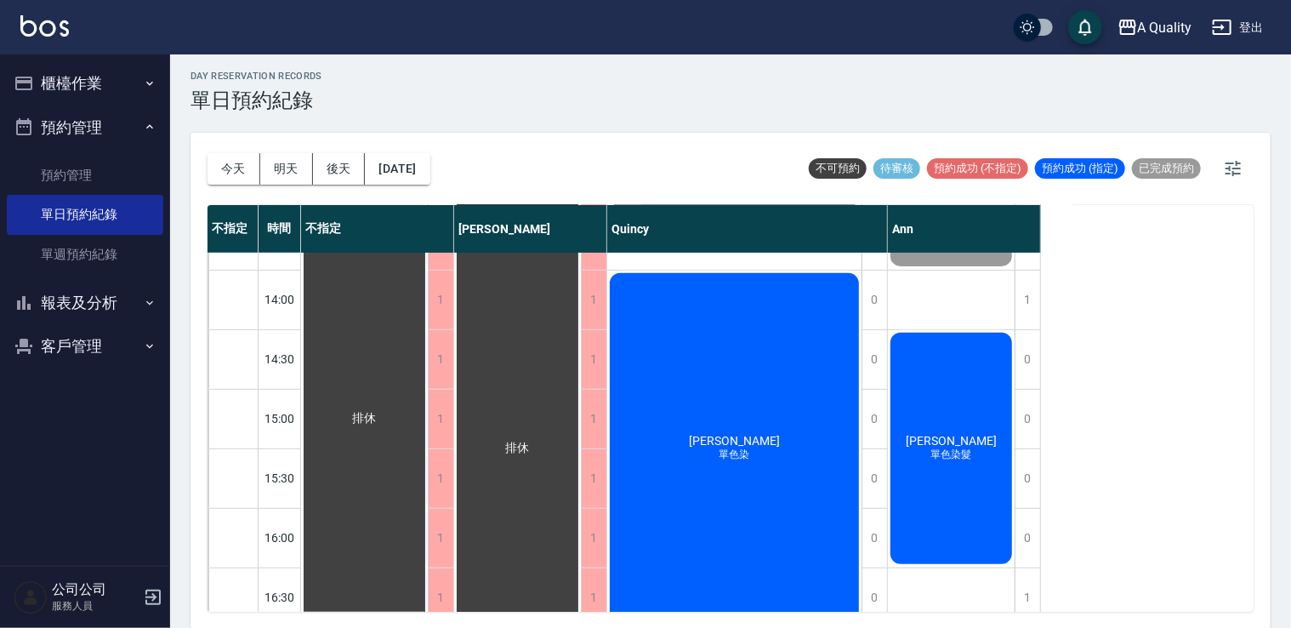
click at [761, 451] on div "孫全 單色染" at bounding box center [734, 447] width 254 height 355
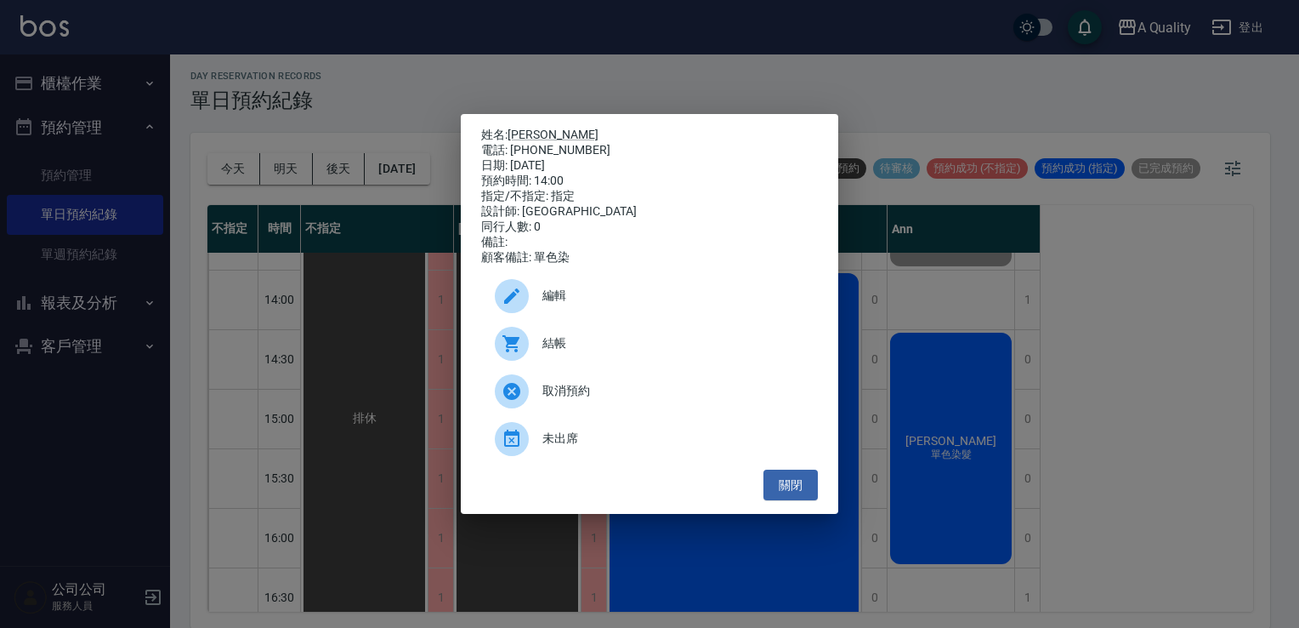
click at [550, 344] on span "結帳" at bounding box center [674, 343] width 262 height 18
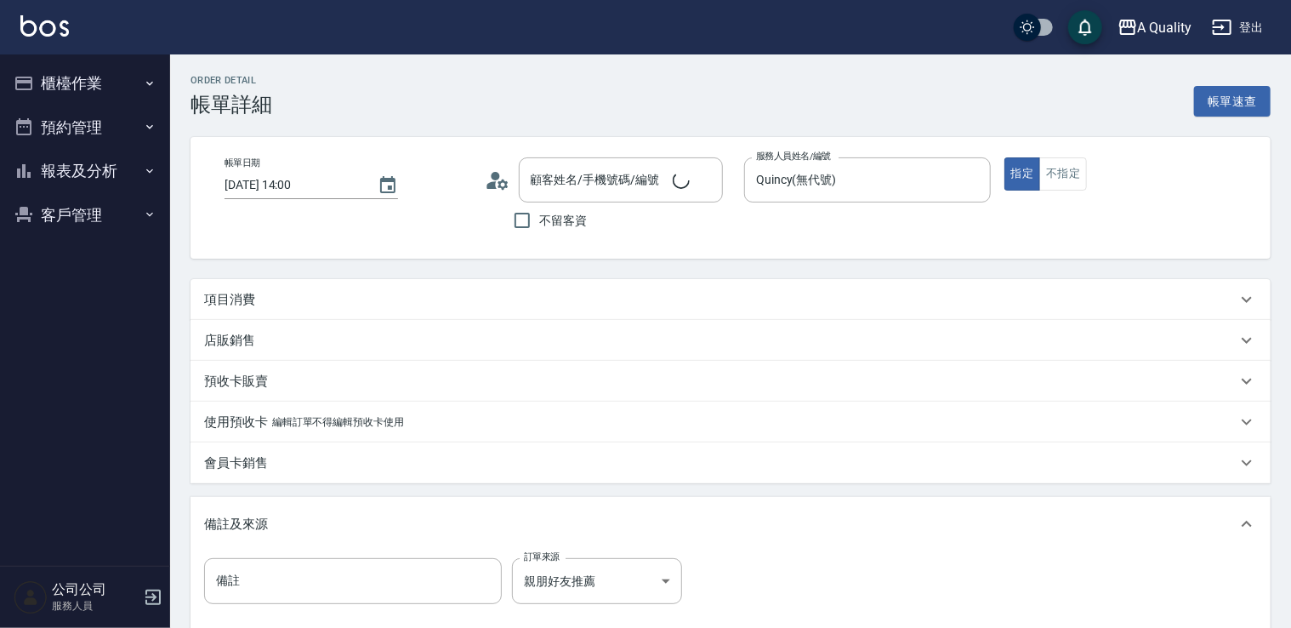
type input "[PERSON_NAME]/0961171031/"
drag, startPoint x: 378, startPoint y: 298, endPoint x: 374, endPoint y: 312, distance: 14.9
click at [378, 304] on div "項目消費" at bounding box center [720, 300] width 1032 height 18
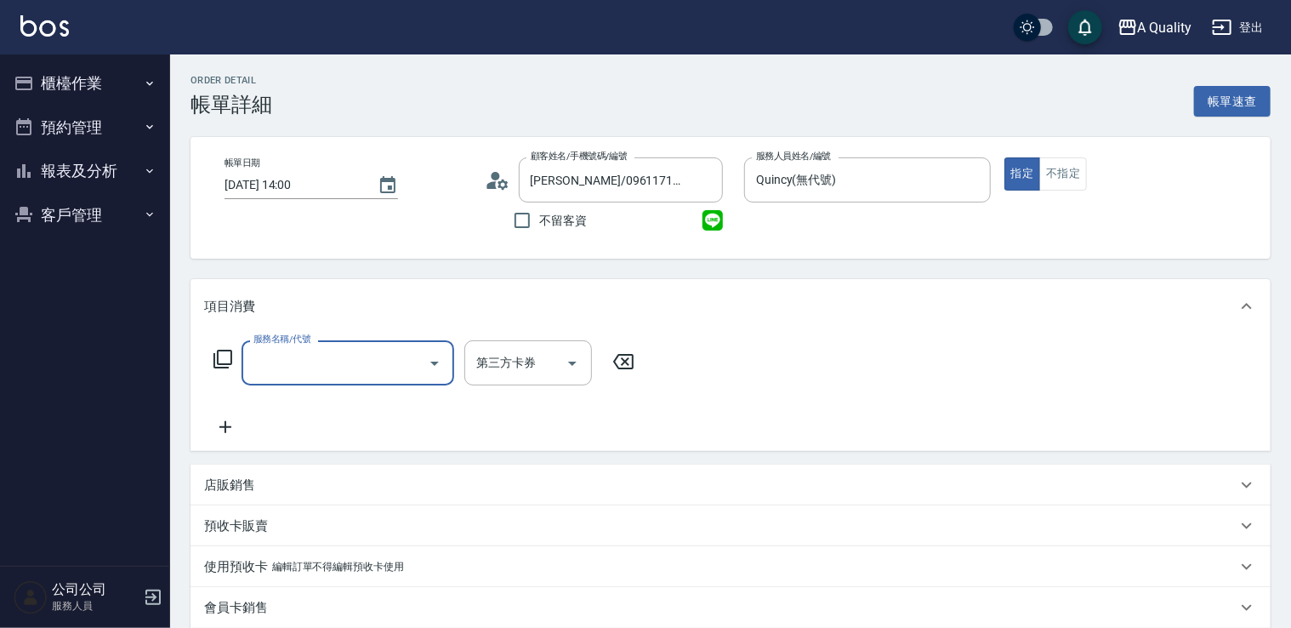
click at [361, 364] on input "服務名稱/代號" at bounding box center [335, 363] width 172 height 30
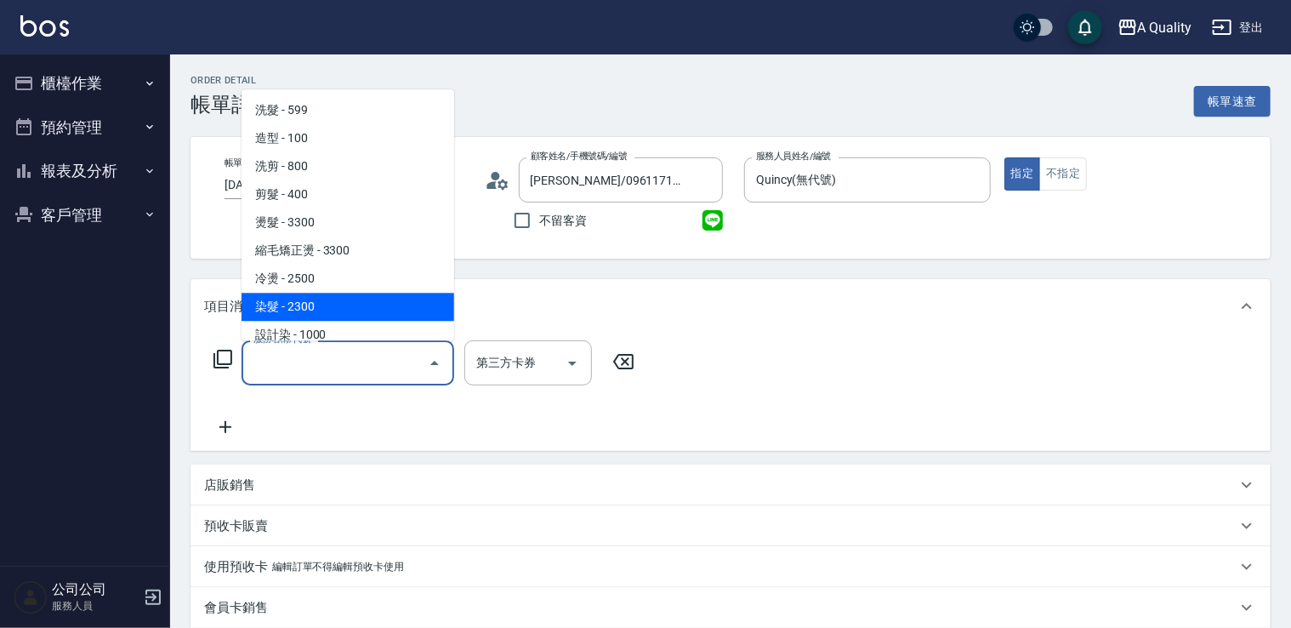
drag, startPoint x: 316, startPoint y: 308, endPoint x: 453, endPoint y: 353, distance: 144.1
click at [318, 310] on span "染髮 - 2300" at bounding box center [347, 307] width 213 height 28
type input "染髮(401)"
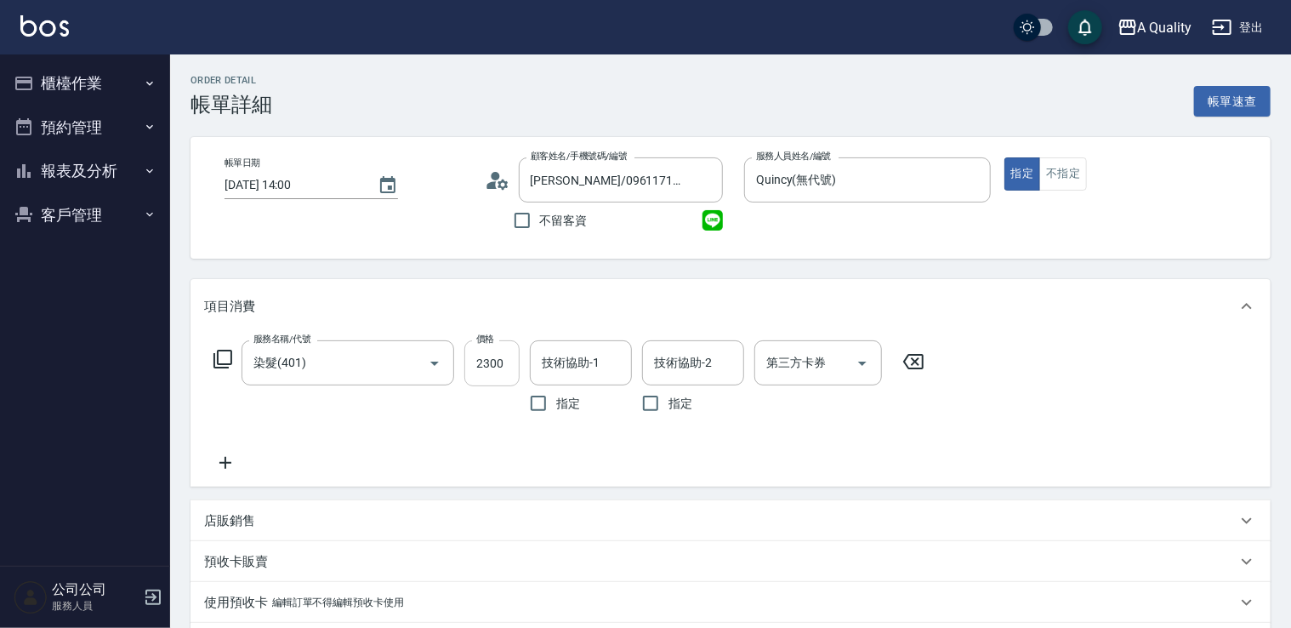
click at [517, 372] on div "服務名稱/代號 染髮(401) 服務名稱/代號 價格 2300 價格 技術協助-1 技術協助-1 指定 技術協助-2 技術協助-2 指定 第三方卡券 第三方卡券" at bounding box center [569, 380] width 730 height 81
click at [506, 366] on input "2300" at bounding box center [491, 363] width 55 height 46
type input "1500"
drag, startPoint x: 592, startPoint y: 376, endPoint x: 588, endPoint y: 356, distance: 19.9
click at [590, 376] on input "技術協助-1" at bounding box center [580, 363] width 87 height 30
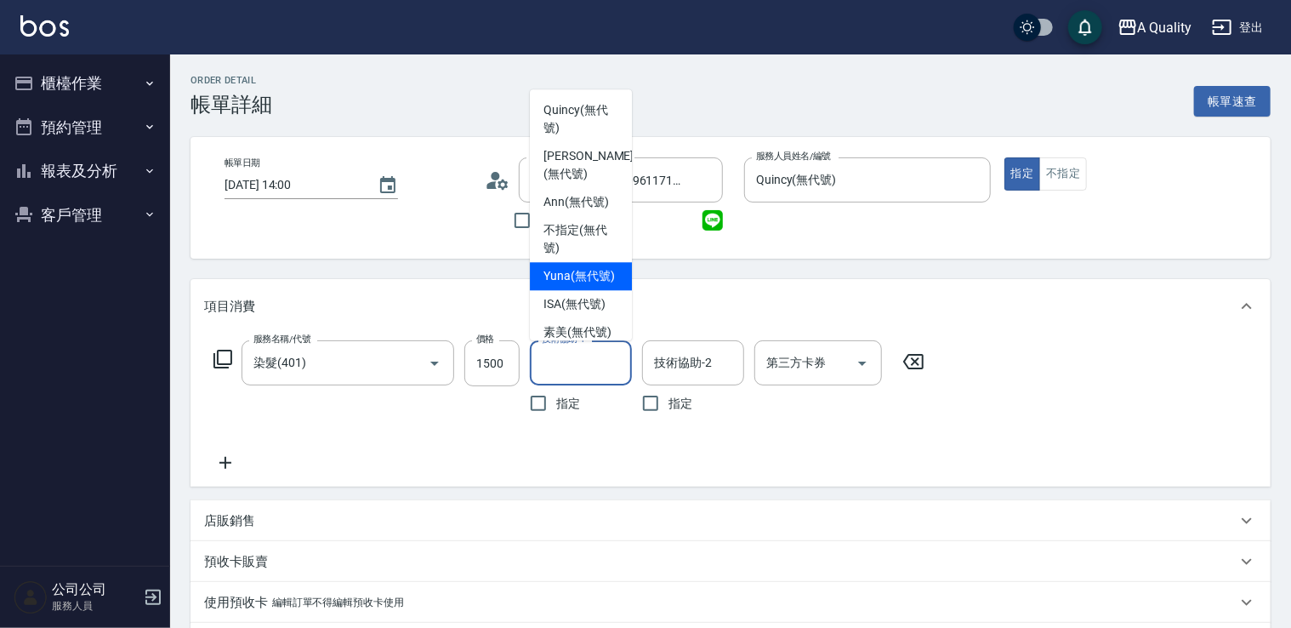
click at [577, 273] on span "Yuna (無代號)" at bounding box center [578, 276] width 71 height 18
type input "Yuna(無代號)"
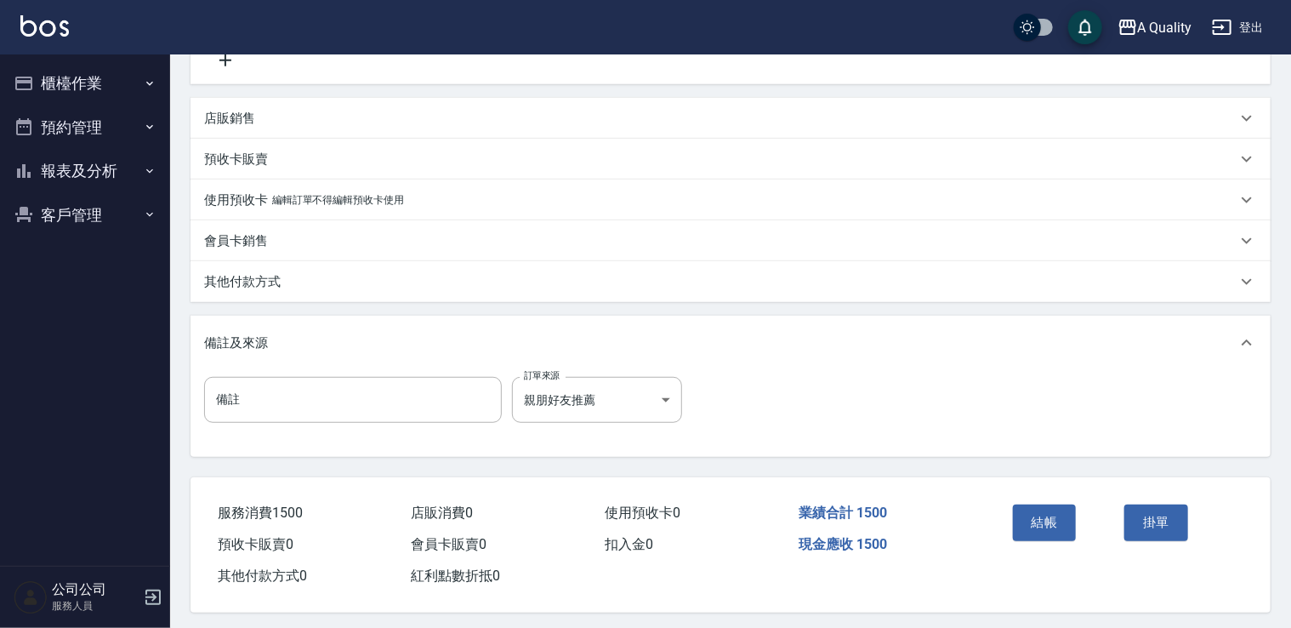
scroll to position [412, 0]
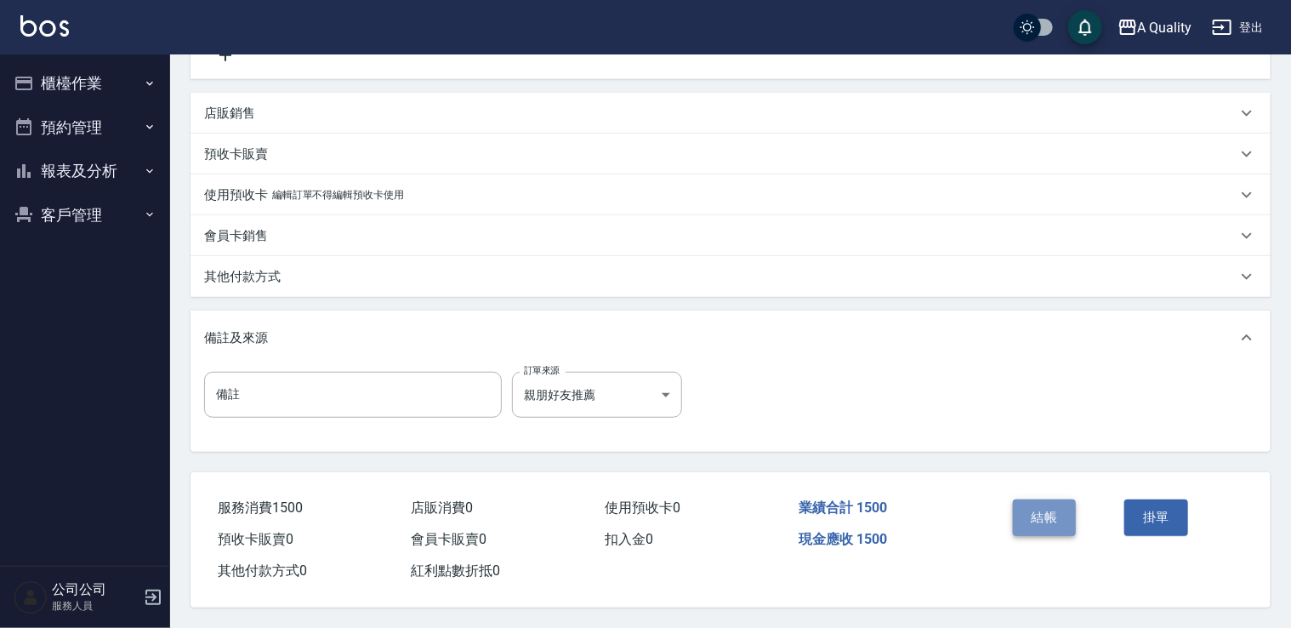
click at [1046, 512] on button "結帳" at bounding box center [1045, 517] width 64 height 36
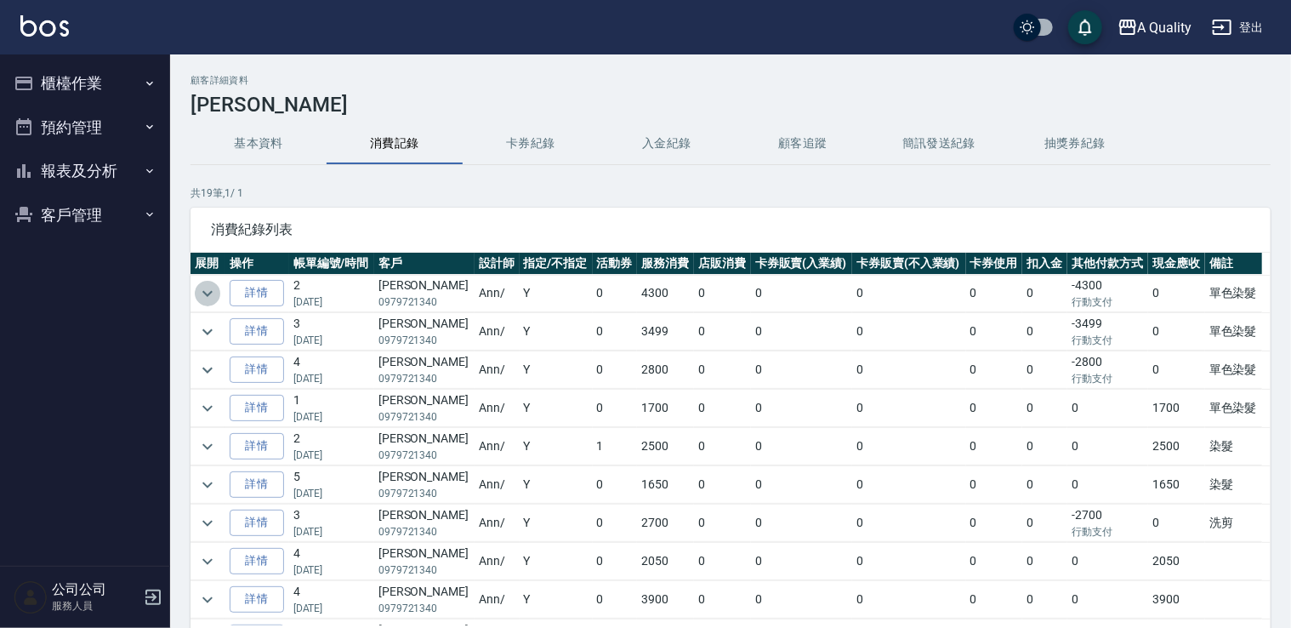
click at [207, 289] on icon "expand row" at bounding box center [207, 293] width 20 height 20
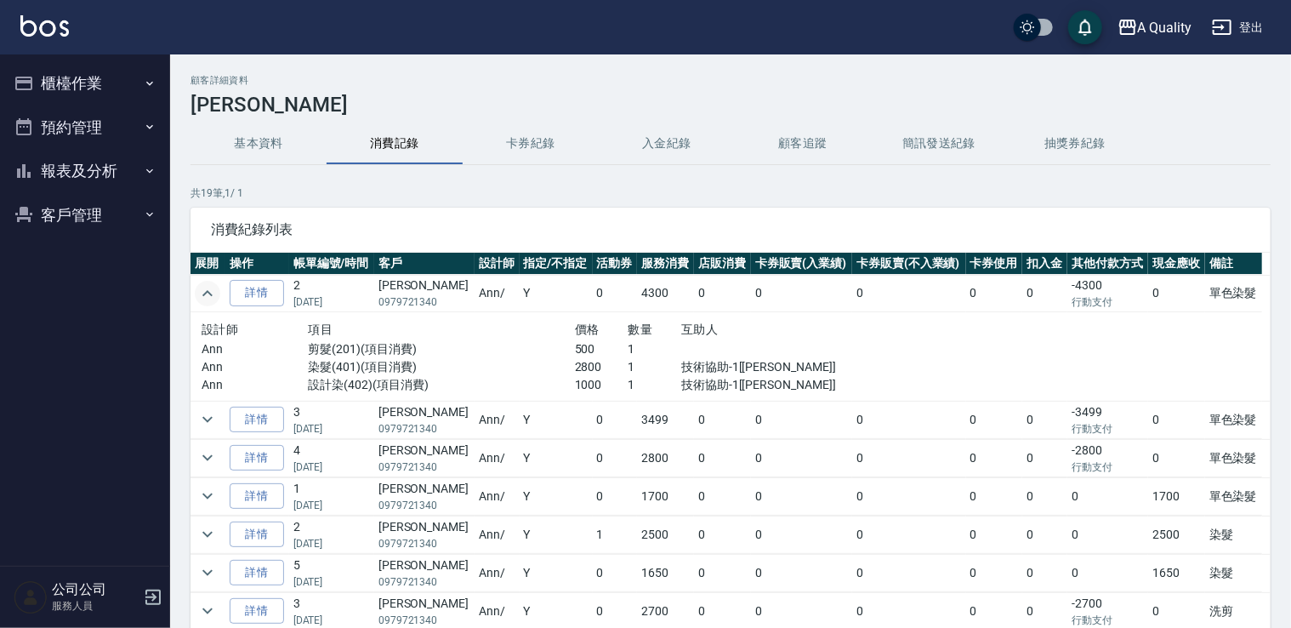
click at [203, 287] on icon "expand row" at bounding box center [207, 293] width 20 height 20
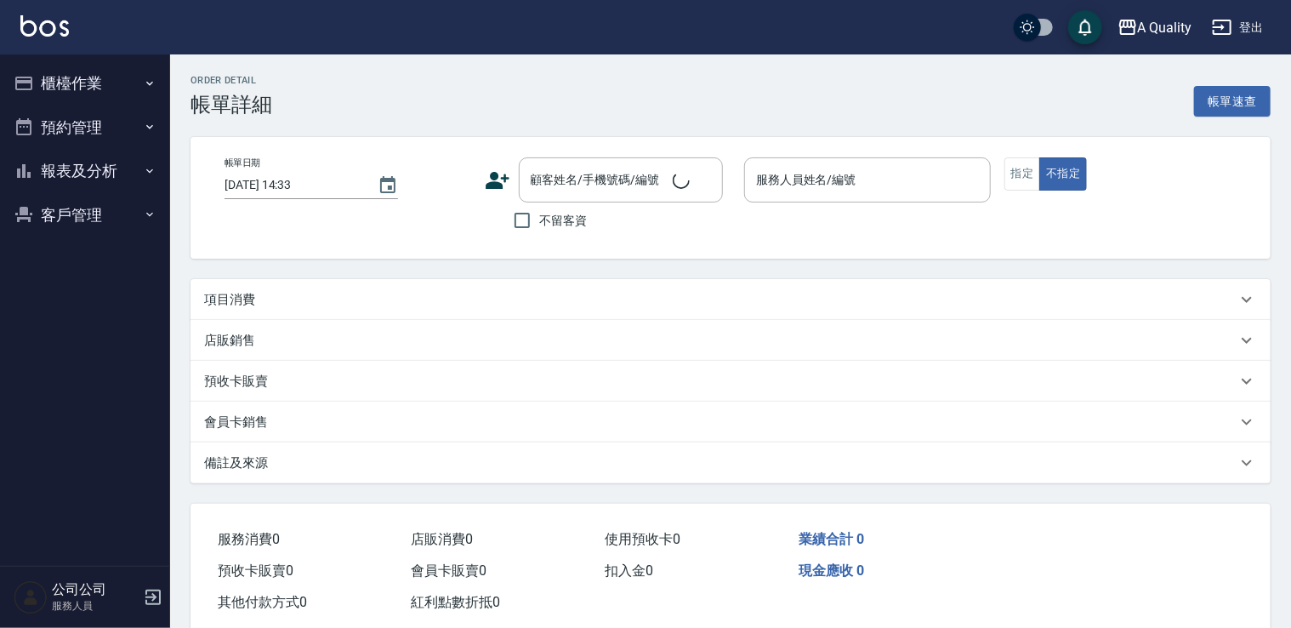
type input "[DATE] 14:30"
type input "Ann(無代號)"
type input "單色染髮"
click at [260, 291] on div "項目消費" at bounding box center [720, 300] width 1032 height 18
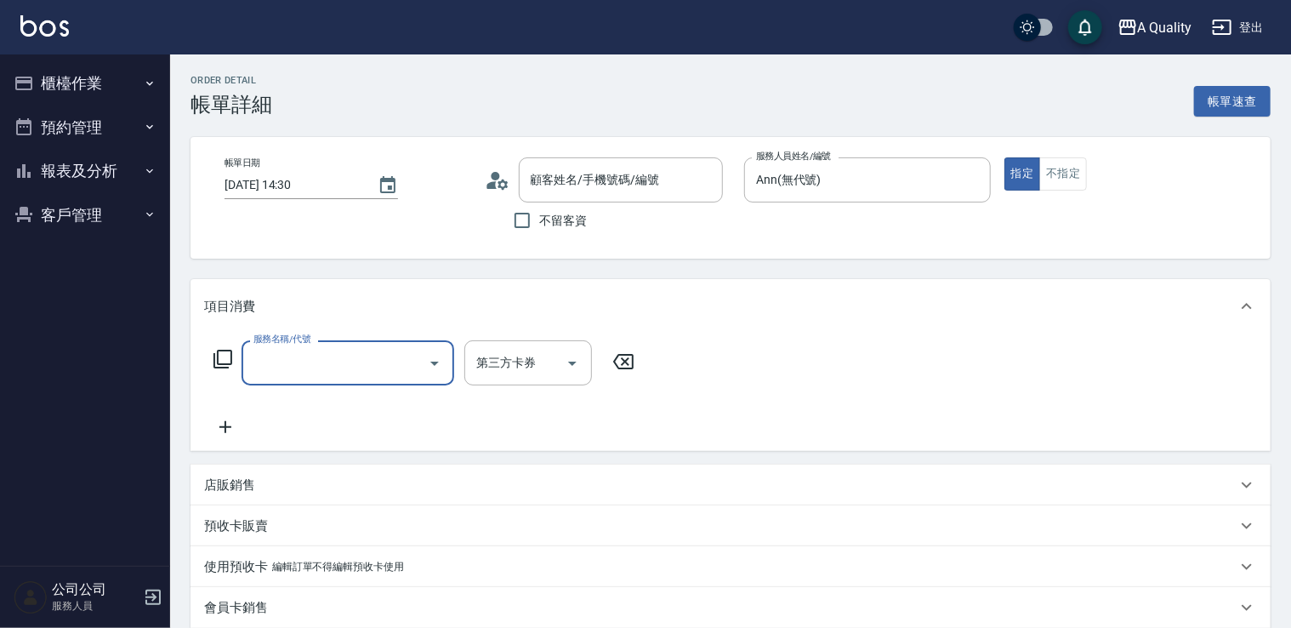
type input "[PERSON_NAME]/0979721340/"
click at [347, 332] on div "項目消費" at bounding box center [730, 306] width 1080 height 54
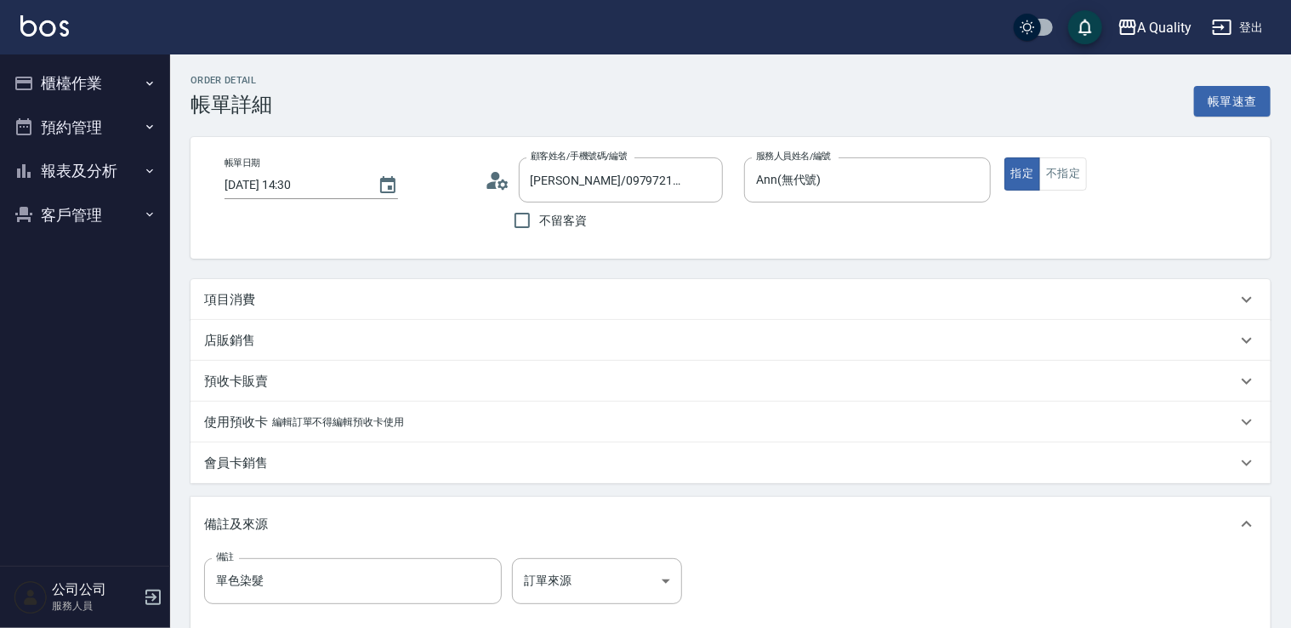
scroll to position [0, 0]
click at [336, 361] on div "預收卡販賣" at bounding box center [730, 381] width 1080 height 41
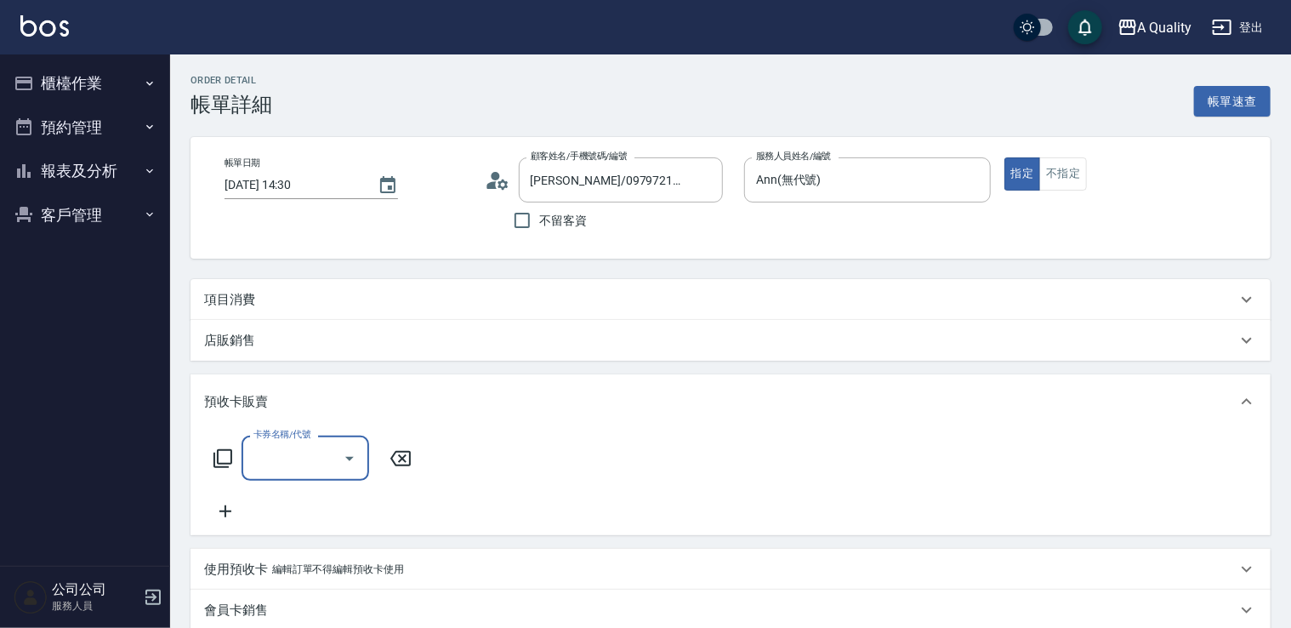
click at [264, 285] on div "項目消費" at bounding box center [730, 299] width 1080 height 41
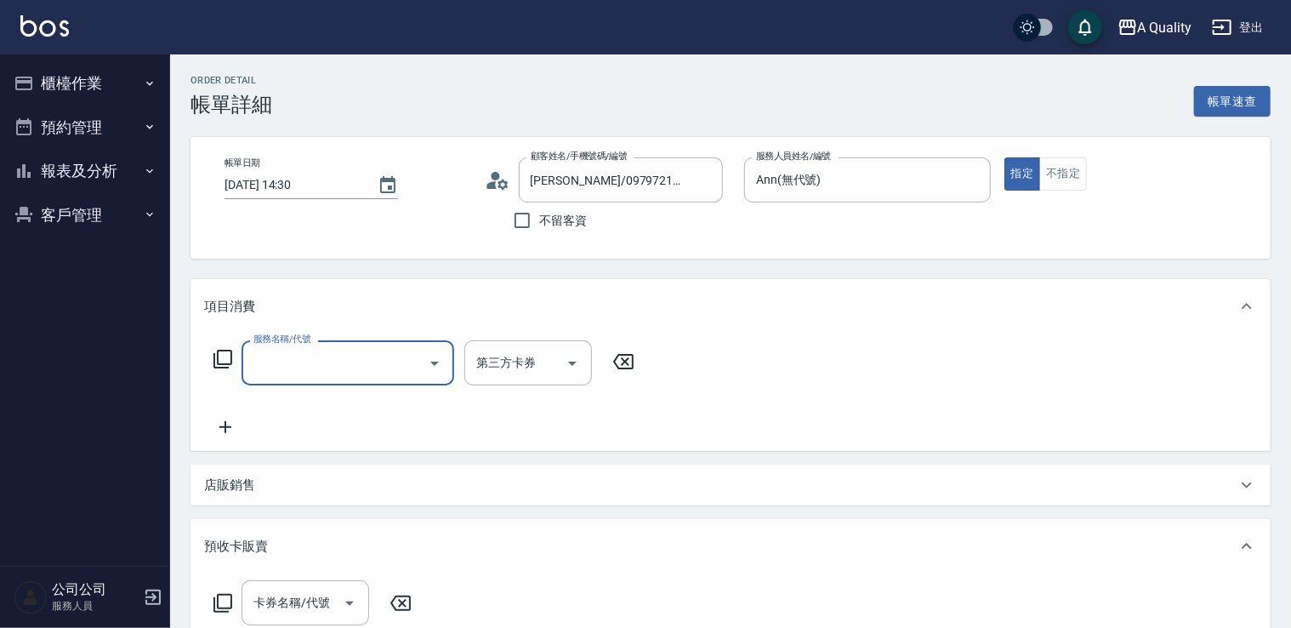
click at [363, 341] on div "服務名稱/代號" at bounding box center [347, 362] width 213 height 45
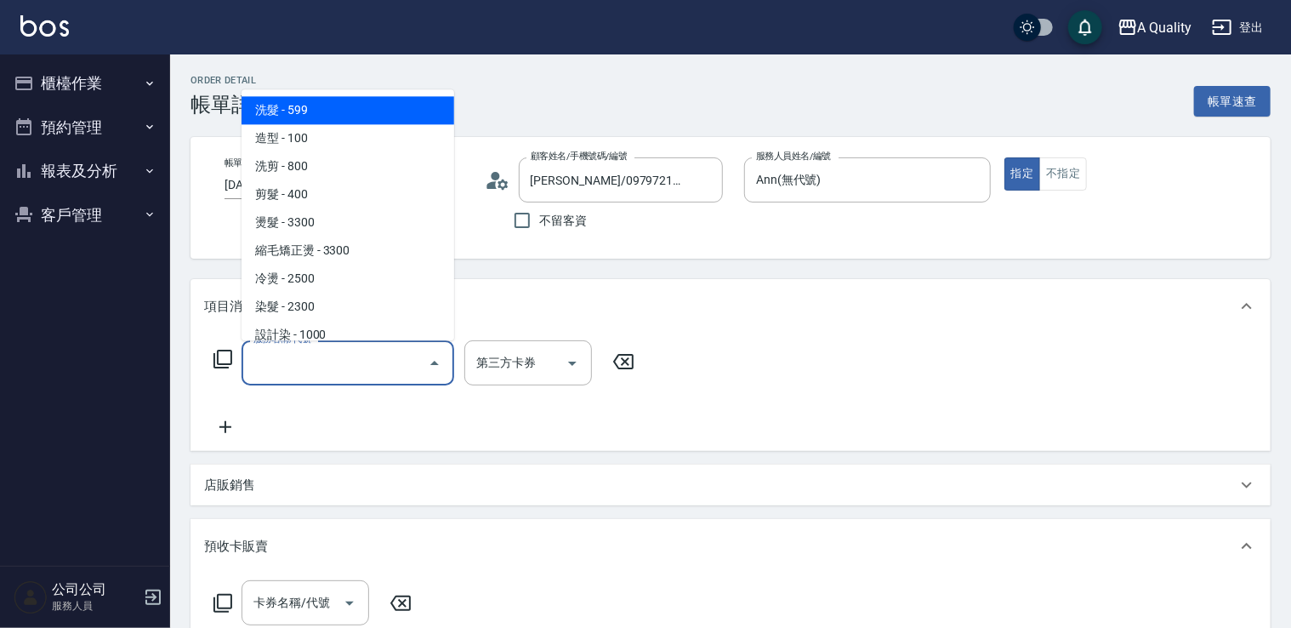
click at [303, 114] on span "洗髮 - 599" at bounding box center [347, 110] width 213 height 28
type input "洗髮(101)"
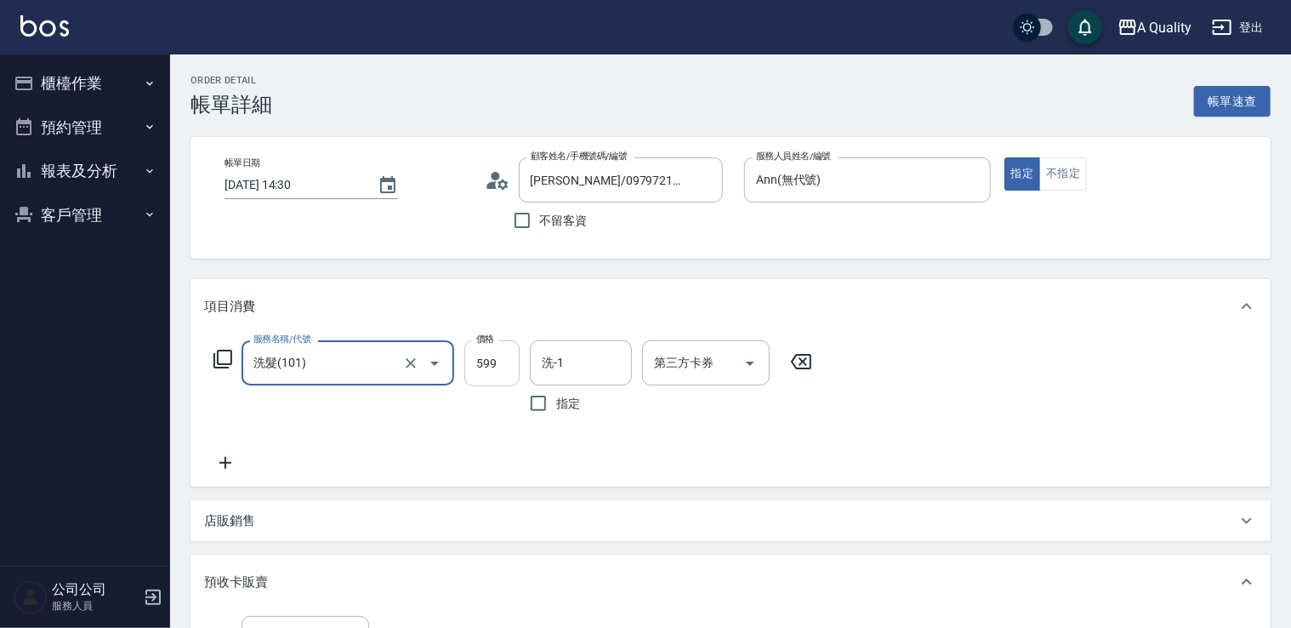
click at [486, 345] on div "價格 599 價格" at bounding box center [491, 380] width 55 height 81
click at [496, 362] on input "599" at bounding box center [491, 363] width 55 height 46
type input "40"
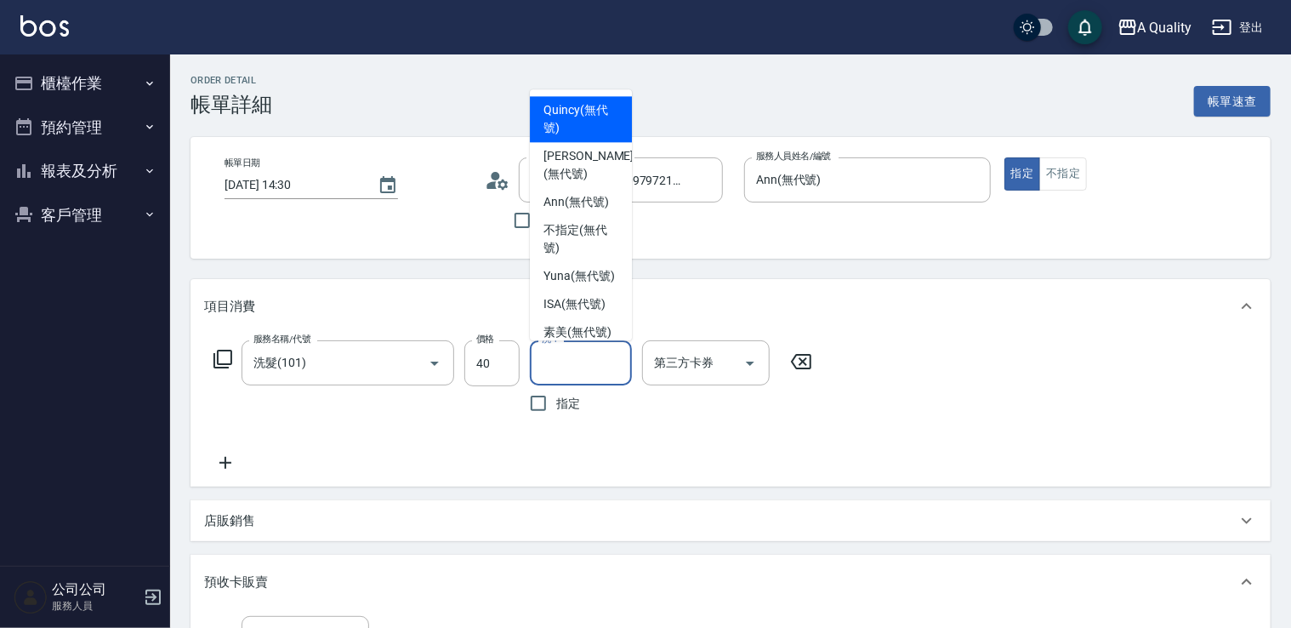
click at [577, 362] on input "洗-1" at bounding box center [580, 363] width 87 height 30
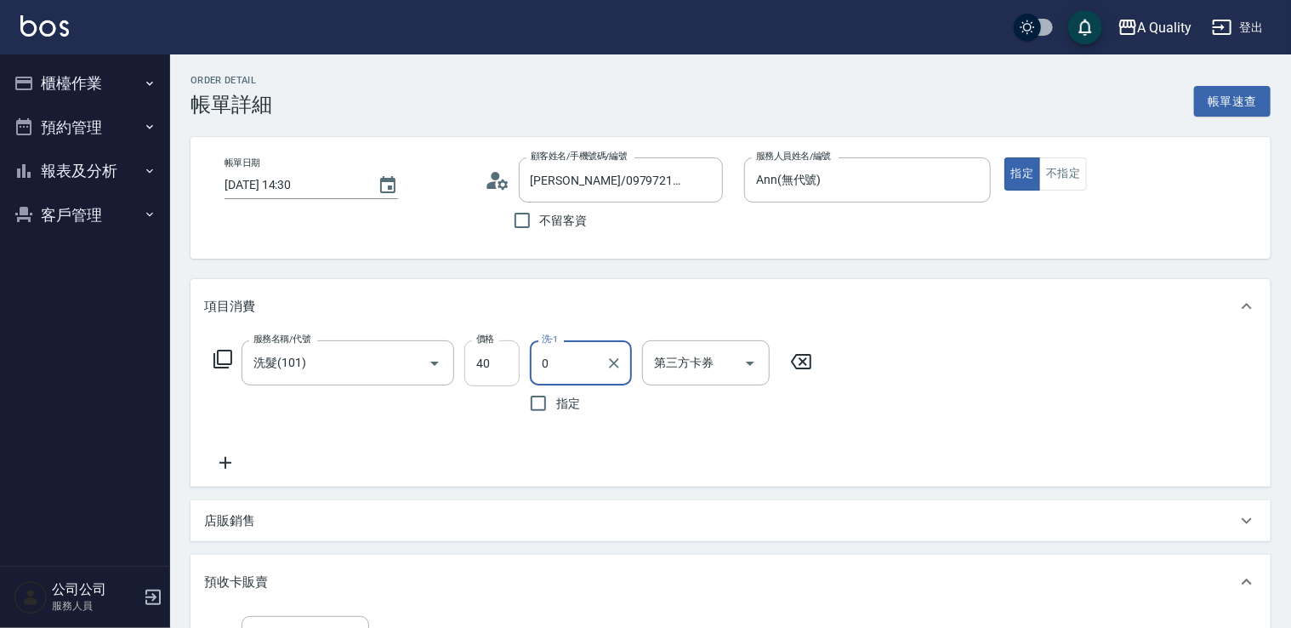
type input "0"
type input "400"
click at [561, 363] on input "洗-1" at bounding box center [580, 363] width 87 height 30
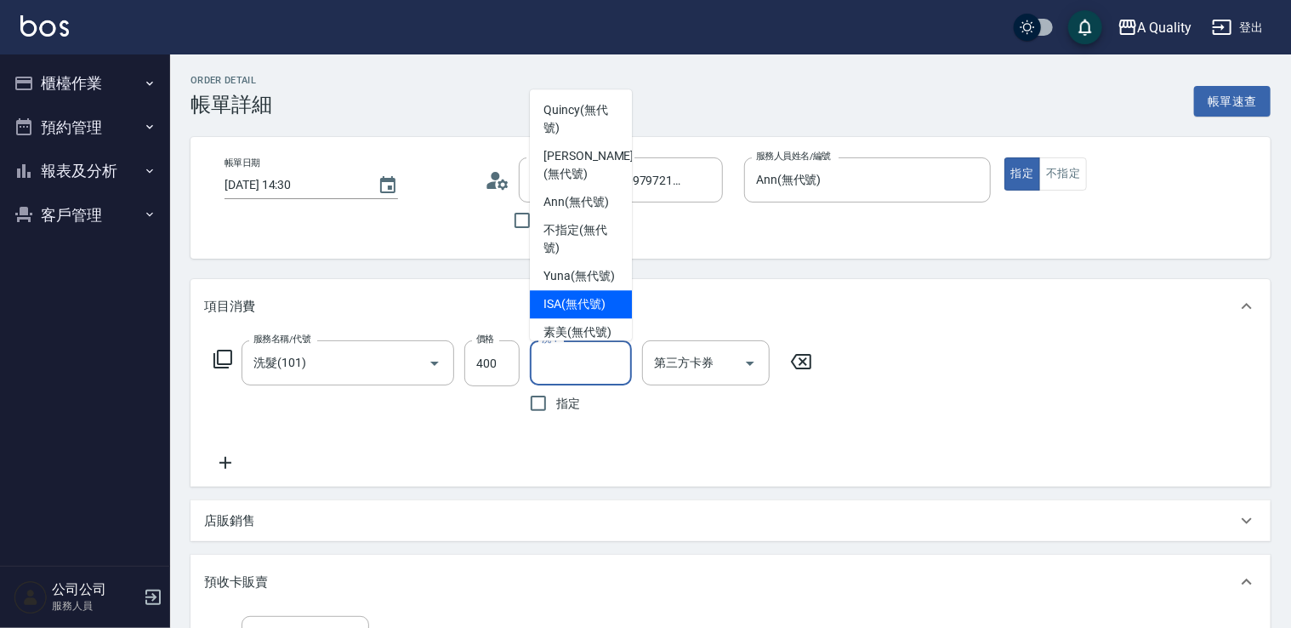
click at [571, 313] on span "ISA (無代號)" at bounding box center [574, 304] width 62 height 18
type input "ISA(無代號)"
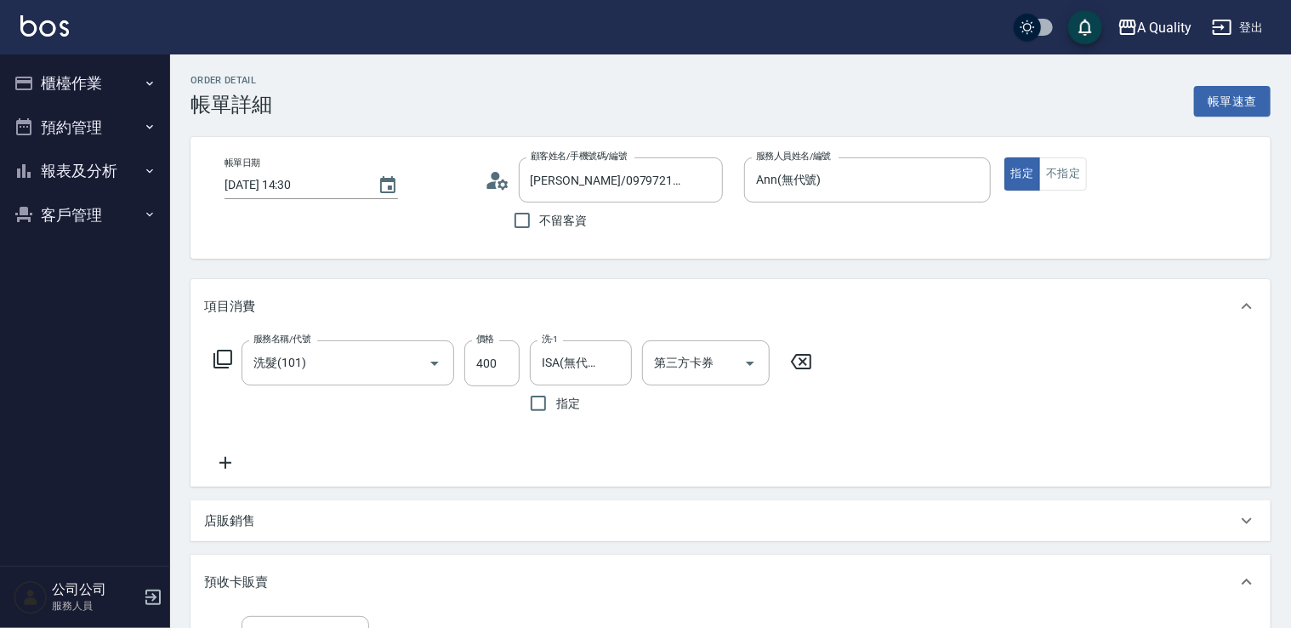
click at [233, 457] on icon at bounding box center [225, 462] width 43 height 20
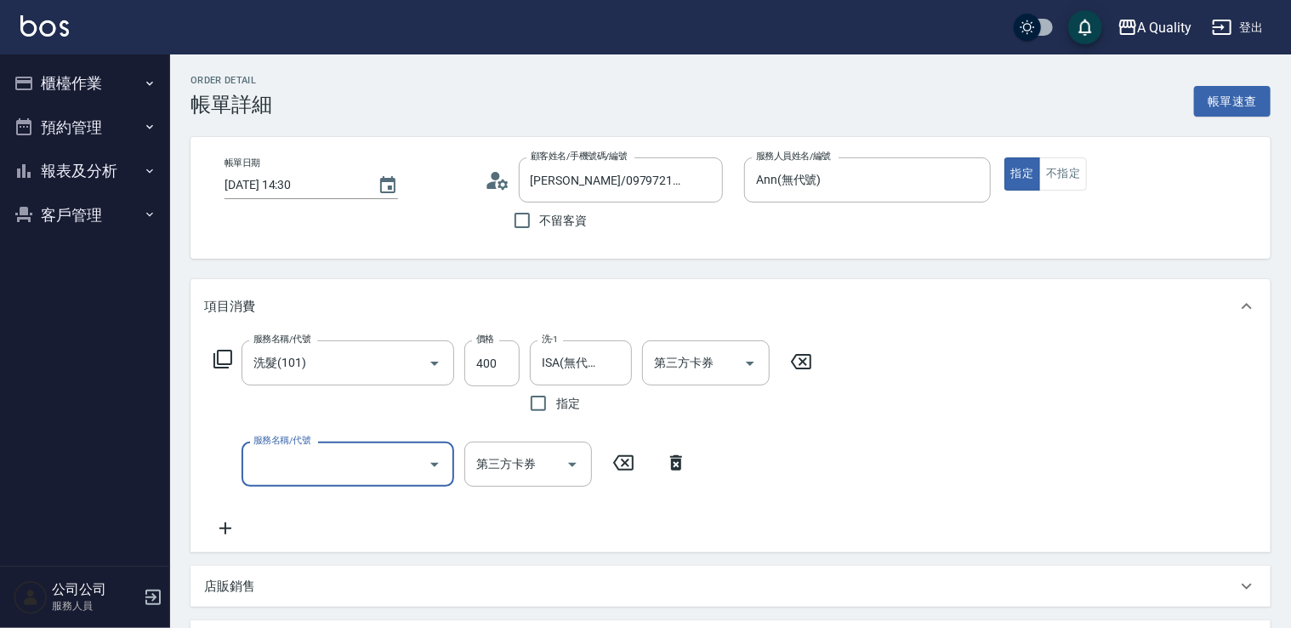
click at [299, 449] on input "服務名稱/代號" at bounding box center [335, 464] width 172 height 30
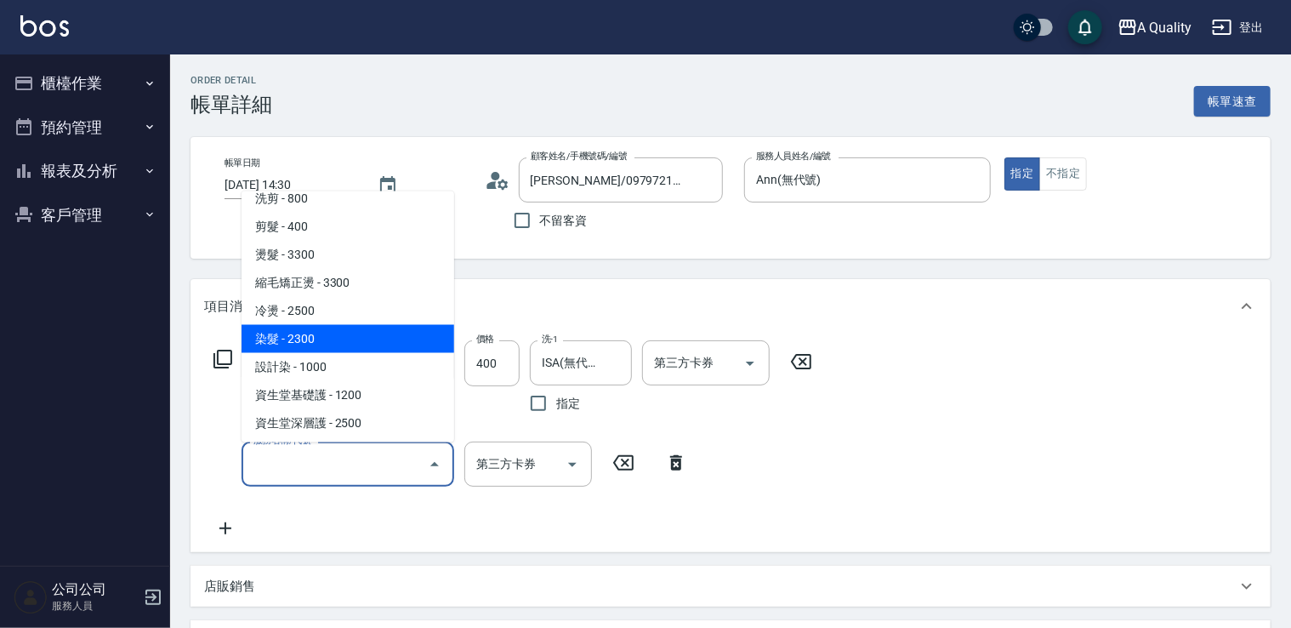
scroll to position [170, 0]
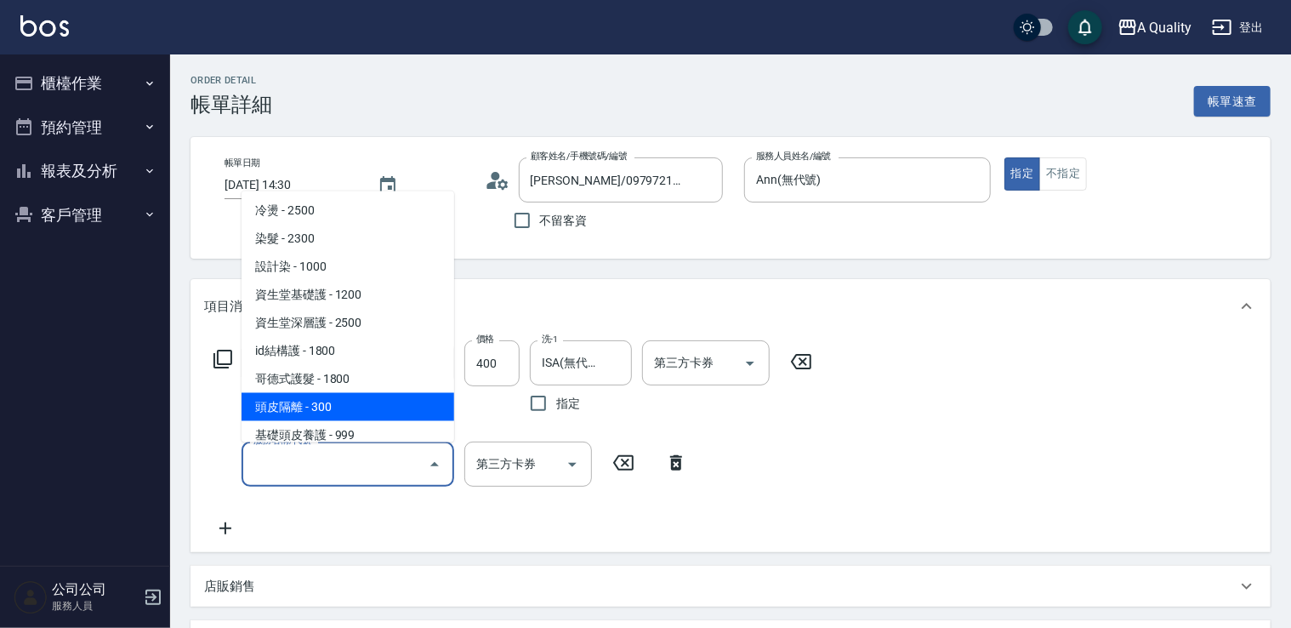
drag, startPoint x: 337, startPoint y: 403, endPoint x: 434, endPoint y: 436, distance: 102.5
click at [340, 406] on span "頭皮隔離 - 300" at bounding box center [347, 406] width 213 height 28
type input "頭皮隔離(600)"
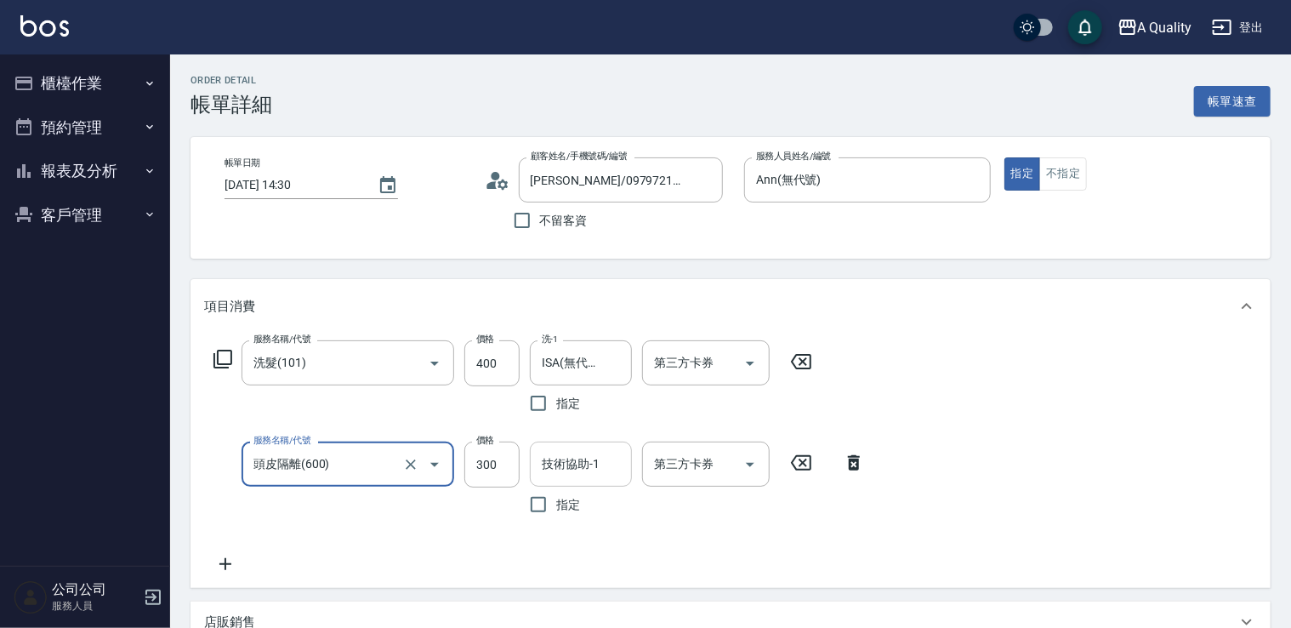
click at [565, 469] on input "技術協助-1" at bounding box center [580, 464] width 87 height 30
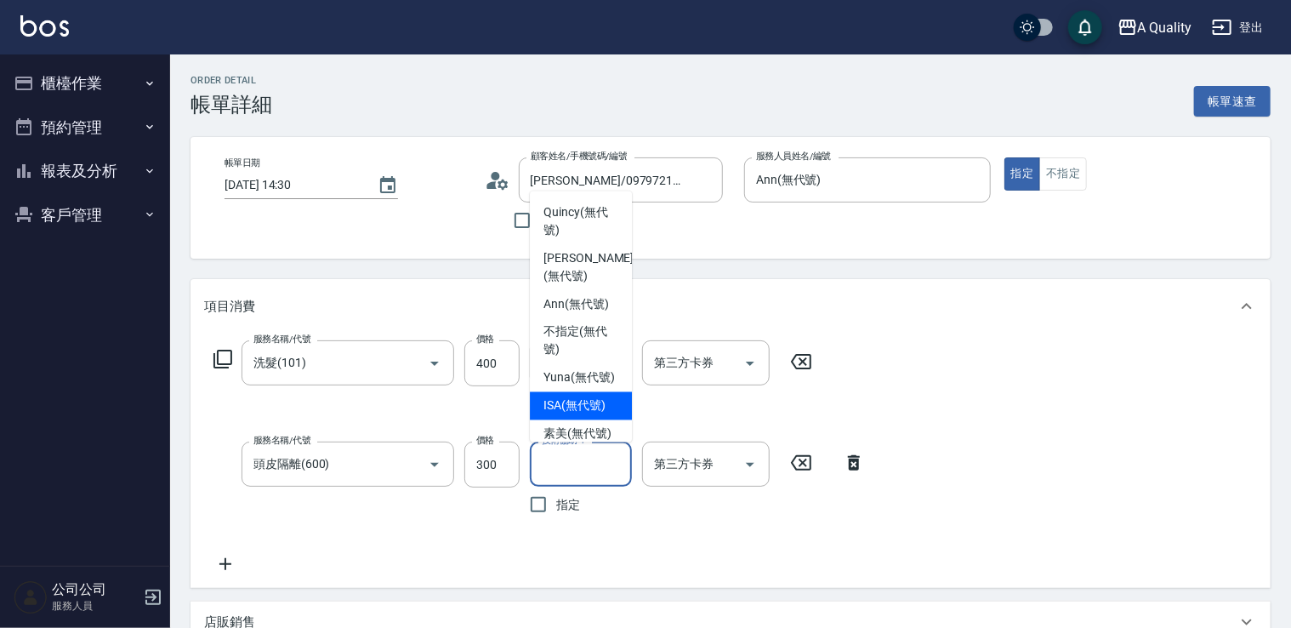
click at [563, 414] on span "ISA (無代號)" at bounding box center [574, 405] width 62 height 18
type input "ISA(無代號)"
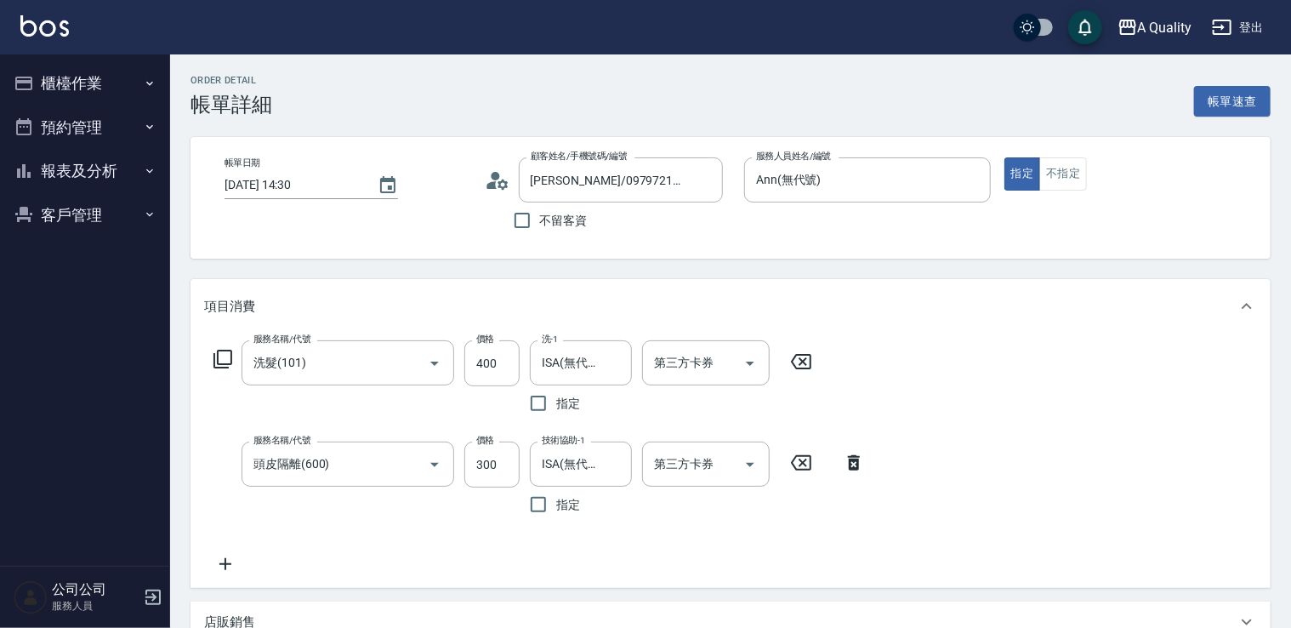
click at [207, 562] on icon at bounding box center [225, 564] width 43 height 20
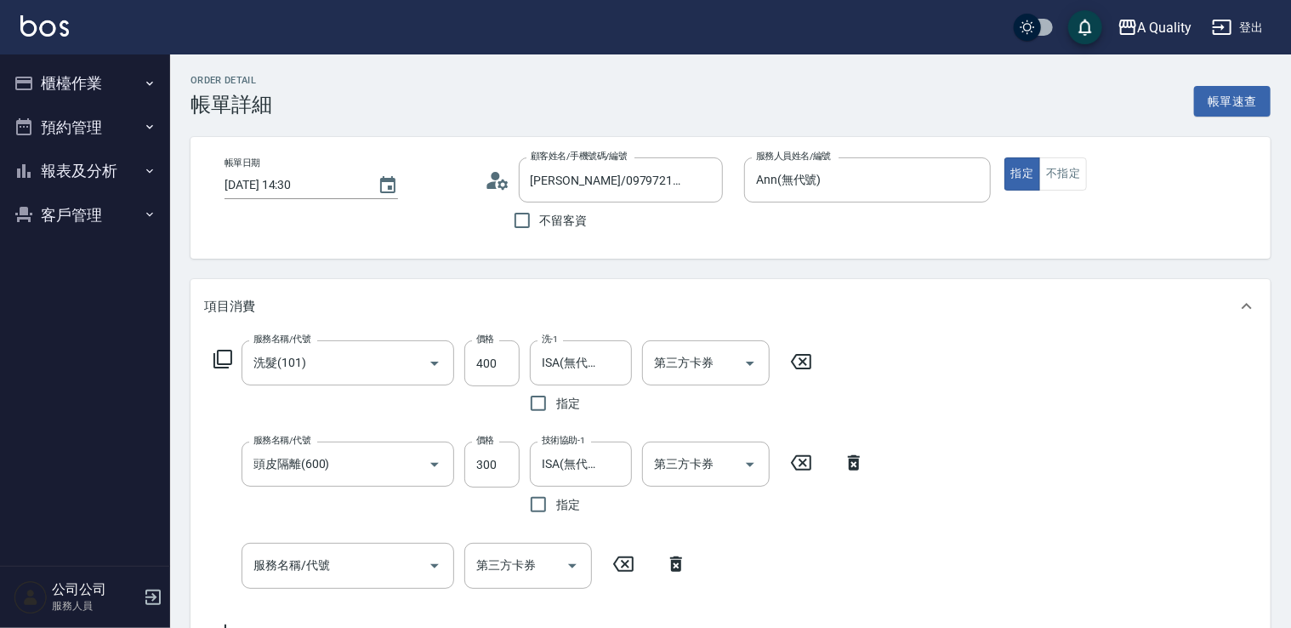
click at [220, 560] on div "服務名稱/代號 服務名稱/代號 第三方卡券 第三方卡券" at bounding box center [450, 565] width 493 height 45
click at [289, 577] on input "服務名稱/代號" at bounding box center [335, 565] width 172 height 30
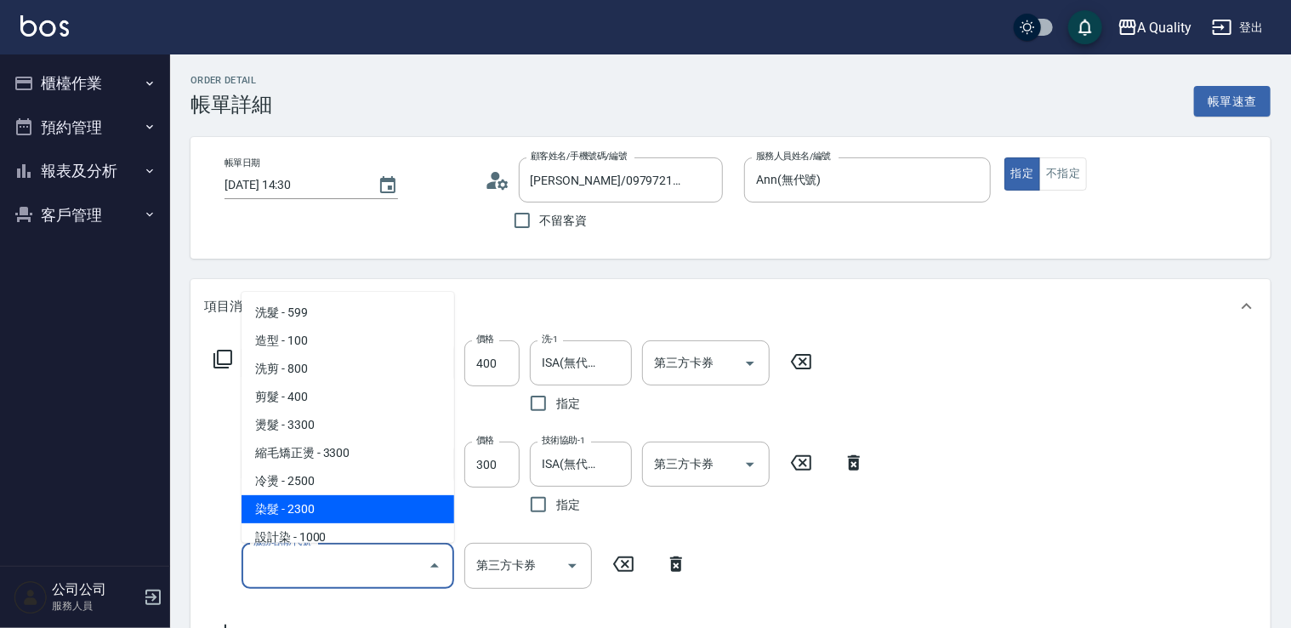
click at [303, 512] on span "染髮 - 2300" at bounding box center [347, 509] width 213 height 28
type input "染髮(401)"
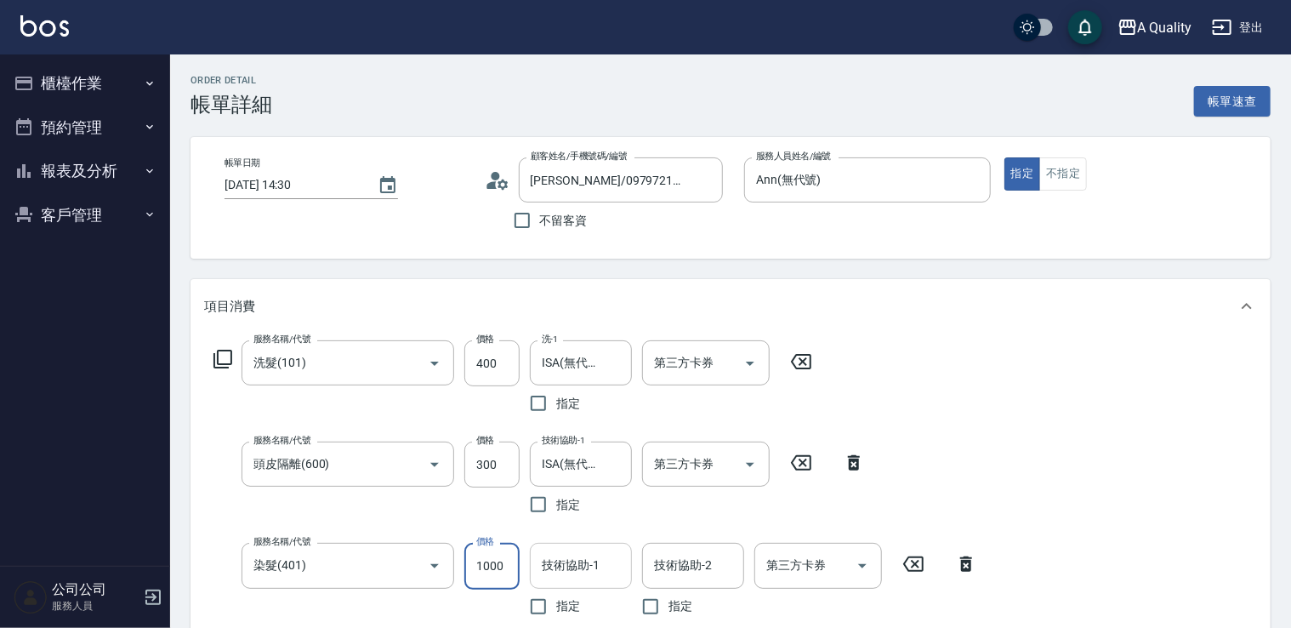
type input "1000"
click at [582, 573] on input "技術協助-1" at bounding box center [580, 565] width 87 height 30
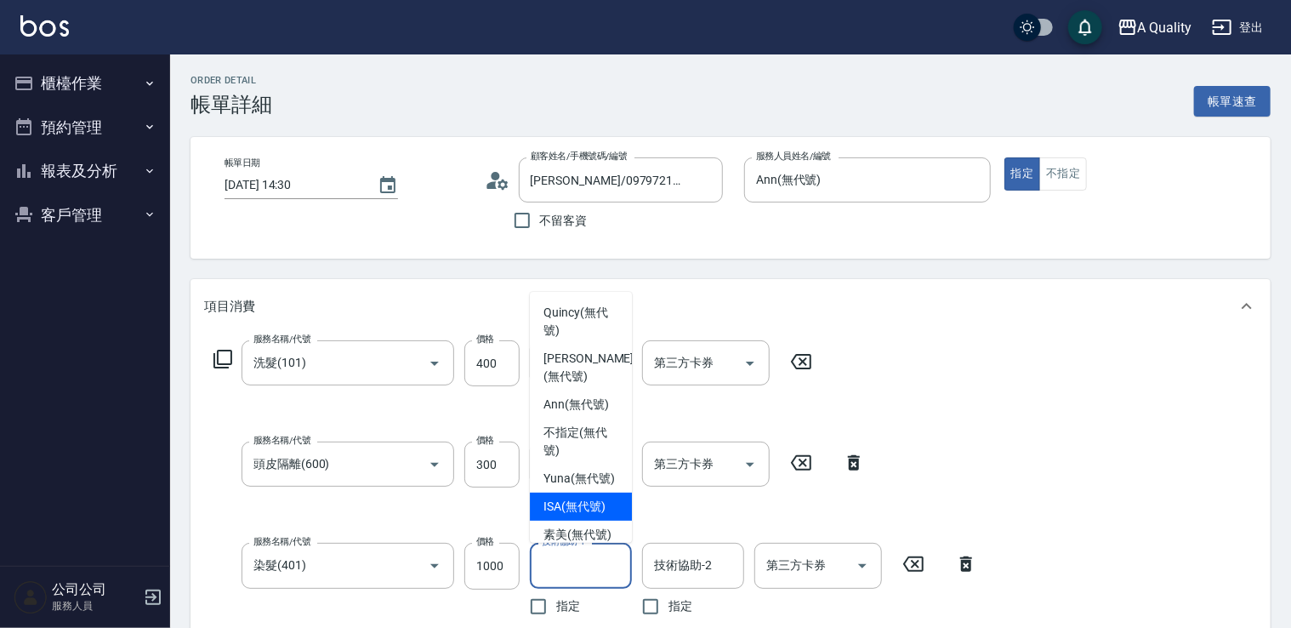
click at [575, 515] on span "ISA (無代號)" at bounding box center [574, 506] width 62 height 18
type input "ISA(無代號)"
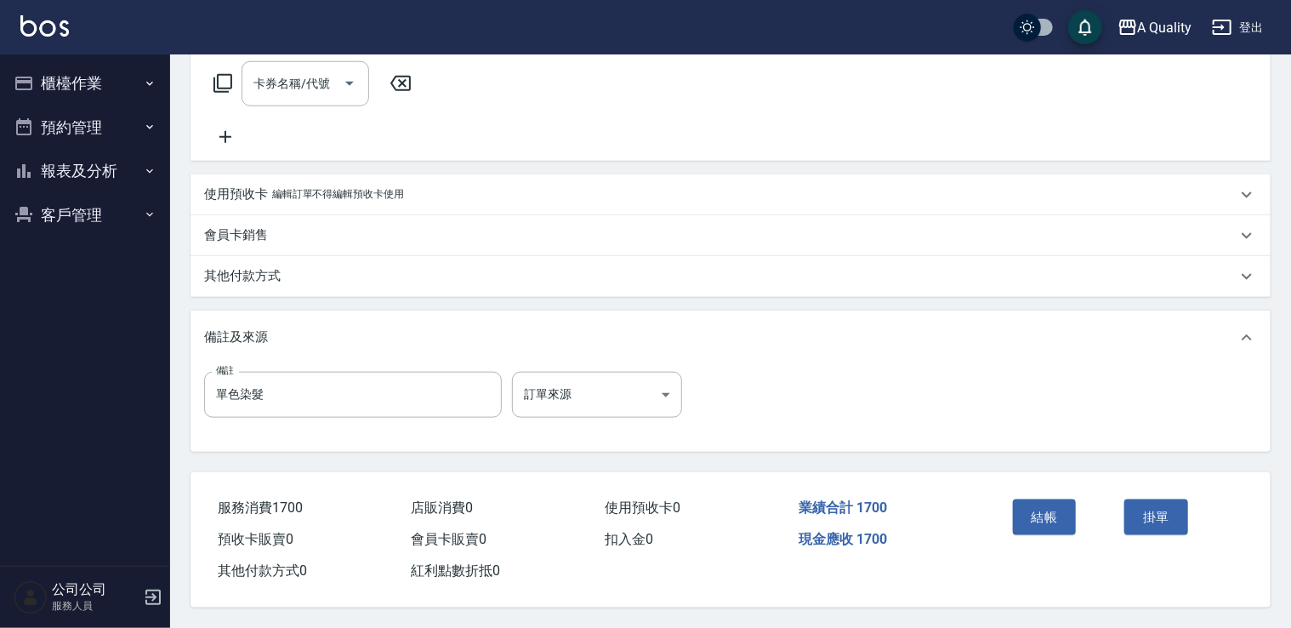
scroll to position [762, 0]
click at [1038, 519] on button "結帳" at bounding box center [1045, 517] width 64 height 36
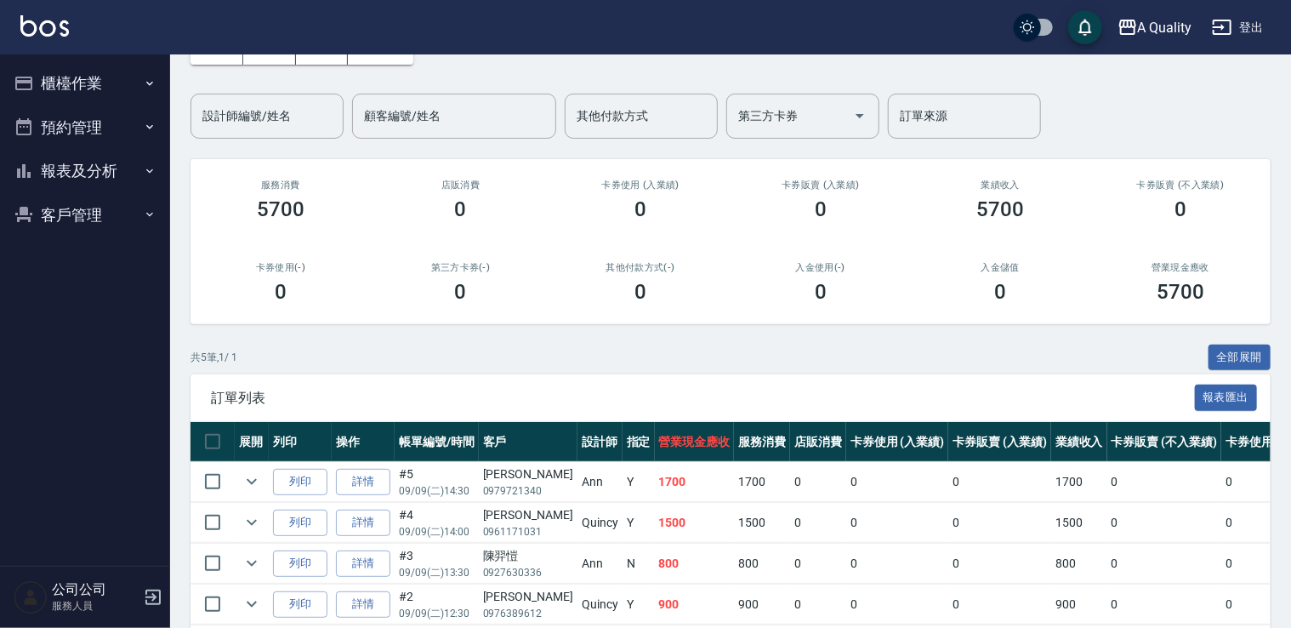
scroll to position [170, 0]
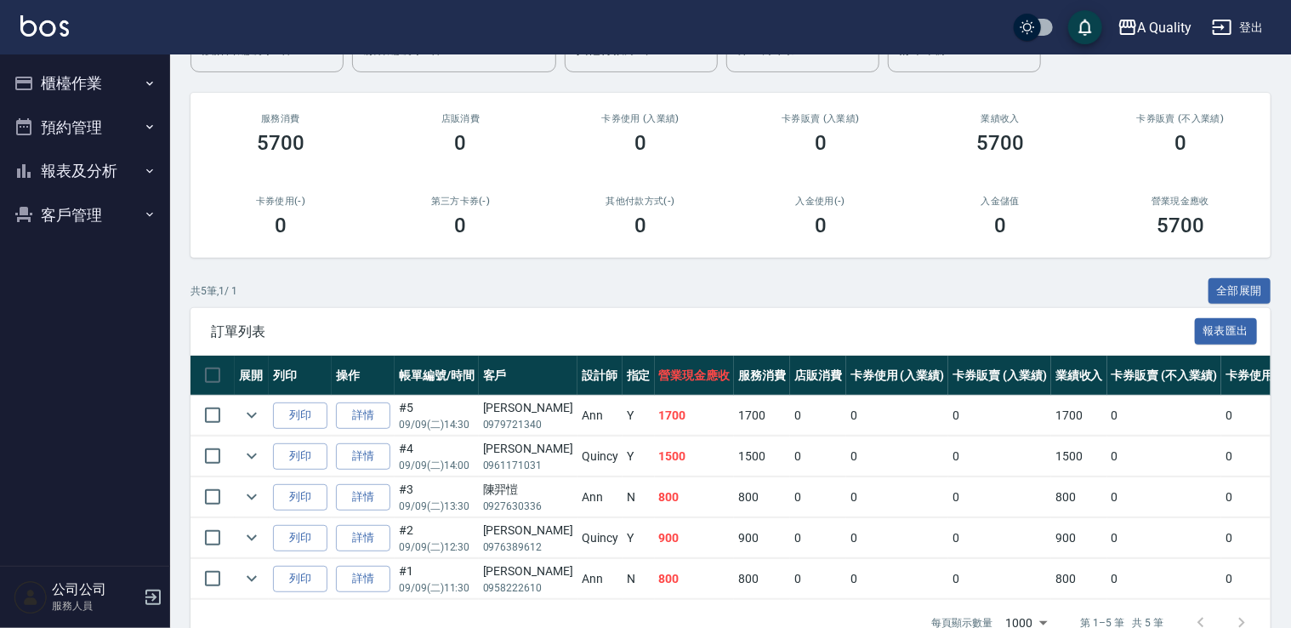
click at [75, 102] on button "櫃檯作業" at bounding box center [85, 83] width 156 height 44
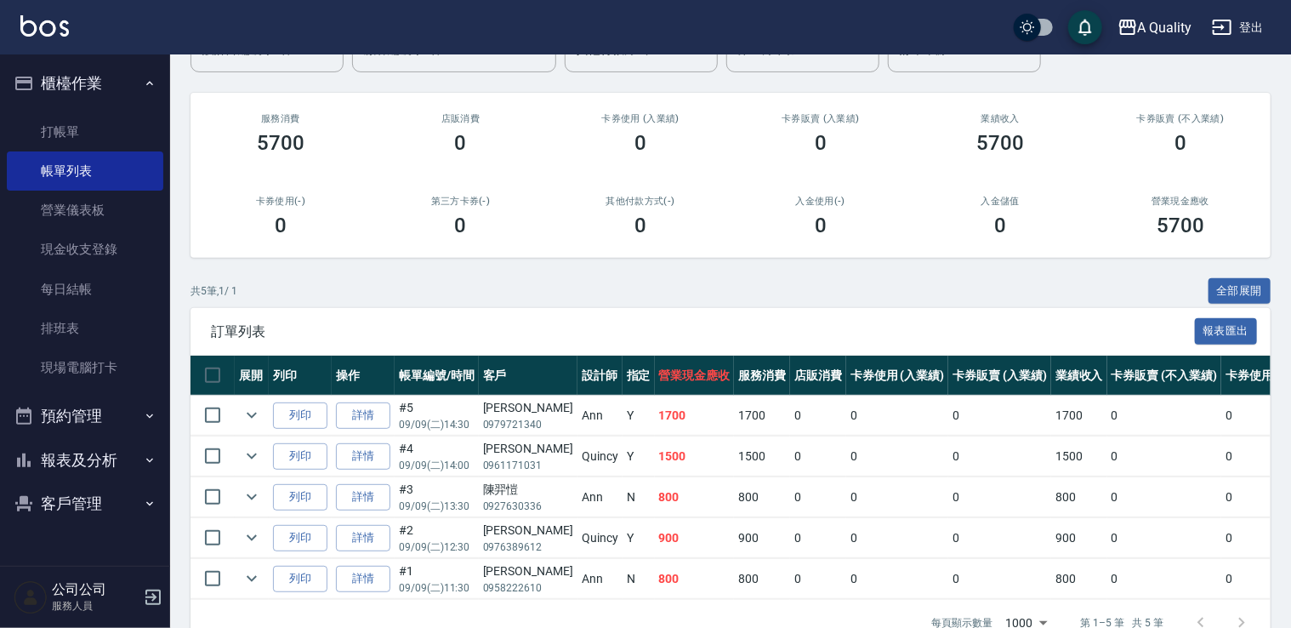
click at [103, 94] on button "櫃檯作業" at bounding box center [85, 83] width 156 height 44
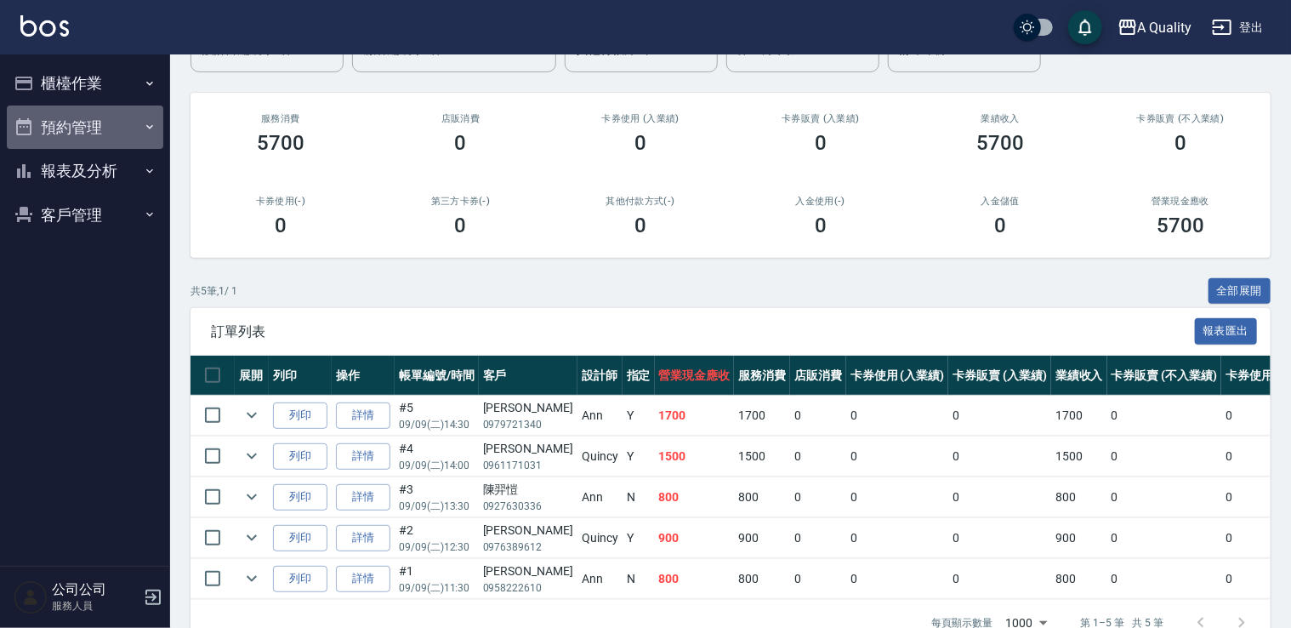
click at [112, 134] on button "預約管理" at bounding box center [85, 127] width 156 height 44
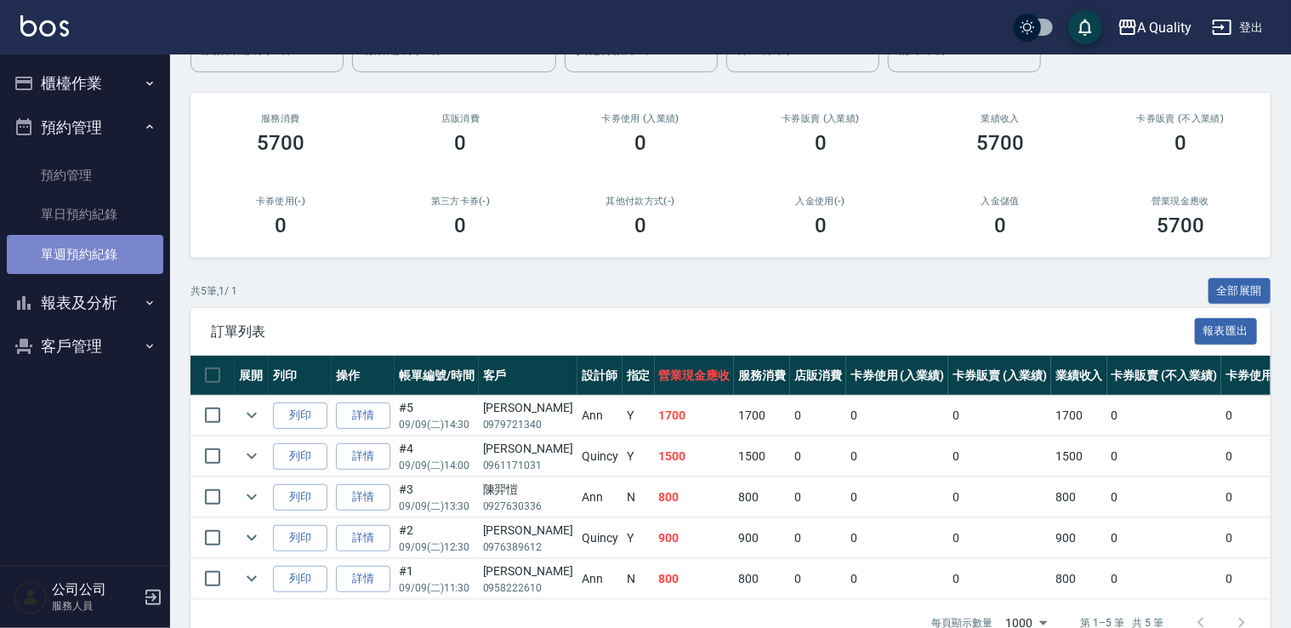
click at [83, 236] on link "單週預約紀錄" at bounding box center [85, 254] width 156 height 39
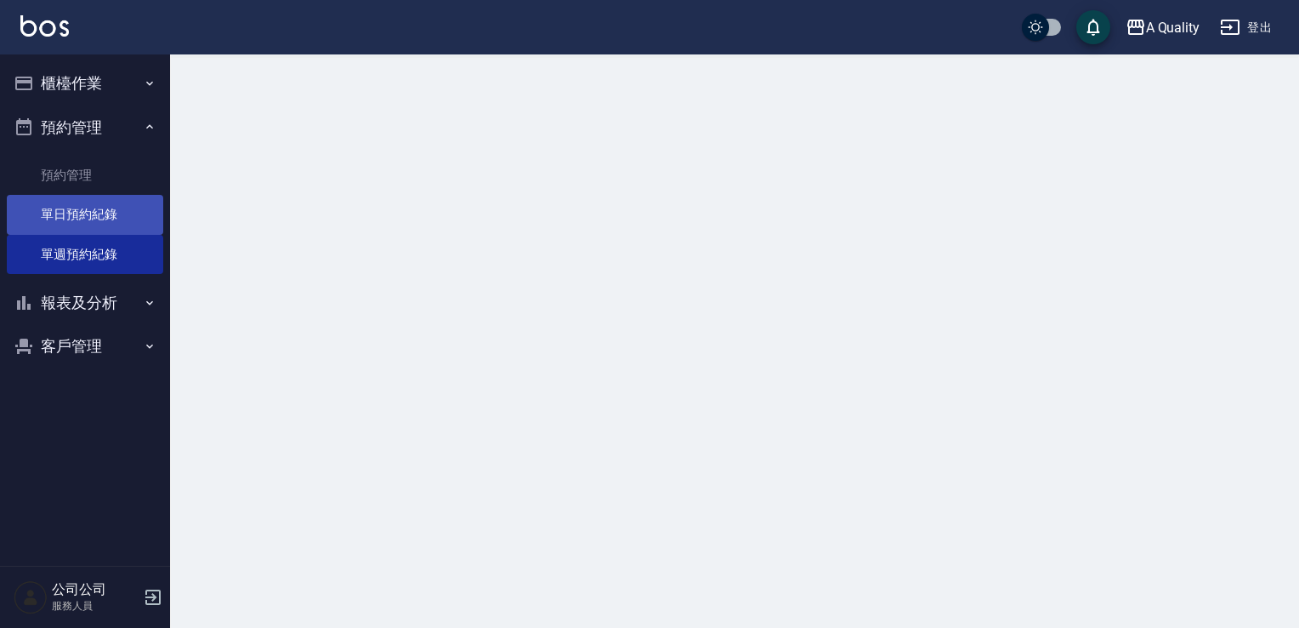
click at [107, 229] on link "單日預約紀錄" at bounding box center [85, 214] width 156 height 39
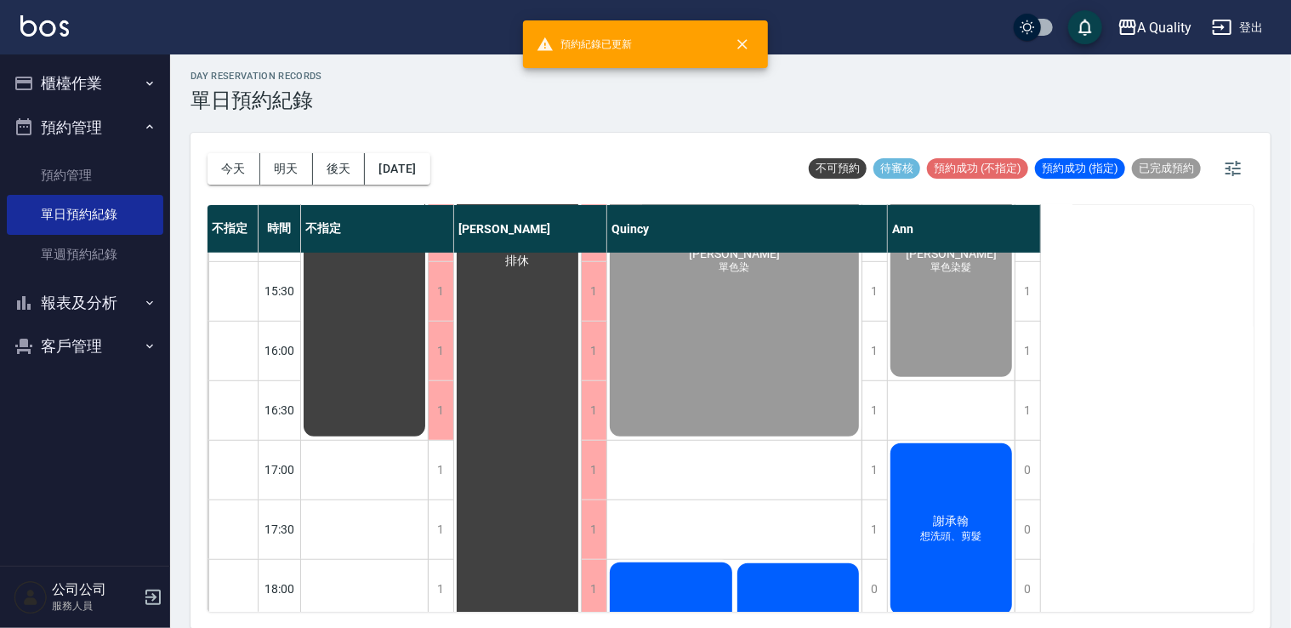
scroll to position [680, 0]
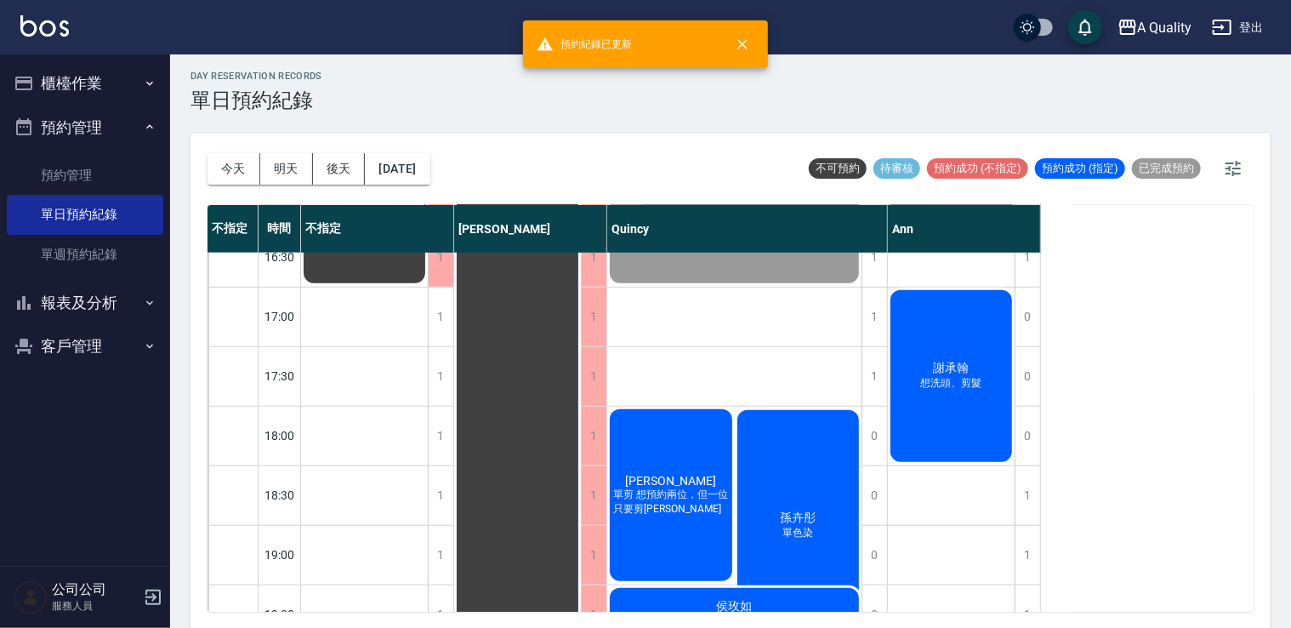
click at [949, 378] on span "想洗頭、剪髮" at bounding box center [951, 383] width 68 height 14
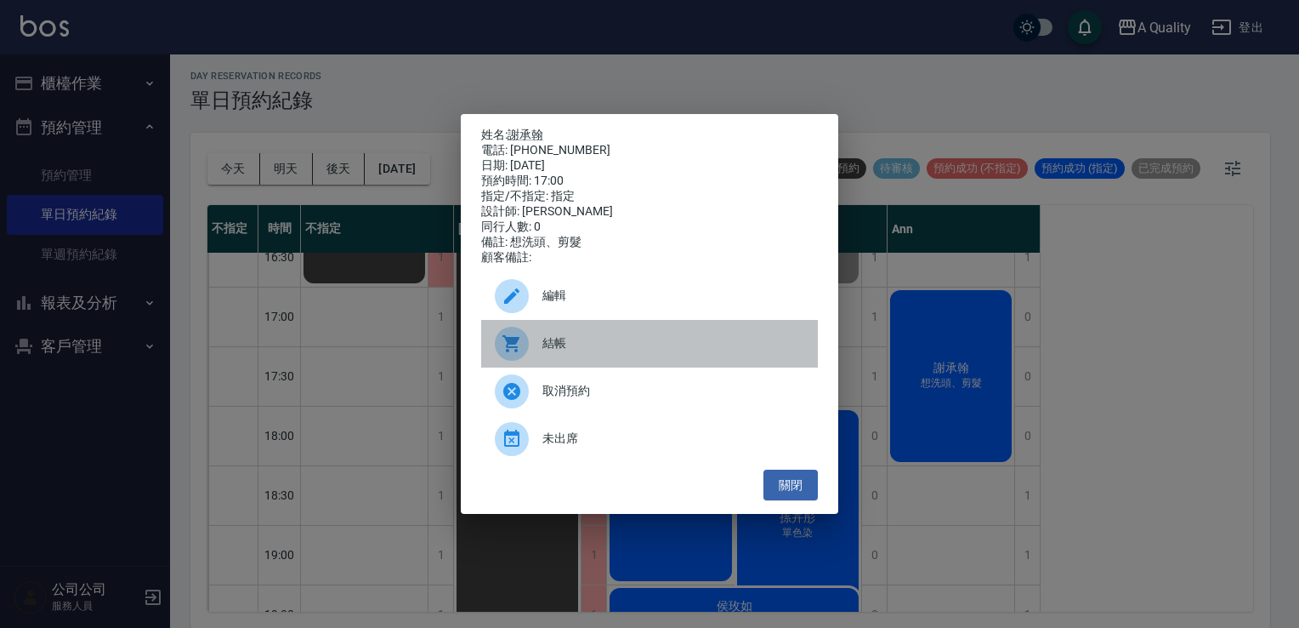
click at [544, 342] on span "結帳" at bounding box center [674, 343] width 262 height 18
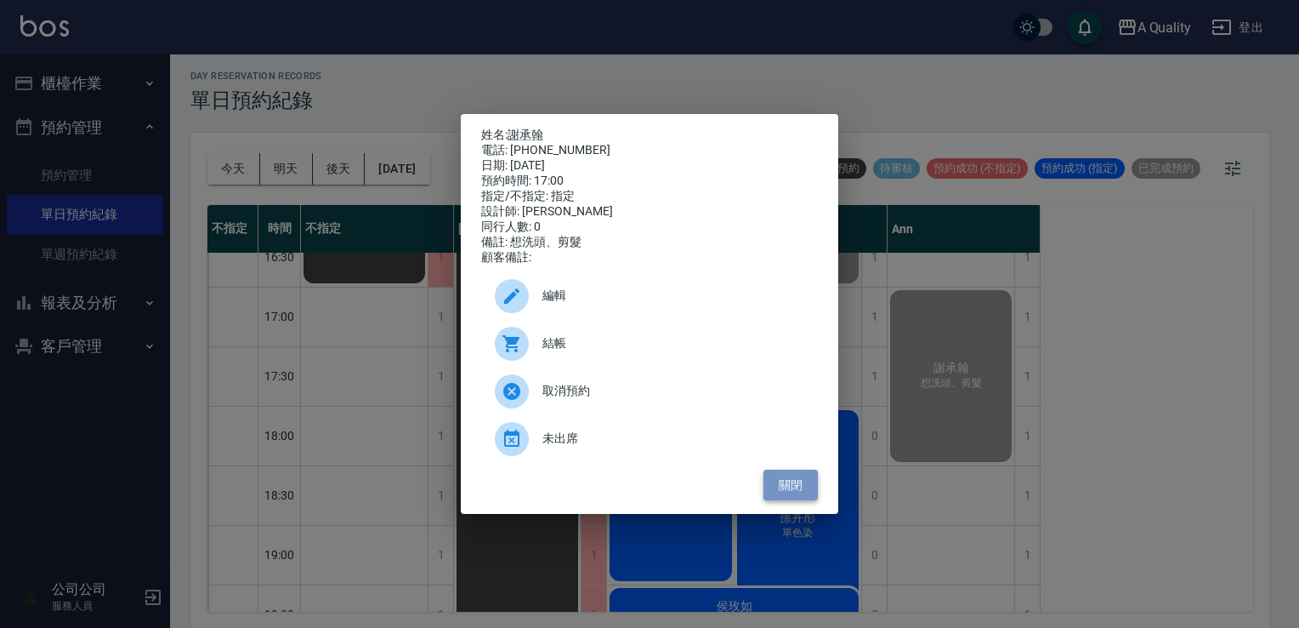
click at [809, 485] on button "關閉" at bounding box center [791, 484] width 54 height 31
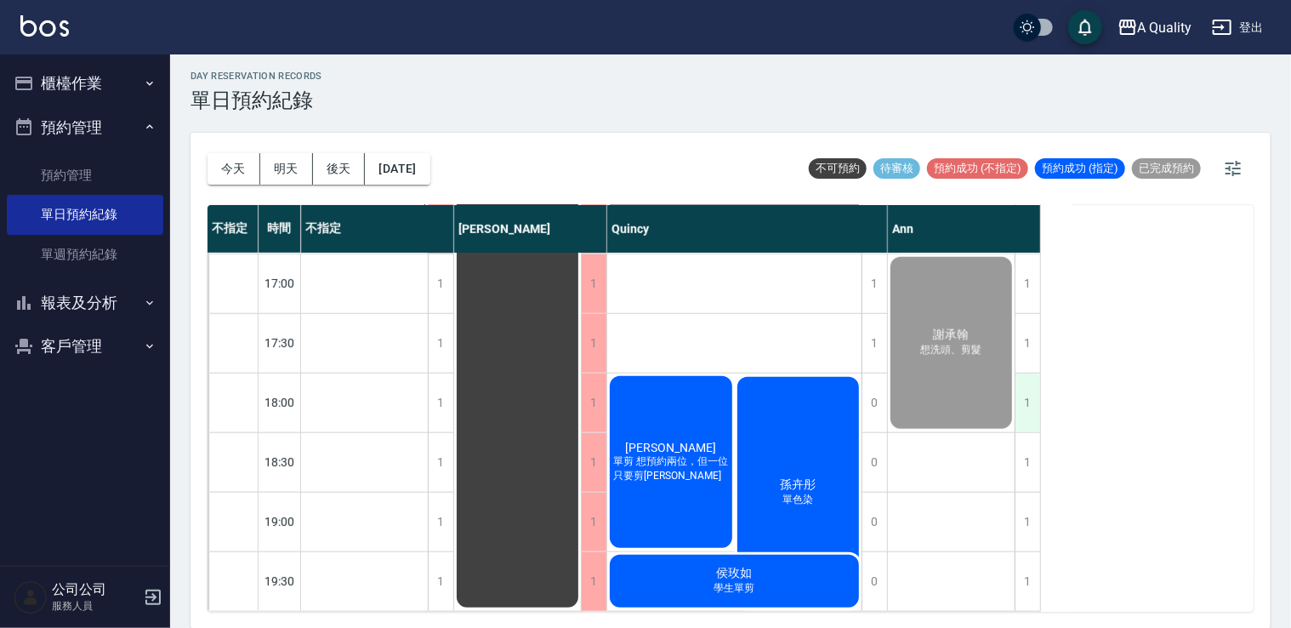
scroll to position [640, 0]
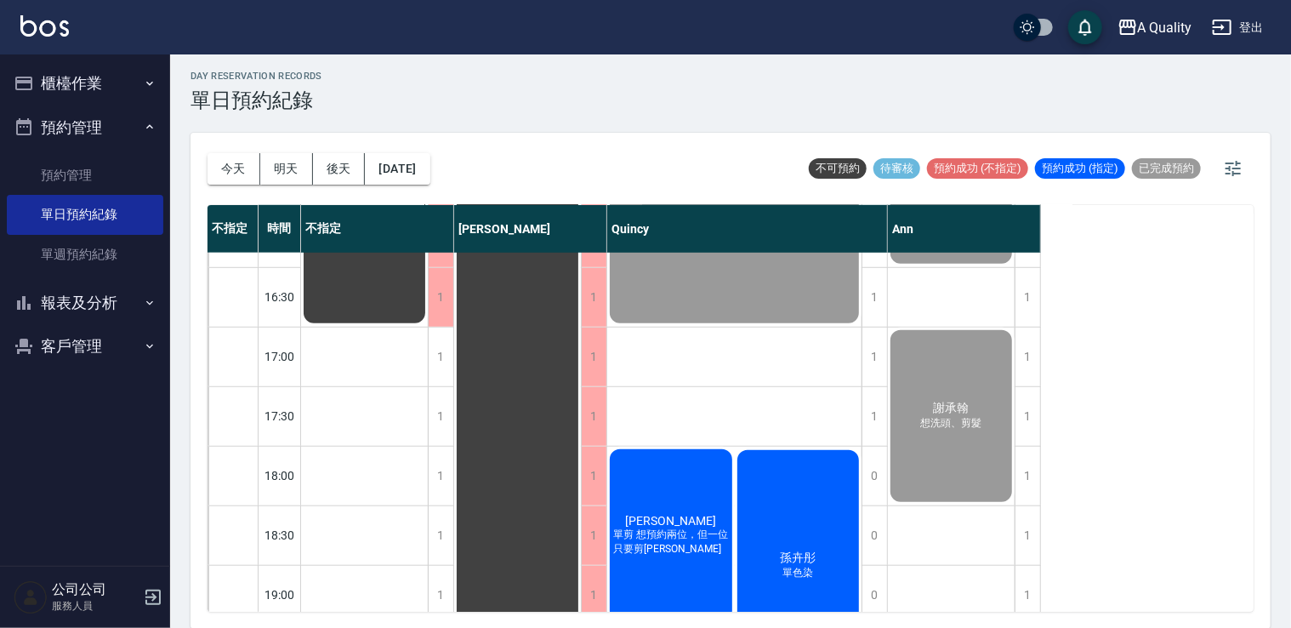
click at [49, 94] on button "櫃檯作業" at bounding box center [85, 83] width 156 height 44
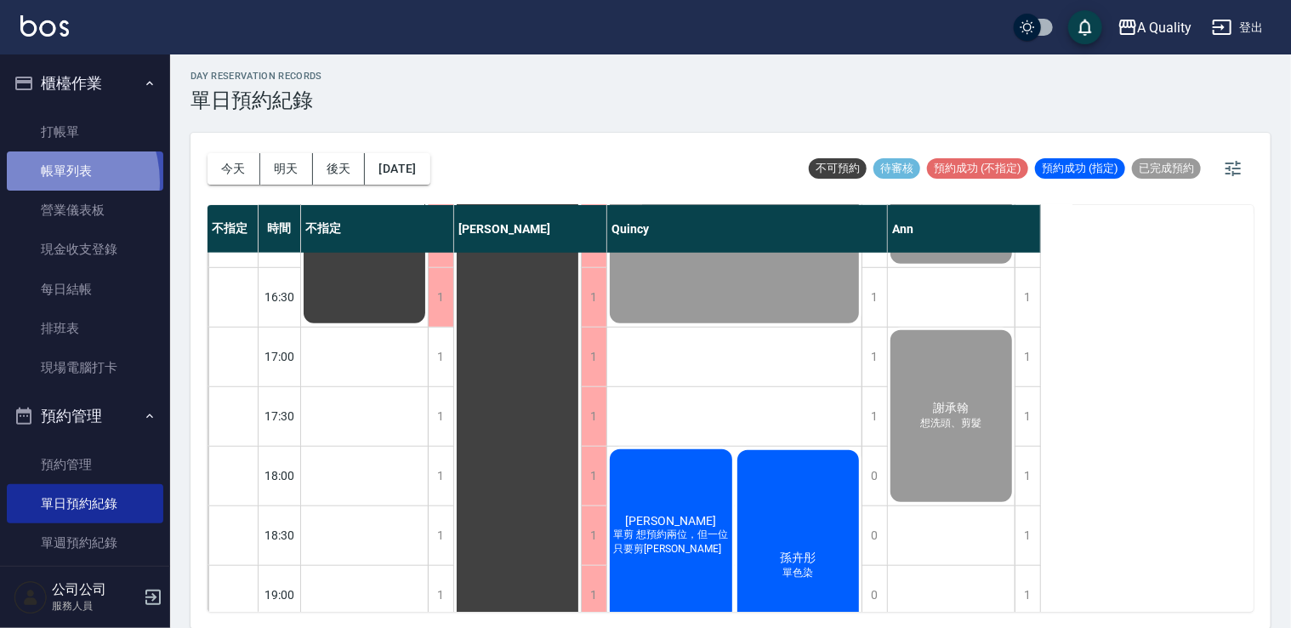
drag, startPoint x: 41, startPoint y: 182, endPoint x: 116, endPoint y: 162, distance: 78.4
click at [41, 184] on link "帳單列表" at bounding box center [85, 170] width 156 height 39
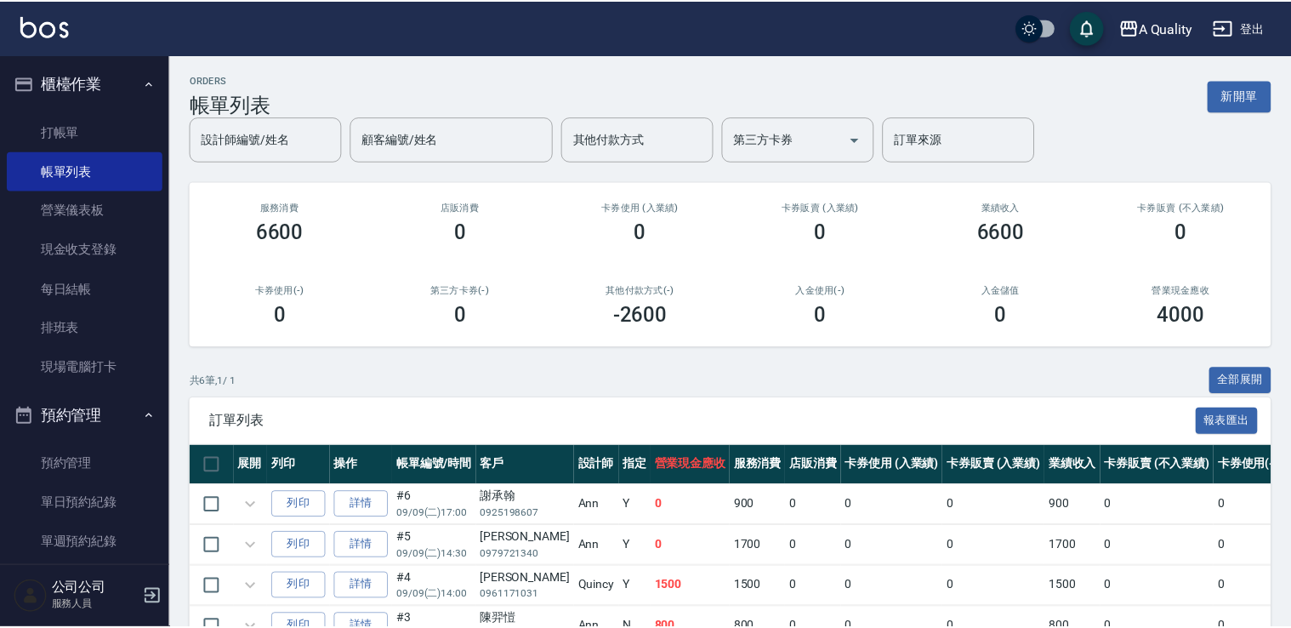
scroll to position [179, 0]
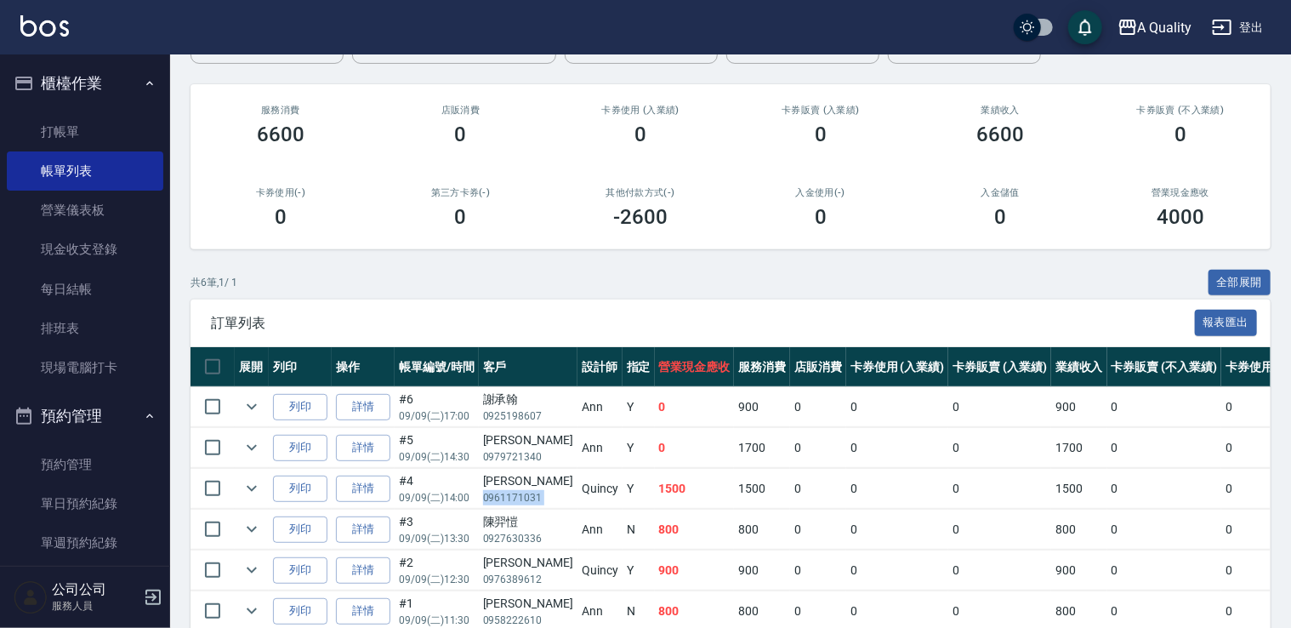
drag, startPoint x: 480, startPoint y: 496, endPoint x: 543, endPoint y: 497, distance: 63.8
click at [543, 497] on tr "列印 詳情 #4 09/09 (二) 14:00 孫全 0961171031 Quincy Y 1500 1500 0 0 0 1500 0 0 0 0 0 …" at bounding box center [951, 489] width 1522 height 40
copy p "0961171031"
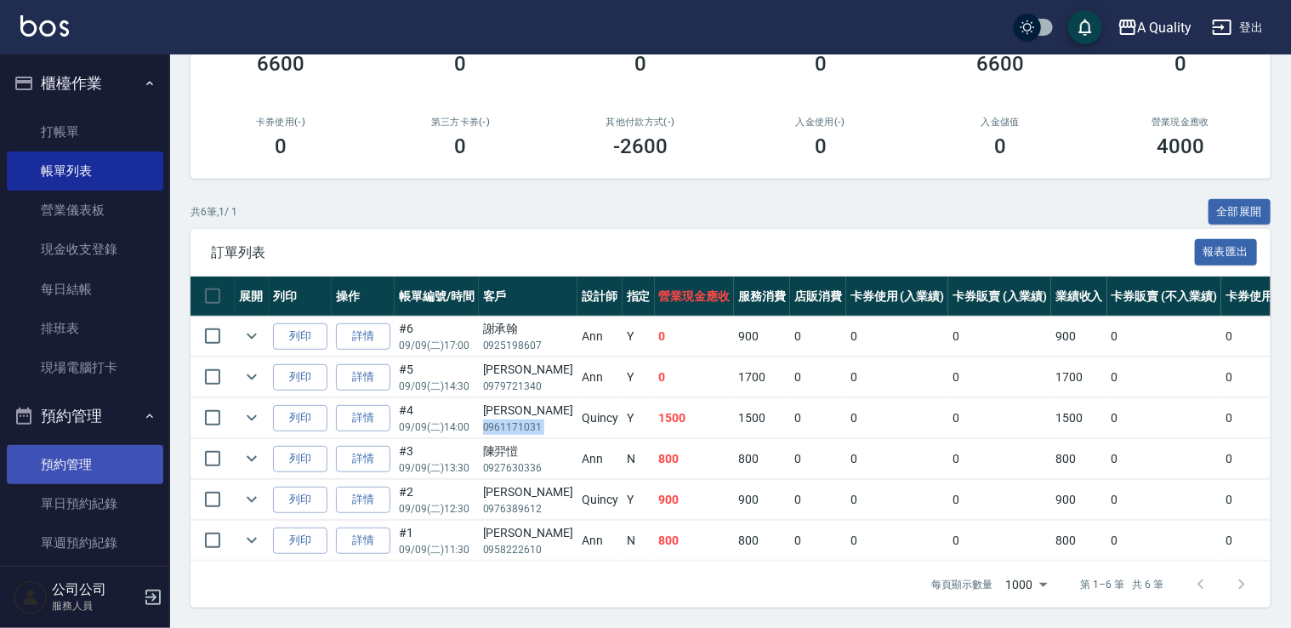
scroll to position [111, 0]
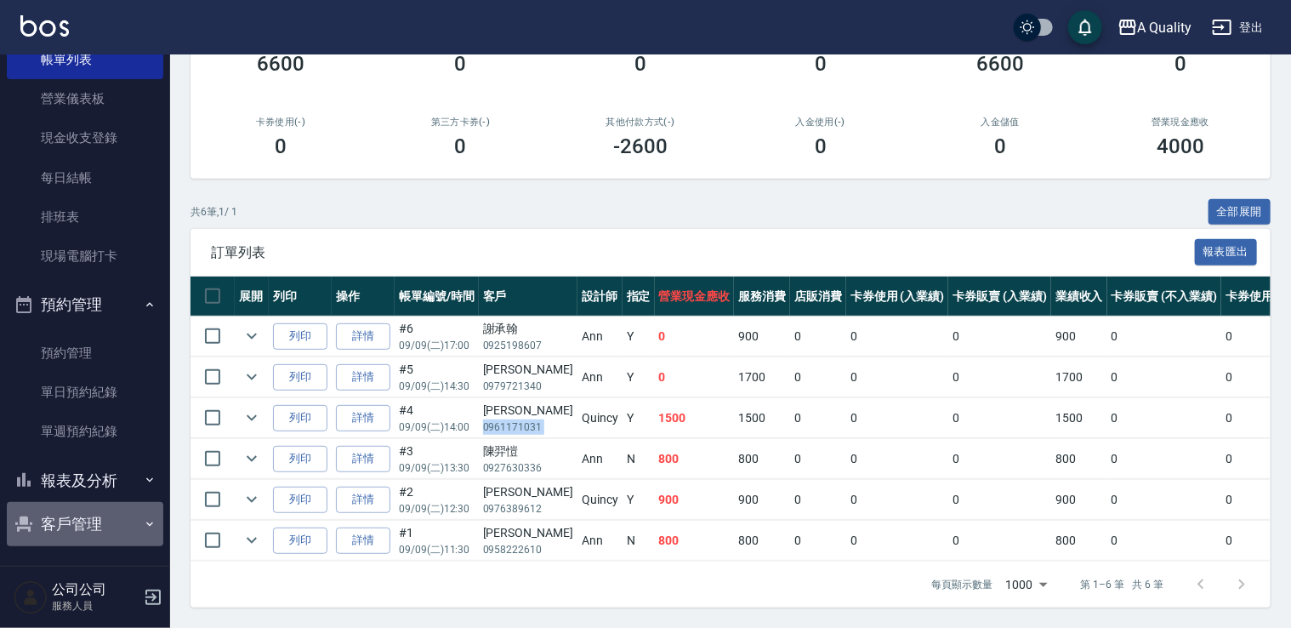
click at [88, 515] on button "客戶管理" at bounding box center [85, 524] width 156 height 44
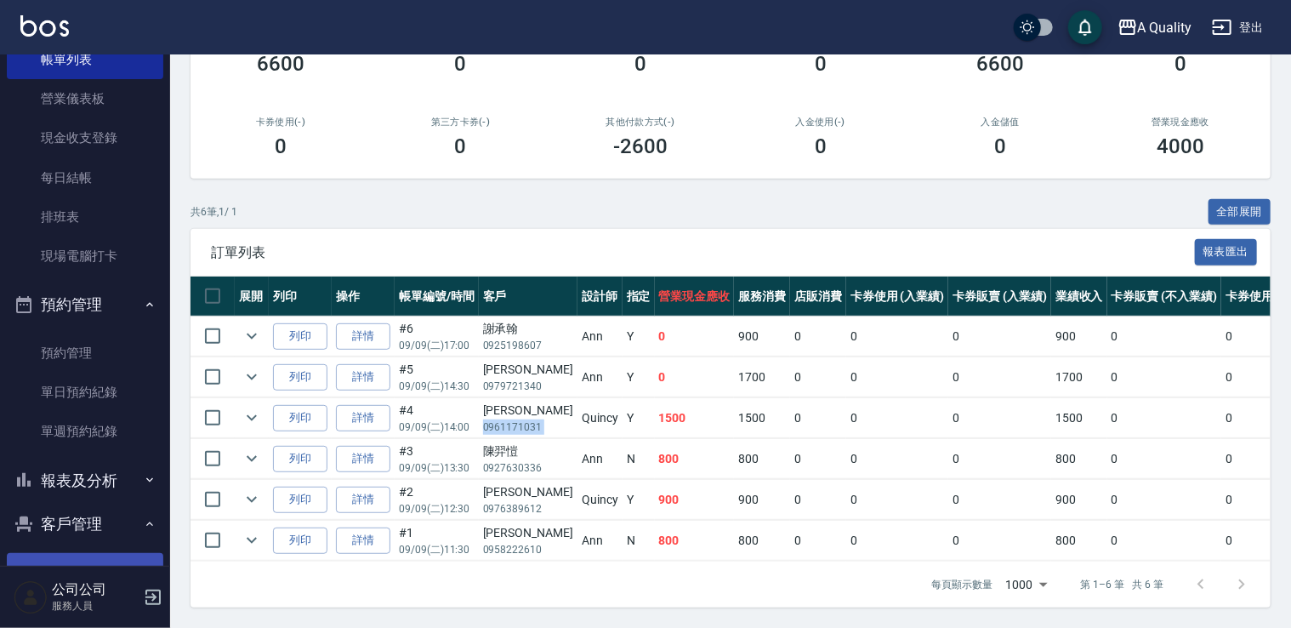
scroll to position [156, 0]
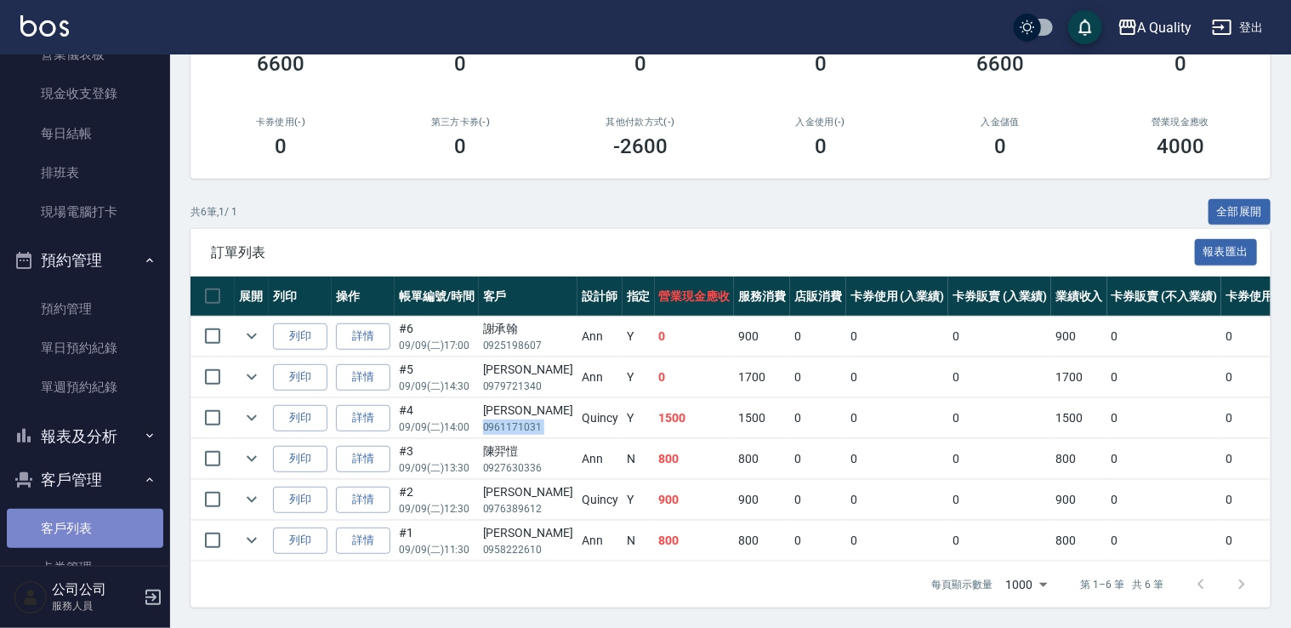
click at [88, 511] on link "客戶列表" at bounding box center [85, 527] width 156 height 39
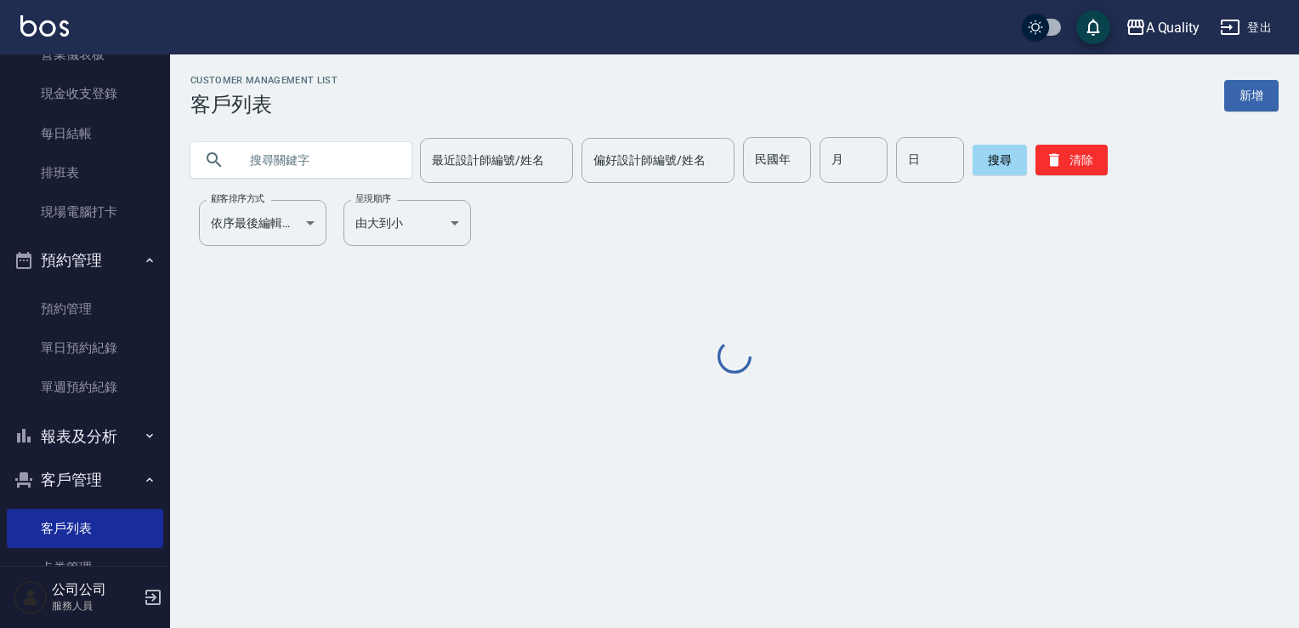
click at [287, 148] on input "text" at bounding box center [318, 160] width 160 height 46
paste input "0961171031"
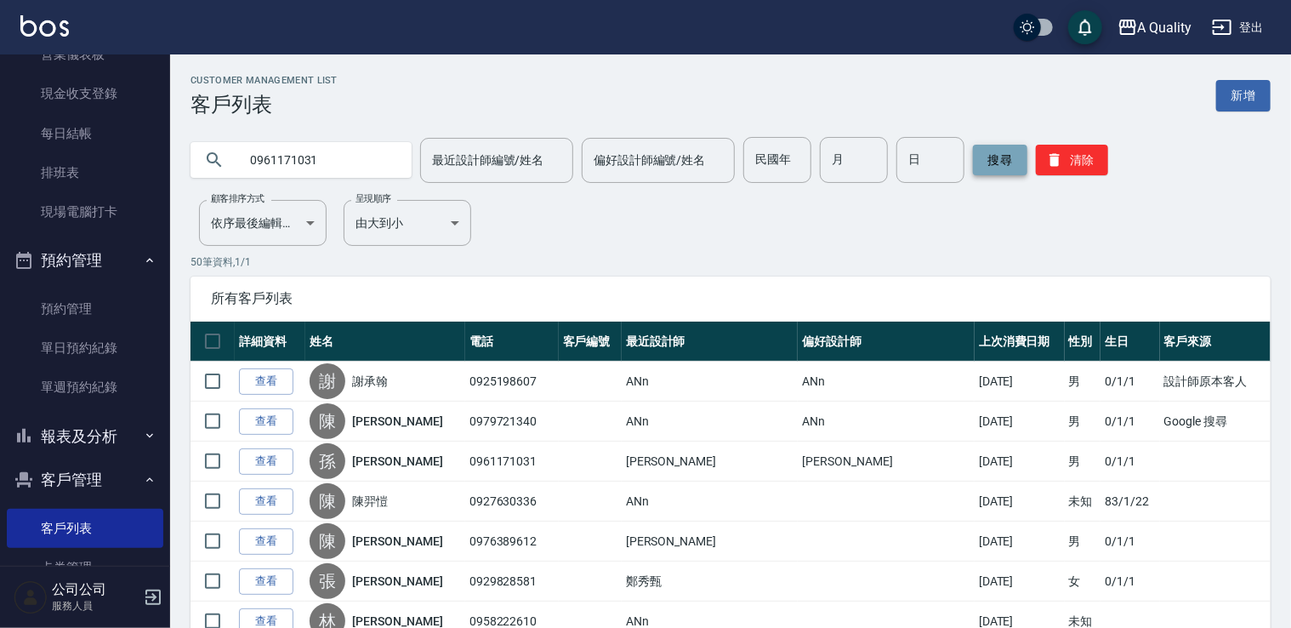
type input "0961171031"
click at [984, 162] on button "搜尋" at bounding box center [1000, 160] width 54 height 31
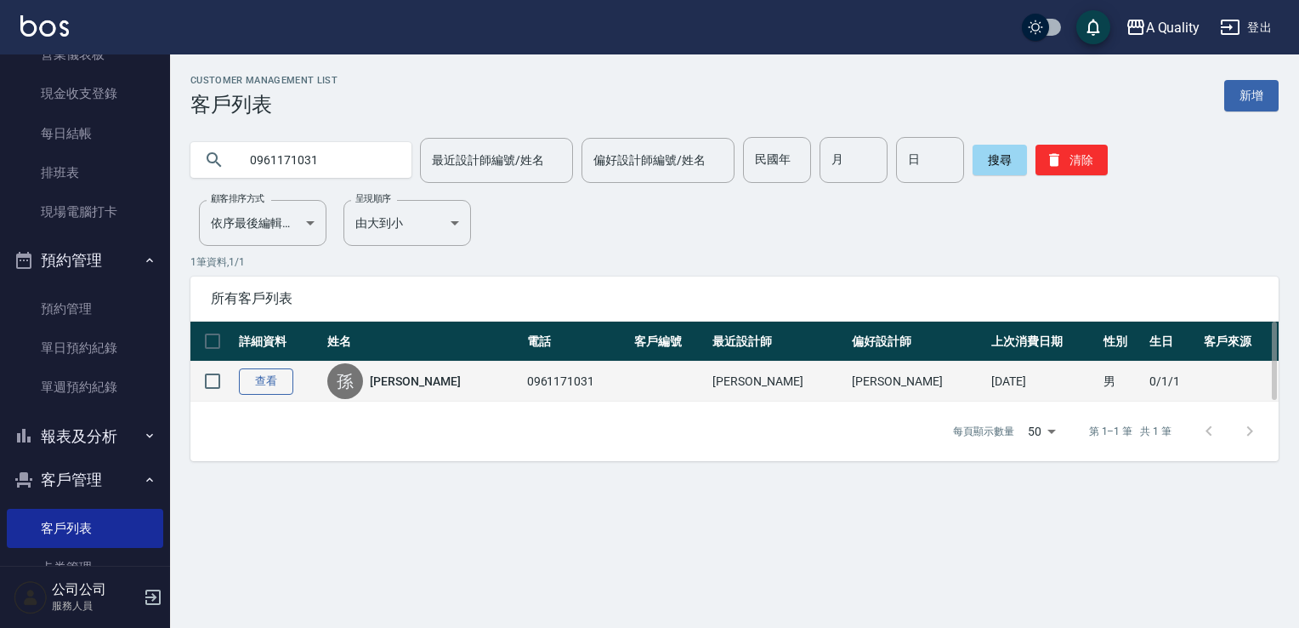
click at [289, 376] on link "查看" at bounding box center [266, 381] width 54 height 26
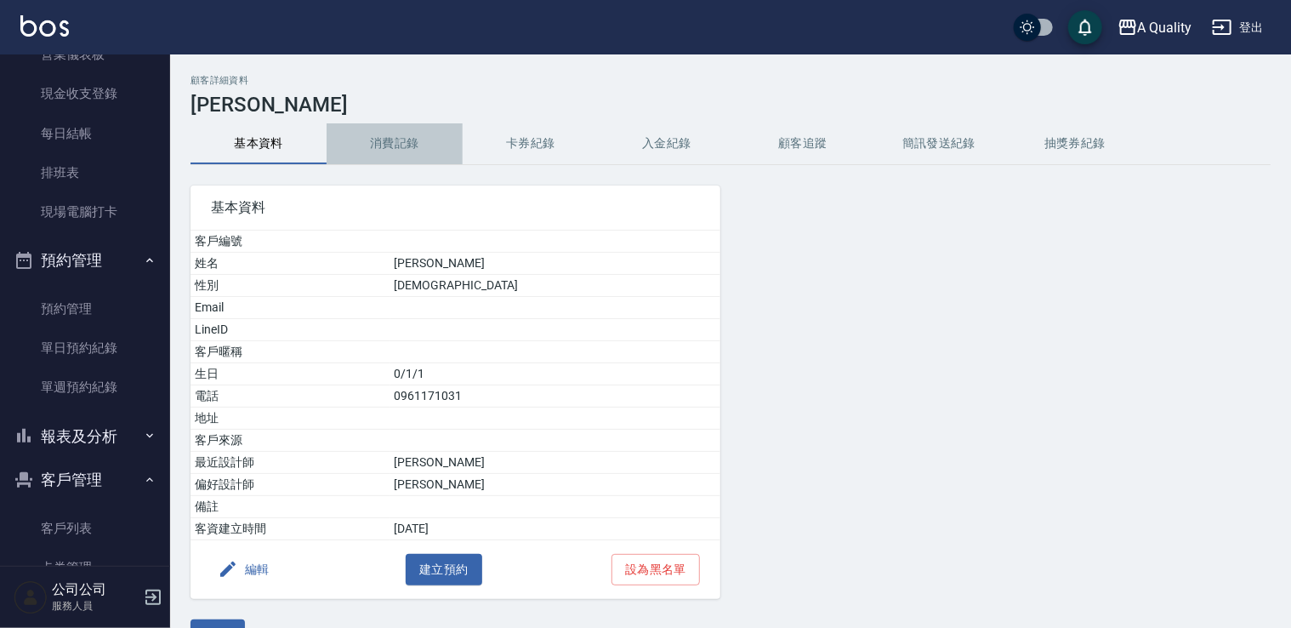
click at [400, 151] on button "消費記錄" at bounding box center [395, 143] width 136 height 41
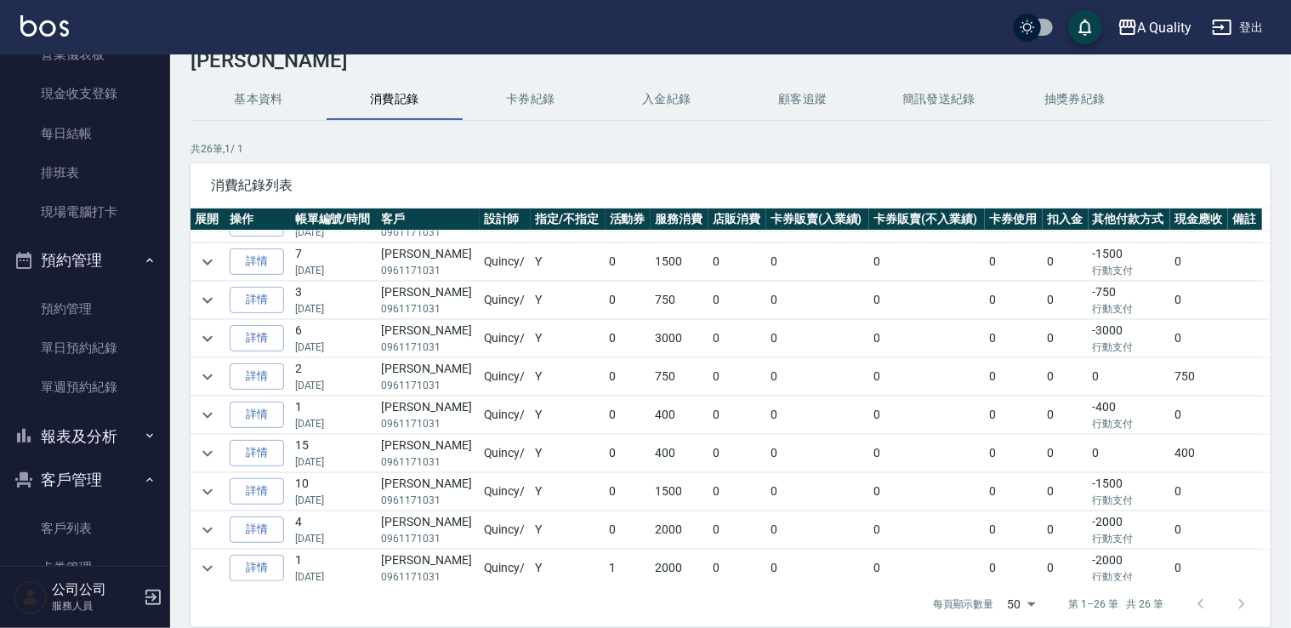
scroll to position [85, 0]
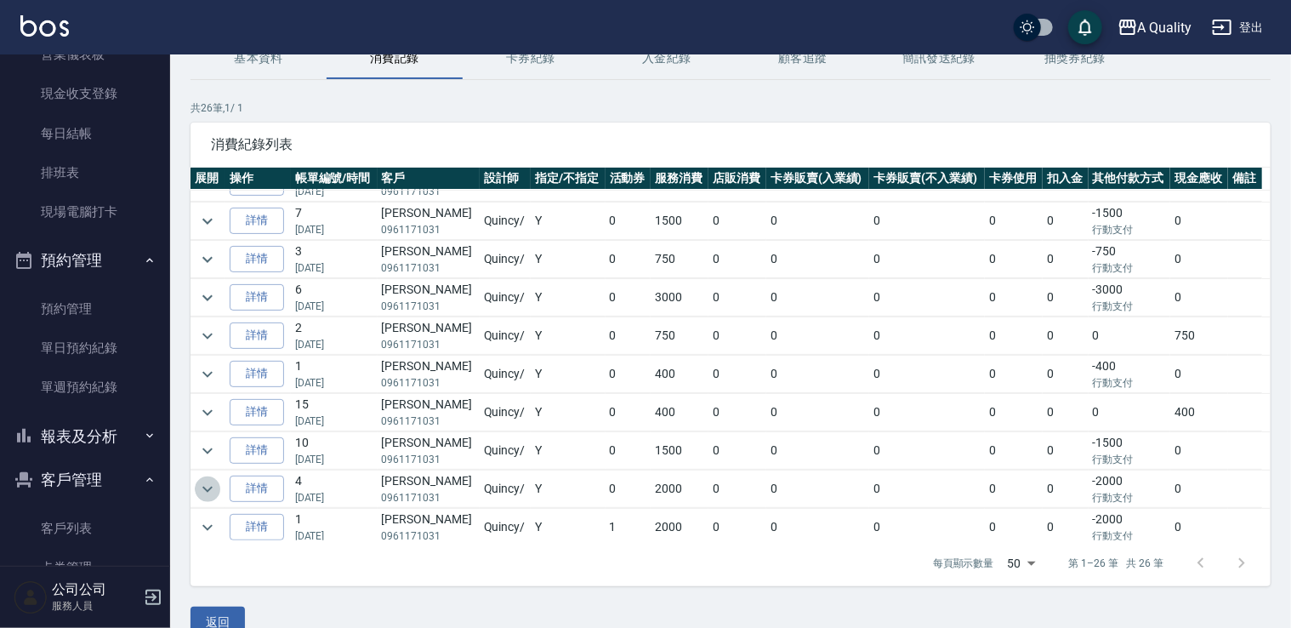
click at [195, 483] on button "expand row" at bounding box center [208, 489] width 26 height 26
click at [197, 481] on icon "expand row" at bounding box center [207, 489] width 20 height 20
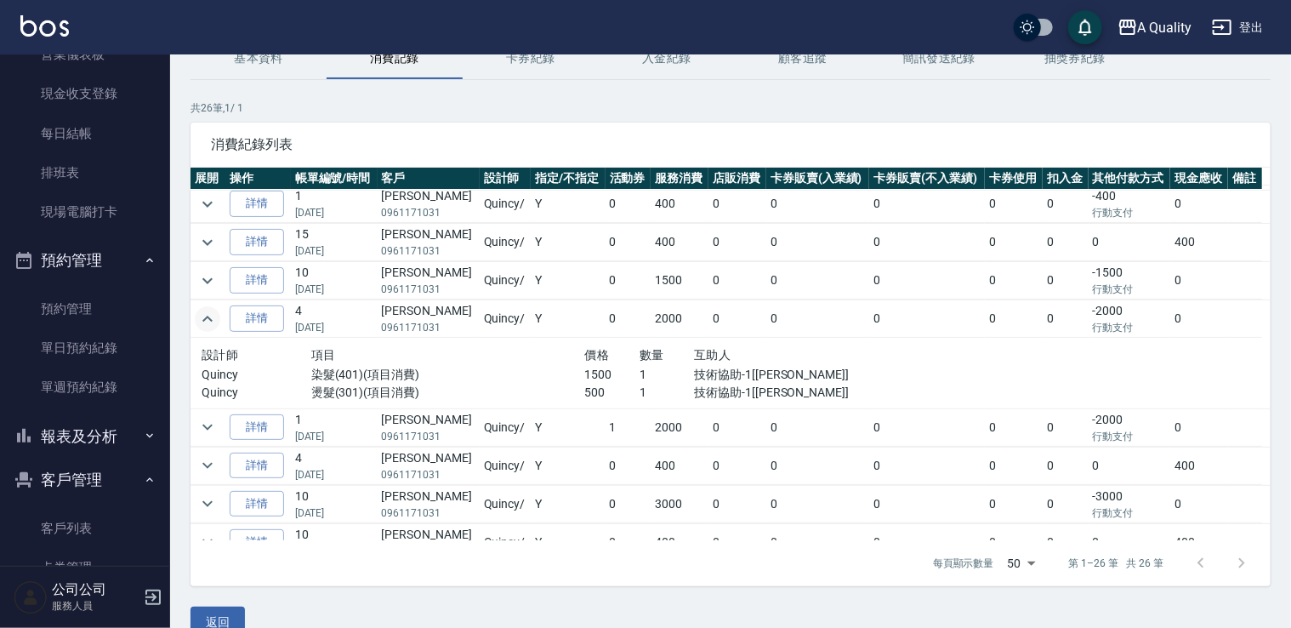
click at [212, 300] on td at bounding box center [207, 318] width 35 height 37
click at [207, 314] on icon "expand row" at bounding box center [207, 319] width 20 height 20
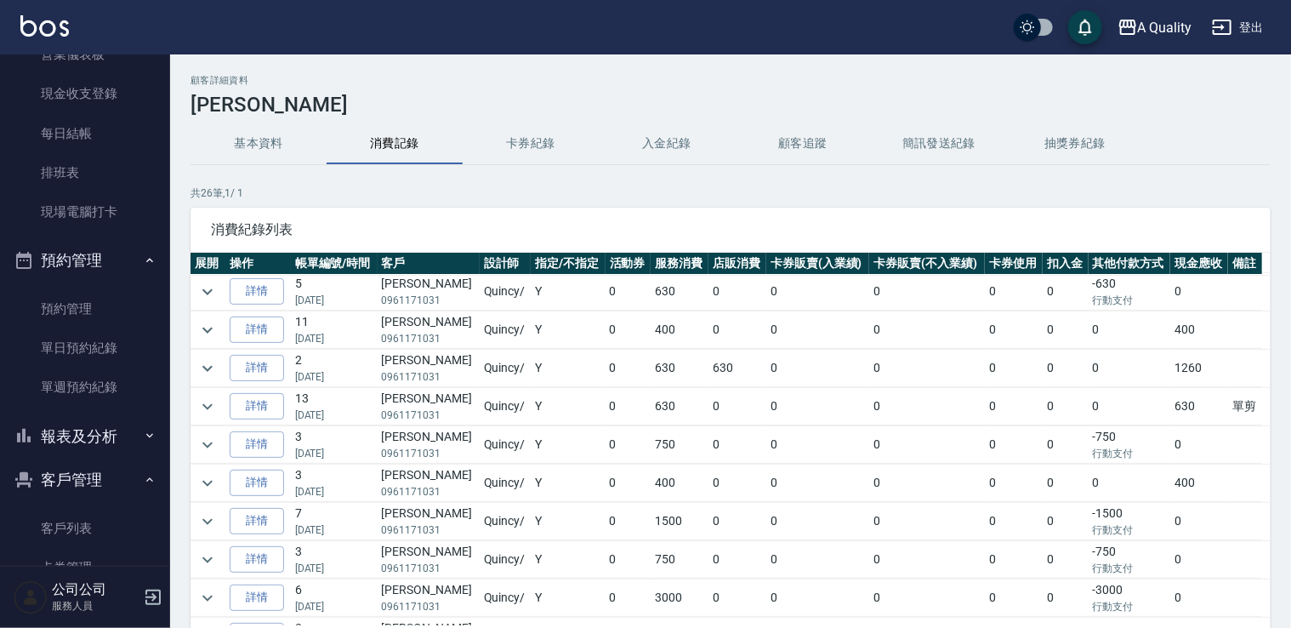
scroll to position [0, 0]
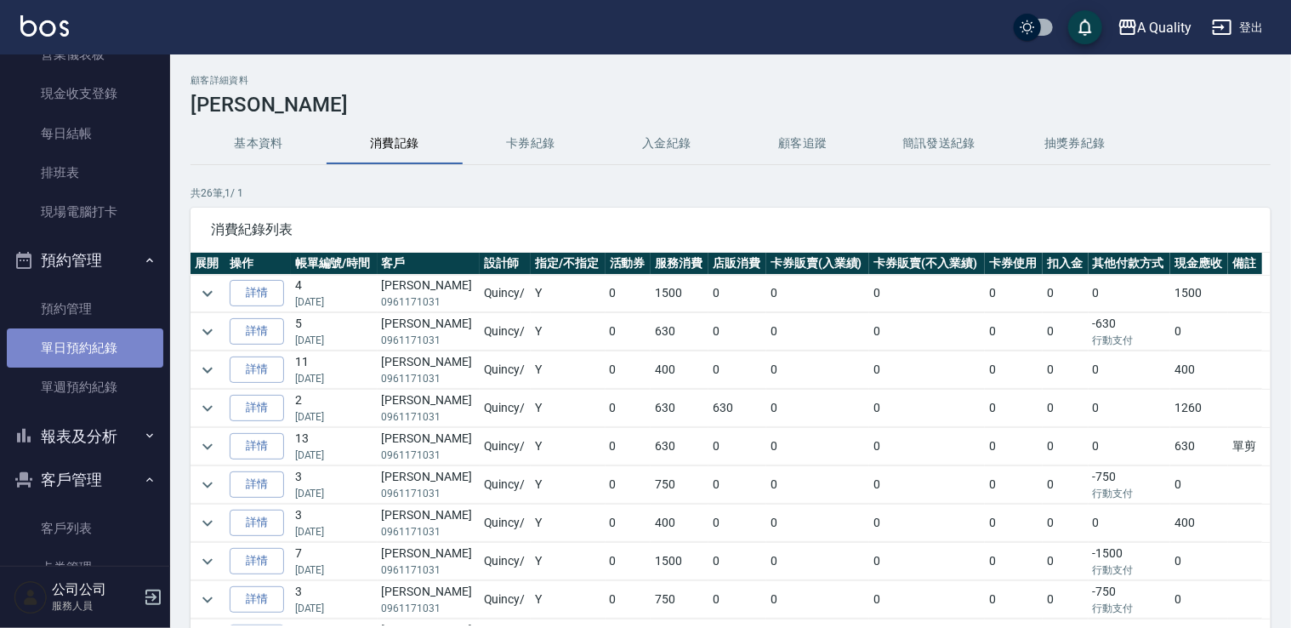
click at [103, 352] on link "單日預約紀錄" at bounding box center [85, 347] width 156 height 39
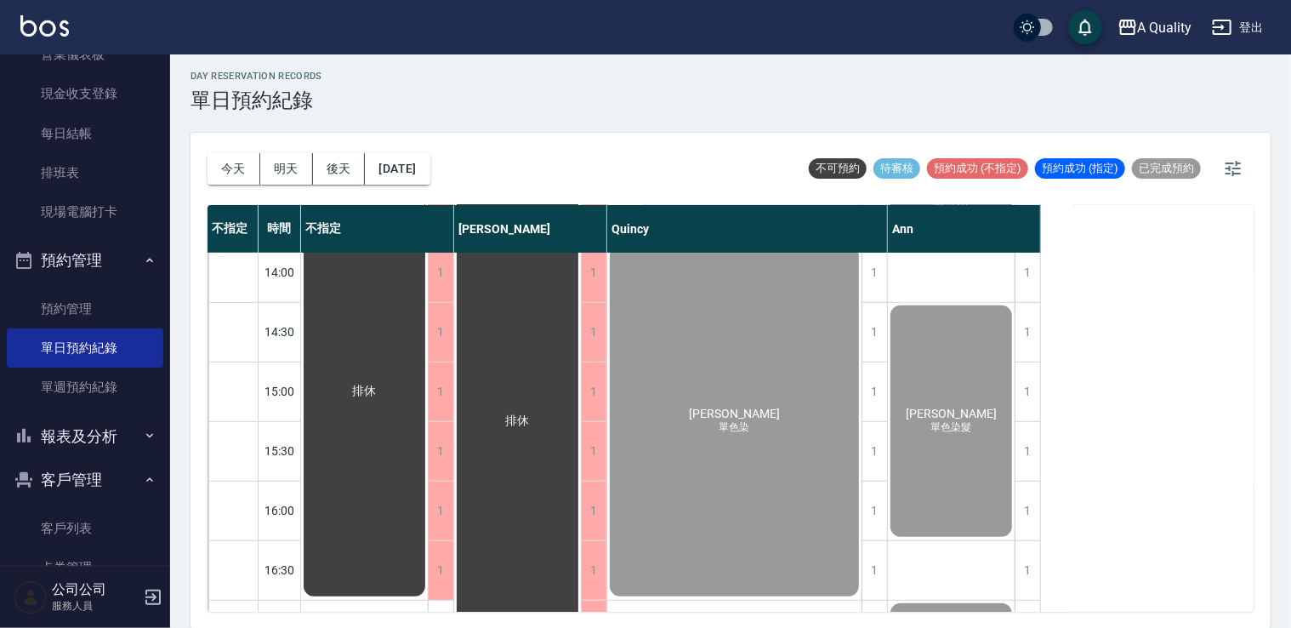
scroll to position [340, 0]
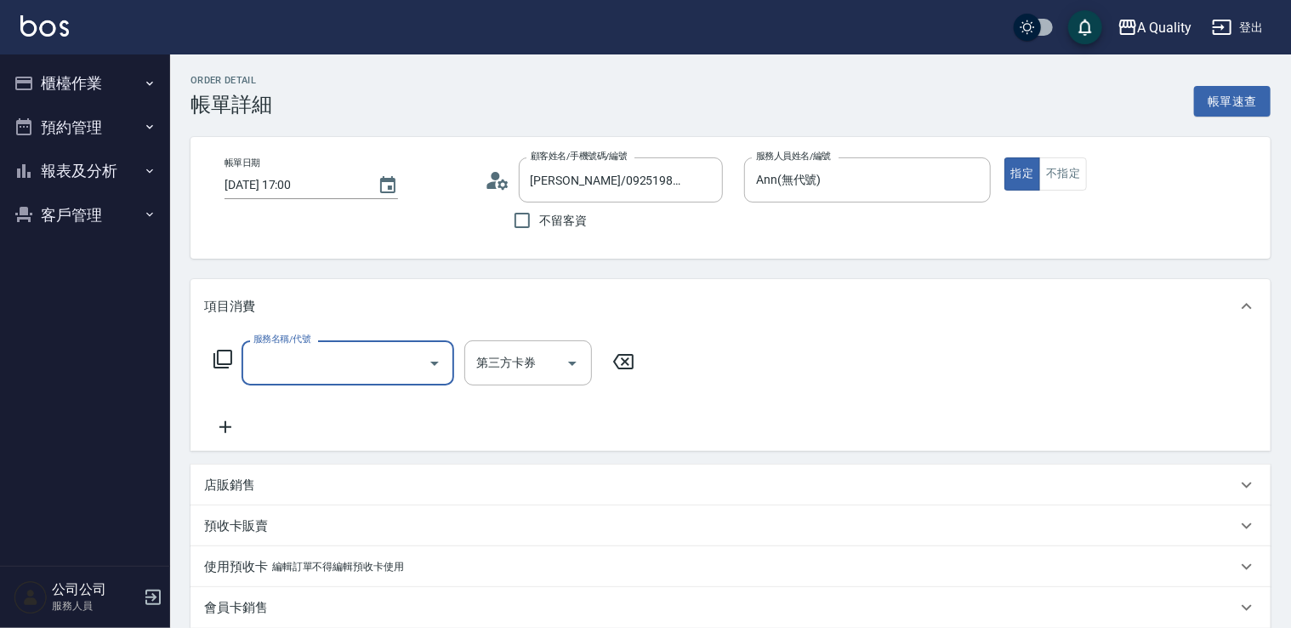
click at [321, 337] on div "服務名稱/代號 服務名稱/代號 第三方卡券 第三方卡券" at bounding box center [730, 391] width 1080 height 117
click at [326, 345] on div "服務名稱/代號" at bounding box center [347, 362] width 213 height 45
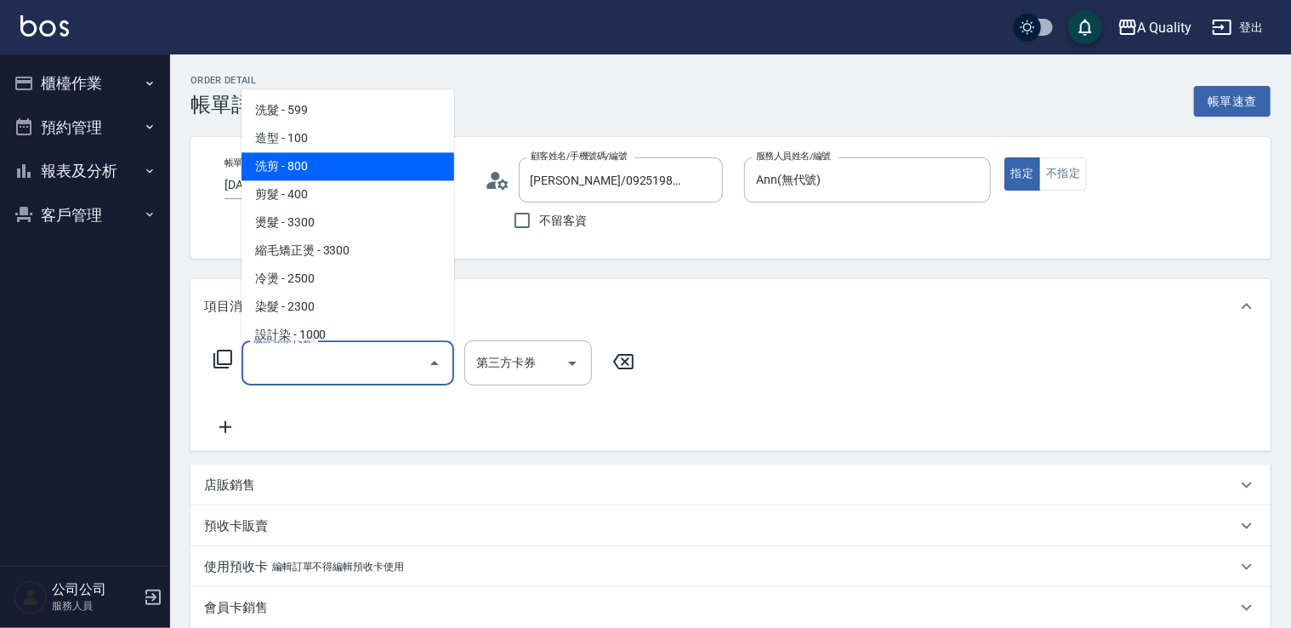
click at [325, 160] on span "洗剪 - 800" at bounding box center [347, 166] width 213 height 28
type input "洗剪(103)"
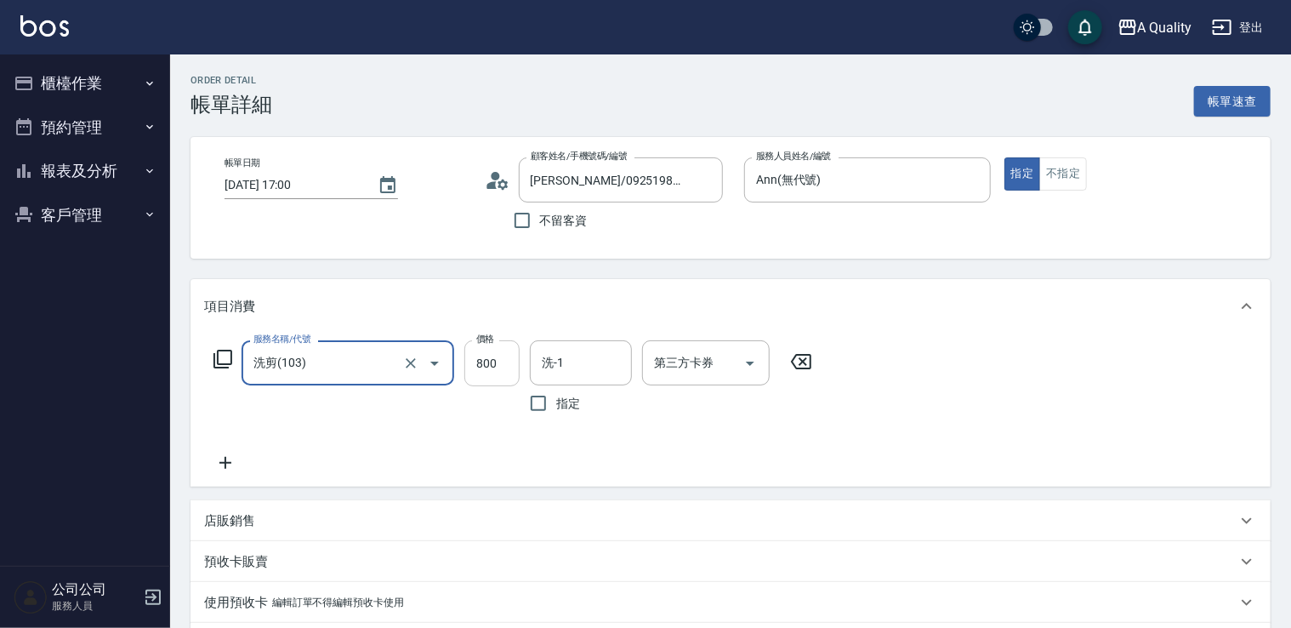
click at [472, 360] on input "800" at bounding box center [491, 363] width 55 height 46
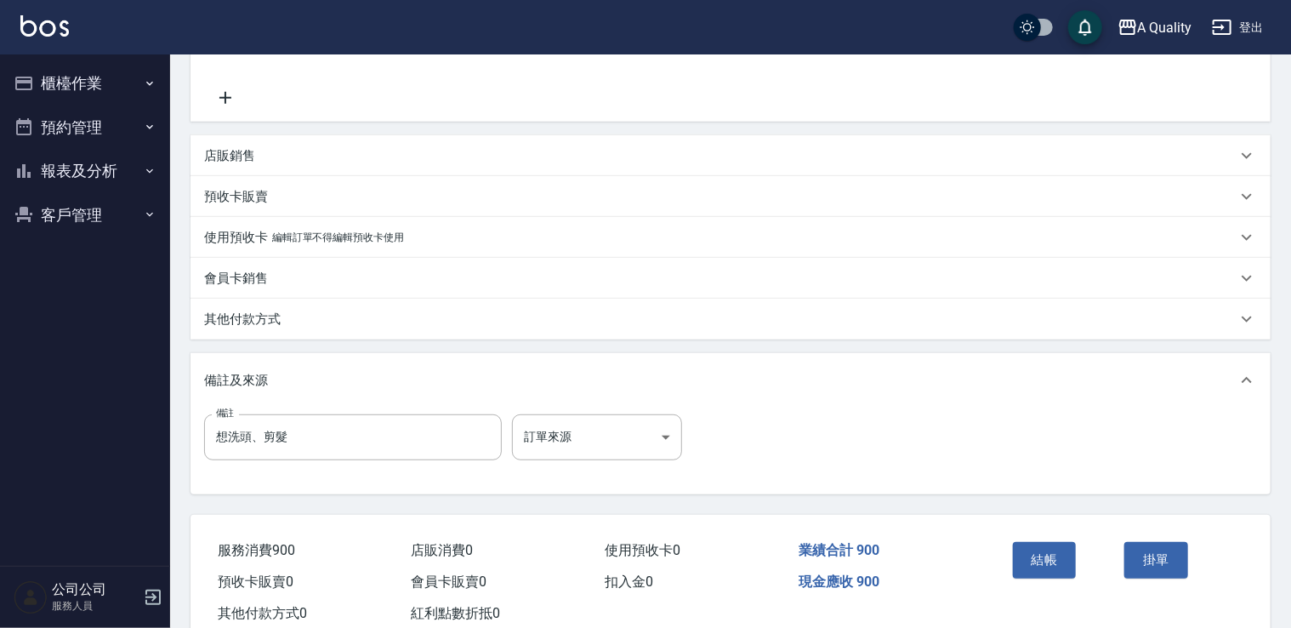
scroll to position [412, 0]
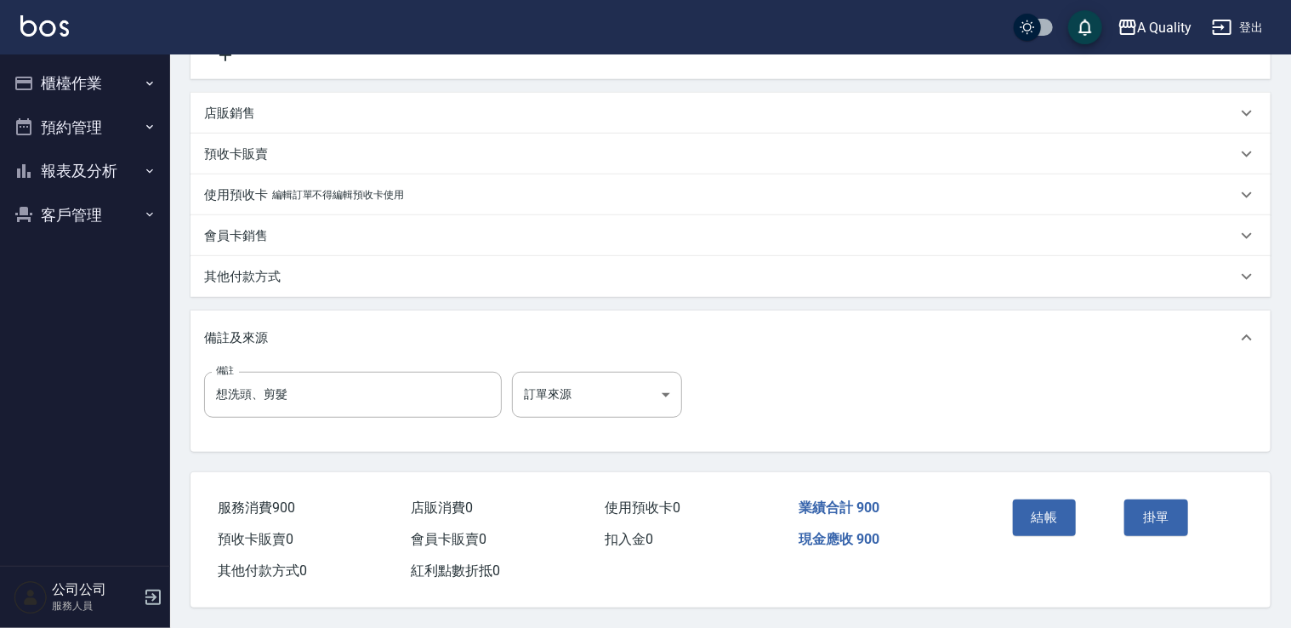
type input "900"
drag, startPoint x: 253, startPoint y: 258, endPoint x: 255, endPoint y: 284, distance: 26.5
click at [254, 267] on div "其他付款方式" at bounding box center [730, 276] width 1080 height 41
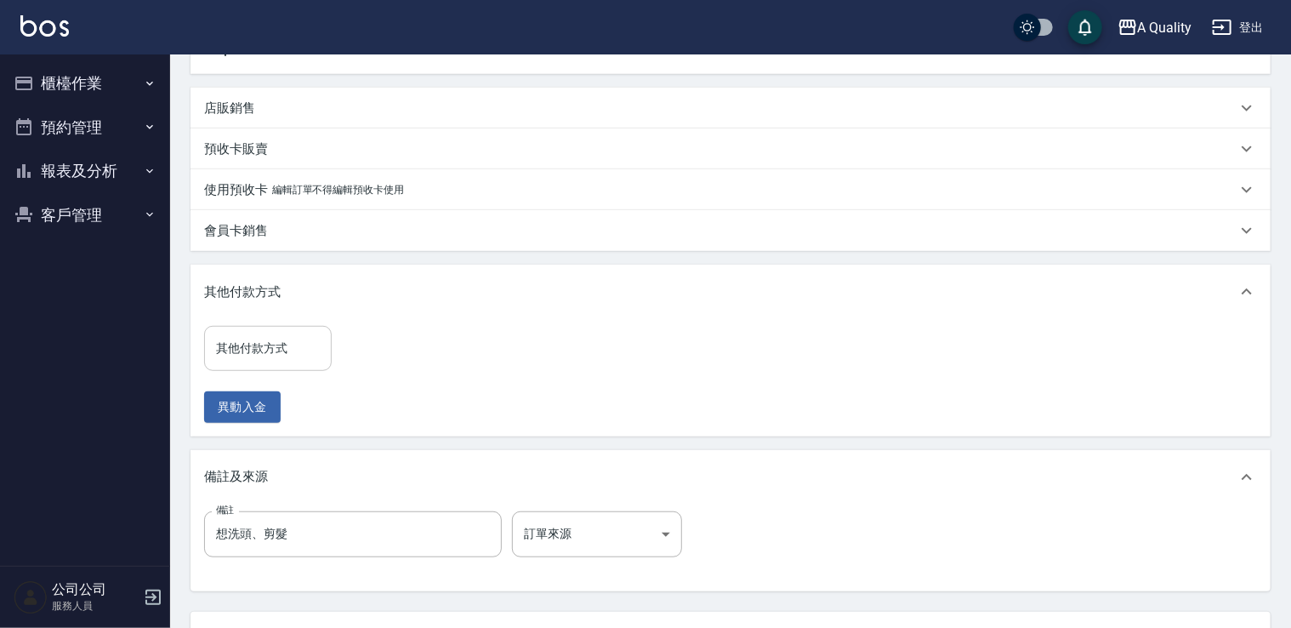
click at [278, 348] on input "其他付款方式" at bounding box center [268, 348] width 112 height 30
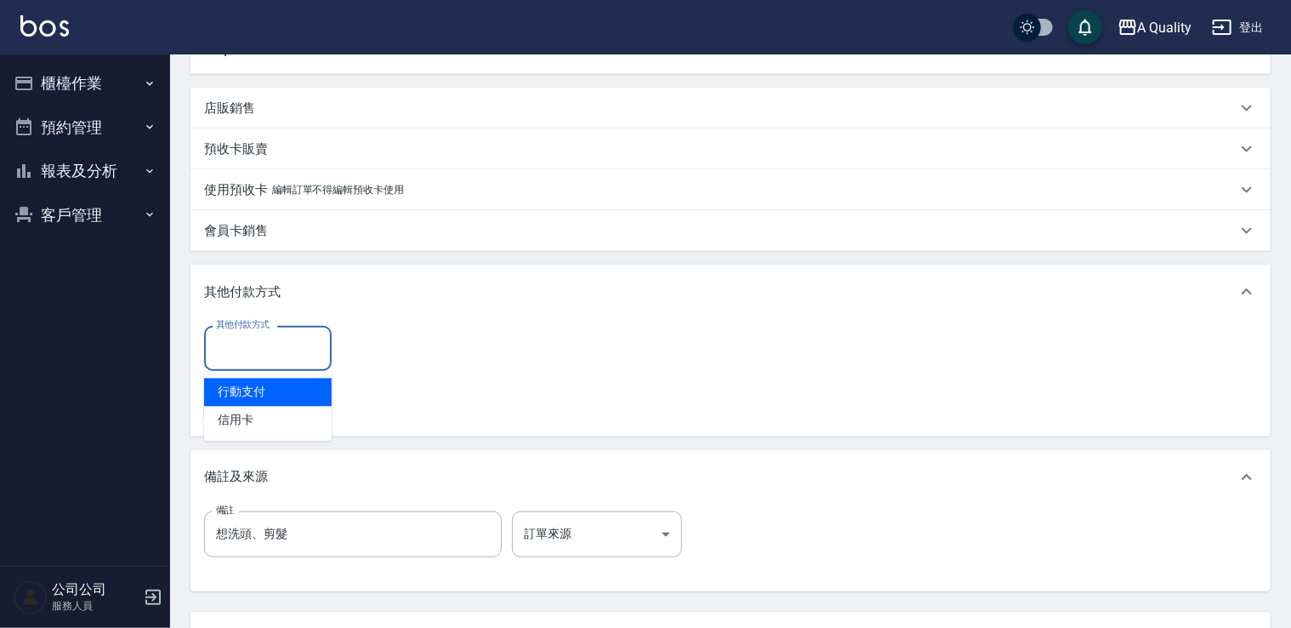
click at [274, 388] on span "行動支付" at bounding box center [268, 392] width 128 height 28
type input "行動支付"
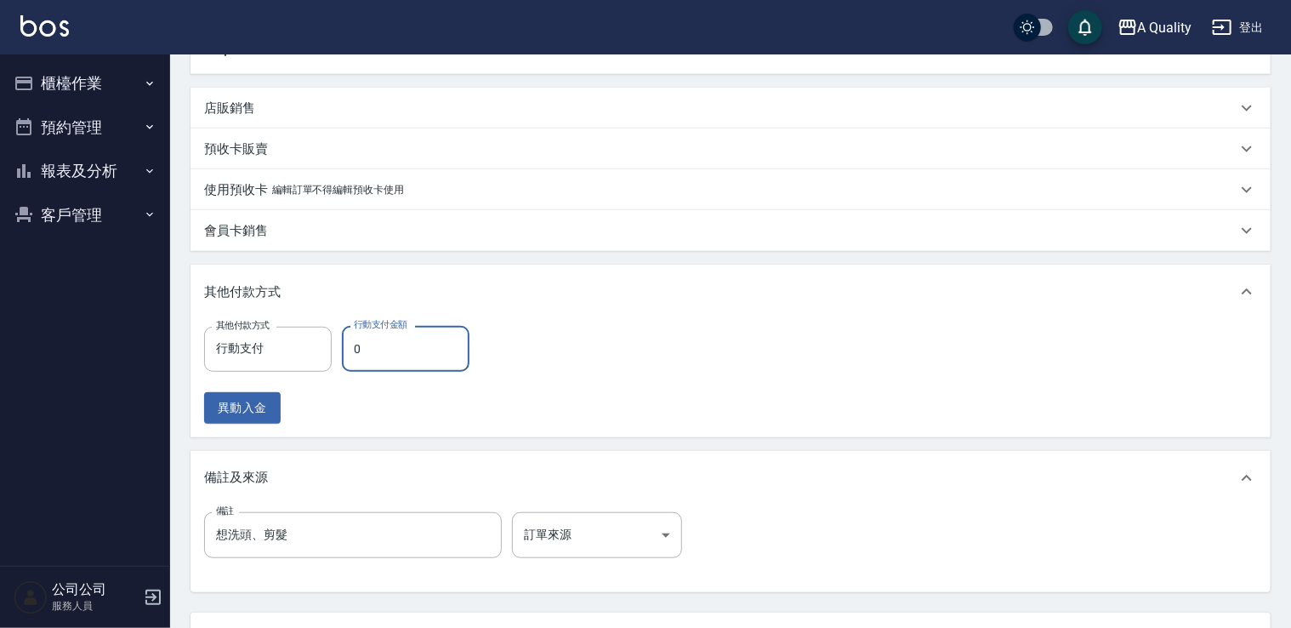
click at [426, 352] on input "0" at bounding box center [406, 349] width 128 height 46
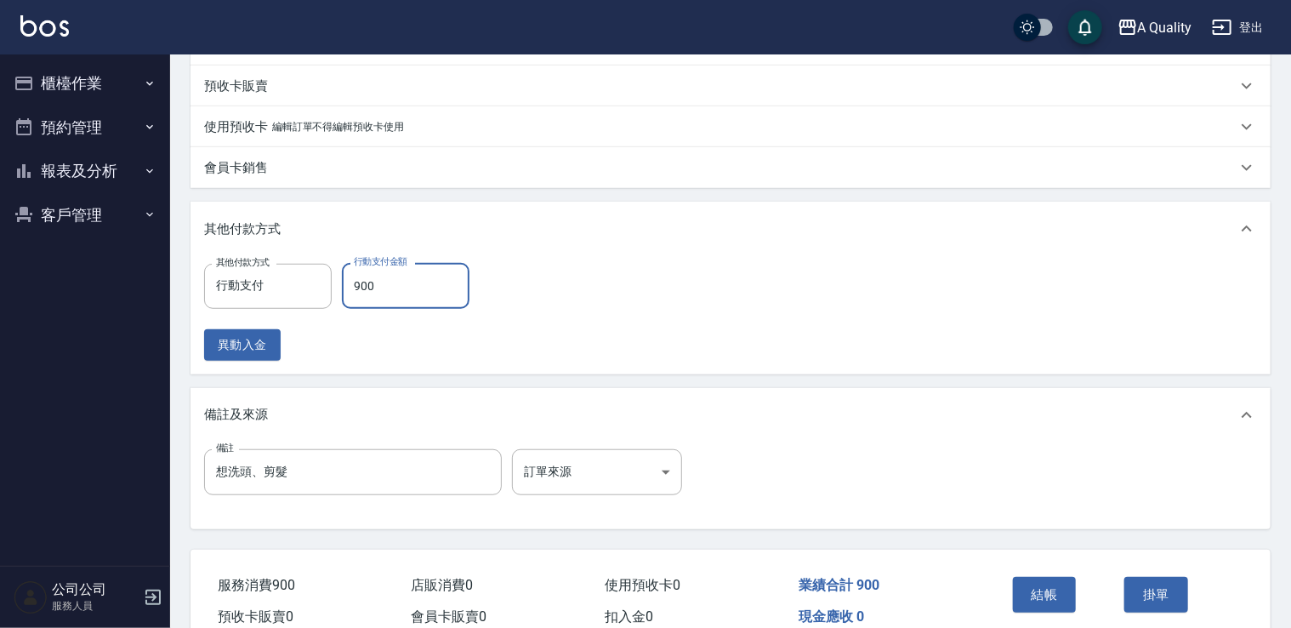
scroll to position [558, 0]
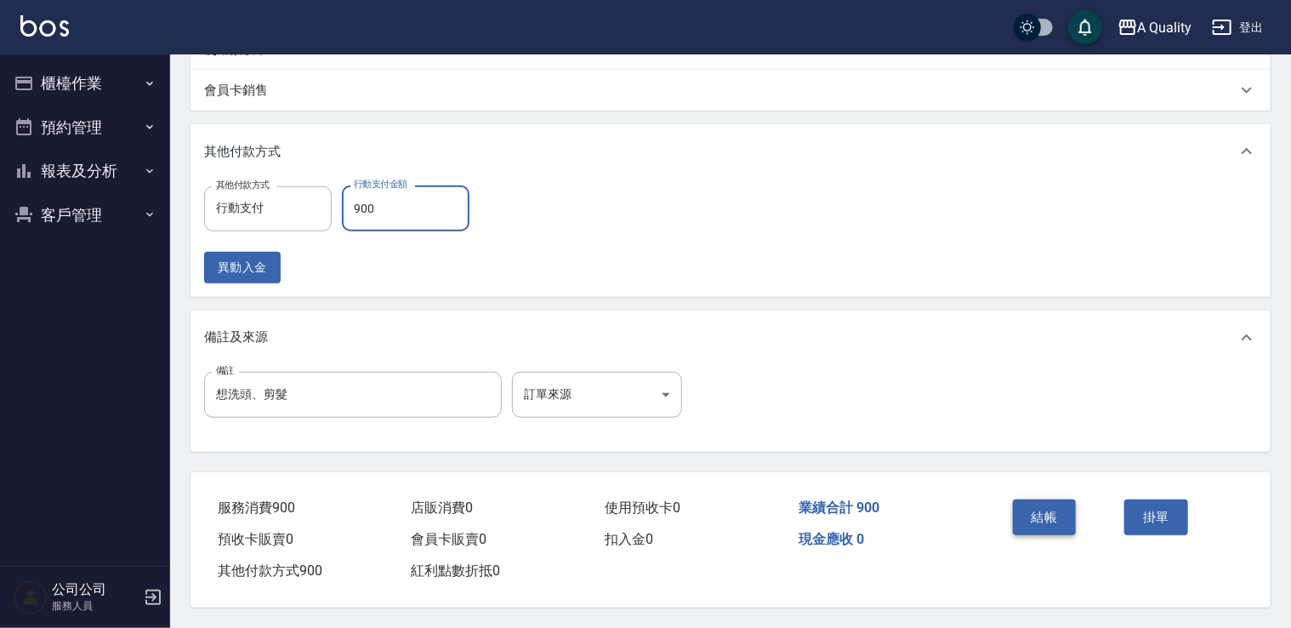
type input "900"
click at [1066, 508] on button "結帳" at bounding box center [1045, 517] width 64 height 36
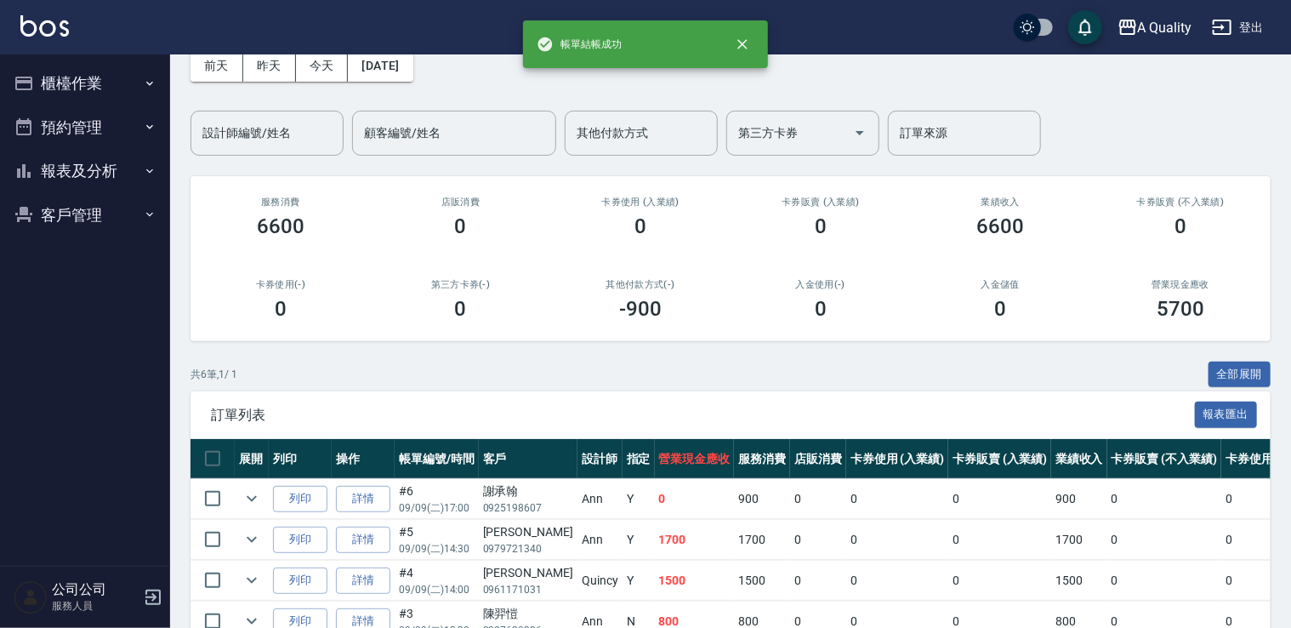
scroll to position [170, 0]
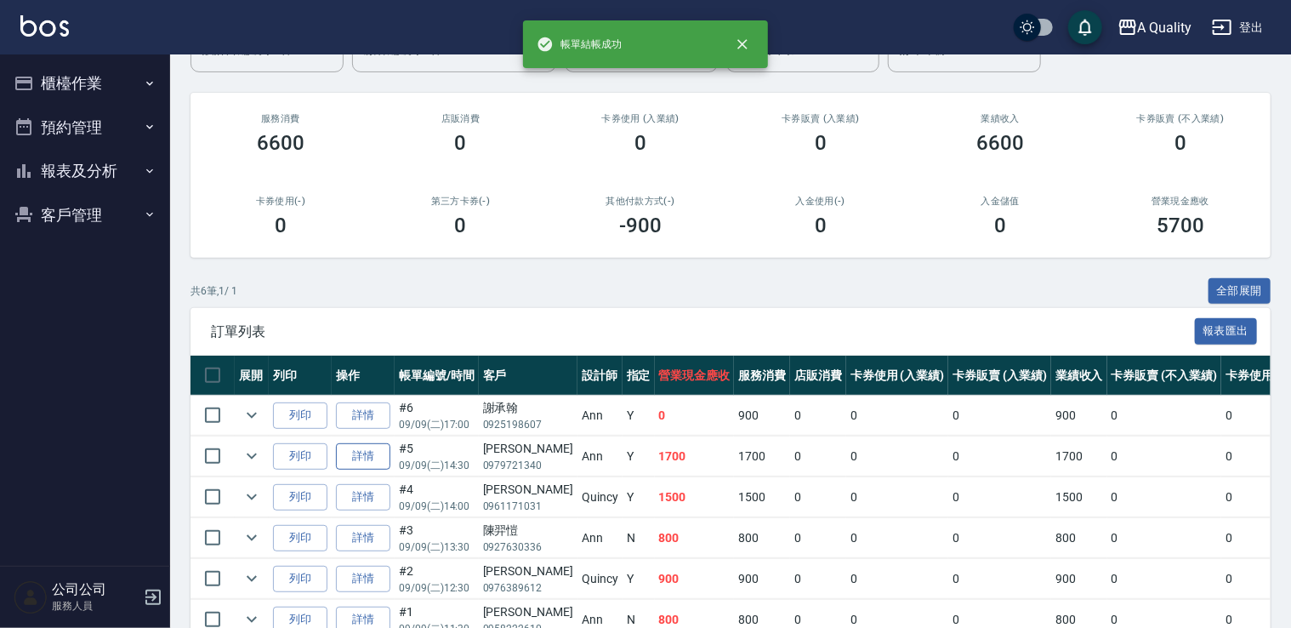
click at [377, 453] on link "詳情" at bounding box center [363, 456] width 54 height 26
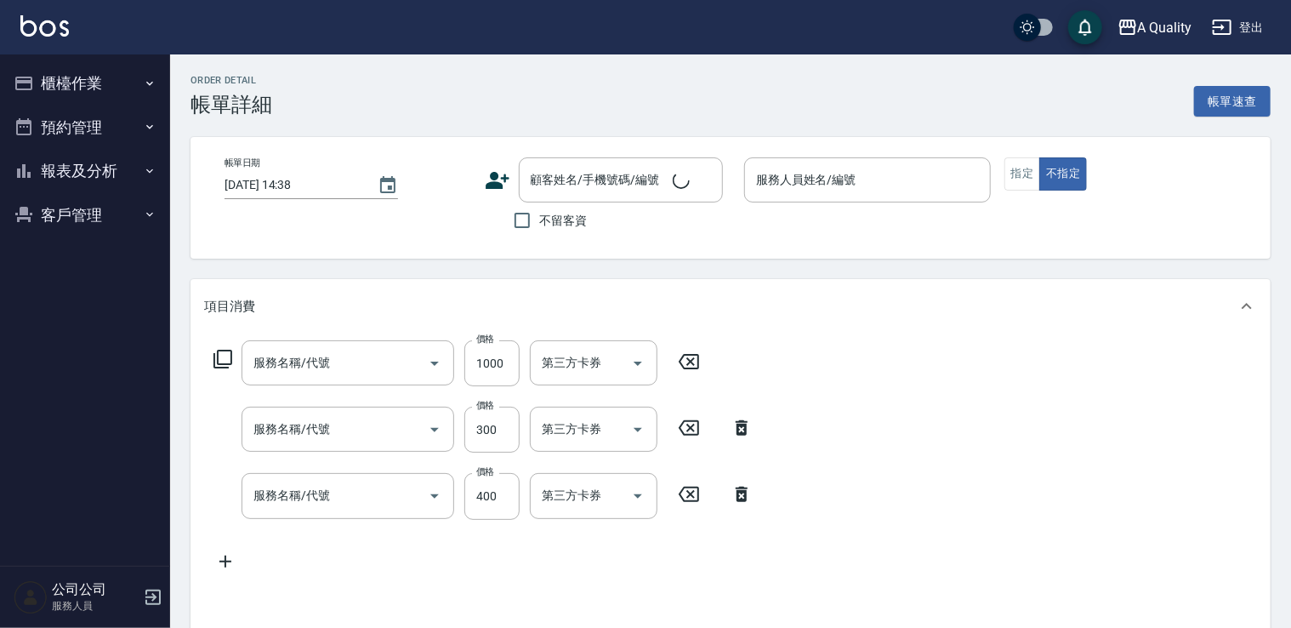
type input "[DATE] 14:30"
type input "Ann(無代號)"
type input "單色染髮"
type input "染髮(401)"
type input "頭皮隔離(600)"
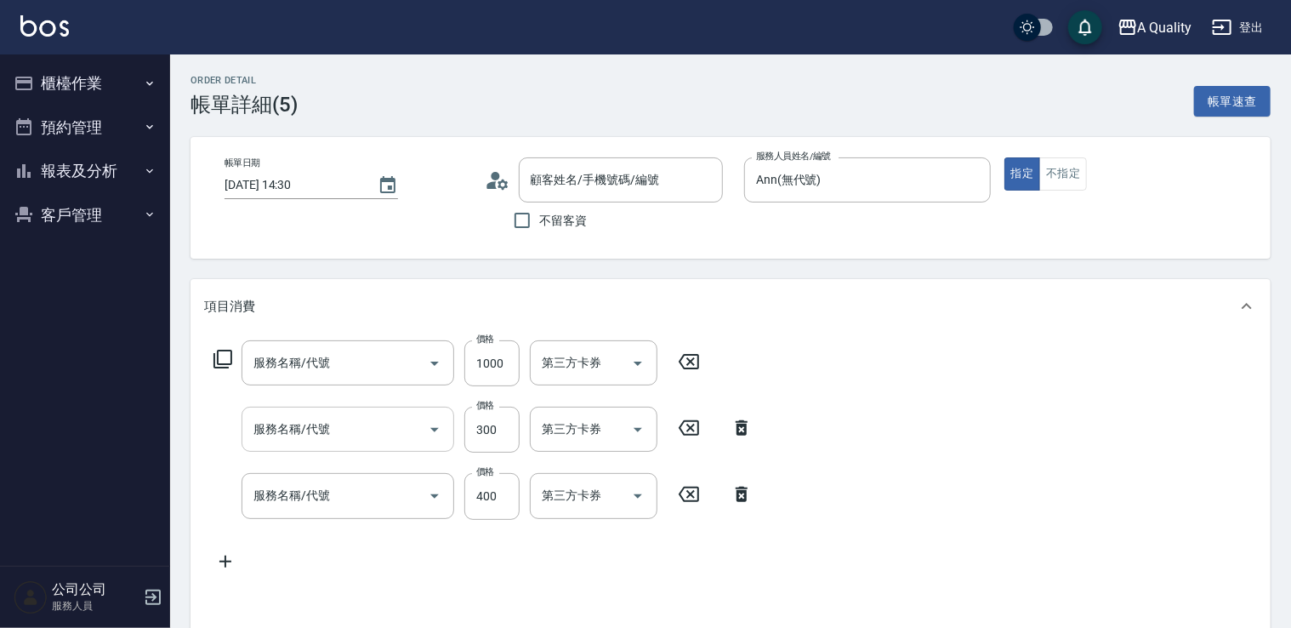
type input "洗髮(101)"
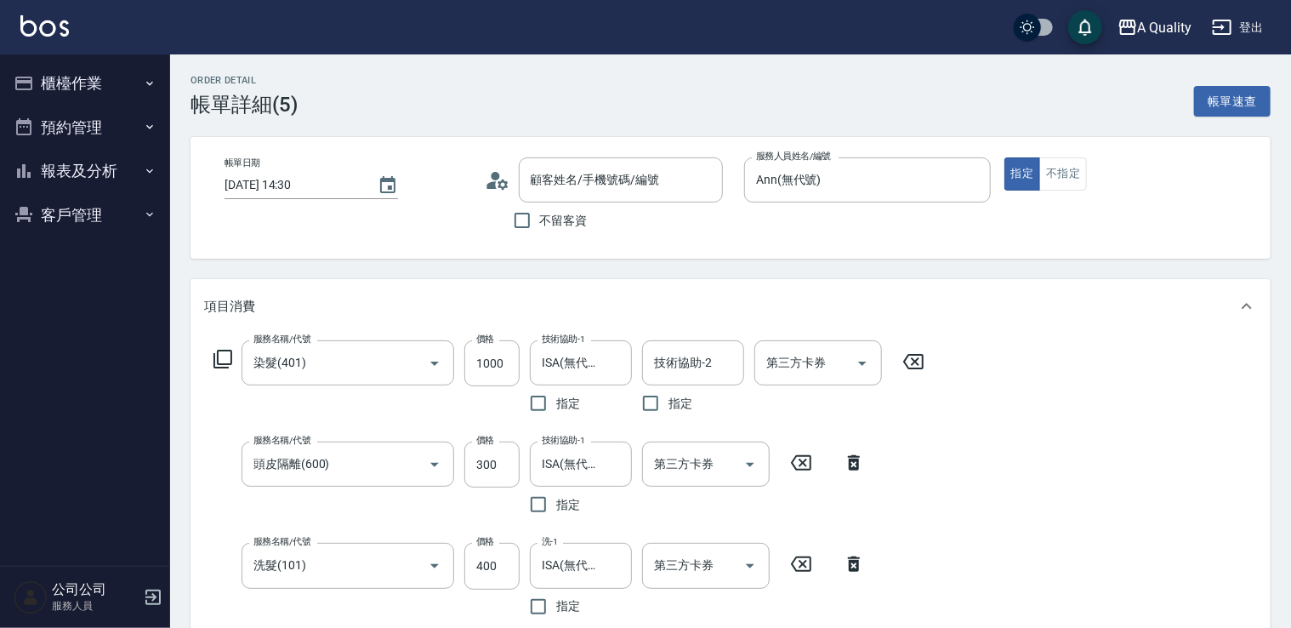
type input "[PERSON_NAME]/0979721340/"
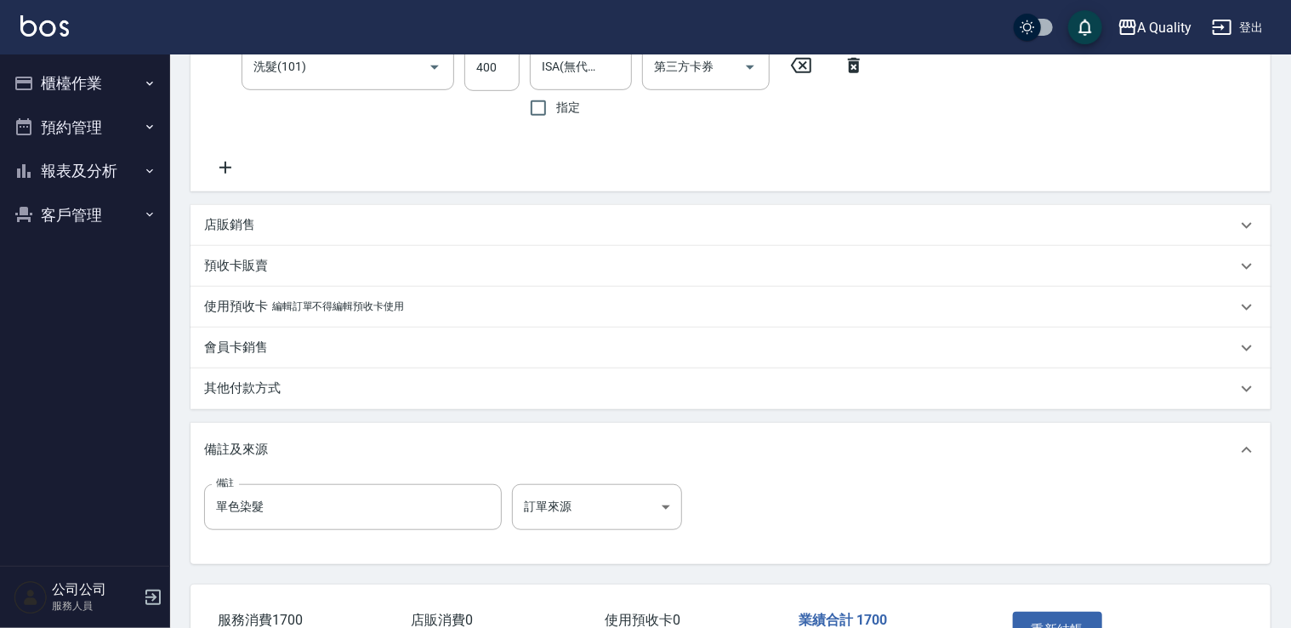
scroll to position [510, 0]
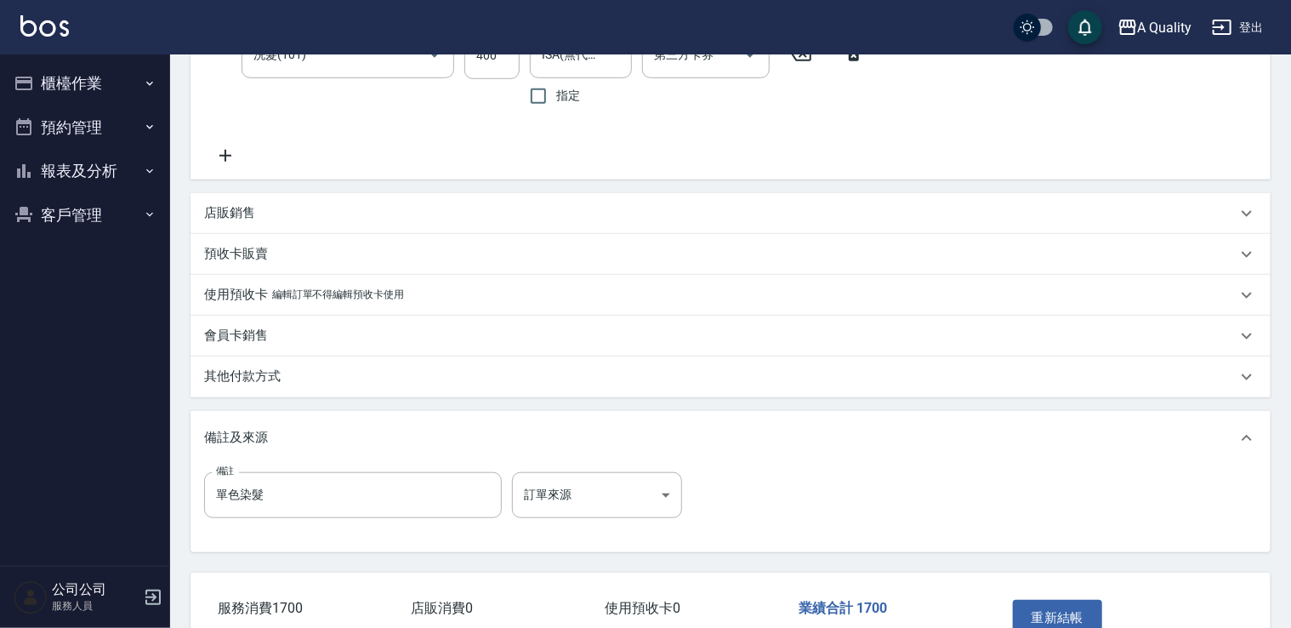
click at [278, 372] on p "其他付款方式" at bounding box center [242, 376] width 77 height 18
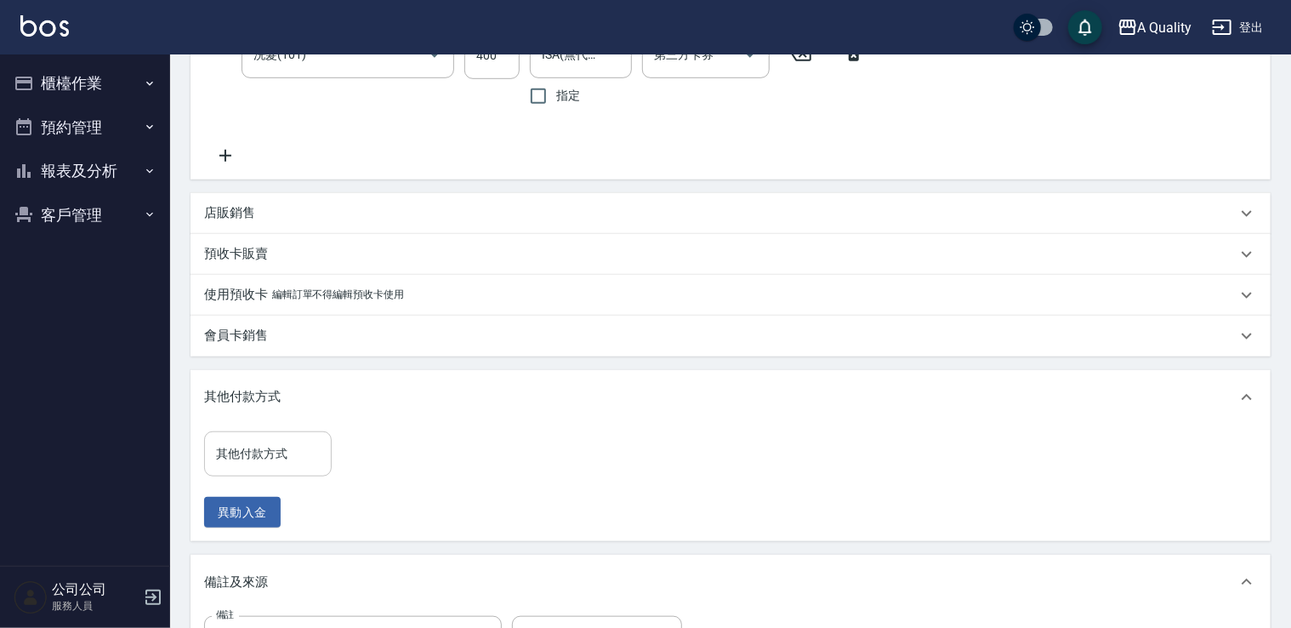
drag, startPoint x: 310, startPoint y: 480, endPoint x: 298, endPoint y: 460, distance: 23.6
click at [310, 480] on div "其他付款方式 其他付款方式 異動入金" at bounding box center [273, 479] width 138 height 97
click at [298, 460] on input "其他付款方式" at bounding box center [268, 454] width 112 height 30
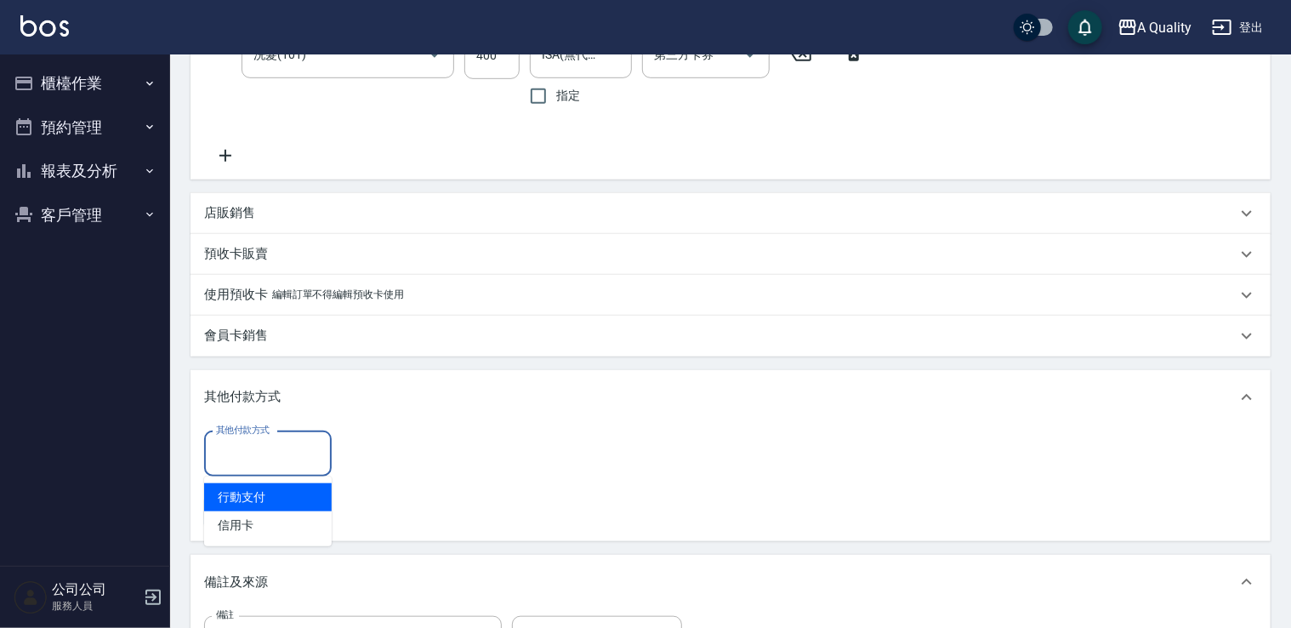
click at [284, 495] on span "行動支付" at bounding box center [268, 497] width 128 height 28
type input "行動支付"
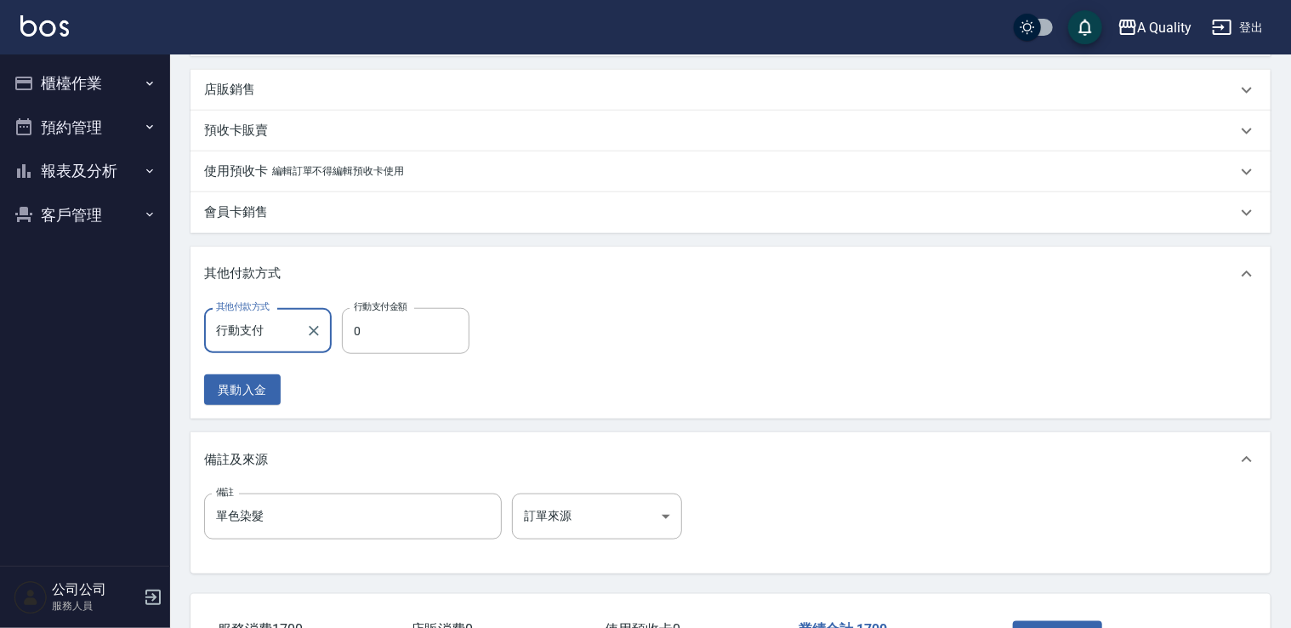
scroll to position [760, 0]
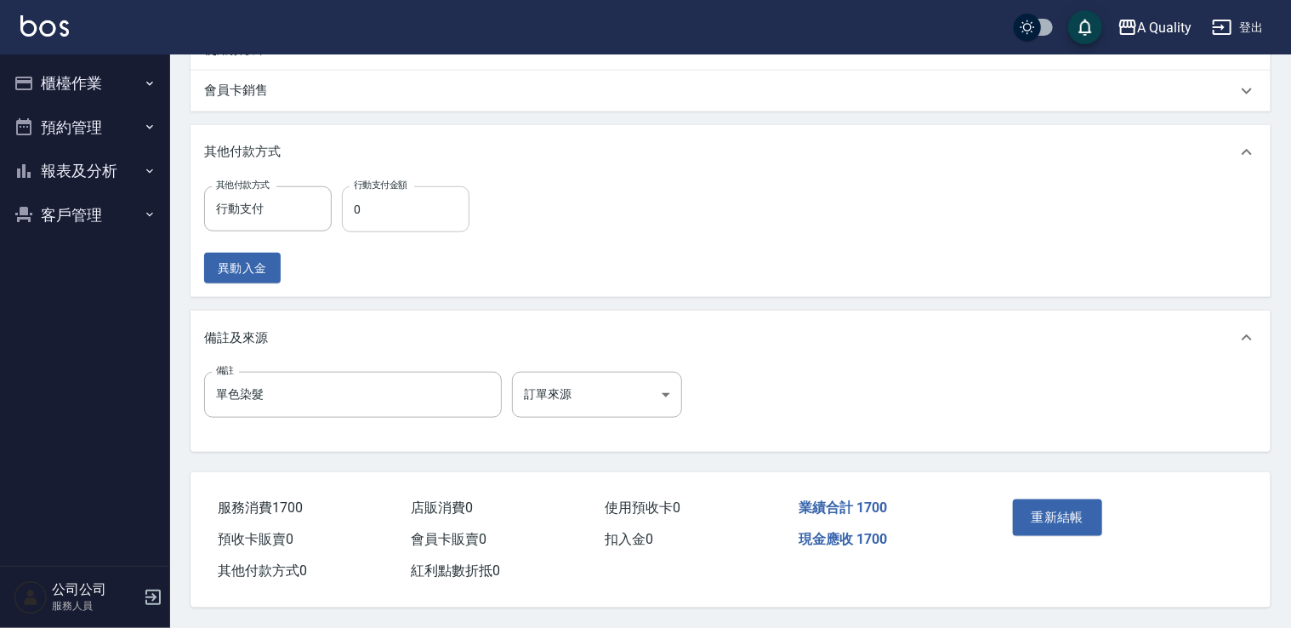
drag, startPoint x: 440, startPoint y: 234, endPoint x: 404, endPoint y: 217, distance: 40.3
click at [440, 233] on div "其他付款方式 行動支付 其他付款方式 行動支付金額 0 行動支付金額 異動入金" at bounding box center [342, 235] width 276 height 98
click at [404, 217] on input "0" at bounding box center [406, 209] width 128 height 46
type input "1700"
click at [1064, 514] on button "重新結帳" at bounding box center [1058, 517] width 90 height 36
